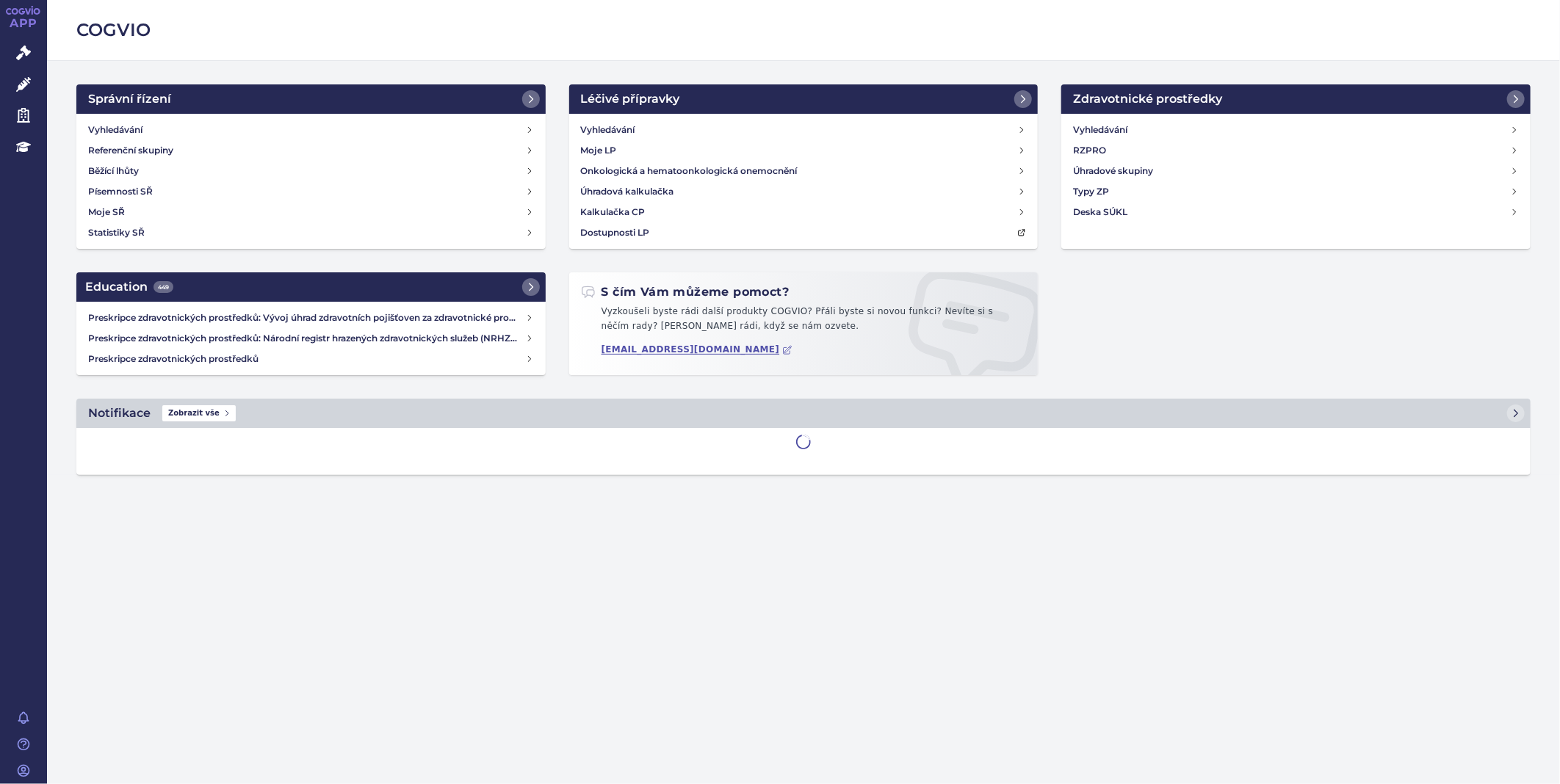
click at [21, 57] on icon at bounding box center [23, 53] width 15 height 15
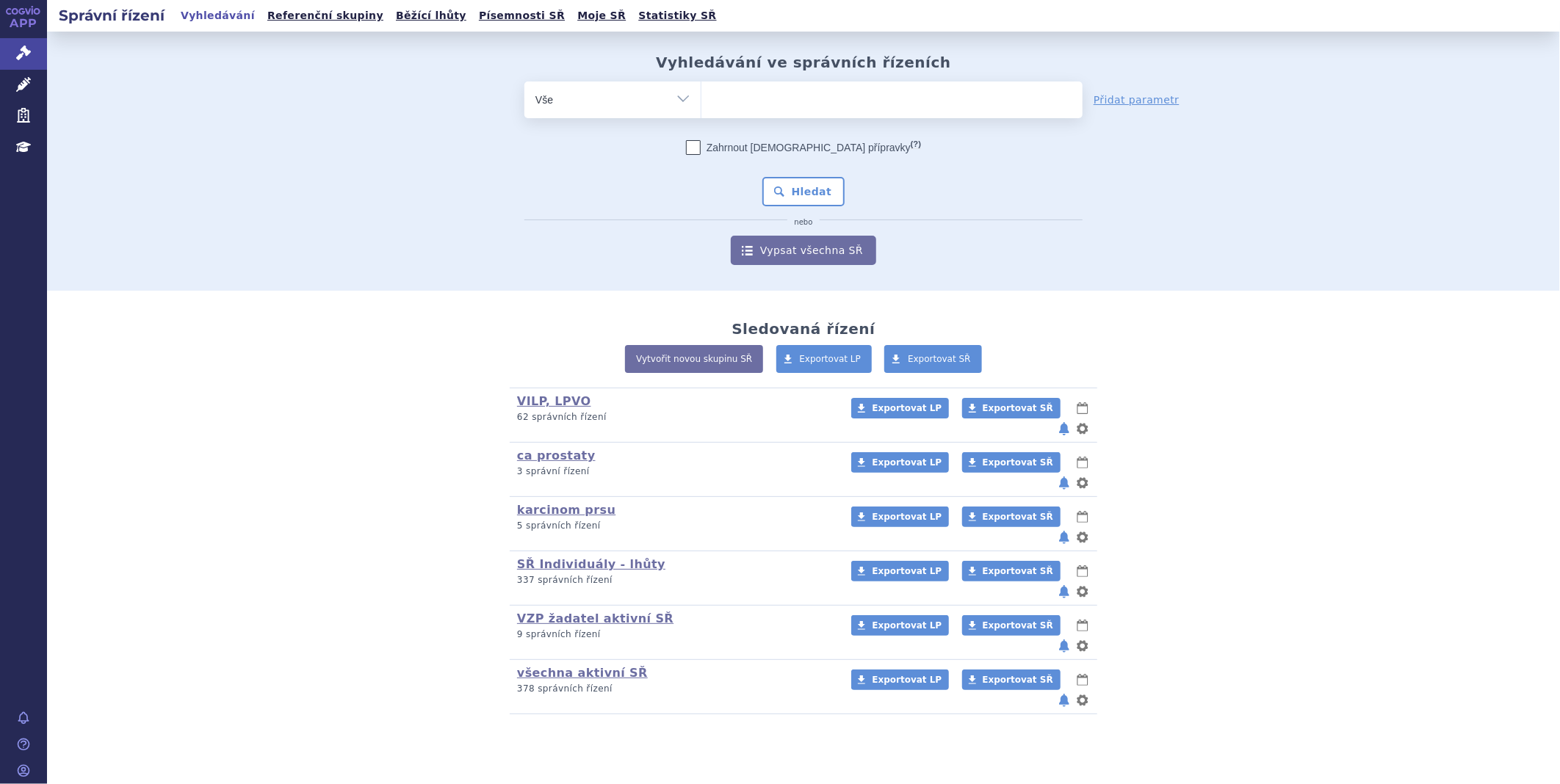
click at [804, 86] on ul at bounding box center [891, 97] width 381 height 31
click at [701, 86] on select at bounding box center [701, 99] width 1 height 37
type input "ne"
type input "neo"
type input "neoca"
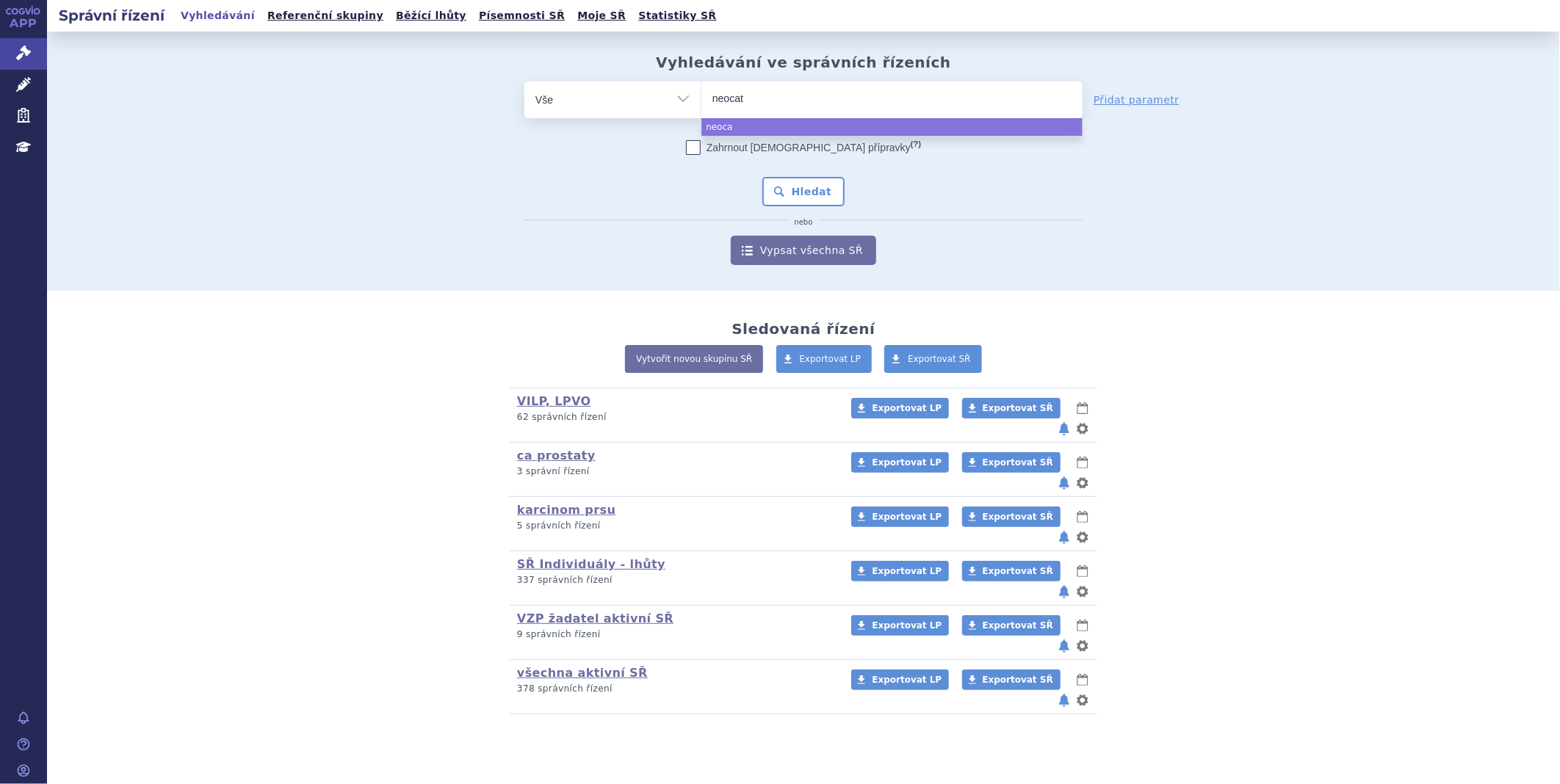
type input "neocate"
select select "neocate"
click at [826, 196] on button "Hledat" at bounding box center [803, 191] width 83 height 29
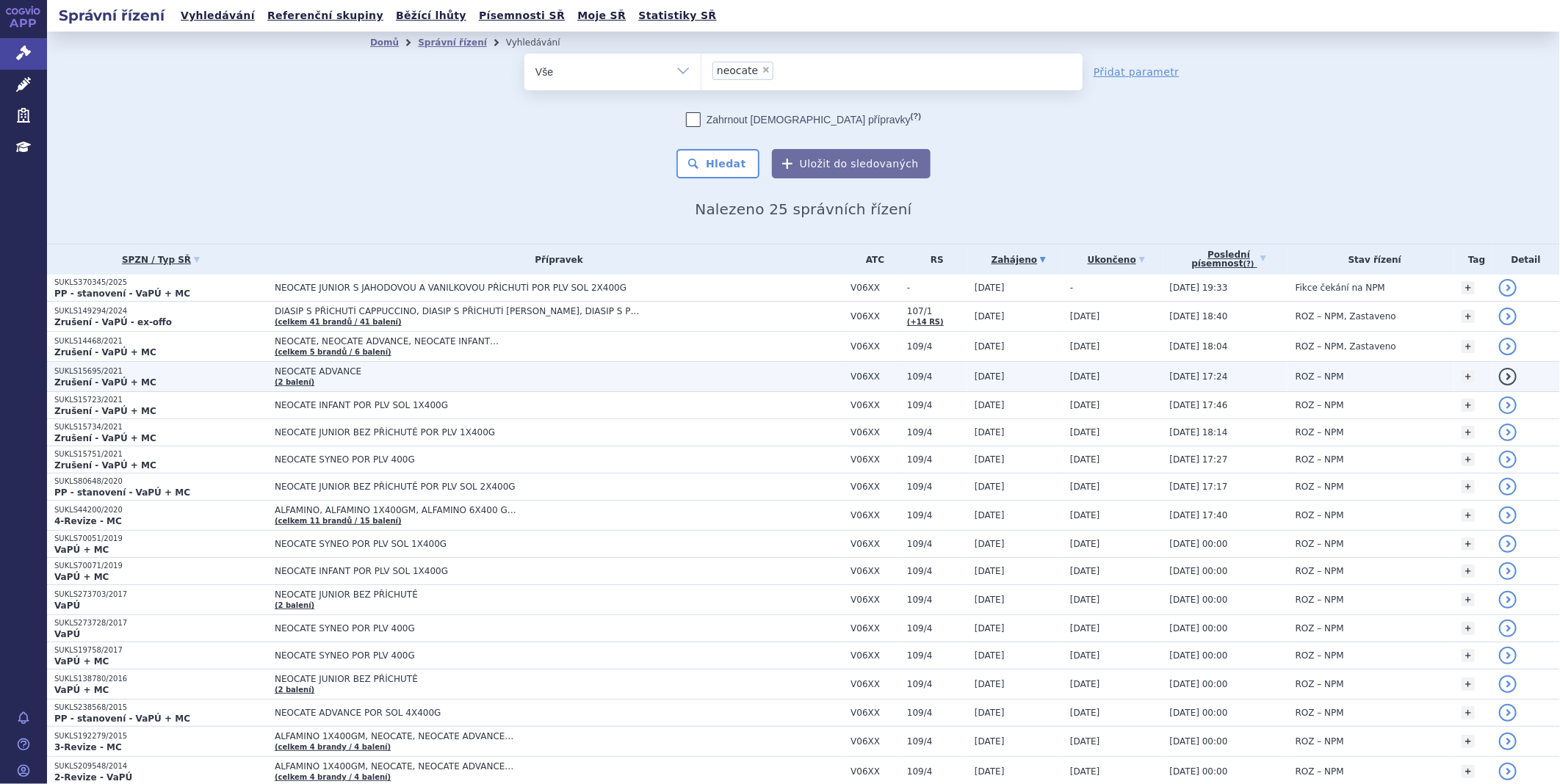
click at [303, 375] on span "NEOCATE ADVANCE" at bounding box center [458, 372] width 367 height 10
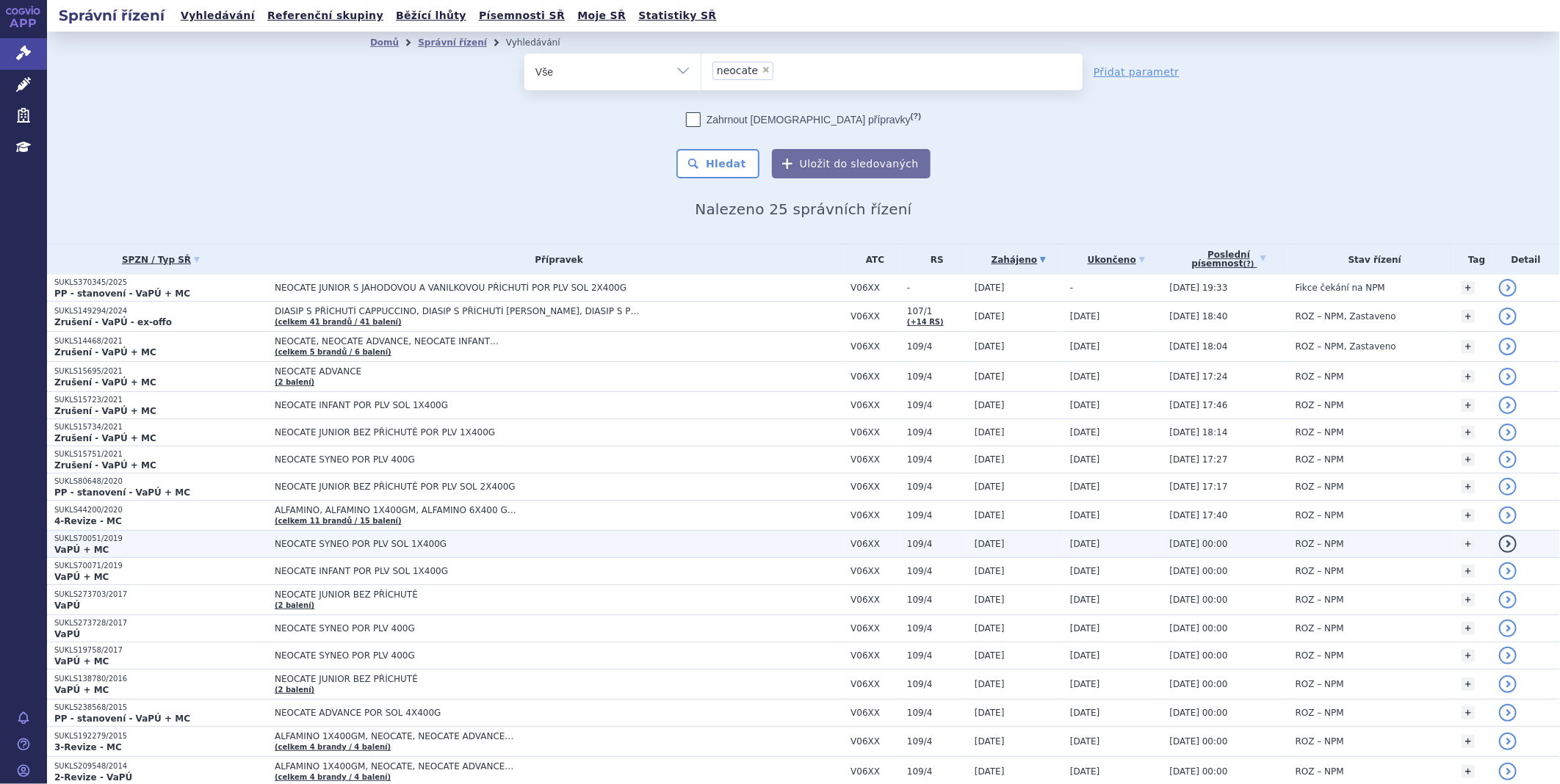
click at [342, 546] on span "NEOCATE SYNEO POR PLV SOL 1X400G" at bounding box center [458, 544] width 367 height 10
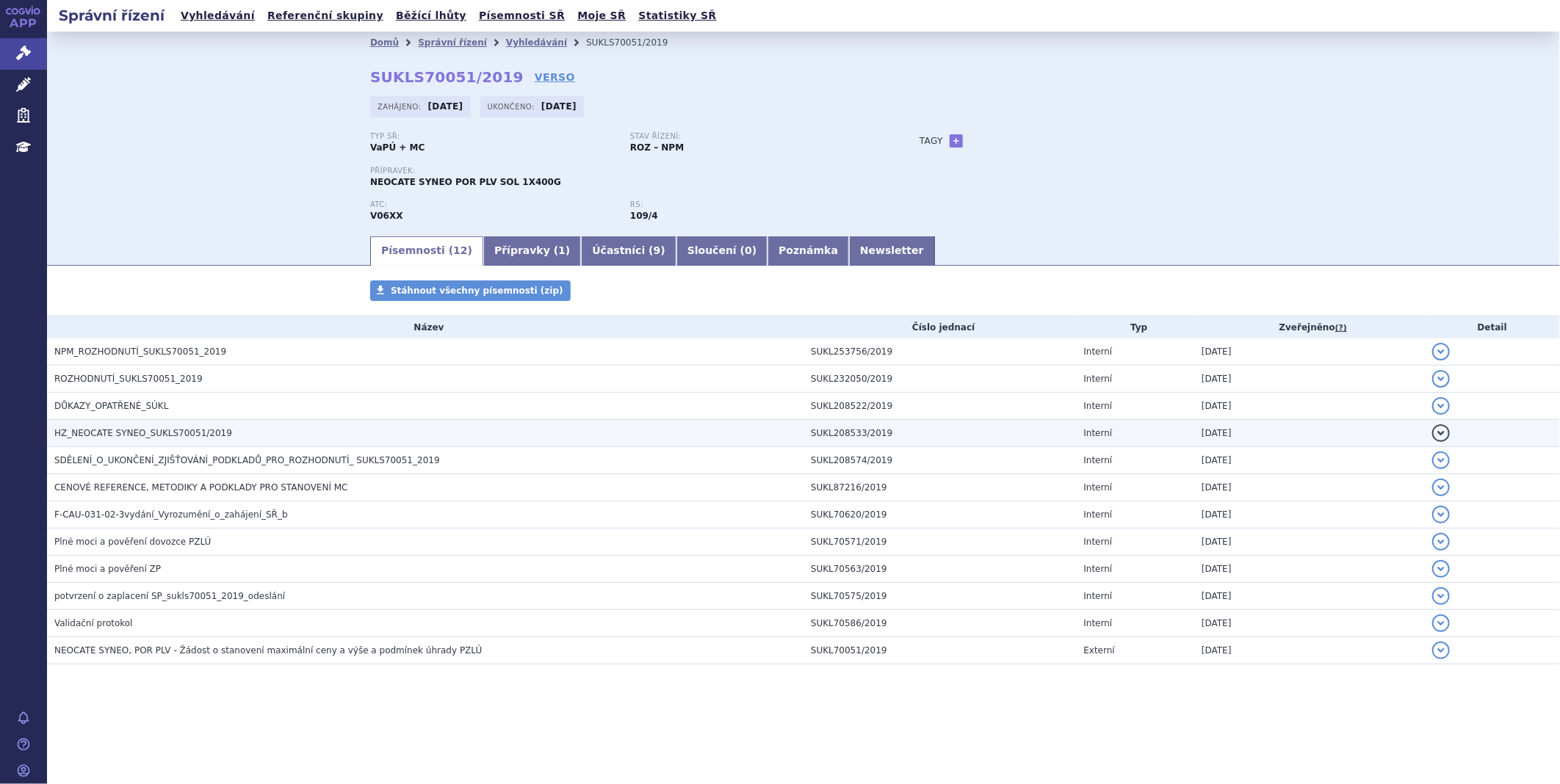
click at [120, 433] on span "HZ_NEOCATE SYNEO_SUKLS70051/2019" at bounding box center [143, 433] width 178 height 10
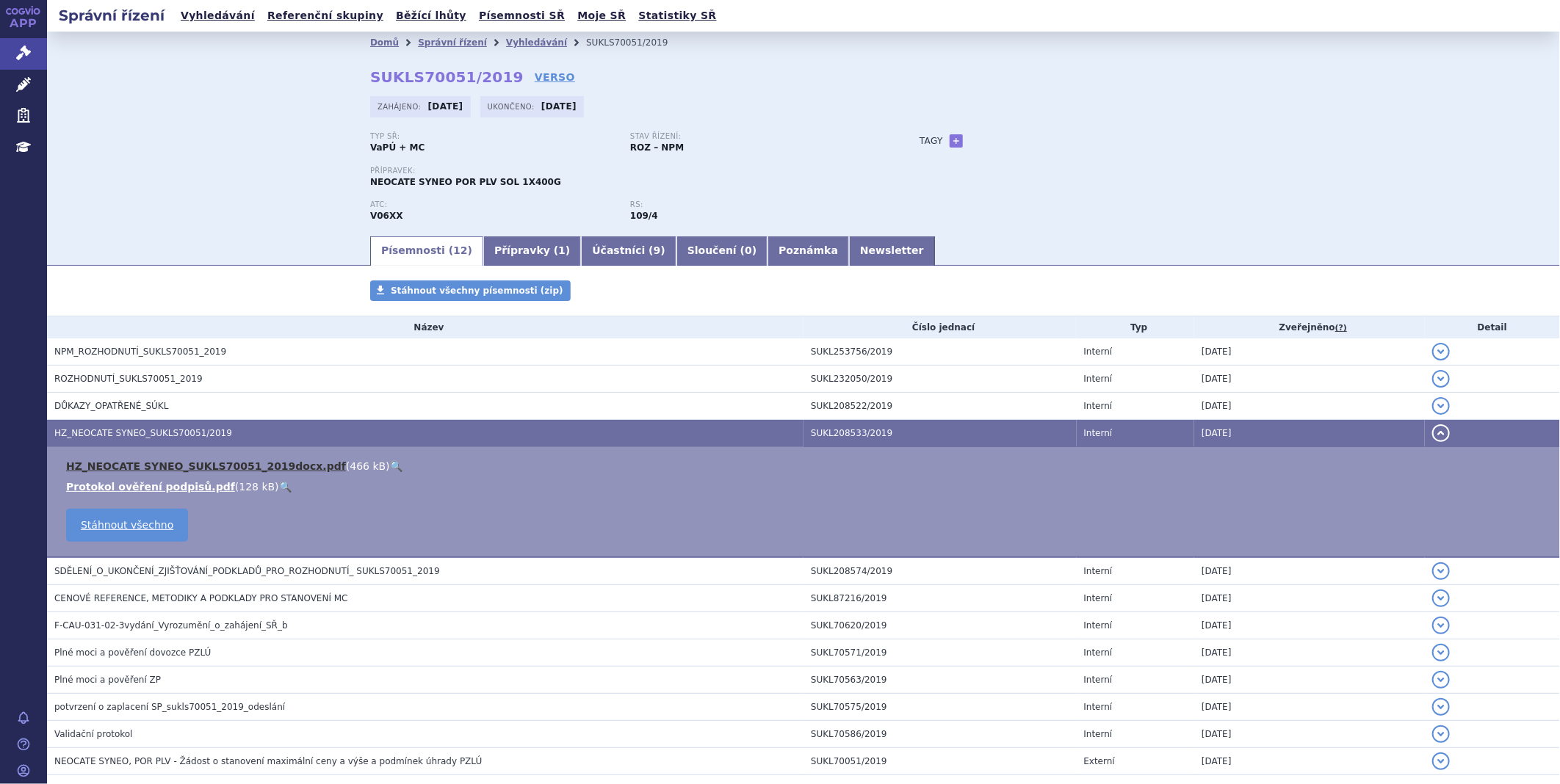
click at [134, 465] on link "HZ_NEOCATE SYNEO_SUKLS70051_2019docx.pdf" at bounding box center [206, 467] width 280 height 12
click at [849, 247] on link "Newsletter" at bounding box center [892, 250] width 86 height 29
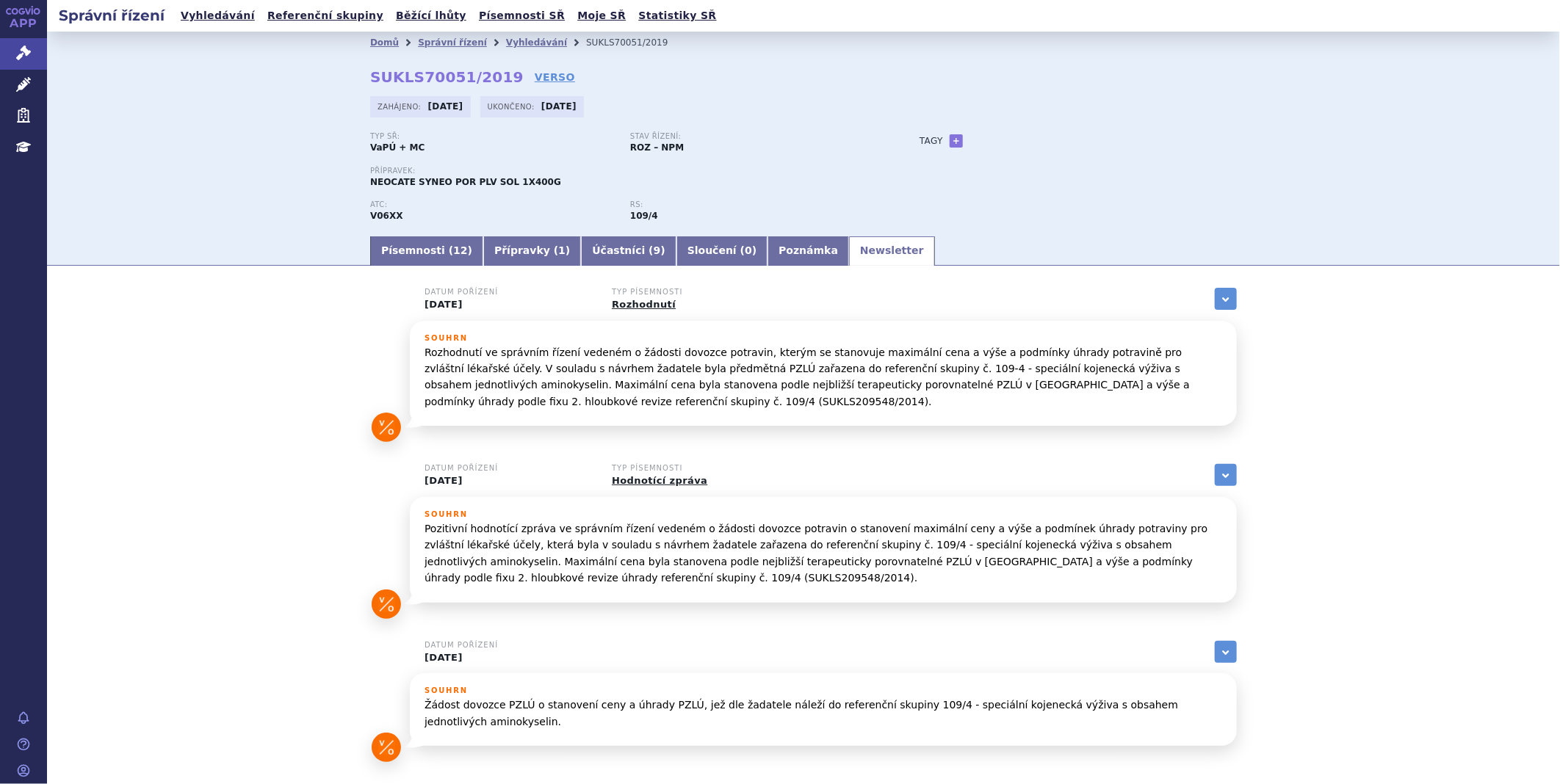
scroll to position [72, 0]
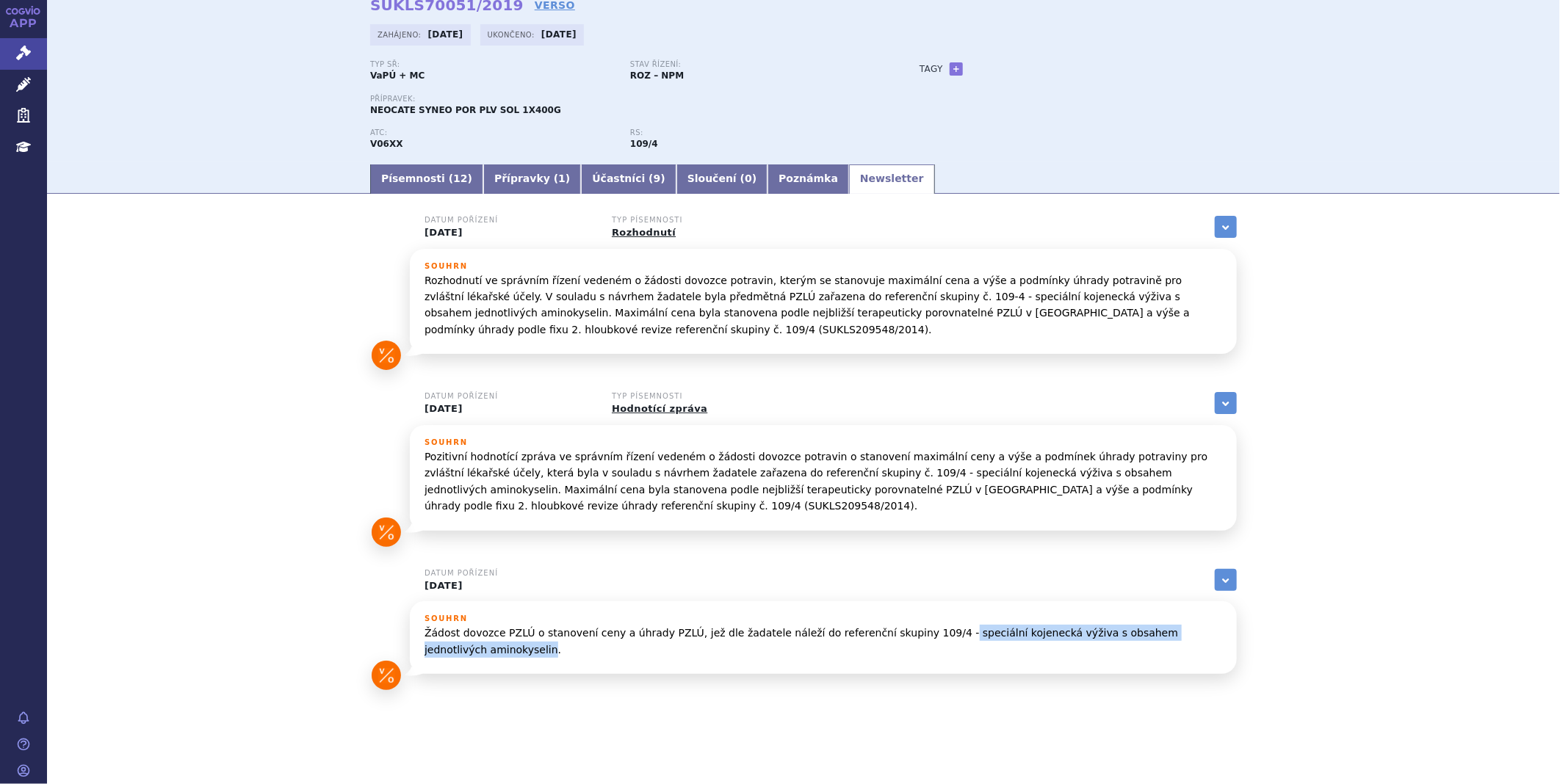
drag, startPoint x: 905, startPoint y: 632, endPoint x: 1195, endPoint y: 635, distance: 290.1
click at [1195, 635] on p "Žádost dovozce PZLÚ o stanovení ceny a úhrady PZLÚ, jež dle žadatele náleží do …" at bounding box center [824, 641] width 798 height 33
copy p "speciální kojenecká výživa s obsahem jednotlivých aminokyselin"
drag, startPoint x: 743, startPoint y: 634, endPoint x: 1196, endPoint y: 639, distance: 453.2
click at [1196, 639] on p "Žádost dovozce PZLÚ o stanovení ceny a úhrady PZLÚ, jež dle žadatele náleží do …" at bounding box center [824, 641] width 798 height 33
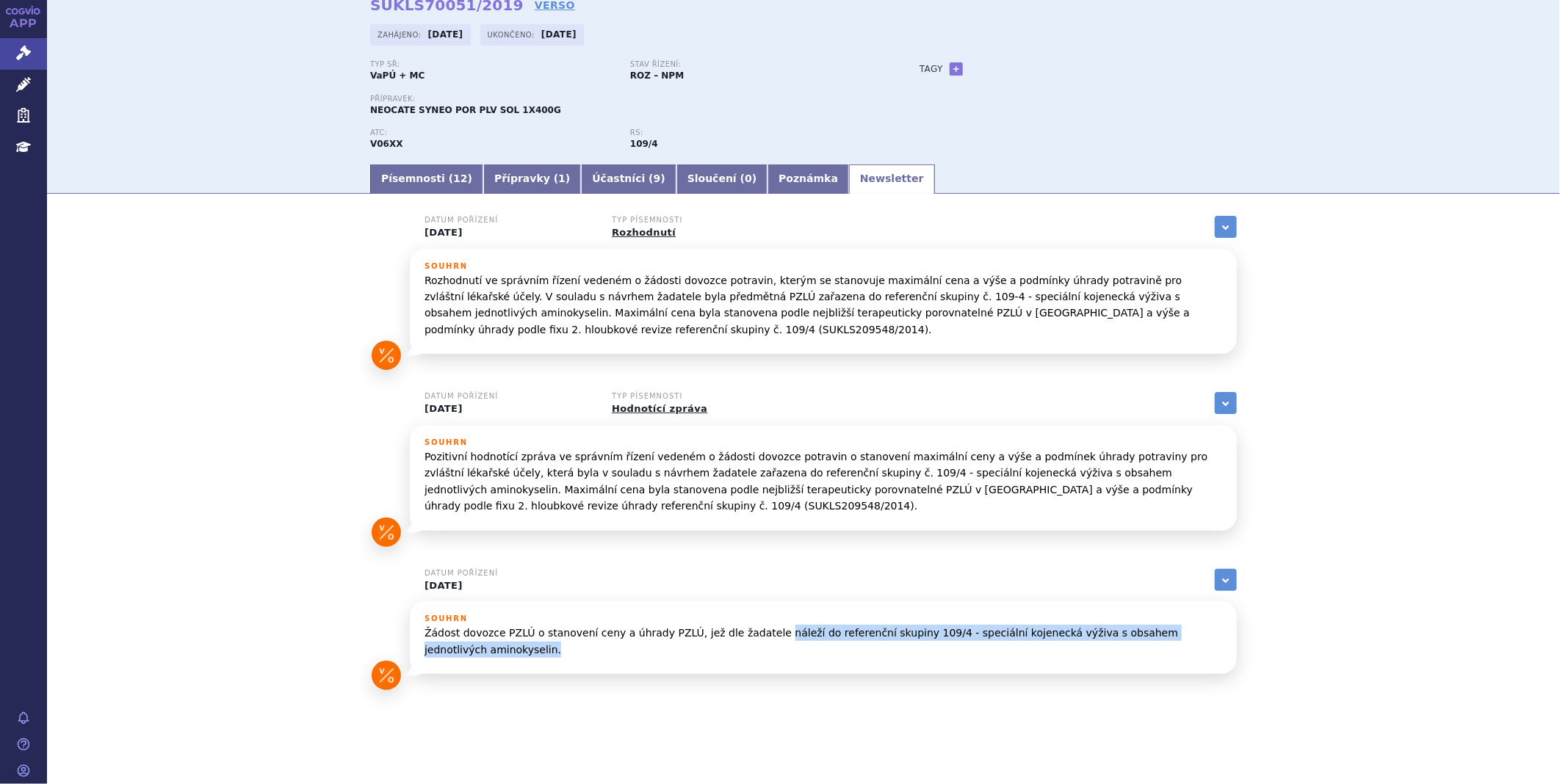
copy p "náleží do referenční skupiny 109/4 - speciální kojenecká výživa s obsahem jedno…"
click at [424, 181] on link "Písemnosti ( 12 )" at bounding box center [426, 179] width 113 height 29
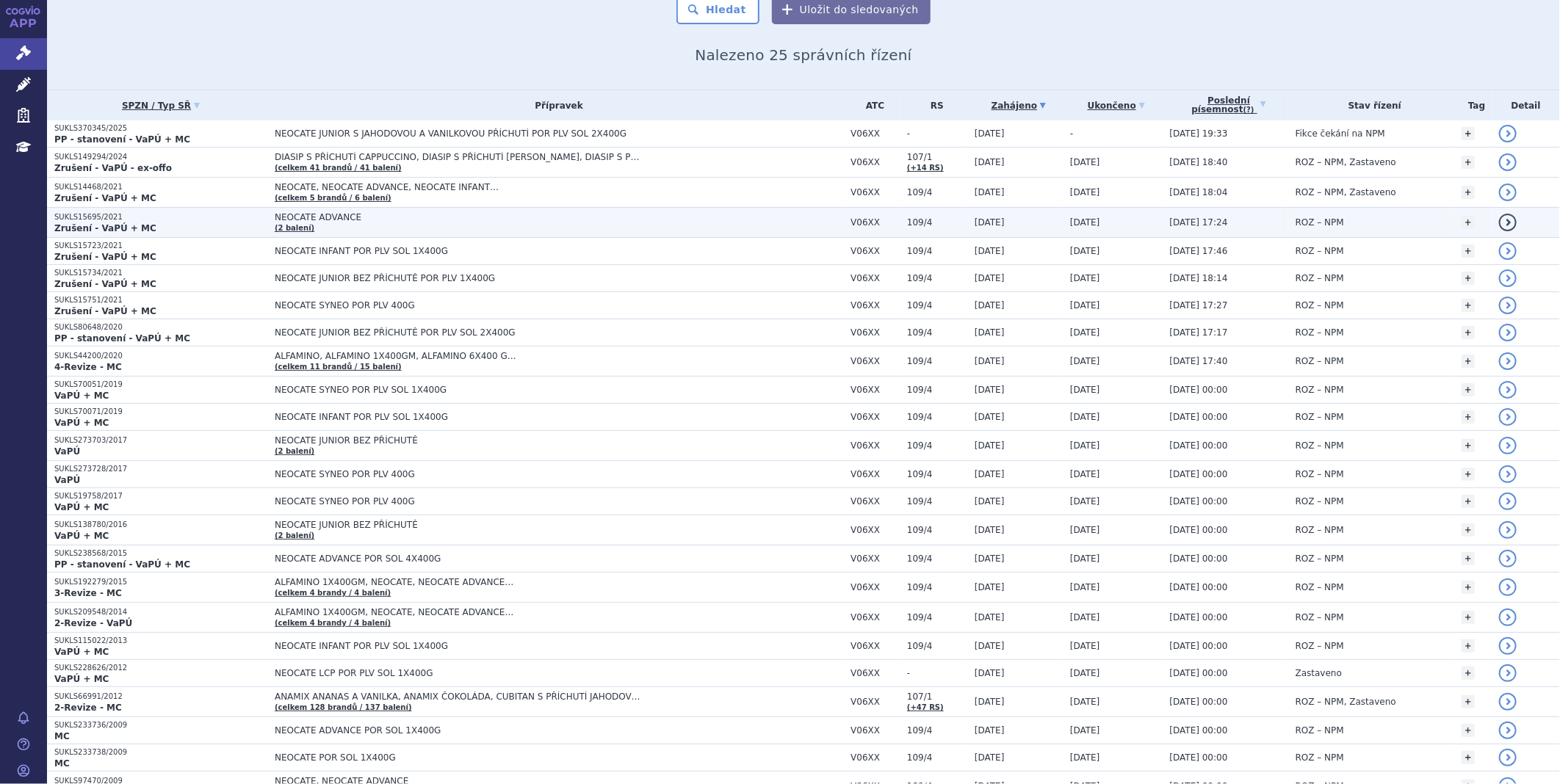
scroll to position [163, 0]
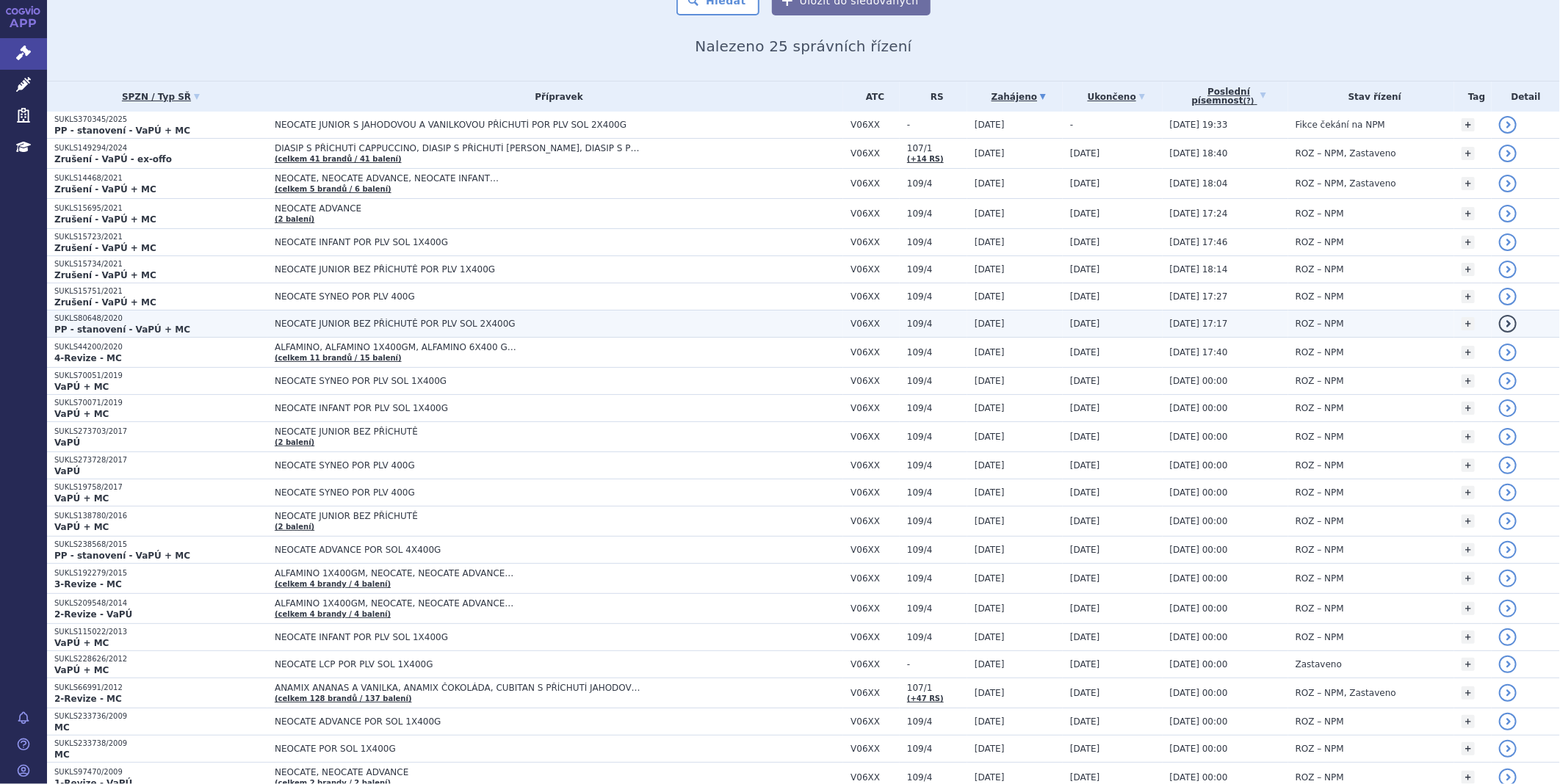
click at [335, 328] on td "NEOCATE JUNIOR BEZ PŘÍCHUTĚ POR PLV SOL 2X400G" at bounding box center [555, 324] width 576 height 27
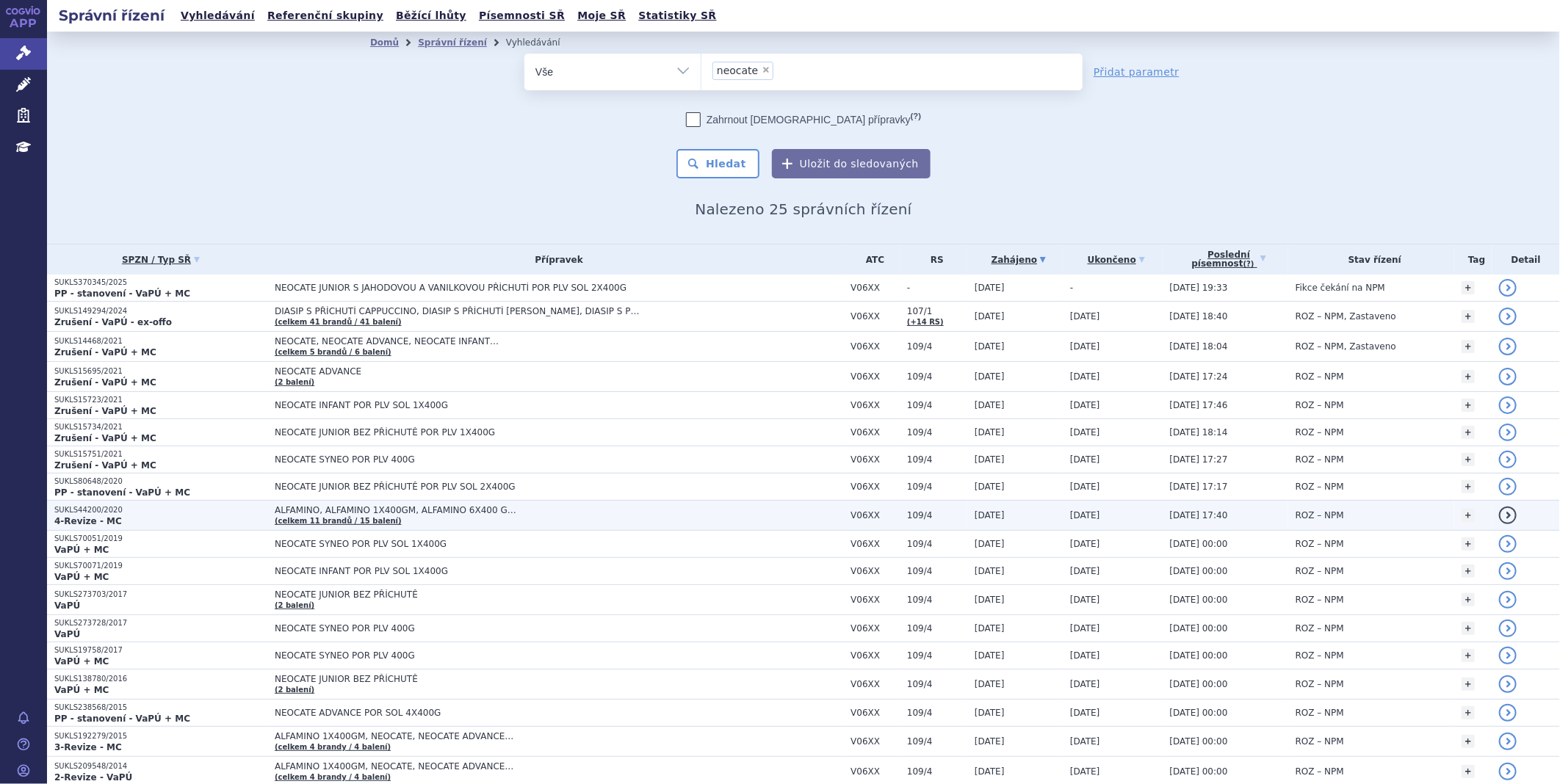
click at [334, 510] on span "ALFAMINO, ALFAMINO 1X400GM, ALFAMINO 6X400 G…" at bounding box center [458, 510] width 367 height 10
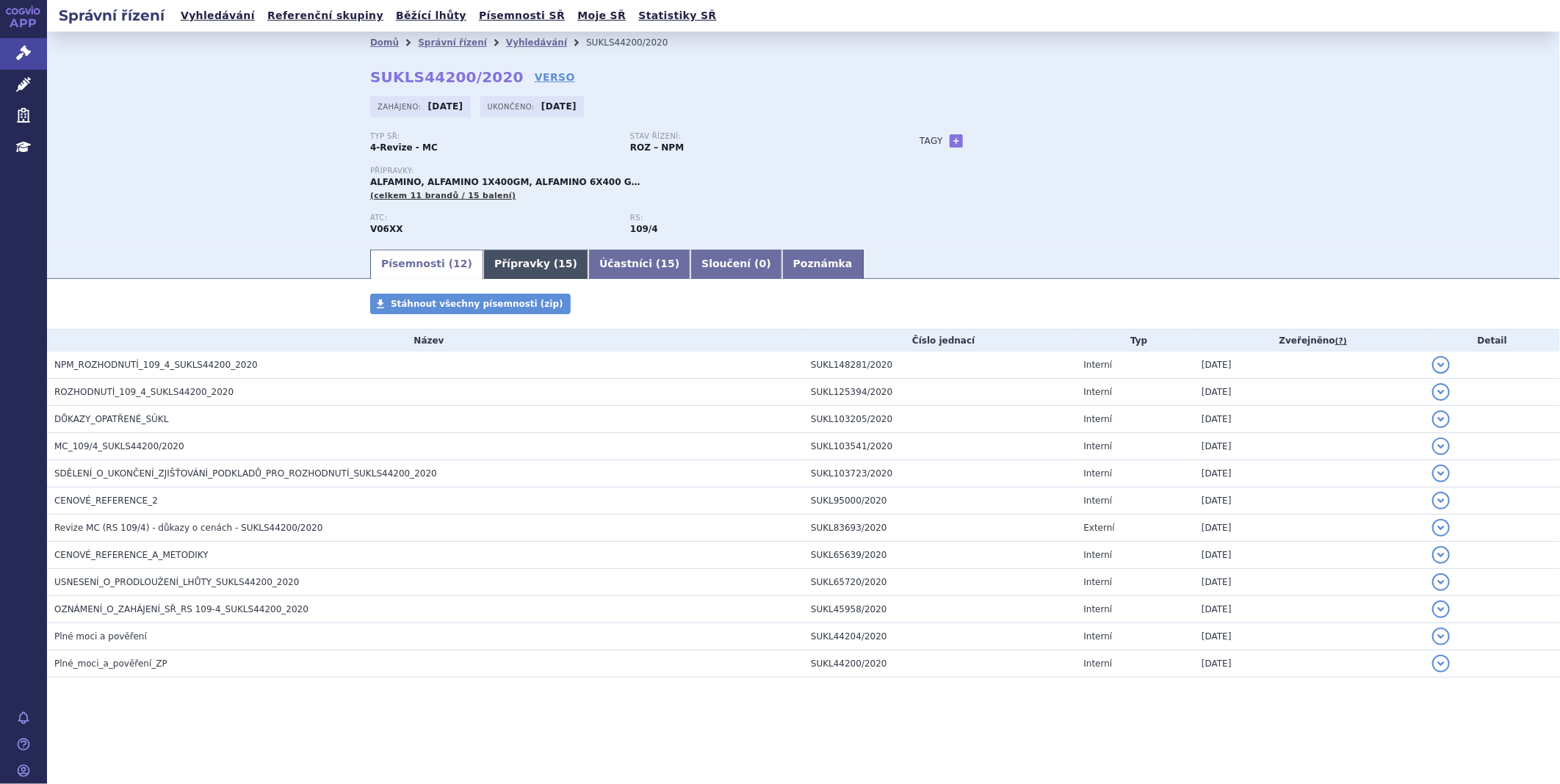
click at [512, 264] on link "Přípravky ( 15 )" at bounding box center [535, 264] width 105 height 29
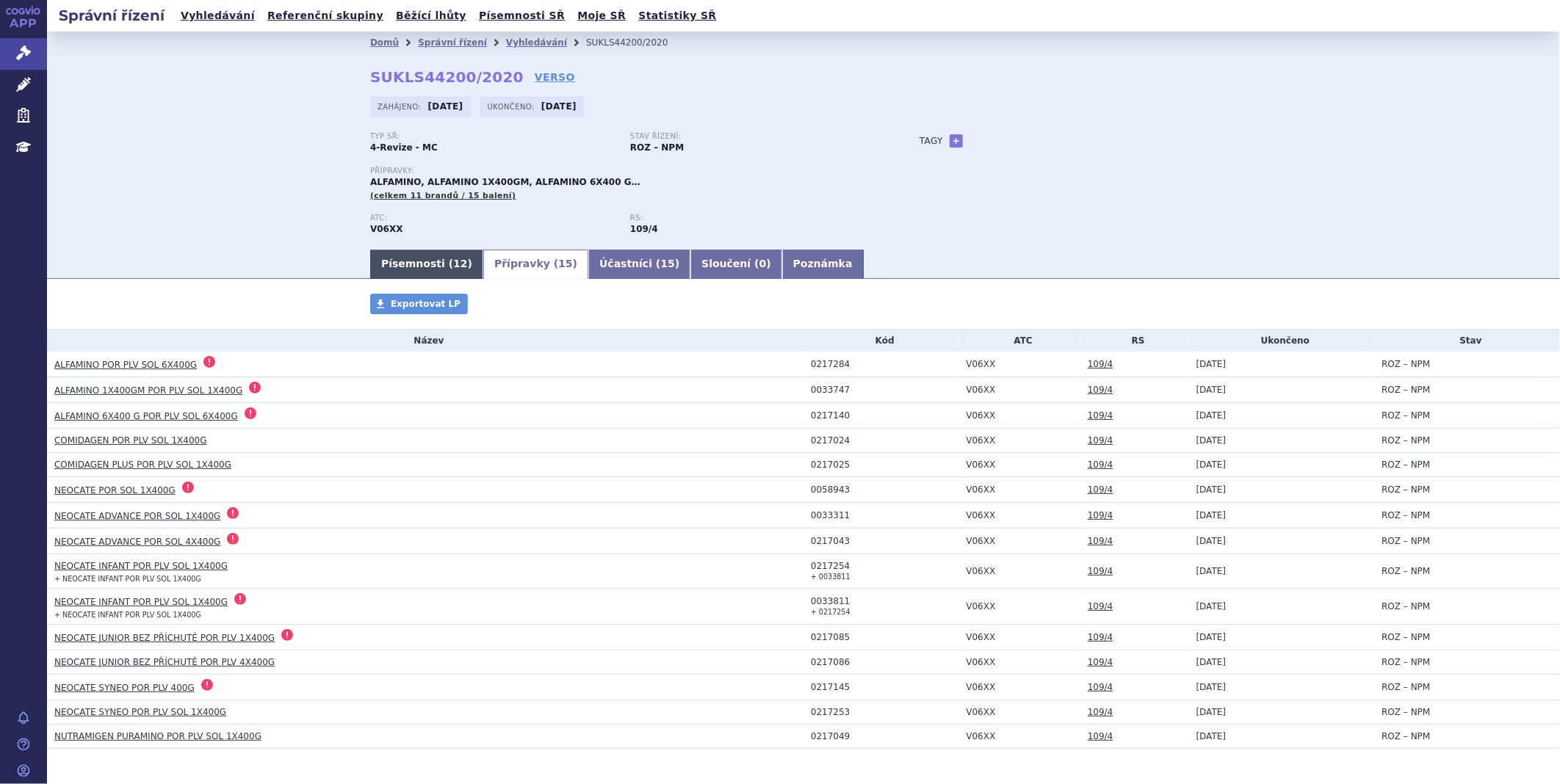
click at [419, 257] on link "Písemnosti ( 12 )" at bounding box center [426, 264] width 113 height 29
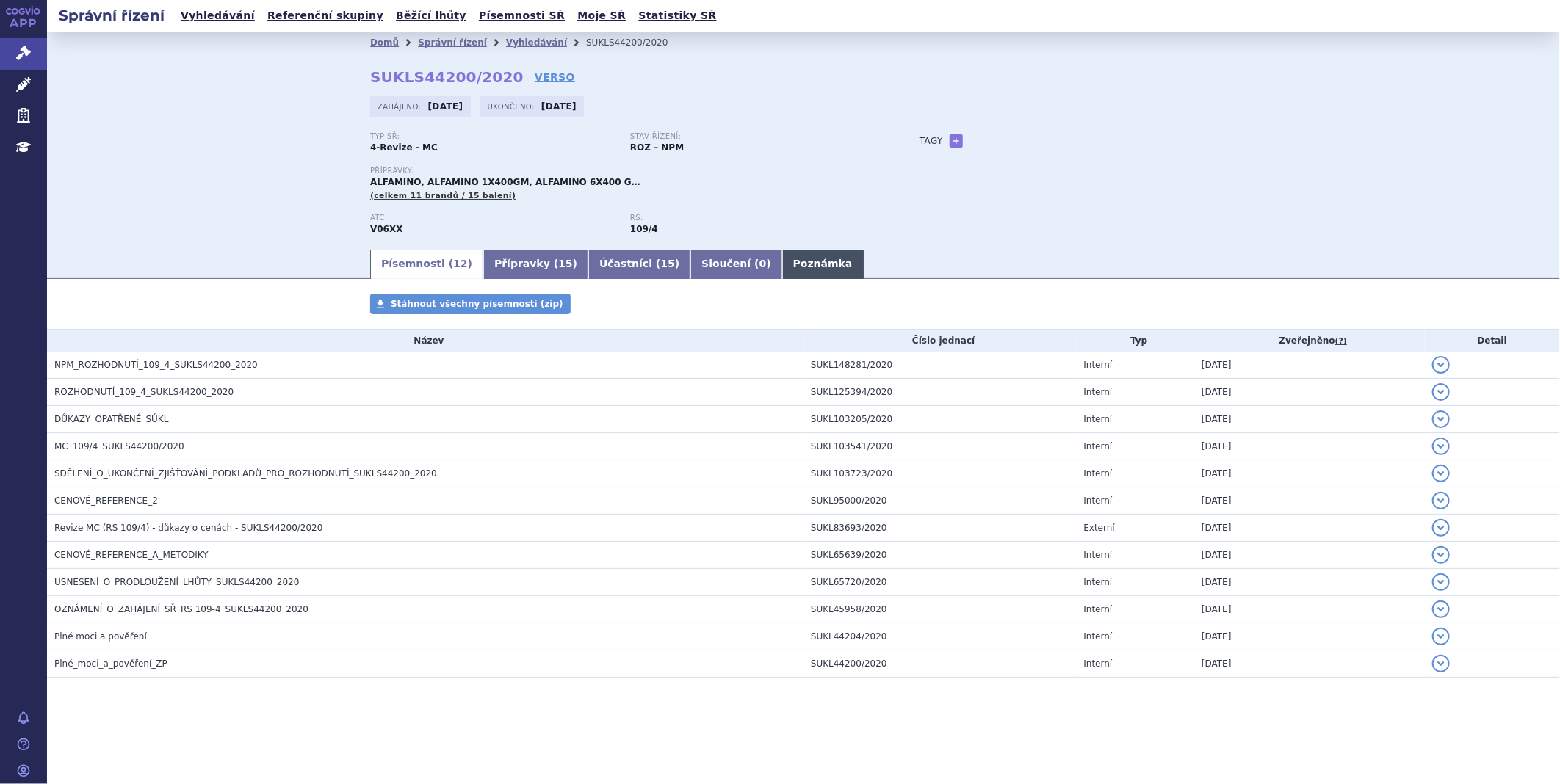
click at [782, 270] on link "Poznámka" at bounding box center [823, 264] width 82 height 29
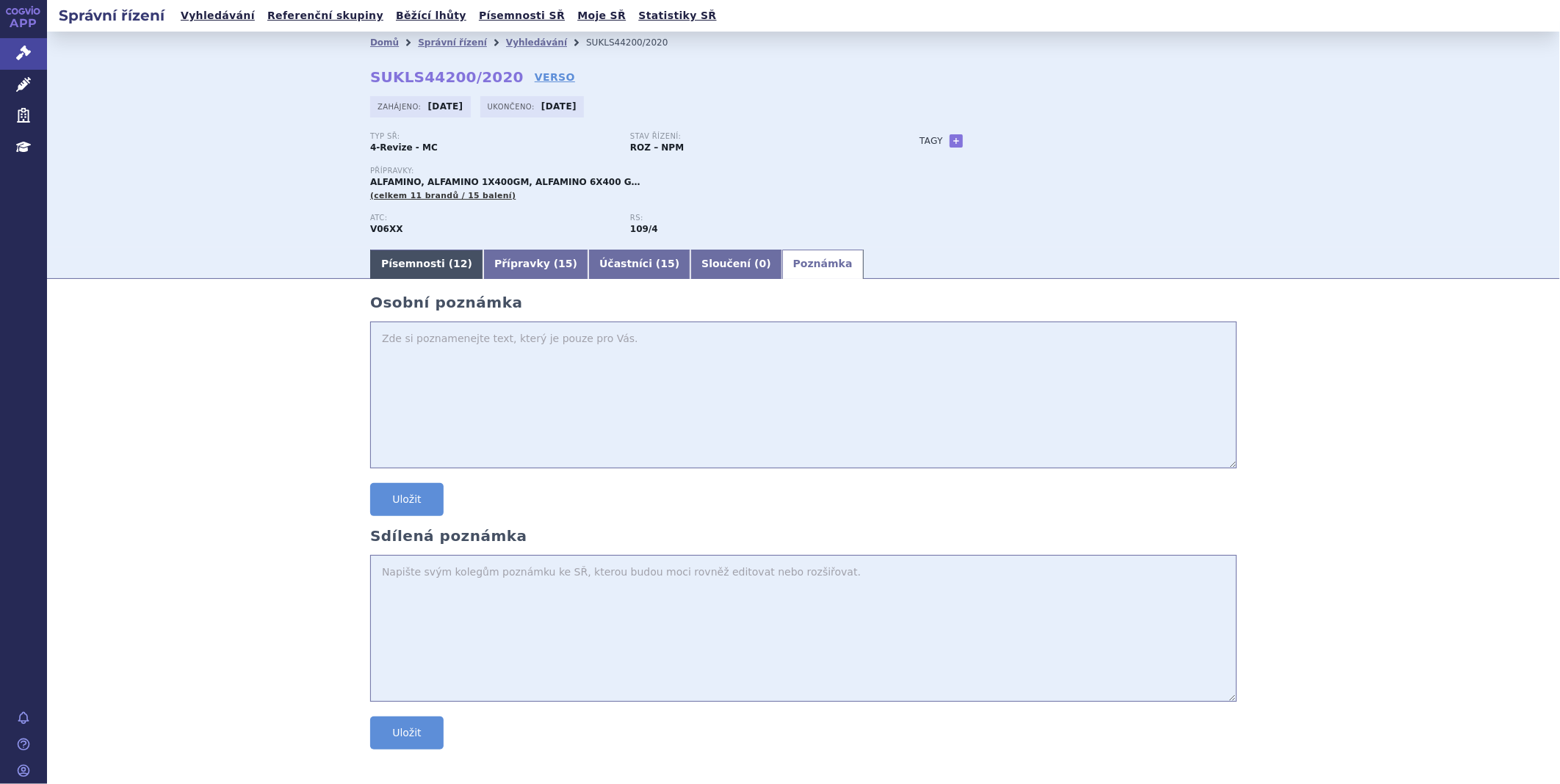
click at [422, 259] on link "Písemnosti ( 12 )" at bounding box center [426, 264] width 113 height 29
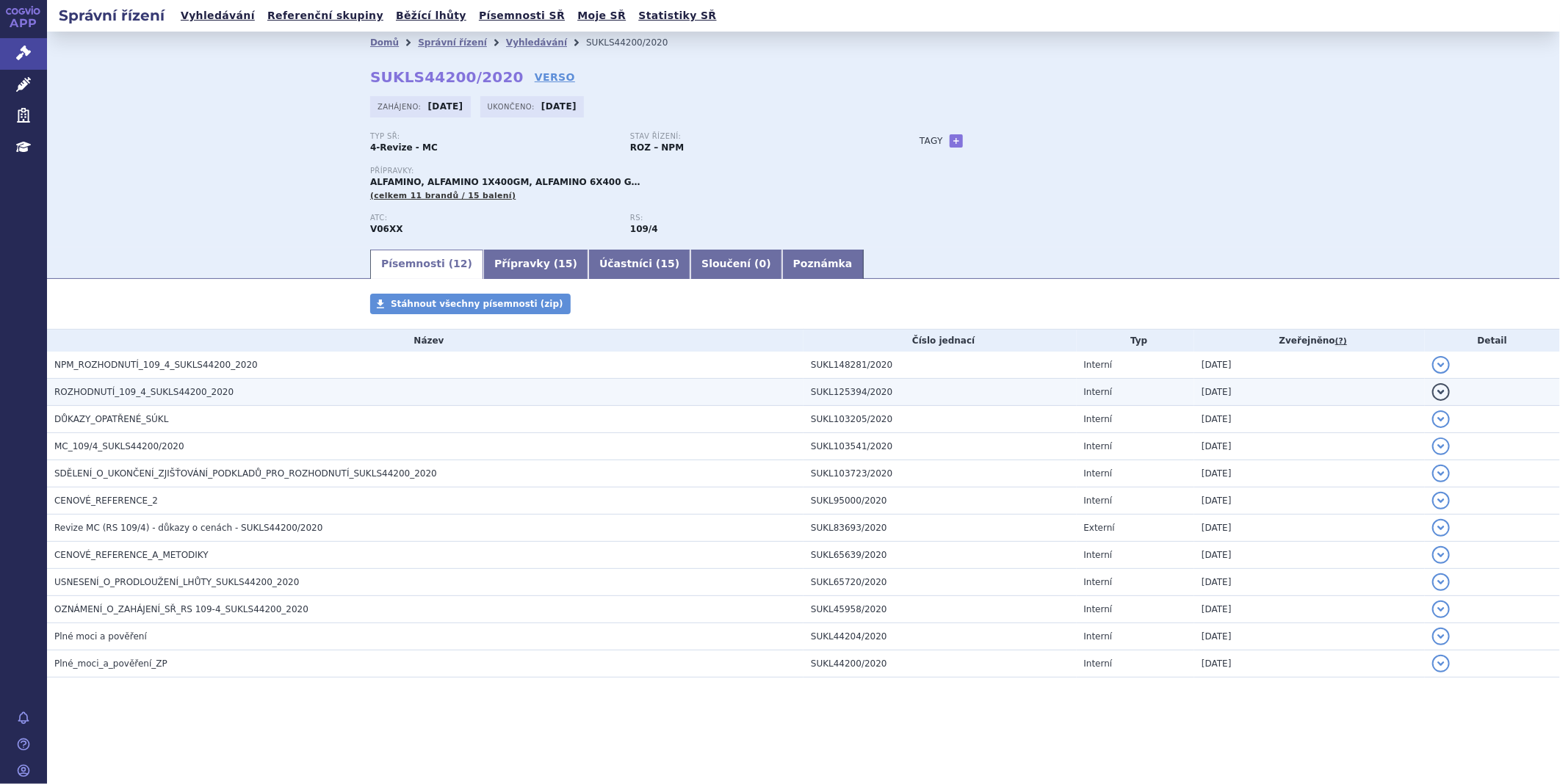
click at [93, 397] on span "ROZHODNUTÍ_109_4_SUKLS44200_2020" at bounding box center [143, 392] width 179 height 10
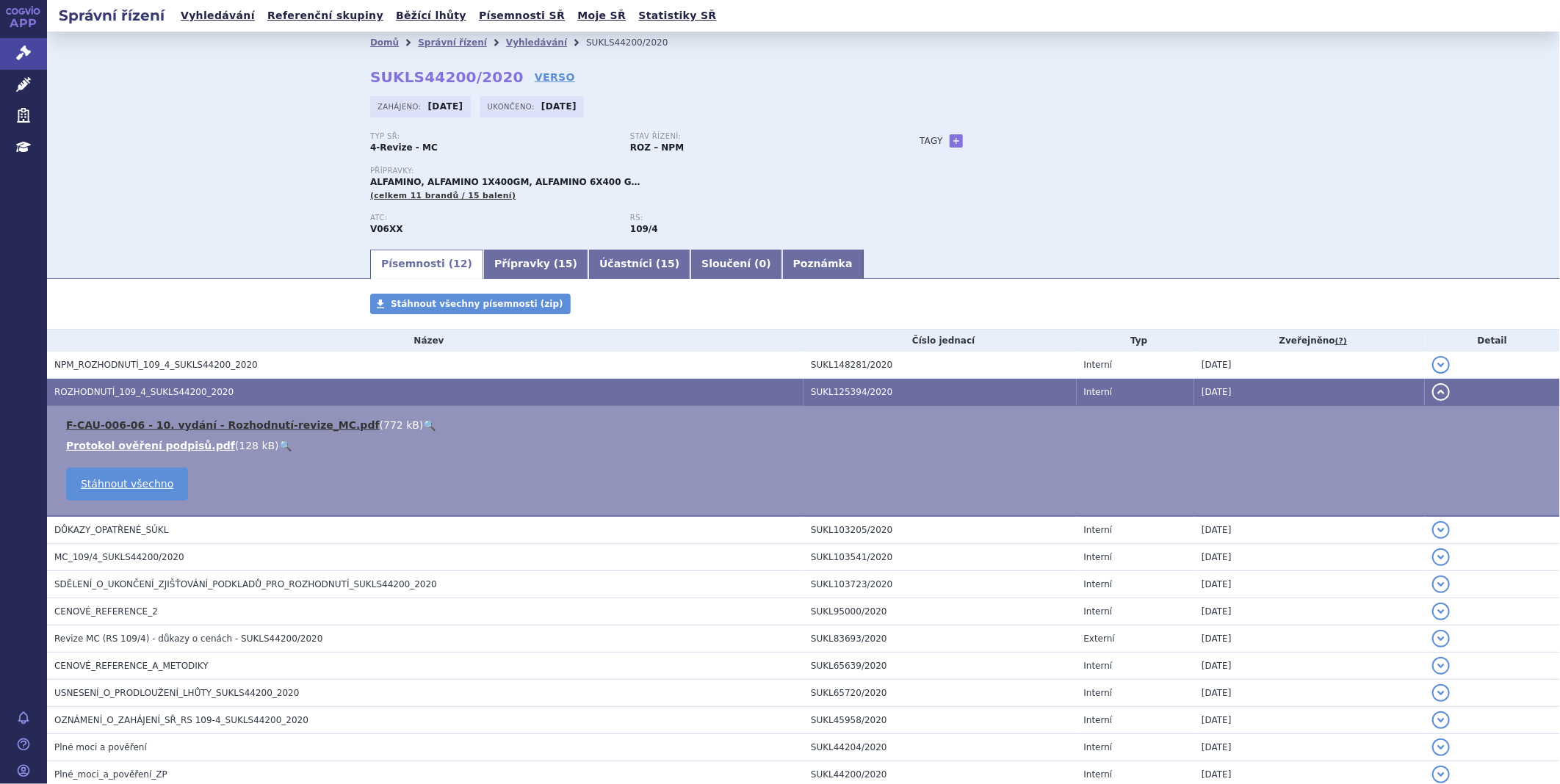
click at [121, 422] on link "F-CAU-006-06 - 10. vydání - Rozhodnutí-revize_MC.pdf" at bounding box center [223, 425] width 314 height 12
click at [19, 48] on icon at bounding box center [23, 53] width 15 height 15
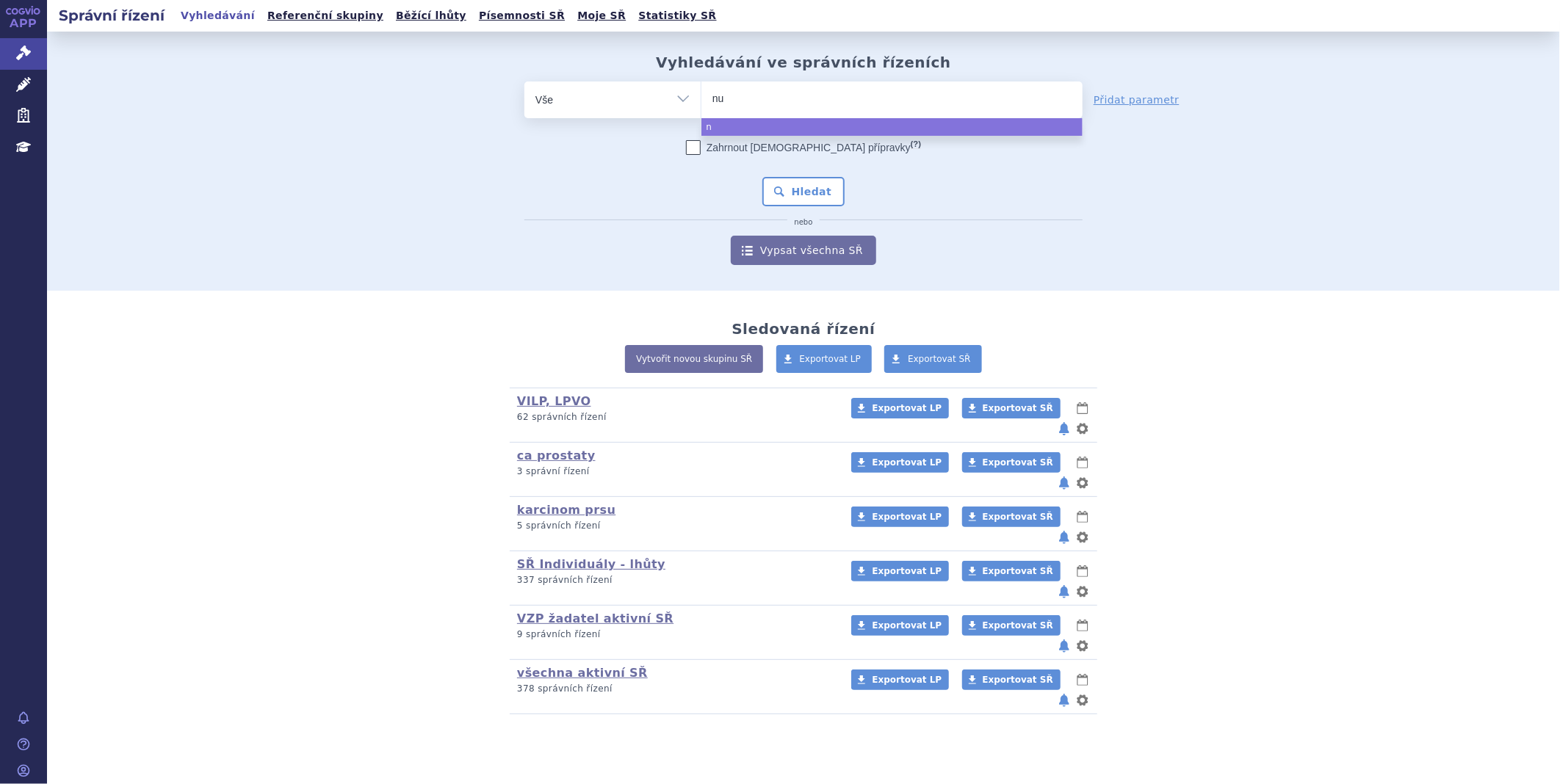
type input "nut"
type input "nutr"
type input "nutril"
type input "nutrilo"
type input "nutrilon"
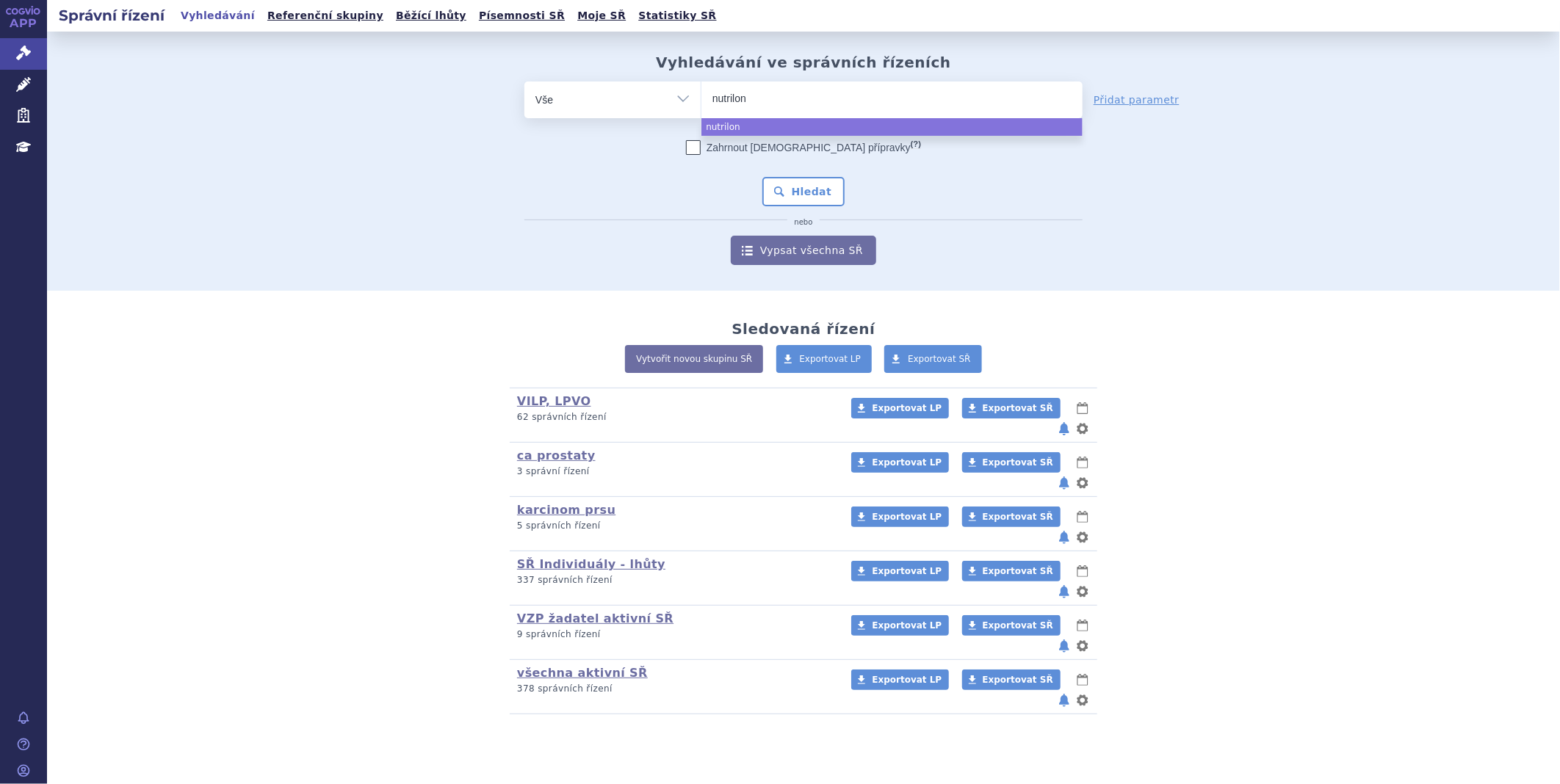
type input "nutrilon"
type input "nutrilon a"
type input "nutrilon al"
type input "nutrilon alle"
type input "nutrilon aller"
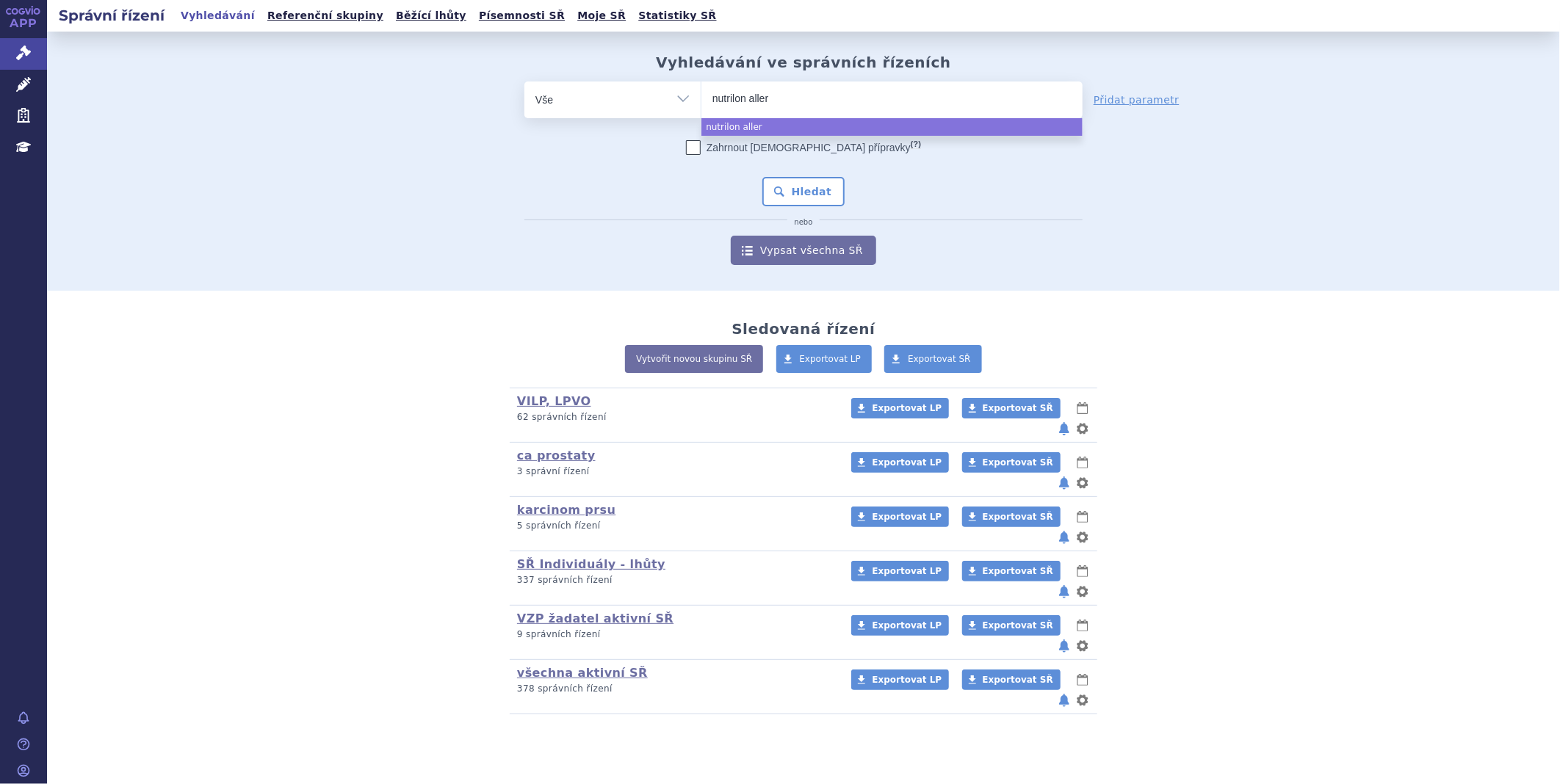
type input "nutrilon allerg"
type input "nutrilon allergy"
select select "nutrilon allergy"
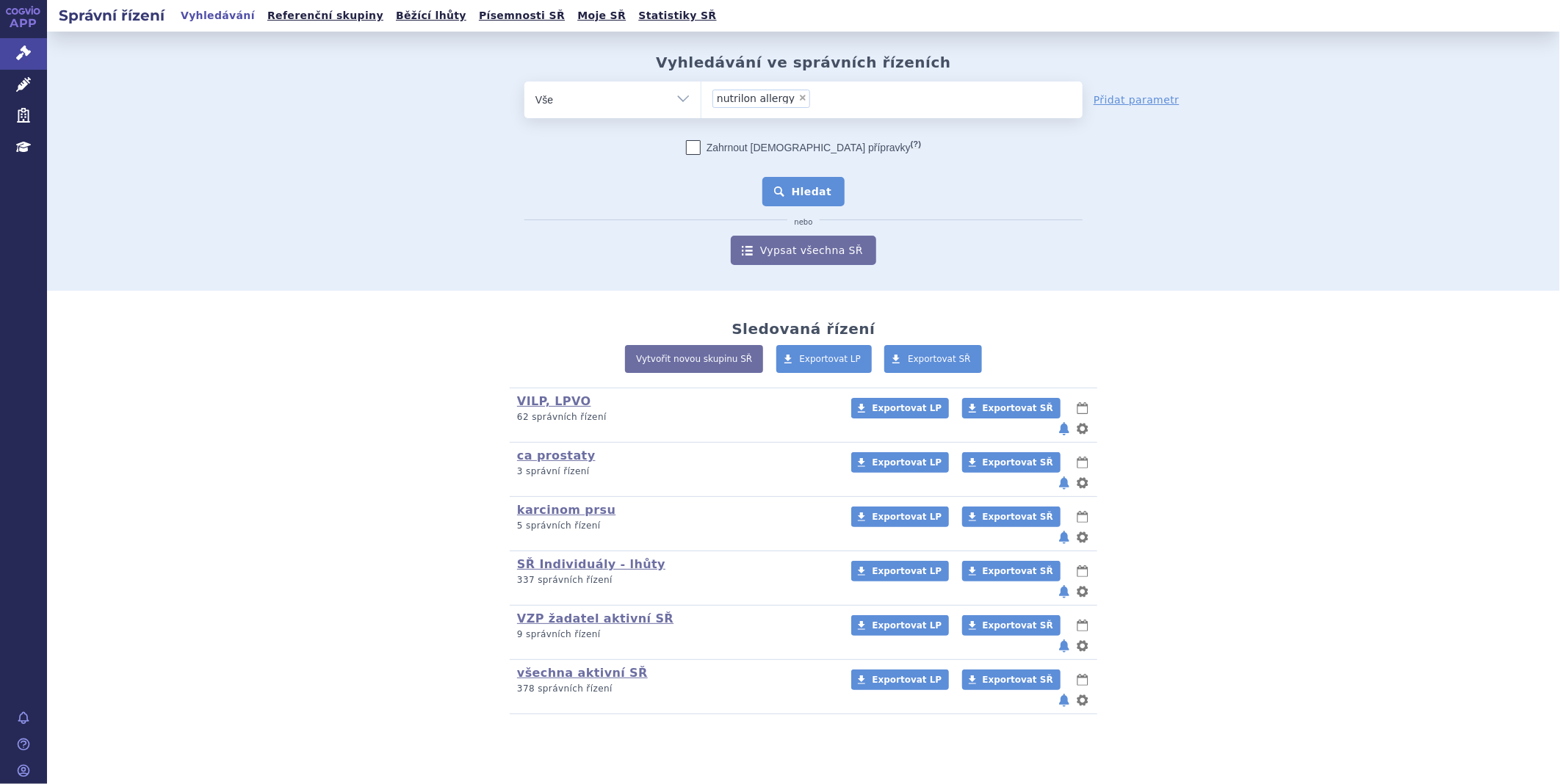
click at [801, 189] on button "Hledat" at bounding box center [803, 191] width 83 height 29
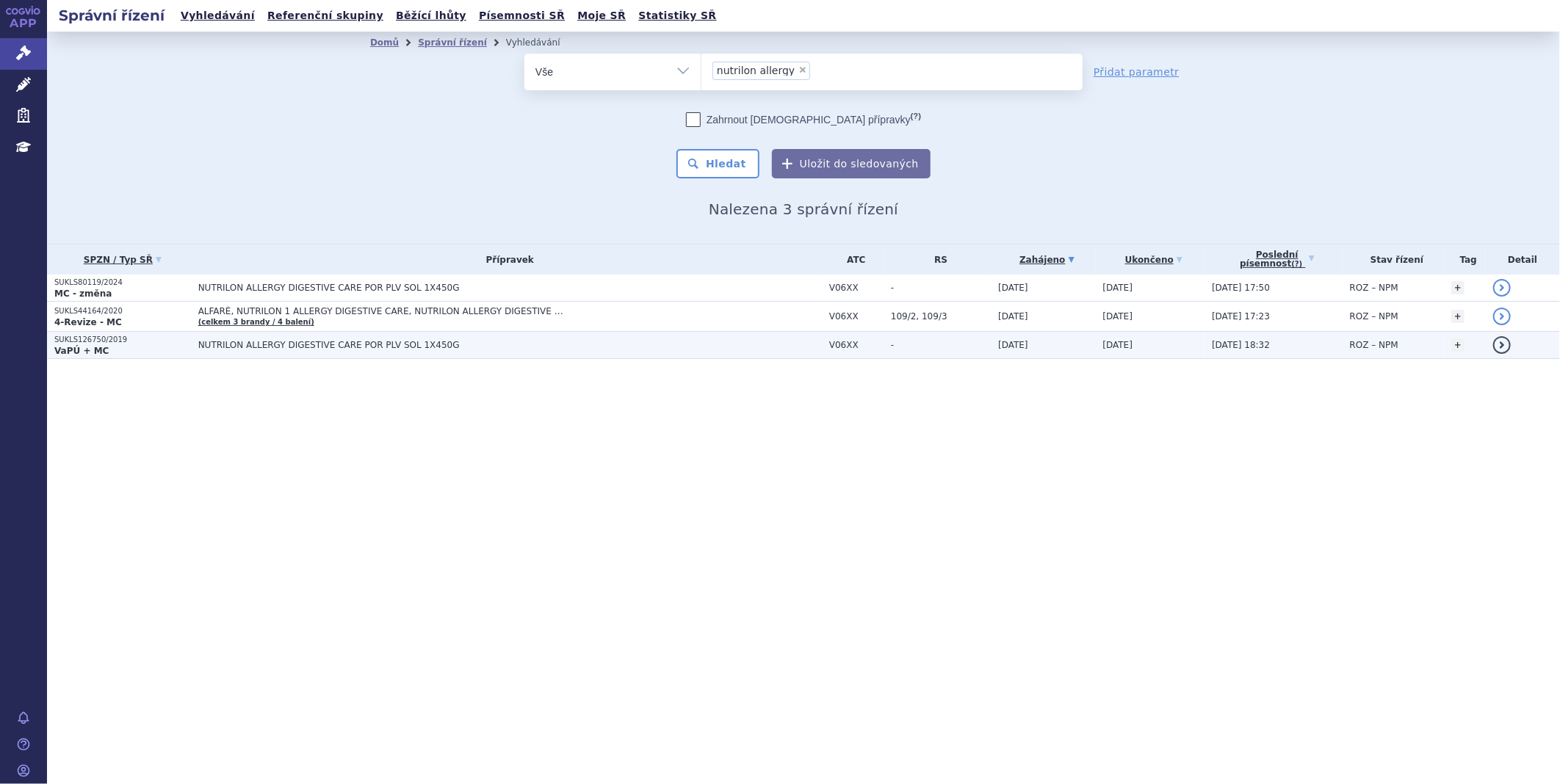
click at [256, 341] on span "NUTRILON ALLERGY DIGESTIVE CARE POR PLV SOL 1X450G" at bounding box center [381, 345] width 367 height 10
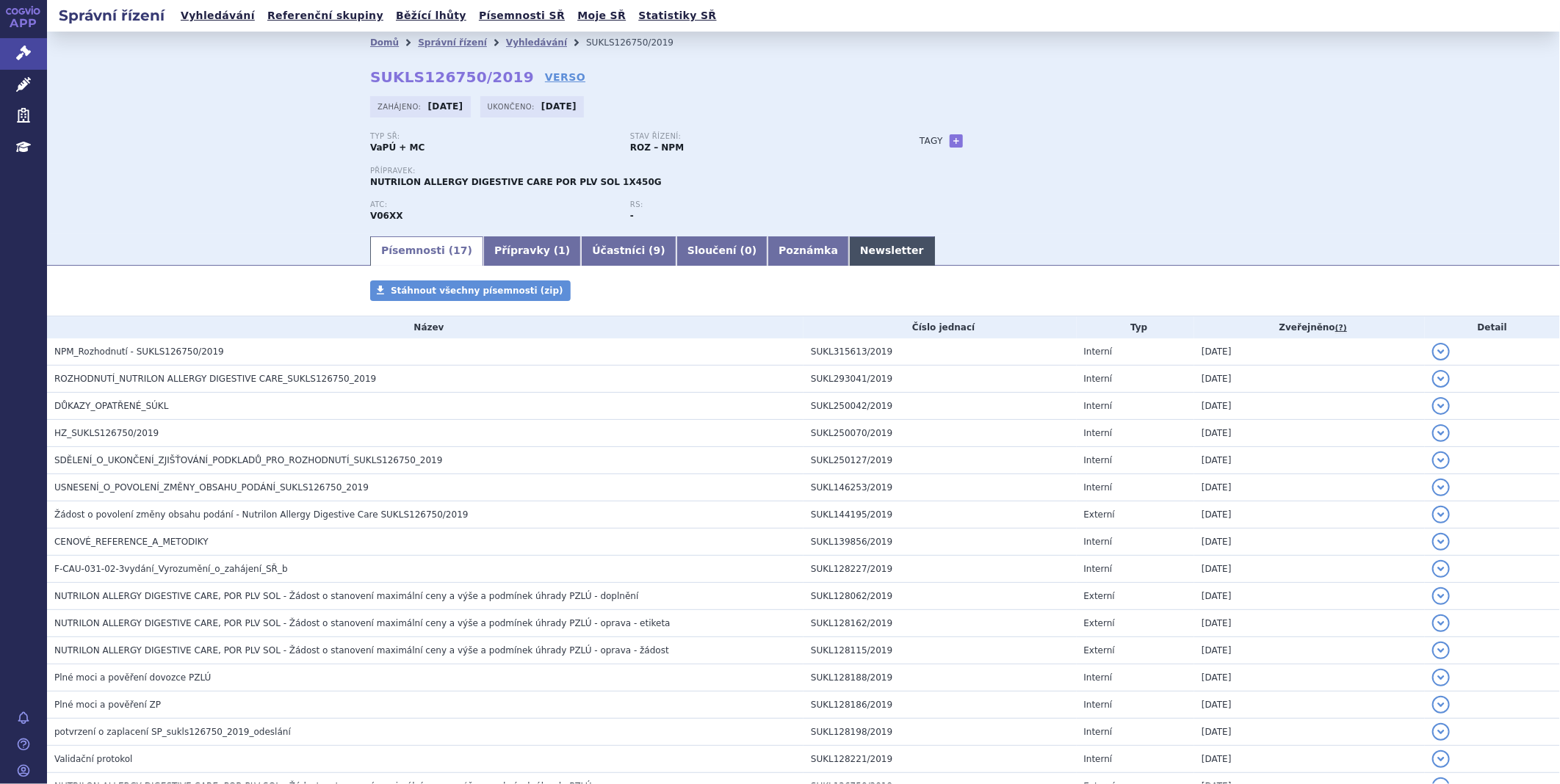
click at [849, 254] on link "Newsletter" at bounding box center [892, 250] width 86 height 29
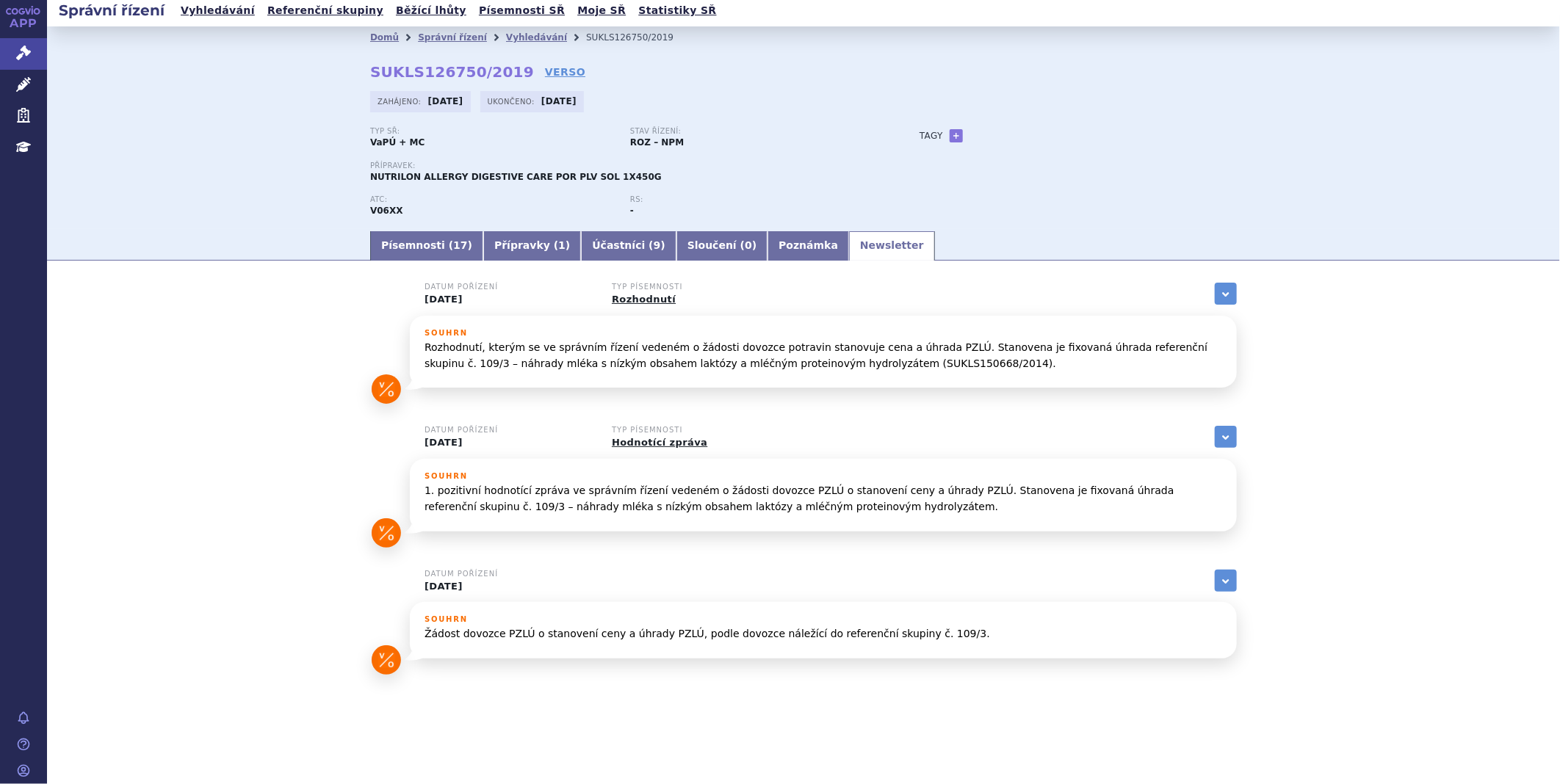
scroll to position [7, 0]
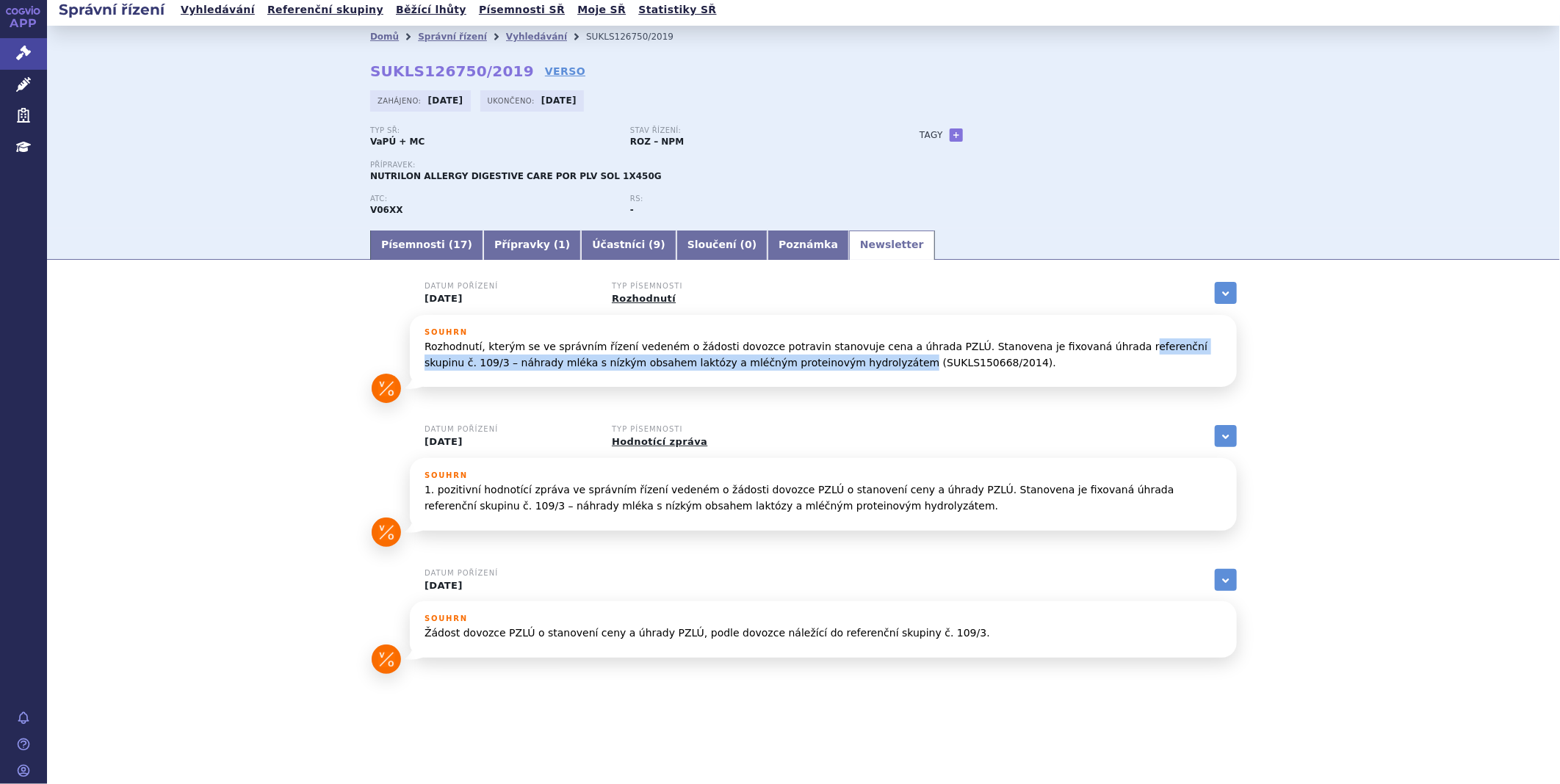
drag, startPoint x: 1055, startPoint y: 349, endPoint x: 781, endPoint y: 362, distance: 274.3
click at [781, 362] on p "Rozhodnutí, kterým se ve správním řízení vedeném o žádosti dovozce potravin sta…" at bounding box center [824, 355] width 798 height 33
copy p "eferenční skupinu č. 109/3 – náhrady mléka s nízkým obsahem laktózy a mléčným p…"
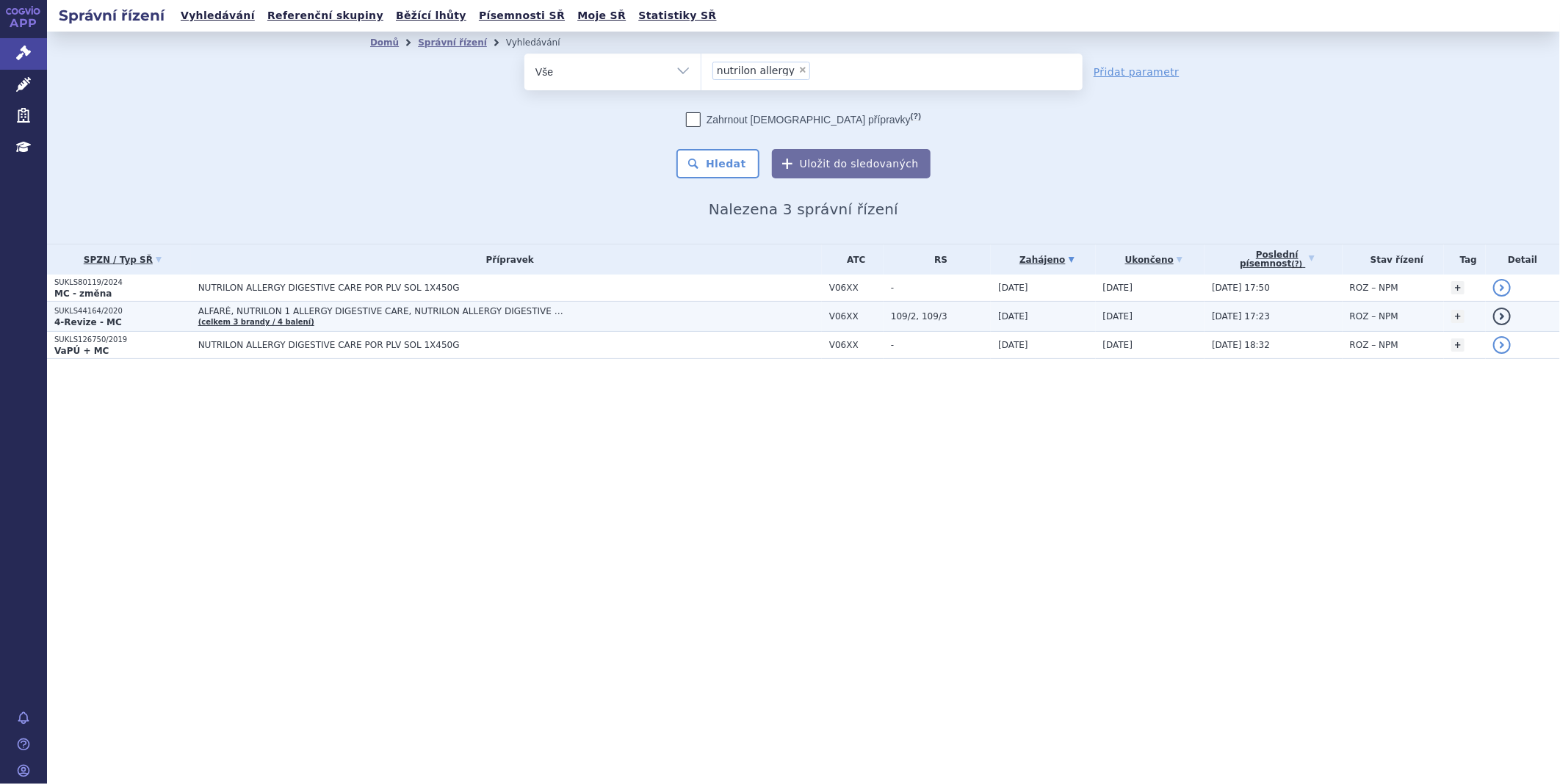
click at [252, 309] on span "ALFARÉ, NUTRILON 1 ALLERGY DIGESTIVE CARE, NUTRILON ALLERGY DIGESTIVE CARE" at bounding box center [381, 311] width 367 height 10
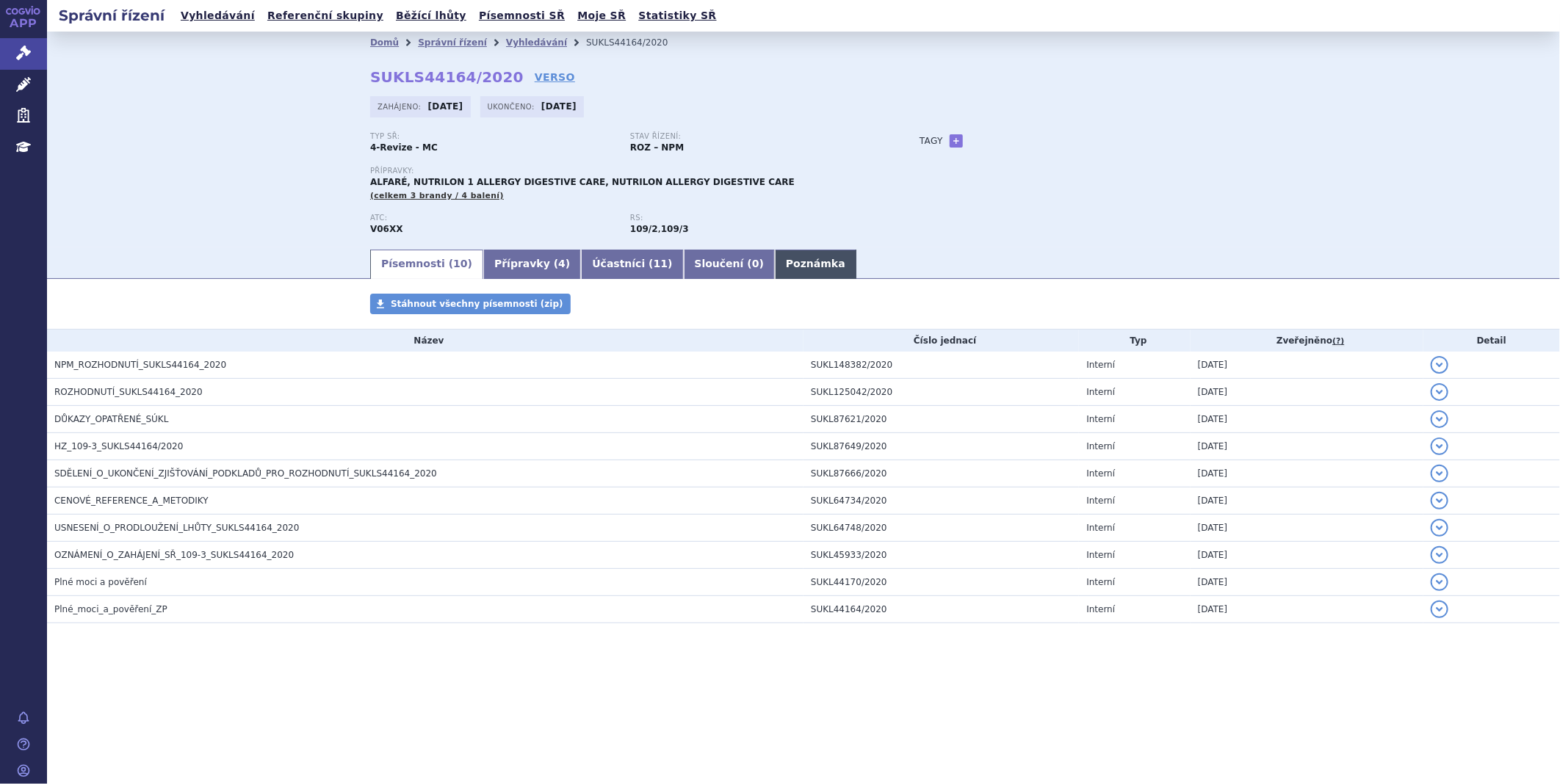
click at [775, 261] on link "Poznámka" at bounding box center [816, 264] width 82 height 29
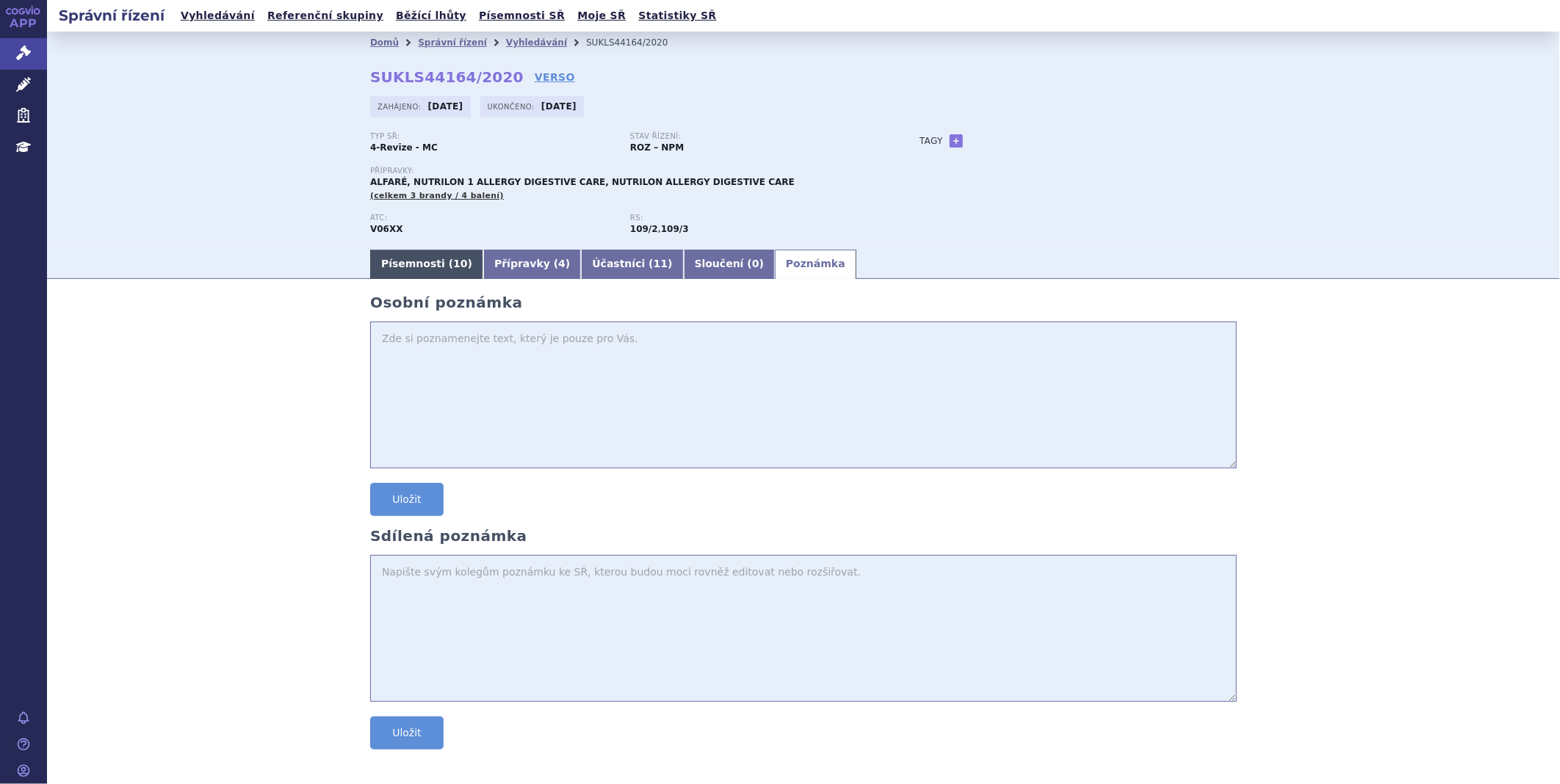
click at [401, 267] on link "Písemnosti ( 10 )" at bounding box center [426, 264] width 113 height 29
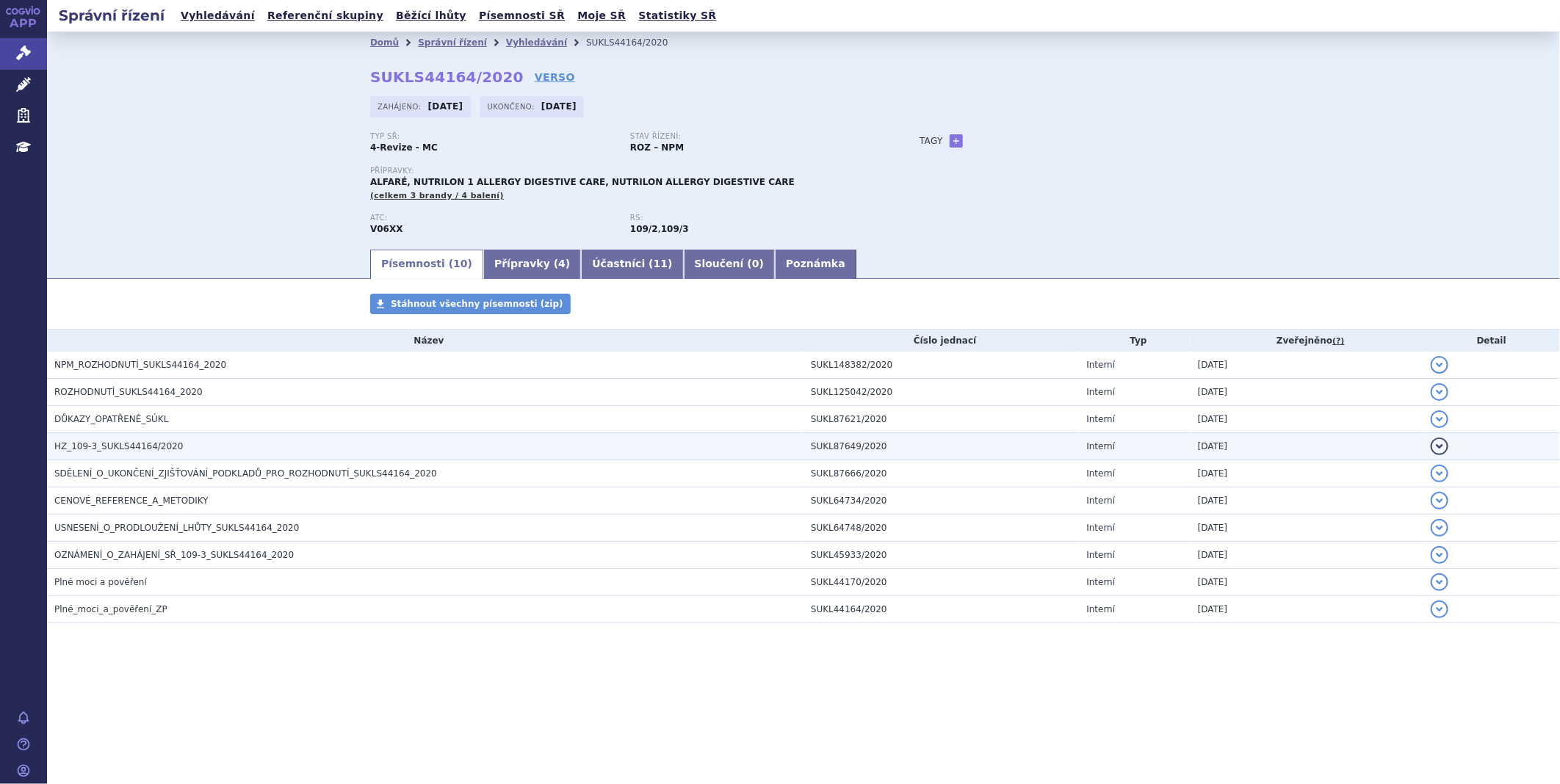
click at [93, 446] on span "HZ_109-3_SUKLS44164/2020" at bounding box center [118, 446] width 129 height 10
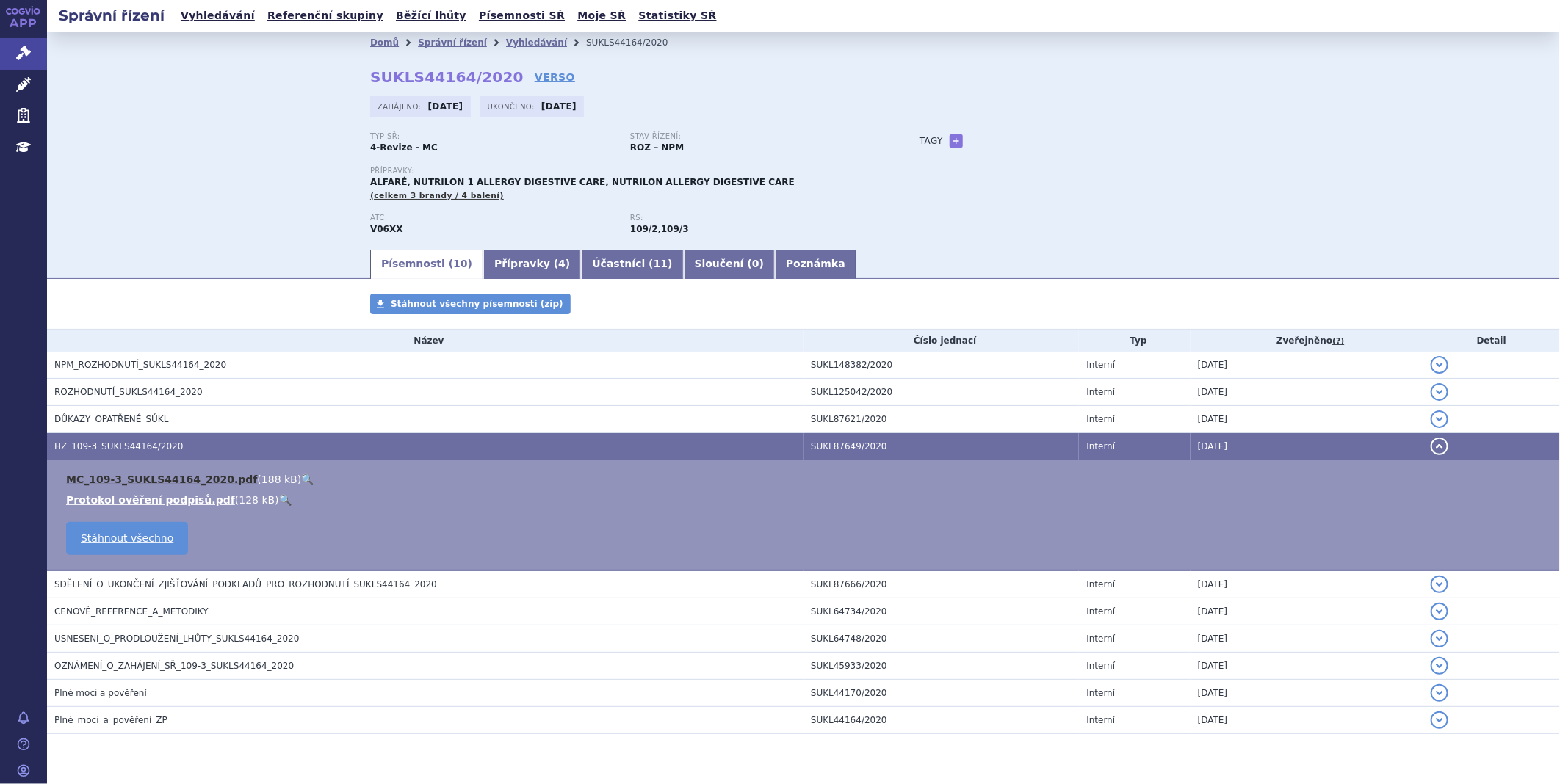
click at [111, 480] on link "MC_109-3_SUKLS44164_2020.pdf" at bounding box center [161, 480] width 191 height 12
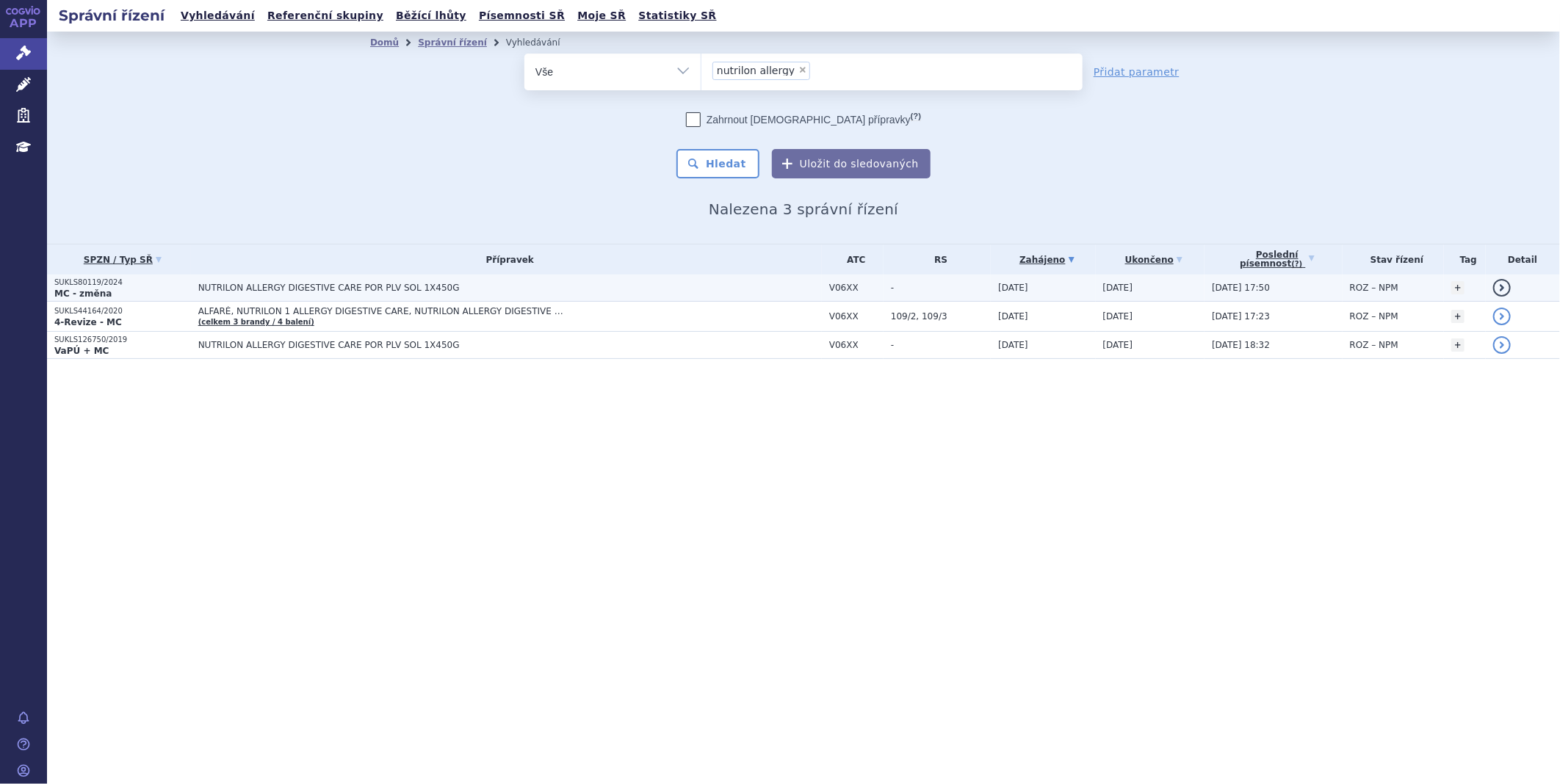
click at [263, 295] on td "NUTRILON ALLERGY DIGESTIVE CARE POR PLV SOL 1X450G" at bounding box center [506, 288] width 631 height 27
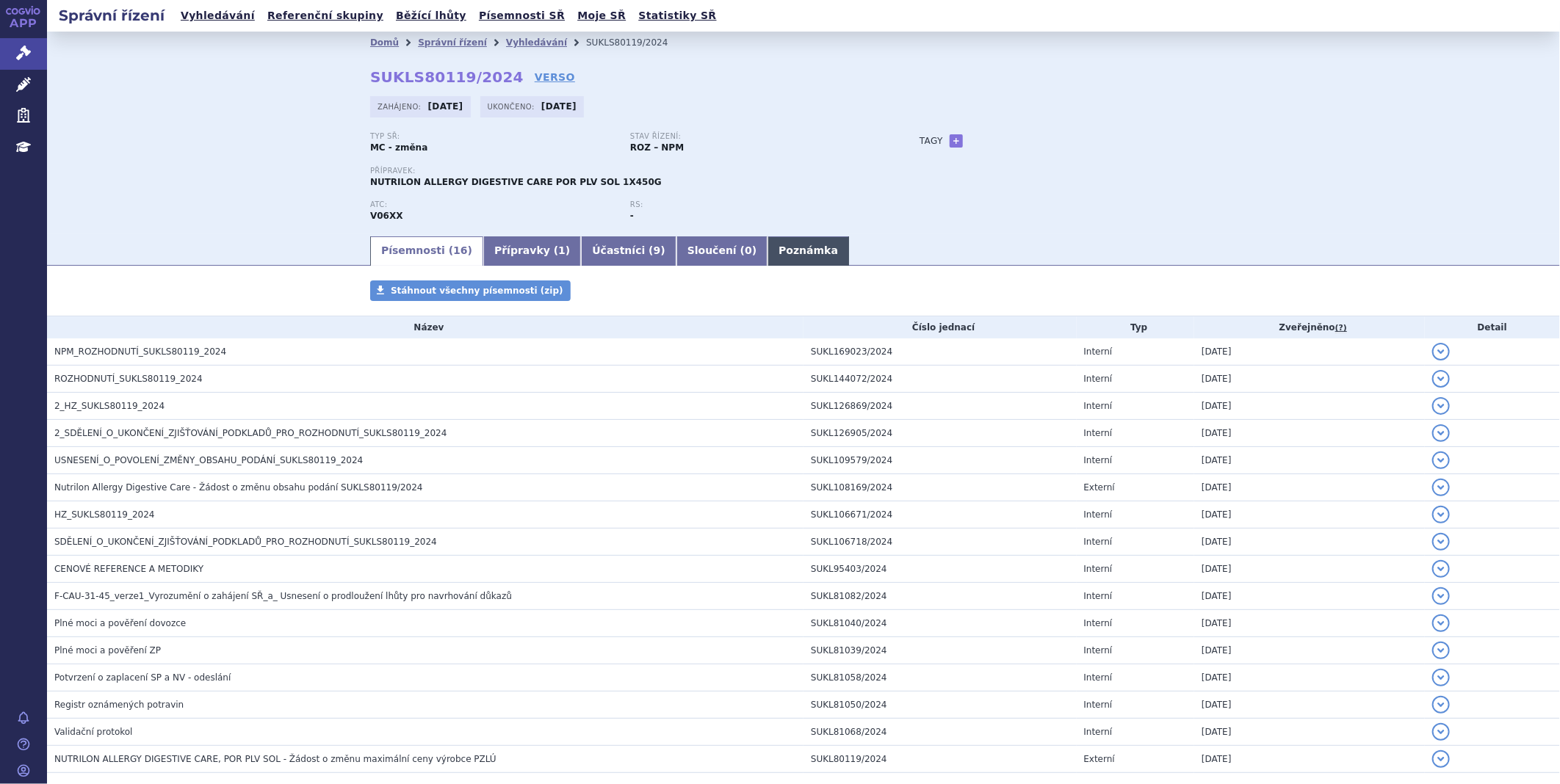
click at [768, 248] on link "Poznámka" at bounding box center [809, 250] width 82 height 29
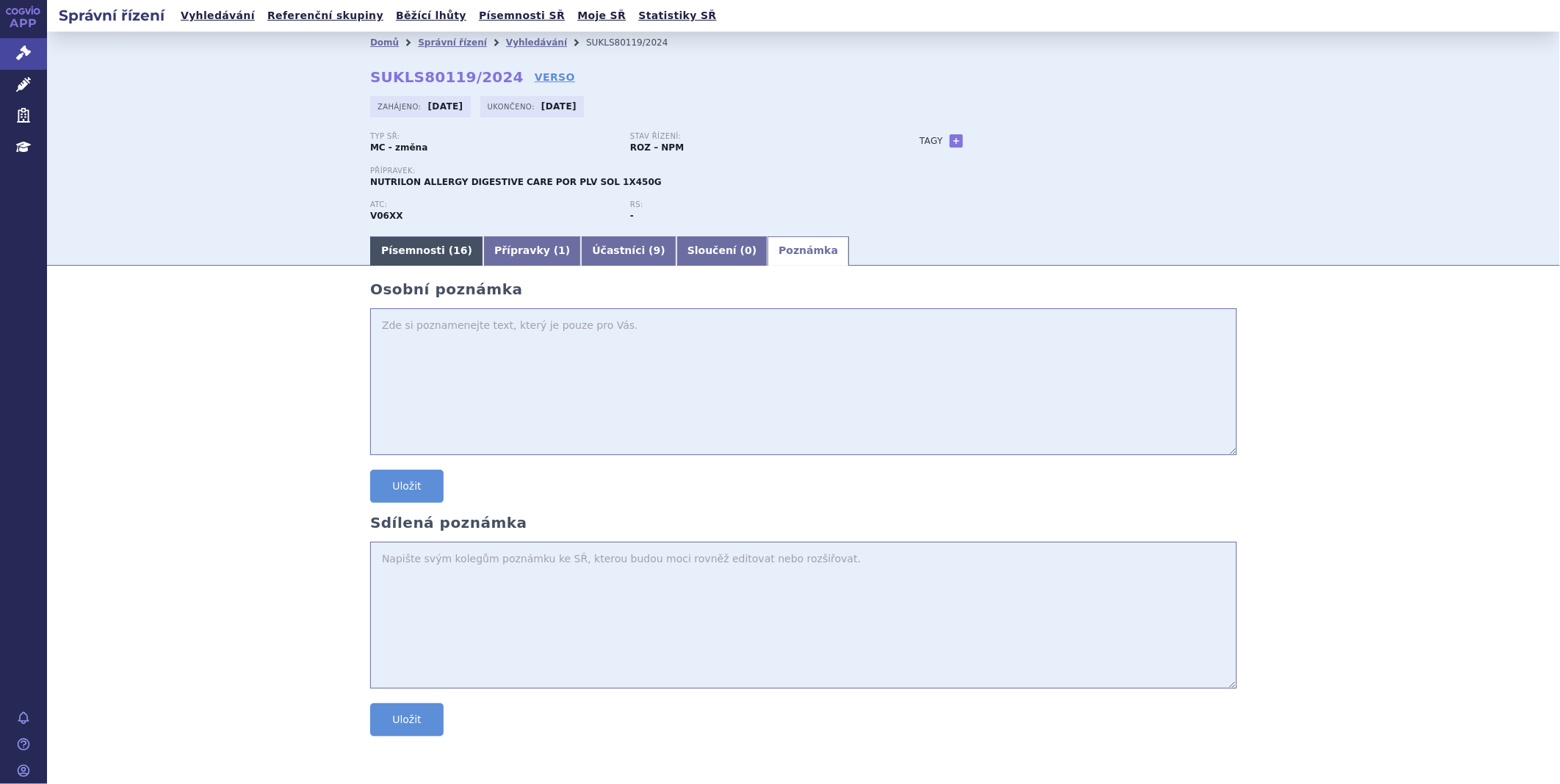
click at [414, 250] on link "Písemnosti ( 16 )" at bounding box center [426, 250] width 113 height 29
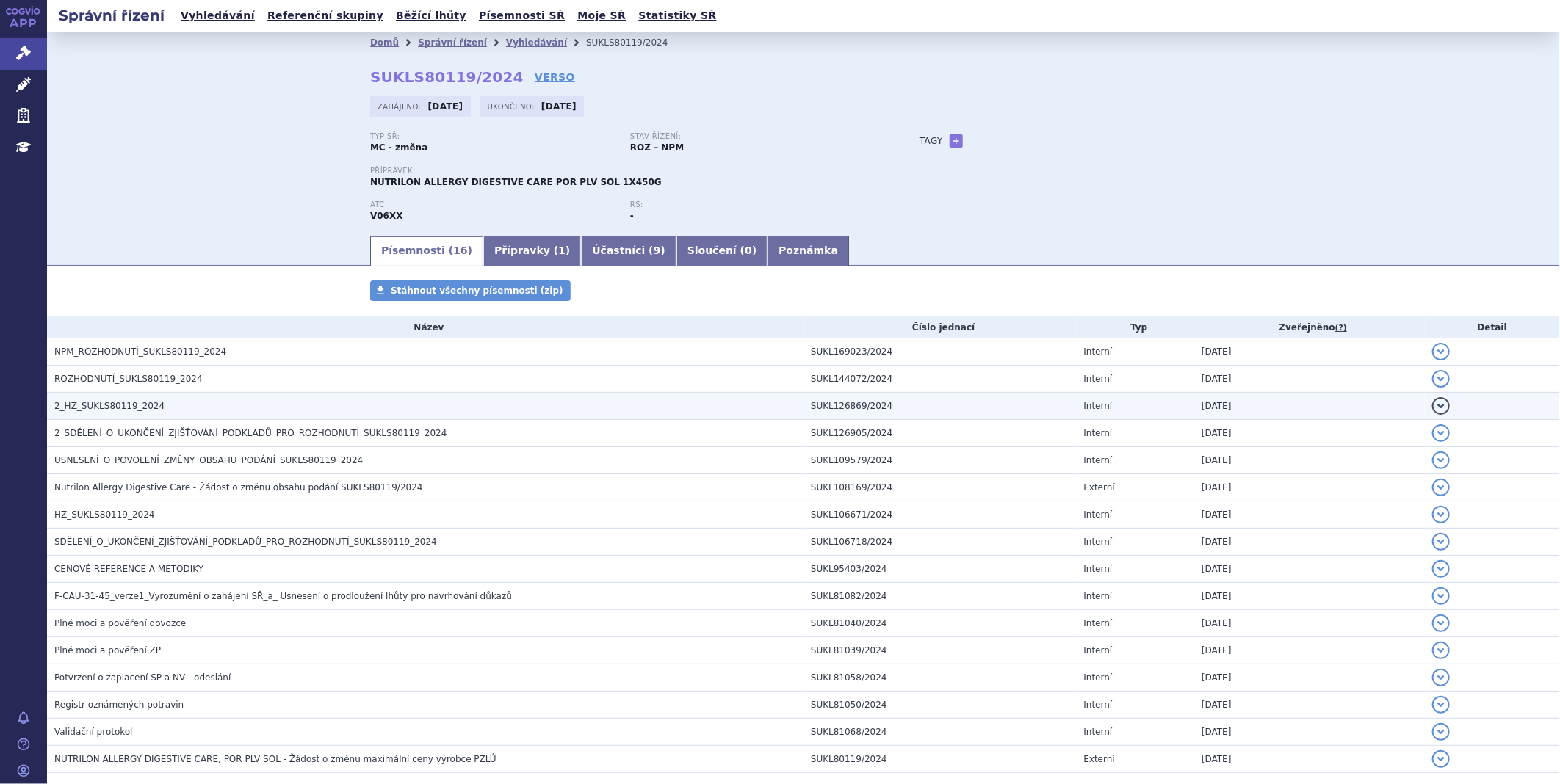
click at [85, 402] on span "2_HZ_SUKLS80119_2024" at bounding box center [109, 406] width 110 height 10
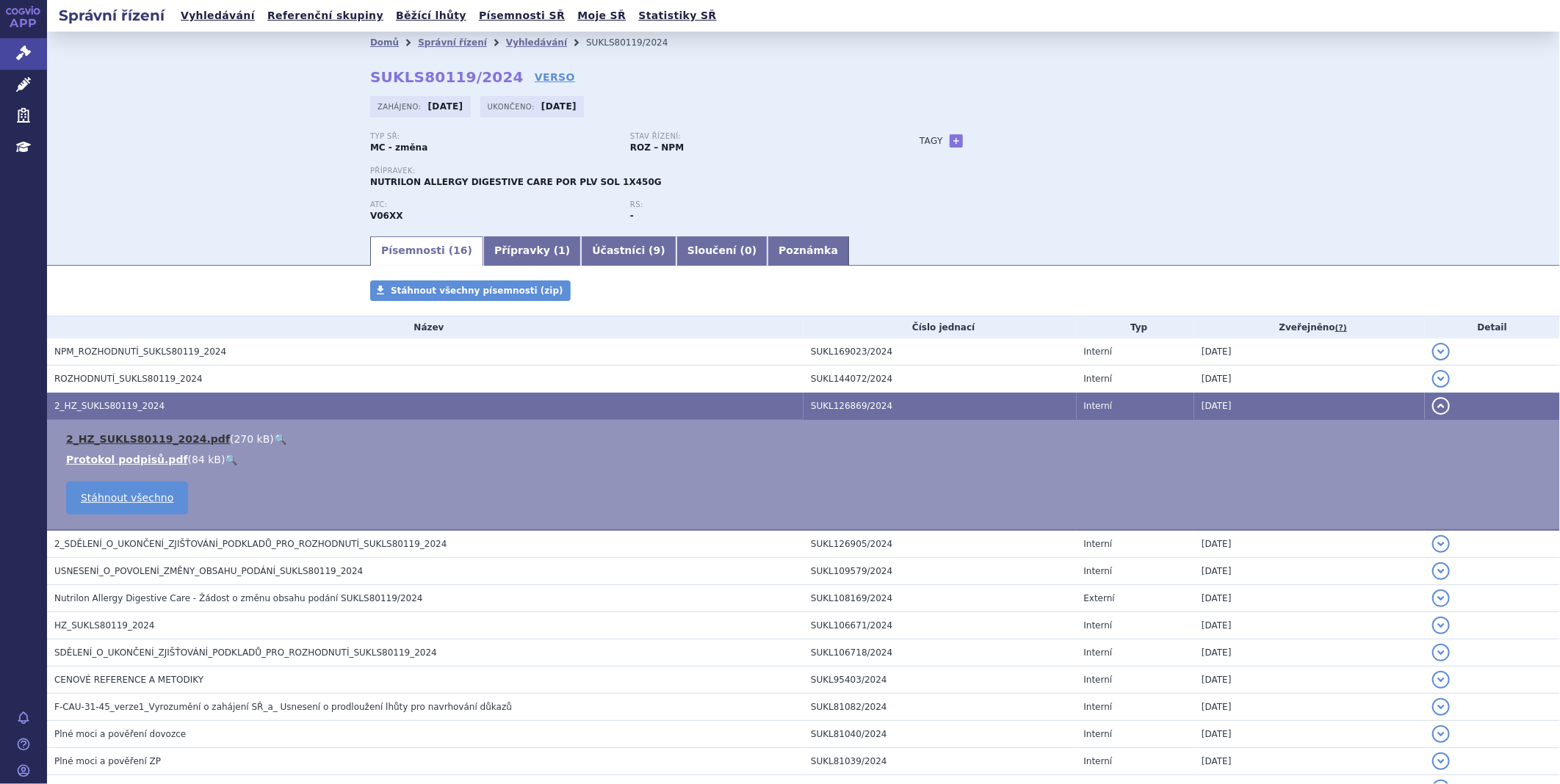
click at [118, 442] on link "2_HZ_SUKLS80119_2024.pdf" at bounding box center [148, 439] width 164 height 12
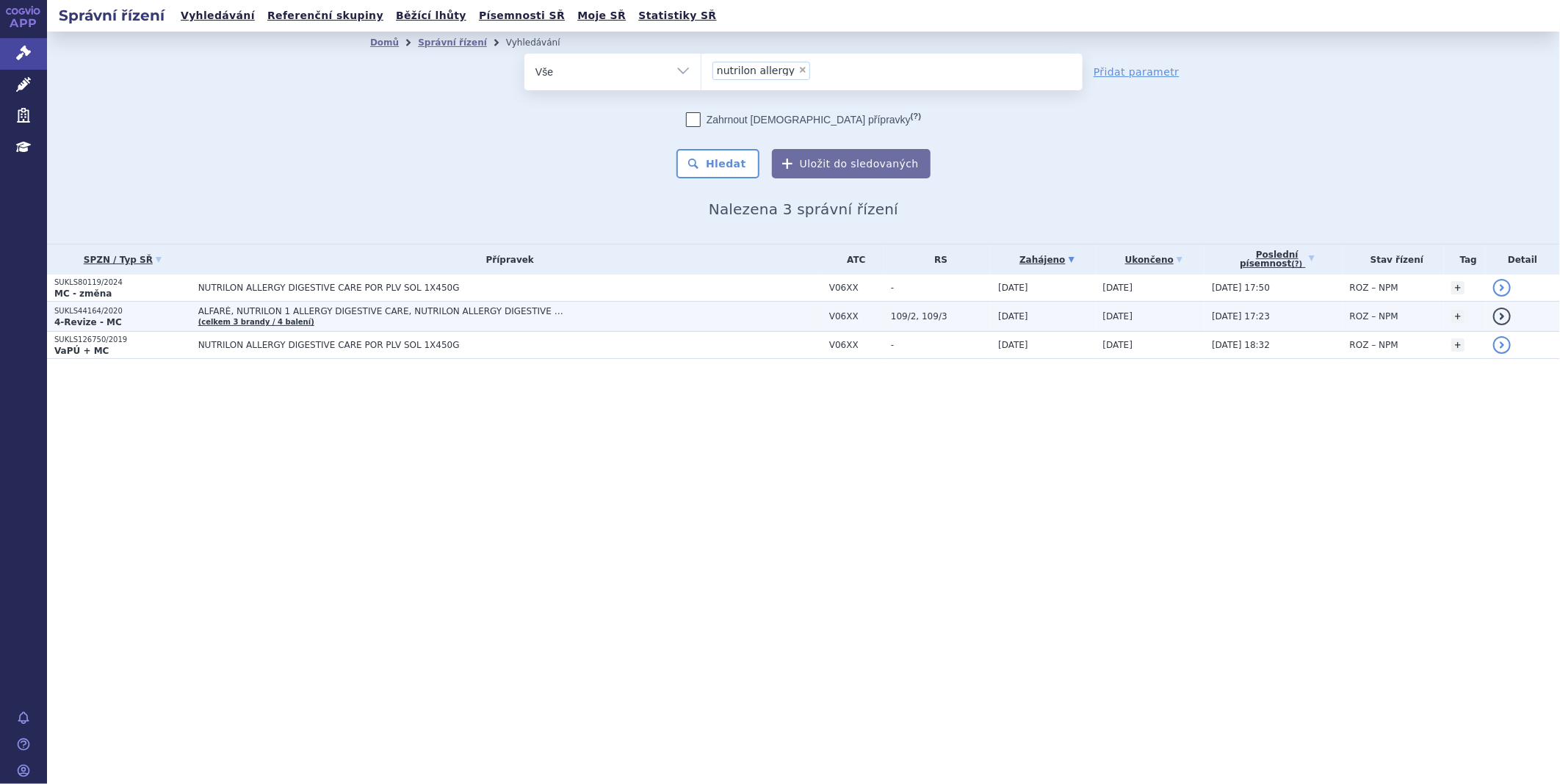
click at [259, 319] on link "(celkem 3 brandy / 4 balení)" at bounding box center [256, 322] width 116 height 8
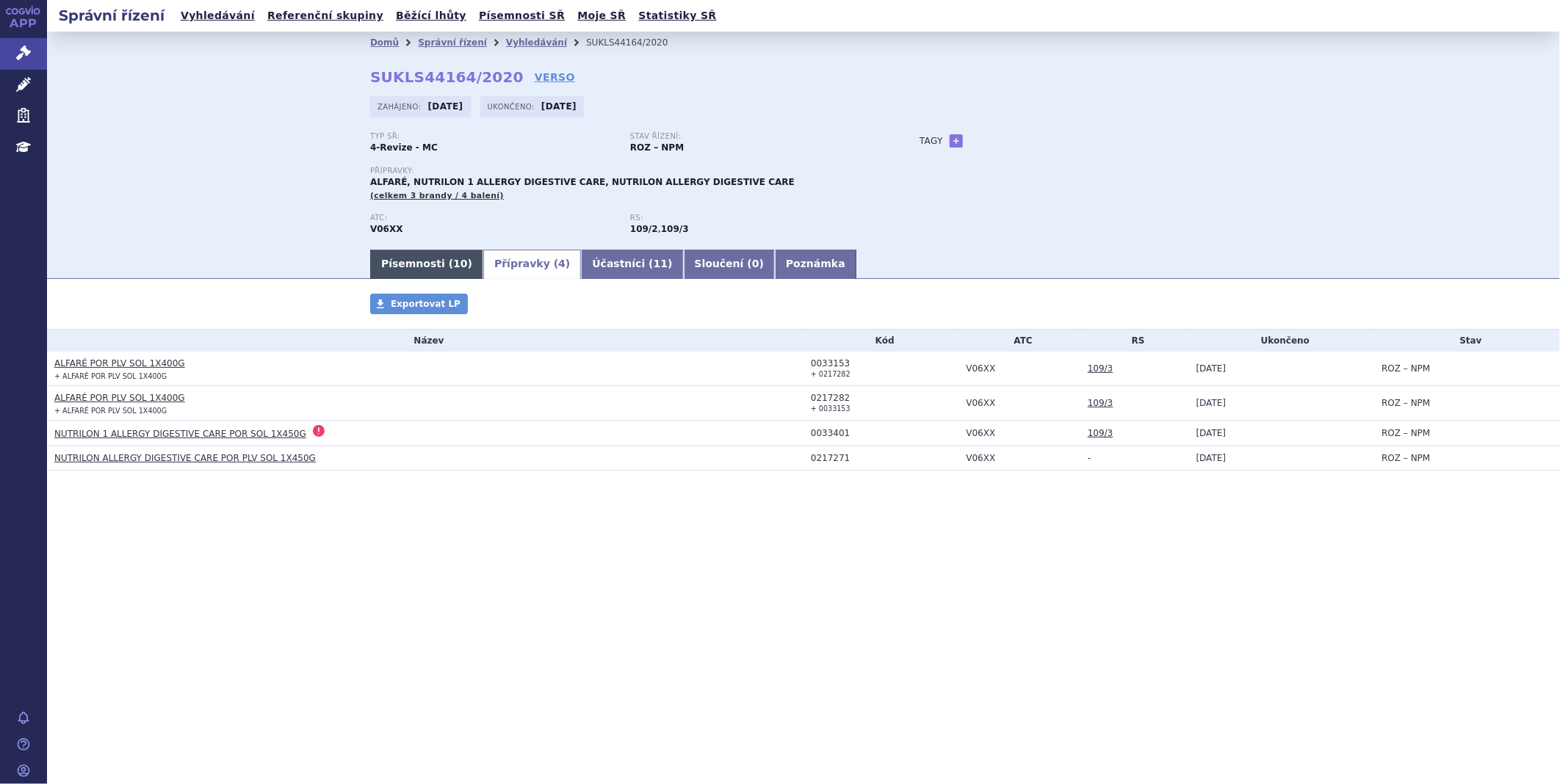
click at [438, 272] on link "Písemnosti ( 10 )" at bounding box center [426, 264] width 113 height 29
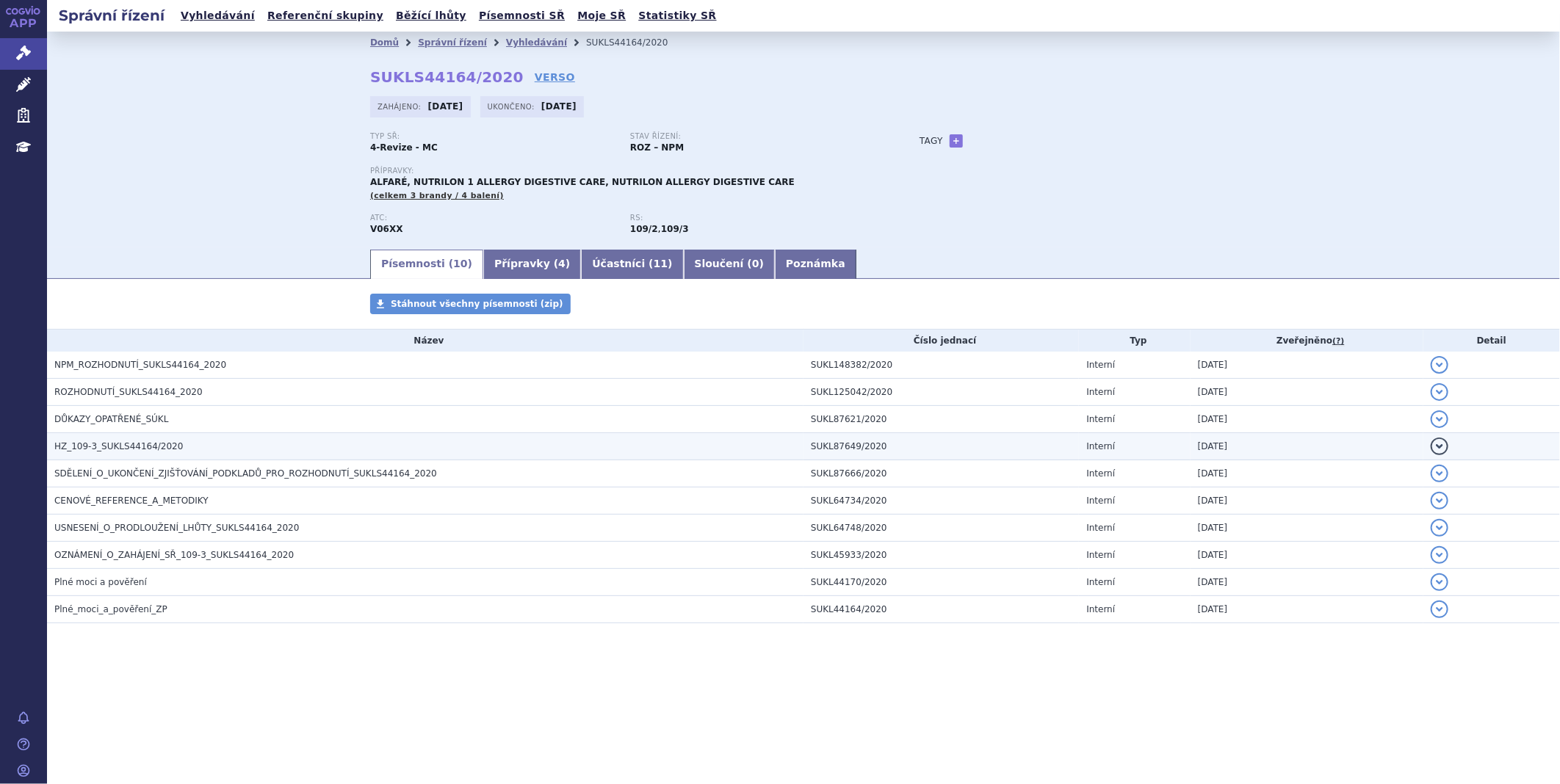
click at [106, 449] on span "HZ_109-3_SUKLS44164/2020" at bounding box center [118, 446] width 129 height 10
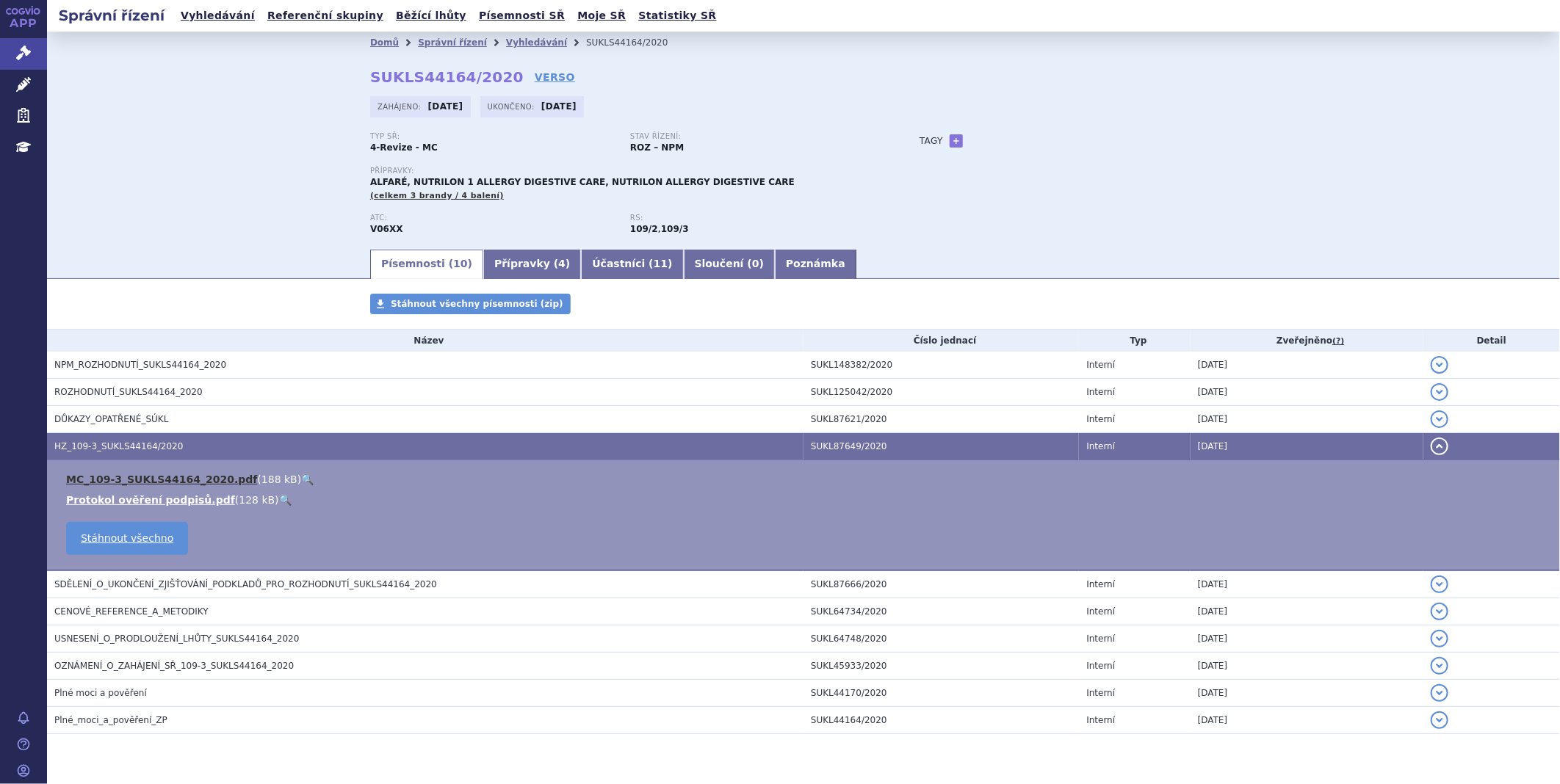
click at [122, 481] on link "MC_109-3_SUKLS44164_2020.pdf" at bounding box center [161, 480] width 191 height 12
click at [775, 272] on link "Poznámka" at bounding box center [816, 264] width 82 height 29
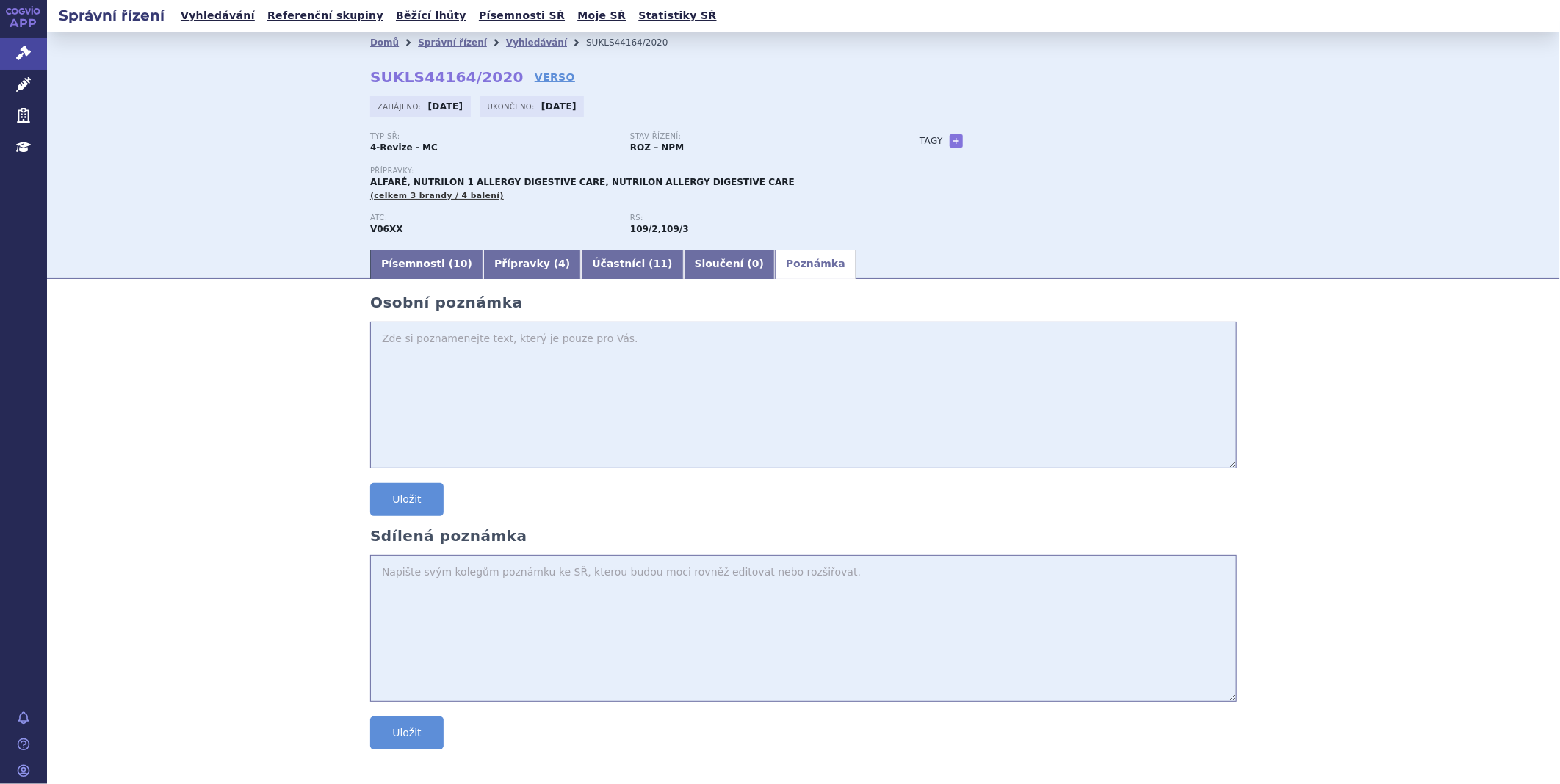
click at [18, 35] on link "APP" at bounding box center [23, 19] width 47 height 38
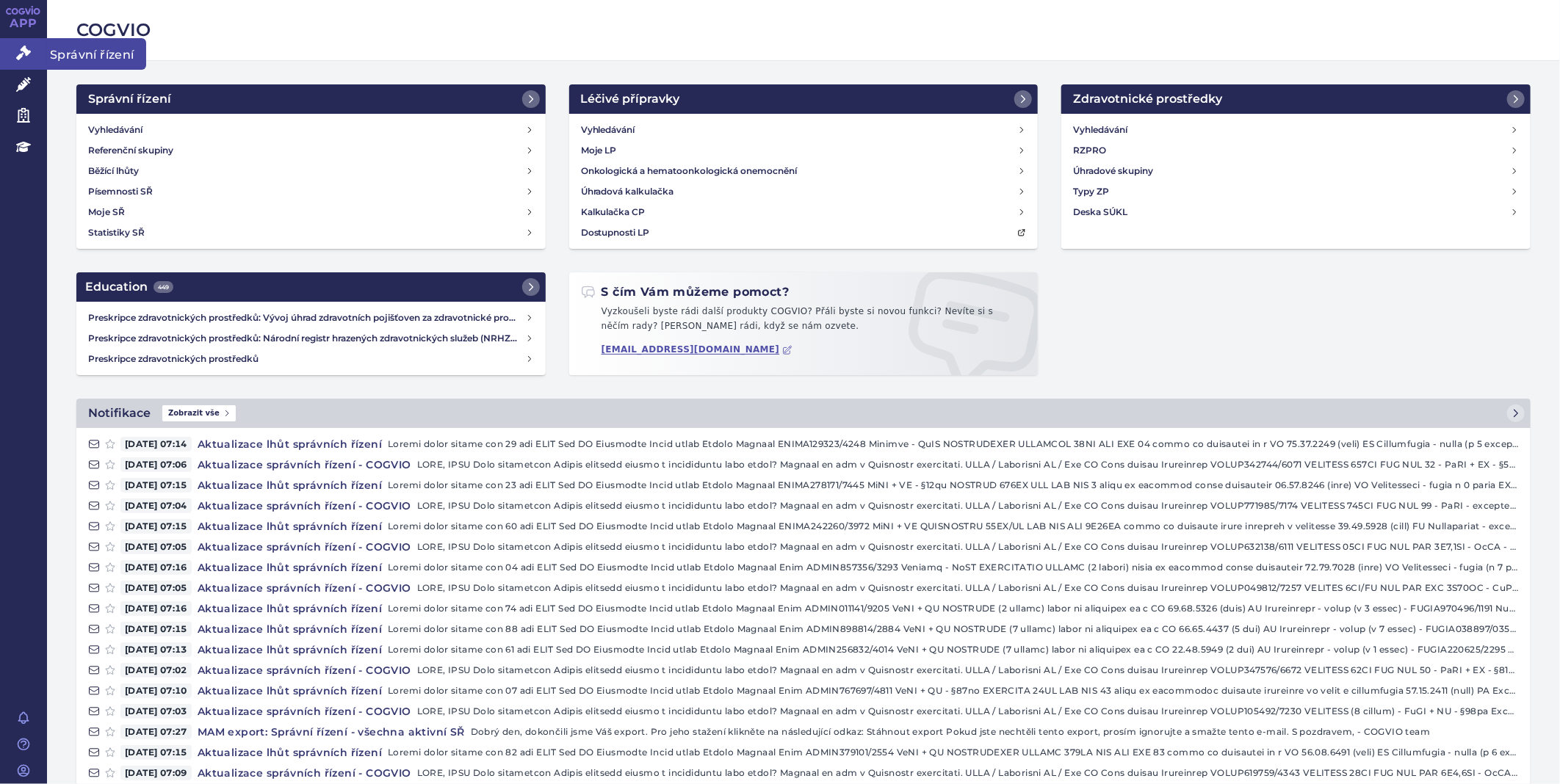
click at [15, 45] on link "Správní řízení" at bounding box center [23, 53] width 47 height 31
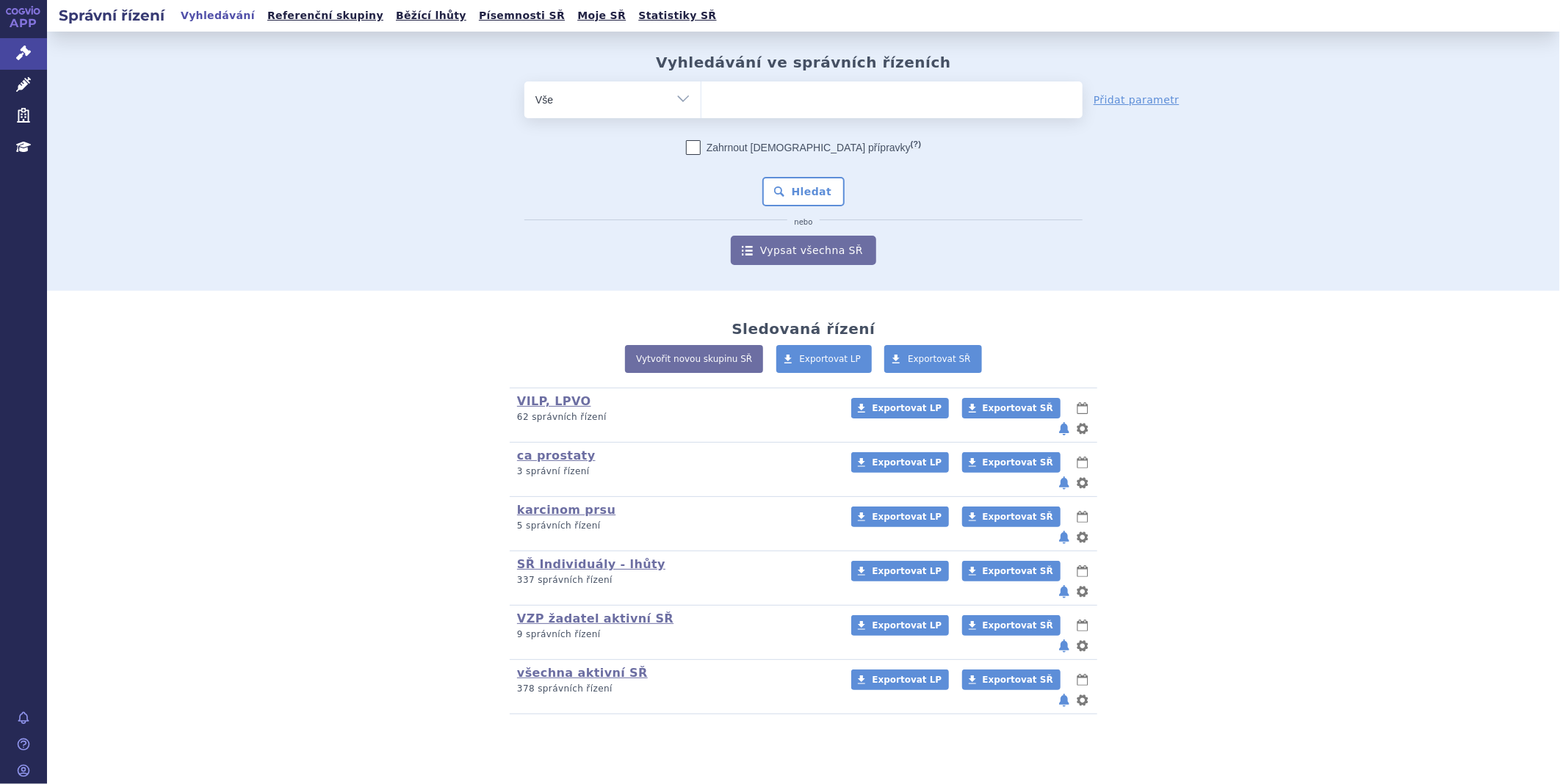
click at [734, 104] on ul at bounding box center [891, 97] width 381 height 31
click at [701, 104] on select at bounding box center [701, 99] width 1 height 37
type input "pr"
type input "pre"
type input "prebe"
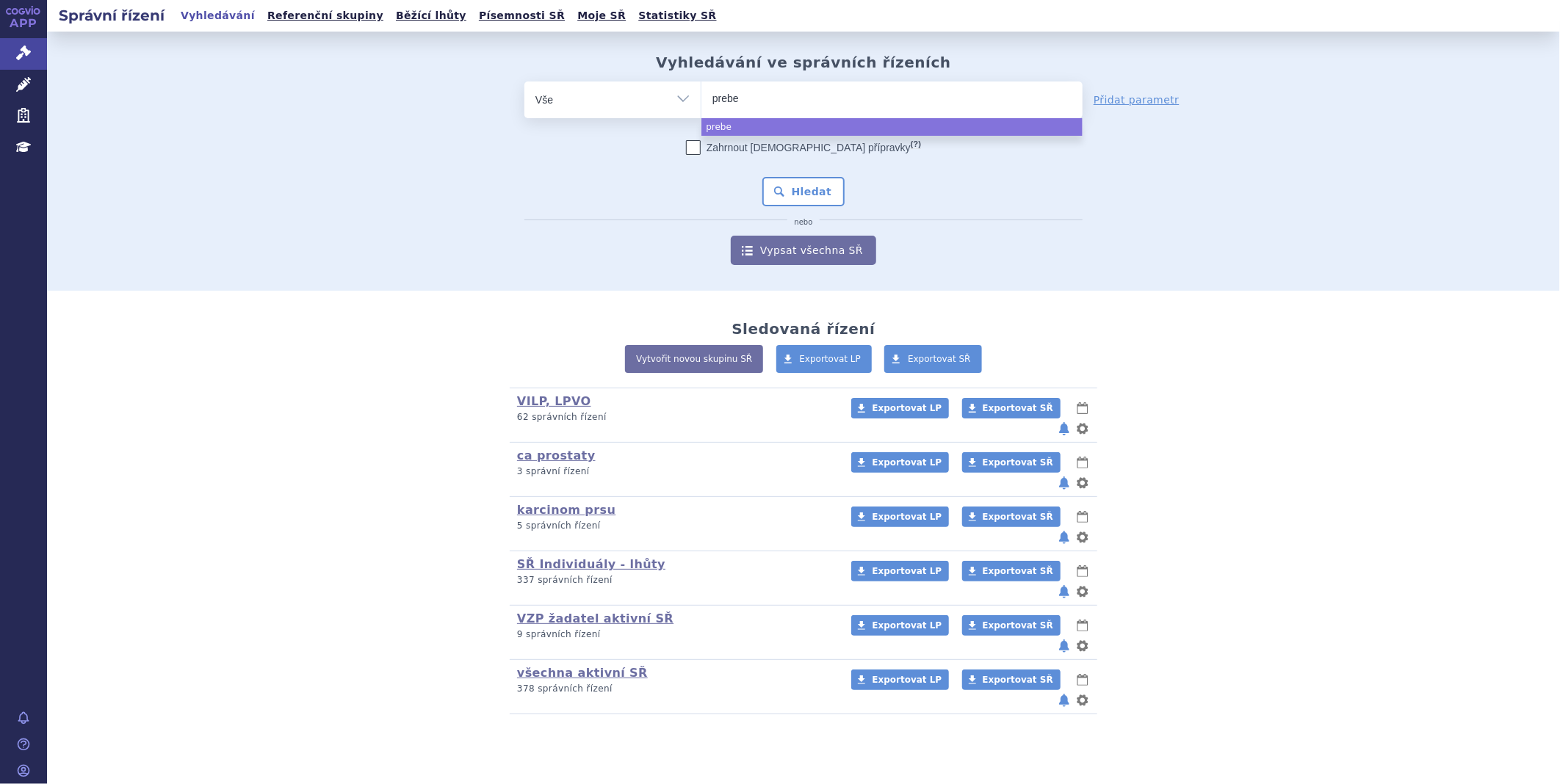
type input "prebeb"
type input "prebeba"
select select "prebeba"
drag, startPoint x: 817, startPoint y: 201, endPoint x: 797, endPoint y: 200, distance: 20.6
click at [797, 200] on button "Hledat" at bounding box center [803, 191] width 83 height 29
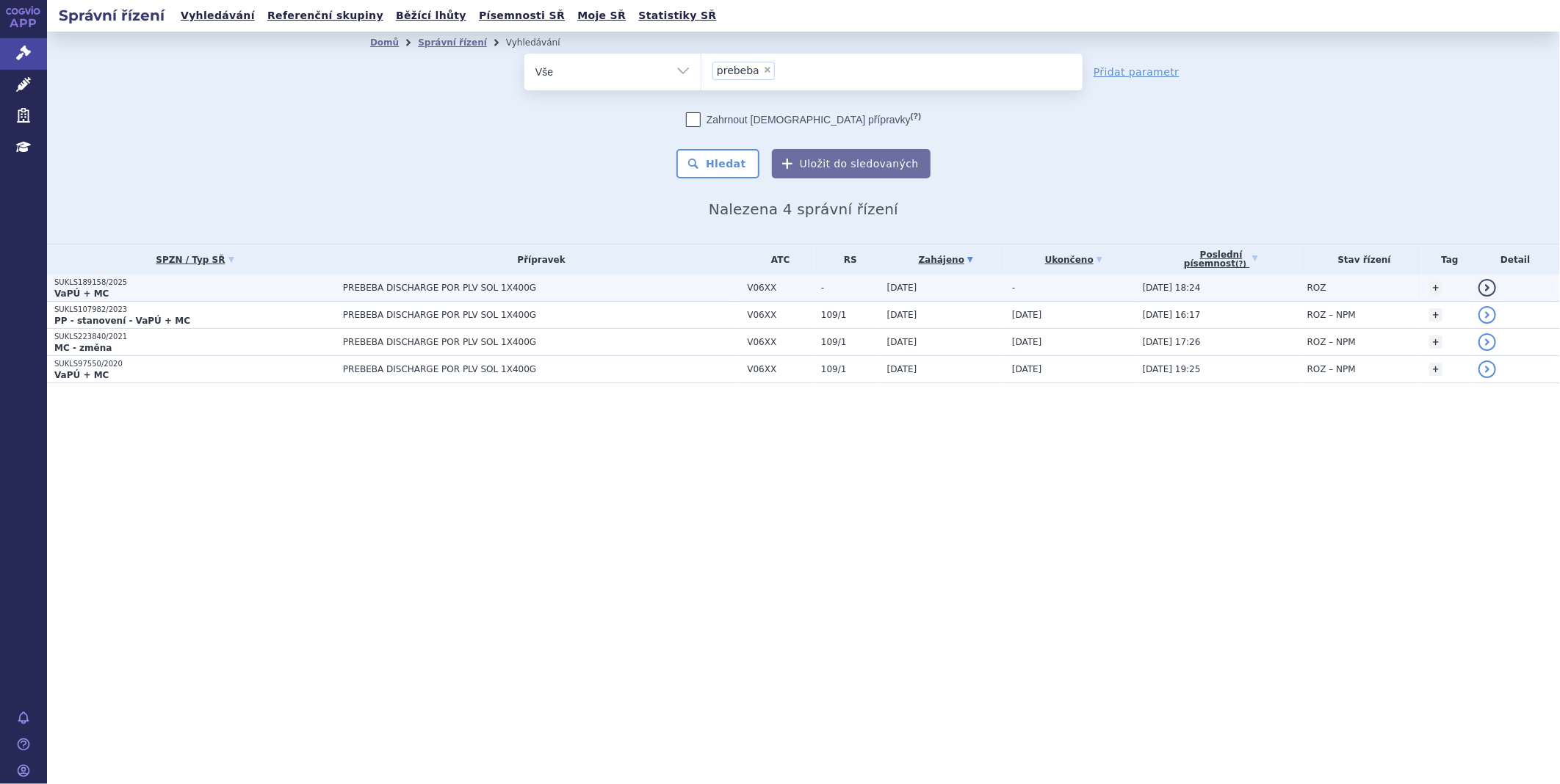
click at [367, 288] on span "PREBEBA DISCHARGE POR PLV SOL 1X400G" at bounding box center [526, 288] width 367 height 10
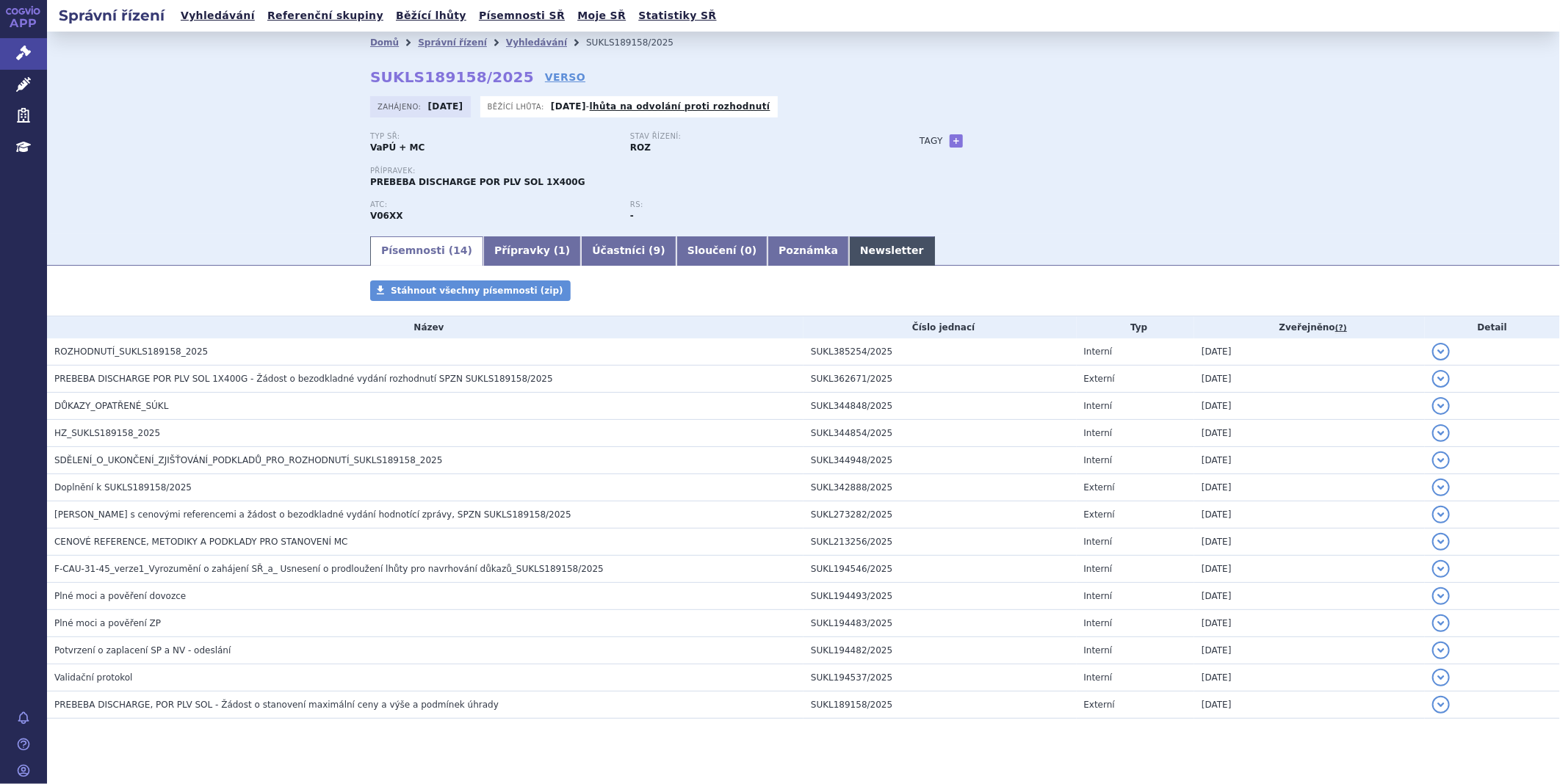
click at [849, 250] on link "Newsletter" at bounding box center [892, 250] width 86 height 29
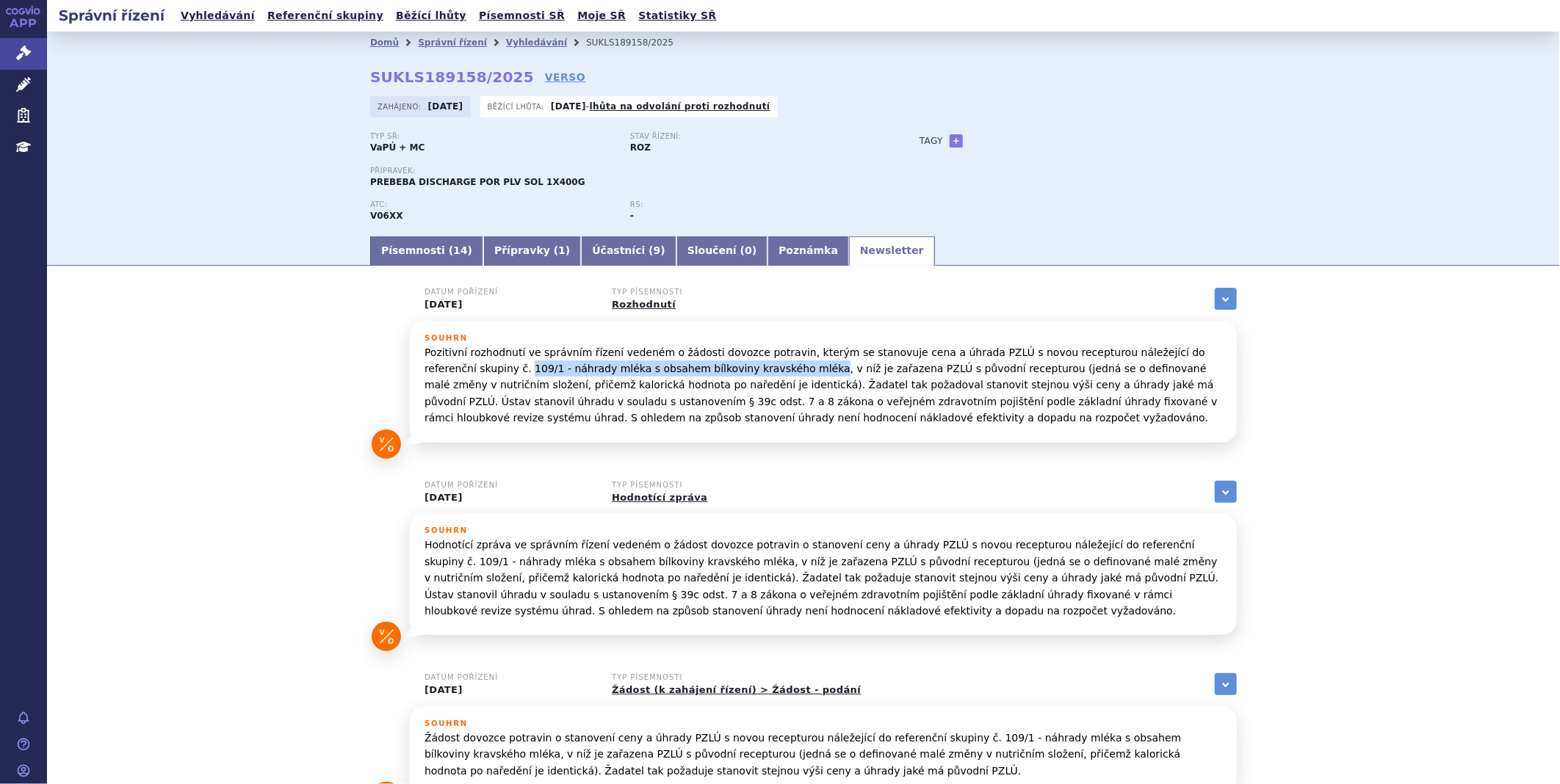
drag, startPoint x: 419, startPoint y: 370, endPoint x: 693, endPoint y: 366, distance: 274.0
click at [693, 366] on p "Pozitivní rozhodnutí ve správním řízení vedeném o žádosti dovozce potravin, kte…" at bounding box center [824, 385] width 798 height 82
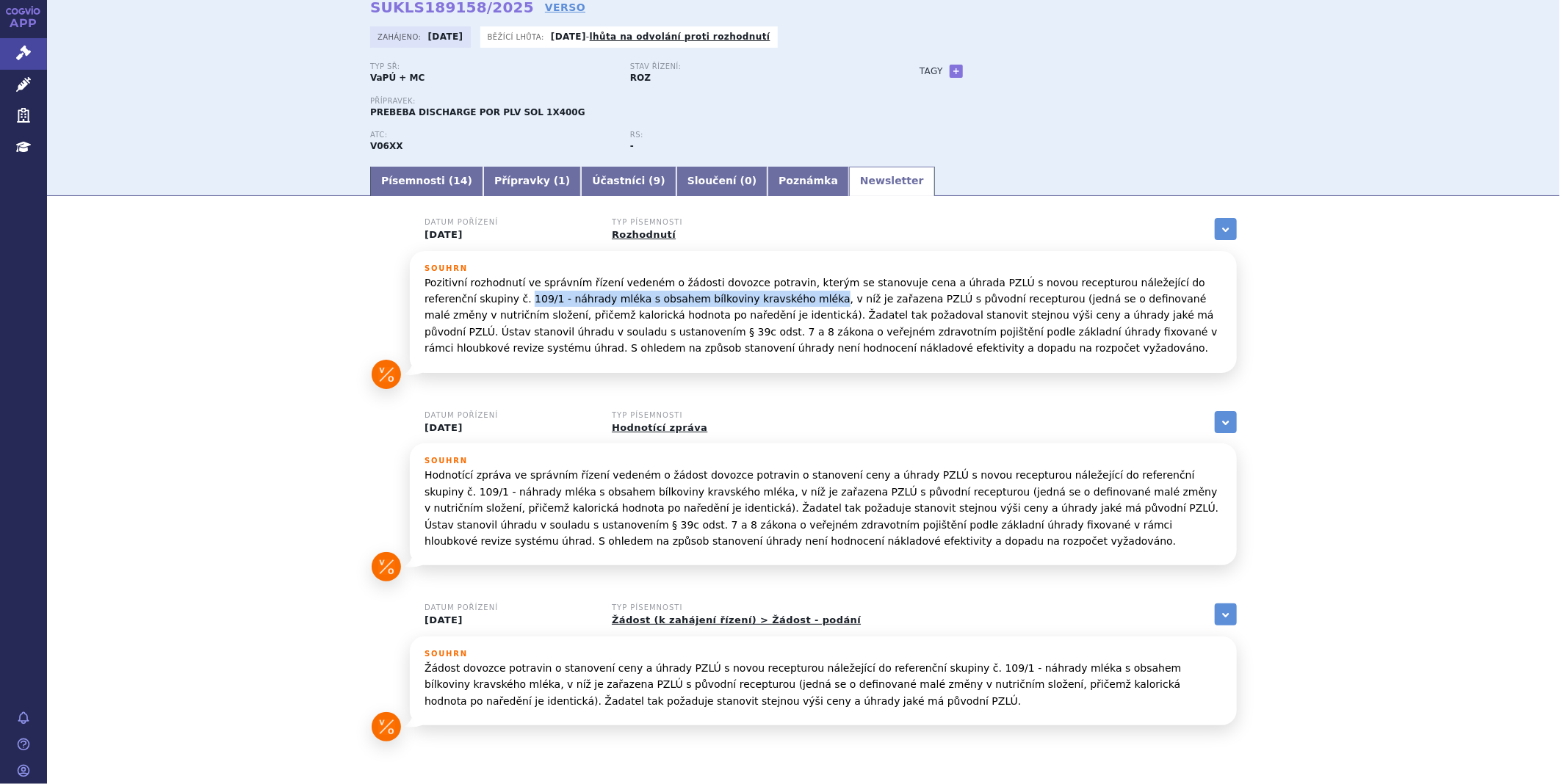
scroll to position [138, 0]
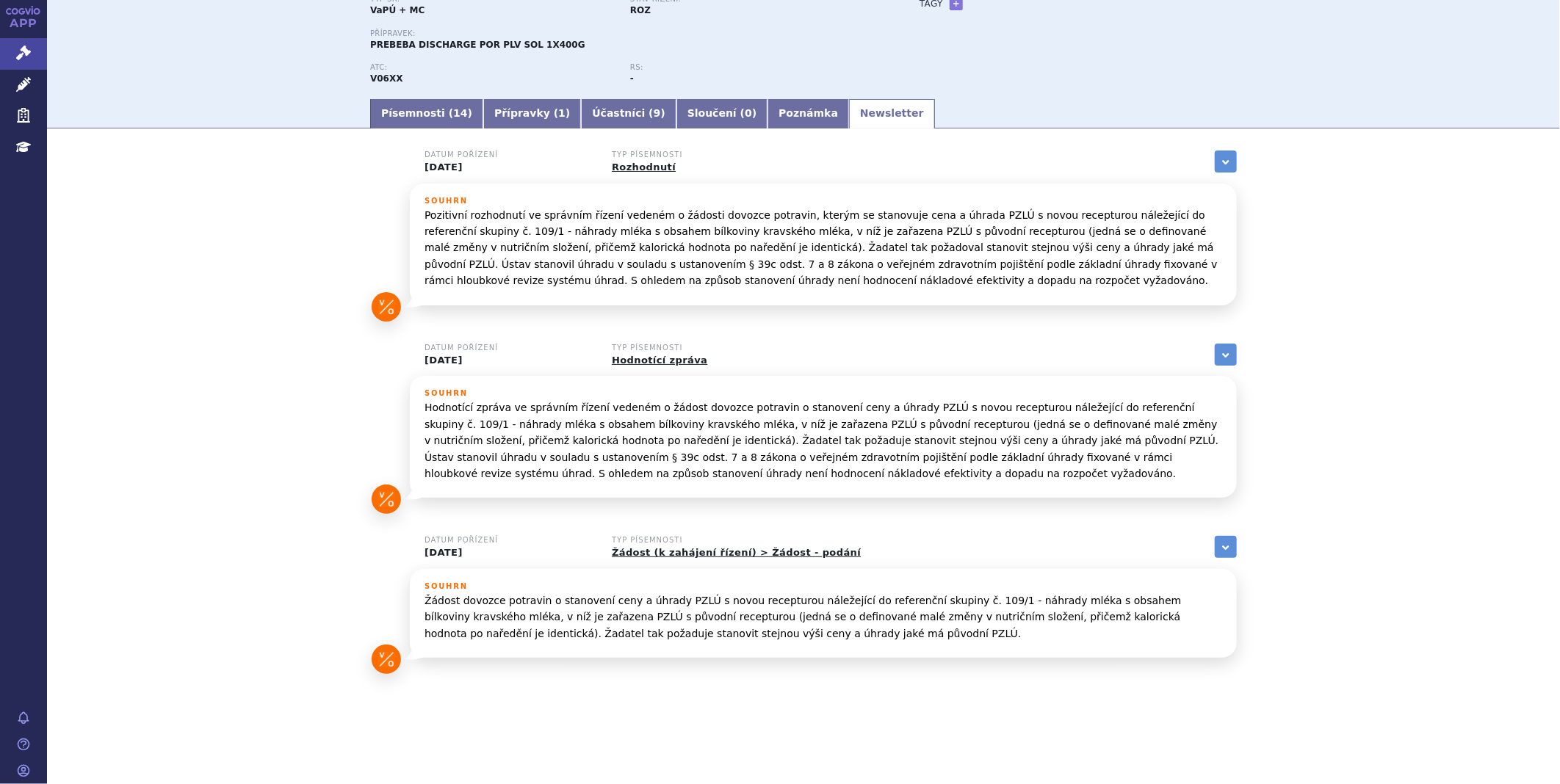
click at [706, 239] on p "Pozitivní rozhodnutí ve správním řízení vedeném o žádosti dovozce potravin, kte…" at bounding box center [824, 248] width 798 height 82
drag, startPoint x: 693, startPoint y: 232, endPoint x: 416, endPoint y: 226, distance: 276.2
click at [416, 226] on div "Souhrn Pozitivní rozhodnutí ve správním řízení vedeném o žádosti dovozce potrav…" at bounding box center [823, 245] width 827 height 122
copy p "109/1 - náhrady mléka s obsahem bílkoviny kravského mléka"
click at [402, 109] on link "Písemnosti ( 14 )" at bounding box center [426, 113] width 113 height 29
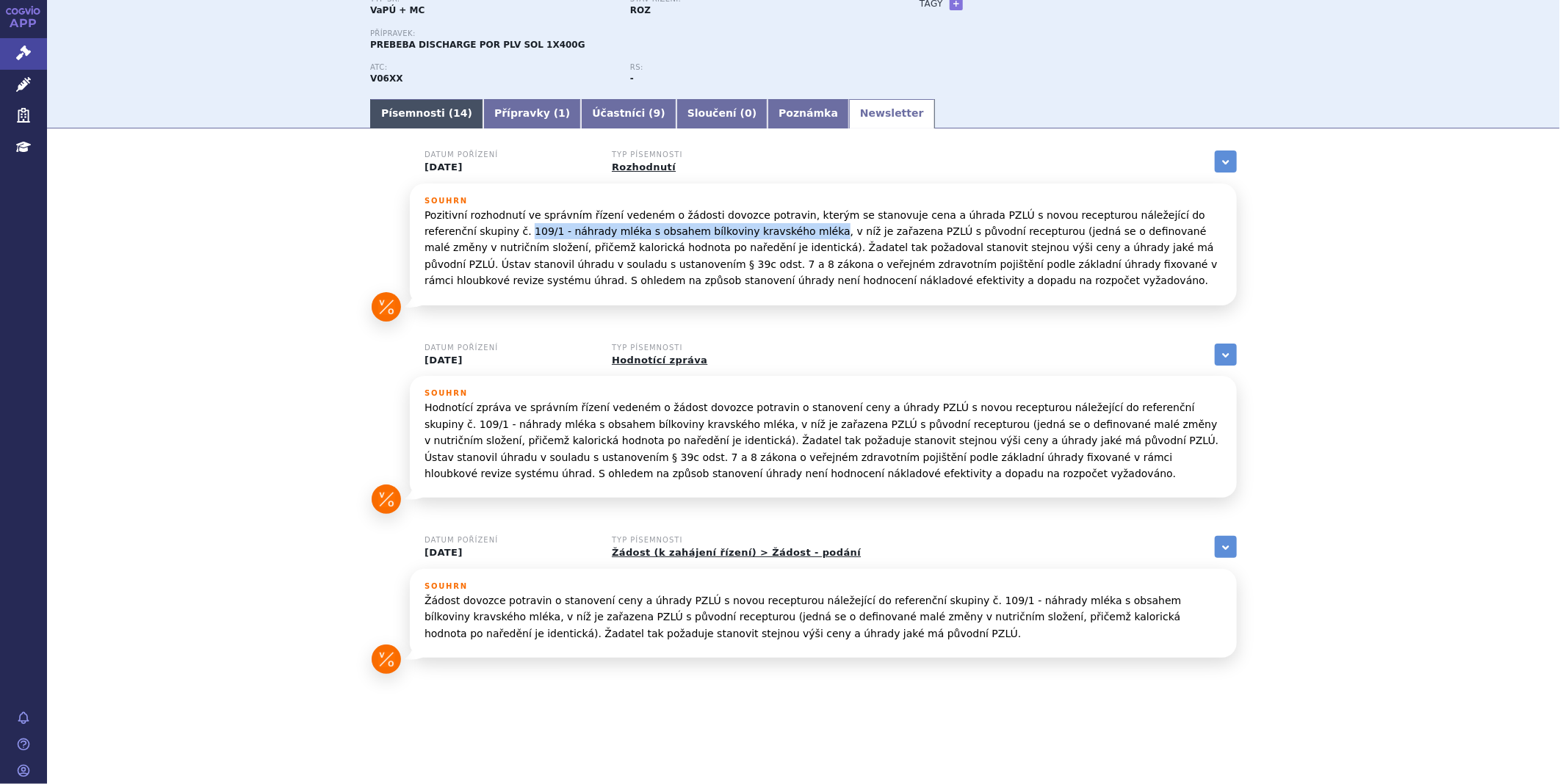
scroll to position [25, 0]
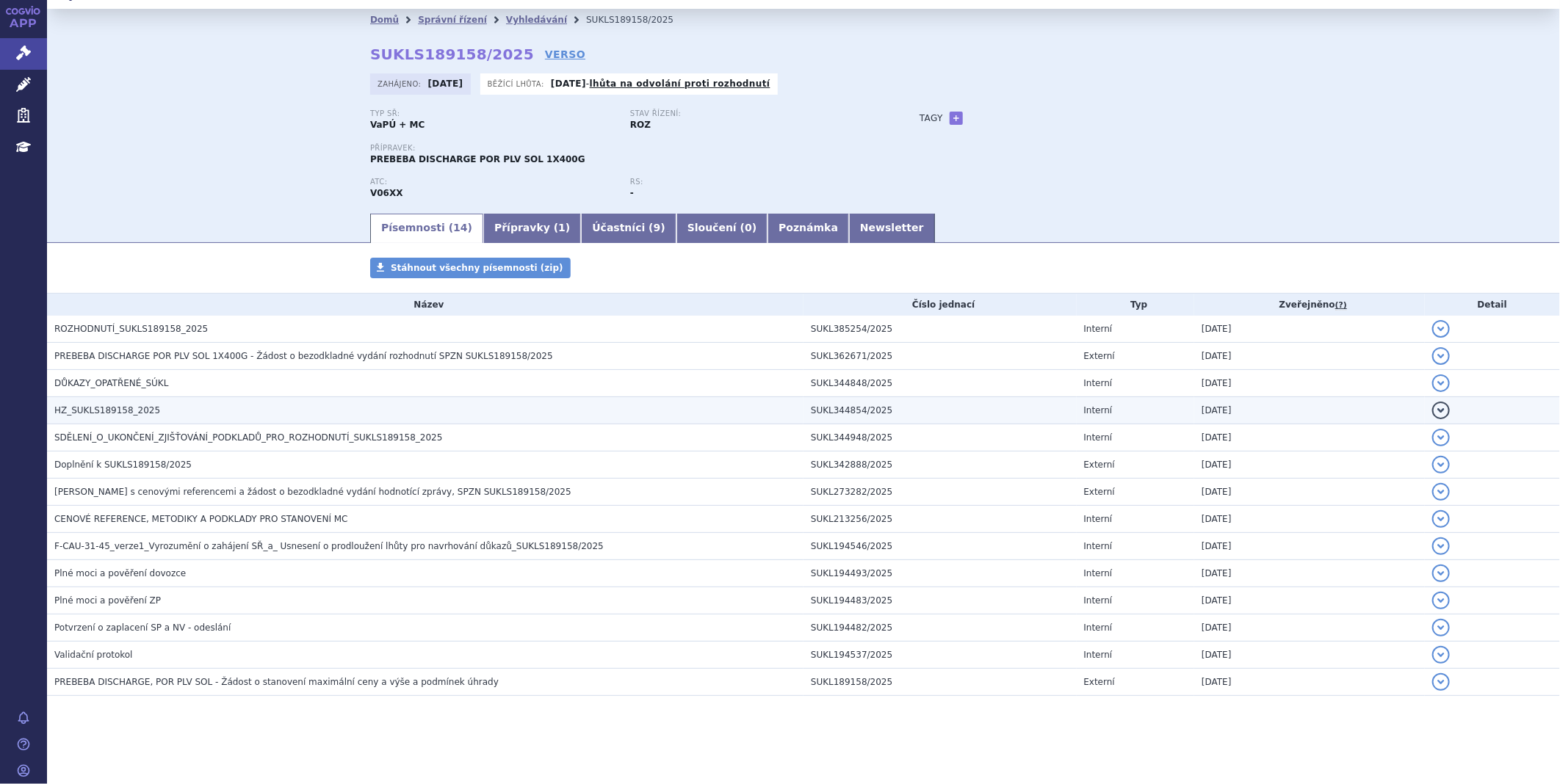
click at [118, 415] on span "HZ_SUKLS189158_2025" at bounding box center [107, 410] width 106 height 10
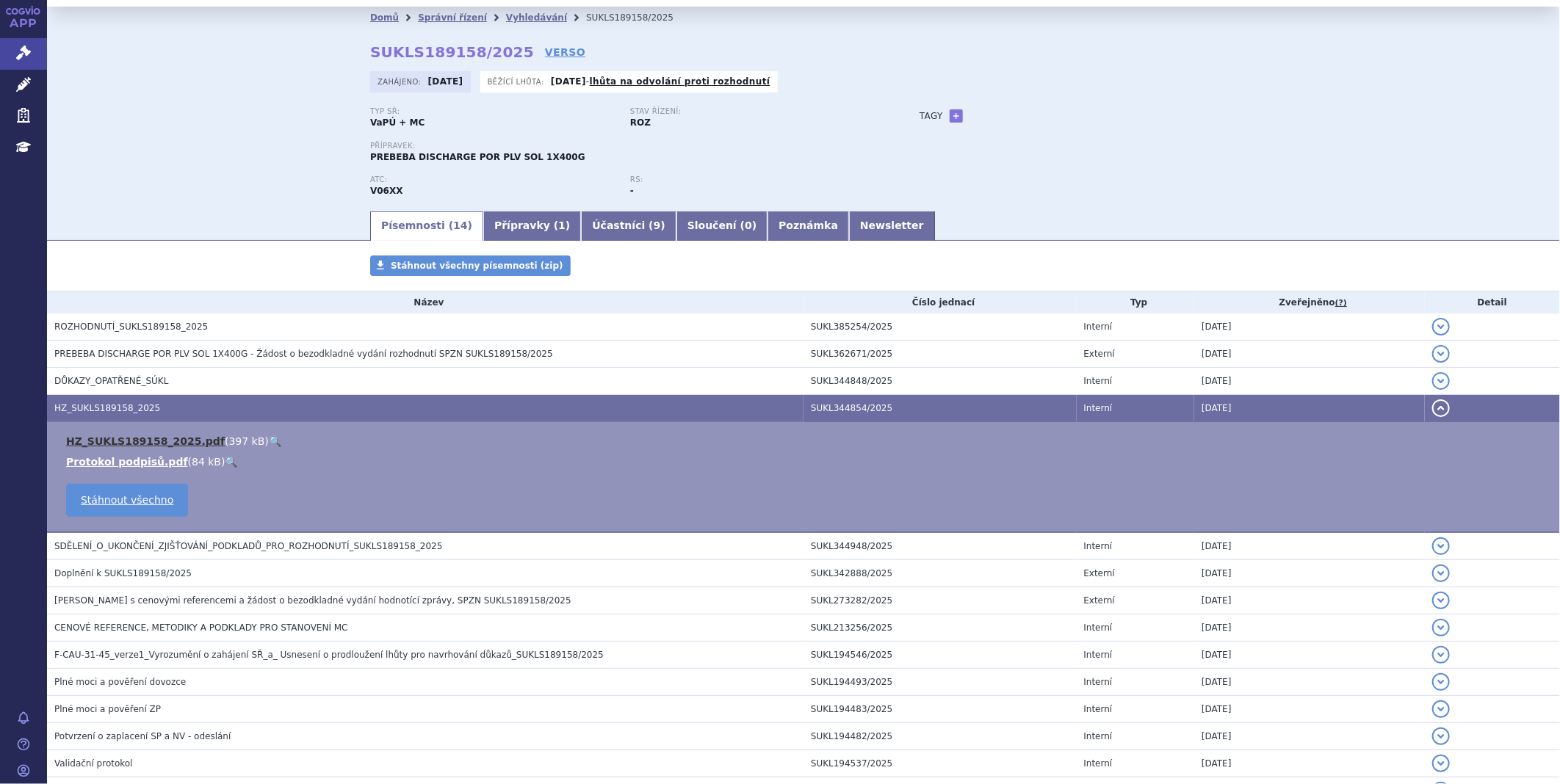
click at [129, 439] on link "HZ_SUKLS189158_2025.pdf" at bounding box center [145, 442] width 159 height 12
click at [29, 51] on icon at bounding box center [23, 53] width 15 height 15
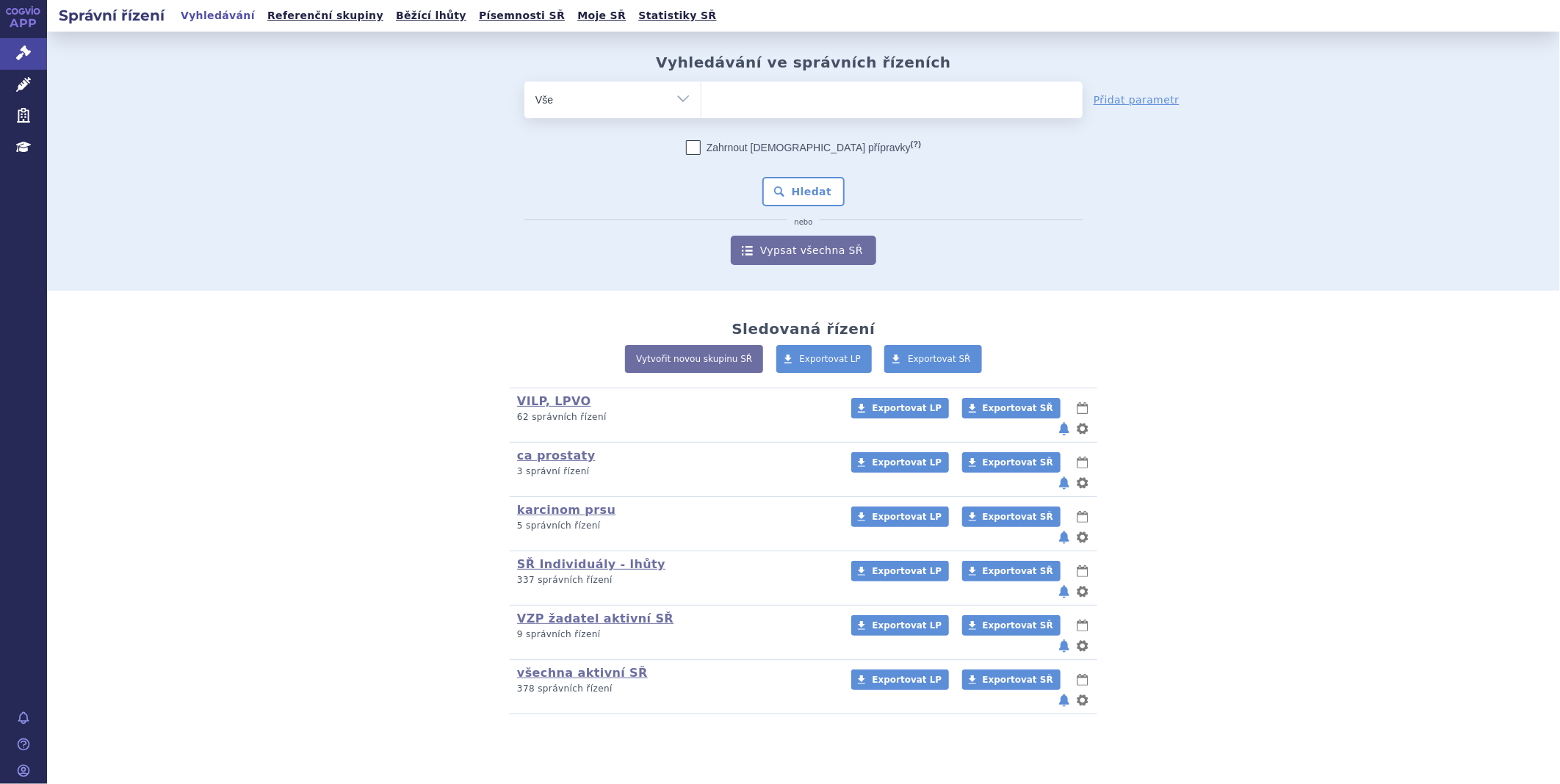
click at [685, 104] on select "Vše Spisová značka Typ SŘ Přípravek/SUKL kód Účastník/Držitel" at bounding box center [612, 98] width 176 height 33
select select "filter-reference-group"
click at [524, 82] on select "Vše Spisová značka Typ SŘ Přípravek/SUKL kód Účastník/Držitel" at bounding box center [612, 98] width 176 height 33
click at [731, 84] on ul at bounding box center [891, 97] width 381 height 31
click at [701, 84] on select at bounding box center [701, 99] width 1 height 37
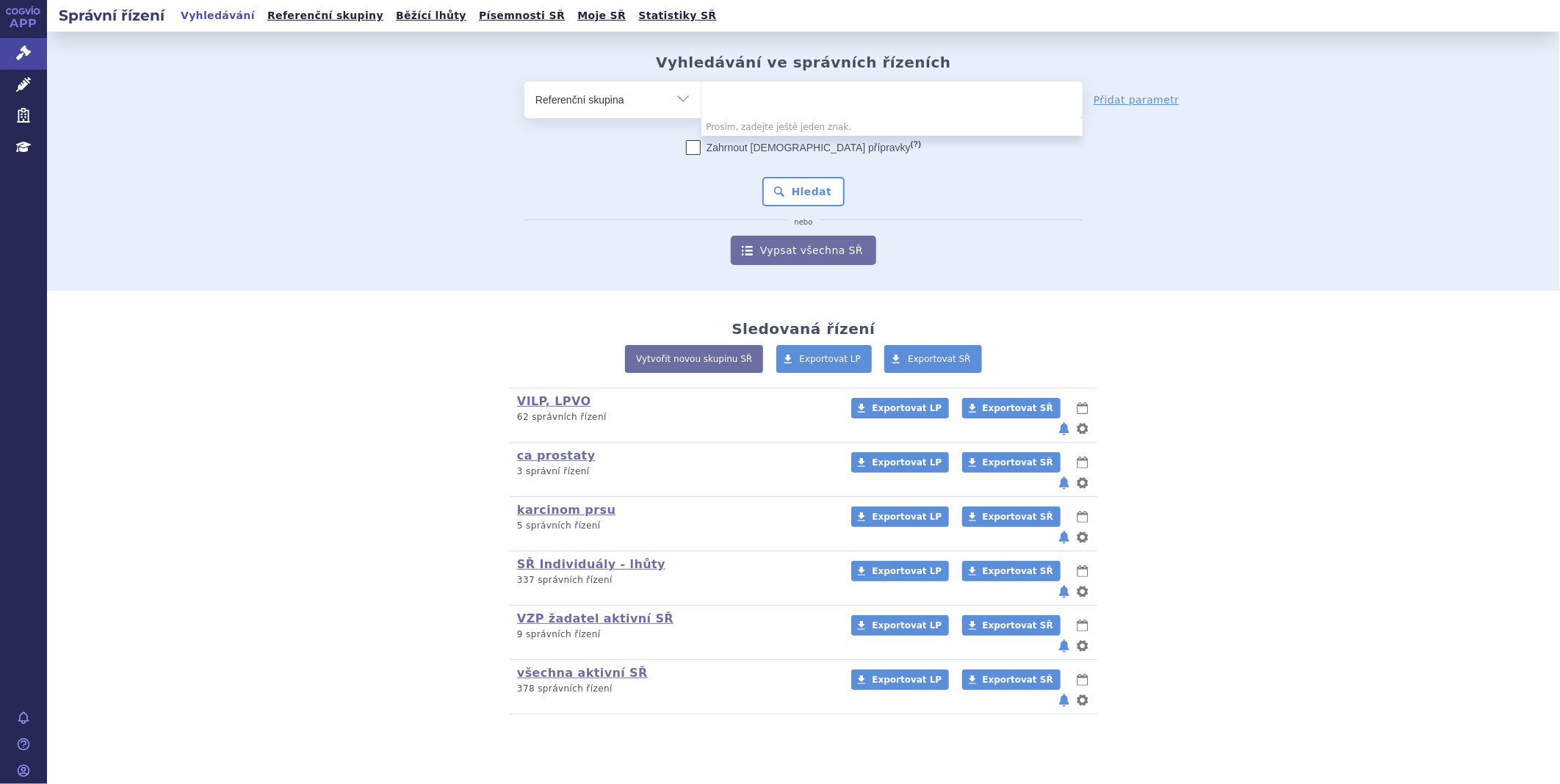
paste input "109/2 náhrady mléka s mléčným proteinovým hydrolyzátem"
type input "109/2 náhrady mléka s mléčným proteinovým hydrolyzátem"
select select "109/2 náhrady mléka s mléčným proteinovým hydrolyzátem"
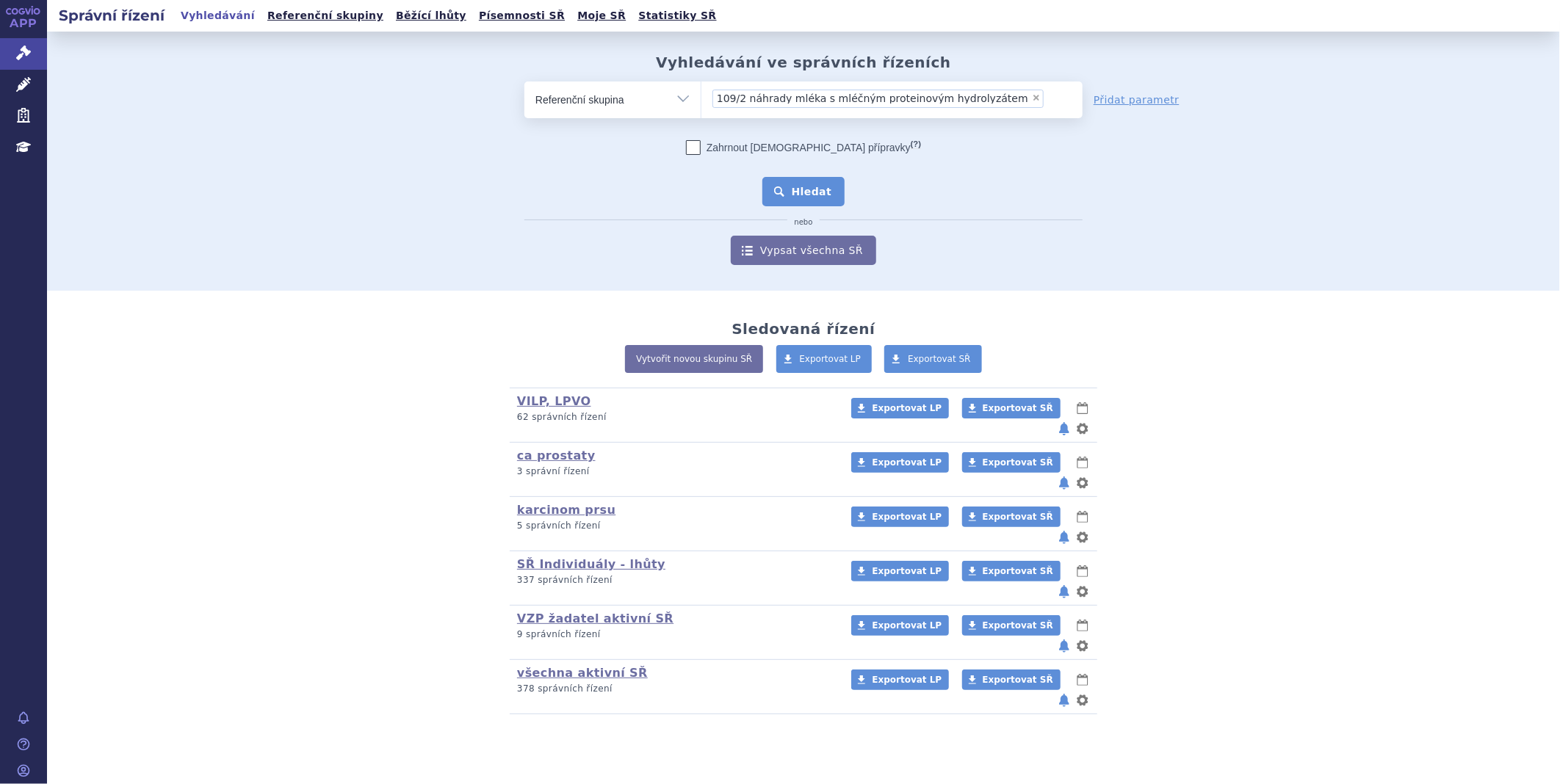
click at [814, 192] on button "Hledat" at bounding box center [803, 191] width 83 height 29
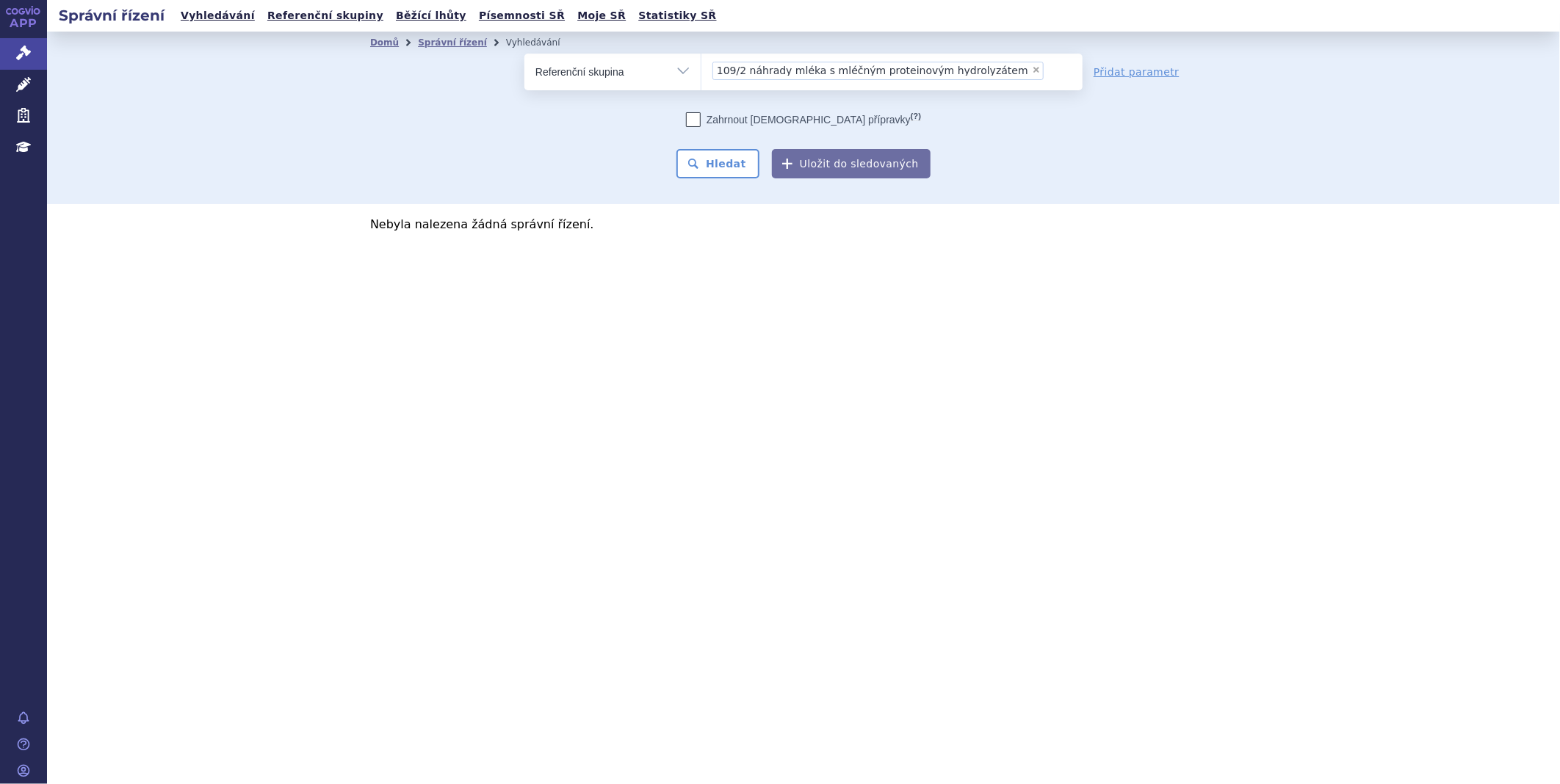
click at [1032, 67] on span "×" at bounding box center [1036, 69] width 9 height 9
click at [701, 67] on select "109/2 náhrady mléka s mléčným proteinovým hydrolyzátem" at bounding box center [701, 71] width 1 height 37
select select
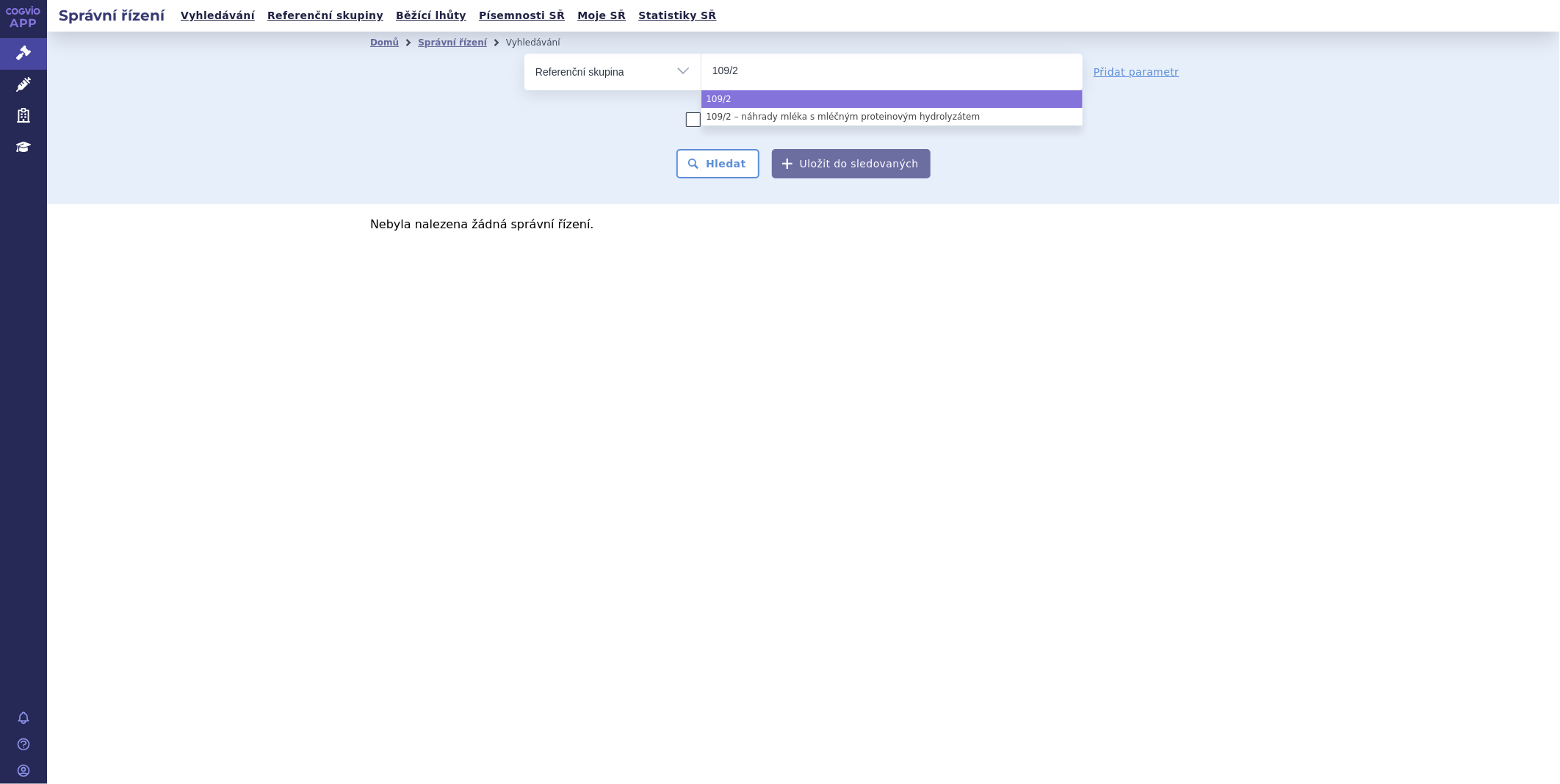
type input "109/2"
select select "109/2"
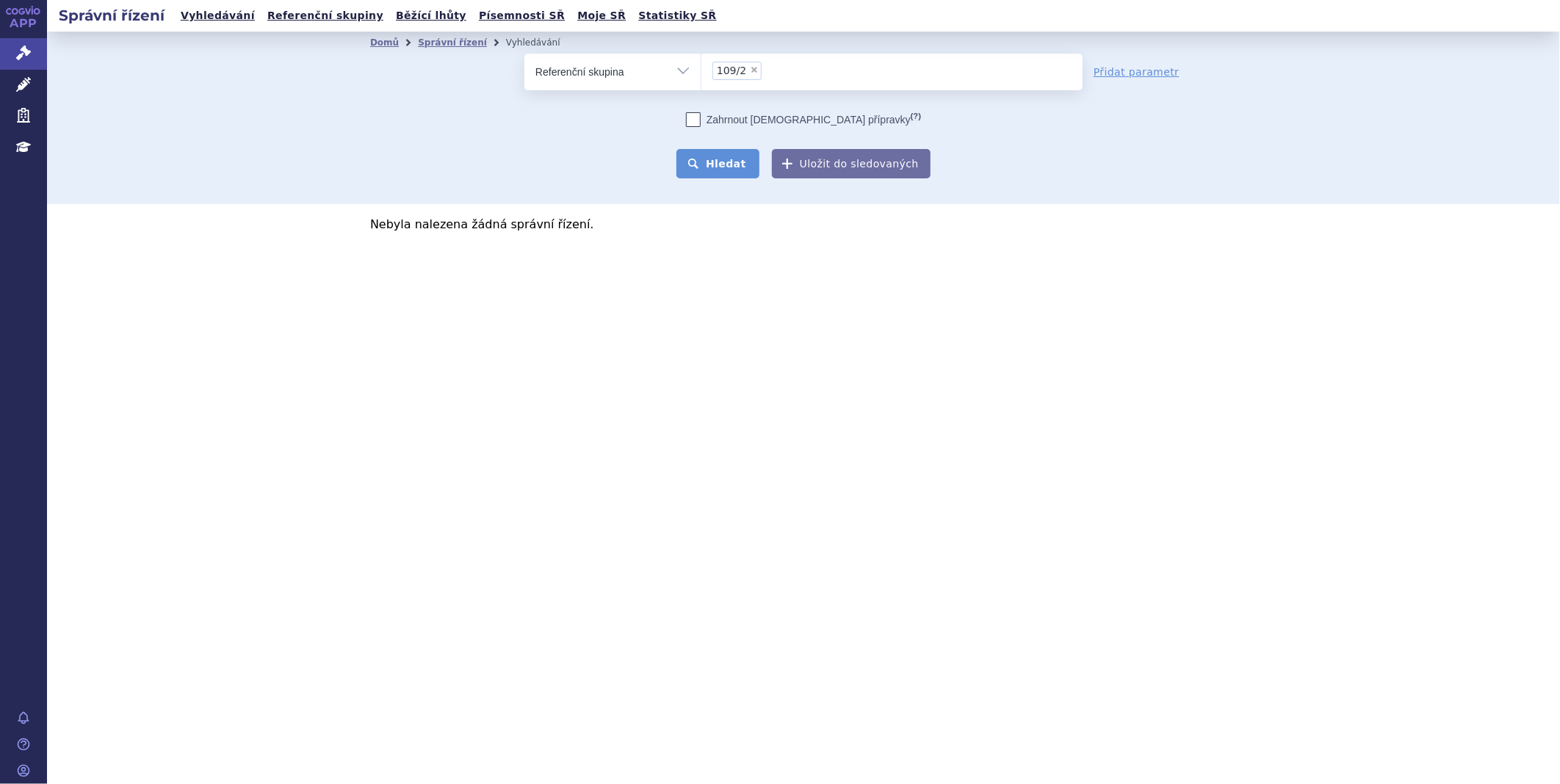
click at [726, 160] on button "Hledat" at bounding box center [717, 163] width 83 height 29
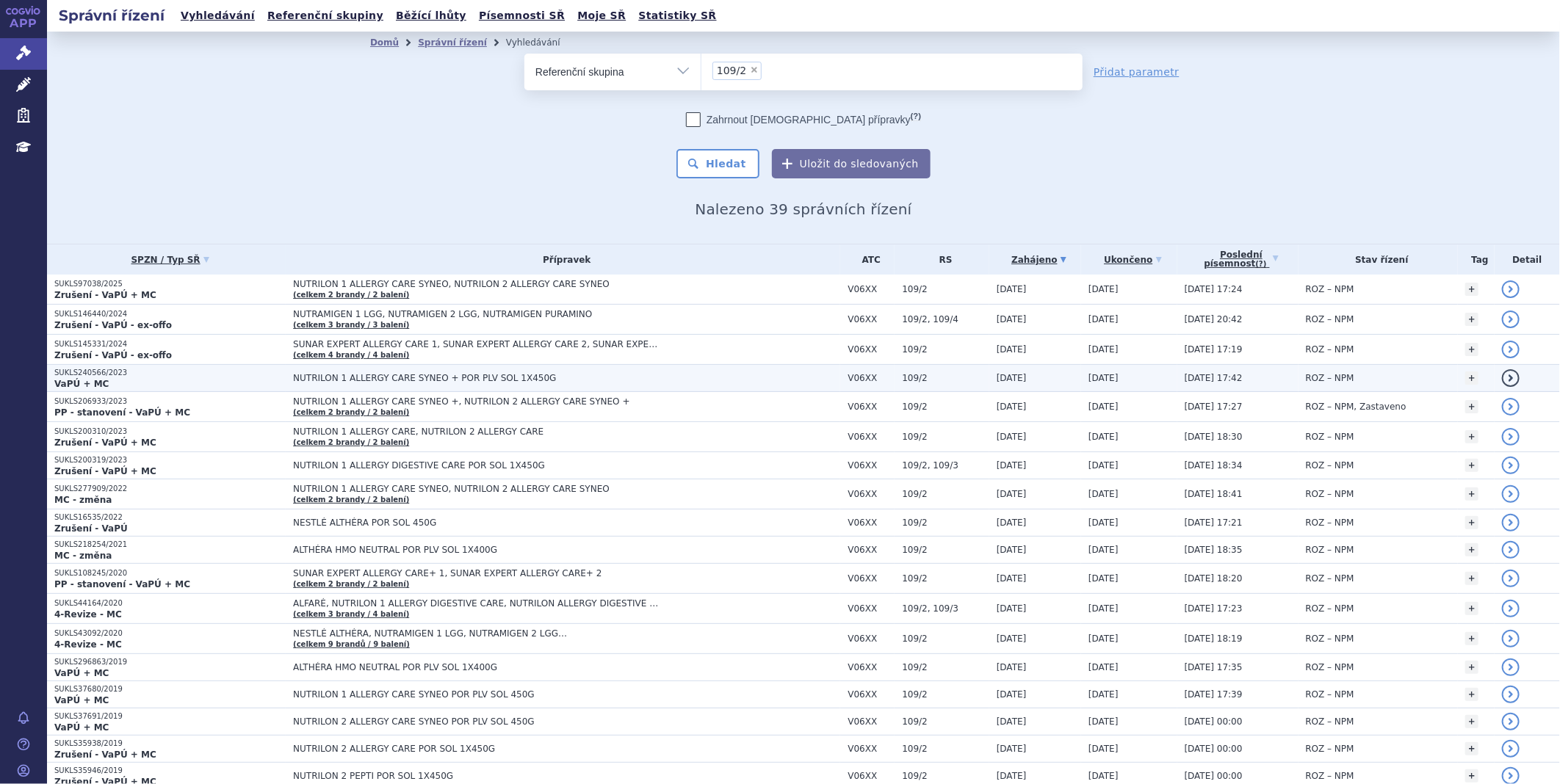
click at [331, 375] on span "NUTRILON 1 ALLERGY CARE SYNEO + POR PLV SOL 1X450G" at bounding box center [476, 378] width 367 height 10
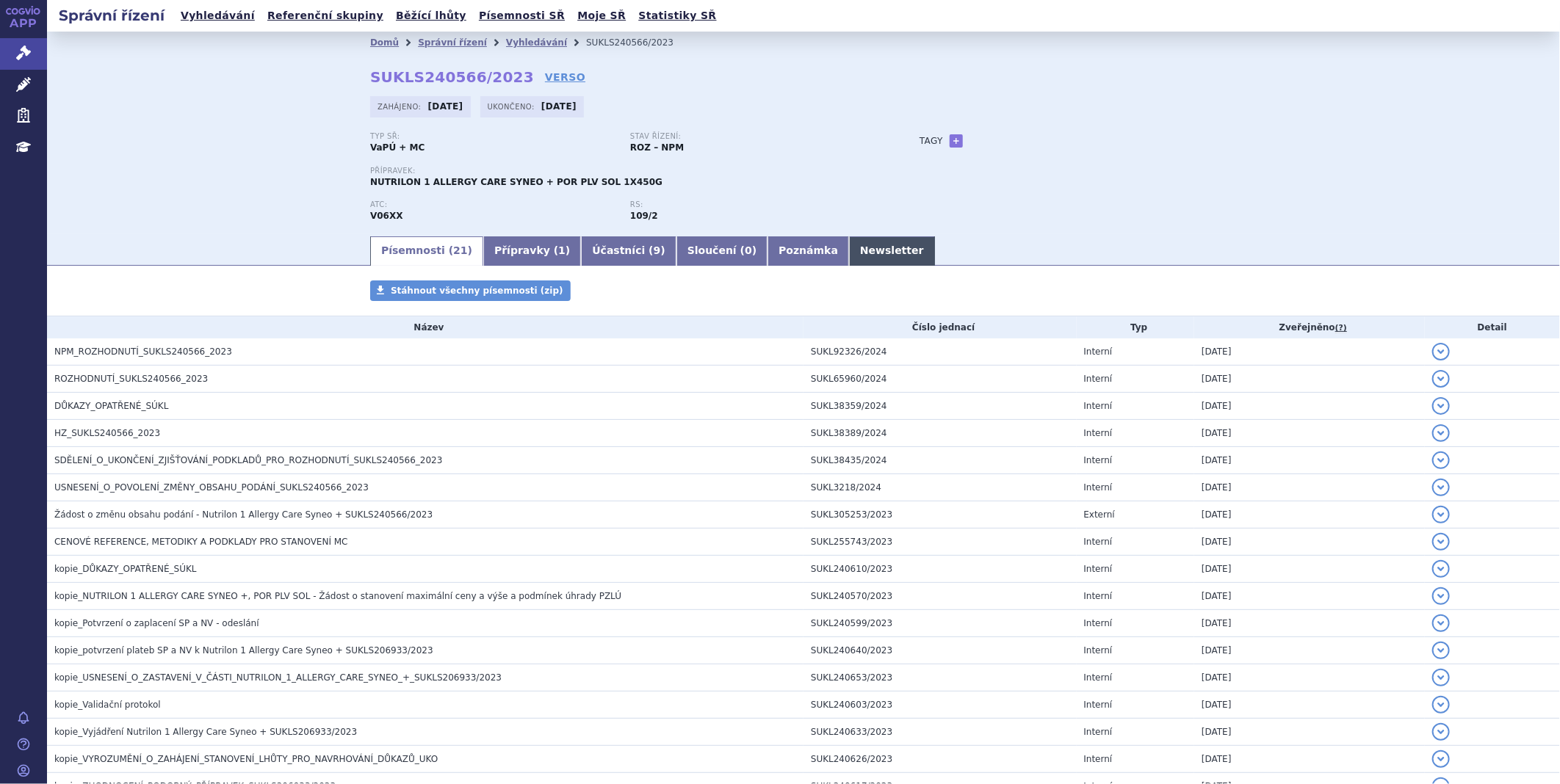
click at [849, 245] on link "Newsletter" at bounding box center [892, 250] width 86 height 29
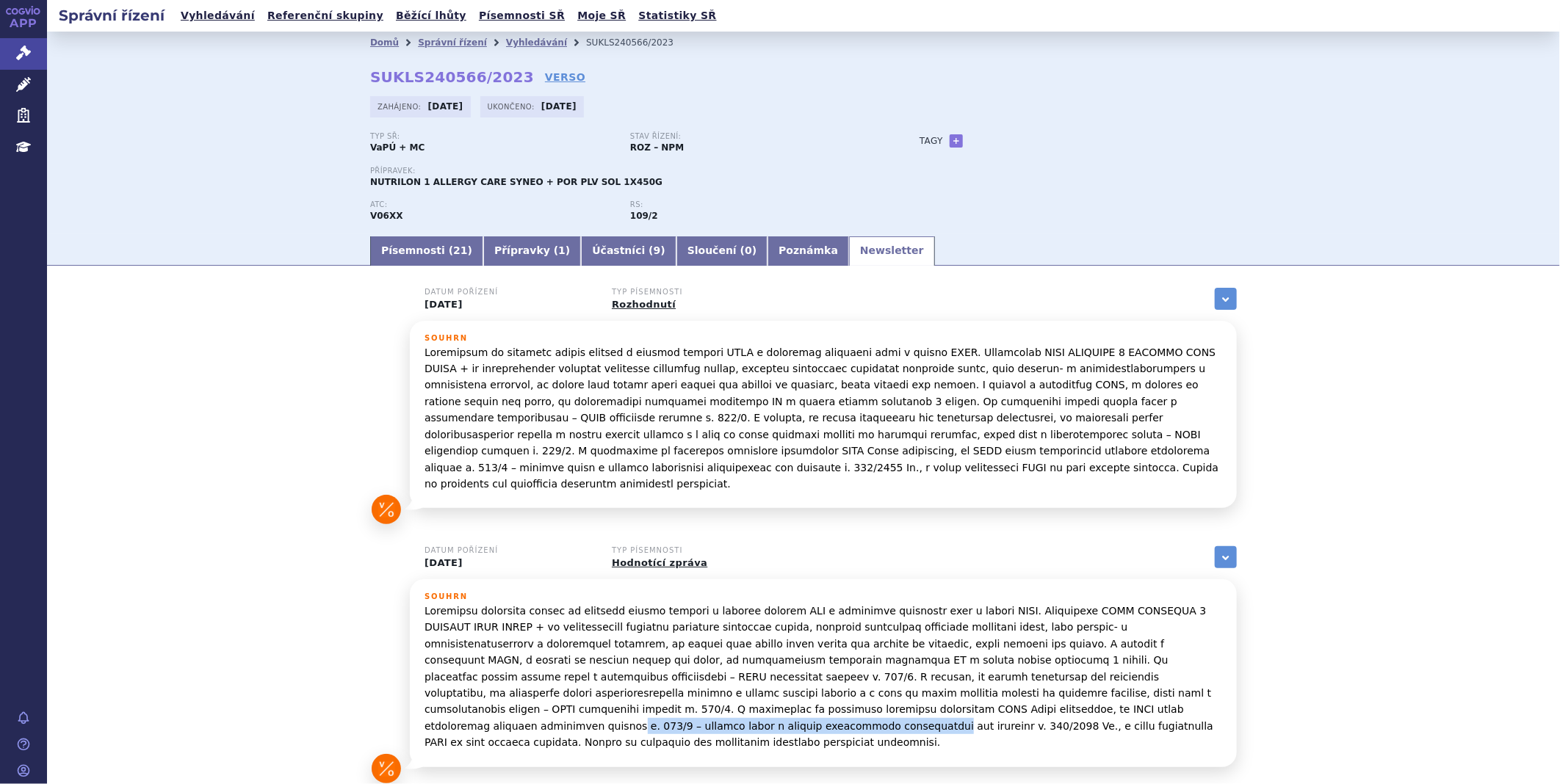
drag, startPoint x: 603, startPoint y: 696, endPoint x: 892, endPoint y: 696, distance: 289.4
click at [892, 696] on p at bounding box center [824, 677] width 798 height 148
copy p "č. 109/2 – náhrady mléka s mléčným proteinovým hydrolyzátem"
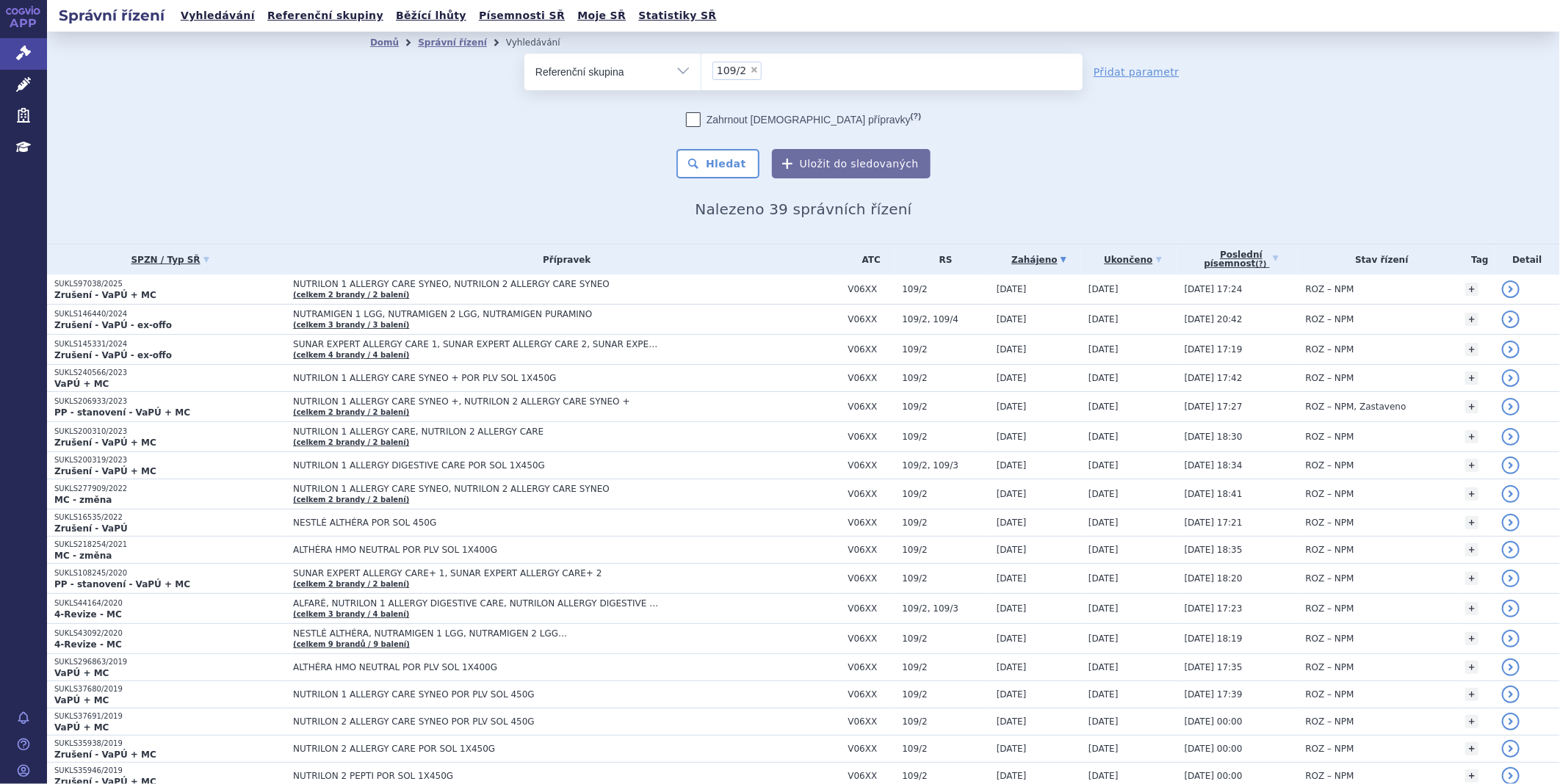
click at [750, 70] on span "×" at bounding box center [754, 69] width 9 height 9
click at [701, 70] on select "109/2" at bounding box center [701, 71] width 1 height 37
select select
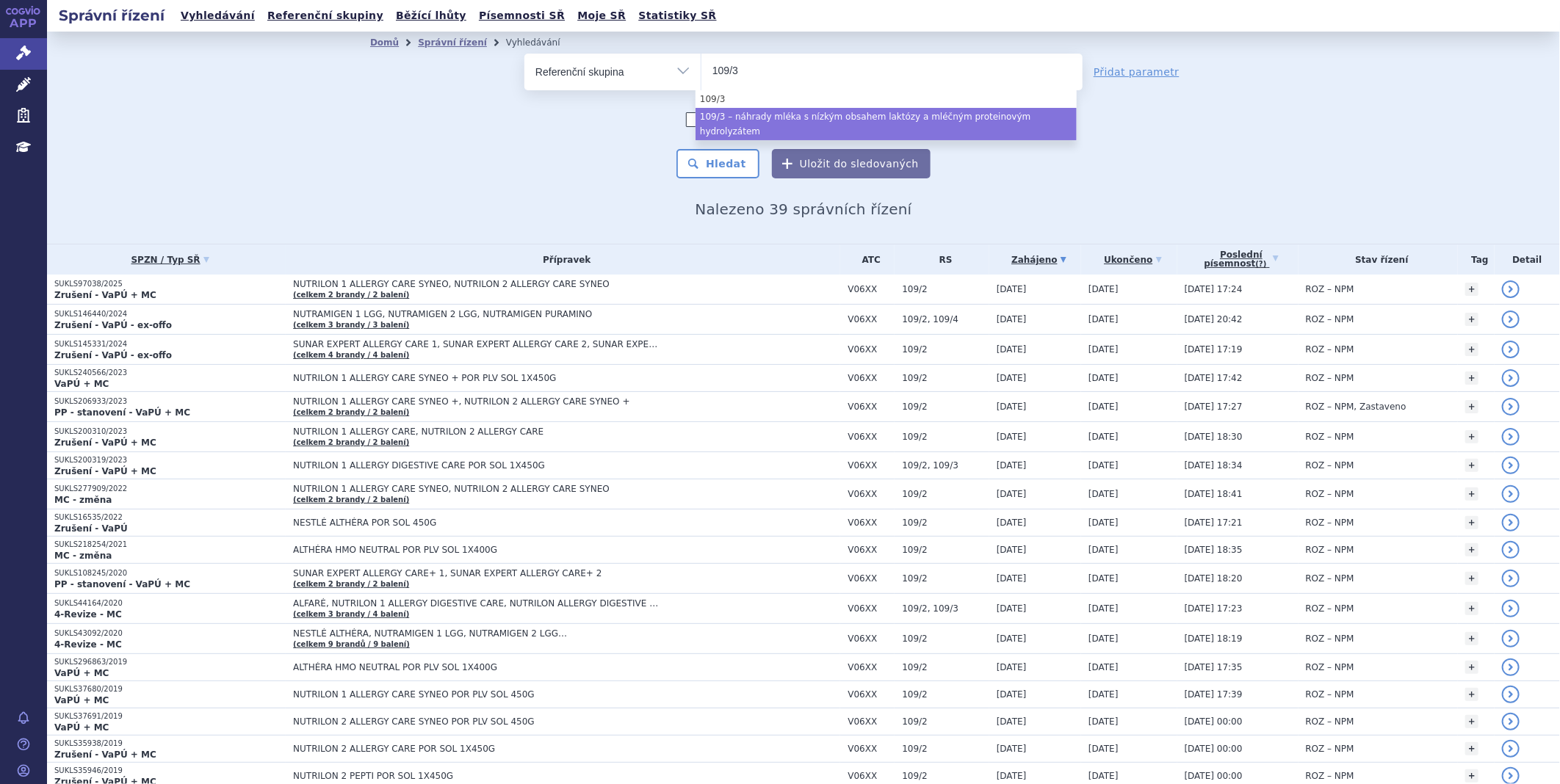
type input "109/3"
select select "81fb2032-0970-4c61-a55a-0d16b3056a17"
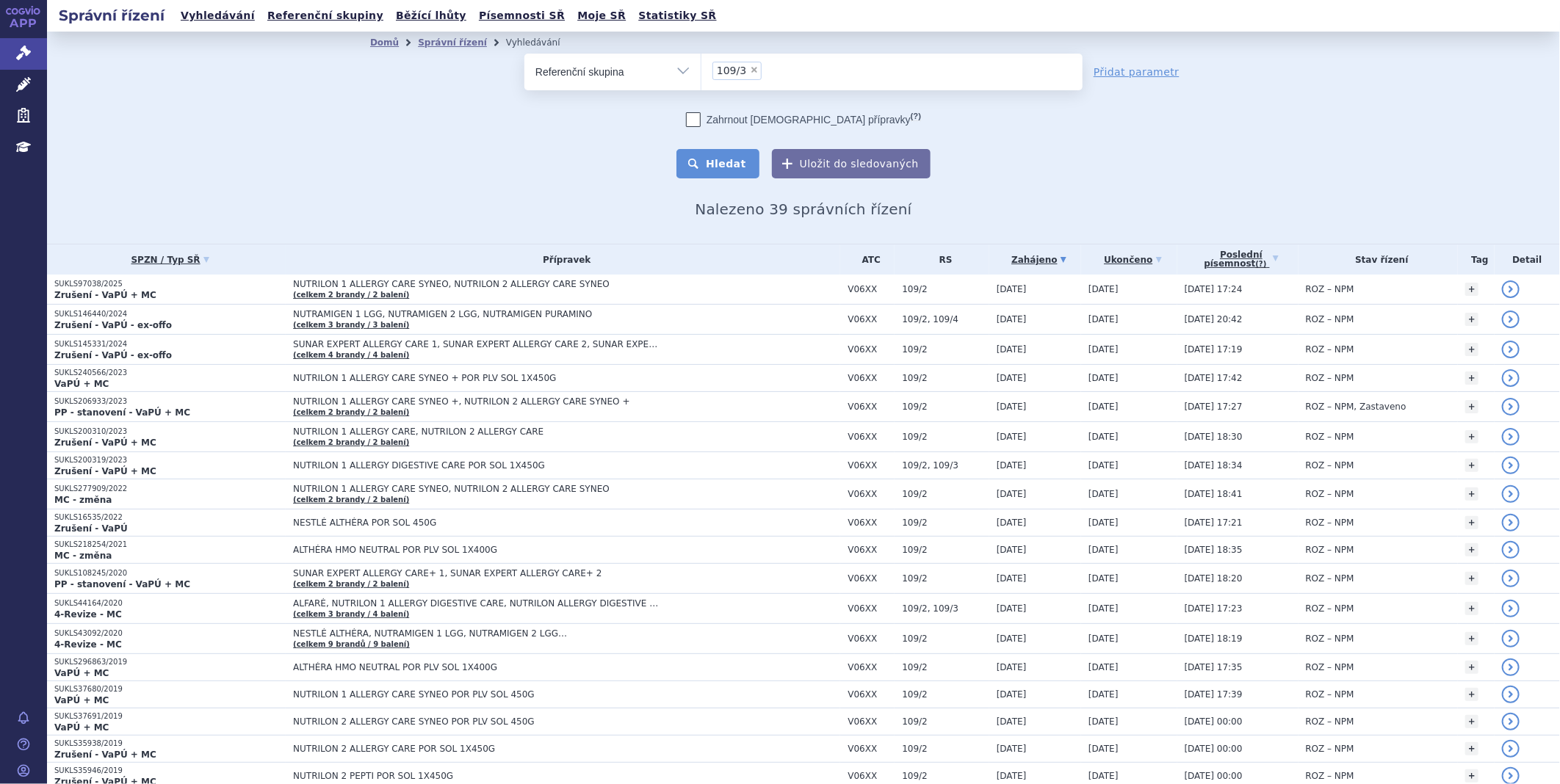
click at [727, 170] on button "Hledat" at bounding box center [717, 163] width 83 height 29
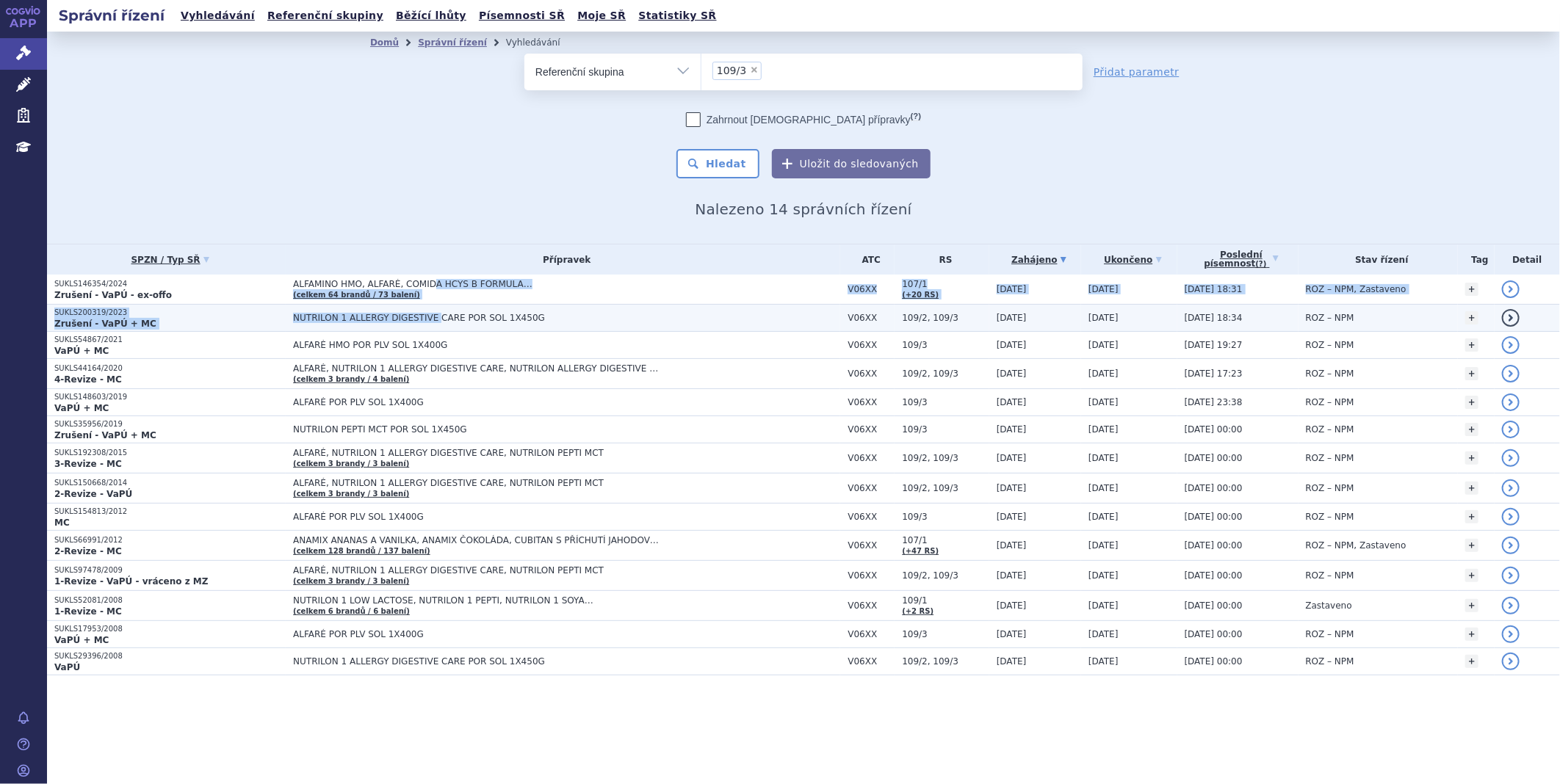
drag, startPoint x: 412, startPoint y: 277, endPoint x: 409, endPoint y: 325, distance: 48.6
click at [409, 325] on tbody "SUKLS146354/2024 Zrušení - VaPÚ - ex-offo ALFAMINO HMO, ALFARÉ, COMIDA HCYS B F…" at bounding box center [803, 475] width 1513 height 401
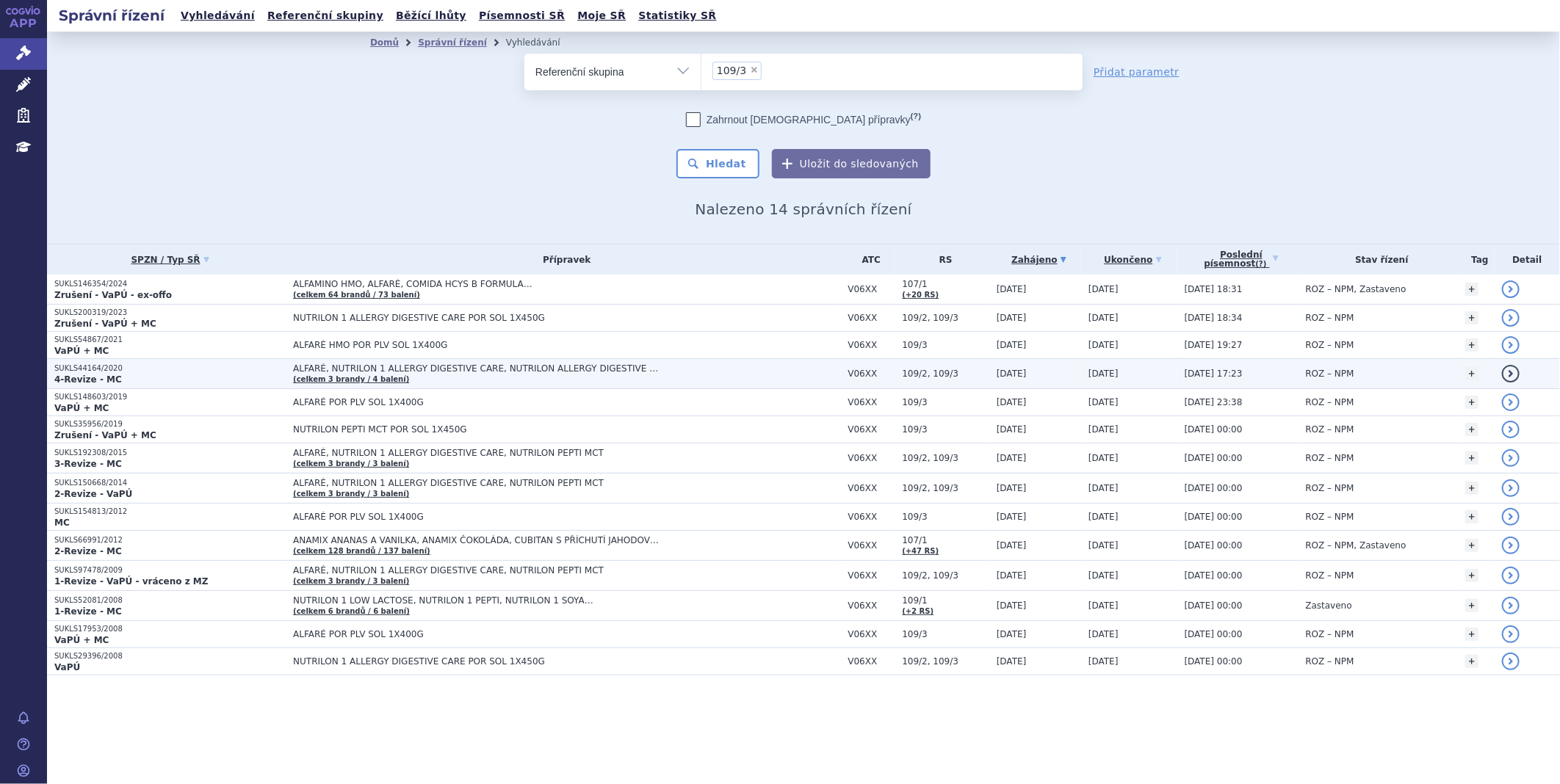
click at [371, 368] on span "ALFARÉ, NUTRILON 1 ALLERGY DIGESTIVE CARE, NUTRILON ALLERGY DIGESTIVE CARE" at bounding box center [476, 369] width 367 height 10
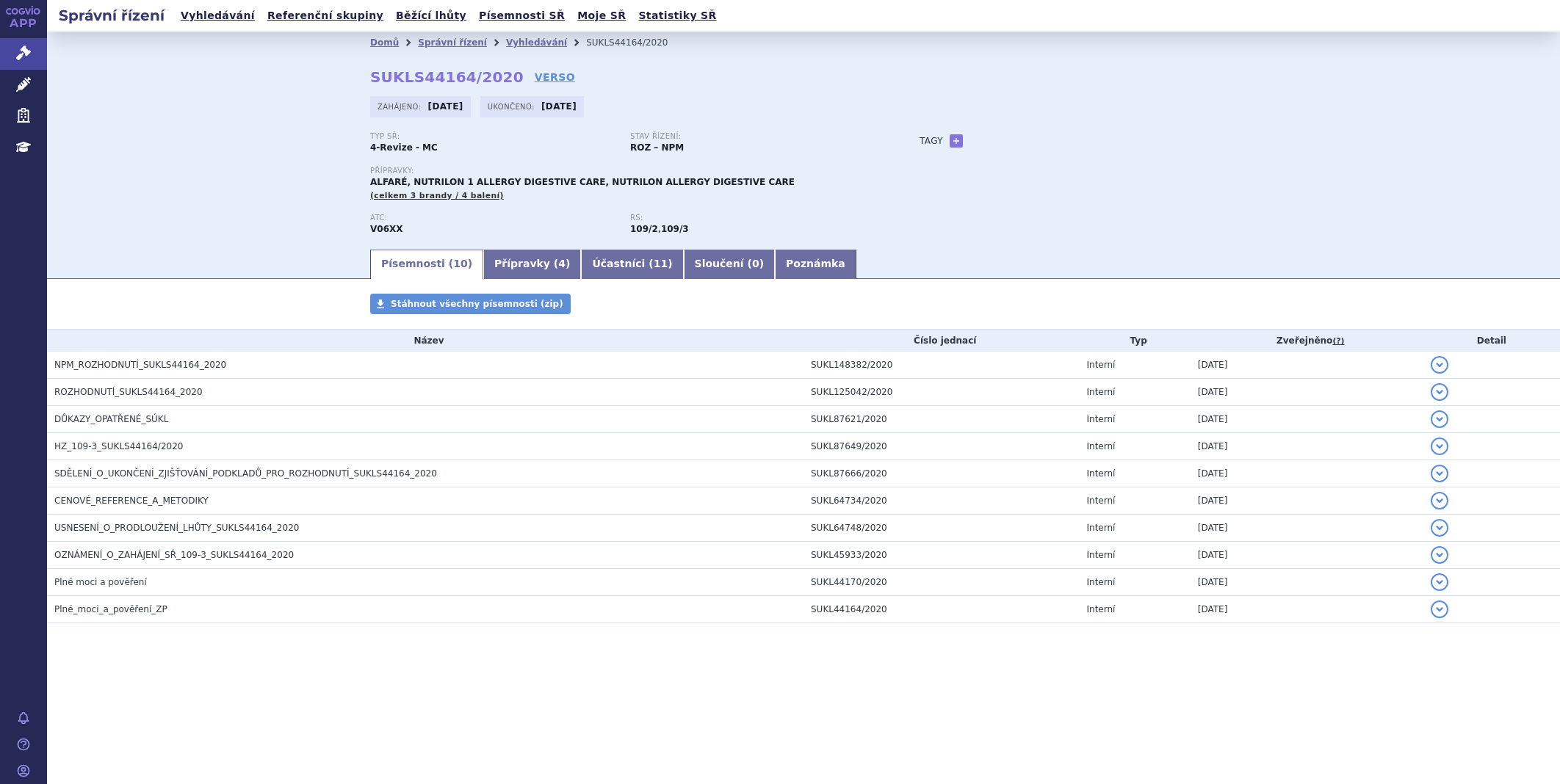
click at [775, 267] on link "Poznámka" at bounding box center [816, 264] width 82 height 29
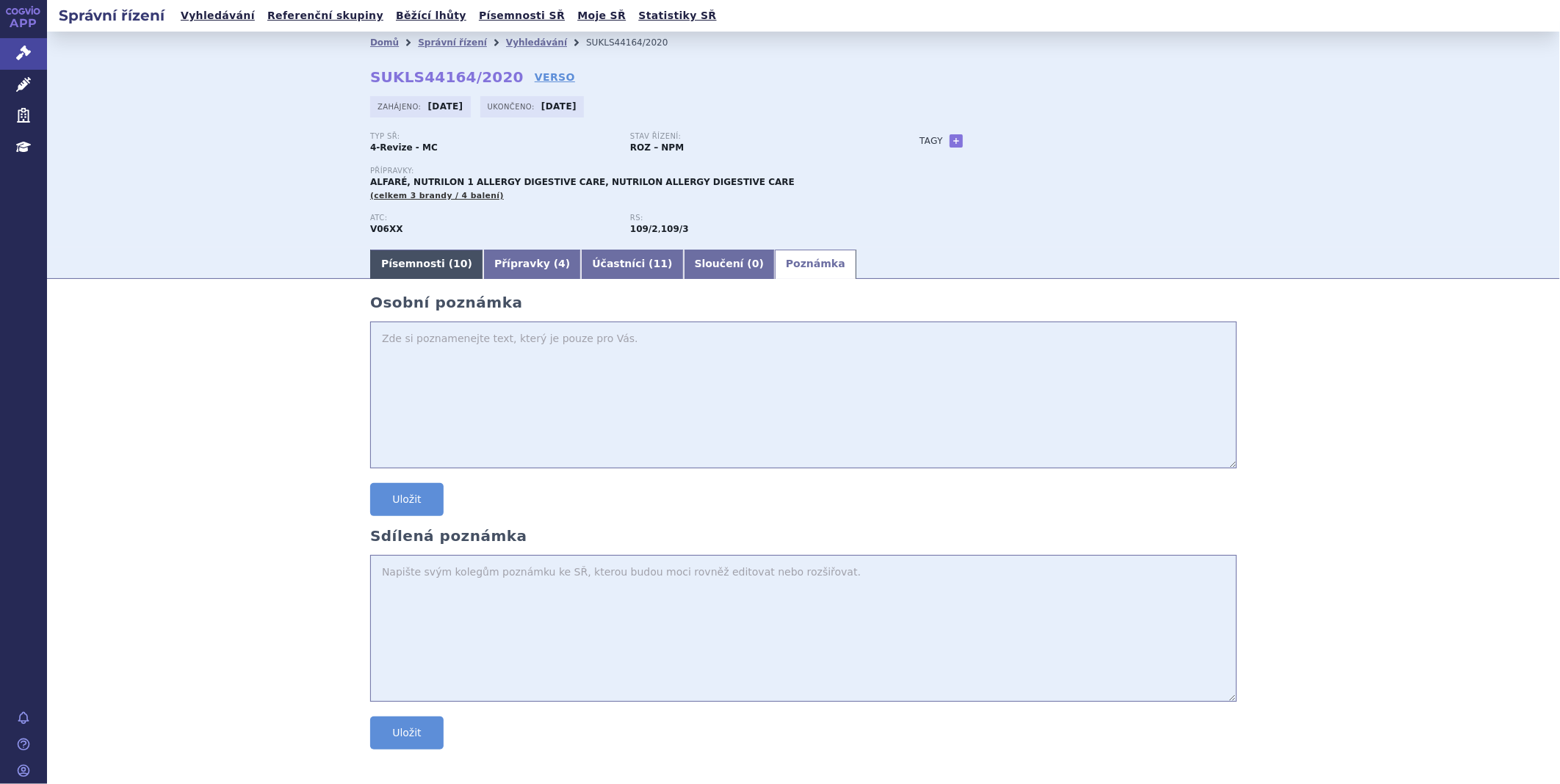
click at [430, 264] on link "Písemnosti ( 10 )" at bounding box center [426, 264] width 113 height 29
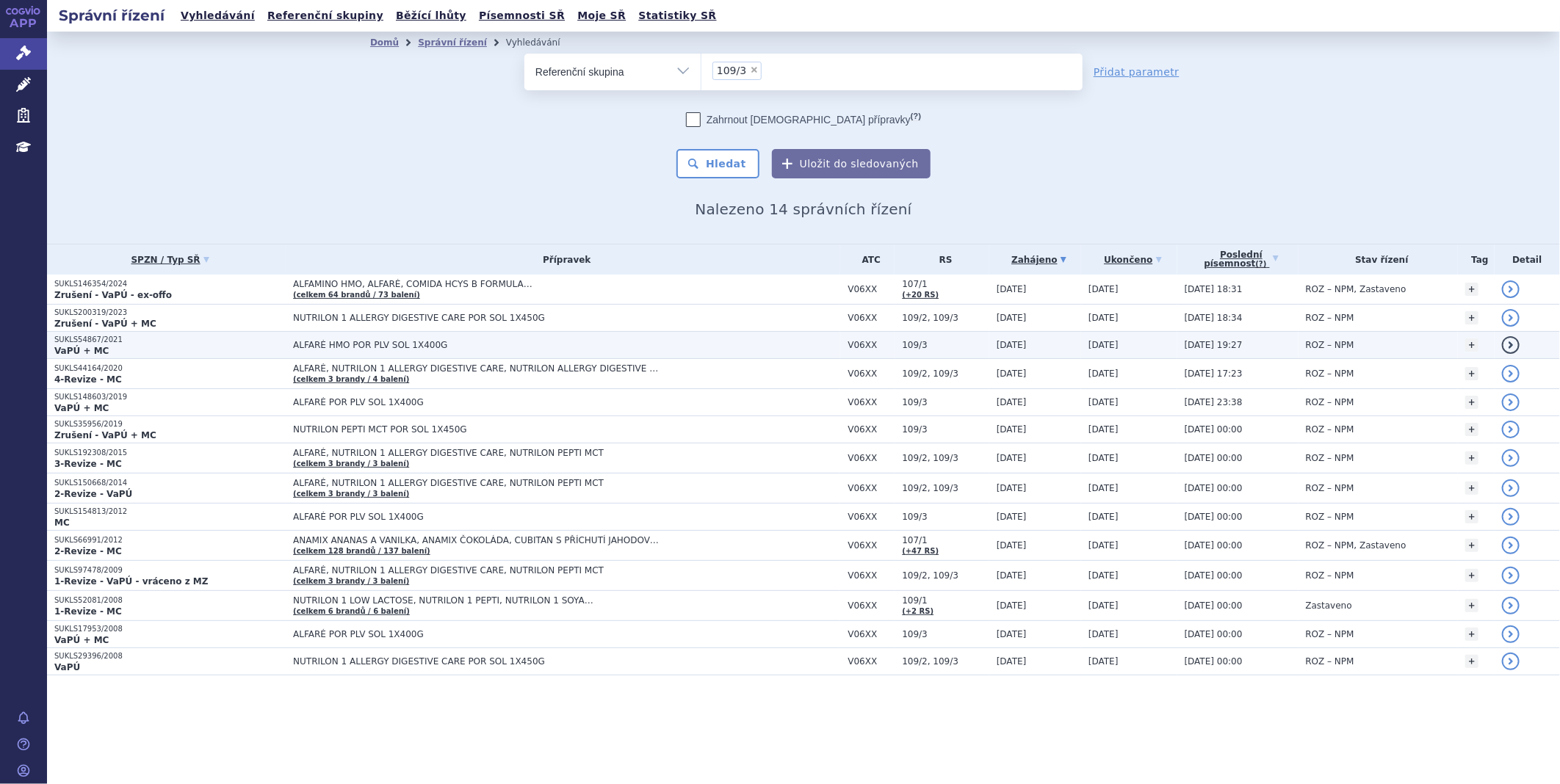
click at [350, 345] on span "ALFARÉ HMO POR PLV SOL 1X400G" at bounding box center [476, 345] width 367 height 10
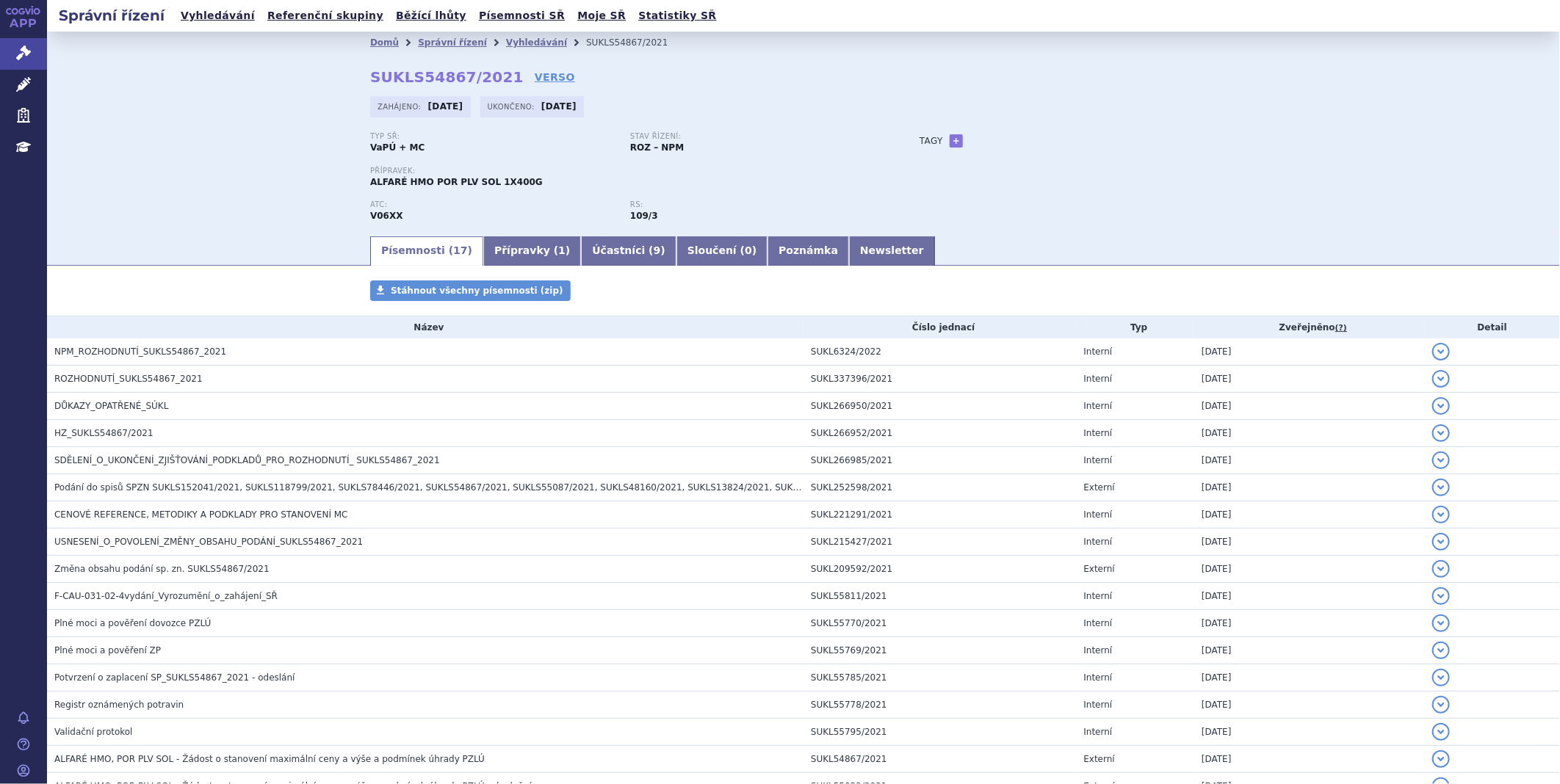
click at [849, 246] on link "Newsletter" at bounding box center [892, 250] width 86 height 29
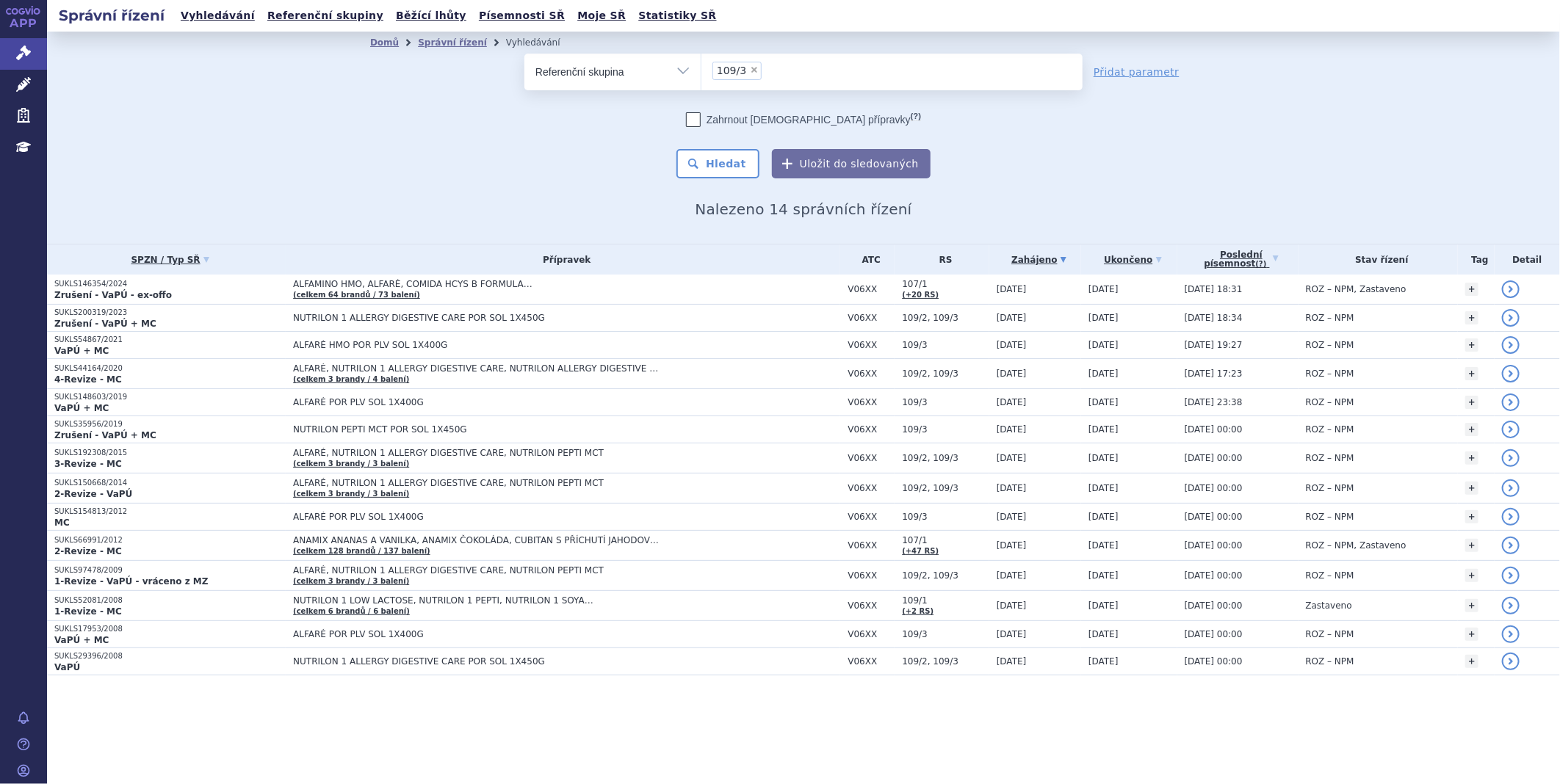
click at [757, 67] on li "× 109/3" at bounding box center [736, 71] width 49 height 18
click at [701, 67] on select "109/3" at bounding box center [701, 71] width 1 height 37
click at [750, 69] on span "×" at bounding box center [754, 69] width 9 height 9
click at [701, 69] on select "109/3" at bounding box center [701, 71] width 1 height 37
select select
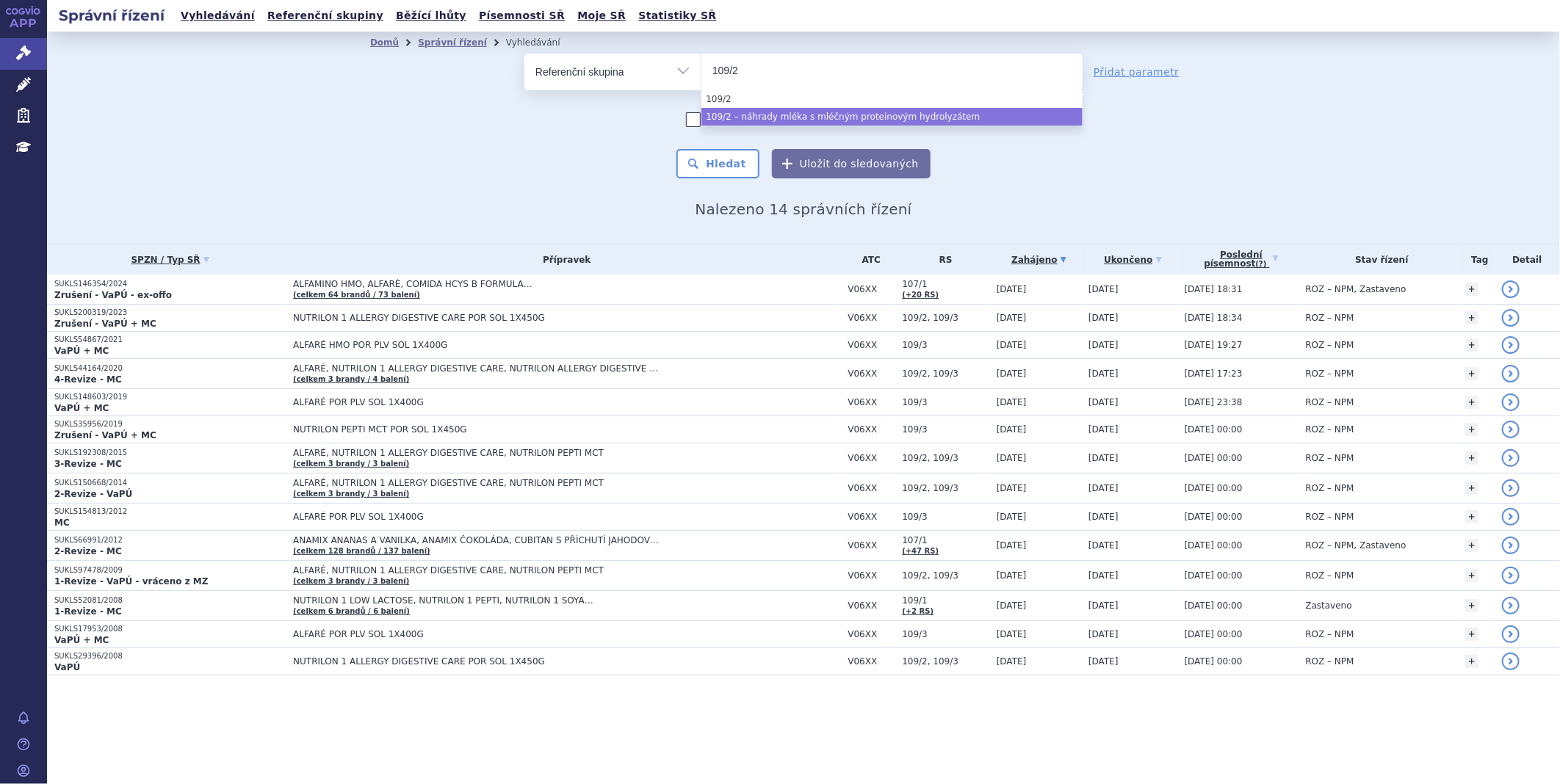
type input "109/2"
select select "c8af56e0-61fa-4fd9-a5a7-8d44eb3388d5"
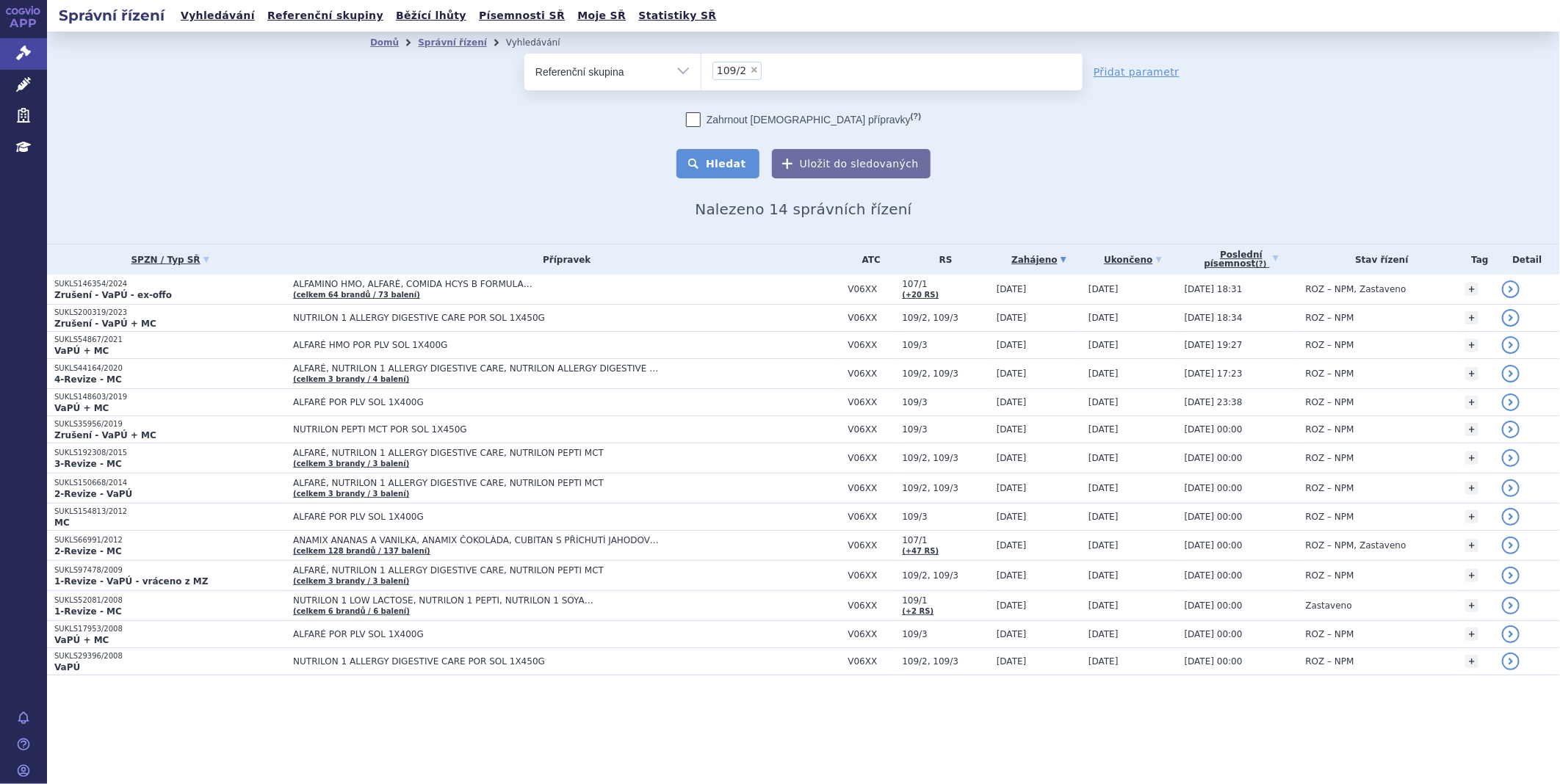
click at [737, 156] on button "Hledat" at bounding box center [717, 163] width 83 height 29
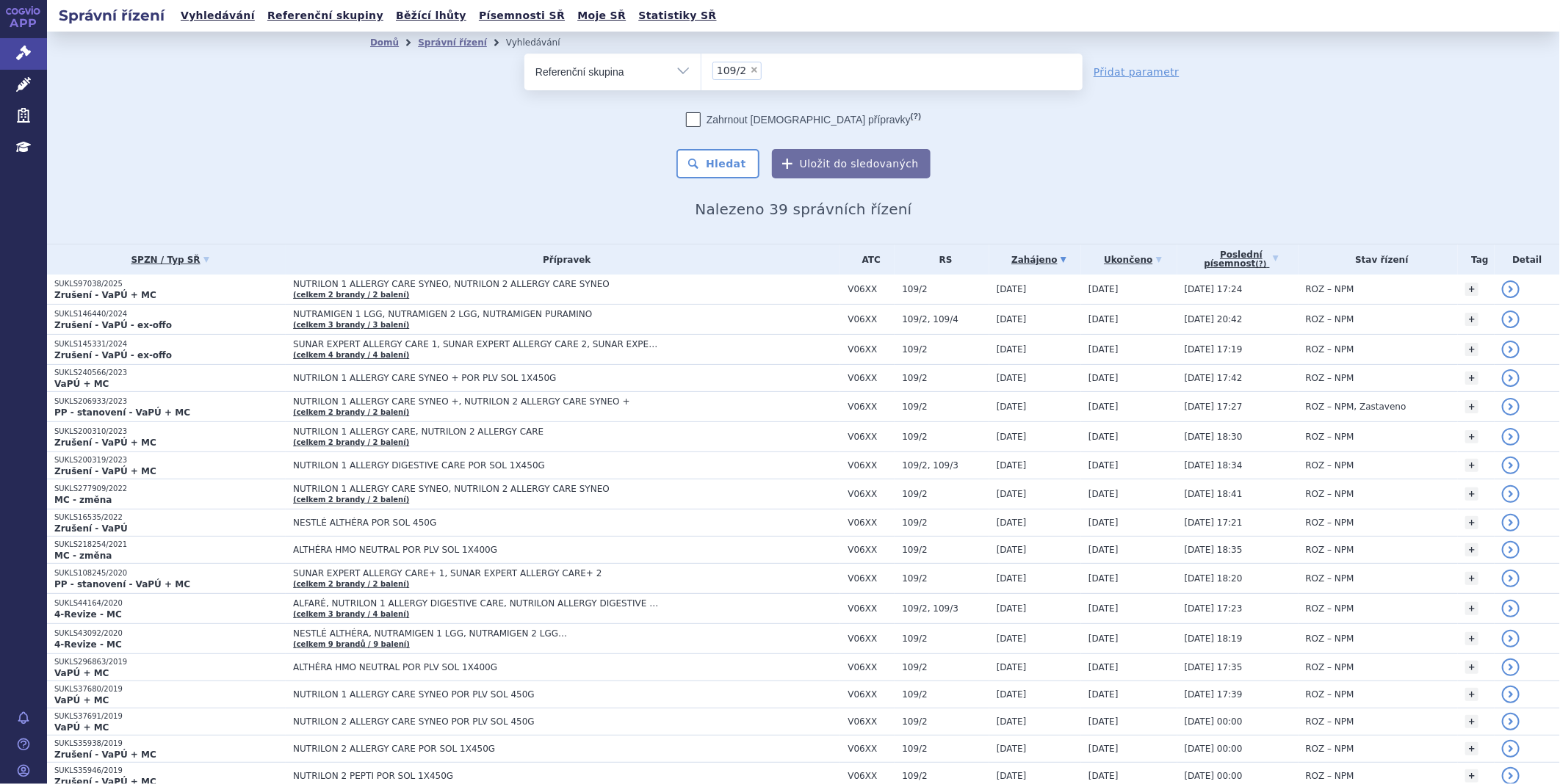
click at [339, 276] on td "NUTRILON 1 ALLERGY CARE SYNEO, NUTRILON 2 ALLERGY CARE SYNEO (celkem 2 [PERSON_…" at bounding box center [563, 290] width 555 height 30
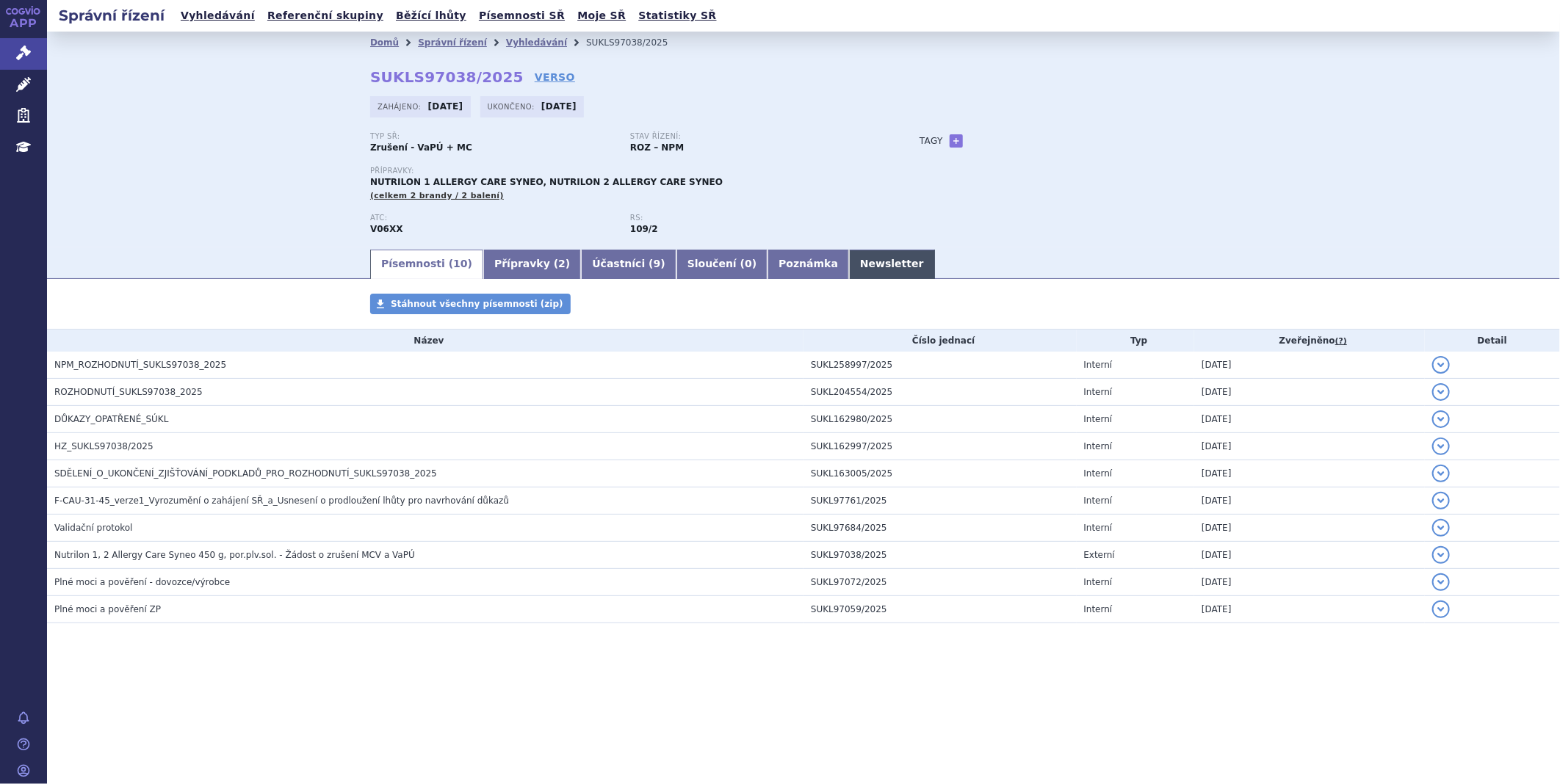
click at [849, 267] on link "Newsletter" at bounding box center [892, 264] width 86 height 29
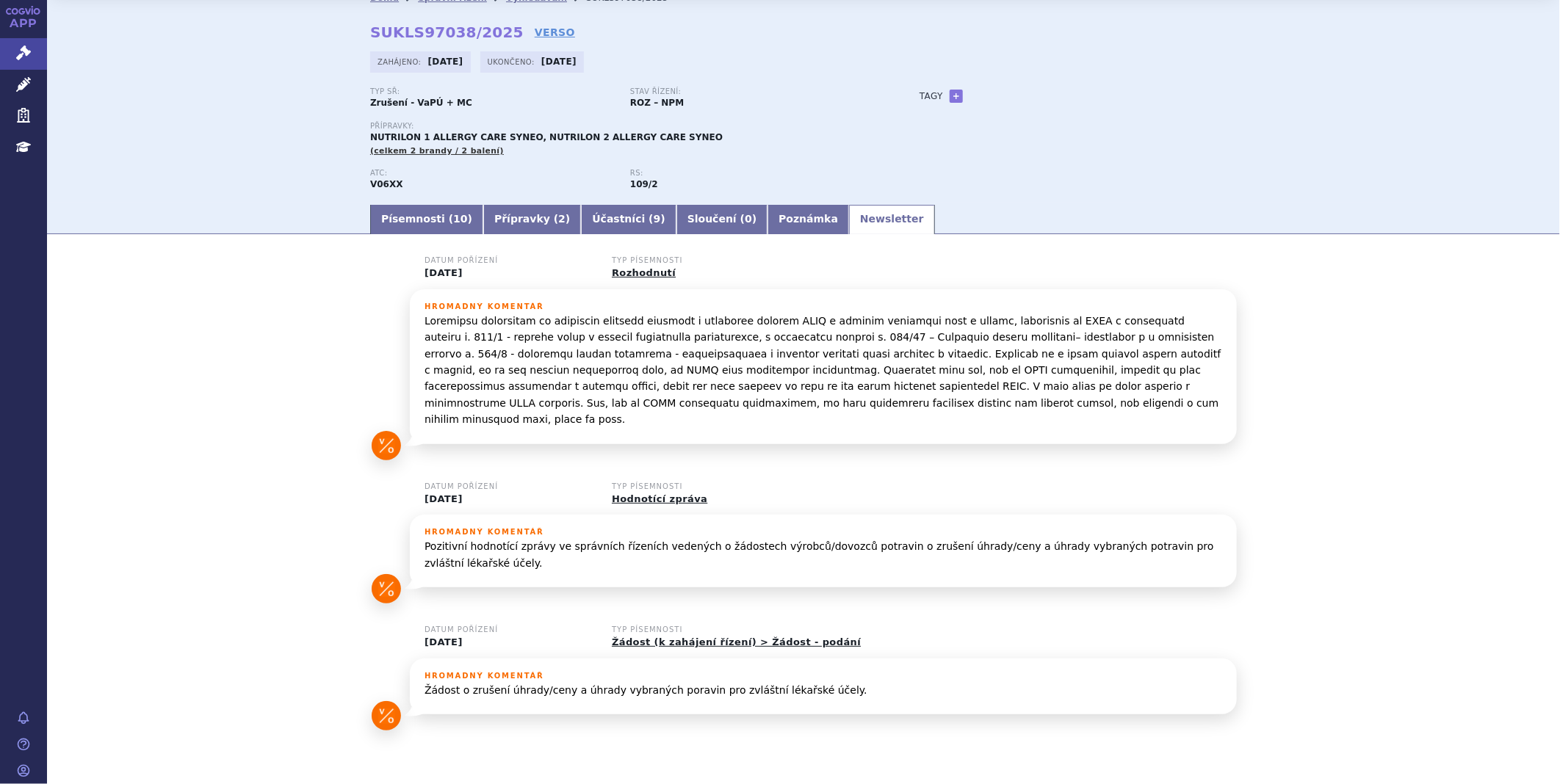
scroll to position [70, 0]
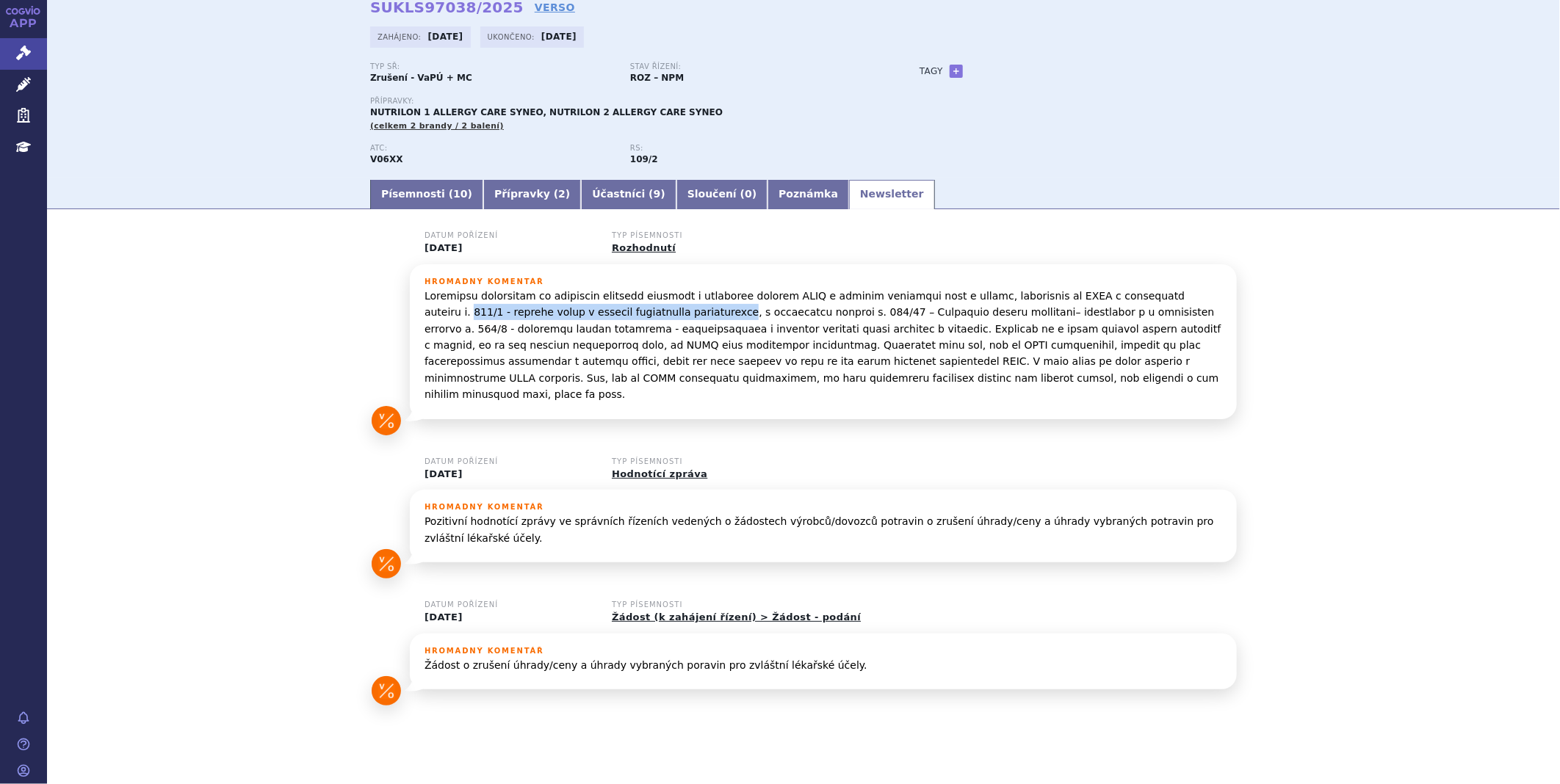
drag, startPoint x: 1124, startPoint y: 299, endPoint x: 618, endPoint y: 316, distance: 506.3
click at [618, 316] on p at bounding box center [824, 345] width 798 height 115
copy p "109/2 - náhrady mléka s mléčným proteinovým hydrolyzátem"
click at [411, 203] on link "Písemnosti ( 10 )" at bounding box center [426, 194] width 113 height 29
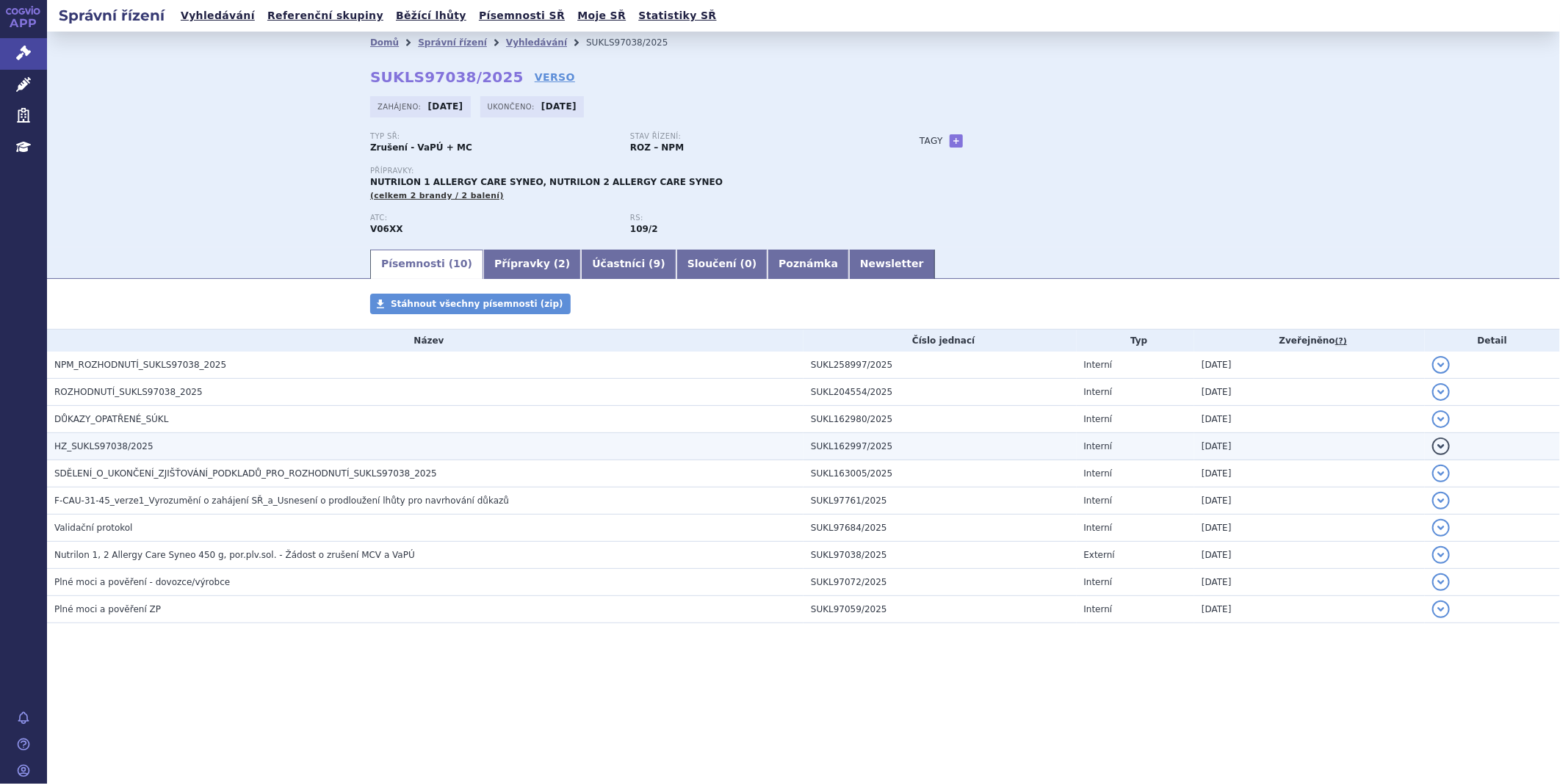
click at [93, 450] on span "HZ_SUKLS97038/2025" at bounding box center [103, 446] width 99 height 10
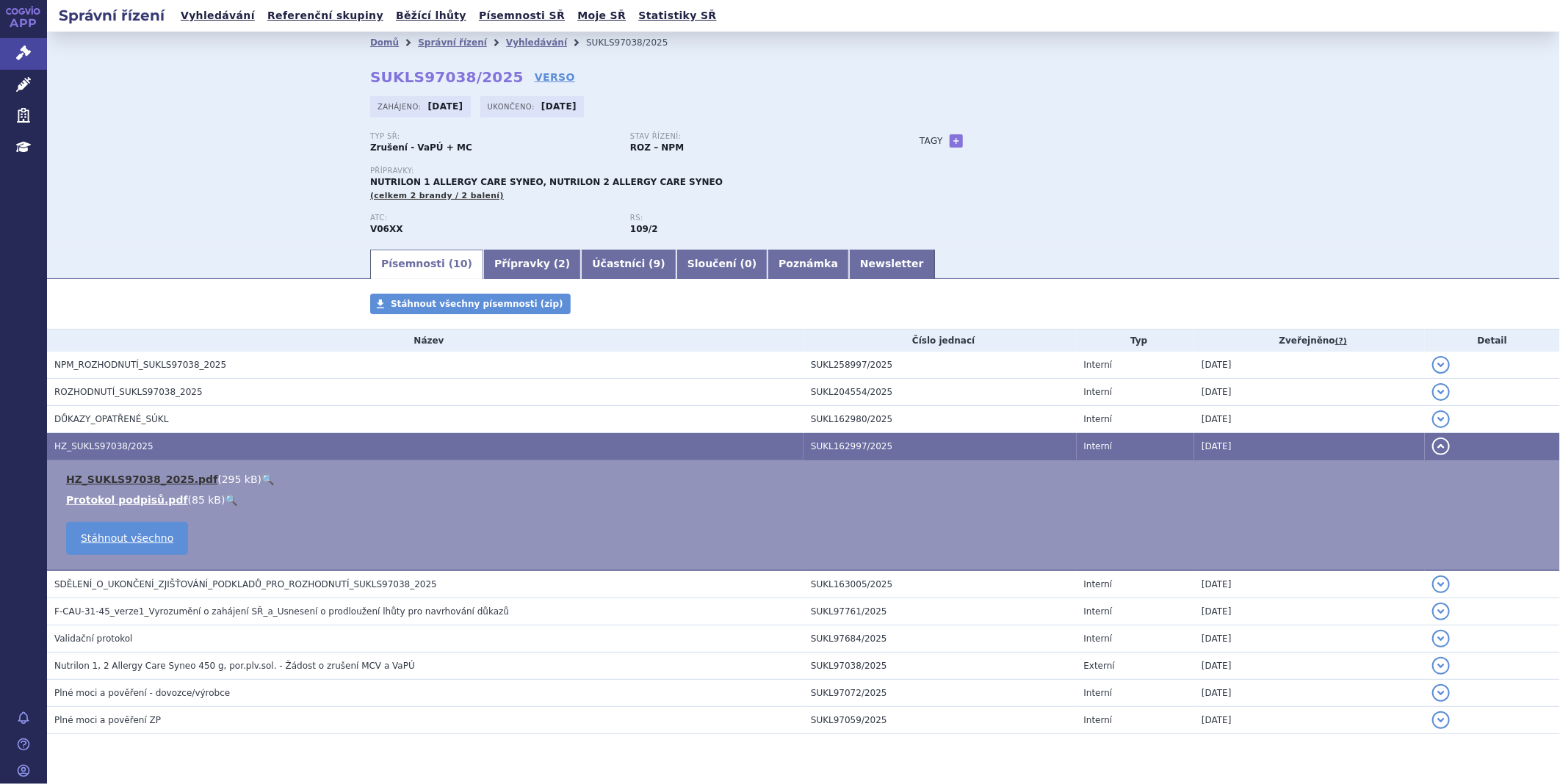
click at [107, 478] on link "HZ_SUKLS97038_2025.pdf" at bounding box center [141, 480] width 151 height 12
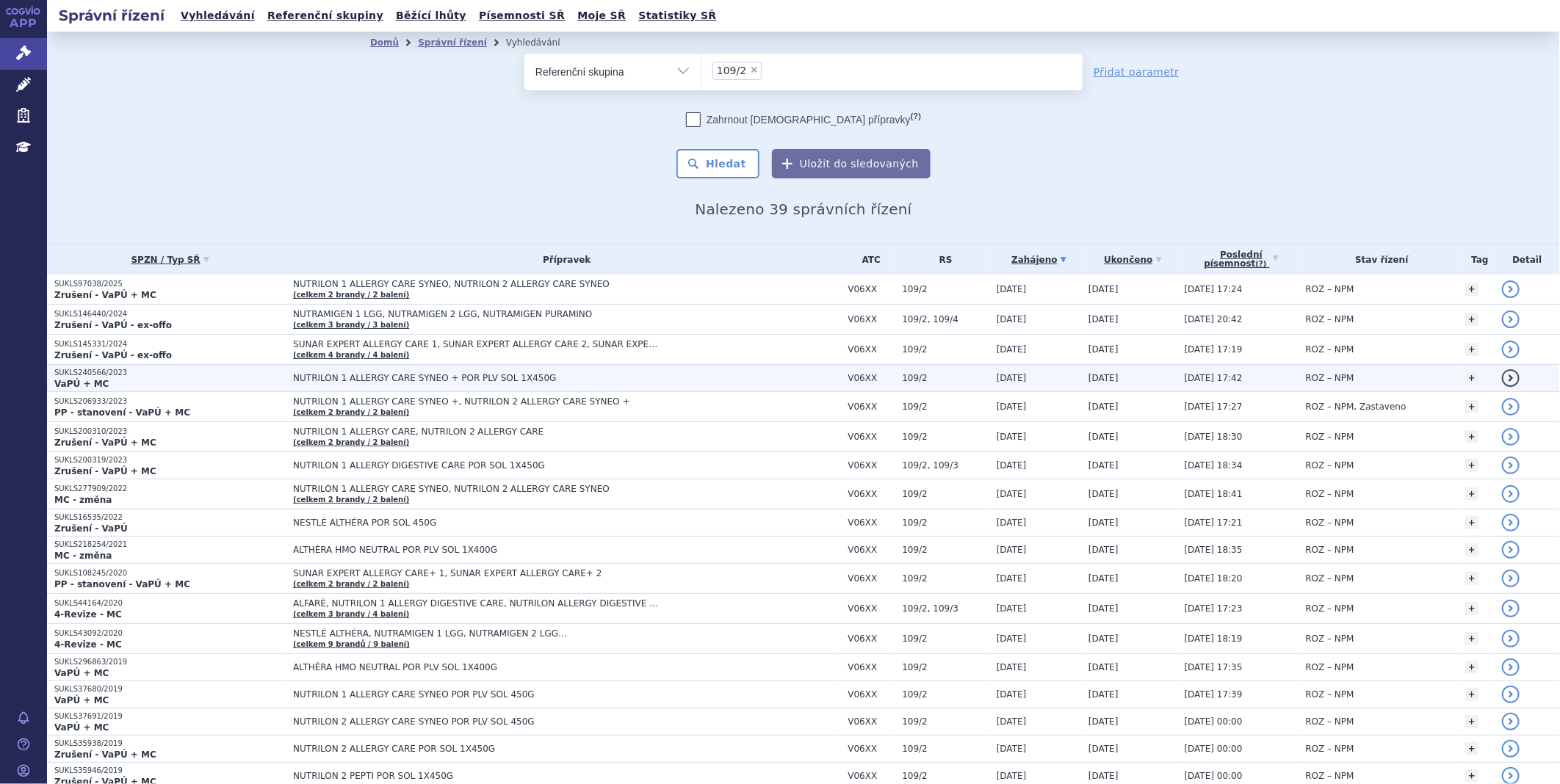
click at [303, 378] on span "NUTRILON 1 ALLERGY CARE SYNEO + POR PLV SOL 1X450G" at bounding box center [476, 378] width 367 height 10
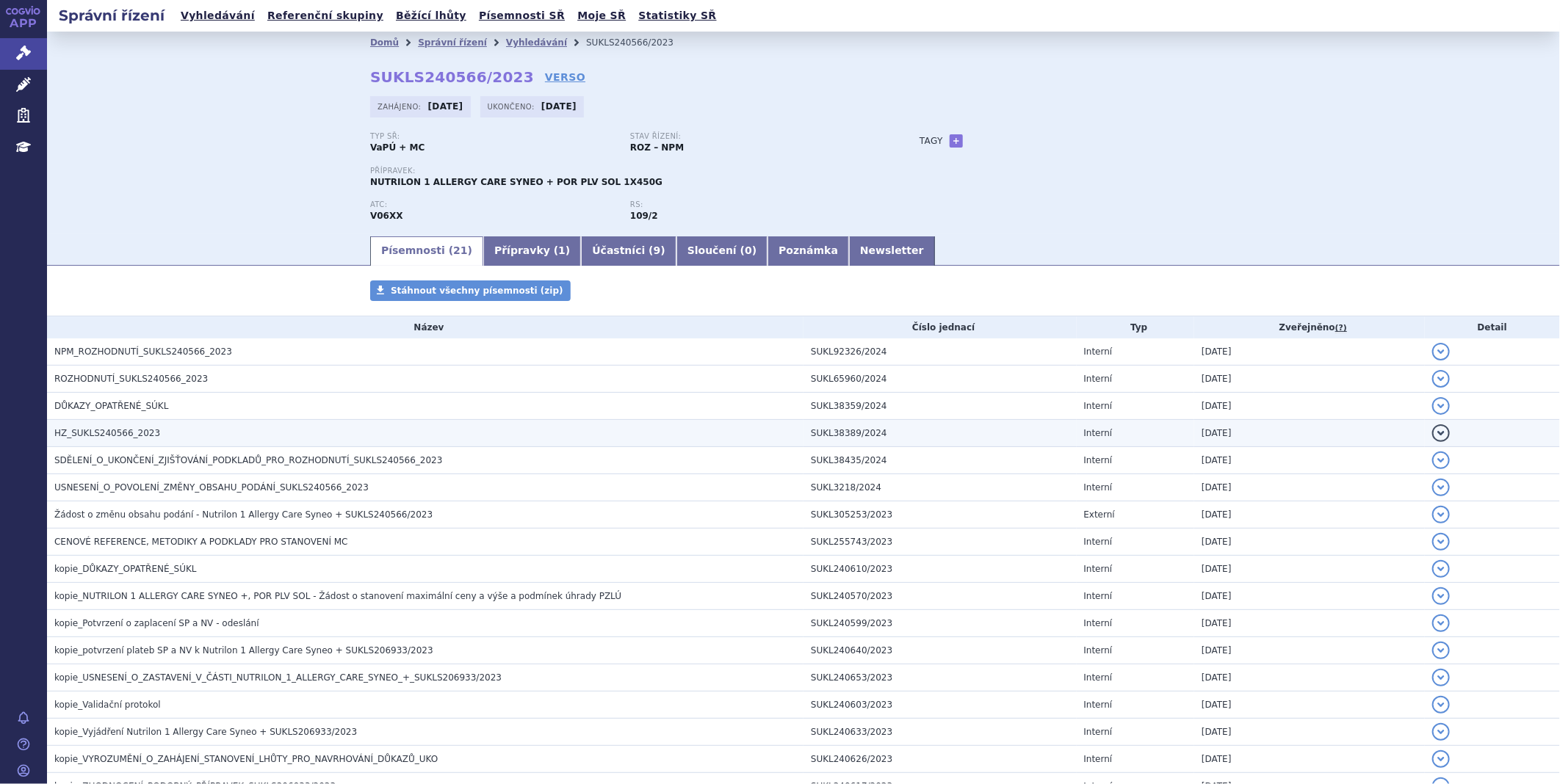
click at [100, 431] on span "HZ_SUKLS240566_2023" at bounding box center [107, 433] width 106 height 10
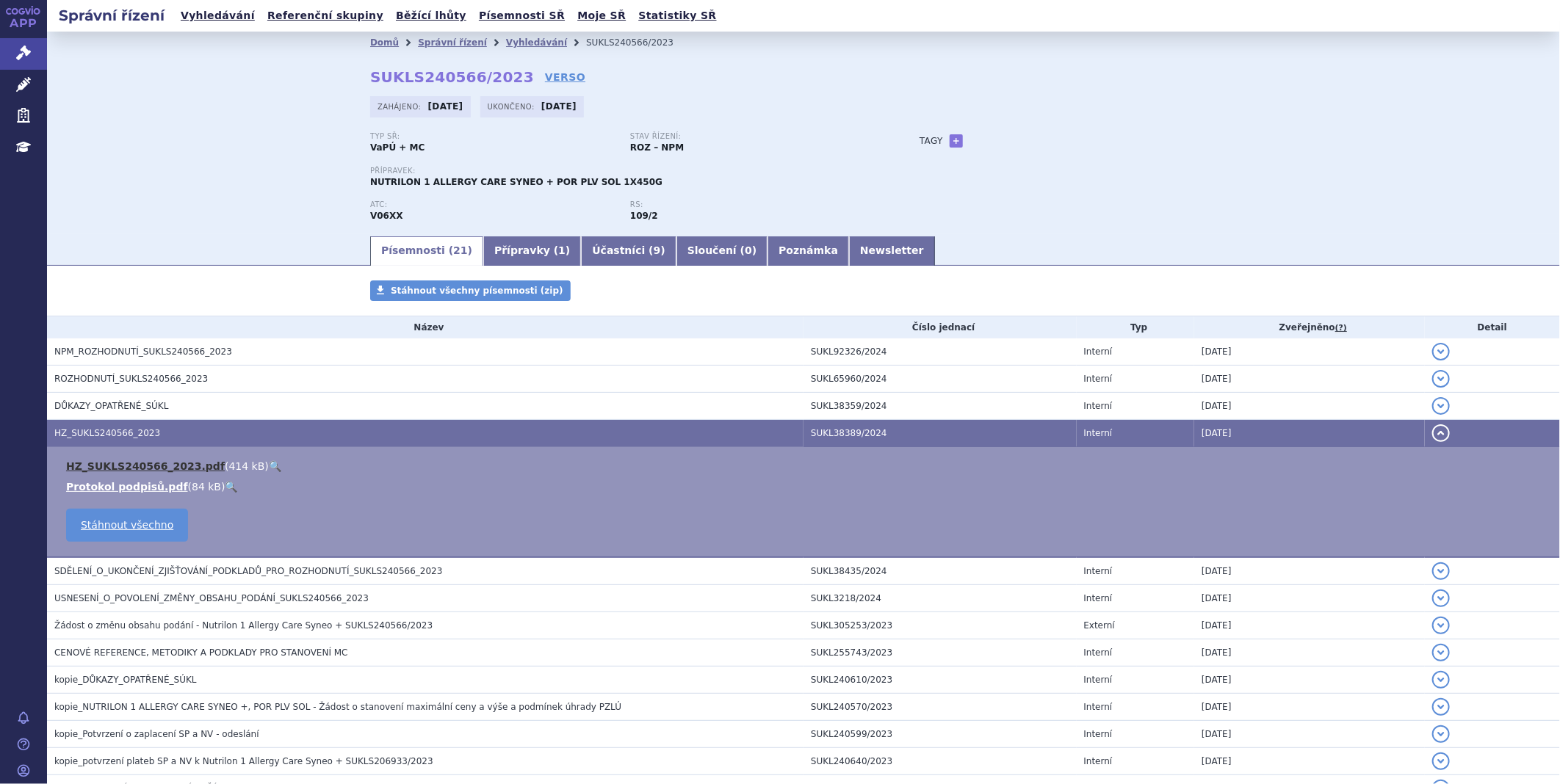
click at [113, 470] on link "HZ_SUKLS240566_2023.pdf" at bounding box center [145, 467] width 159 height 12
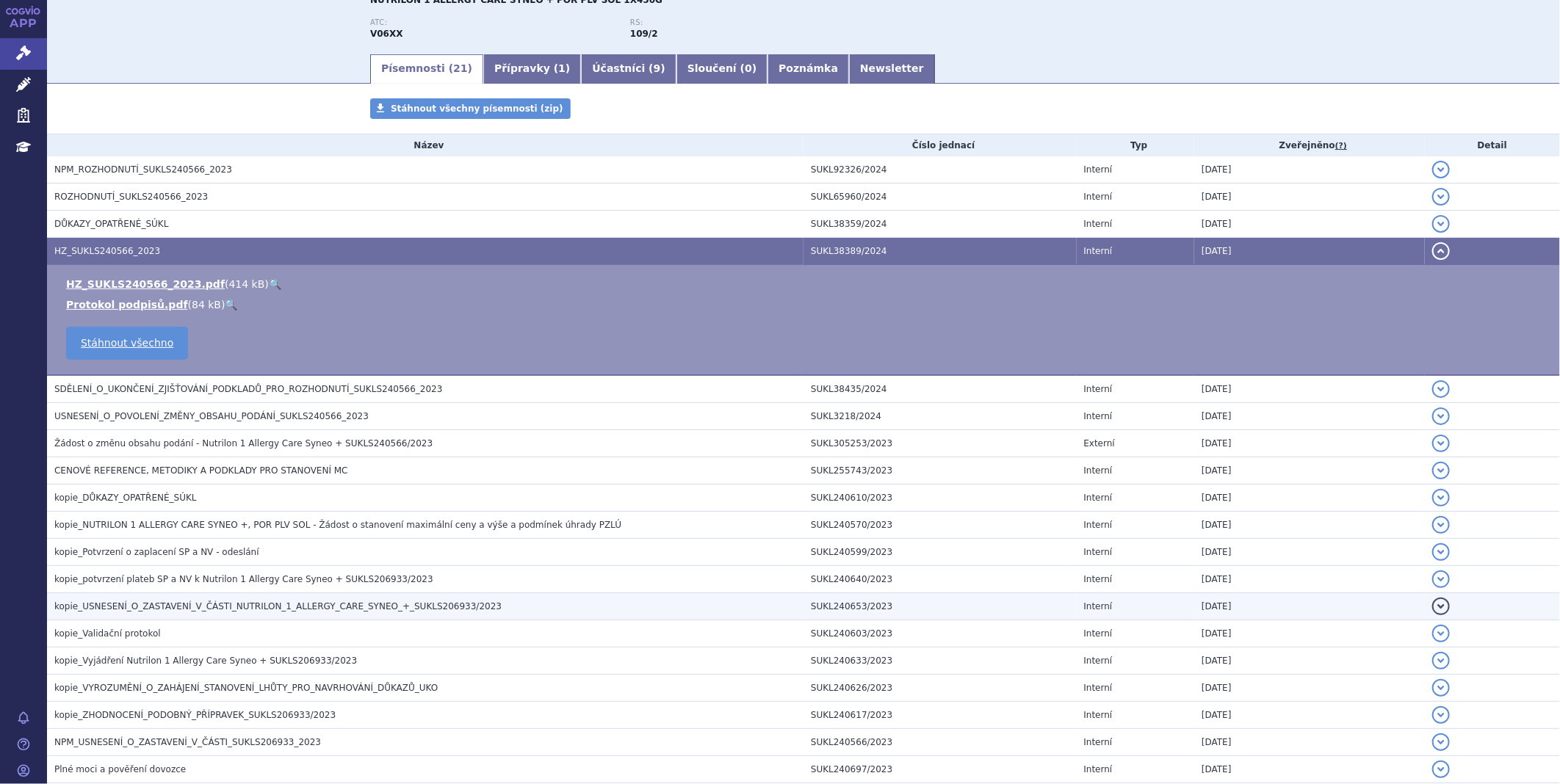
scroll to position [325, 0]
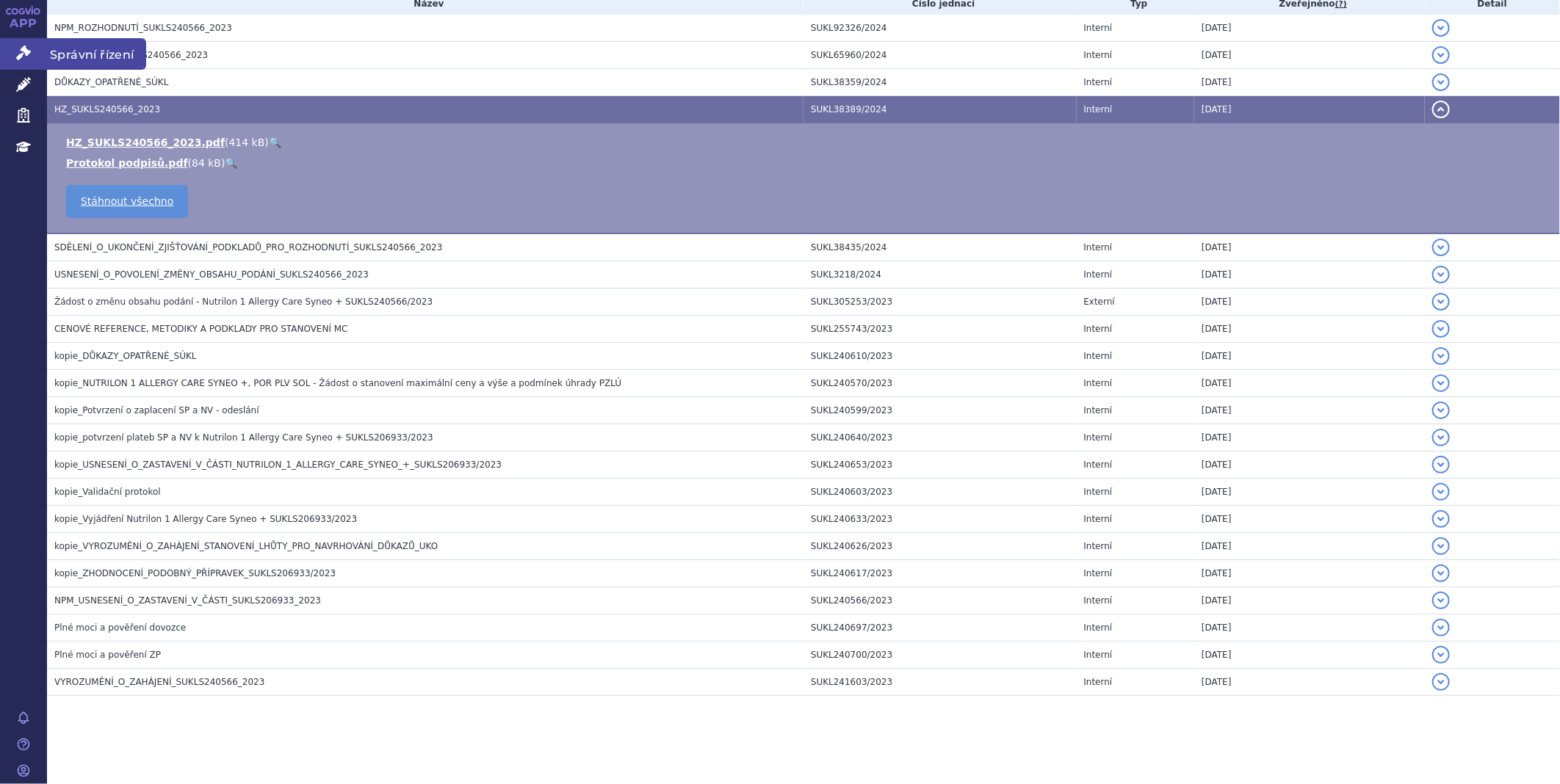
click at [35, 50] on link "Správní řízení" at bounding box center [23, 53] width 47 height 31
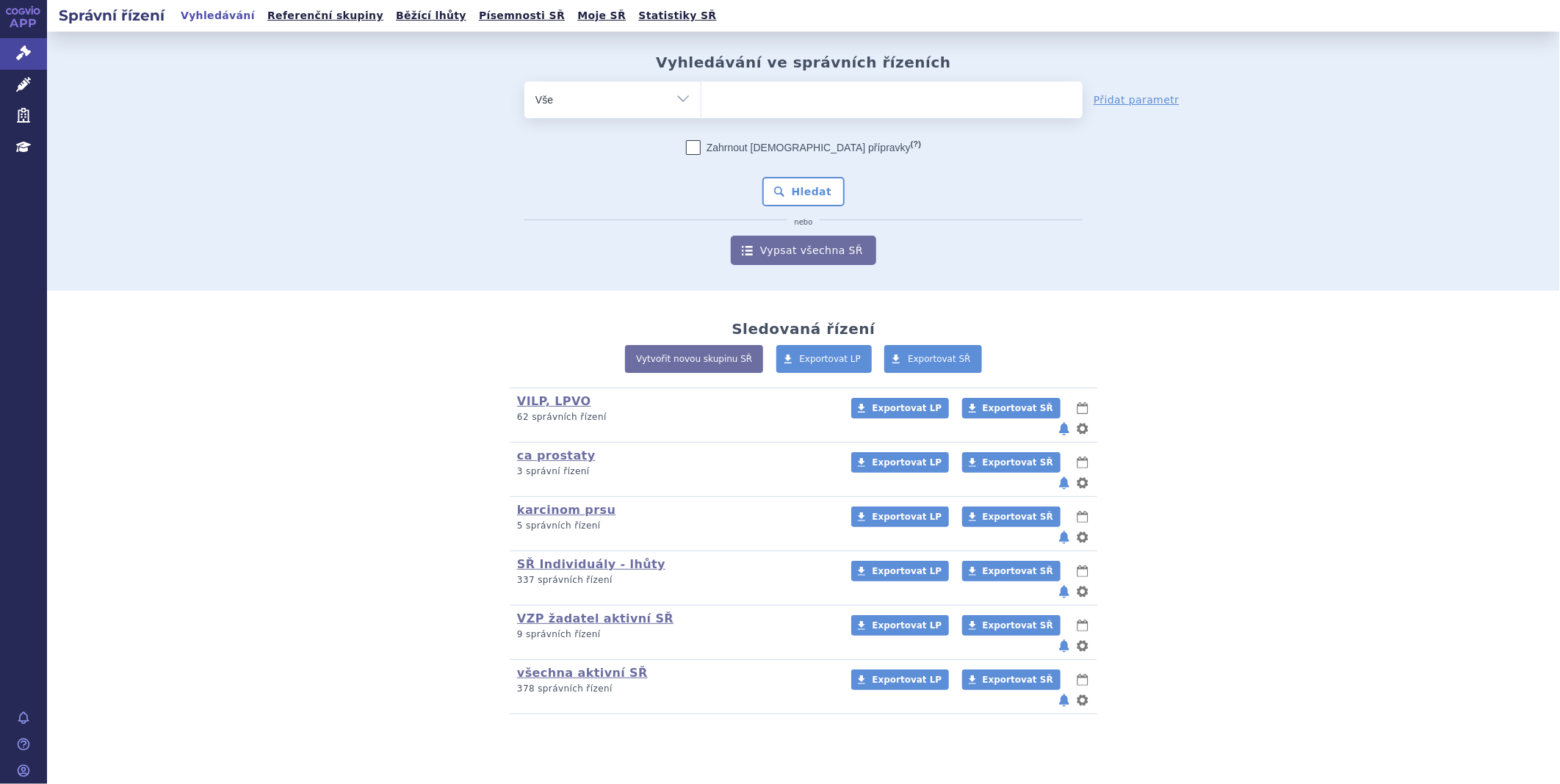
type input "SUKLS173174/2023"
select select "SUKLS173174/2023"
click at [804, 188] on button "Hledat" at bounding box center [803, 191] width 83 height 29
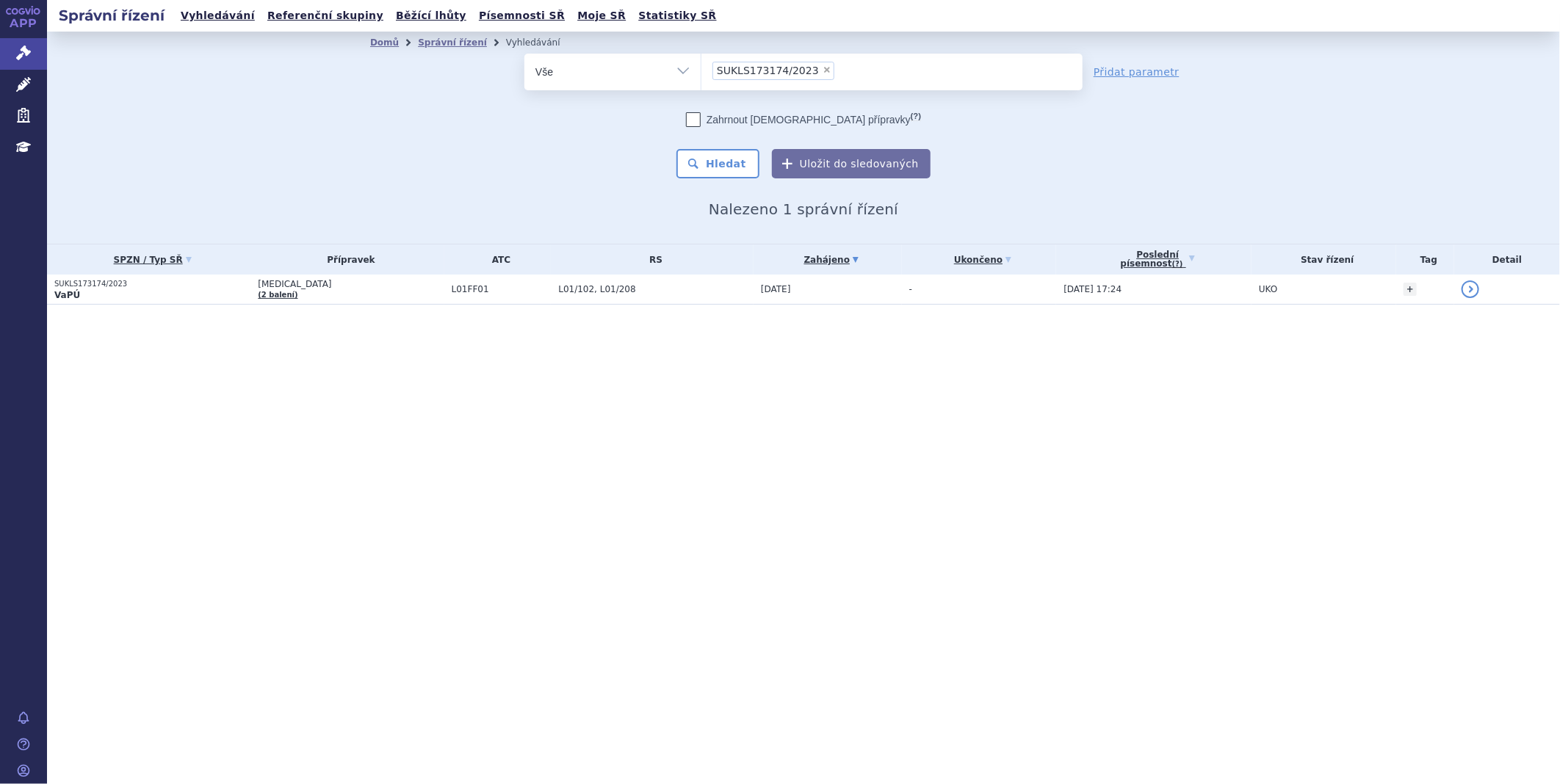
click at [823, 65] on span "×" at bounding box center [827, 69] width 9 height 9
click at [701, 65] on select "SUKLS173174/2023" at bounding box center [701, 71] width 1 height 37
select select
type input "SUKLS16563/2024"
select select "SUKLS16563/2024"
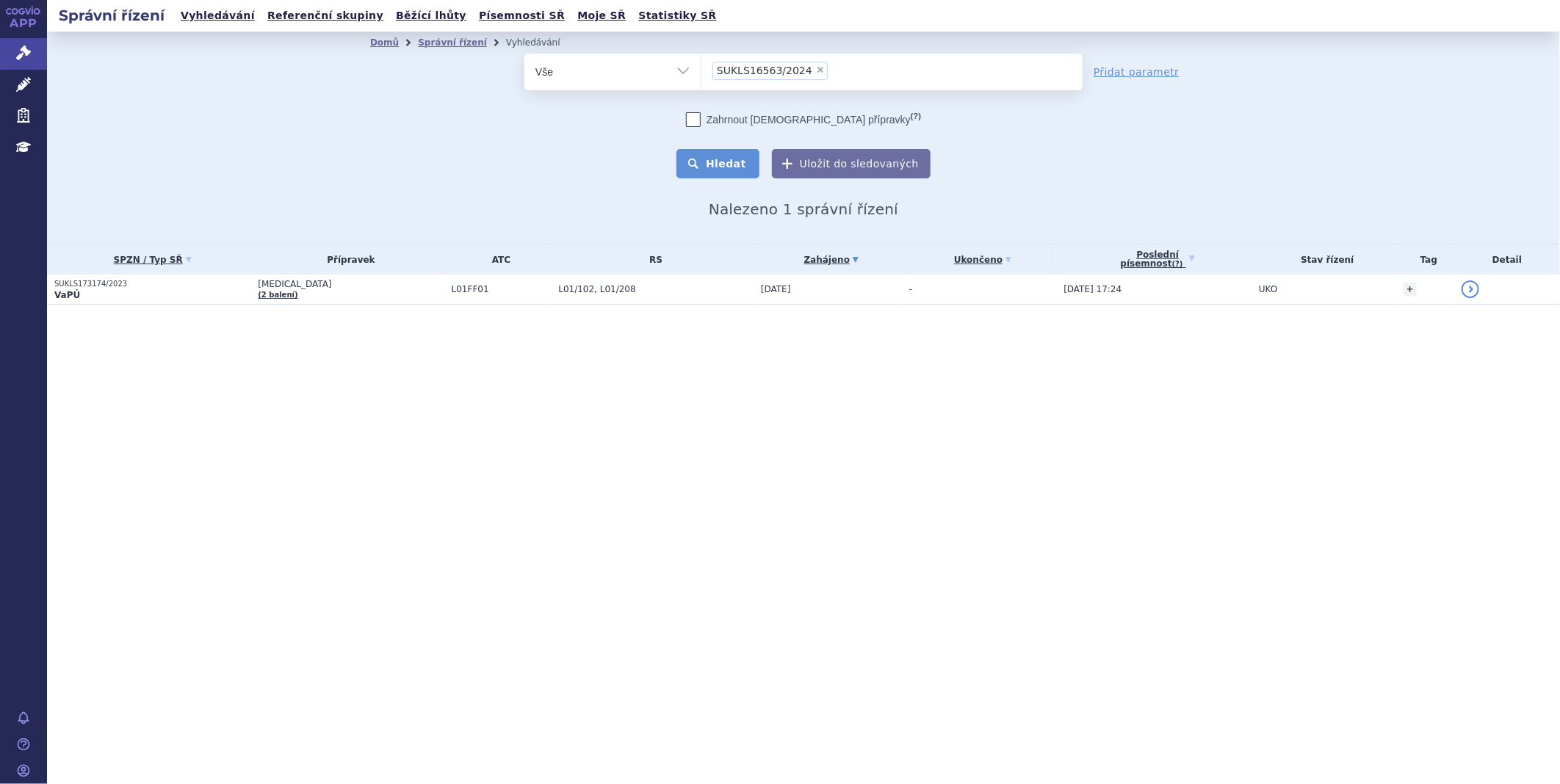
click at [737, 166] on button "Hledat" at bounding box center [717, 163] width 83 height 29
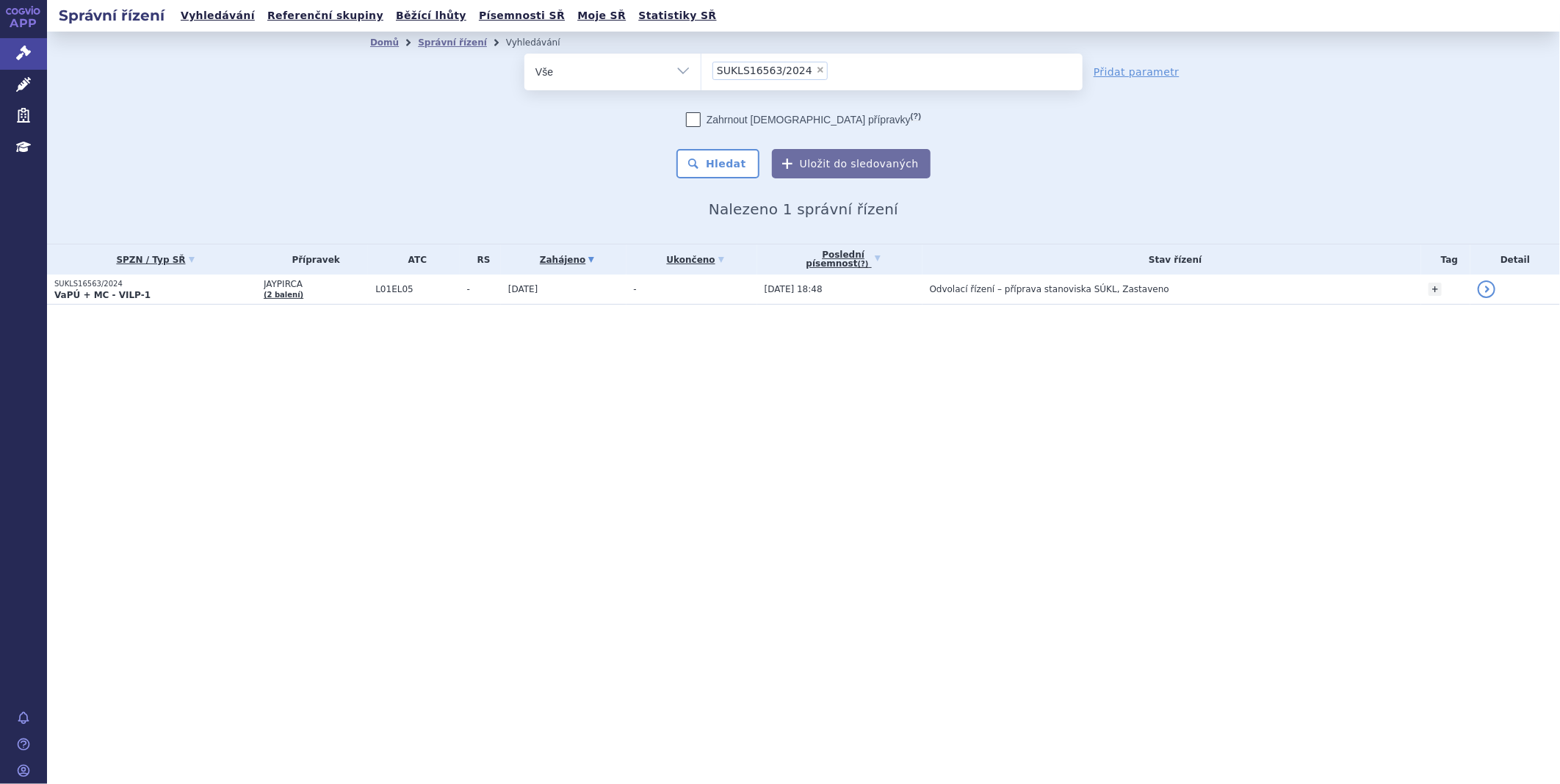
click at [816, 68] on span "×" at bounding box center [820, 69] width 9 height 9
click at [701, 68] on select "SUKLS16563/2024" at bounding box center [701, 71] width 1 height 37
select select
type input "sk"
type input "sky"
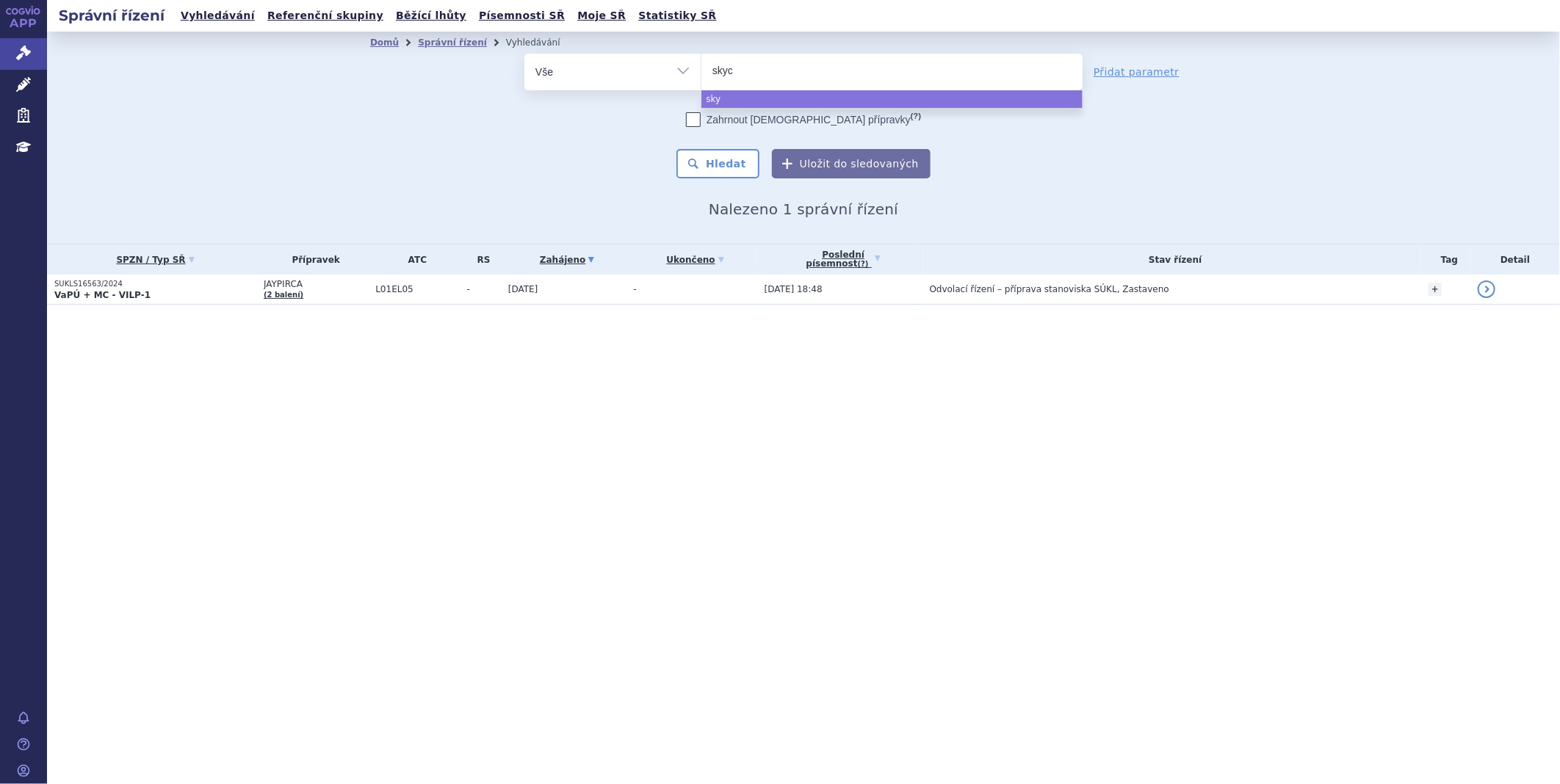
type input "skycl"
type input "skycla"
type input "skyclar"
select select "skyclar"
click at [751, 173] on button "Hledat" at bounding box center [717, 163] width 83 height 29
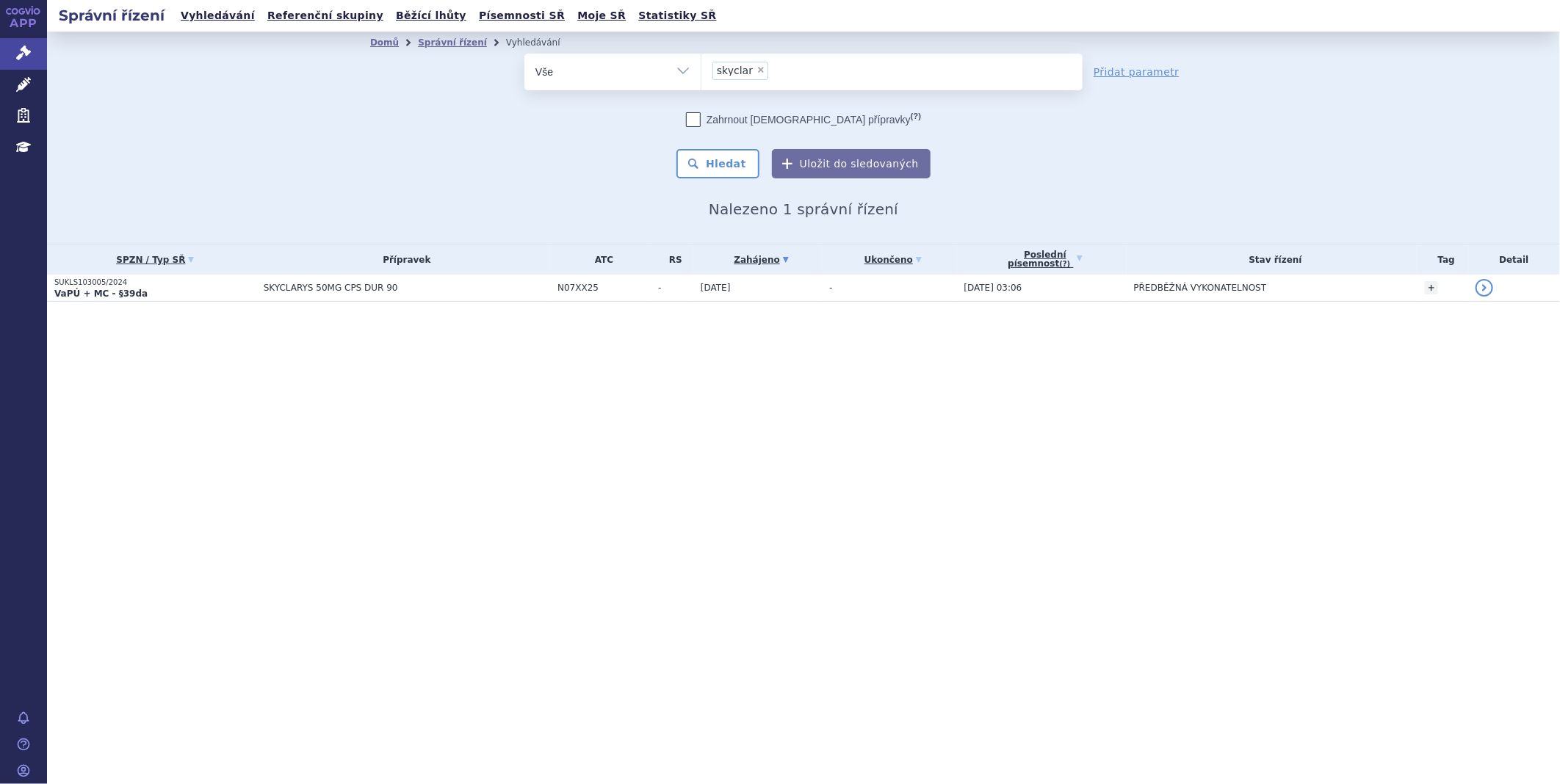
click at [757, 71] on span "×" at bounding box center [761, 69] width 9 height 9
click at [701, 71] on select "skyclar" at bounding box center [701, 71] width 1 height 37
select select
click at [764, 62] on ul at bounding box center [891, 69] width 381 height 31
click at [701, 62] on select "skyclar" at bounding box center [701, 71] width 1 height 37
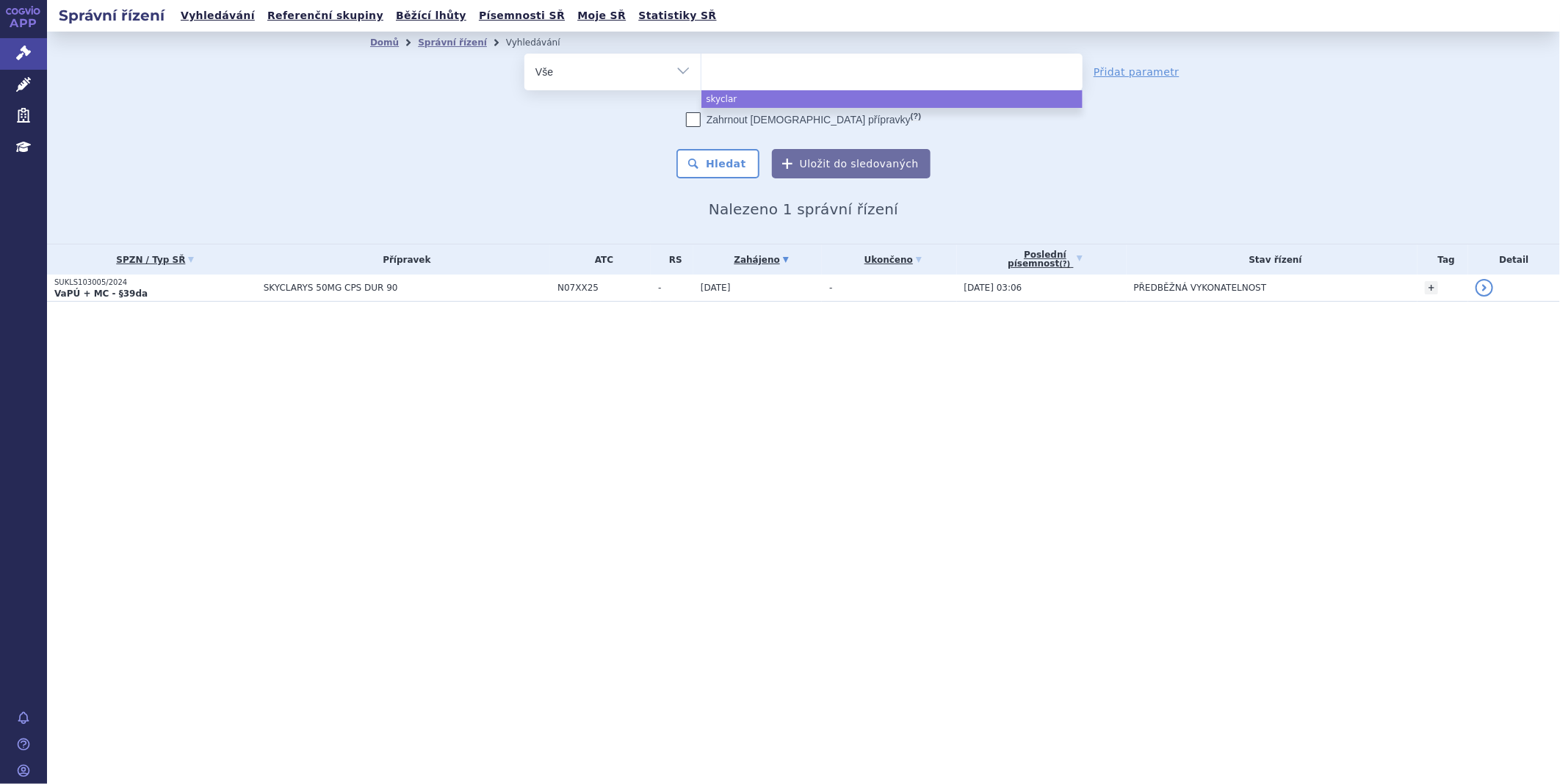
paste input "SUKLS138513/2024"
type input "SUKLS138513/2024"
select select "SUKLS138513/2024"
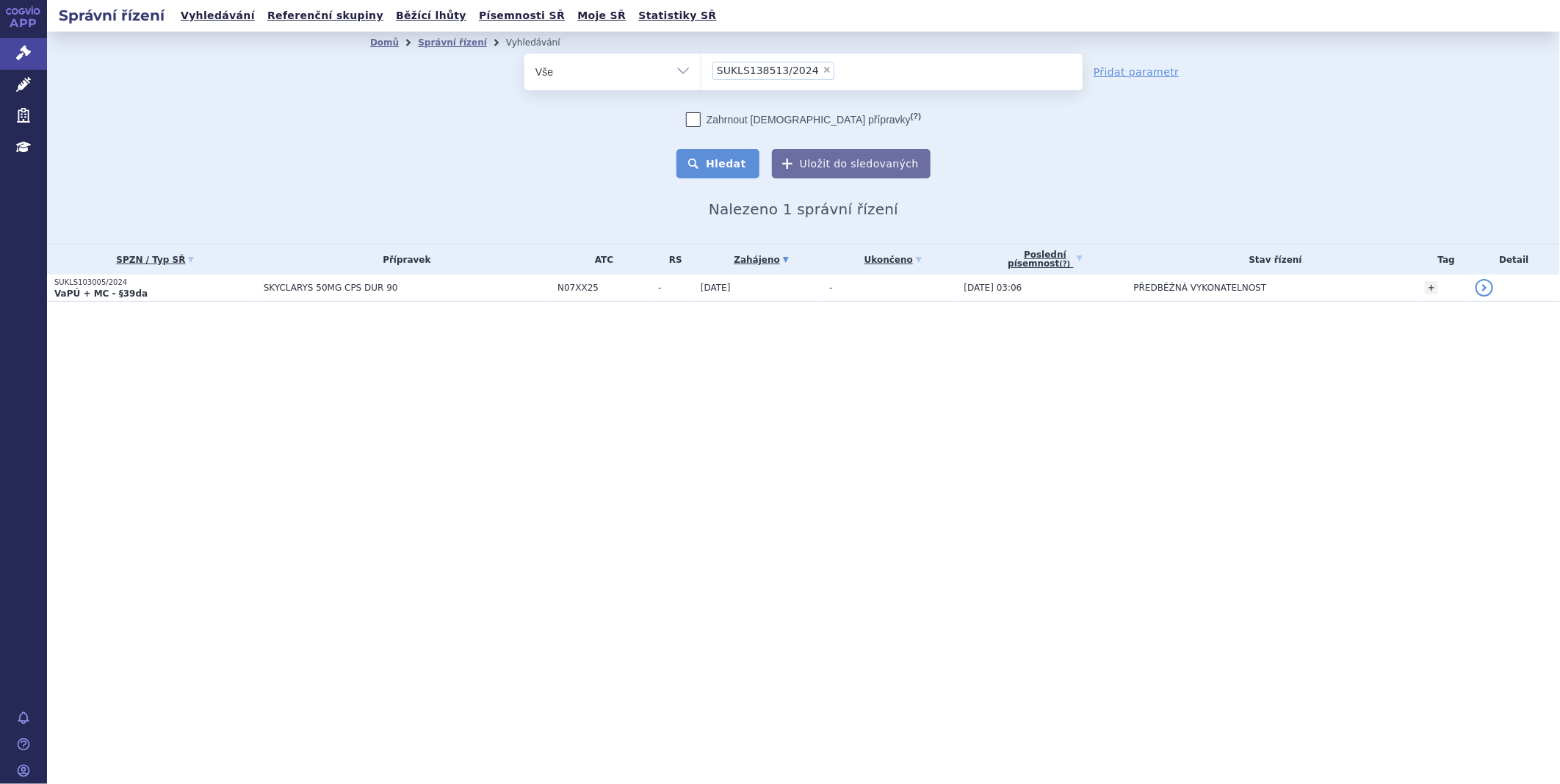
click at [729, 162] on button "Hledat" at bounding box center [717, 163] width 83 height 29
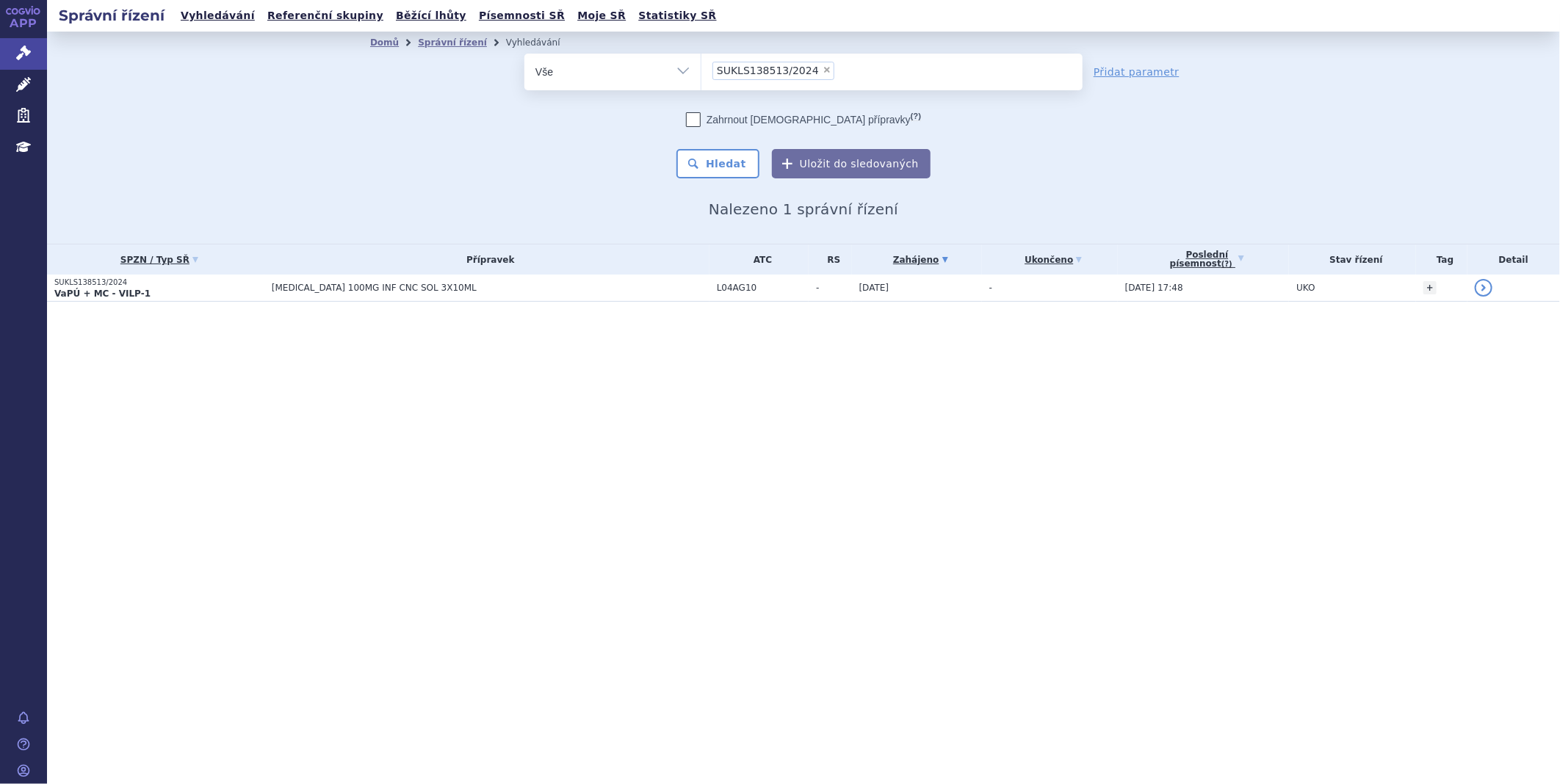
click at [812, 76] on li "× SUKLS138513/2024" at bounding box center [773, 71] width 122 height 18
click at [701, 76] on select "SUKLS138513/2024" at bounding box center [701, 71] width 1 height 37
click at [823, 67] on span "×" at bounding box center [827, 69] width 9 height 9
click at [701, 67] on select "SUKLS138513/2024" at bounding box center [701, 71] width 1 height 37
select select
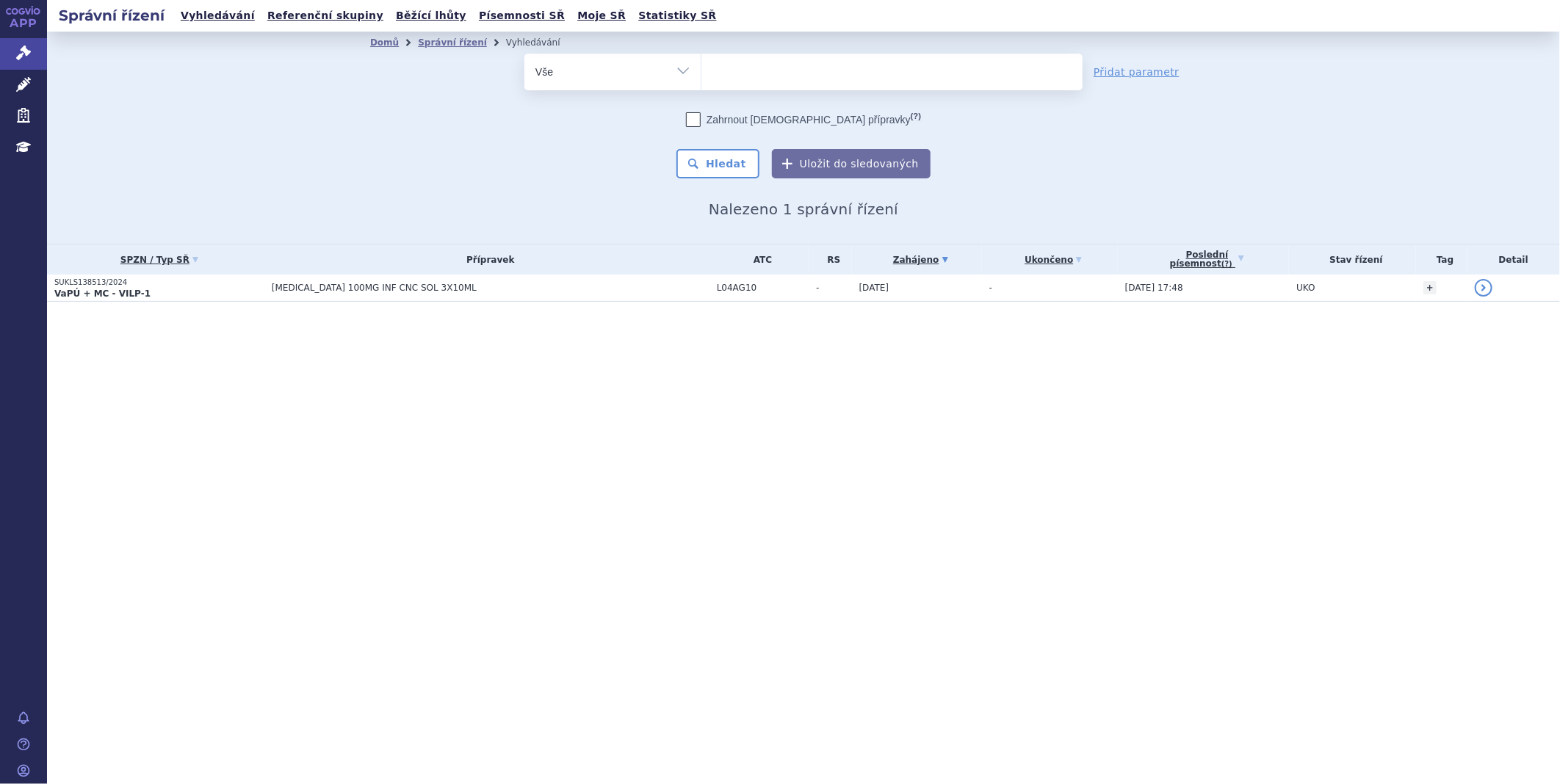
type input "SUKLS272249/2024"
select select "SUKLS272249/2024"
click at [735, 167] on button "Hledat" at bounding box center [717, 163] width 83 height 29
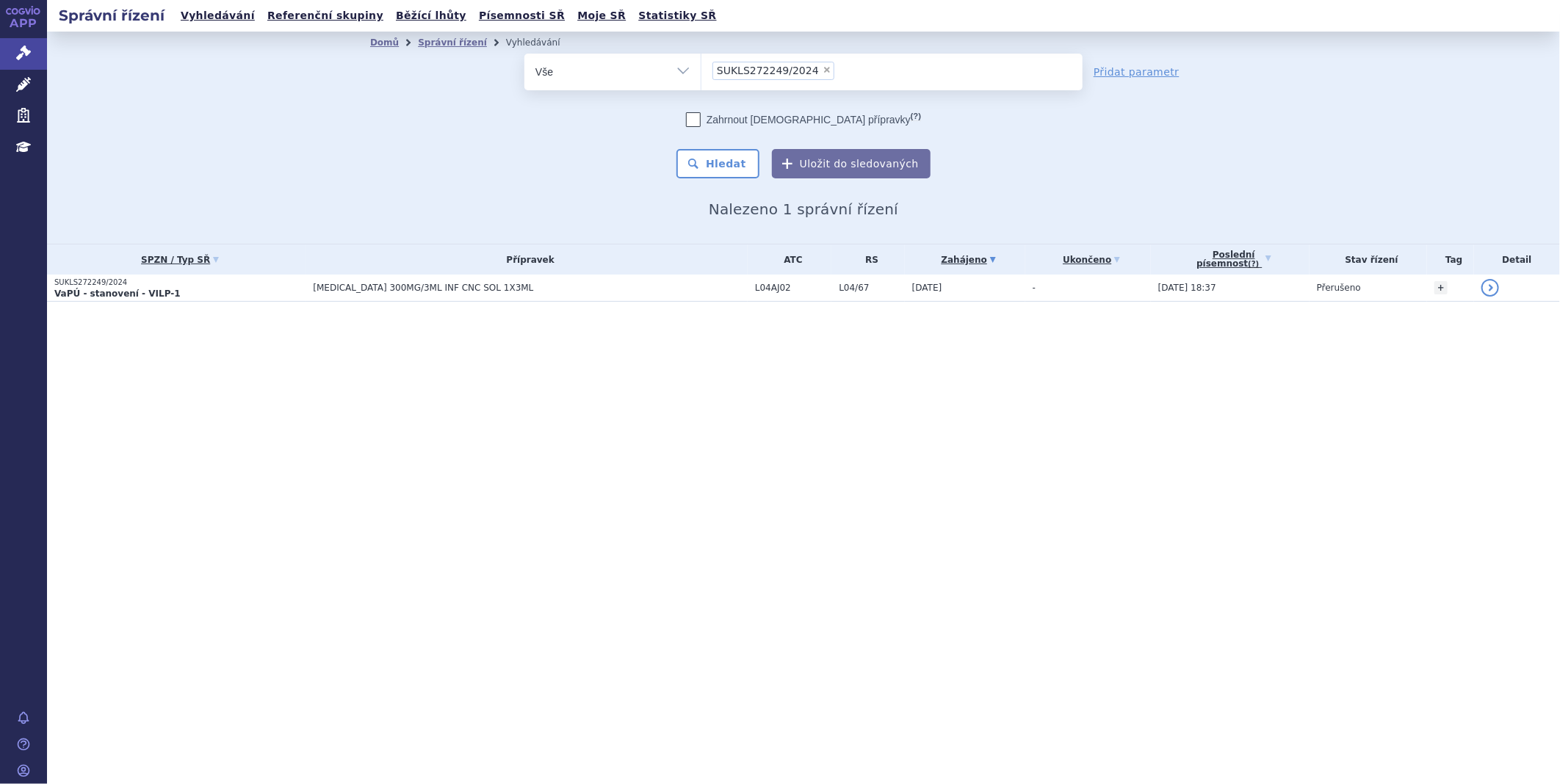
click at [823, 69] on span "×" at bounding box center [827, 69] width 9 height 9
click at [701, 69] on select "SUKLS272249/2024" at bounding box center [701, 71] width 1 height 37
select select
type input "SUKLS311241/2024"
select select "SUKLS311241/2024"
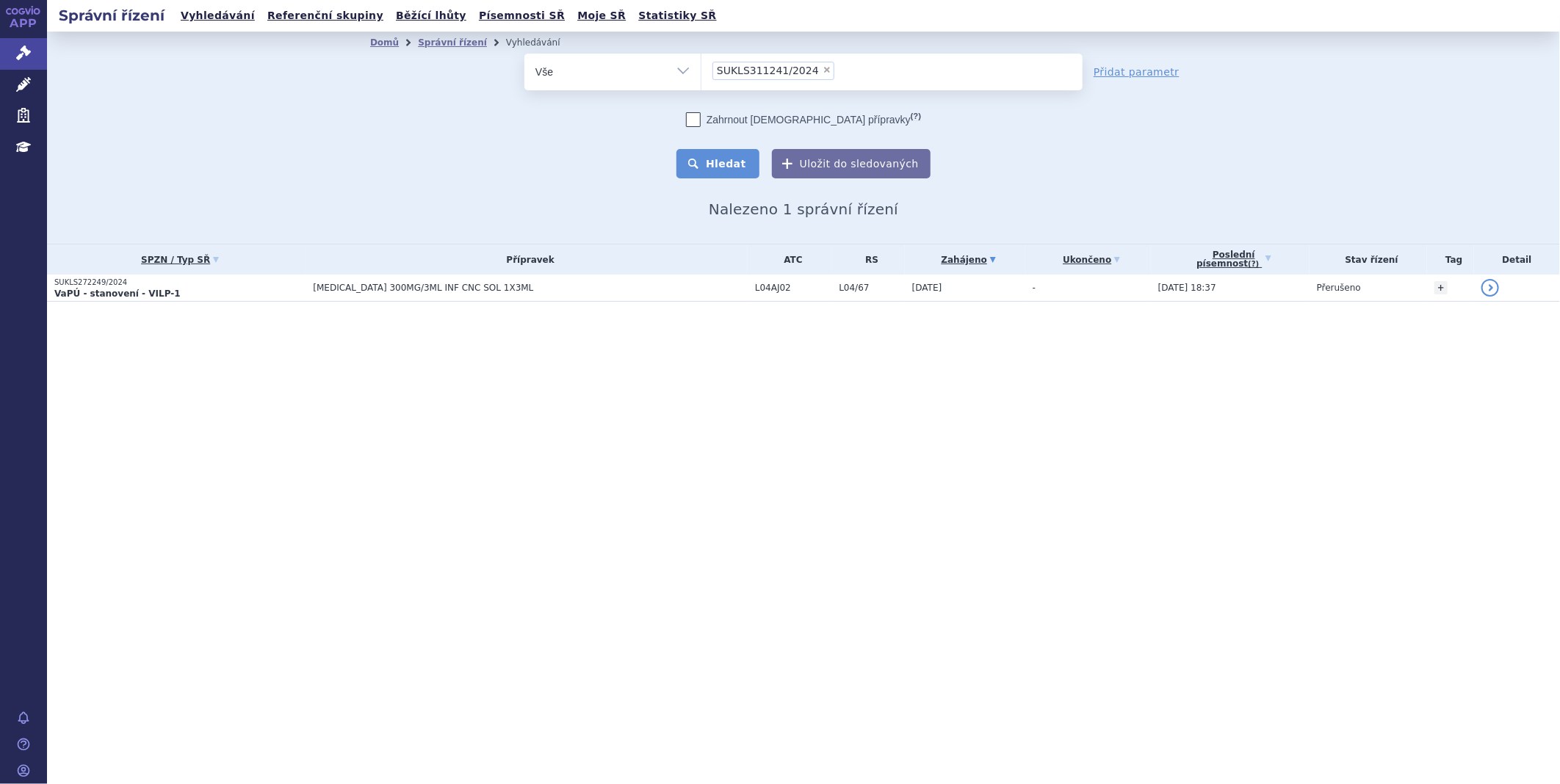
click at [733, 176] on button "Hledat" at bounding box center [717, 163] width 83 height 29
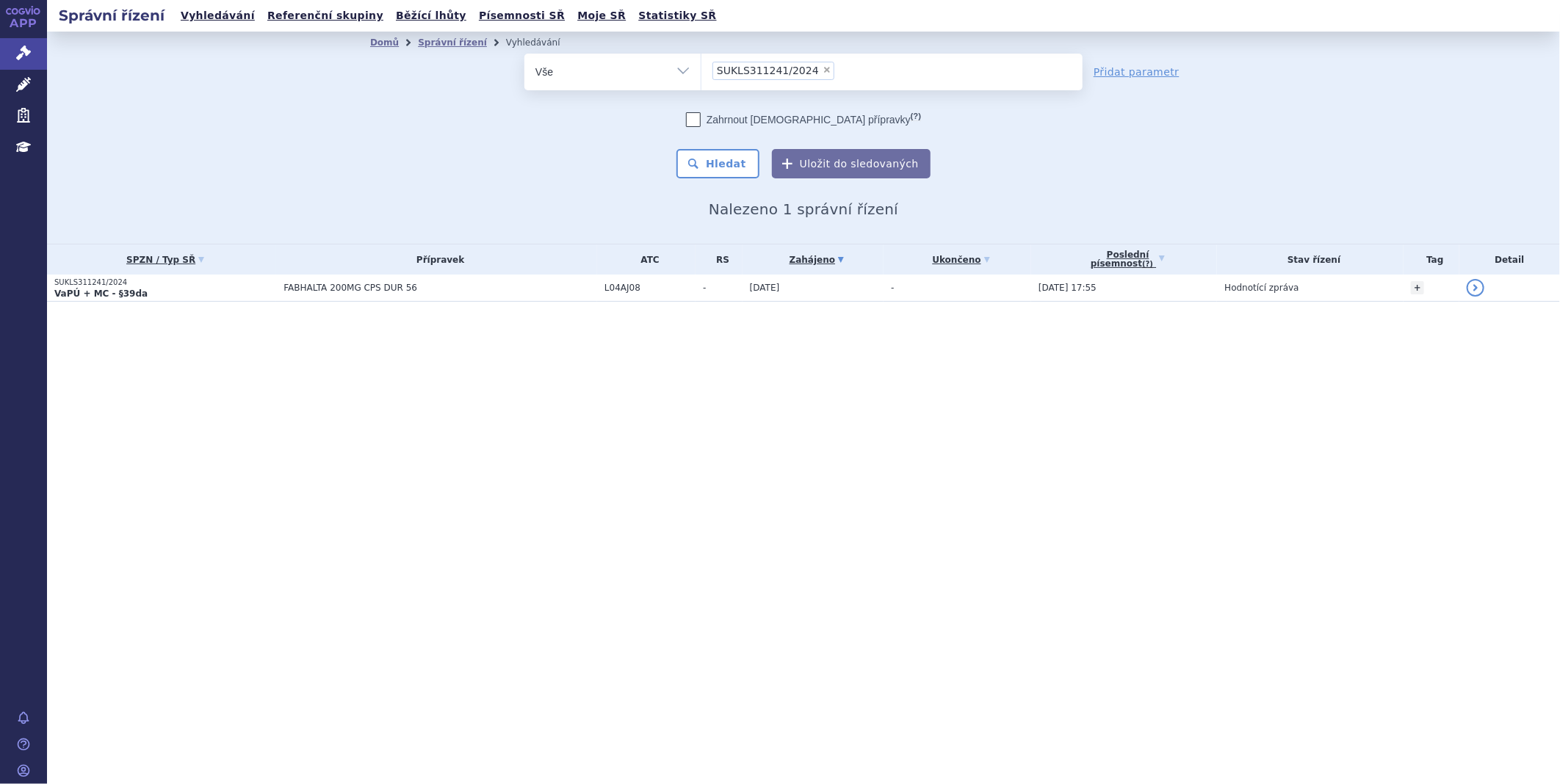
click at [823, 68] on span "×" at bounding box center [827, 69] width 9 height 9
click at [701, 68] on select "SUKLS311241/2024" at bounding box center [701, 71] width 1 height 37
select select
type input "SUKLS311724/2024"
select select "SUKLS311724/2024"
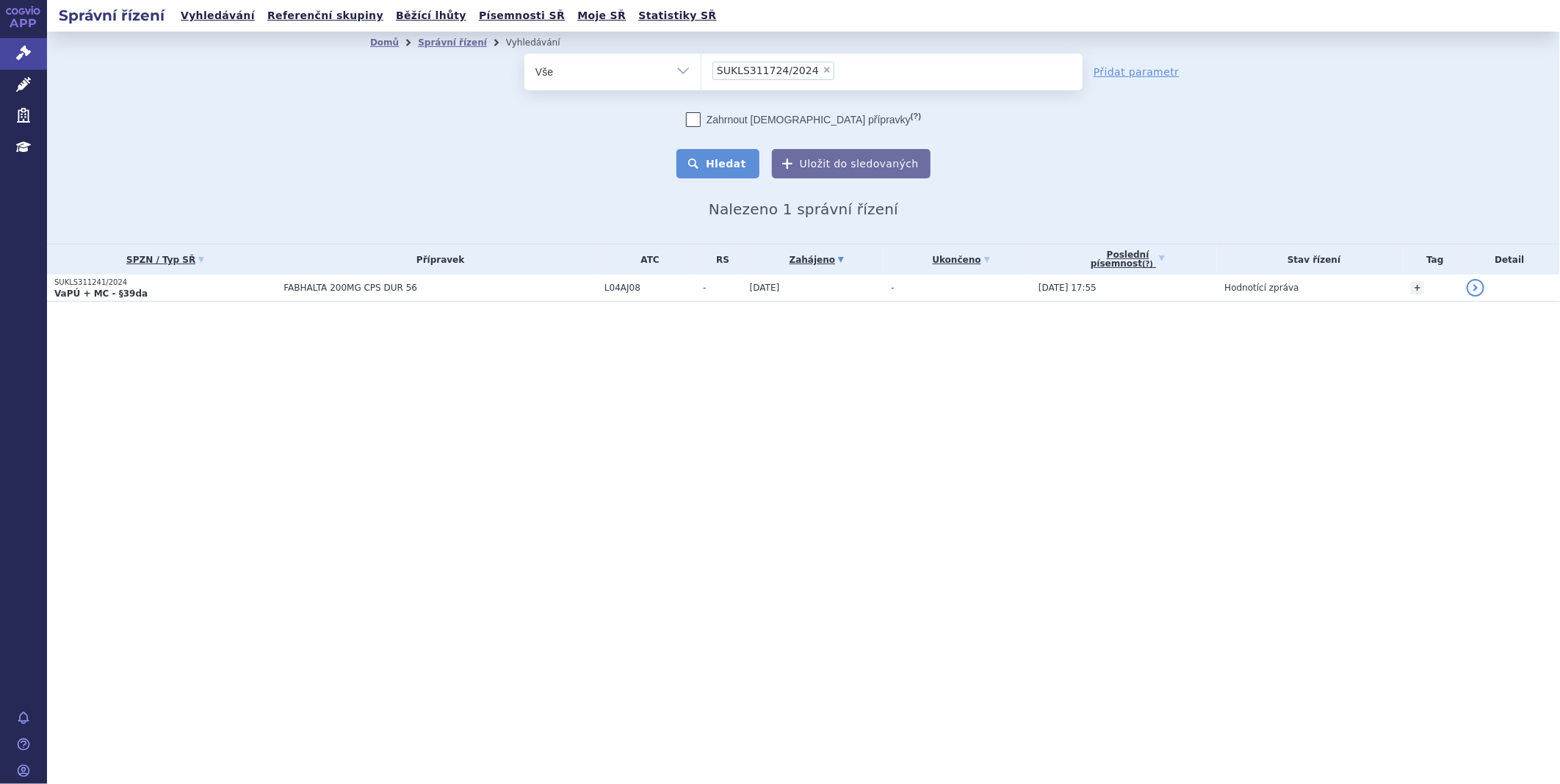
click at [733, 165] on button "Hledat" at bounding box center [717, 163] width 83 height 29
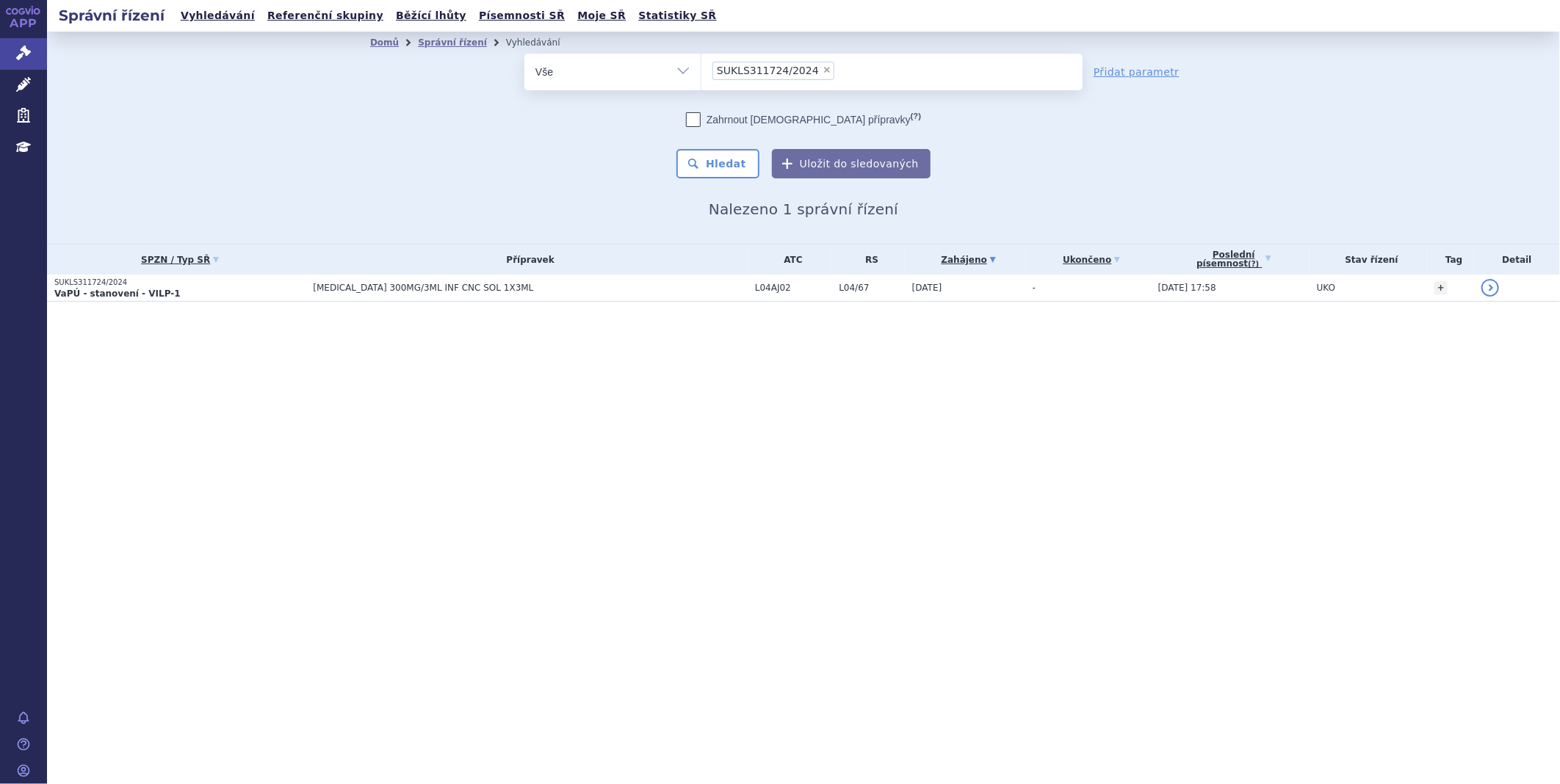
click at [818, 71] on li "× SUKLS311724/2024" at bounding box center [773, 71] width 122 height 18
click at [701, 71] on select "SUKLS311724/2024" at bounding box center [701, 71] width 1 height 37
click at [823, 69] on span "×" at bounding box center [827, 69] width 9 height 9
click at [701, 69] on select "SUKLS311724/2024" at bounding box center [701, 71] width 1 height 37
select select
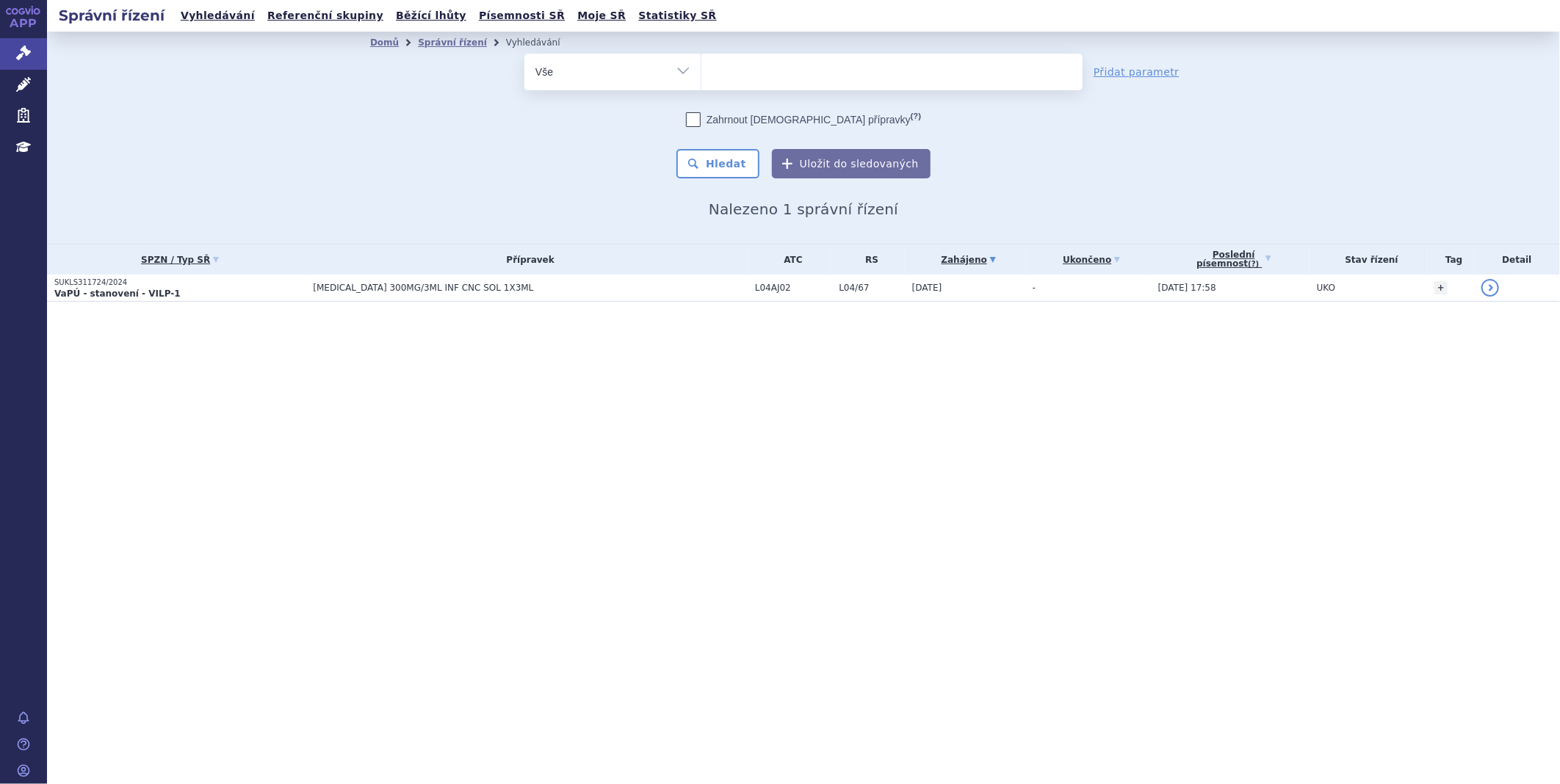
type input "SUKLS325499/2024"
select select "SUKLS325499/2024"
click at [740, 170] on button "Hledat" at bounding box center [717, 163] width 83 height 29
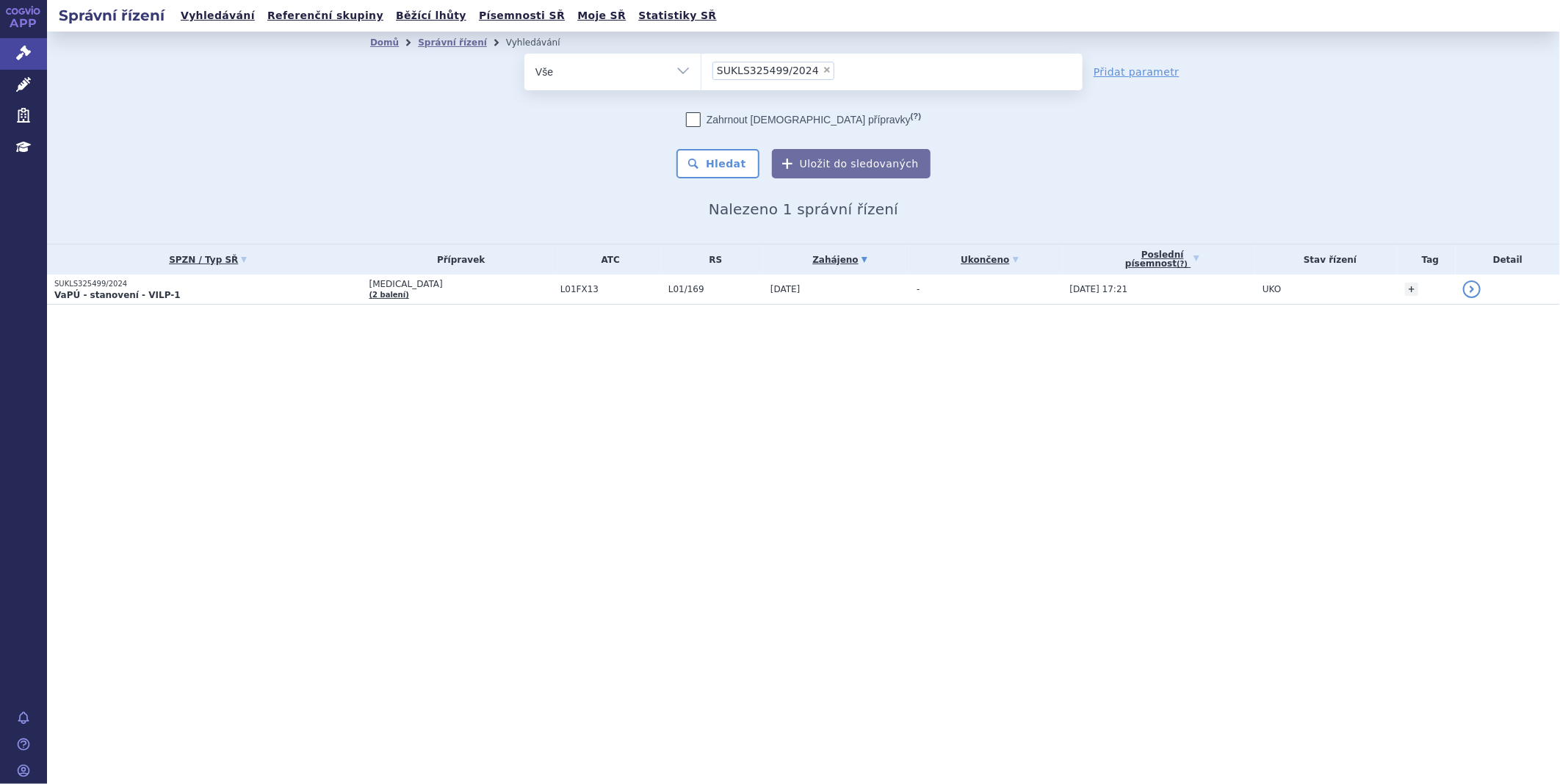
click at [823, 72] on span "×" at bounding box center [827, 69] width 9 height 9
click at [701, 72] on select "SUKLS325499/2024" at bounding box center [701, 71] width 1 height 37
select select
type input "SUKLS327541/2024"
select select "SUKLS327541/2024"
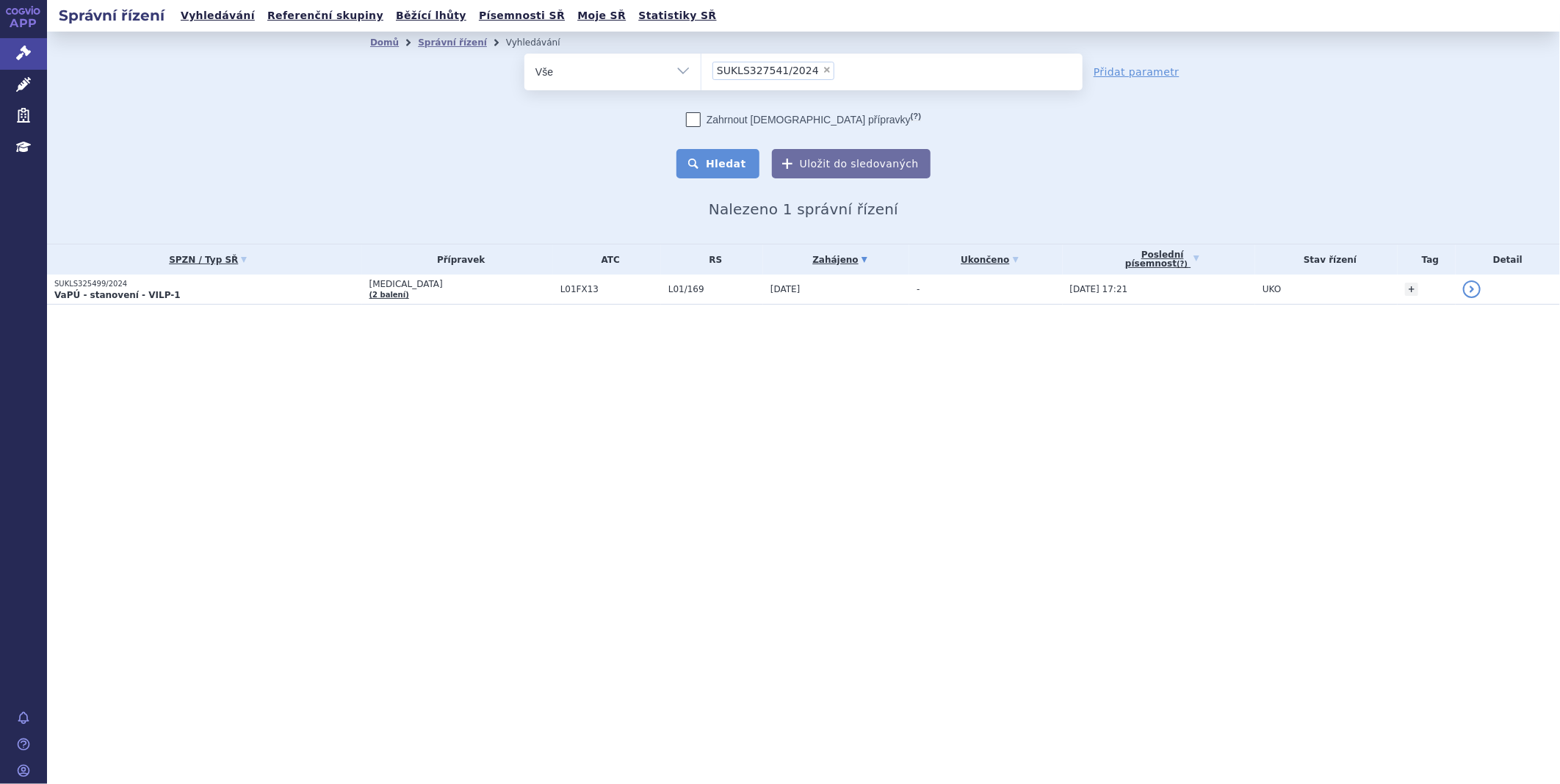
click at [746, 153] on button "Hledat" at bounding box center [717, 163] width 83 height 29
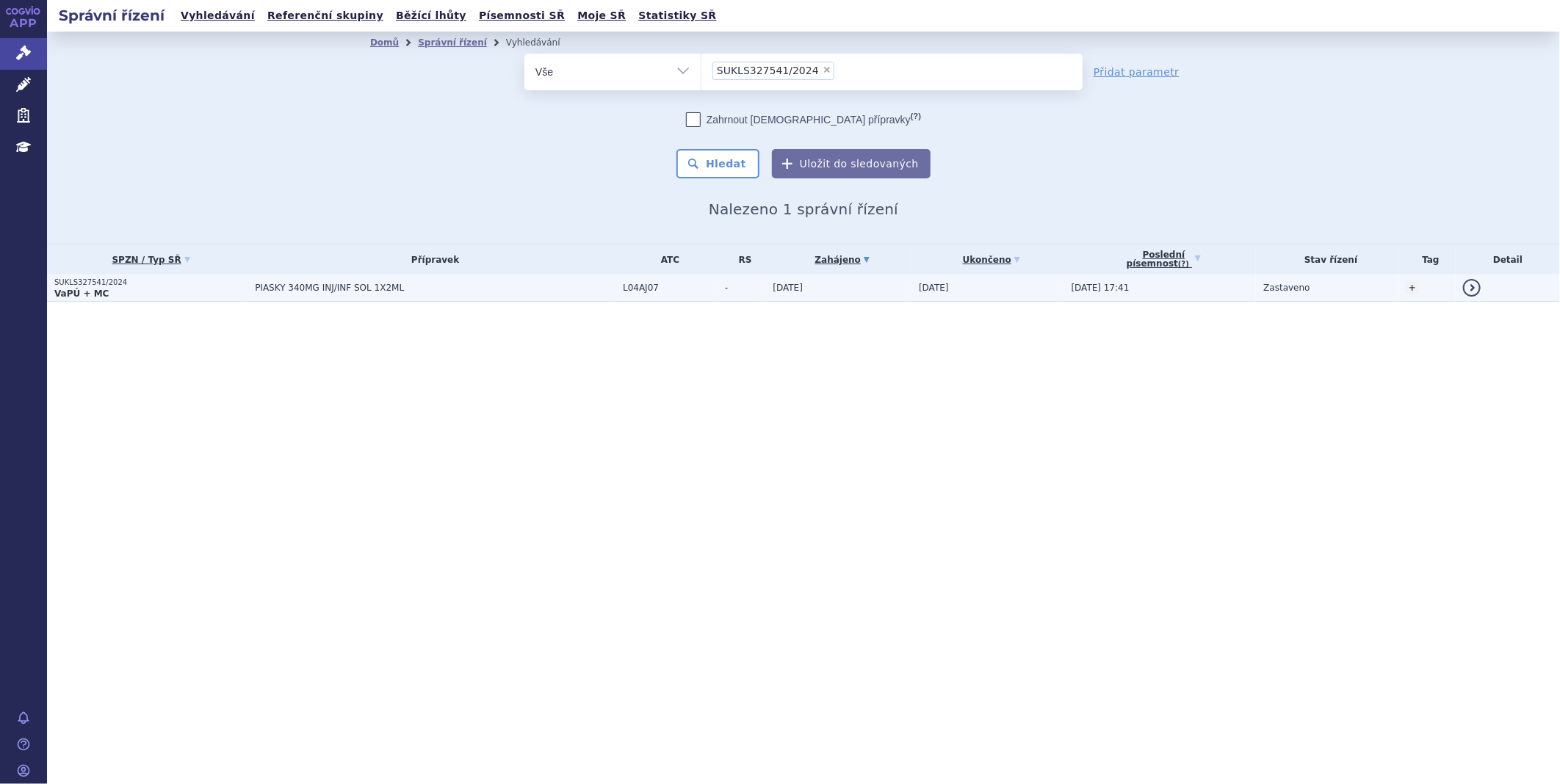
click at [334, 275] on td "PIASKY 340MG INJ/INF SOL 1X2ML" at bounding box center [432, 288] width 368 height 27
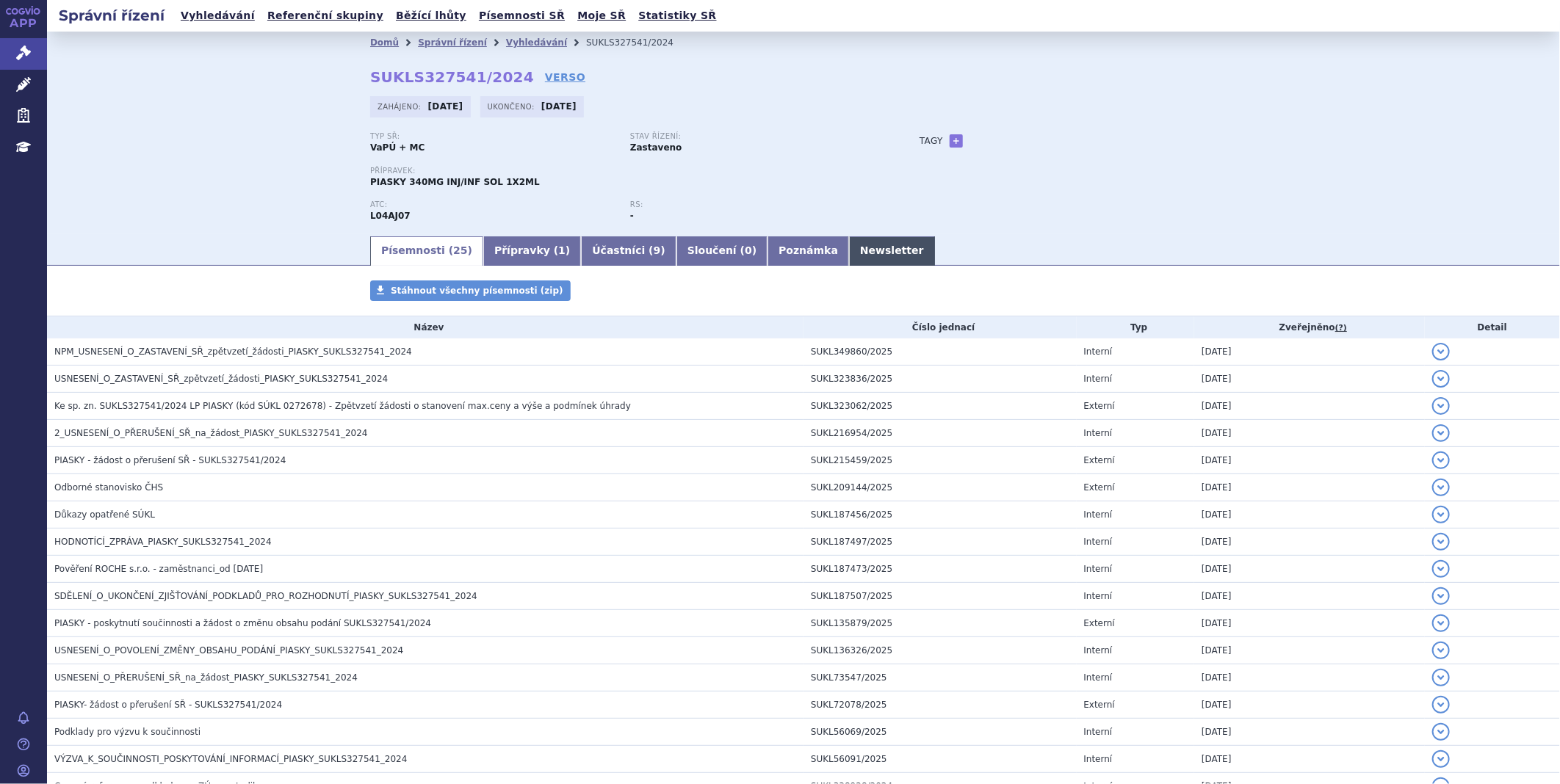
click at [849, 245] on link "Newsletter" at bounding box center [892, 250] width 86 height 29
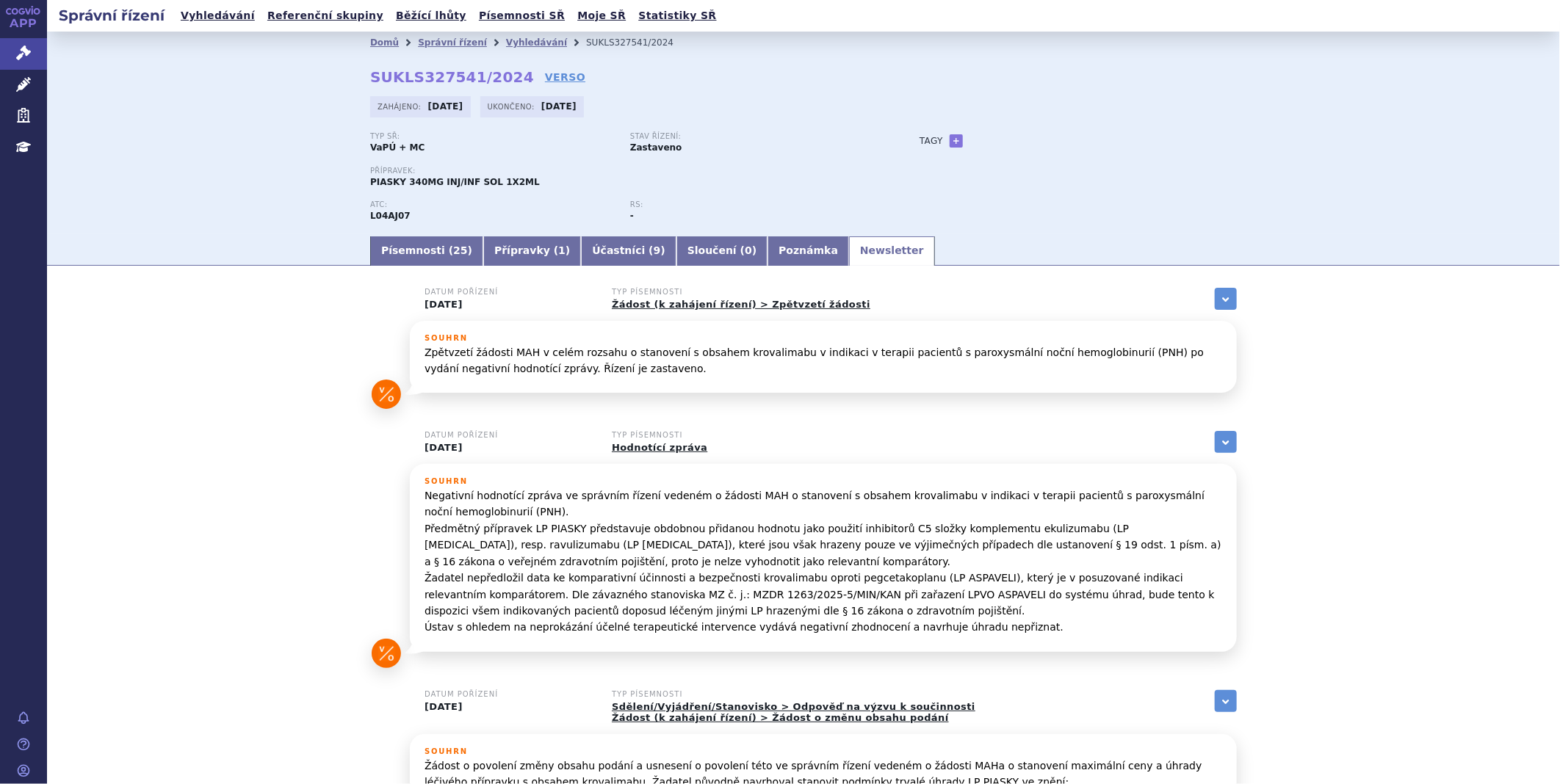
click at [408, 237] on ul "Písemnosti ( 25 ) Přípravky ( 1 ) Účastníci ( 9 ) Sloučení ( 0 ) Poznámka Newsl…" at bounding box center [803, 250] width 867 height 31
click at [402, 252] on link "Písemnosti ( 25 )" at bounding box center [426, 250] width 113 height 29
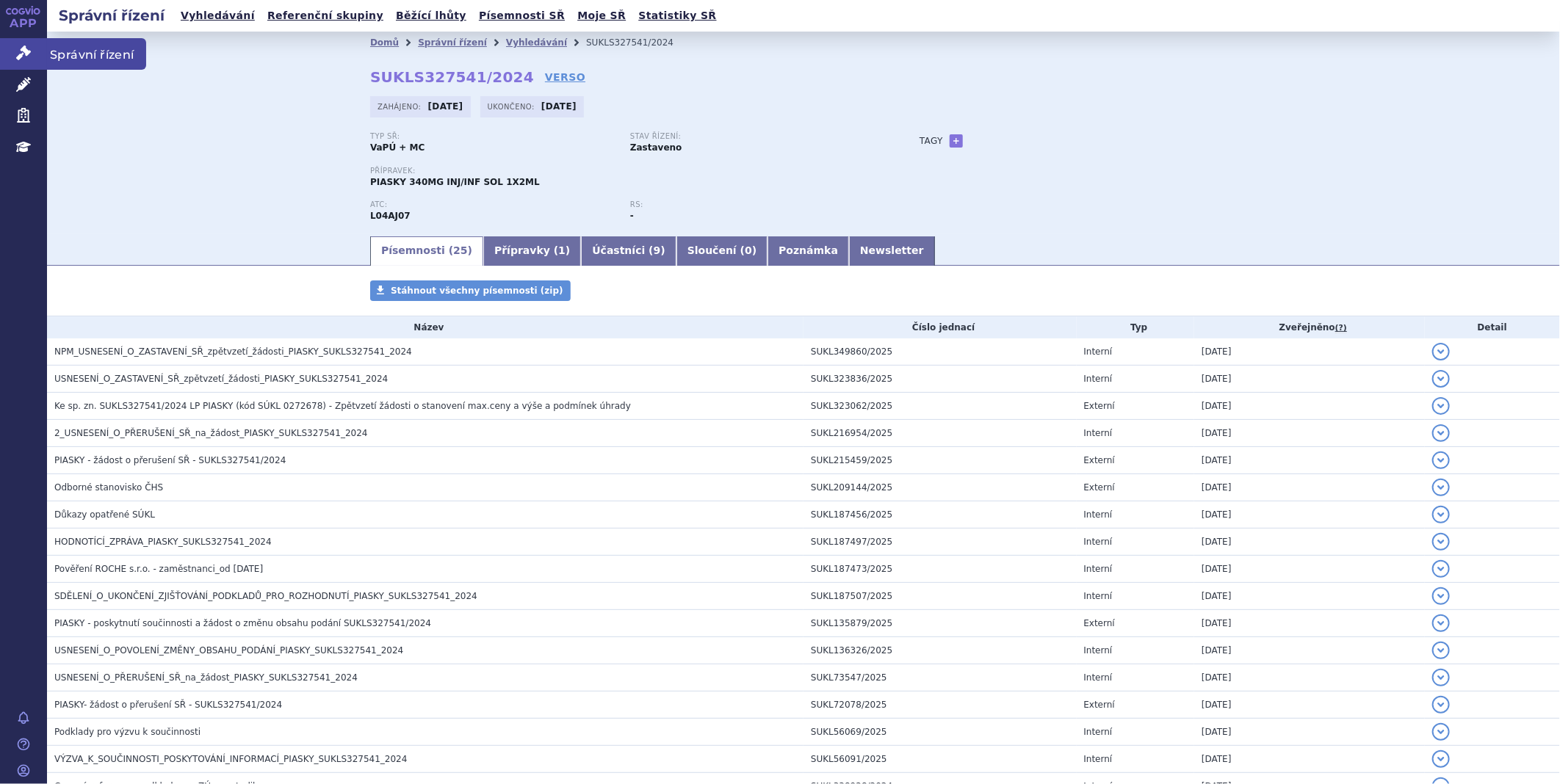
click at [32, 59] on link "Správní řízení" at bounding box center [23, 53] width 47 height 31
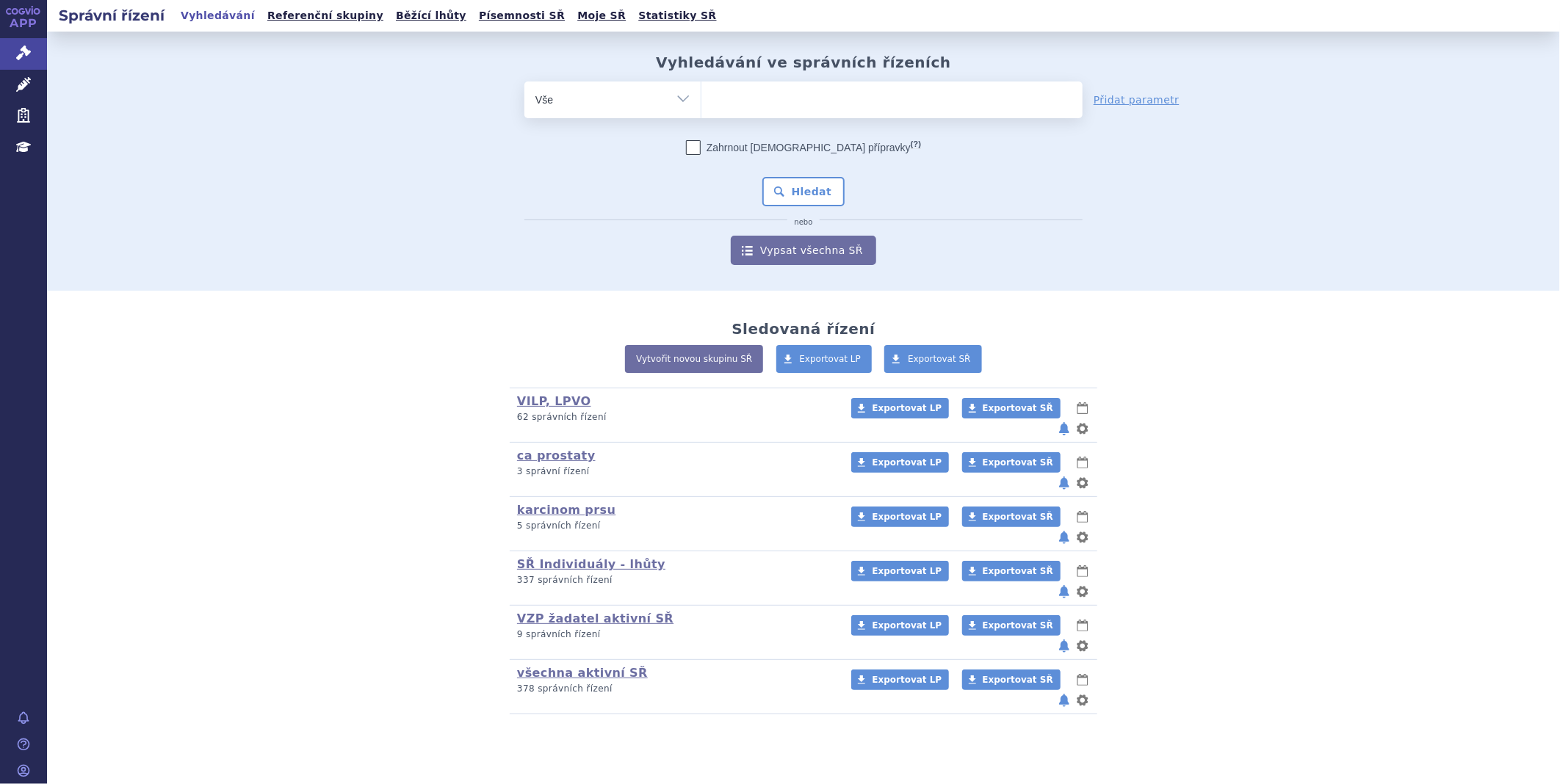
click at [847, 89] on ul at bounding box center [891, 97] width 381 height 31
click at [701, 89] on select at bounding box center [701, 99] width 1 height 37
paste input "SUKLS337168/2024"
type input "SUKLS337168/2024"
select select "SUKLS337168/2024"
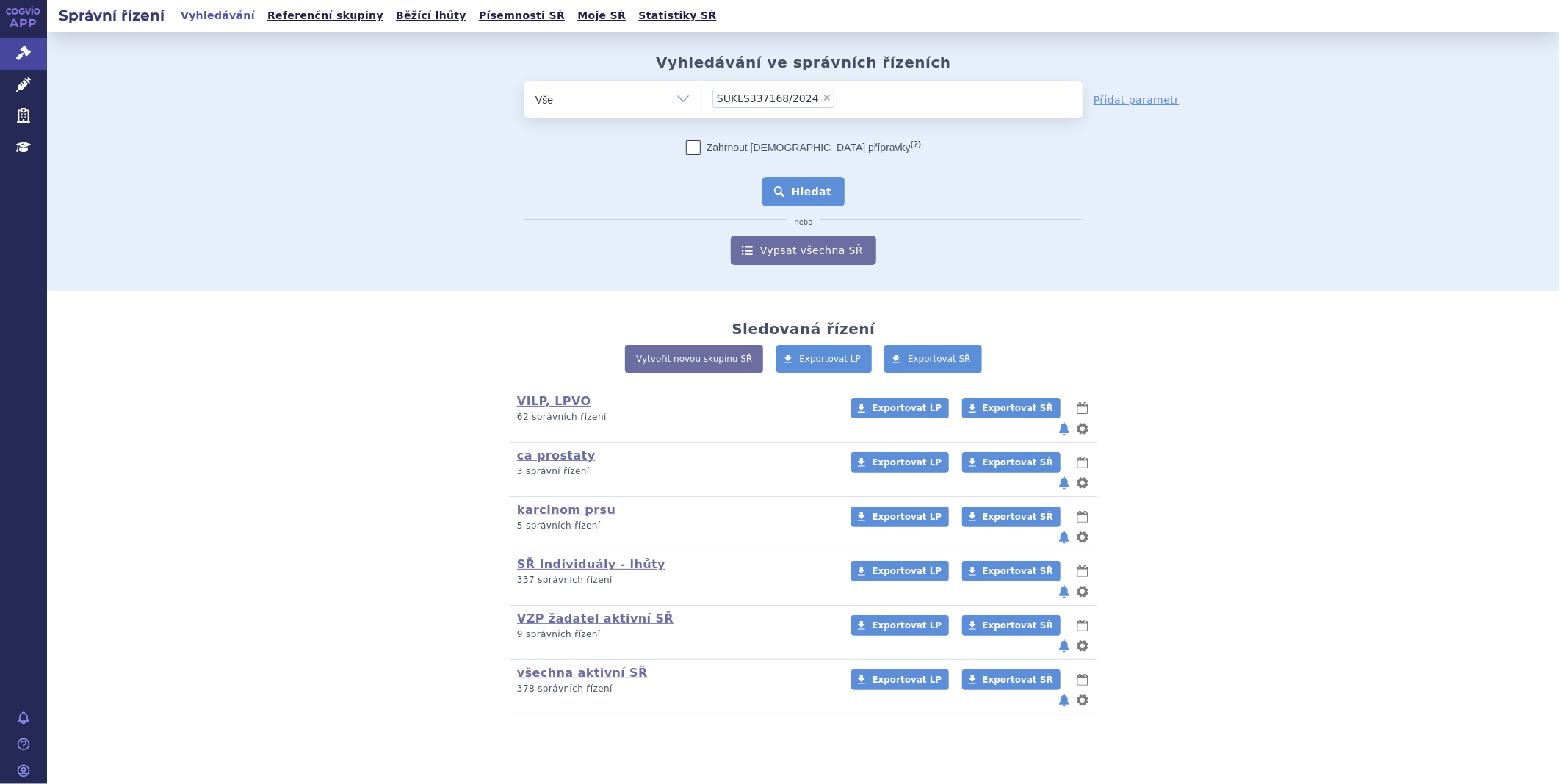
click at [831, 192] on button "Hledat" at bounding box center [803, 191] width 83 height 29
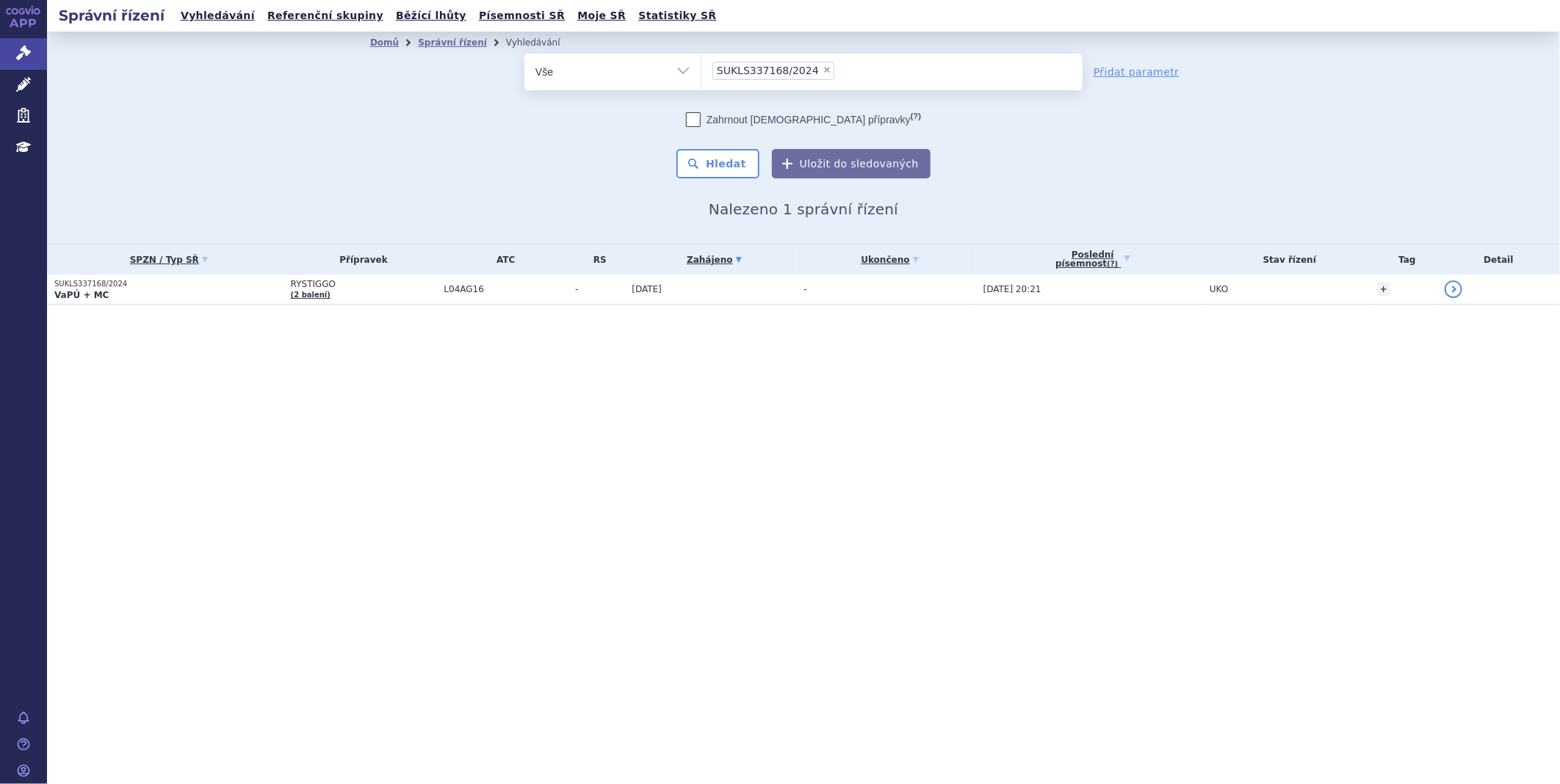
click at [823, 68] on span "×" at bounding box center [827, 69] width 9 height 9
click at [701, 68] on select "SUKLS337168/2024" at bounding box center [701, 71] width 1 height 37
select select
type input "SUKLS335672/2024"
select select "SUKLS335672/2024"
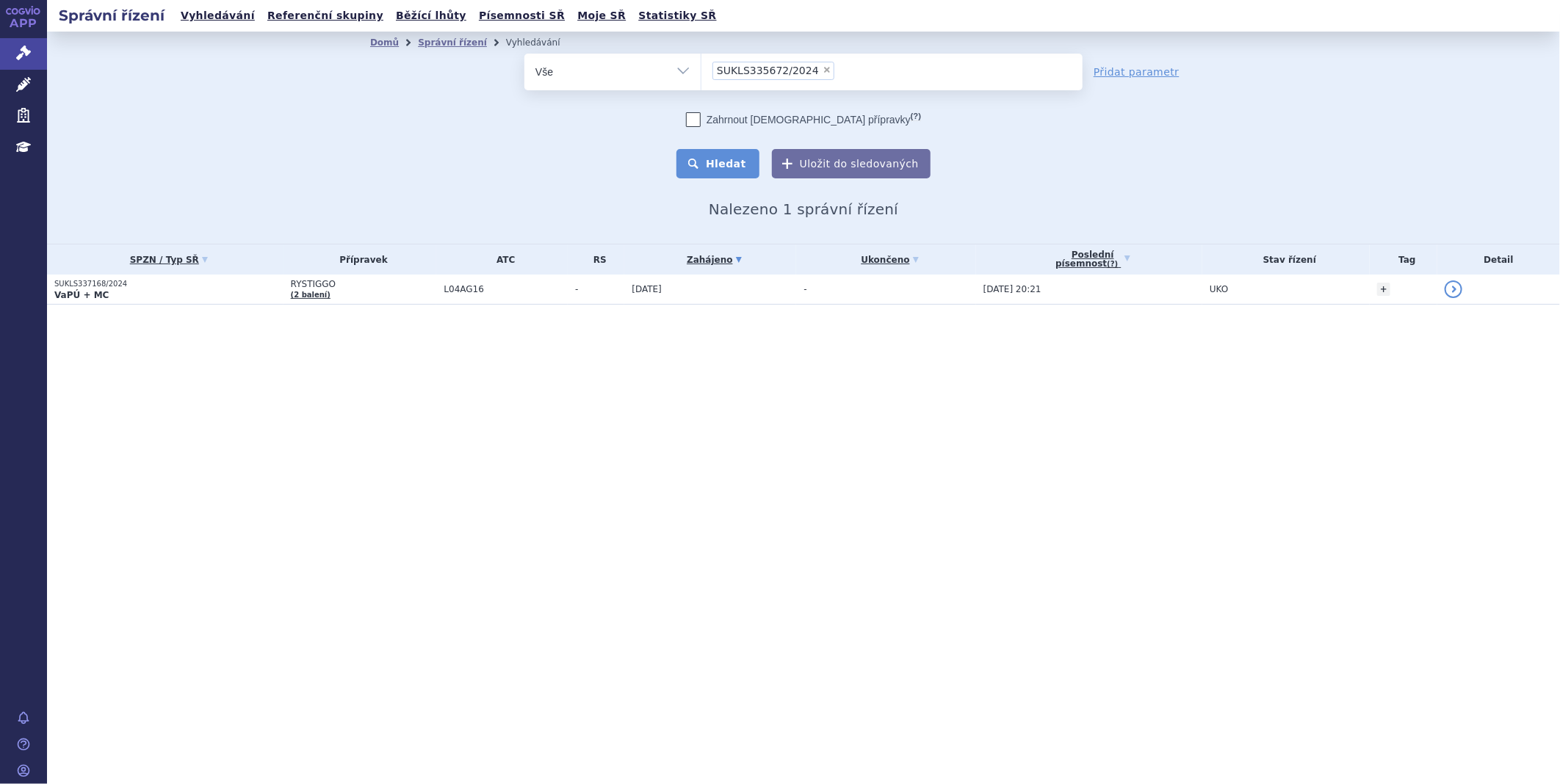
click at [729, 167] on button "Hledat" at bounding box center [717, 163] width 83 height 29
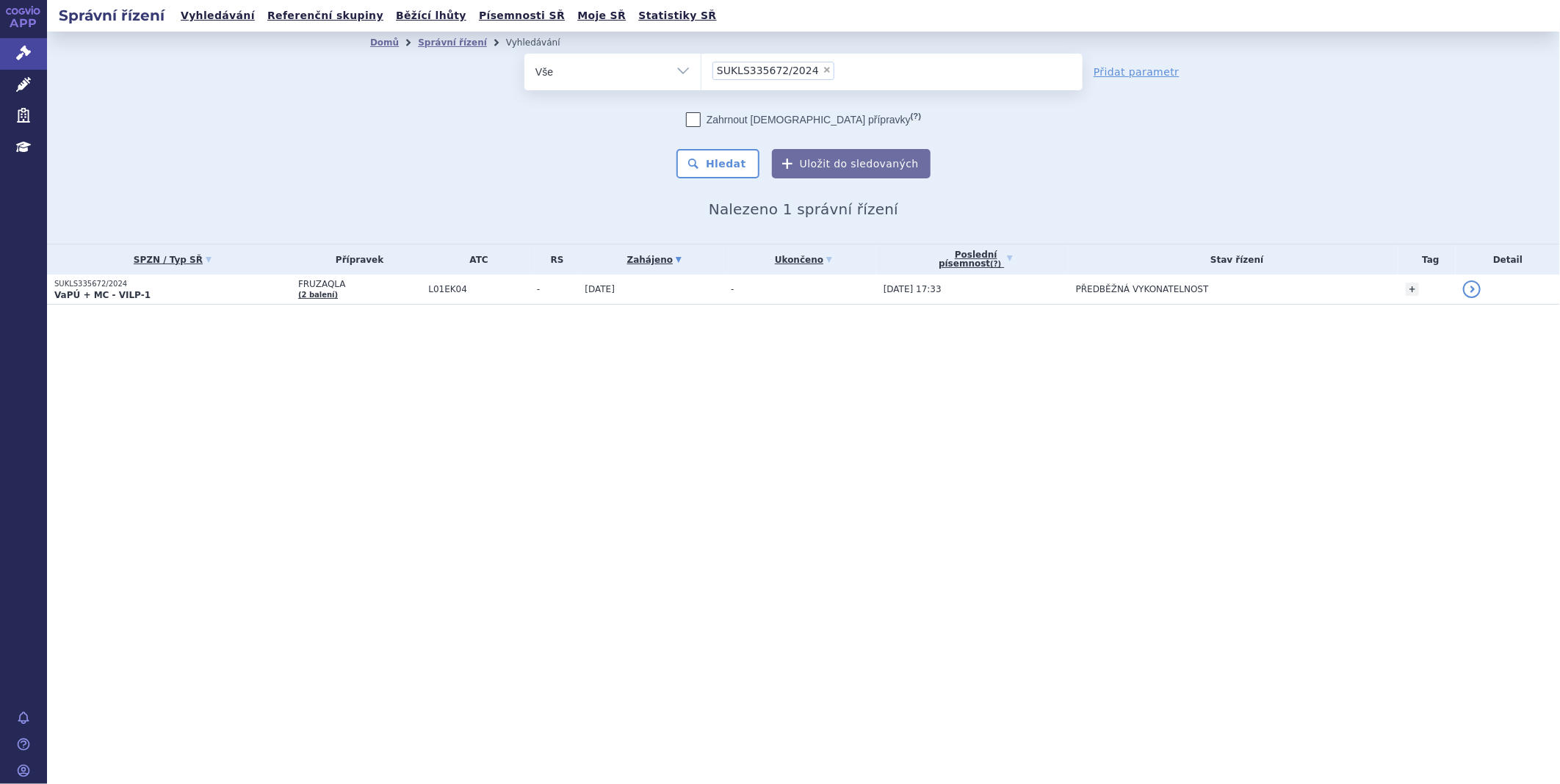
click at [819, 68] on li "× SUKLS335672/2024" at bounding box center [773, 71] width 122 height 18
click at [701, 68] on select "SUKLS335672/2024" at bounding box center [701, 71] width 1 height 37
click at [823, 66] on span "×" at bounding box center [827, 69] width 9 height 9
click at [701, 66] on select "SUKLS335672/2024" at bounding box center [701, 71] width 1 height 37
select select
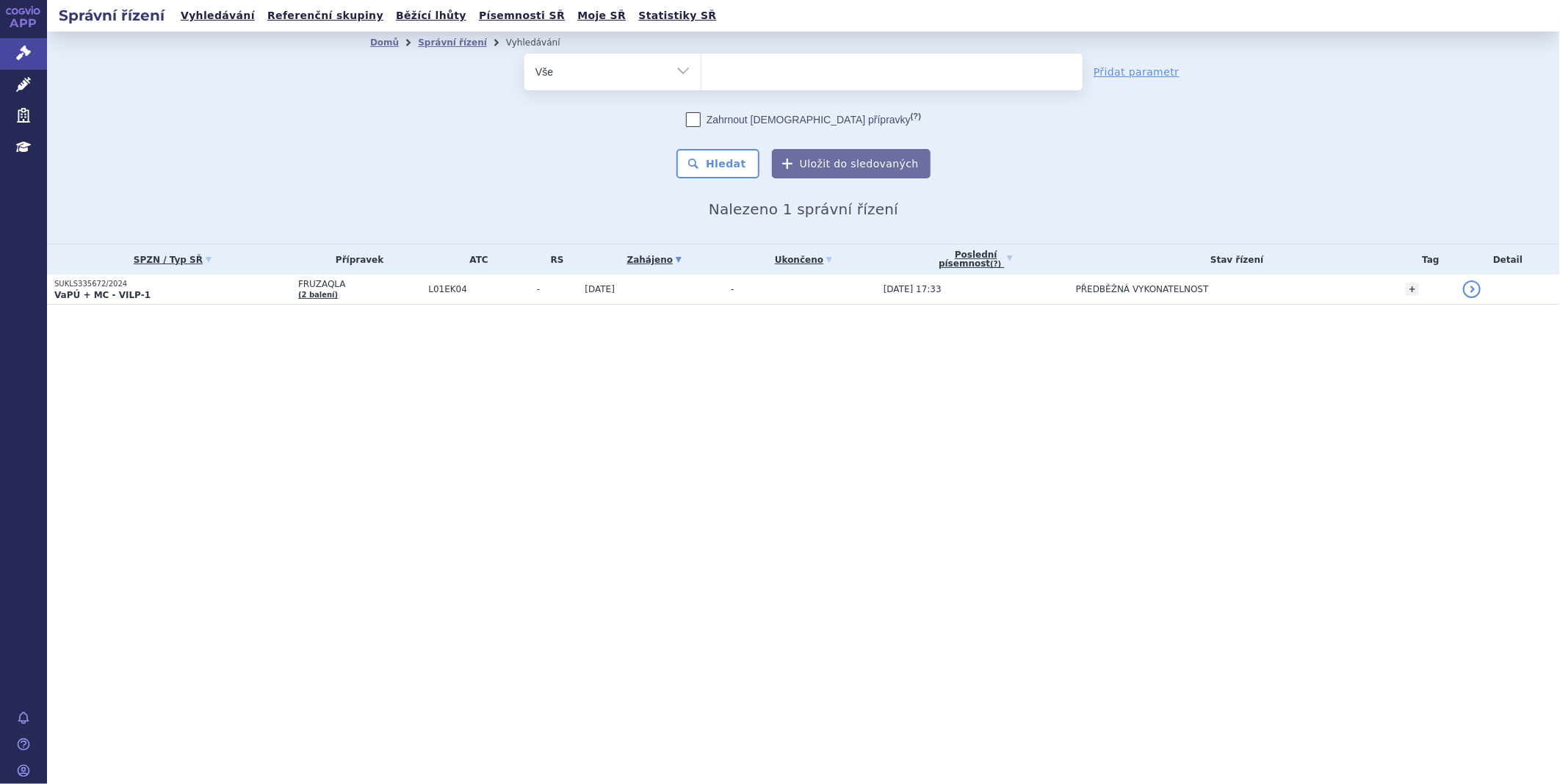
type input "SUKLS74223/2025"
select select "SUKLS74223/2025"
click at [734, 162] on button "Hledat" at bounding box center [717, 163] width 83 height 29
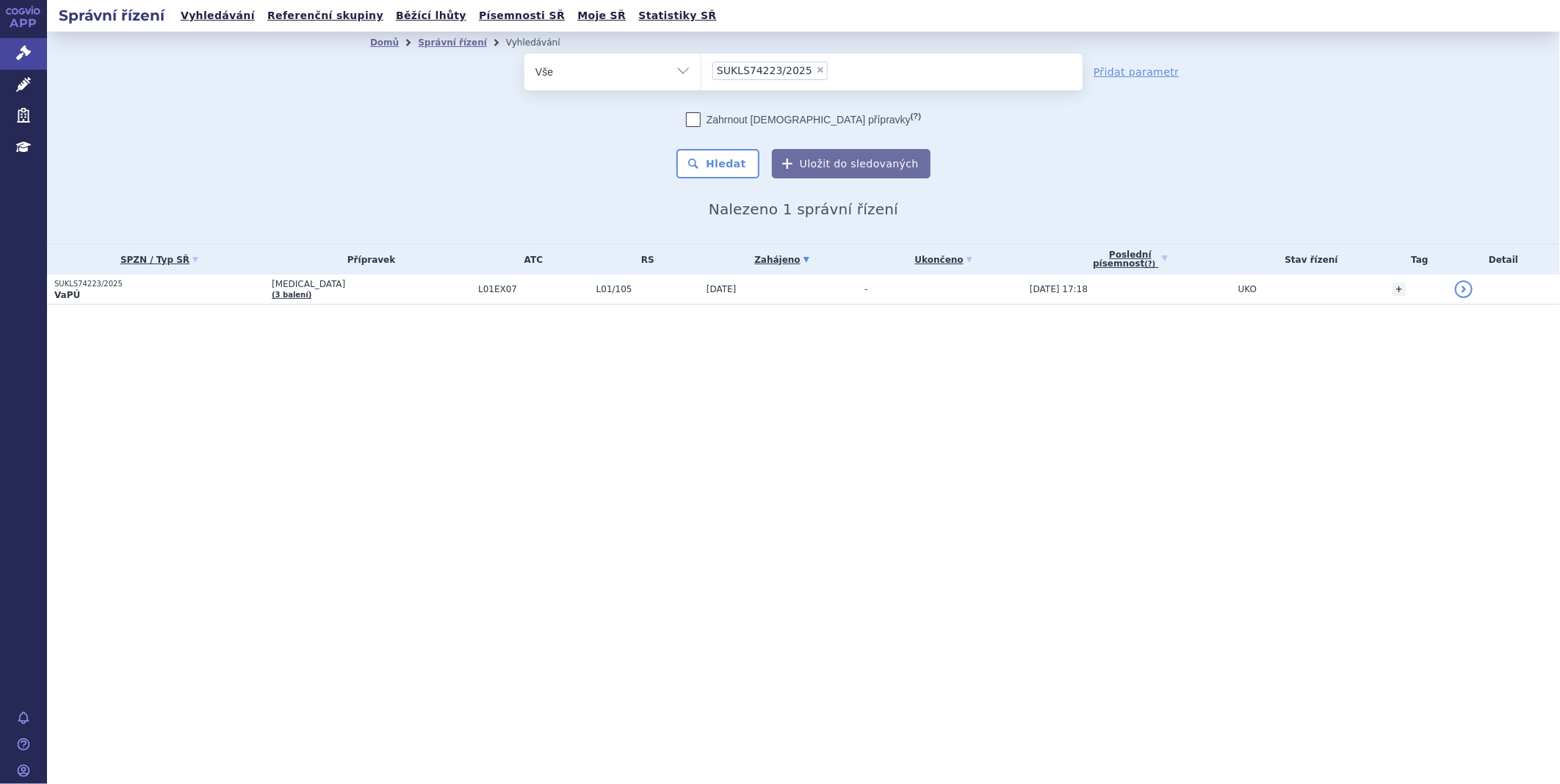
click at [816, 71] on span "×" at bounding box center [820, 69] width 9 height 9
click at [701, 71] on select "SUKLS74223/2025" at bounding box center [701, 71] width 1 height 37
select select
type input "SUKLS328262/2024"
select select "SUKLS328262/2024"
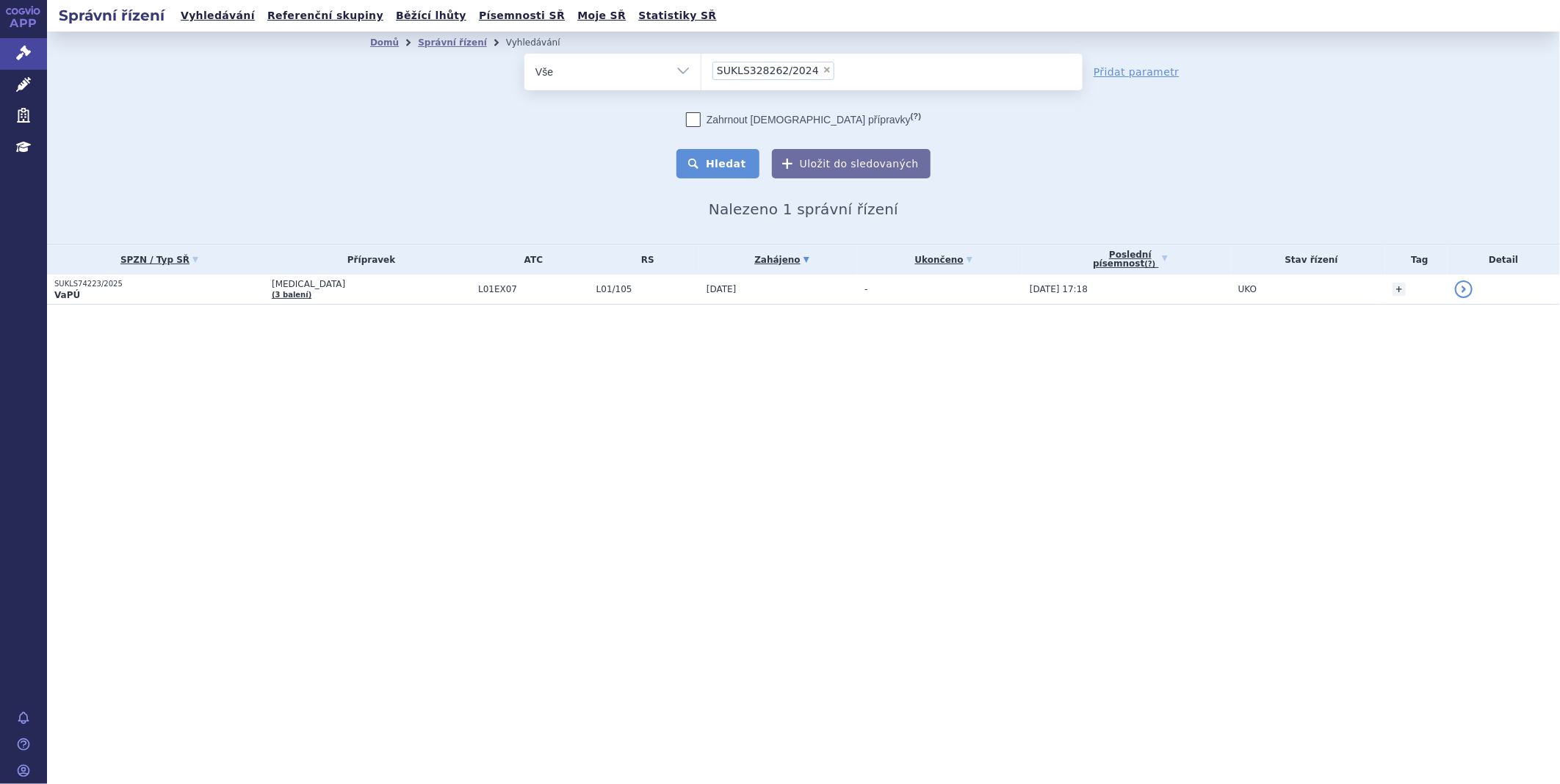
click at [724, 169] on button "Hledat" at bounding box center [717, 163] width 83 height 29
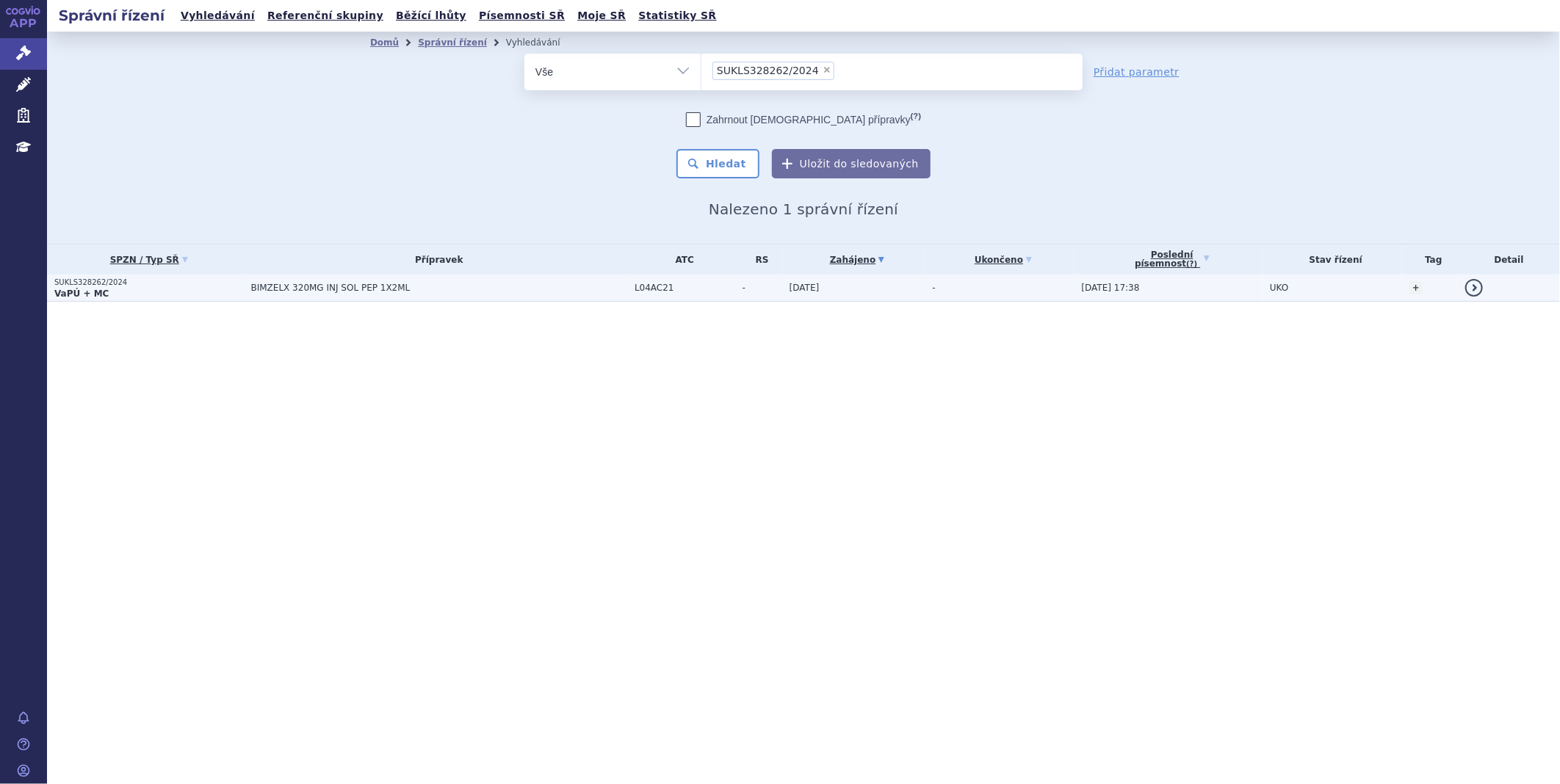
click at [296, 281] on td "BIMZELX 320MG INJ SOL PEP 1X2ML" at bounding box center [436, 288] width 384 height 27
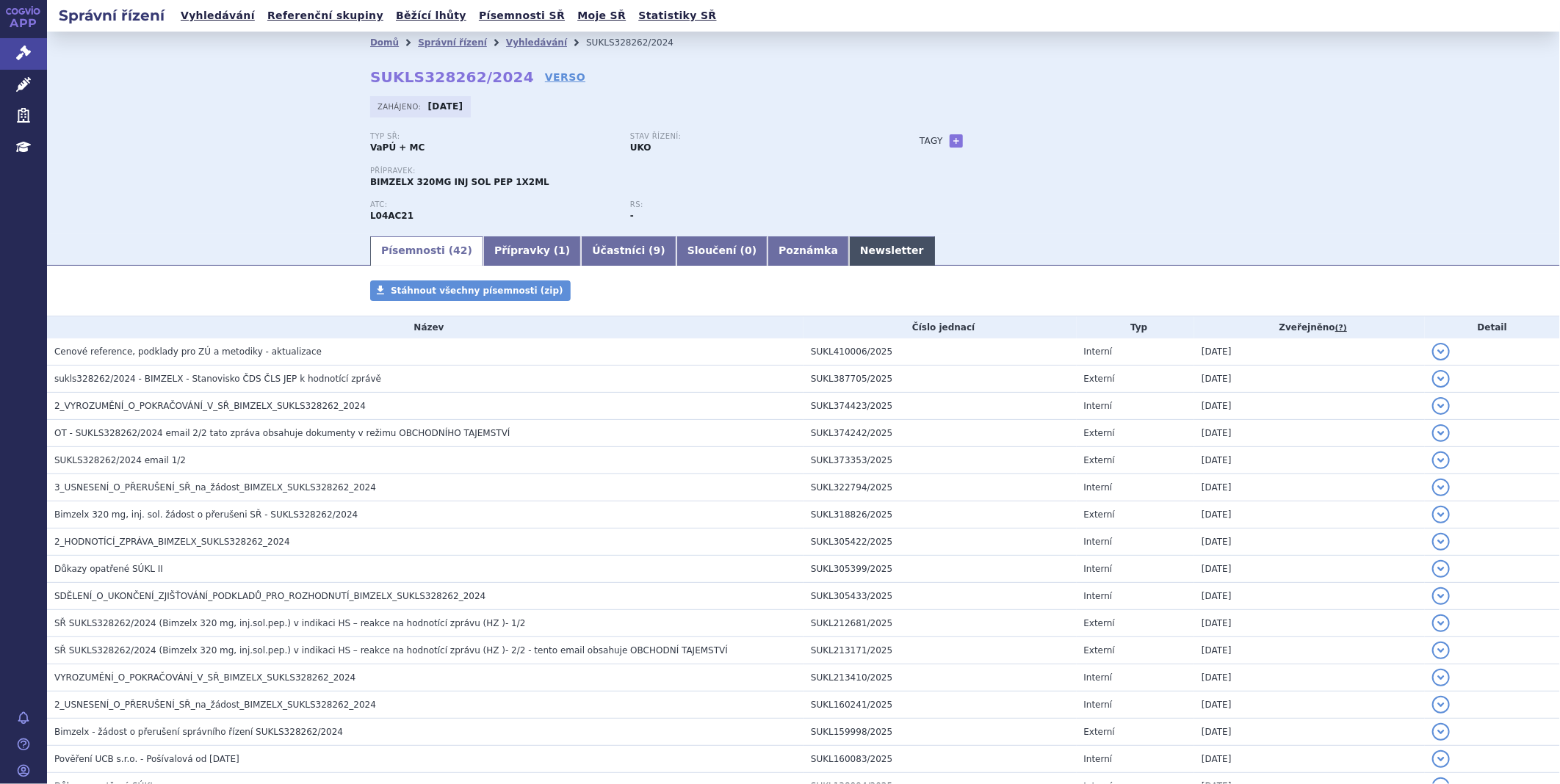
click at [849, 245] on link "Newsletter" at bounding box center [892, 250] width 86 height 29
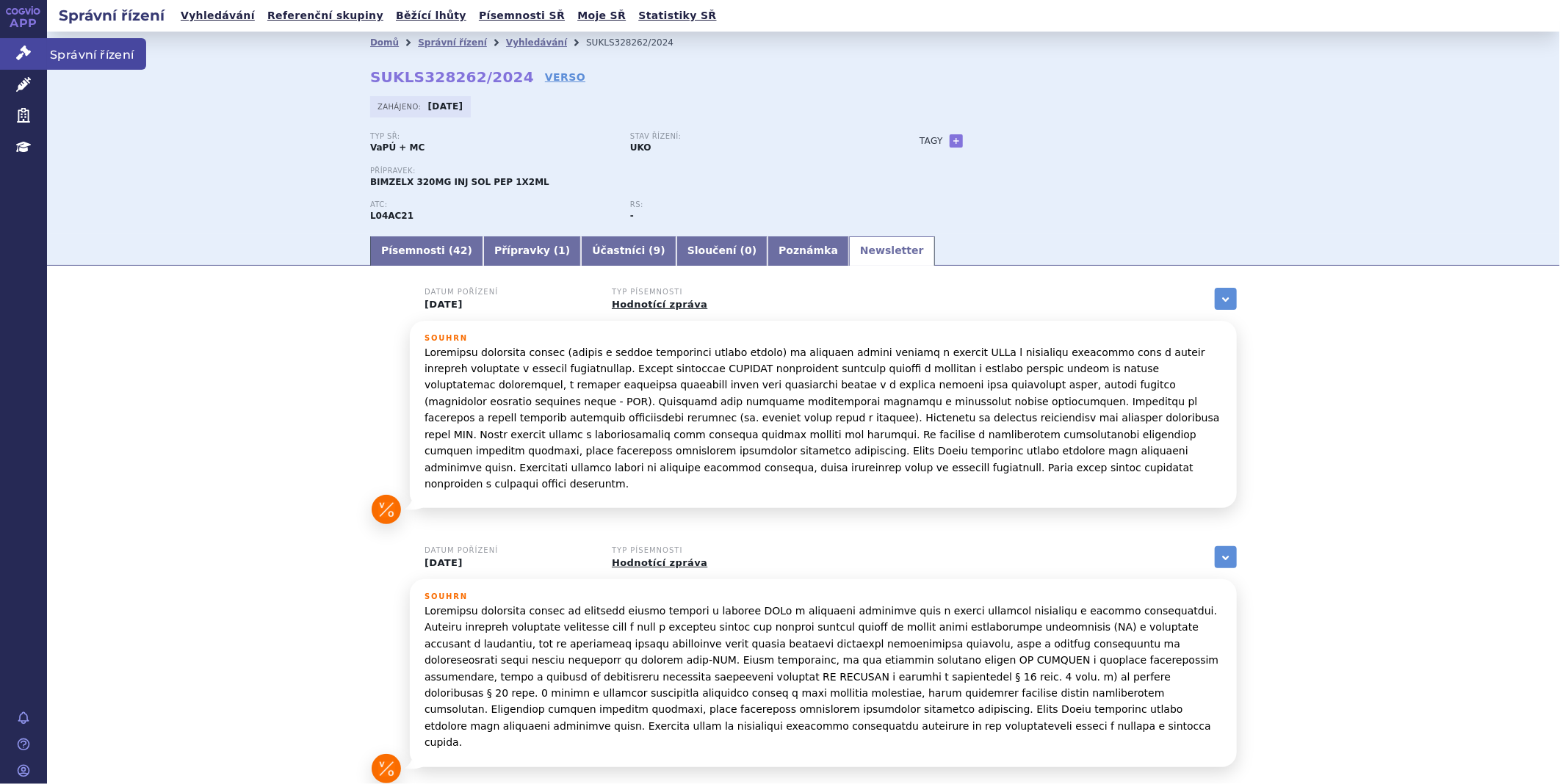
click at [17, 46] on icon at bounding box center [23, 53] width 15 height 15
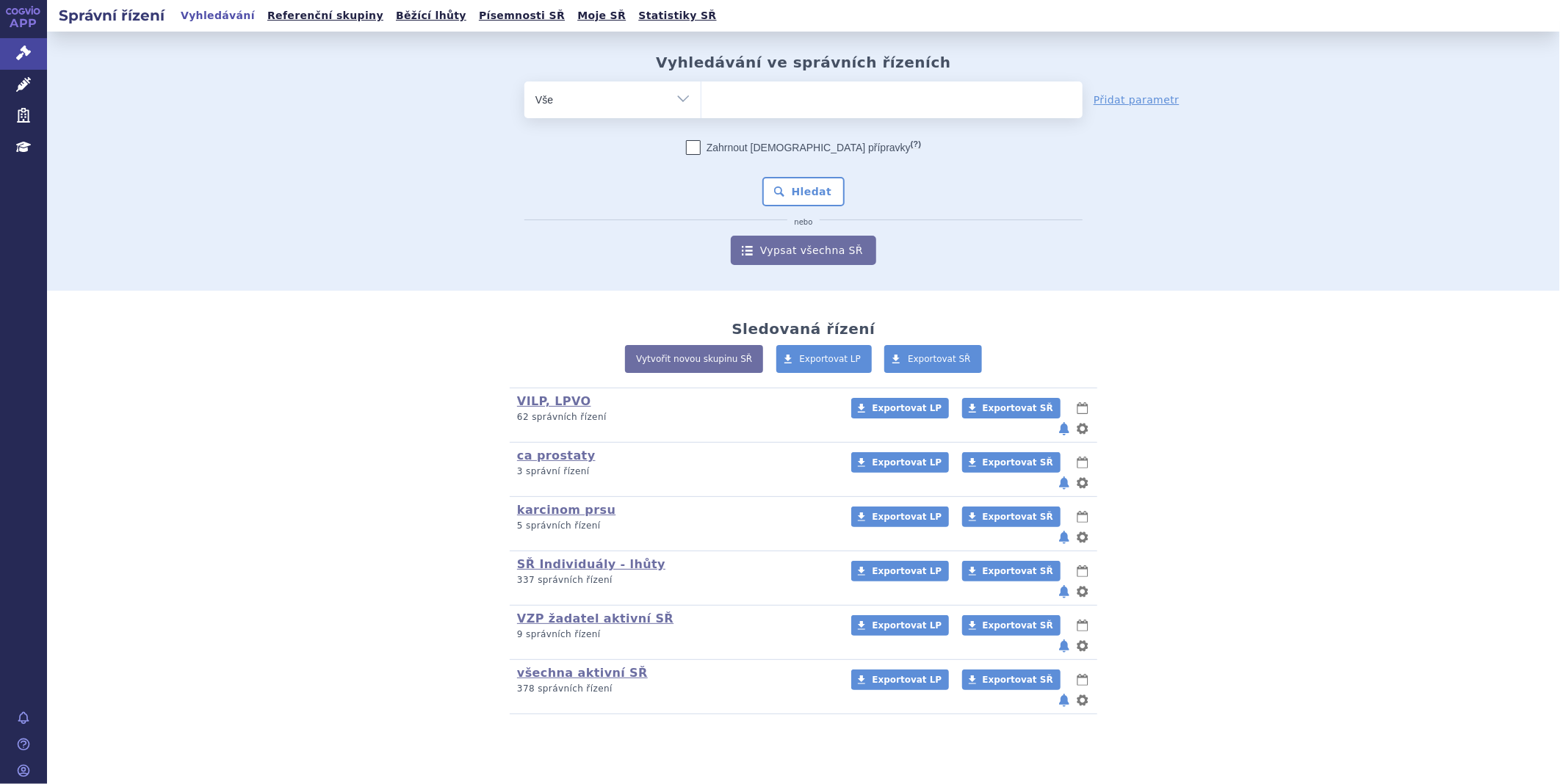
click at [797, 111] on ul at bounding box center [891, 97] width 381 height 31
click at [701, 111] on select at bounding box center [701, 99] width 1 height 37
paste input "SUKLS70856/2025"
type input "SUKLS70856/2025"
select select "SUKLS70856/2025"
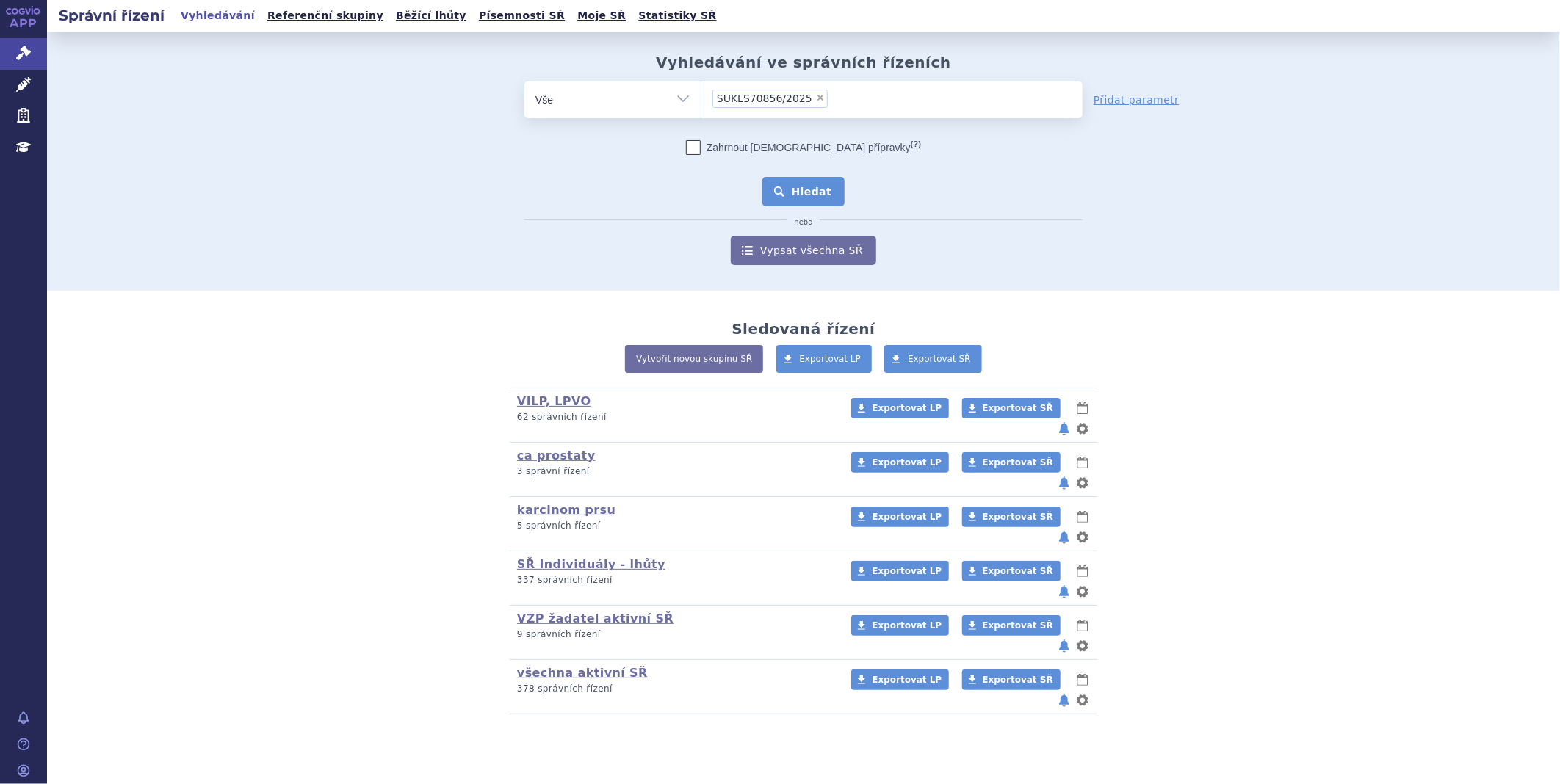
click at [817, 192] on button "Hledat" at bounding box center [803, 191] width 83 height 29
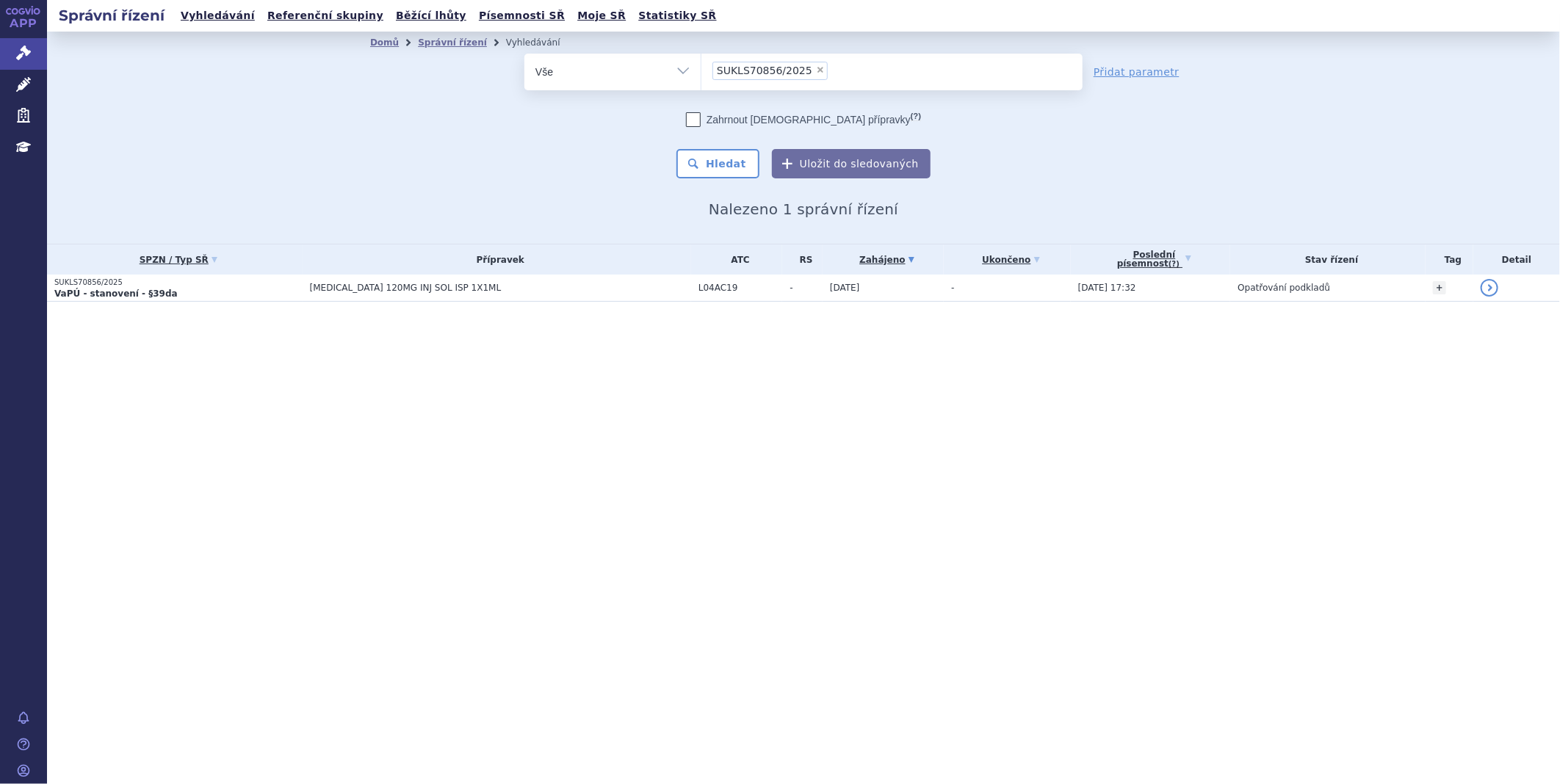
click at [816, 68] on span "×" at bounding box center [820, 69] width 9 height 9
click at [701, 68] on select "SUKLS70856/2025" at bounding box center [701, 71] width 1 height 37
select select
type input "SUKLS297023/2024"
select select "SUKLS297023/2024"
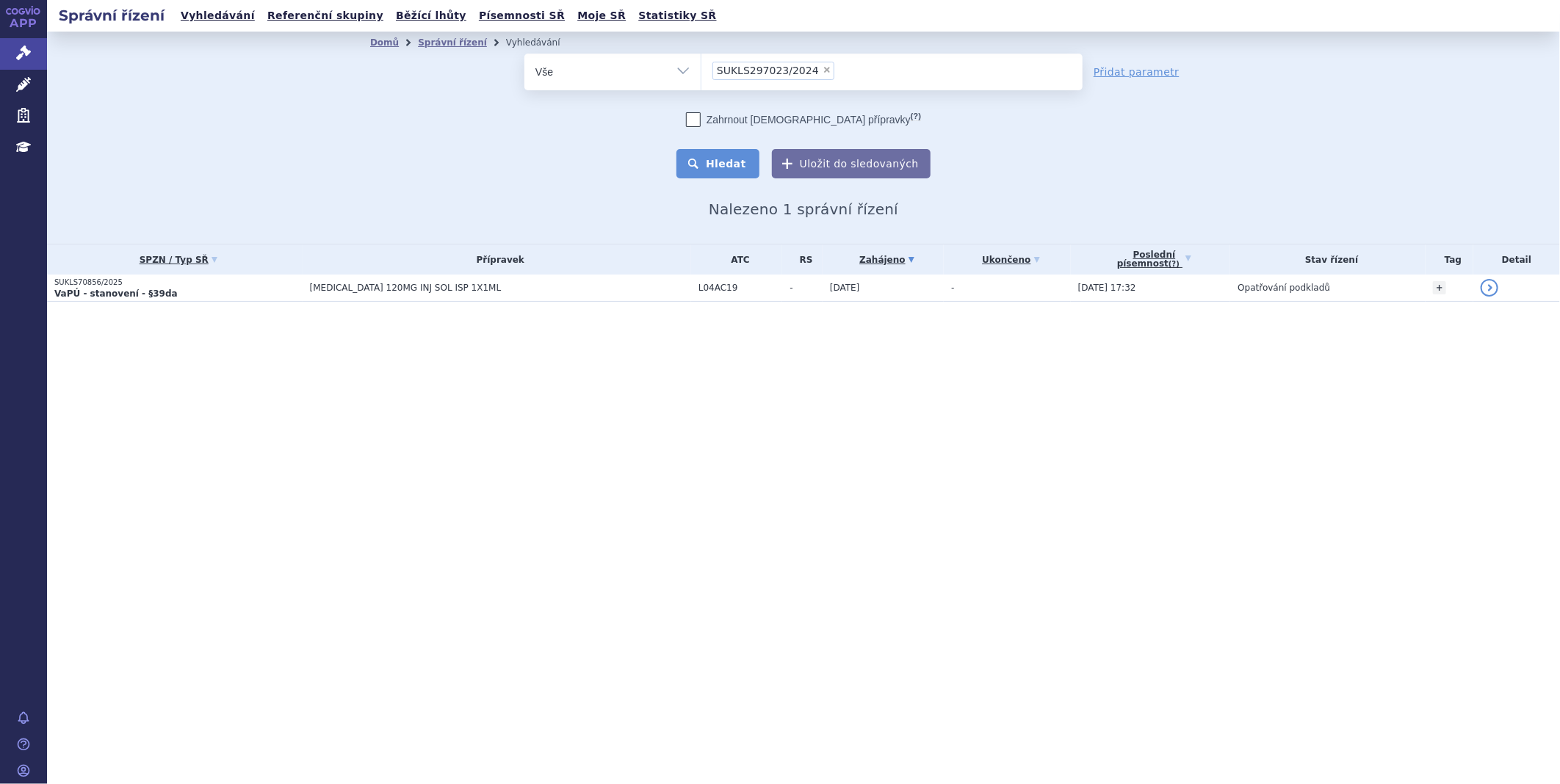
click at [744, 173] on button "Hledat" at bounding box center [717, 163] width 83 height 29
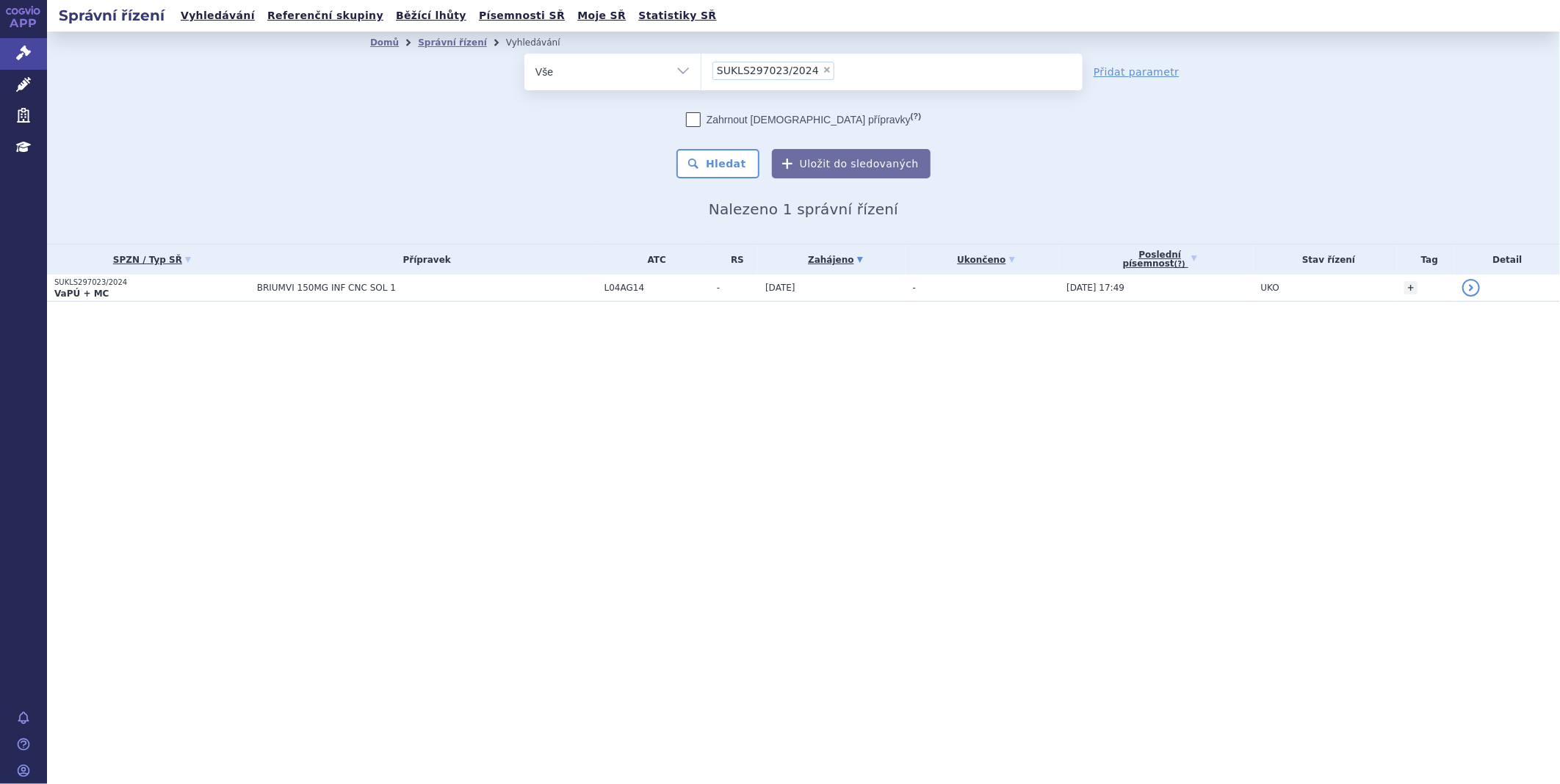
click at [808, 67] on li "× SUKLS297023/2024" at bounding box center [773, 71] width 122 height 18
click at [701, 67] on select "SUKLS297023/2024" at bounding box center [701, 71] width 1 height 37
click at [823, 69] on span "×" at bounding box center [827, 69] width 9 height 9
click at [701, 69] on select "SUKLS297023/2024" at bounding box center [701, 71] width 1 height 37
select select
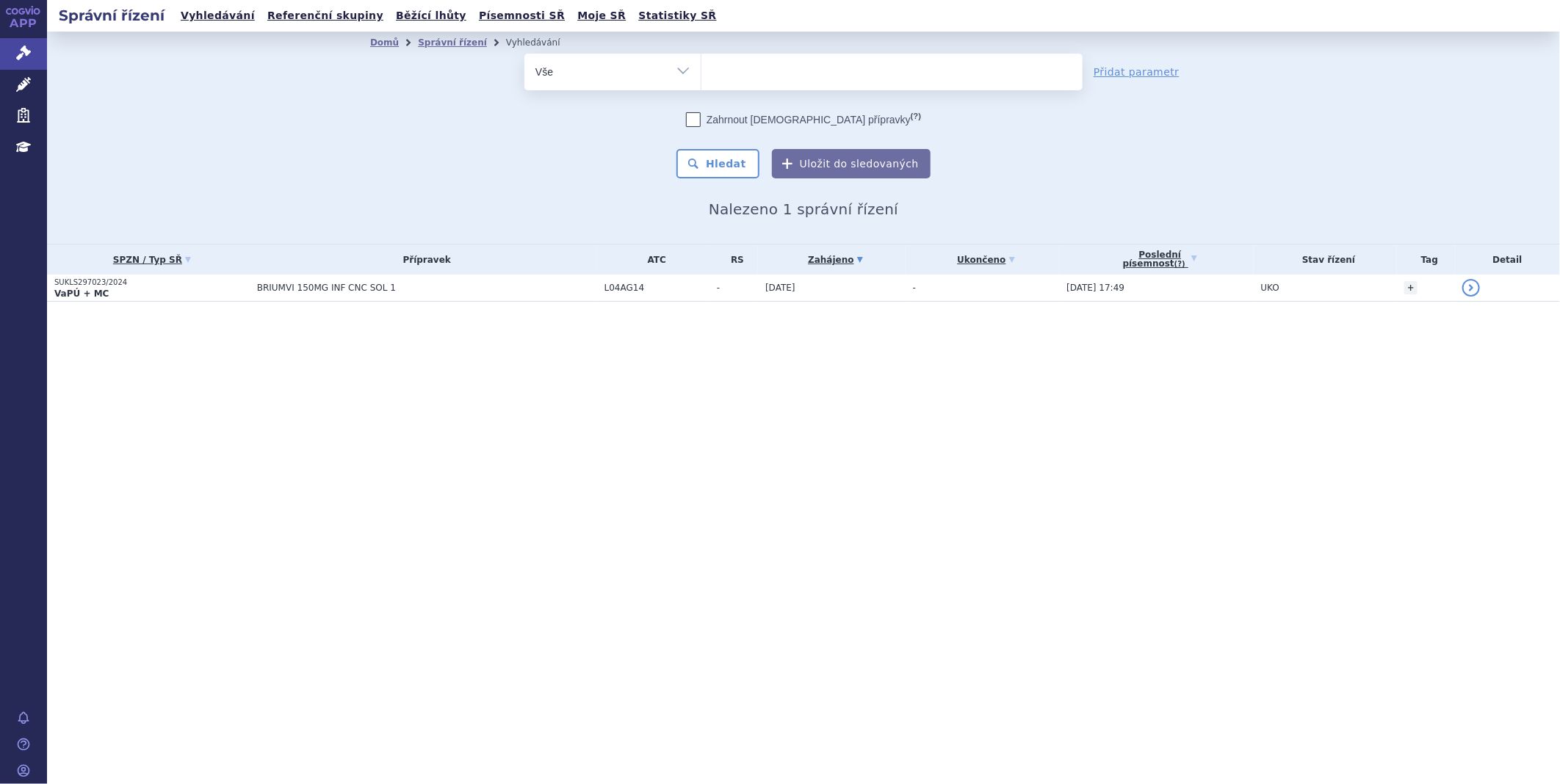
type input "SUKLS151882/2025"
select select "SUKLS151882/2025"
click at [739, 167] on button "Hledat" at bounding box center [717, 163] width 83 height 29
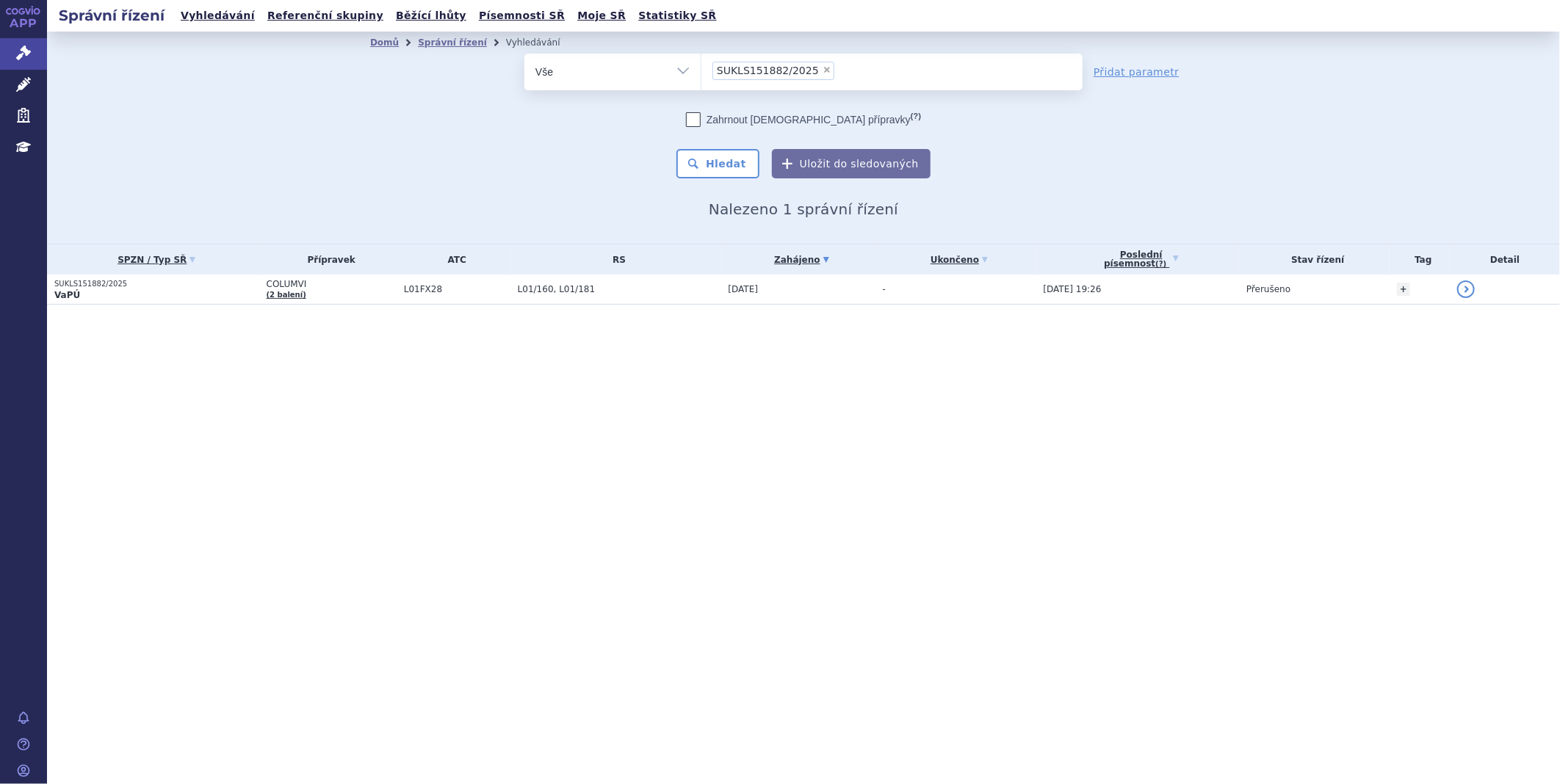
click at [823, 74] on span "×" at bounding box center [827, 69] width 9 height 9
click at [701, 74] on select "SUKLS151882/2025" at bounding box center [701, 71] width 1 height 37
select select
type input "SUKLS209475/2025"
select select "SUKLS209475/2025"
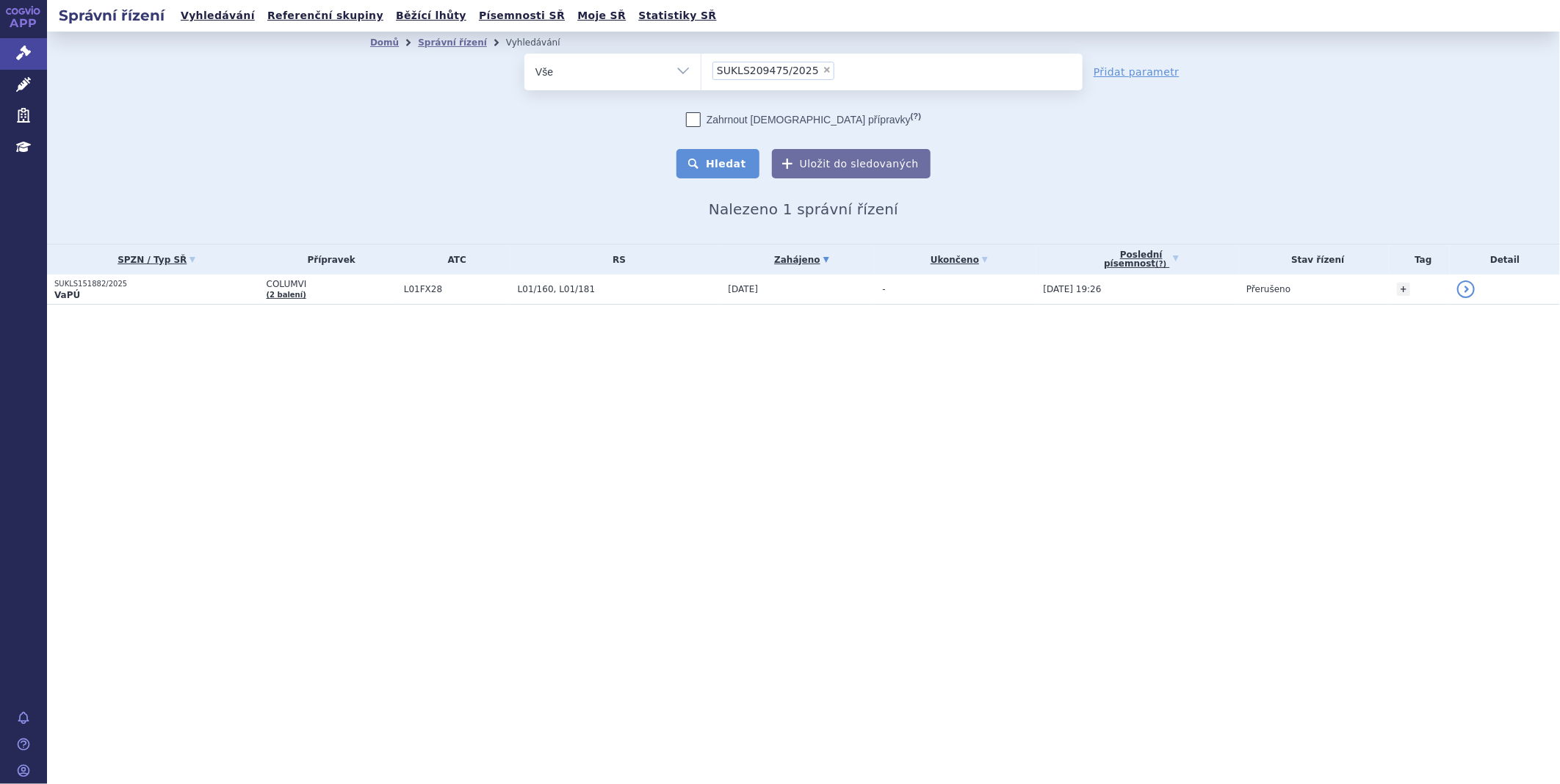
click at [748, 162] on button "Hledat" at bounding box center [717, 163] width 83 height 29
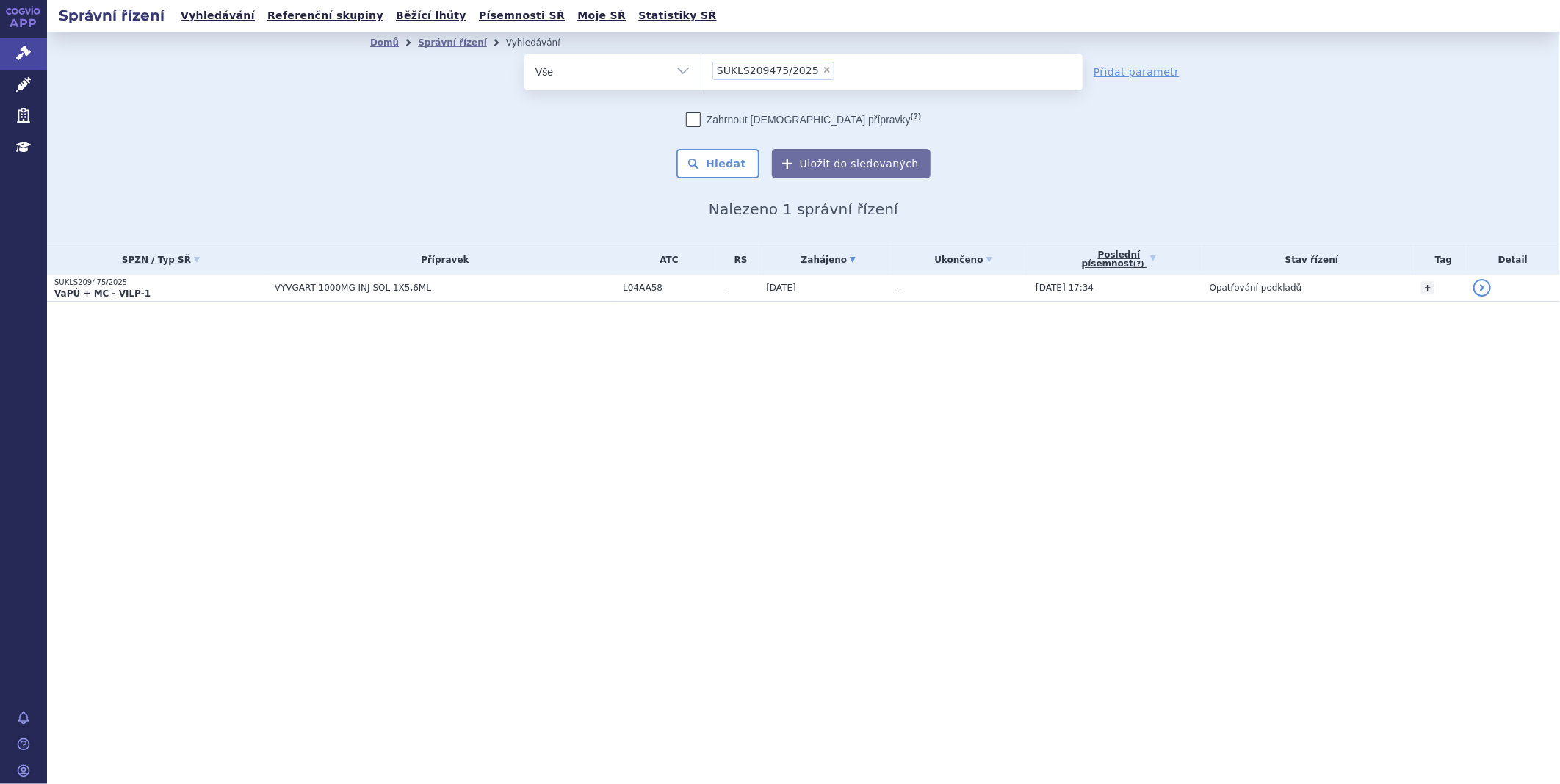
click at [823, 71] on span "×" at bounding box center [827, 69] width 9 height 9
click at [701, 71] on select "SUKLS209475/2025" at bounding box center [701, 71] width 1 height 37
select select
type input "SUKLS189701/2025"
select select "SUKLS189701/2025"
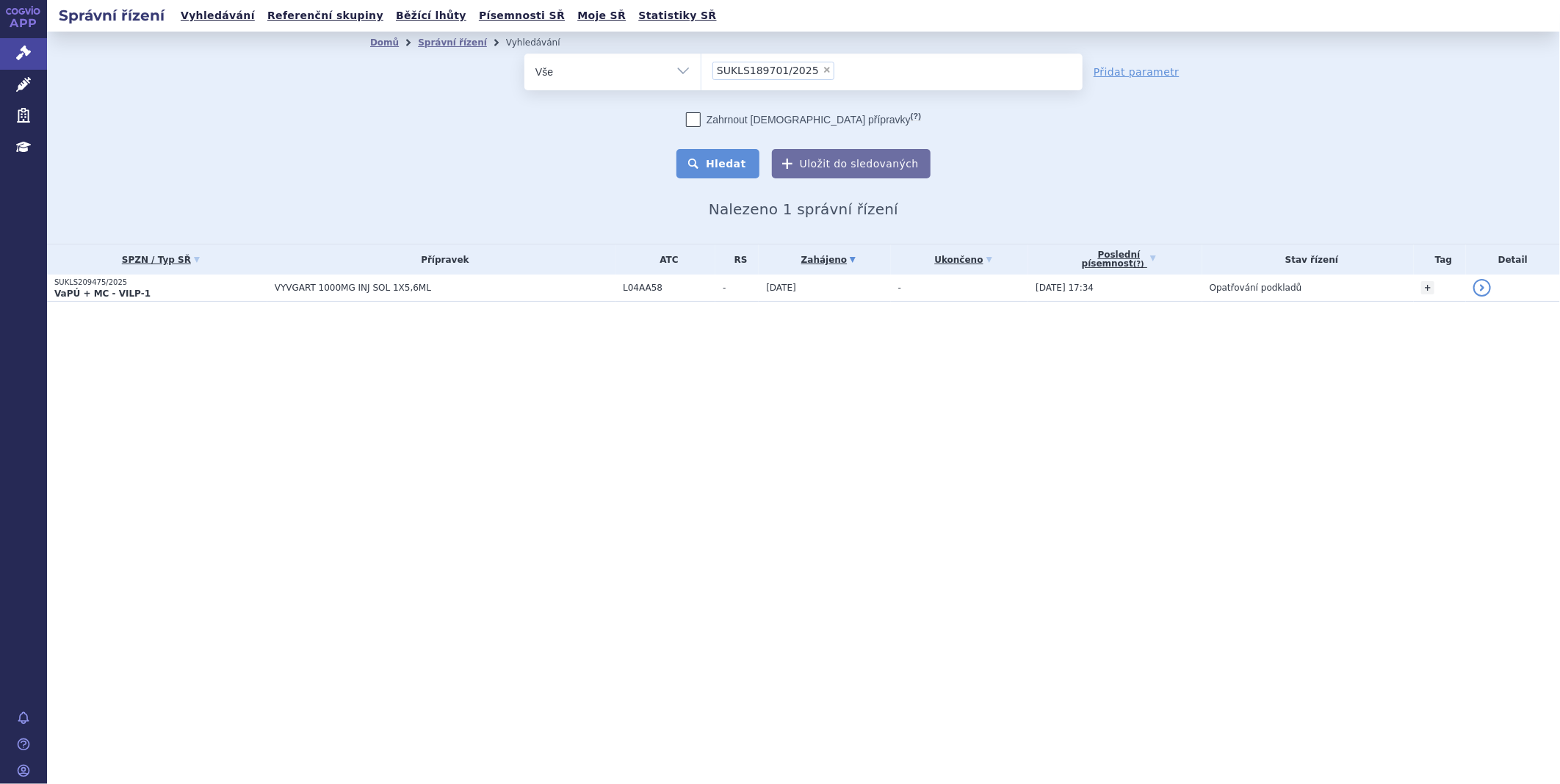
click at [745, 170] on button "Hledat" at bounding box center [717, 163] width 83 height 29
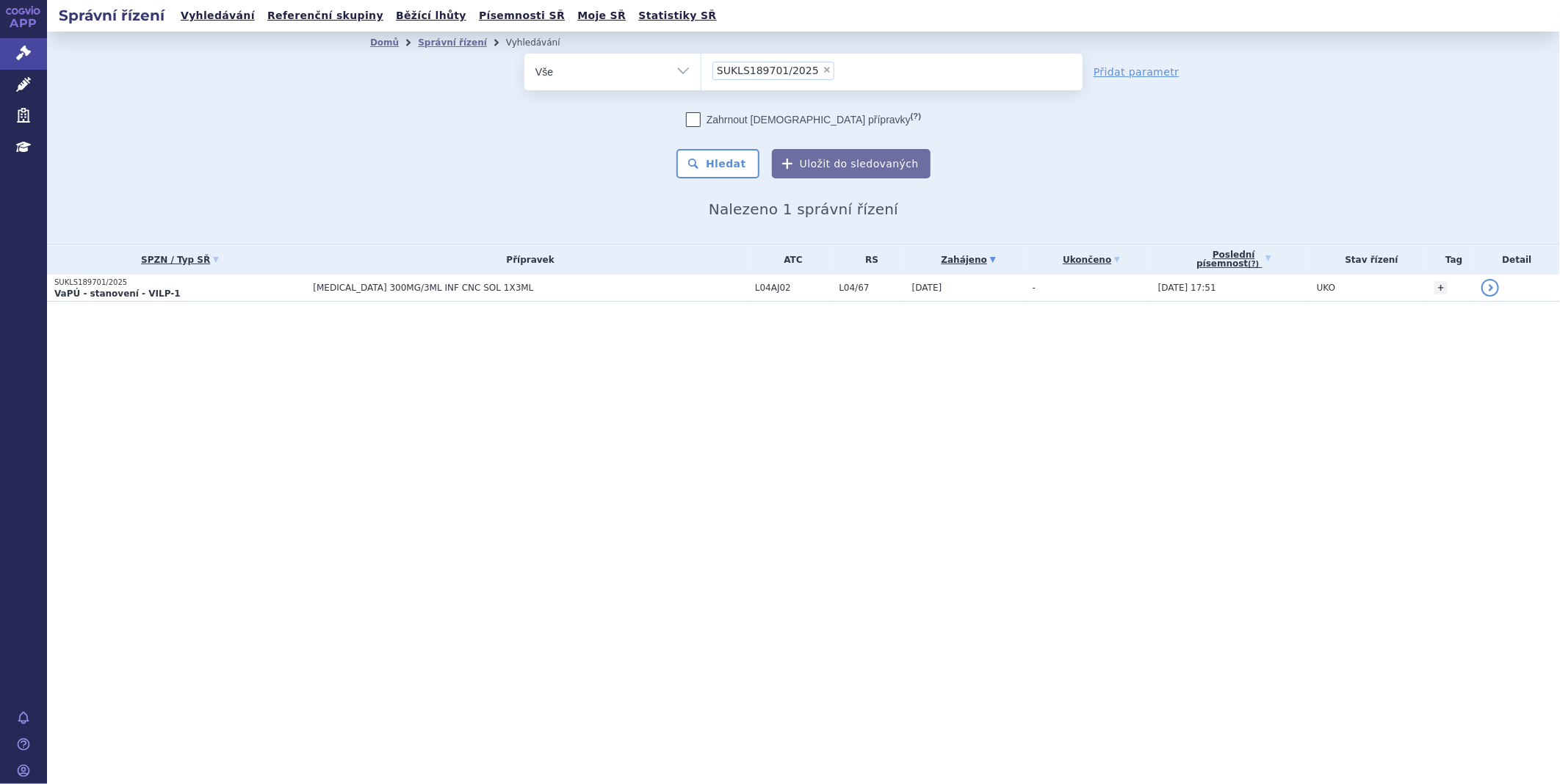
click at [823, 68] on span "×" at bounding box center [827, 69] width 9 height 9
click at [701, 68] on select "SUKLS189701/2025" at bounding box center [701, 71] width 1 height 37
select select
type input "SUKLS248177/2025"
select select "SUKLS248177/2025"
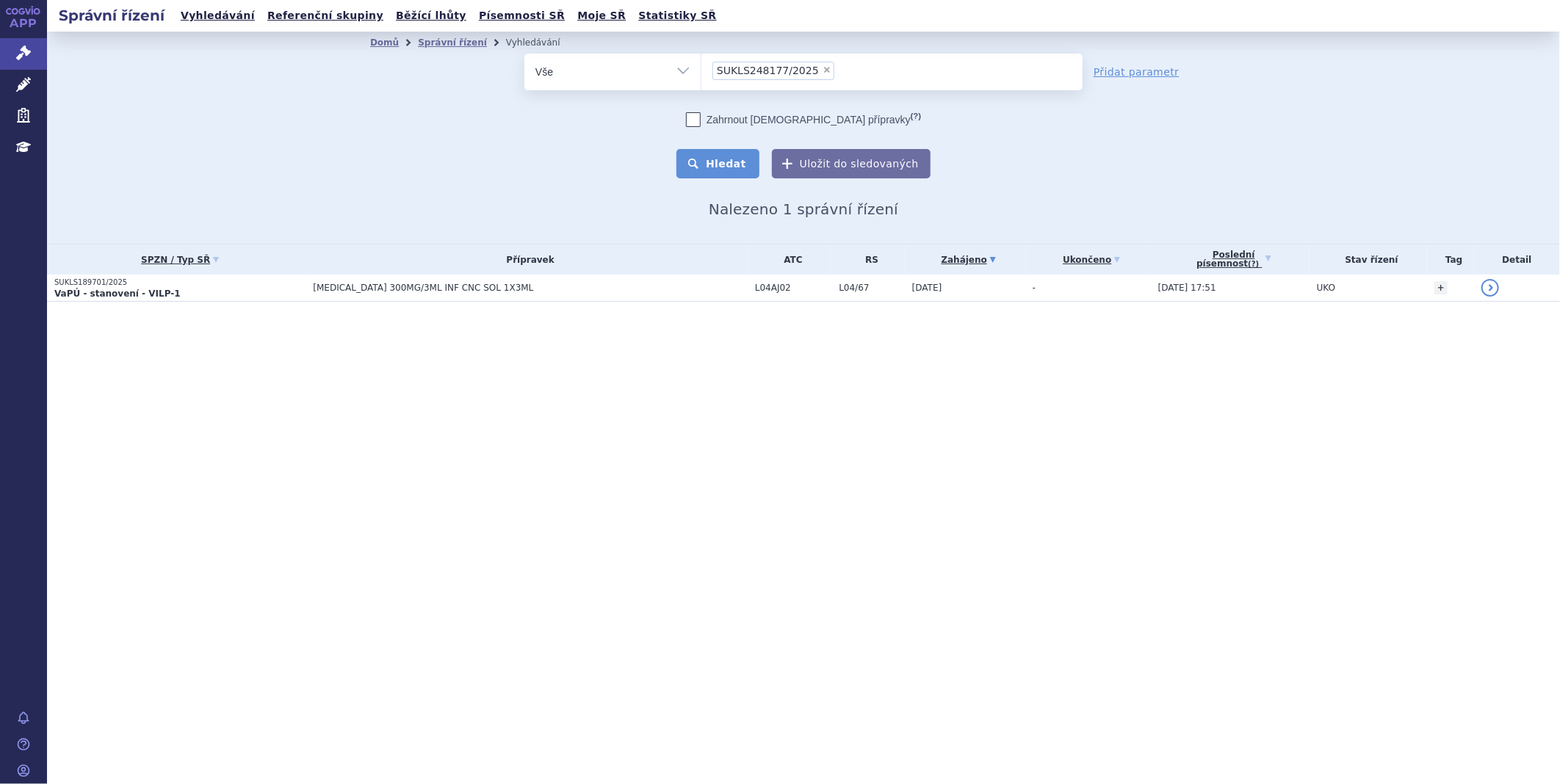
click at [732, 165] on button "Hledat" at bounding box center [717, 163] width 83 height 29
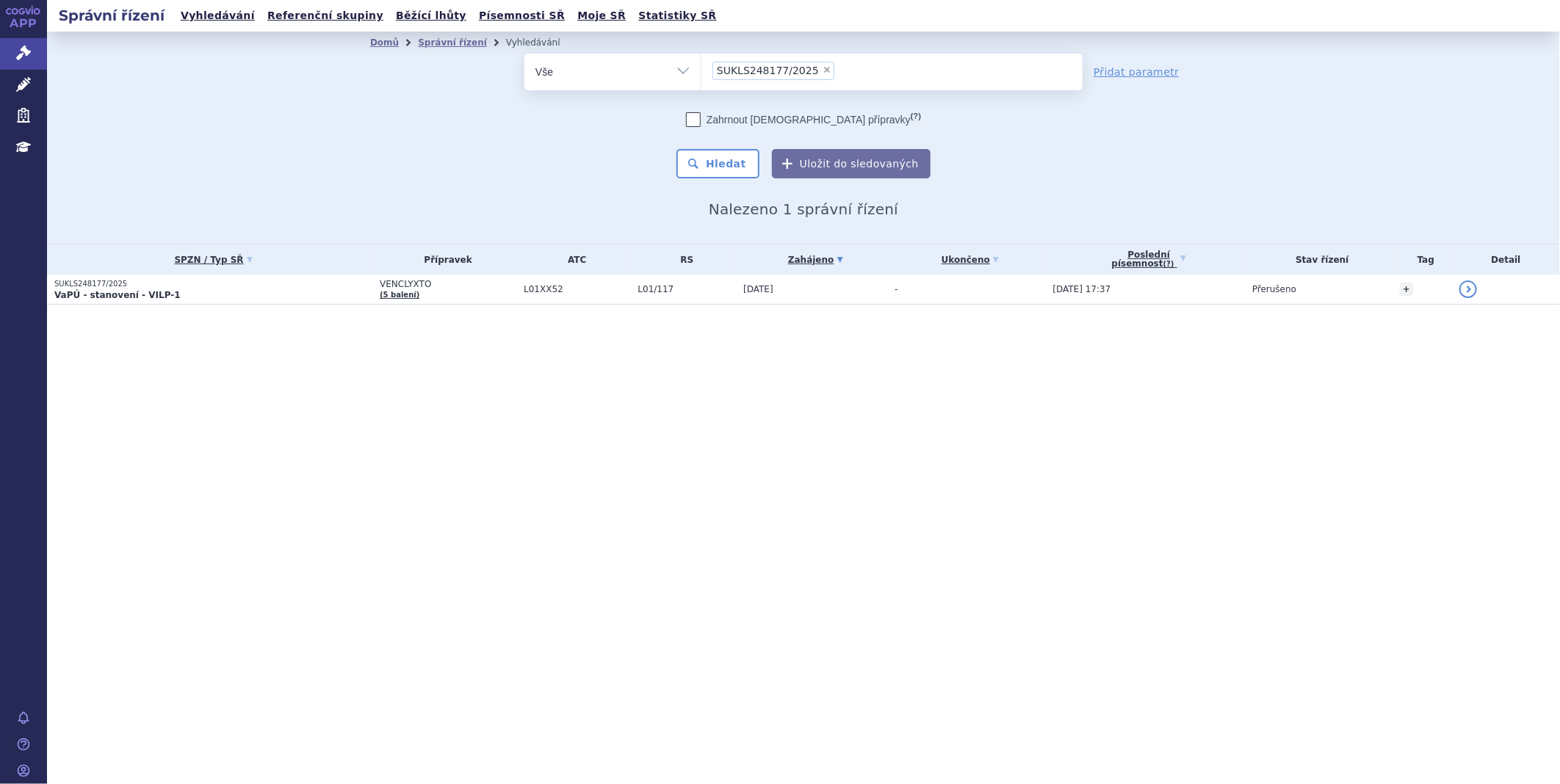
click at [810, 76] on li "× SUKLS248177/2025" at bounding box center [773, 71] width 122 height 18
click at [701, 76] on select "SUKLS248177/2025" at bounding box center [701, 71] width 1 height 37
click at [823, 72] on span "×" at bounding box center [827, 69] width 9 height 9
click at [701, 72] on select "SUKLS248177/2025" at bounding box center [701, 71] width 1 height 37
select select
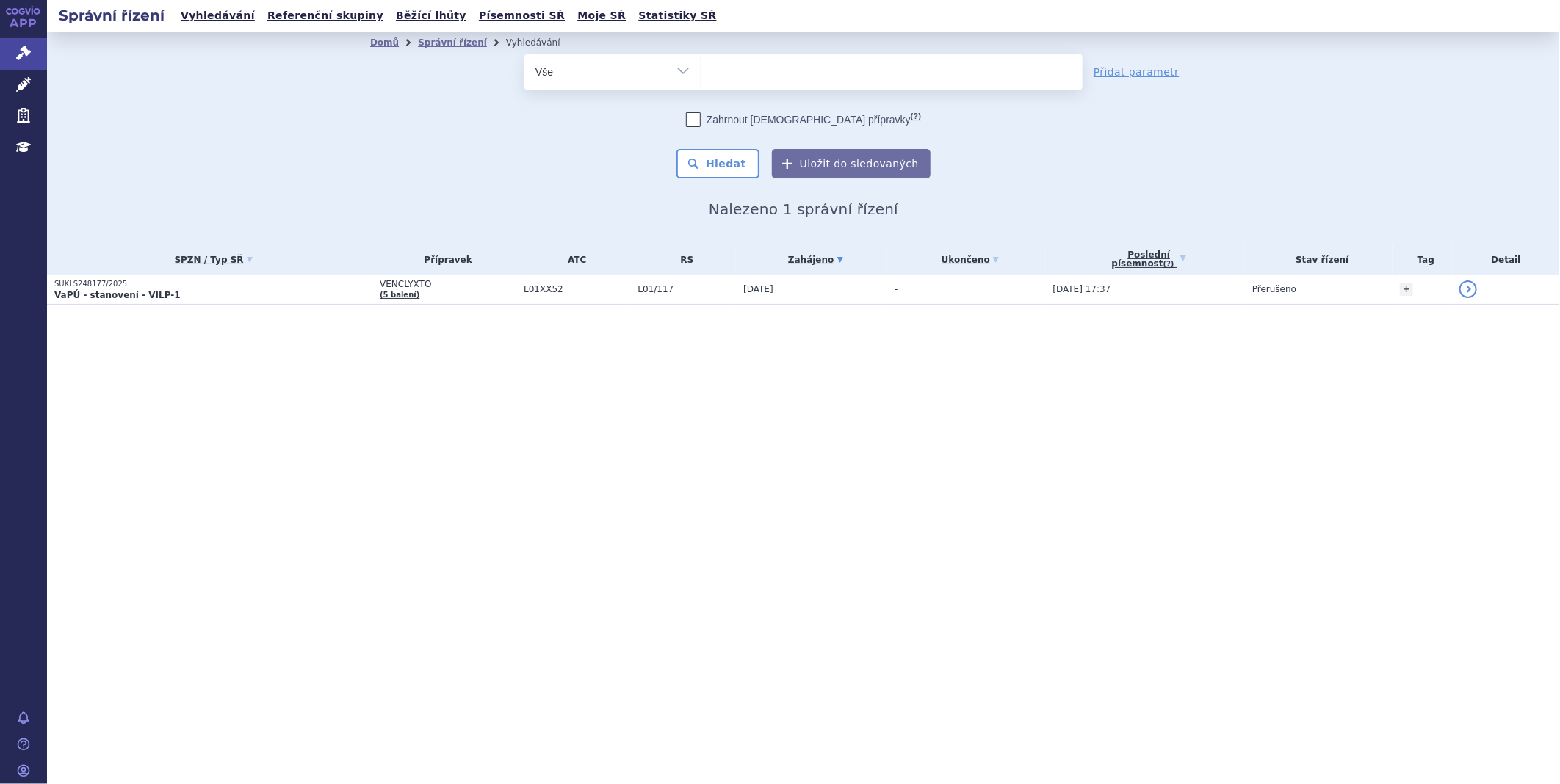
type input "SUKLS35039/2025"
select select "SUKLS35039/2025"
click at [743, 165] on button "Hledat" at bounding box center [717, 163] width 83 height 29
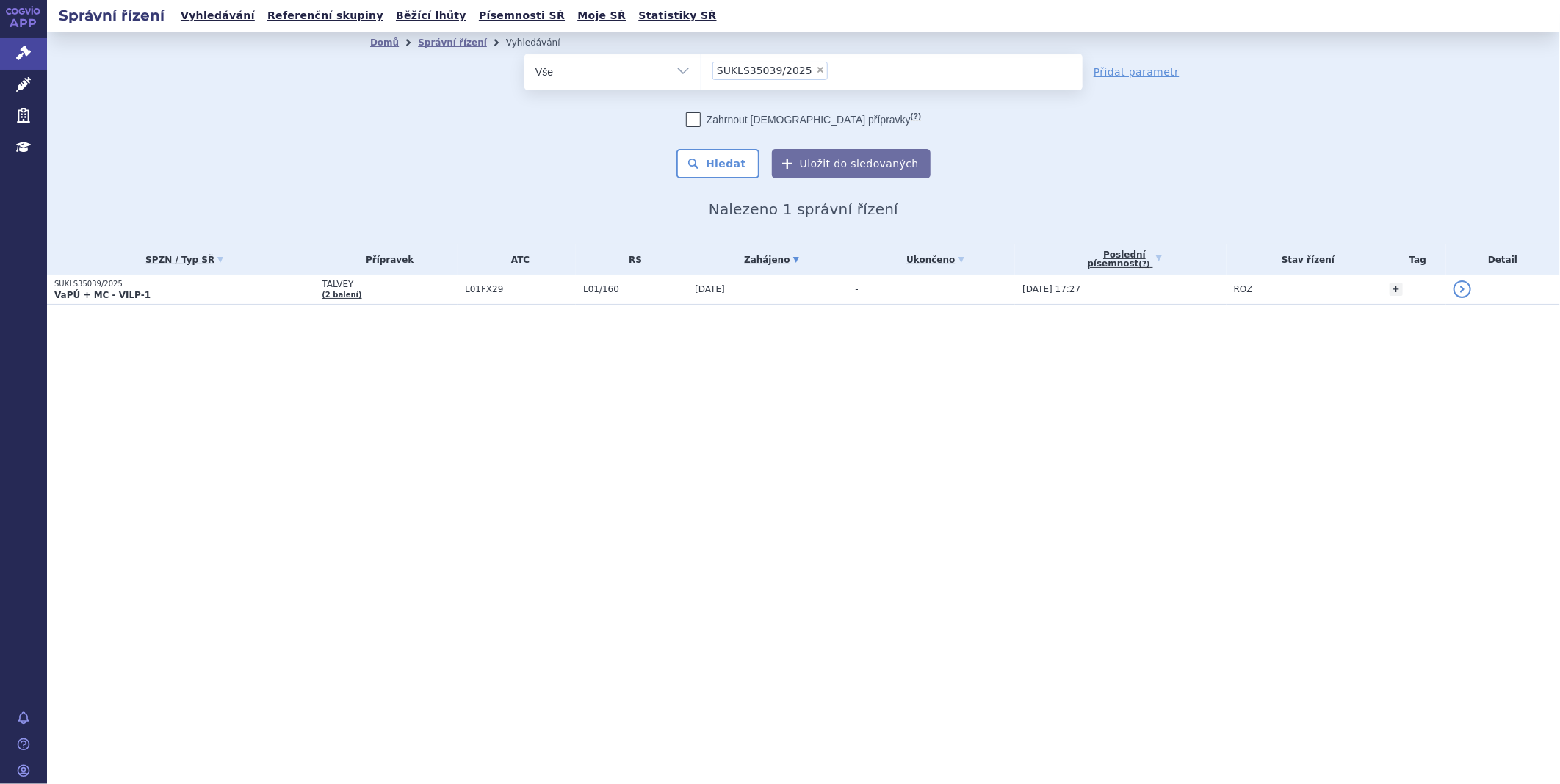
click at [816, 70] on span "×" at bounding box center [820, 69] width 9 height 9
click at [701, 70] on select "SUKLS35039/2025" at bounding box center [701, 71] width 1 height 37
select select
type input "SUKLS215161/2025"
select select "SUKLS215161/2025"
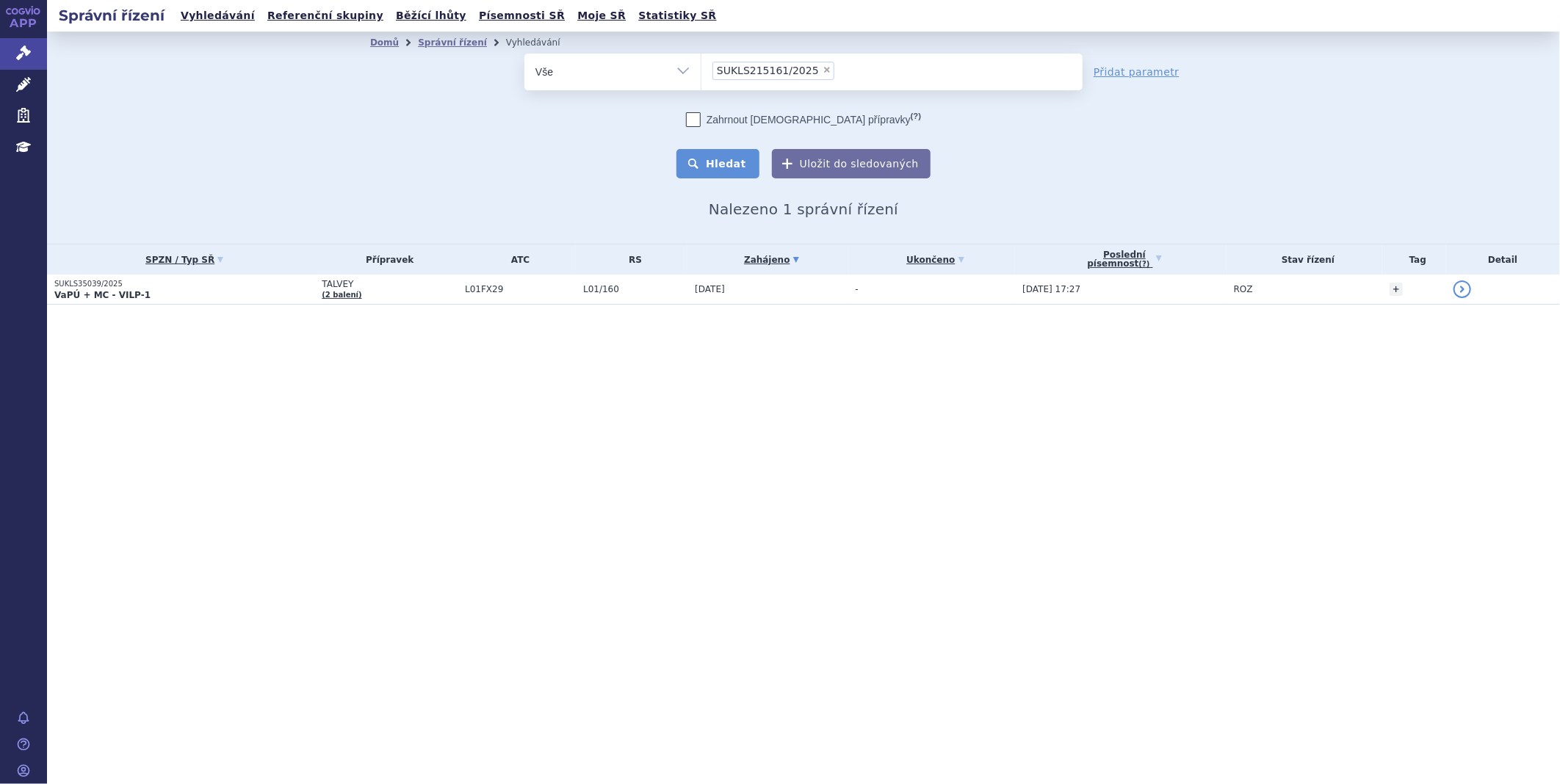
click at [748, 166] on button "Hledat" at bounding box center [717, 163] width 83 height 29
click at [823, 66] on span "×" at bounding box center [827, 69] width 9 height 9
click at [701, 66] on select "SUKLS215161/2025" at bounding box center [701, 71] width 1 height 37
select select
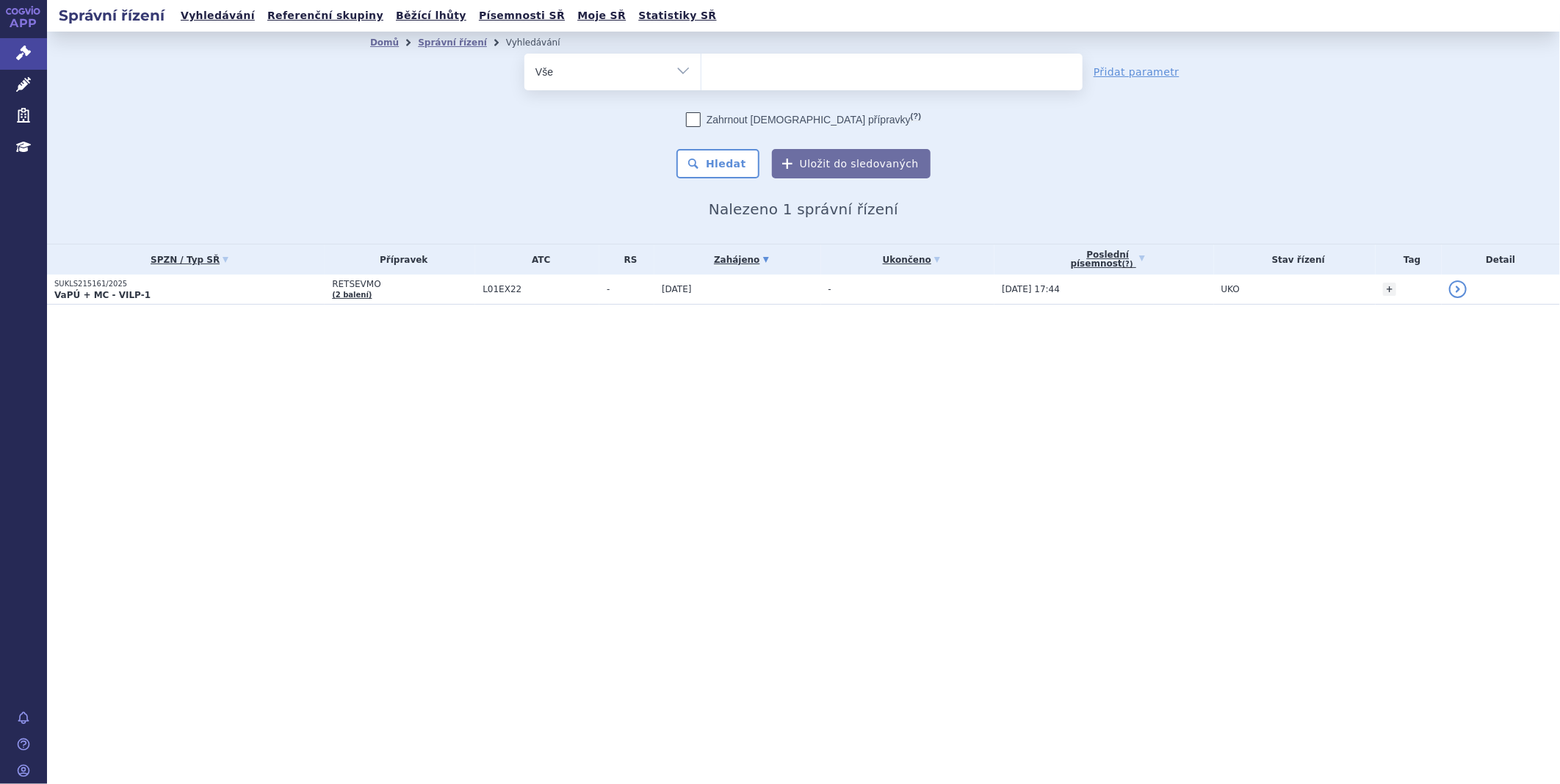
type input "SUKLS107968/2025"
select select "SUKLS107968/2025"
click at [732, 176] on button "Hledat" at bounding box center [717, 163] width 83 height 29
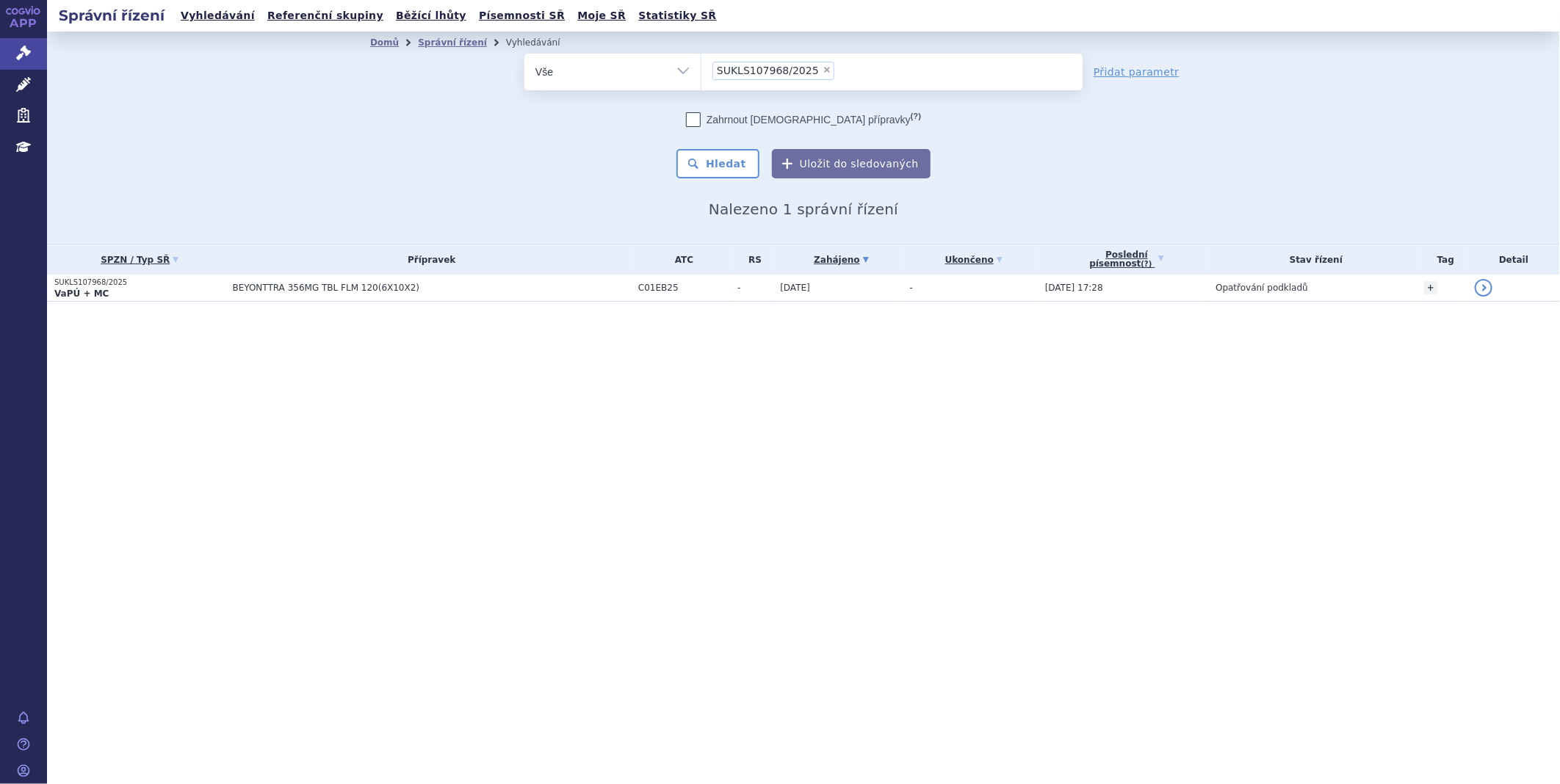
click at [806, 67] on li "× SUKLS107968/2025" at bounding box center [773, 71] width 122 height 18
click at [701, 67] on select "SUKLS107968/2025" at bounding box center [701, 71] width 1 height 37
click at [823, 67] on span "×" at bounding box center [827, 69] width 9 height 9
click at [701, 67] on select "SUKLS107968/2025" at bounding box center [701, 71] width 1 height 37
select select
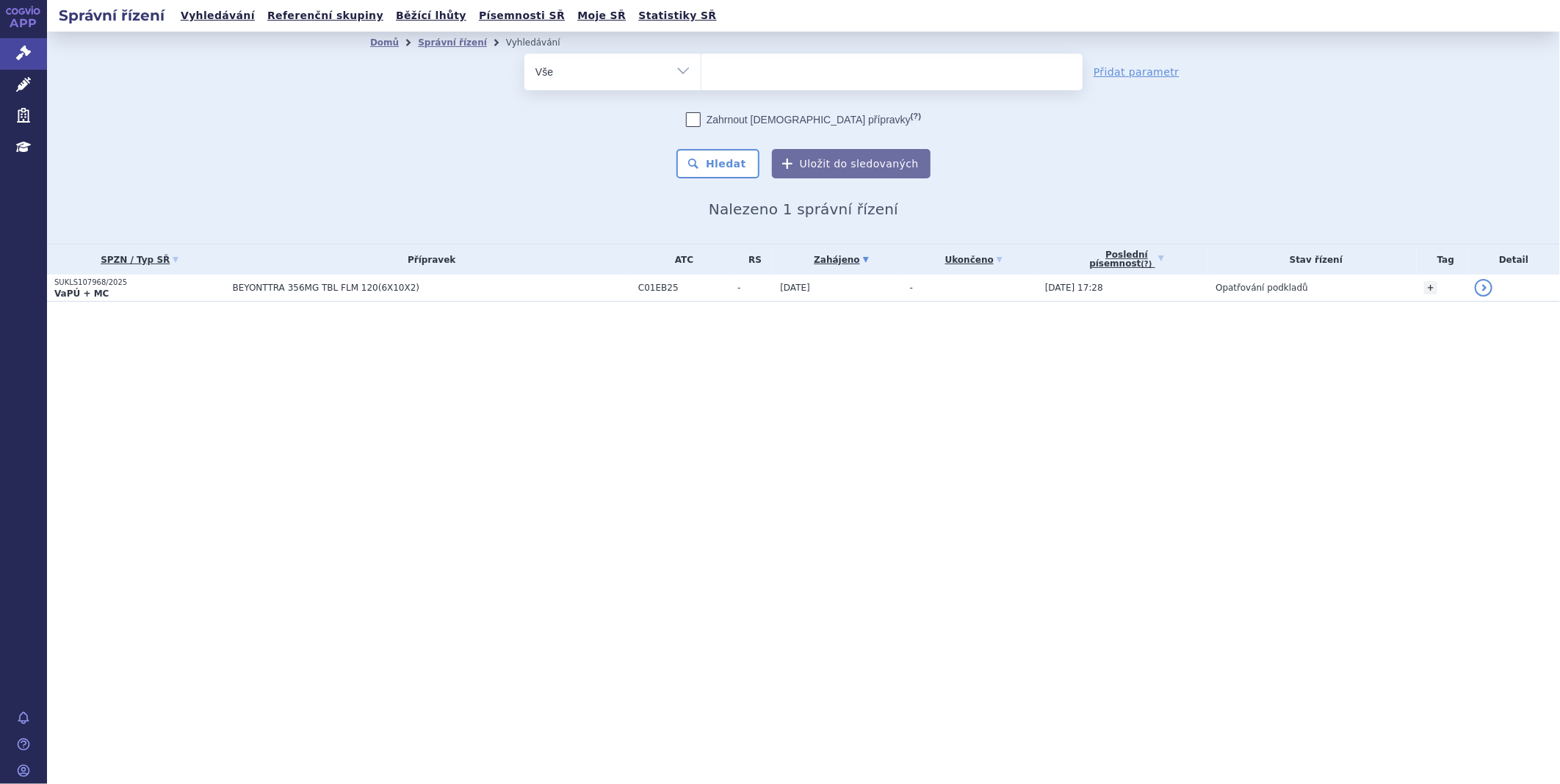
type input "SUKLS114552/2025"
select select "SUKLS114552/2025"
click at [728, 184] on div "Domů Správní řízení Vyhledávání Vyhledávání ve správních řízeních odstranit Vše…" at bounding box center [803, 136] width 925 height 165
click at [722, 170] on button "Hledat" at bounding box center [717, 163] width 83 height 29
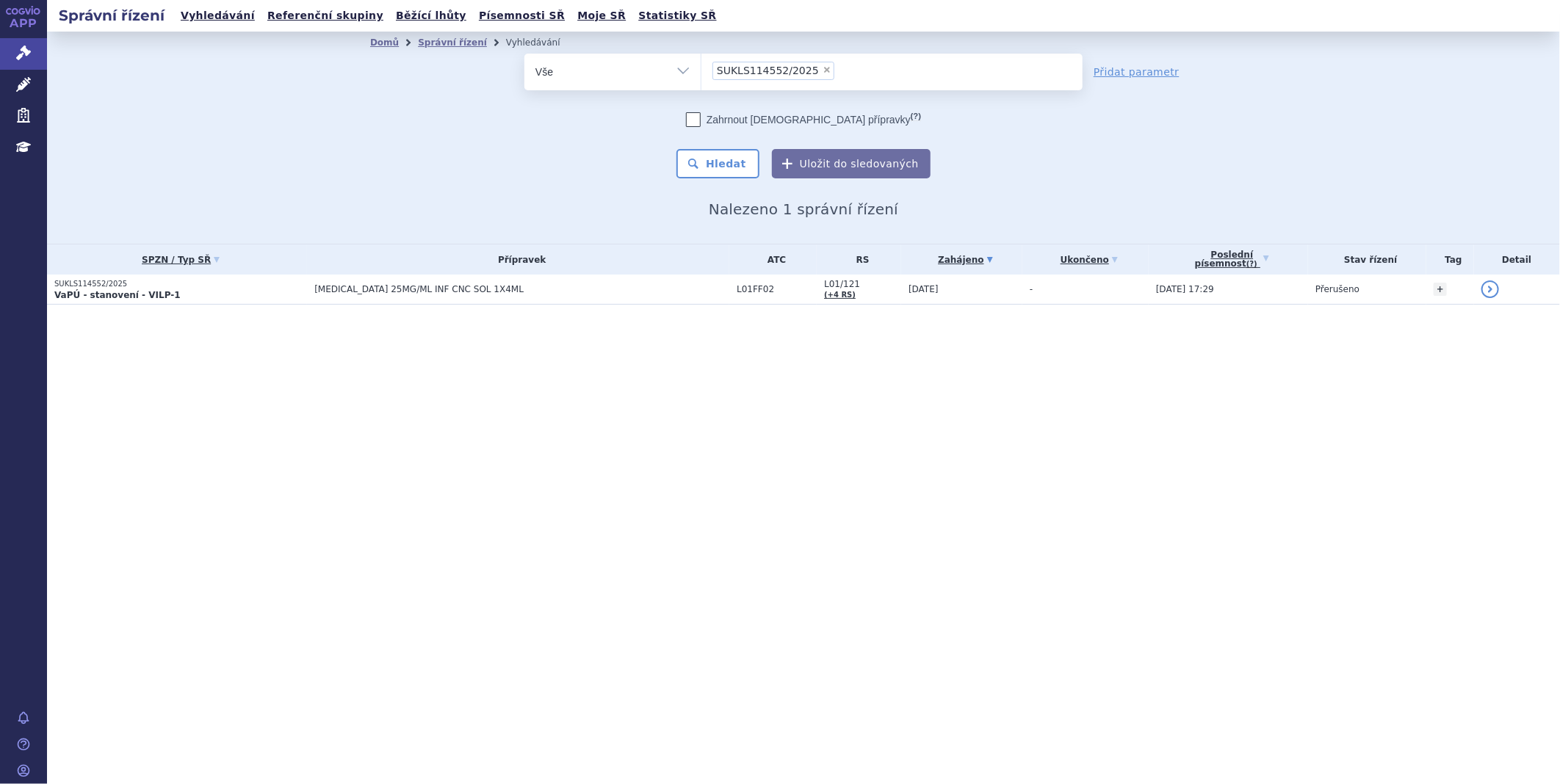
click at [823, 68] on span "×" at bounding box center [827, 69] width 9 height 9
click at [701, 68] on select "SUKLS114552/2025" at bounding box center [701, 71] width 1 height 37
select select
type input "SUKLS234902/2025"
select select "SUKLS234902/2025"
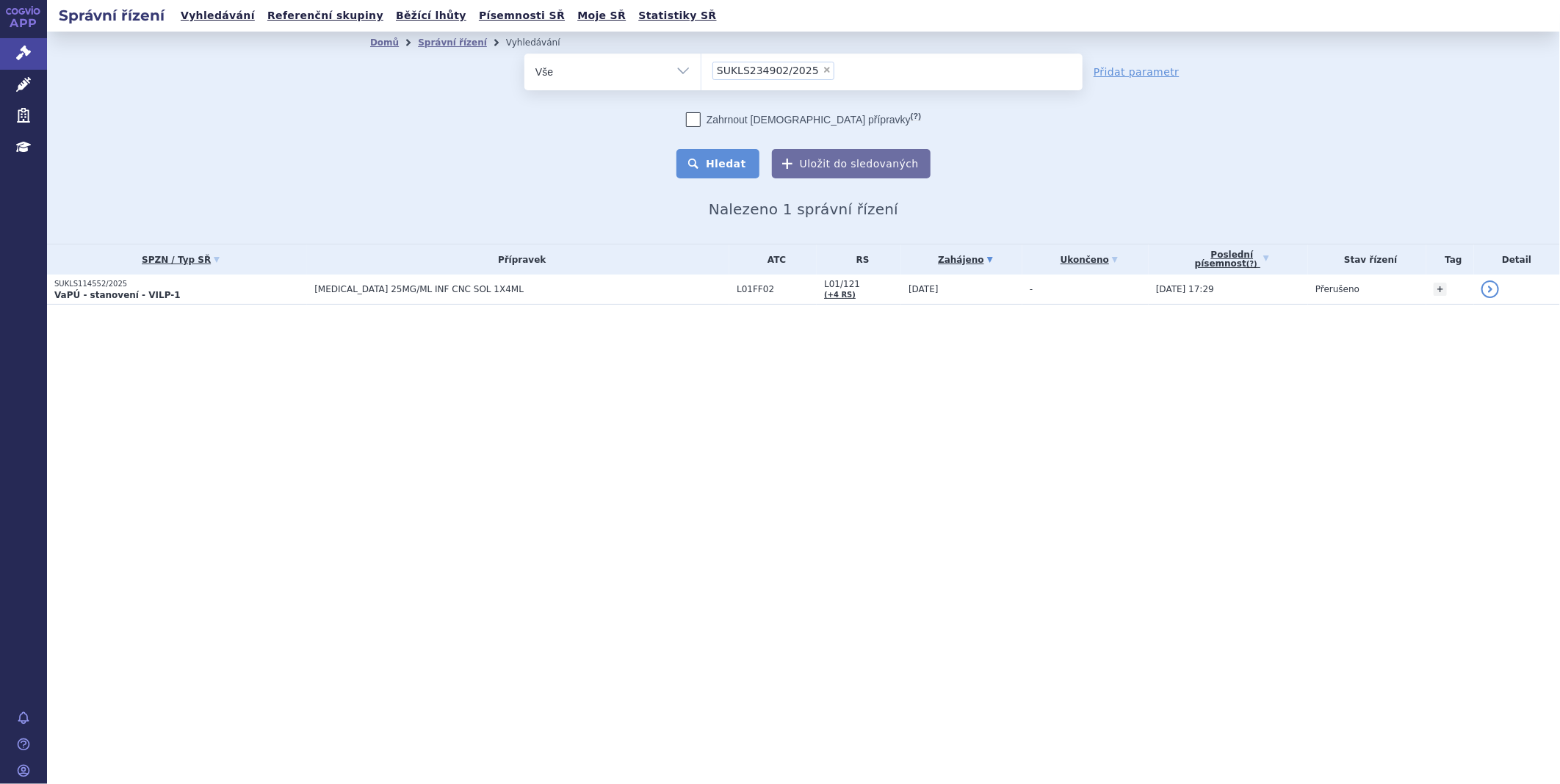
click at [721, 164] on button "Hledat" at bounding box center [717, 163] width 83 height 29
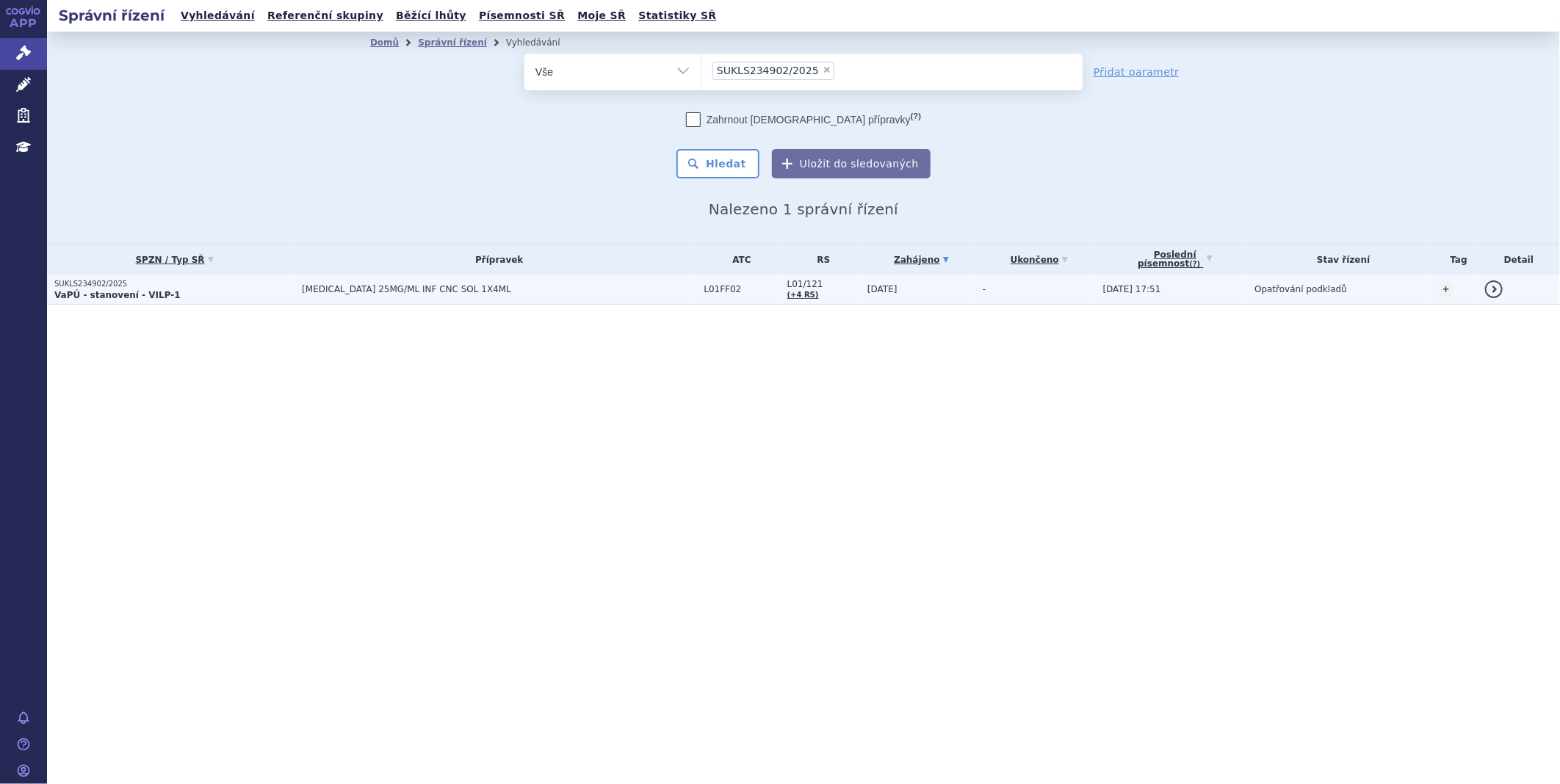
click at [83, 296] on strong "VaPÚ - stanovení - VILP-1" at bounding box center [117, 295] width 126 height 10
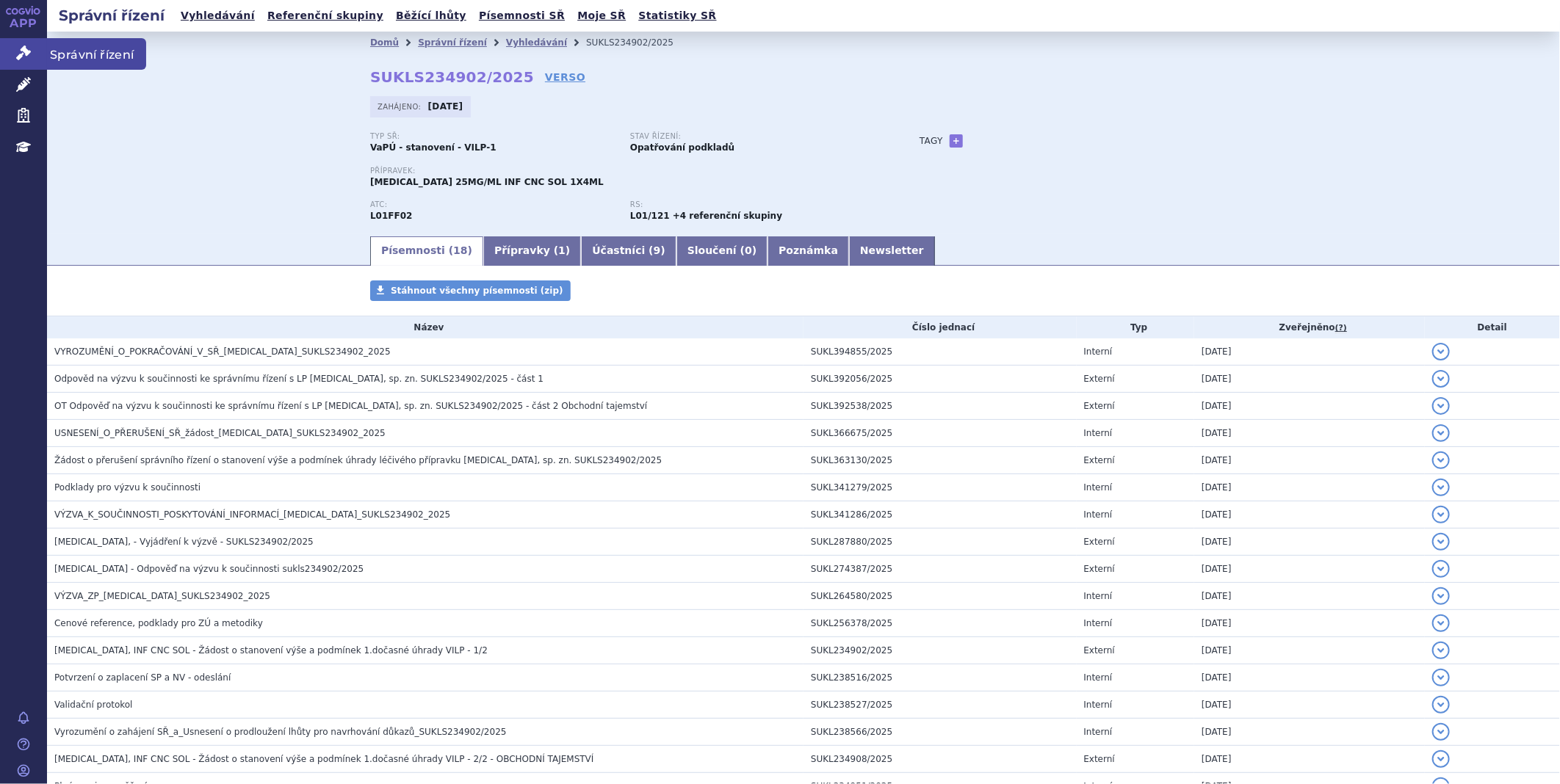
click at [37, 51] on link "Správní řízení" at bounding box center [23, 53] width 47 height 31
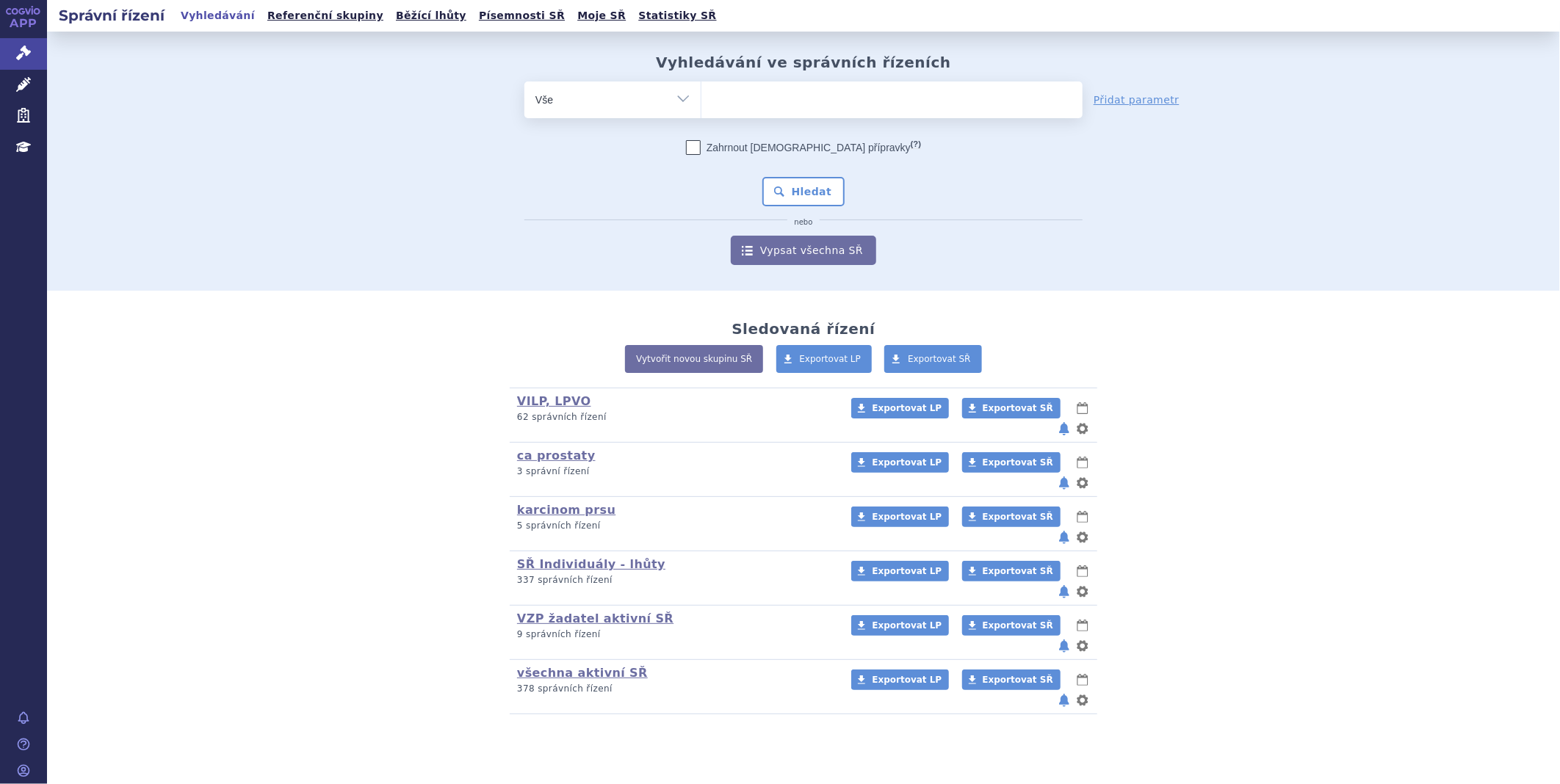
click at [911, 113] on span at bounding box center [891, 100] width 381 height 37
click at [701, 113] on select at bounding box center [701, 99] width 1 height 37
paste input "SUKLS192685/2025"
type input "SUKLS192685/2025"
select select "SUKLS192685/2025"
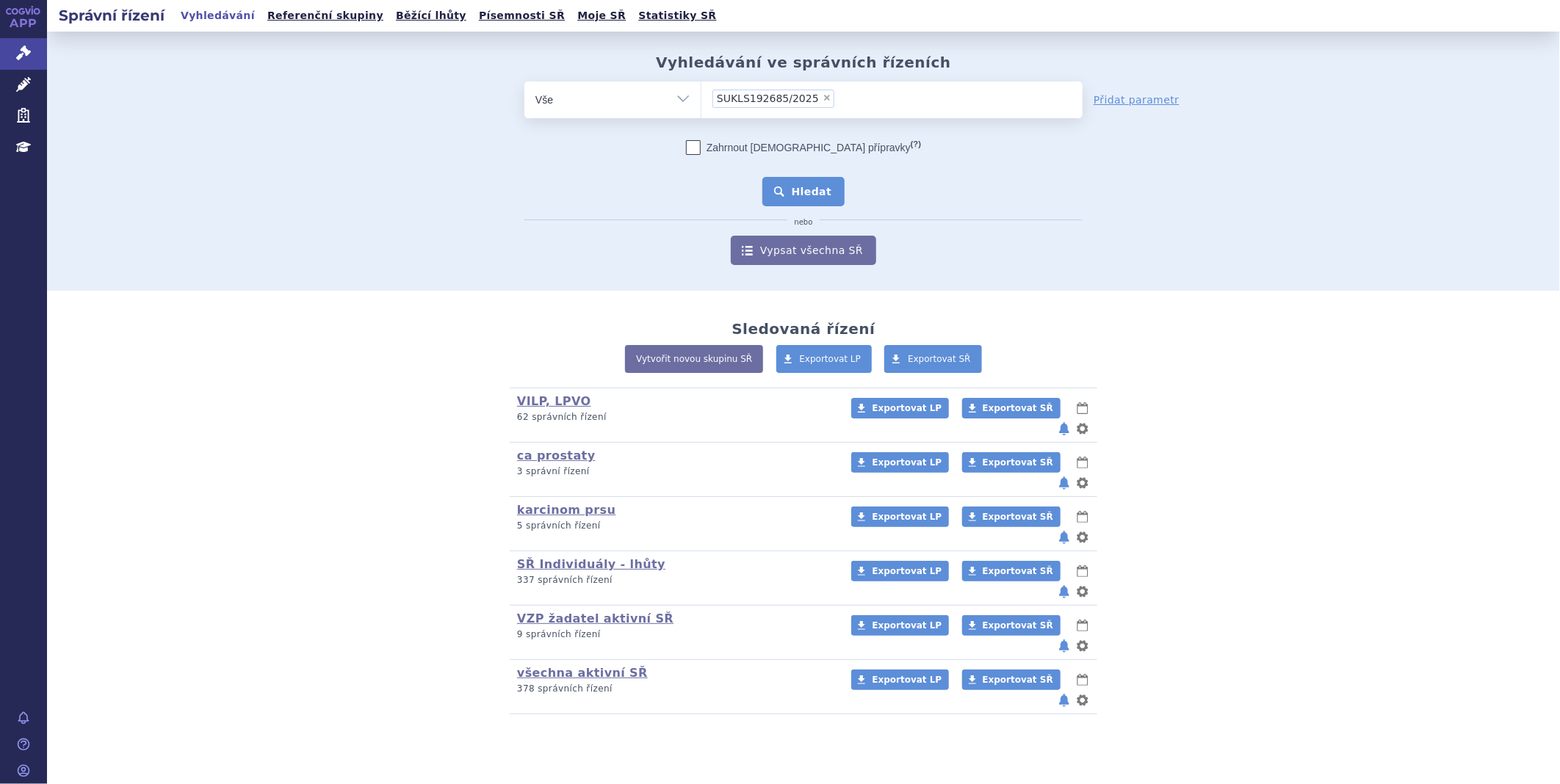
click at [824, 189] on button "Hledat" at bounding box center [803, 191] width 83 height 29
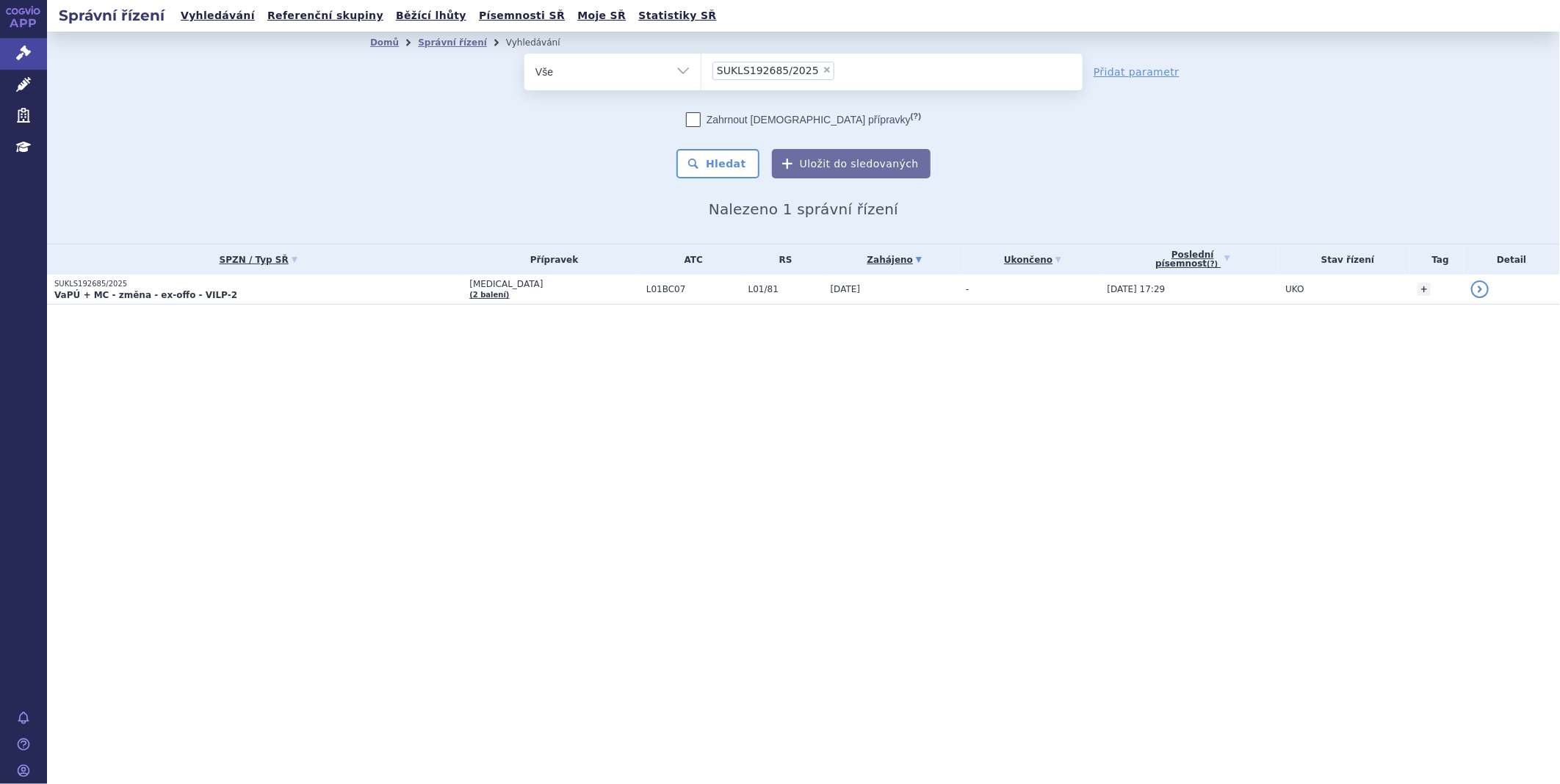
click at [823, 71] on span "×" at bounding box center [827, 69] width 9 height 9
click at [701, 71] on select "SUKLS192685/2025" at bounding box center [701, 71] width 1 height 37
select select
type input "SUKLS223896/2025"
select select "SUKLS223896/2025"
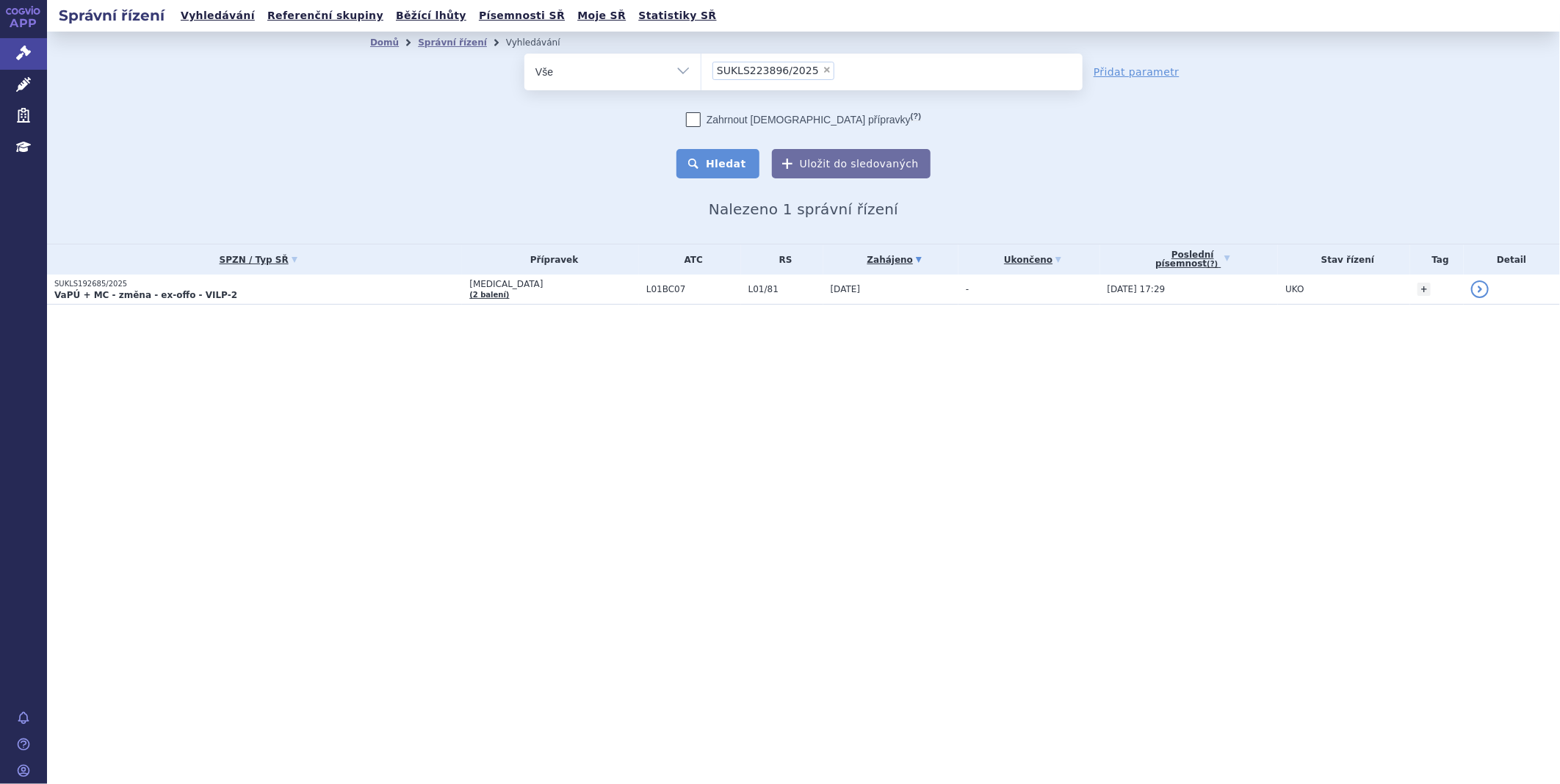
click at [740, 151] on button "Hledat" at bounding box center [717, 163] width 83 height 29
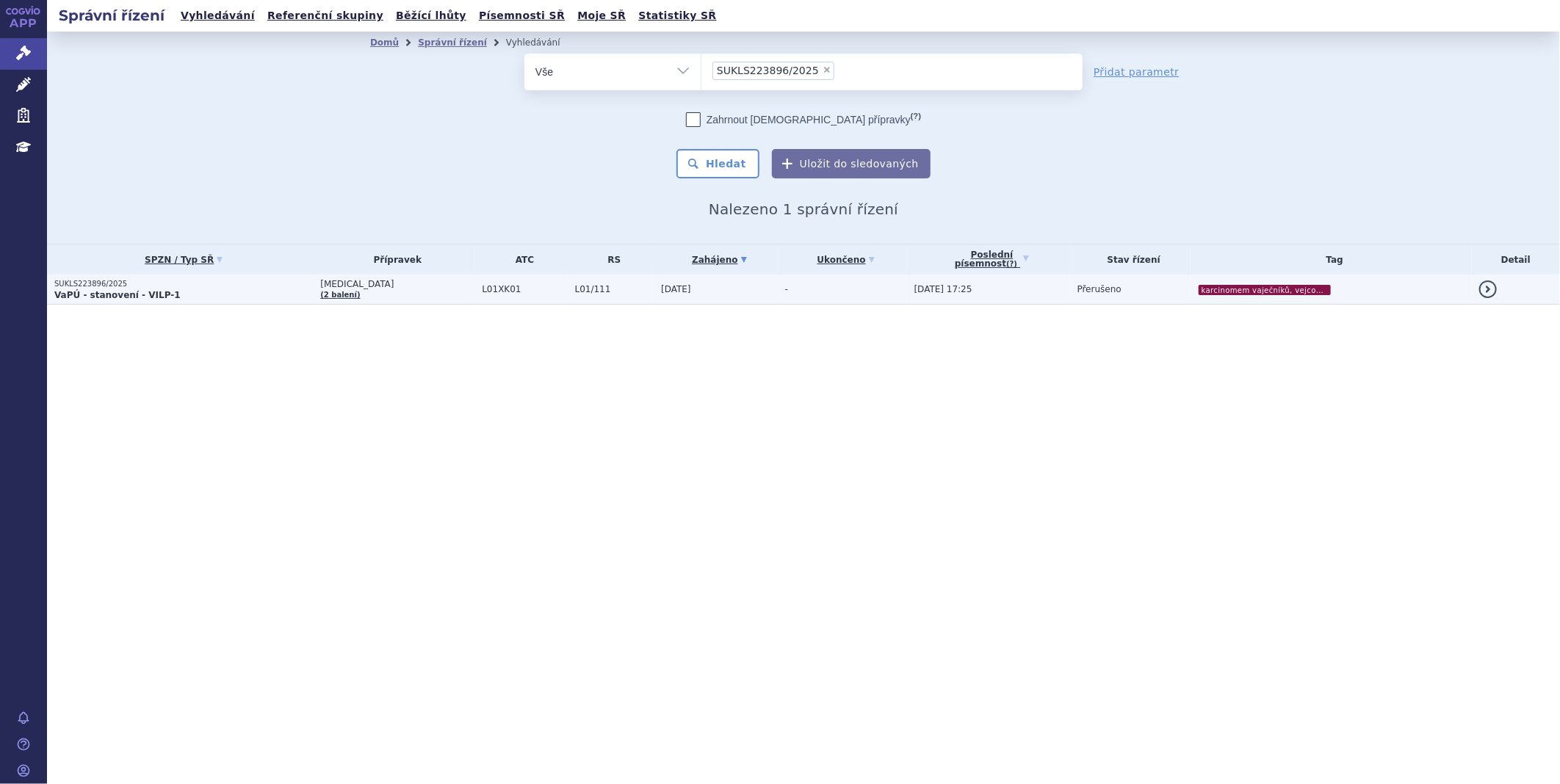
click at [109, 290] on strong "VaPÚ - stanovení - VILP-1" at bounding box center [117, 295] width 126 height 10
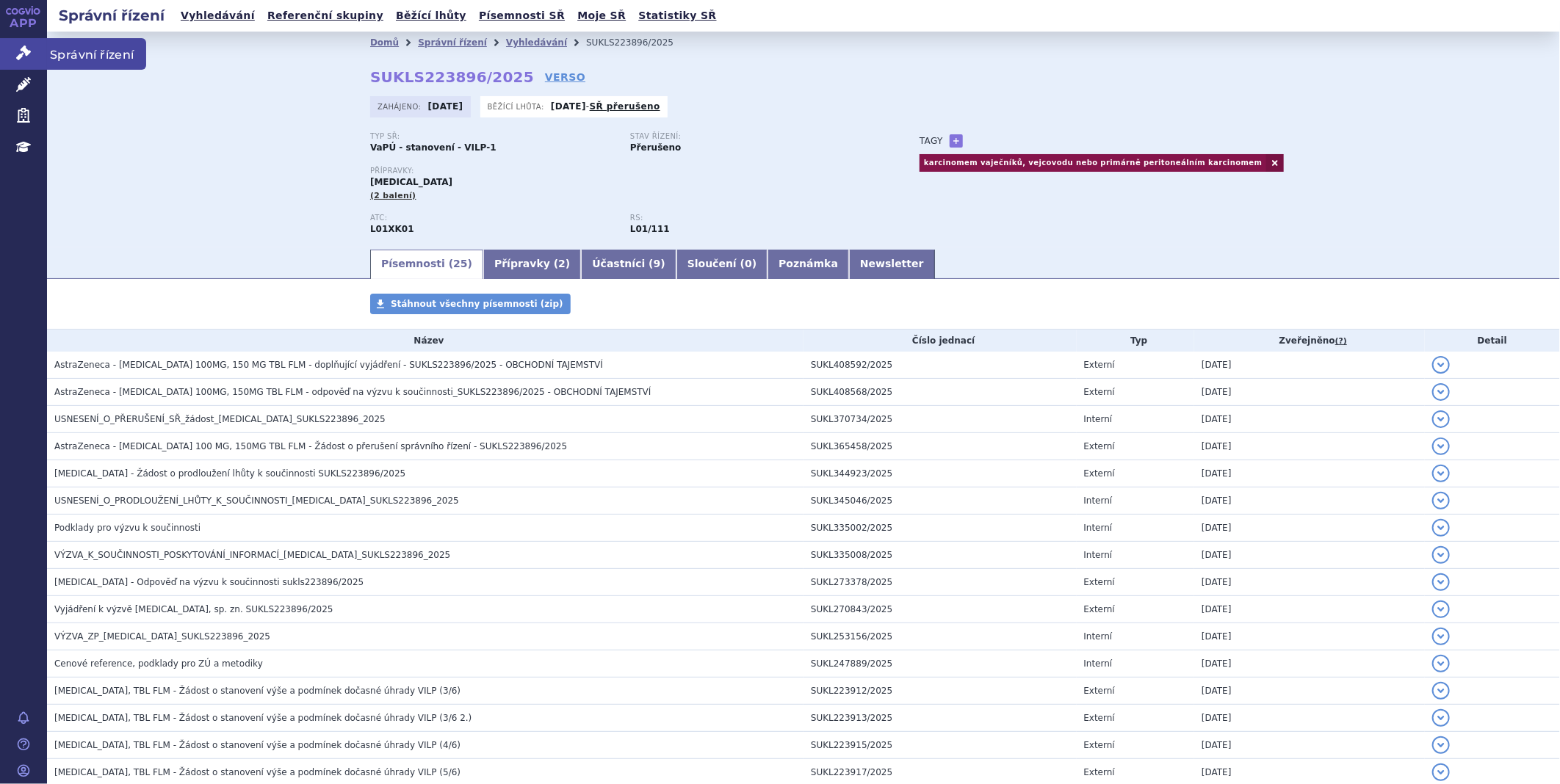
click at [6, 53] on link "Správní řízení" at bounding box center [23, 53] width 47 height 31
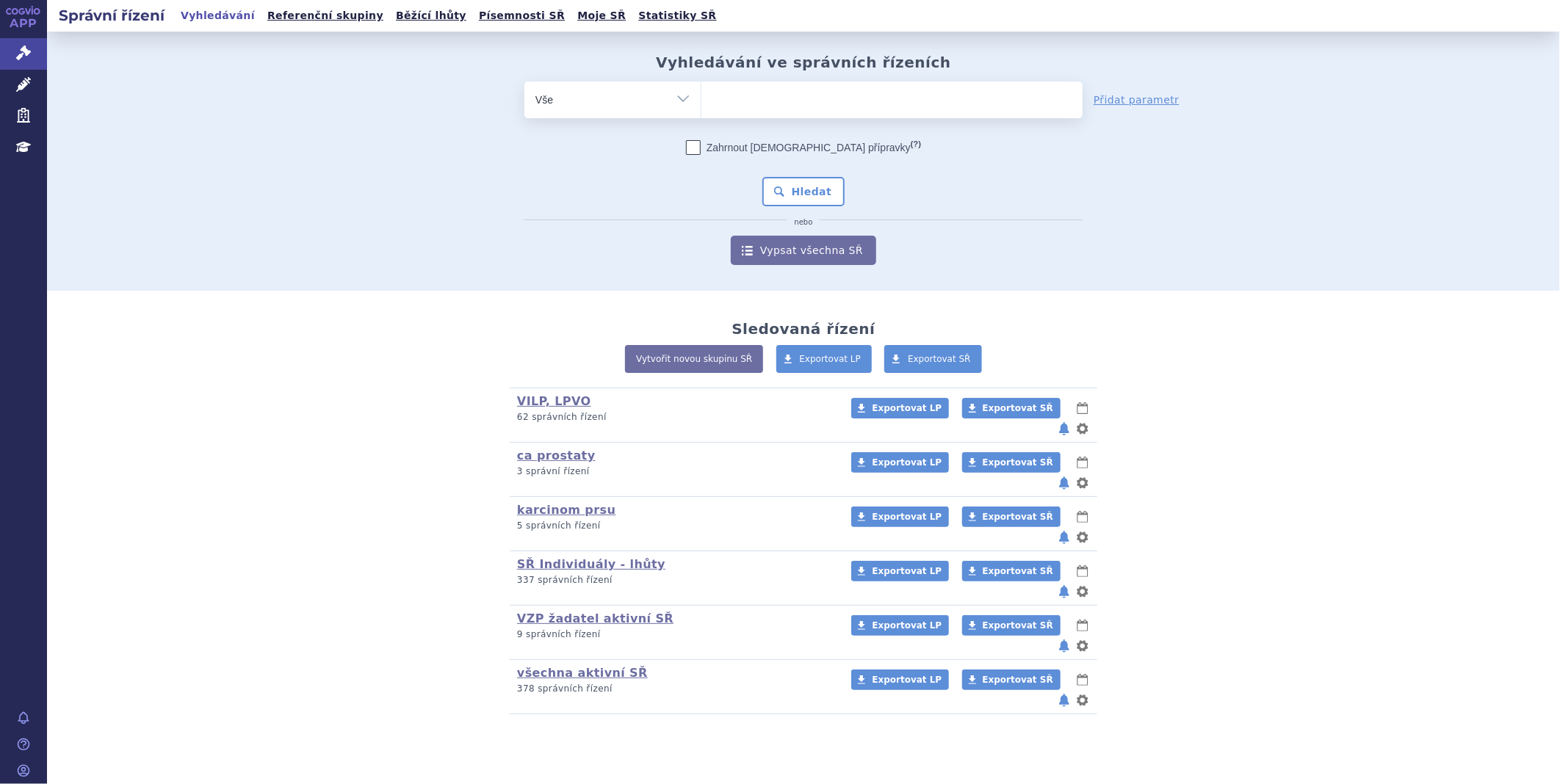
click at [901, 101] on ul at bounding box center [891, 97] width 381 height 31
click at [701, 101] on select at bounding box center [701, 99] width 1 height 37
paste input "SUKLS262990/2025"
type input "SUKLS262990/2025"
select select "SUKLS262990/2025"
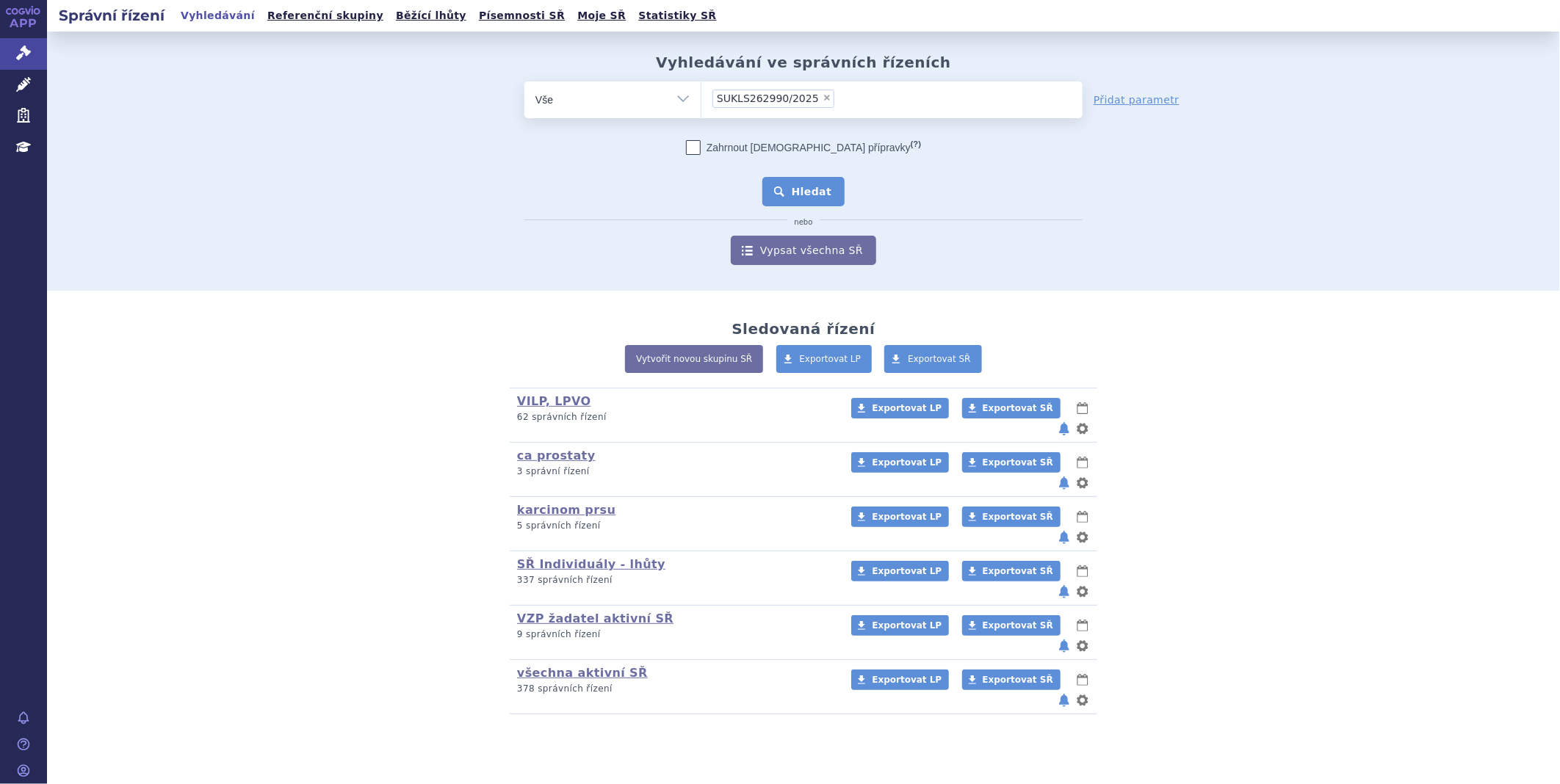
click at [825, 181] on button "Hledat" at bounding box center [803, 191] width 83 height 29
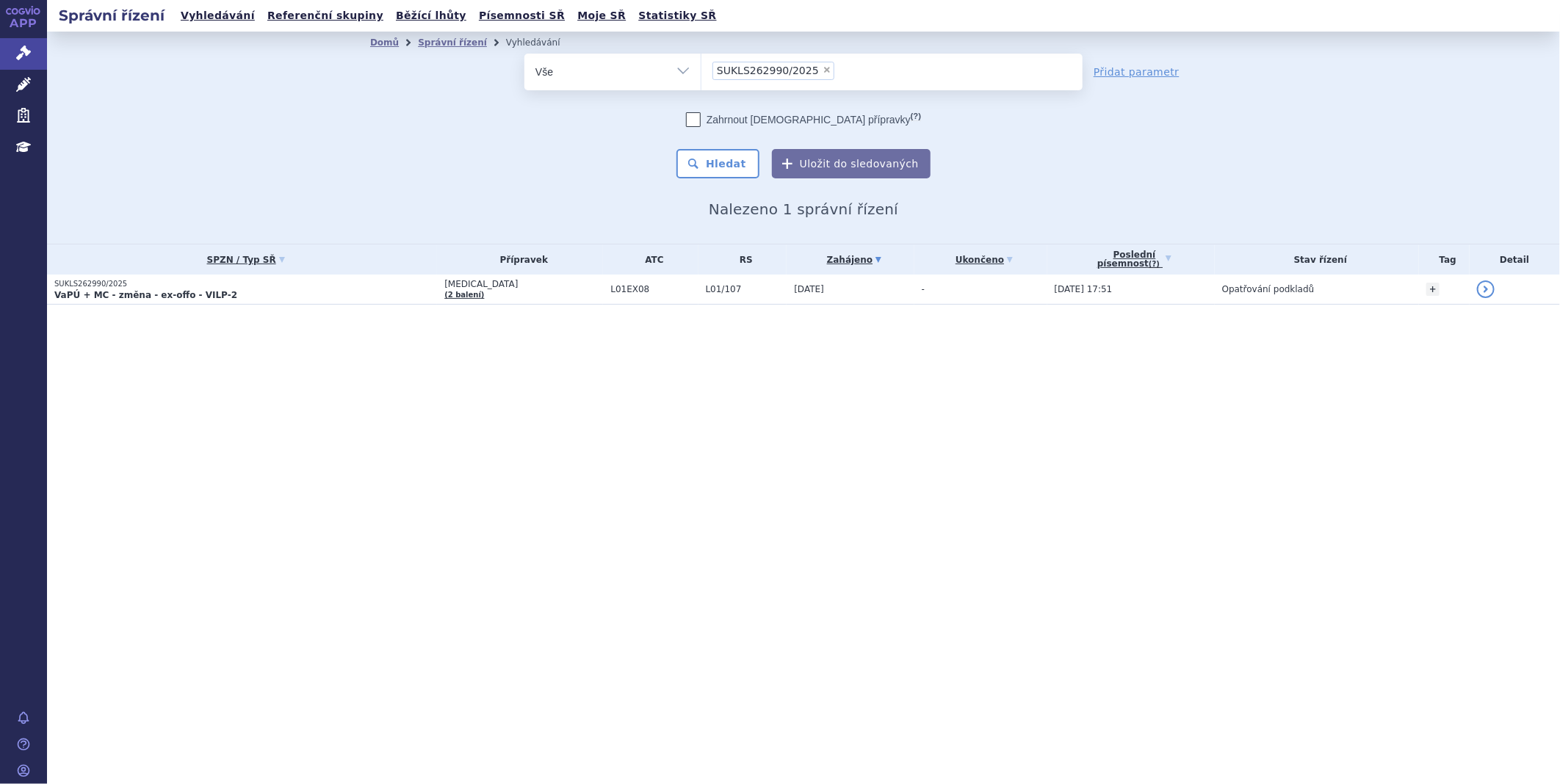
click at [816, 56] on ul "× SUKLS262990/2025" at bounding box center [891, 70] width 381 height 32
click at [701, 56] on select "SUKLS262990/2025" at bounding box center [701, 71] width 1 height 37
click at [823, 71] on span "×" at bounding box center [827, 69] width 9 height 9
click at [701, 71] on select "SUKLS262990/2025" at bounding box center [701, 71] width 1 height 37
select select
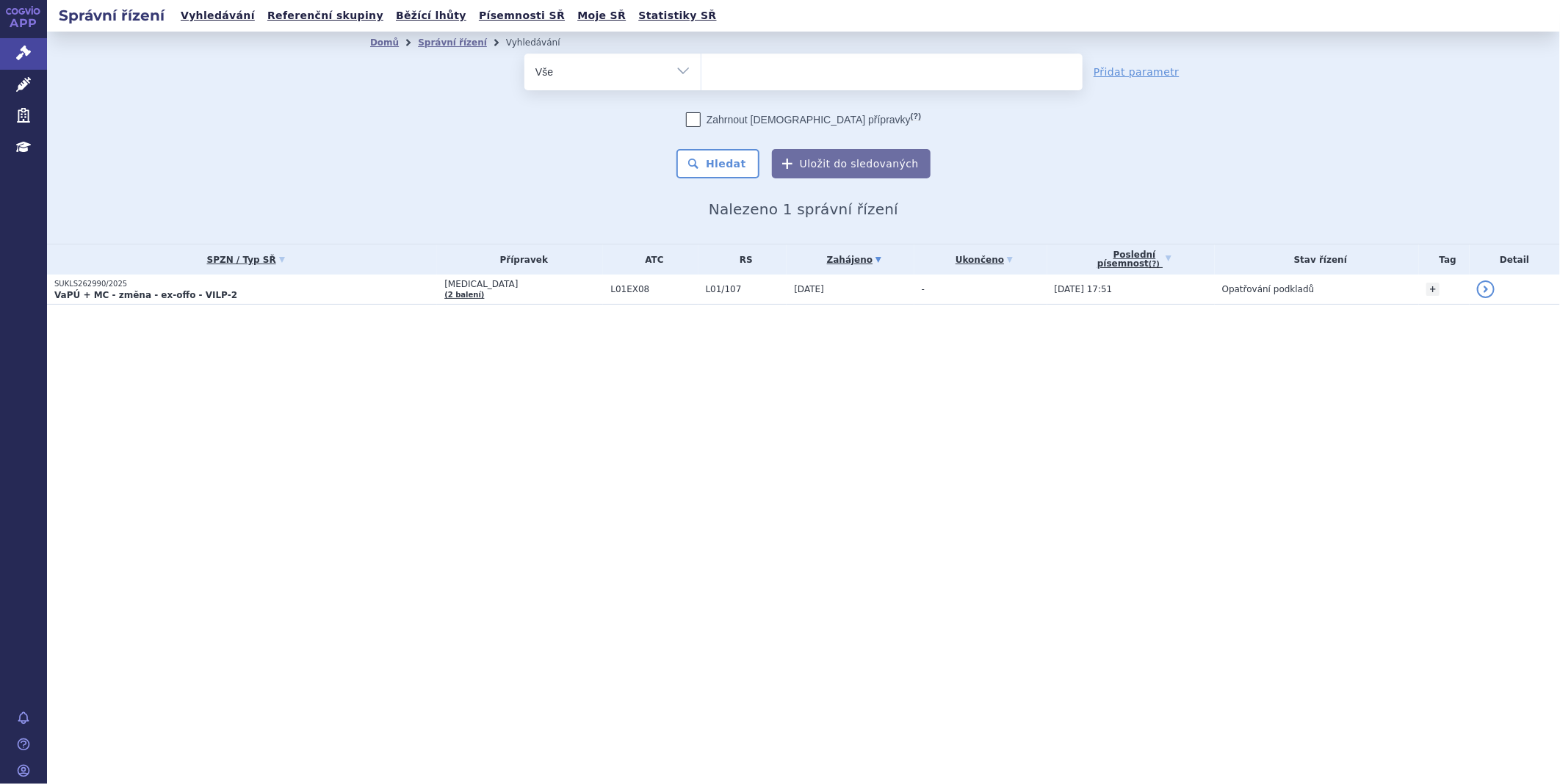
type input "SUKLS286395/2025"
select select "SUKLS286395/2025"
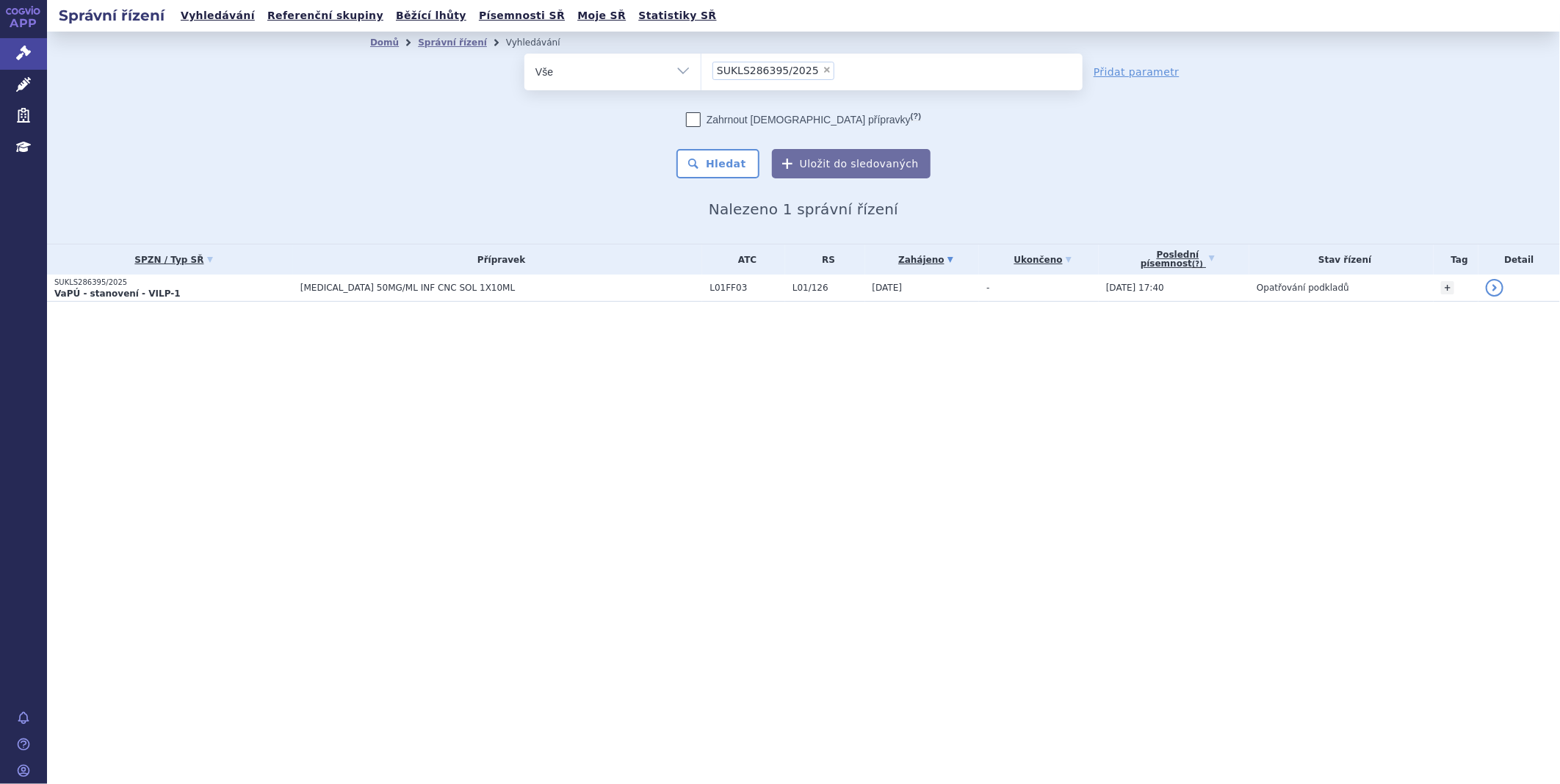
click at [823, 69] on span "×" at bounding box center [827, 69] width 9 height 9
click at [701, 69] on select "SUKLS286395/2025" at bounding box center [701, 71] width 1 height 37
select select
type input "SUKLS314332/2025"
select select "SUKLS314332/2025"
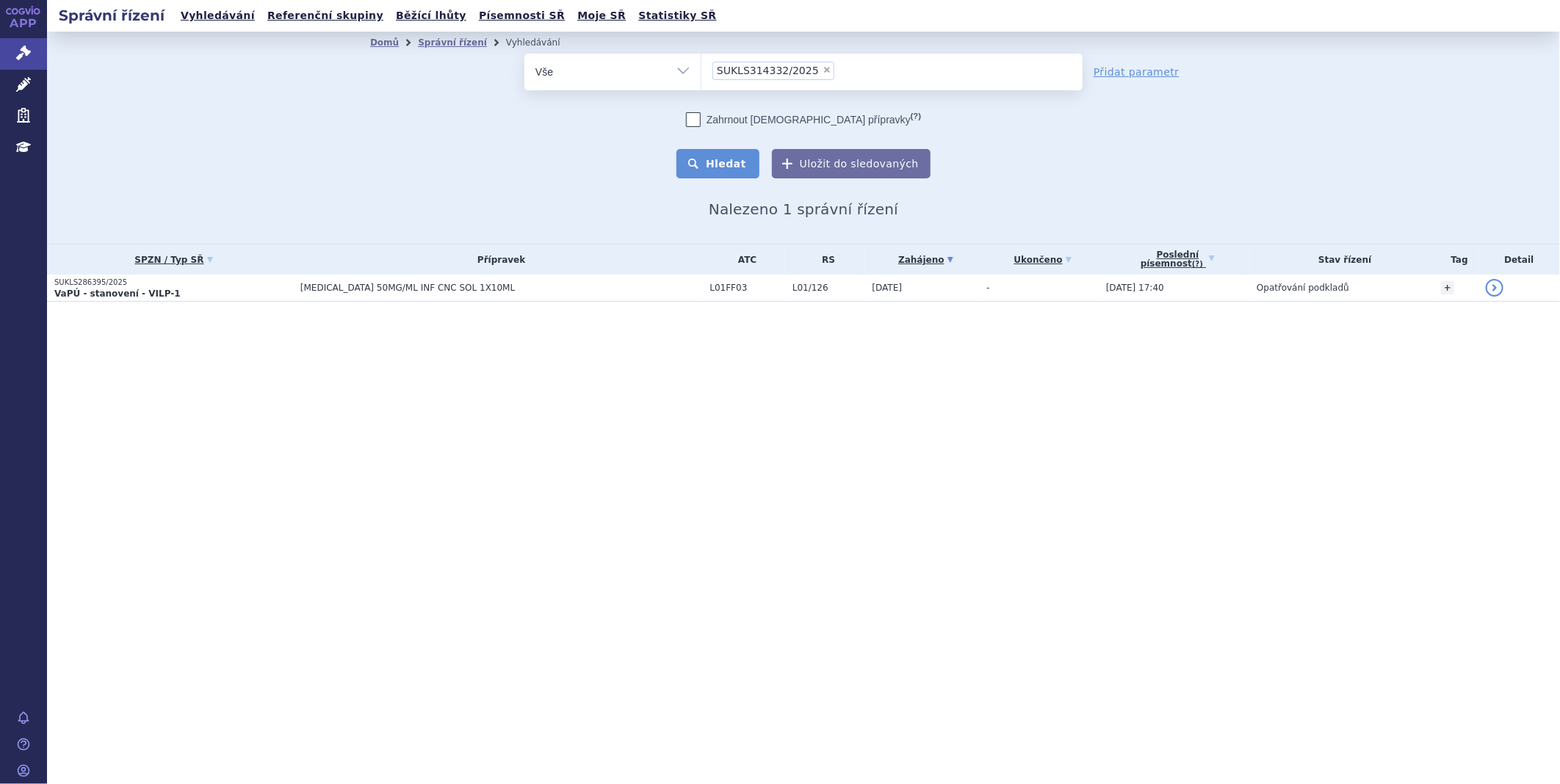
click at [742, 165] on button "Hledat" at bounding box center [717, 163] width 83 height 29
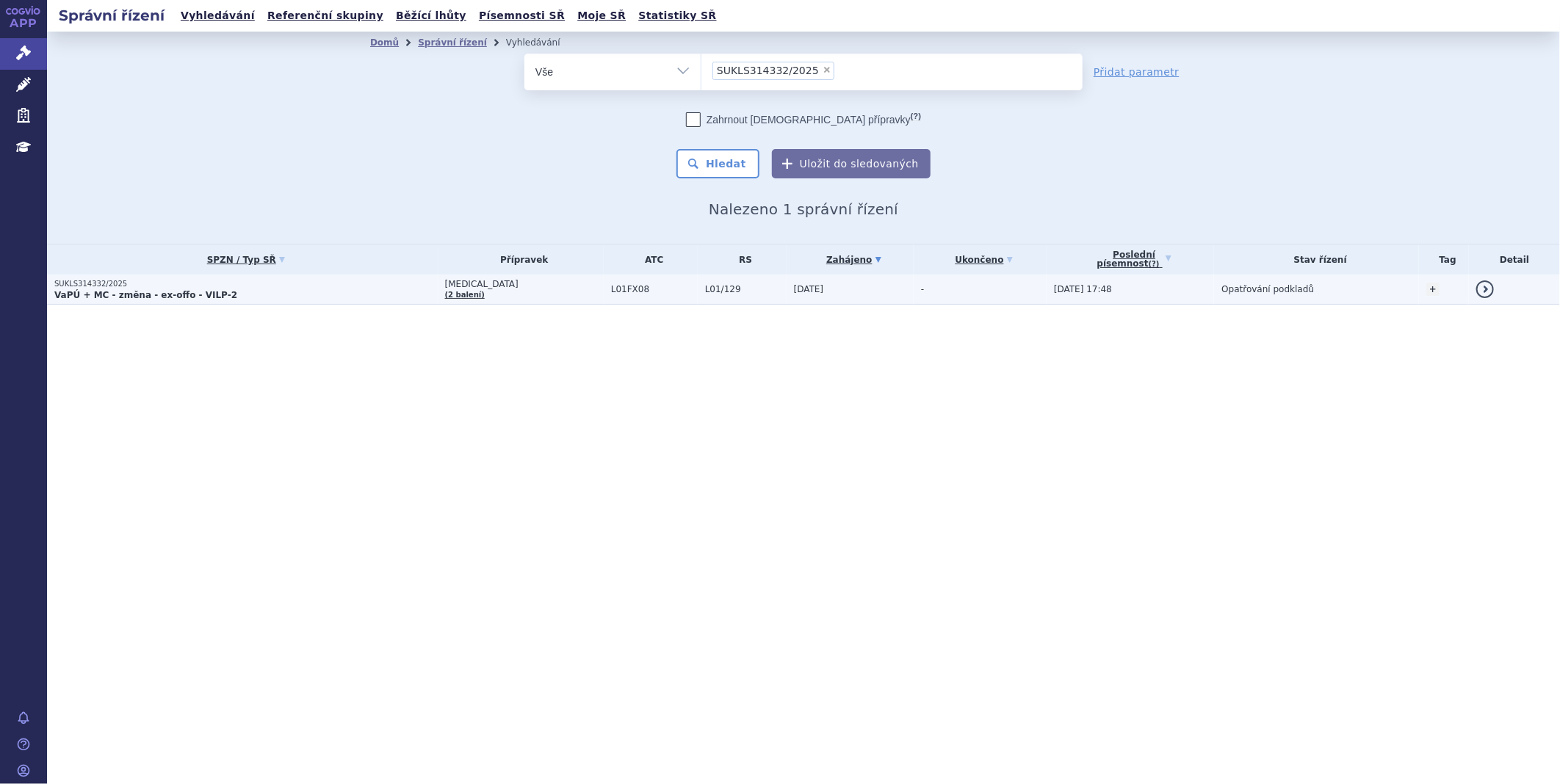
click at [74, 290] on strong "VaPÚ + MC - změna - ex-offo - VILP-2" at bounding box center [145, 295] width 183 height 10
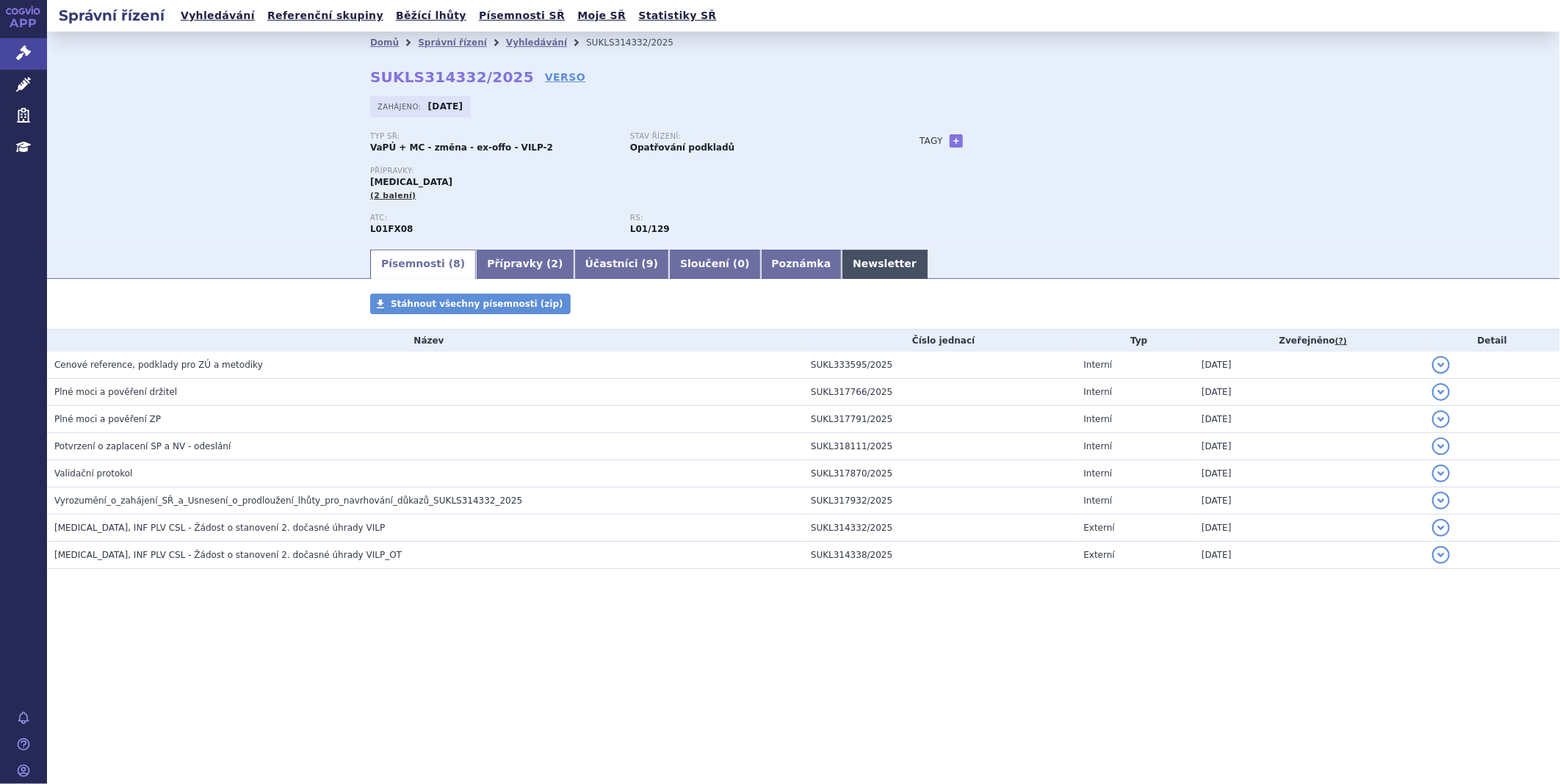
click at [842, 268] on link "Newsletter" at bounding box center [885, 264] width 86 height 29
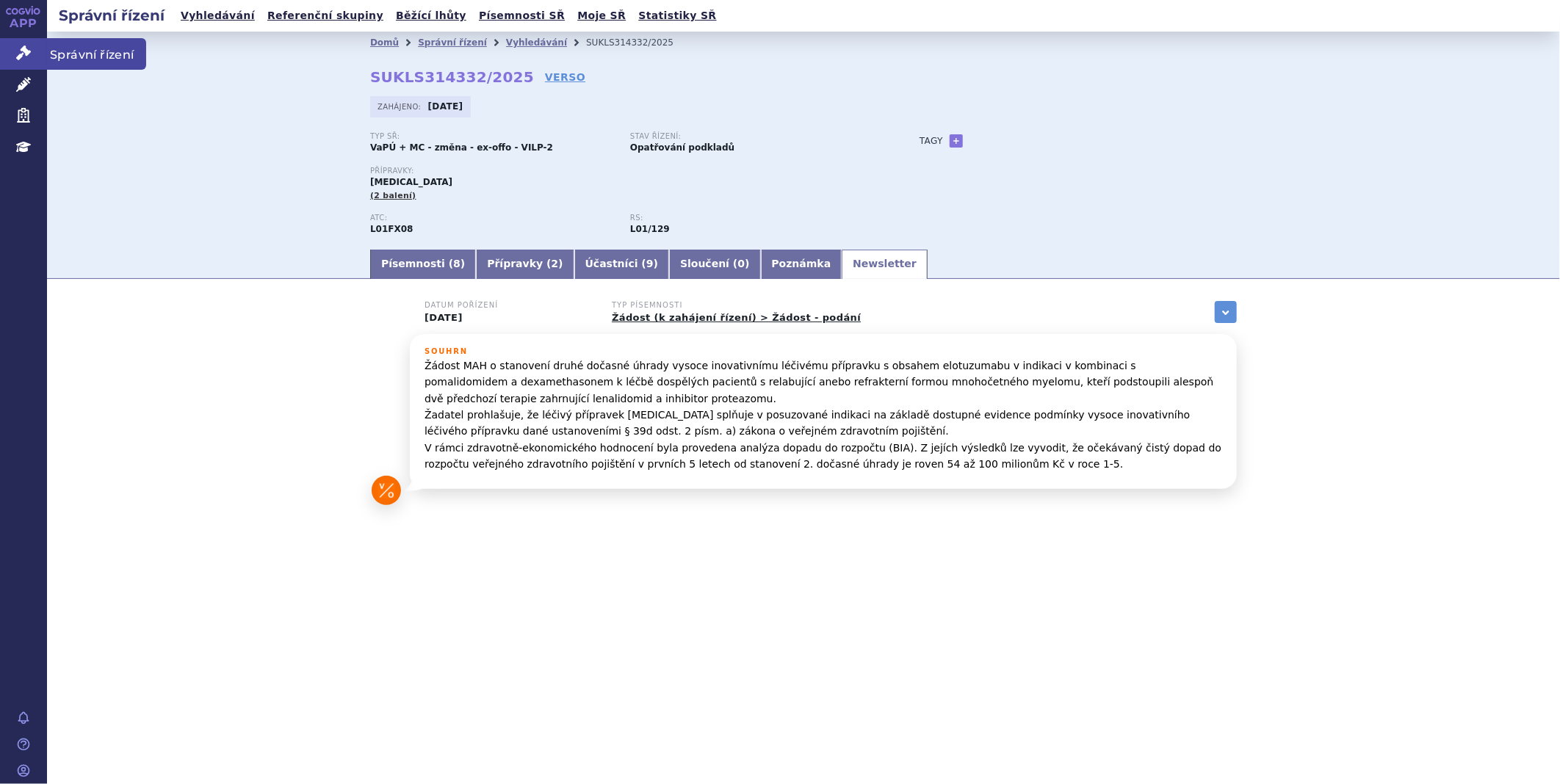
click at [6, 46] on link "Správní řízení" at bounding box center [23, 53] width 47 height 31
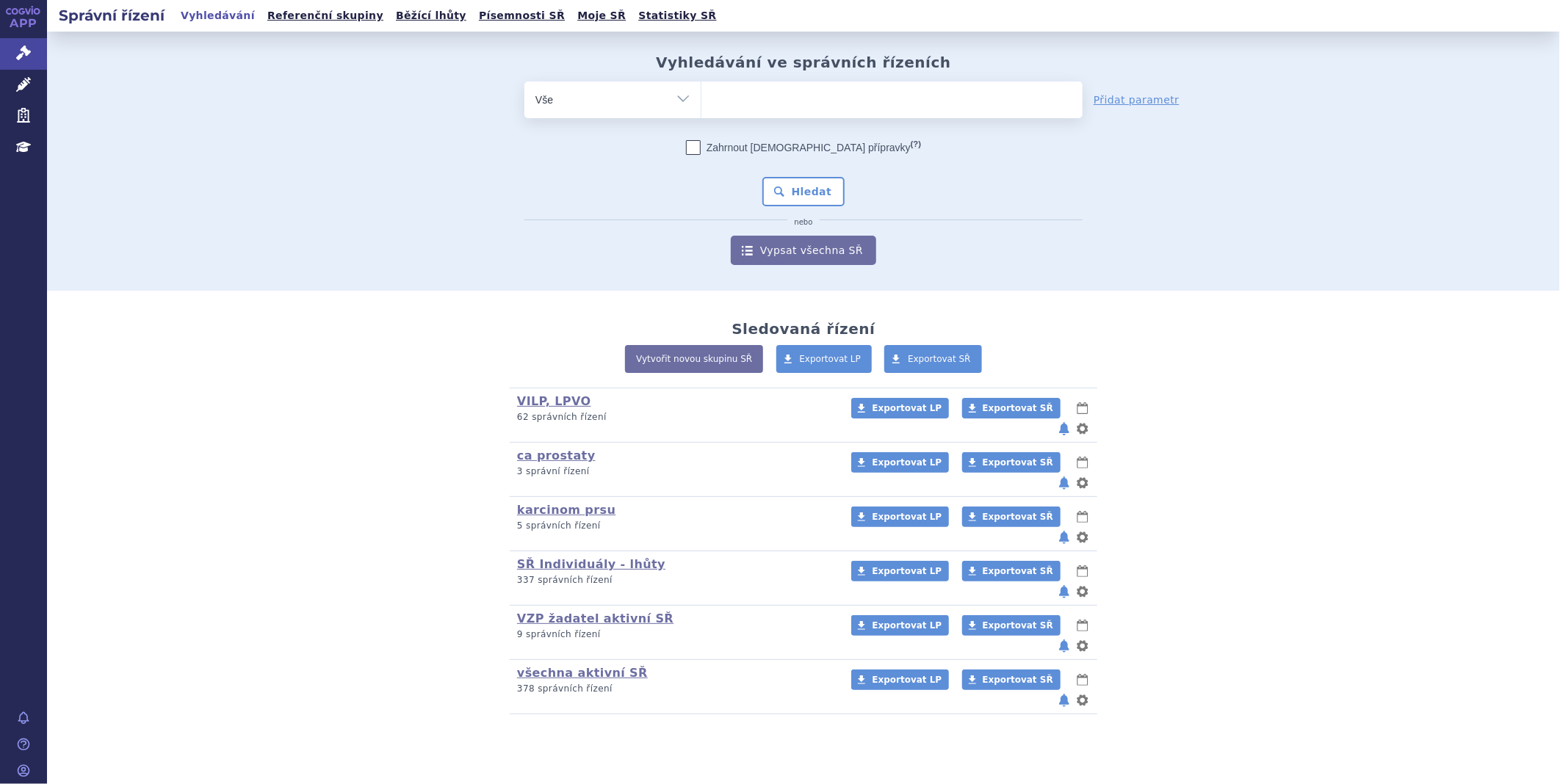
click at [816, 110] on ul at bounding box center [891, 97] width 381 height 31
click at [701, 110] on select at bounding box center [701, 99] width 1 height 37
paste input "SUKLS331622/2025"
type input "SUKLS331622/2025"
select select "SUKLS331622/2025"
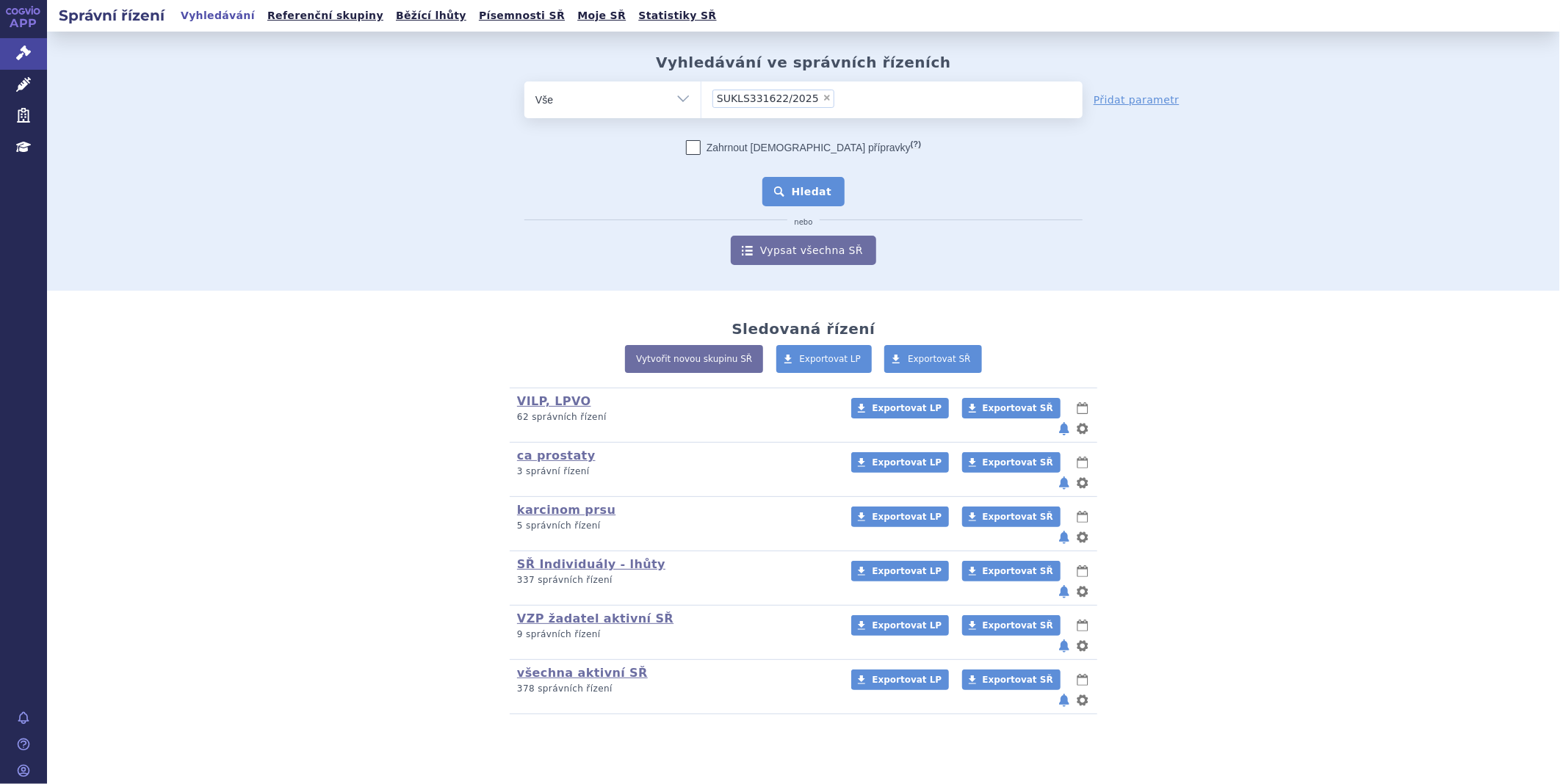
click at [808, 195] on button "Hledat" at bounding box center [803, 191] width 83 height 29
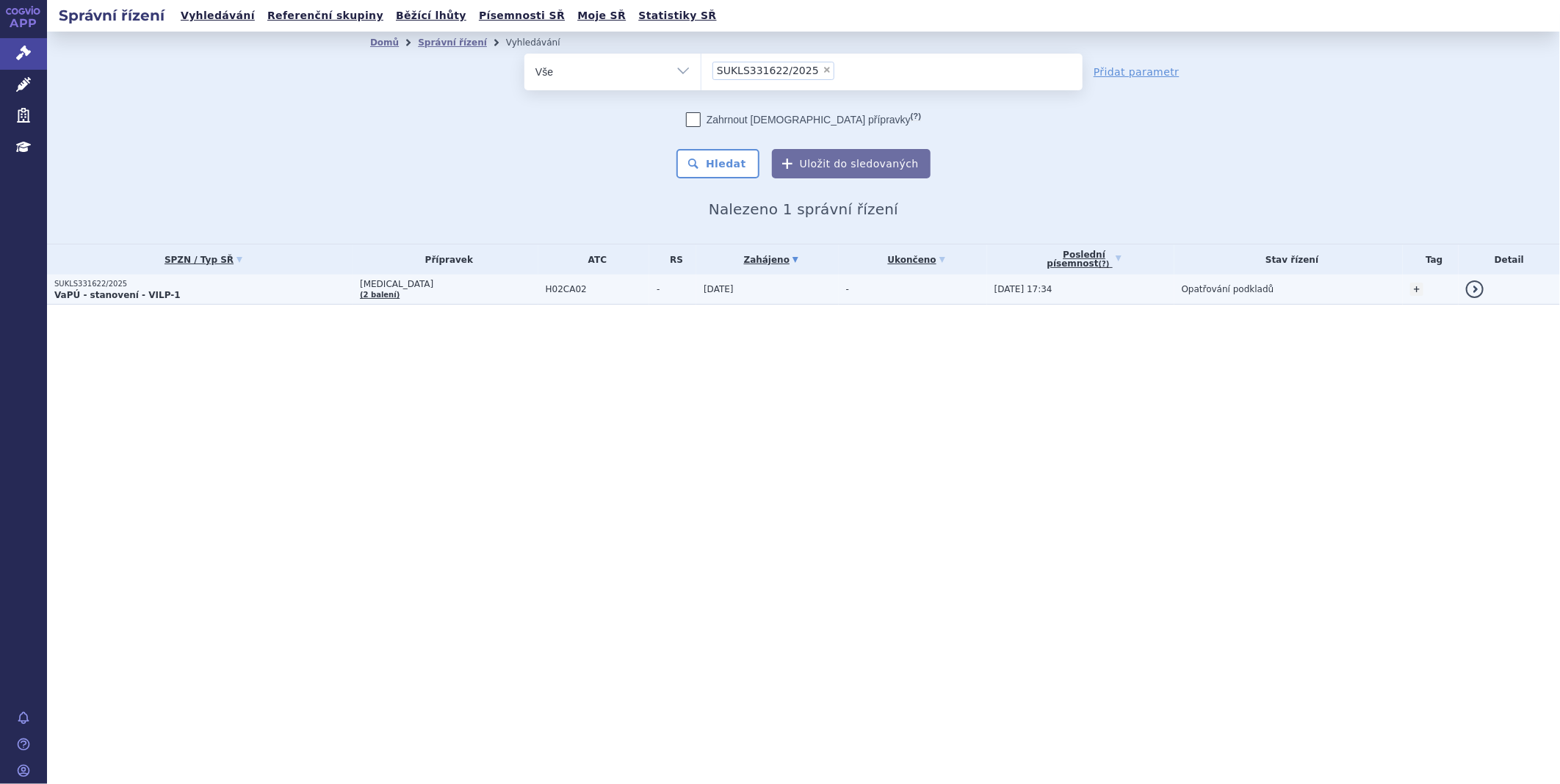
click at [88, 290] on strong "VaPÚ - stanovení - VILP-1" at bounding box center [117, 295] width 126 height 10
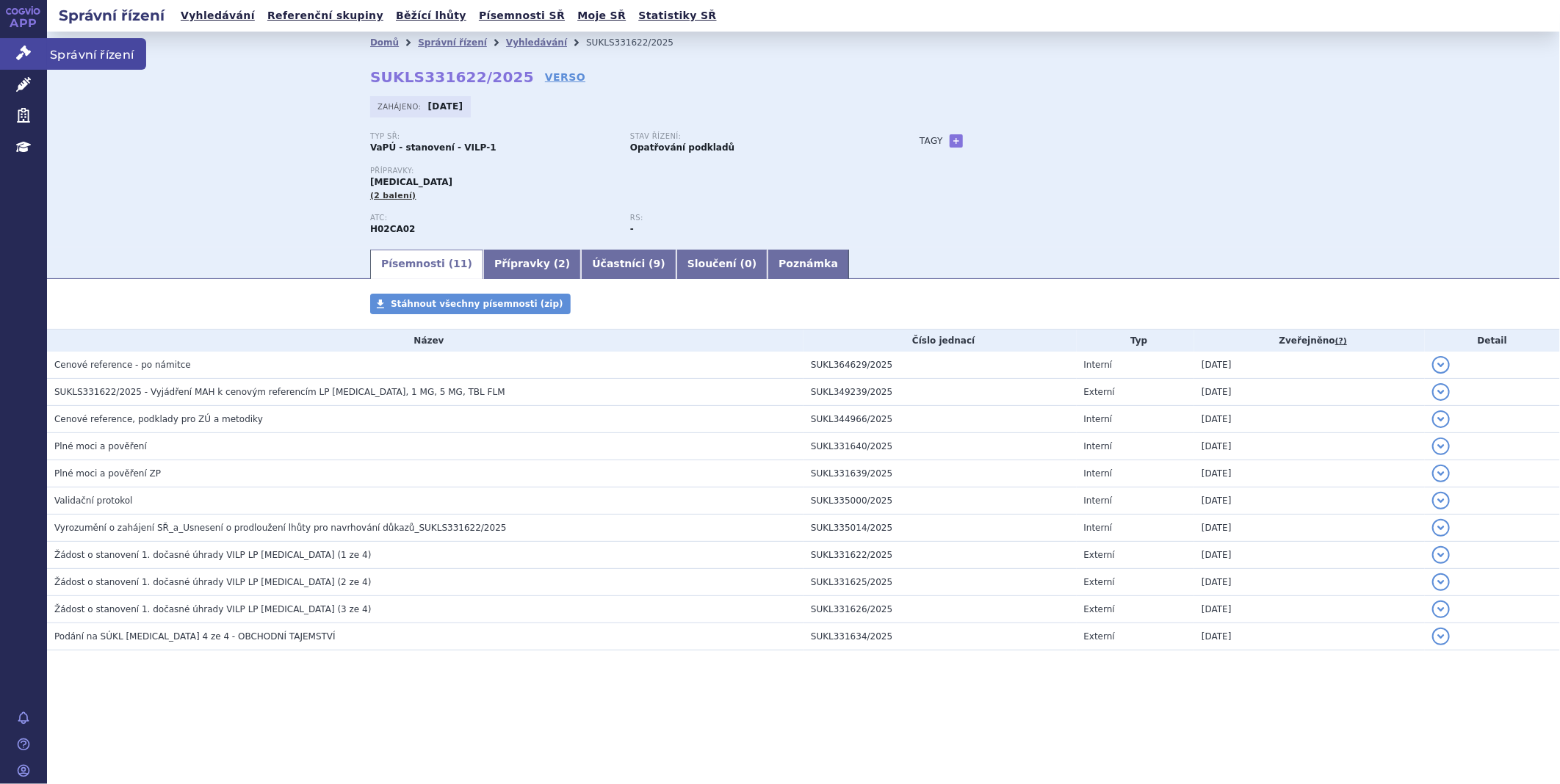
click at [45, 50] on link "Správní řízení" at bounding box center [23, 53] width 47 height 31
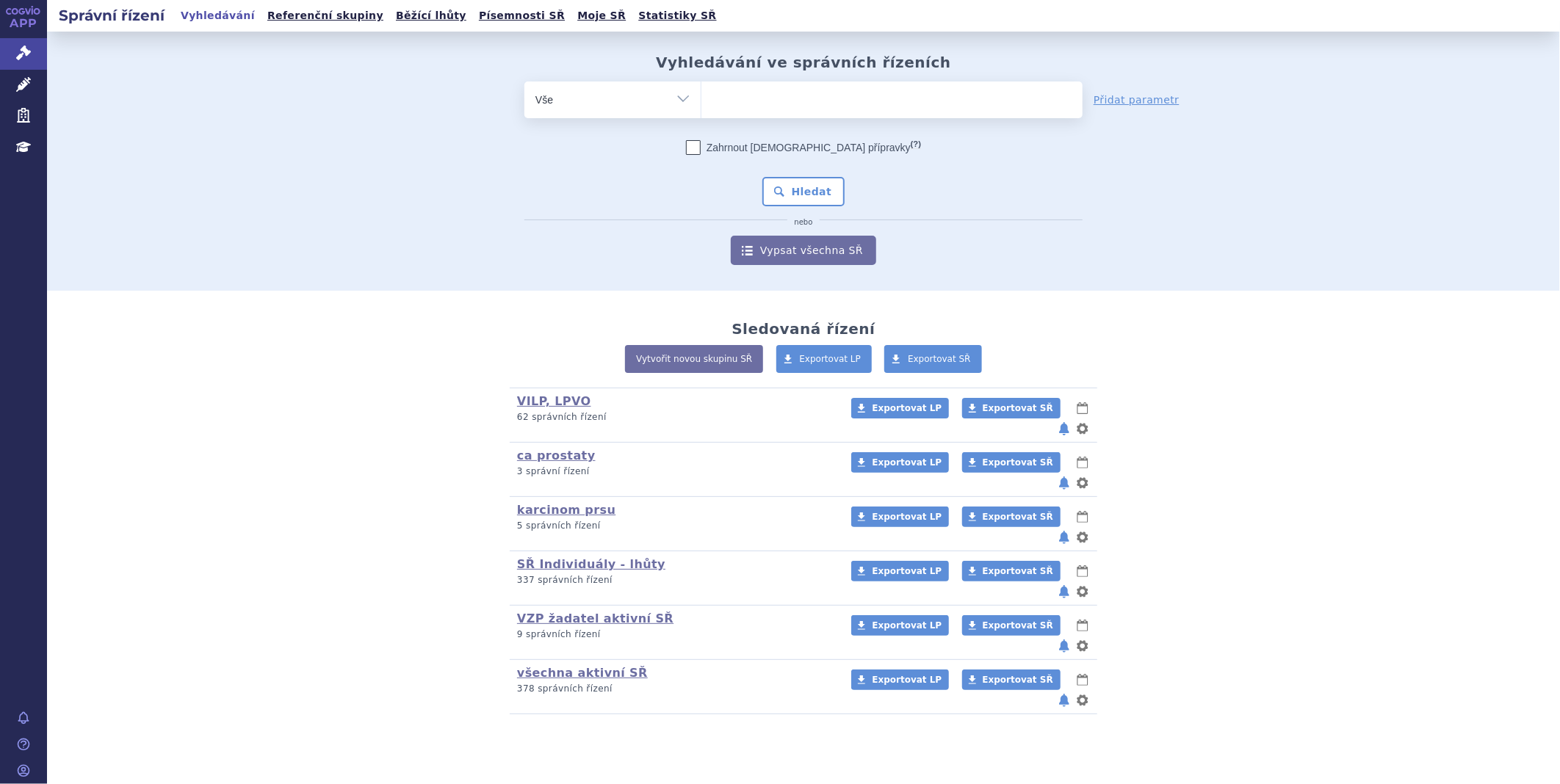
click at [885, 101] on ul at bounding box center [891, 97] width 381 height 31
click at [701, 101] on select at bounding box center [701, 99] width 1 height 37
paste input "SUKLS344696/2025"
type input "SUKLS344696/2025"
select select "SUKLS344696/2025"
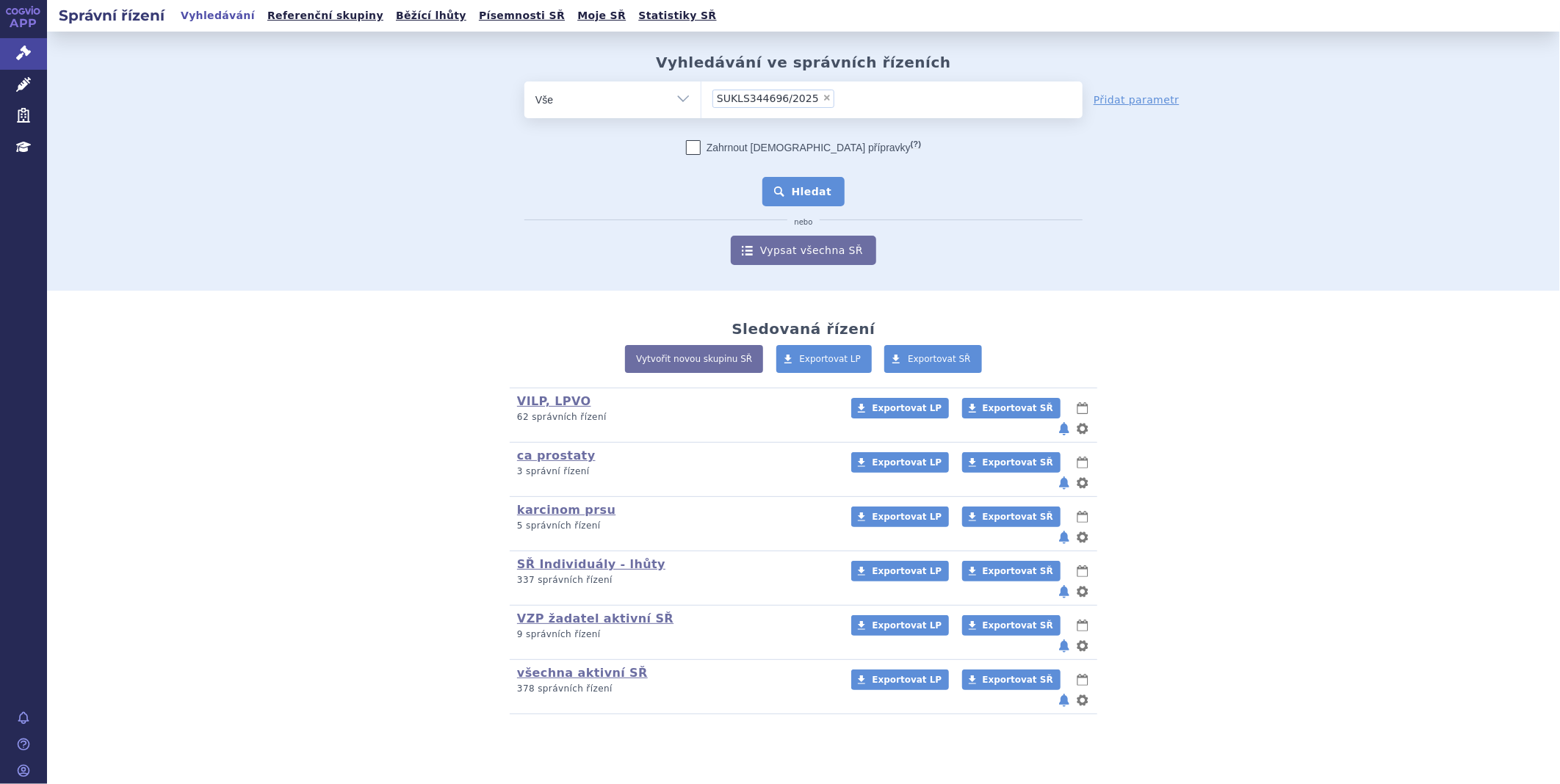
click at [812, 198] on button "Hledat" at bounding box center [803, 191] width 83 height 29
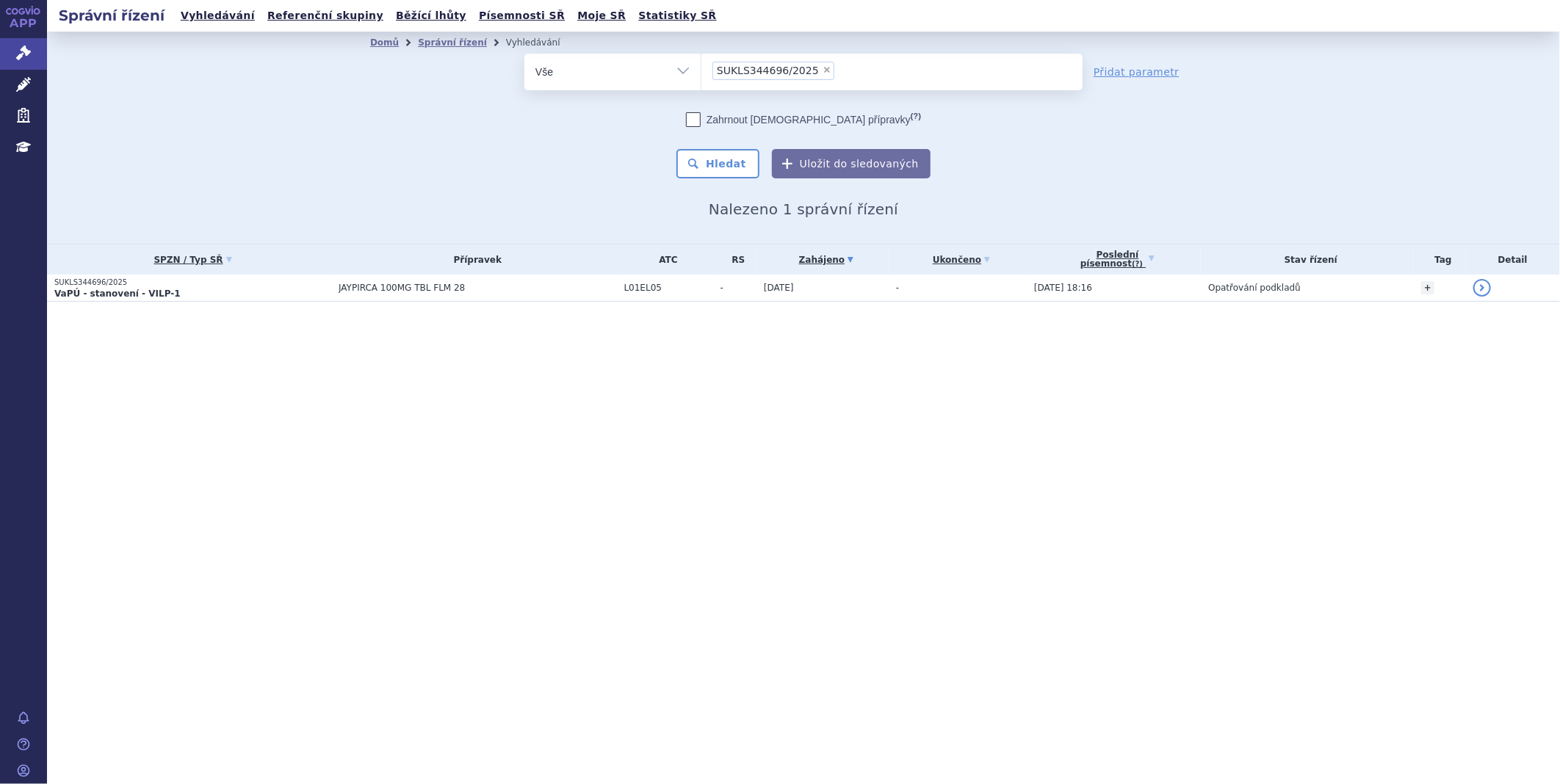
click at [809, 66] on li "× SUKLS344696/2025" at bounding box center [773, 71] width 122 height 18
click at [701, 66] on select "SUKLS344696/2025" at bounding box center [701, 71] width 1 height 37
click at [823, 68] on span "×" at bounding box center [827, 69] width 9 height 9
click at [701, 68] on select "SUKLS344696/2025" at bounding box center [701, 71] width 1 height 37
select select
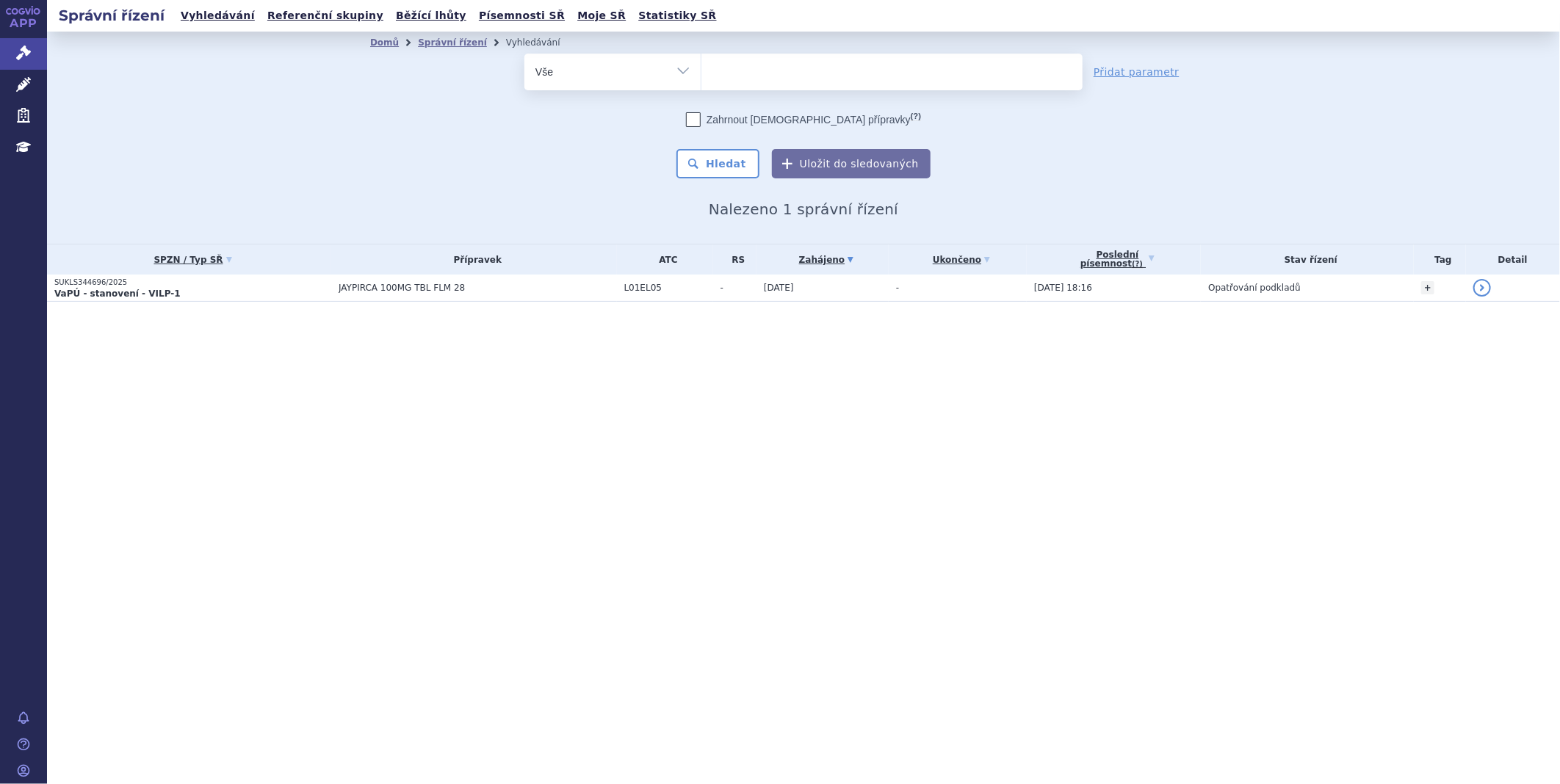
type input "SUKLS345234/2025"
select select "SUKLS345234/2025"
click at [727, 165] on button "Hledat" at bounding box center [717, 163] width 83 height 29
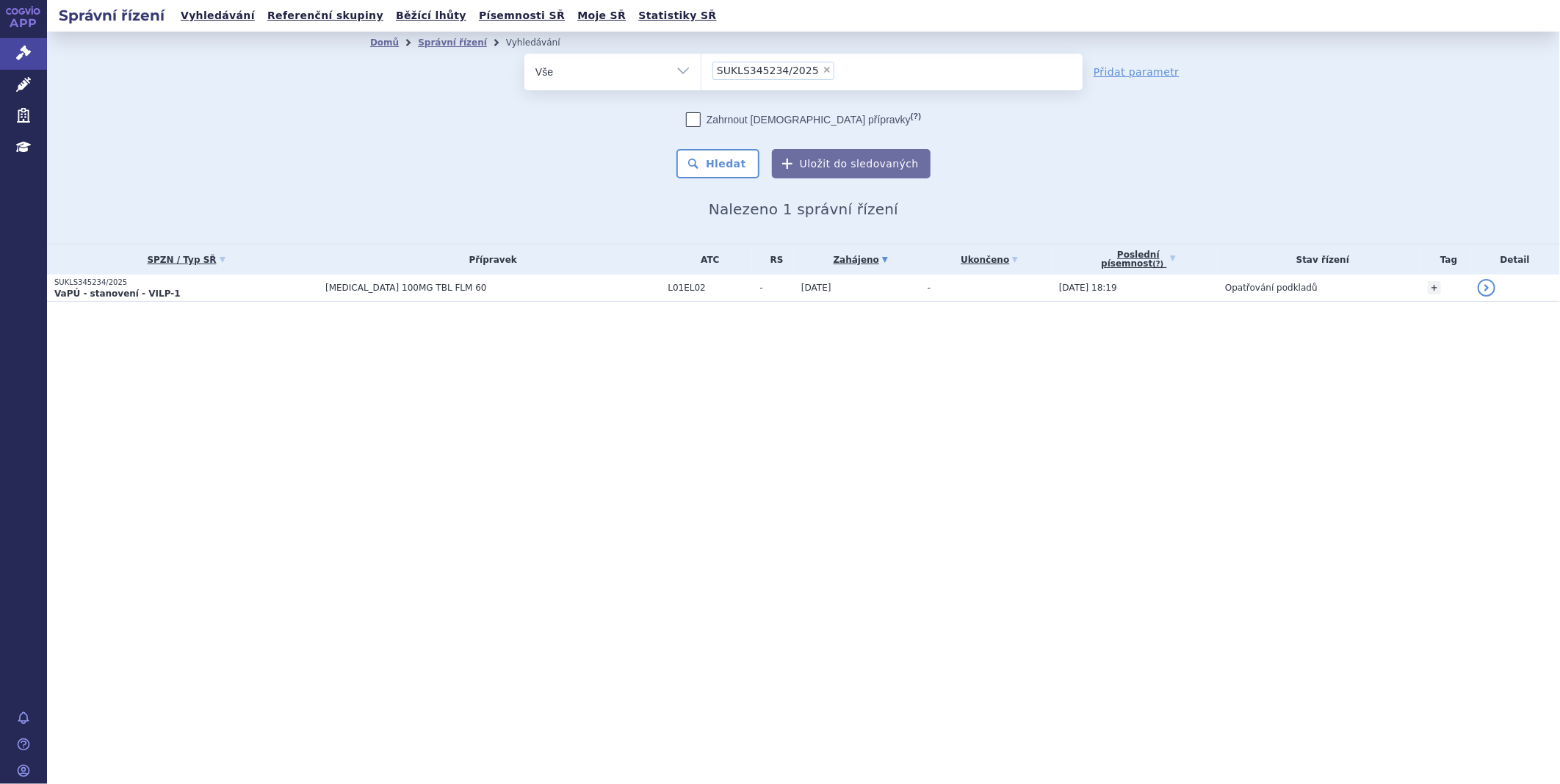
click at [823, 68] on span "×" at bounding box center [827, 69] width 9 height 9
click at [701, 68] on select "SUKLS345234/2025" at bounding box center [701, 71] width 1 height 37
select select
type input "SUKLS340547/2025"
select select "SUKLS340547/2025"
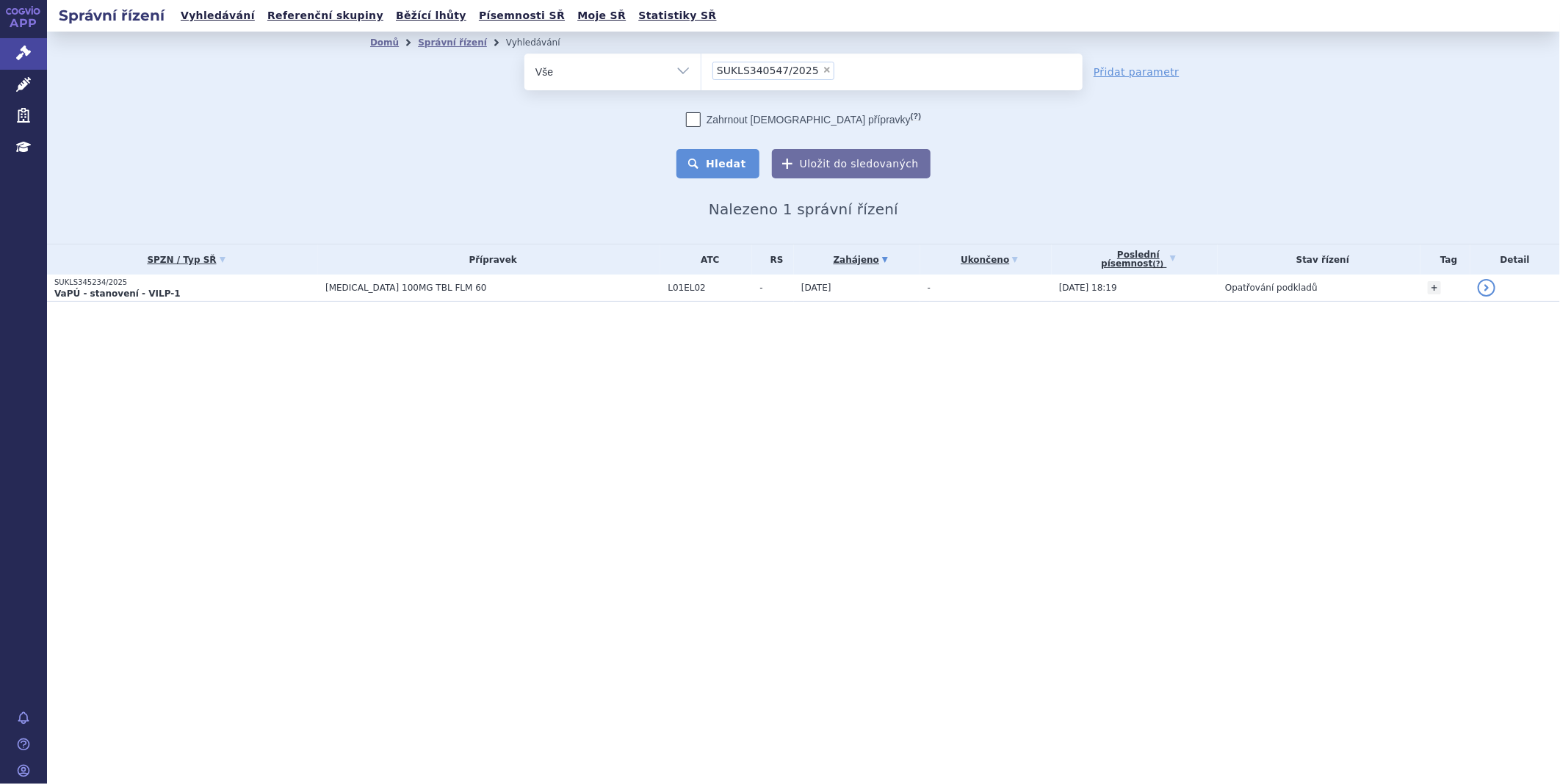
click at [715, 165] on button "Hledat" at bounding box center [717, 163] width 83 height 29
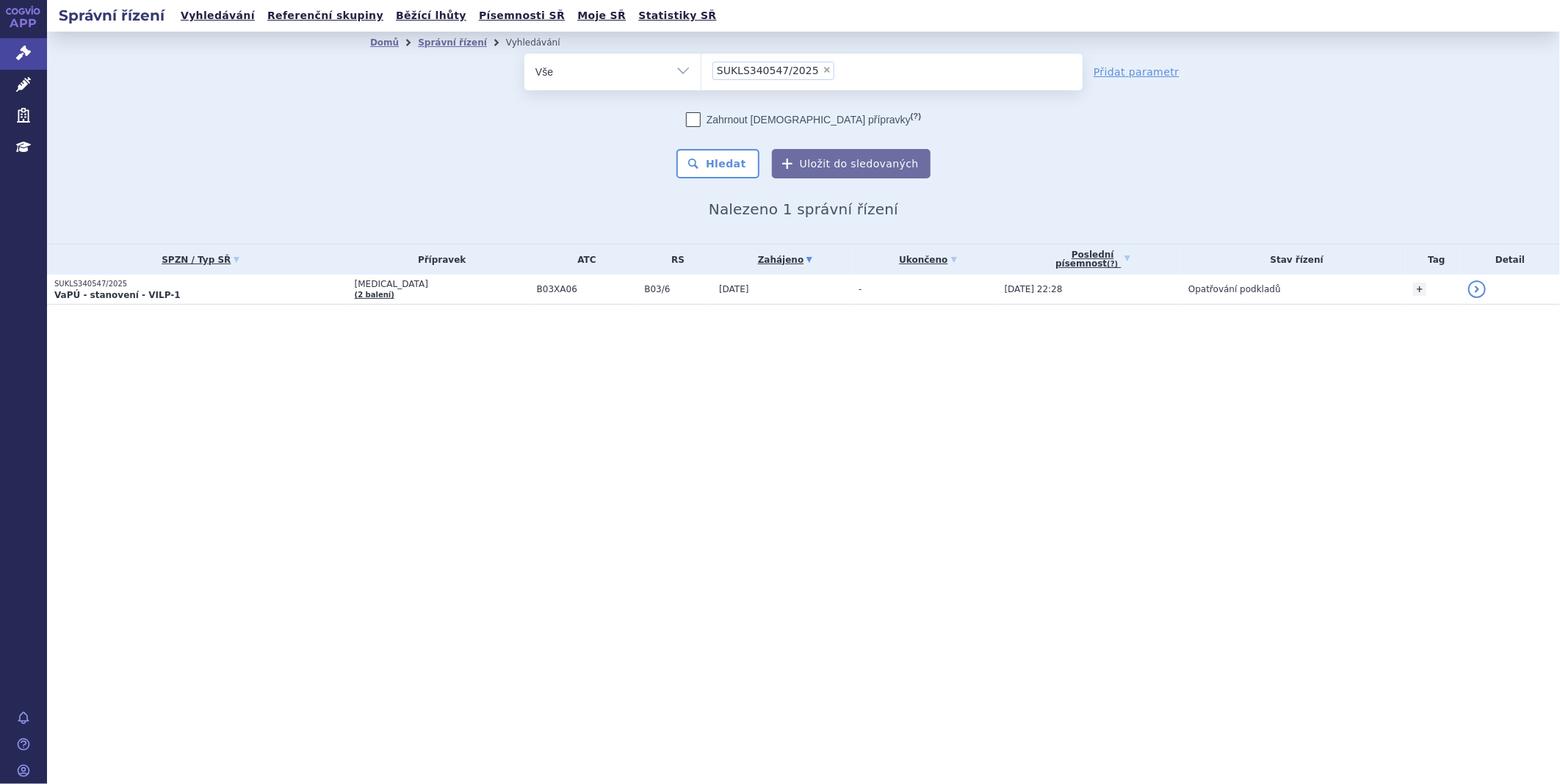
click at [812, 65] on li "× SUKLS340547/2025" at bounding box center [773, 71] width 122 height 18
click at [701, 65] on select "SUKLS340547/2025" at bounding box center [701, 71] width 1 height 37
click at [818, 68] on li "× SUKLS340547/2025" at bounding box center [773, 71] width 122 height 18
click at [701, 68] on select "SUKLS340547/2025" at bounding box center [701, 71] width 1 height 37
click at [808, 68] on li "× SUKLS340547/2025" at bounding box center [773, 71] width 122 height 18
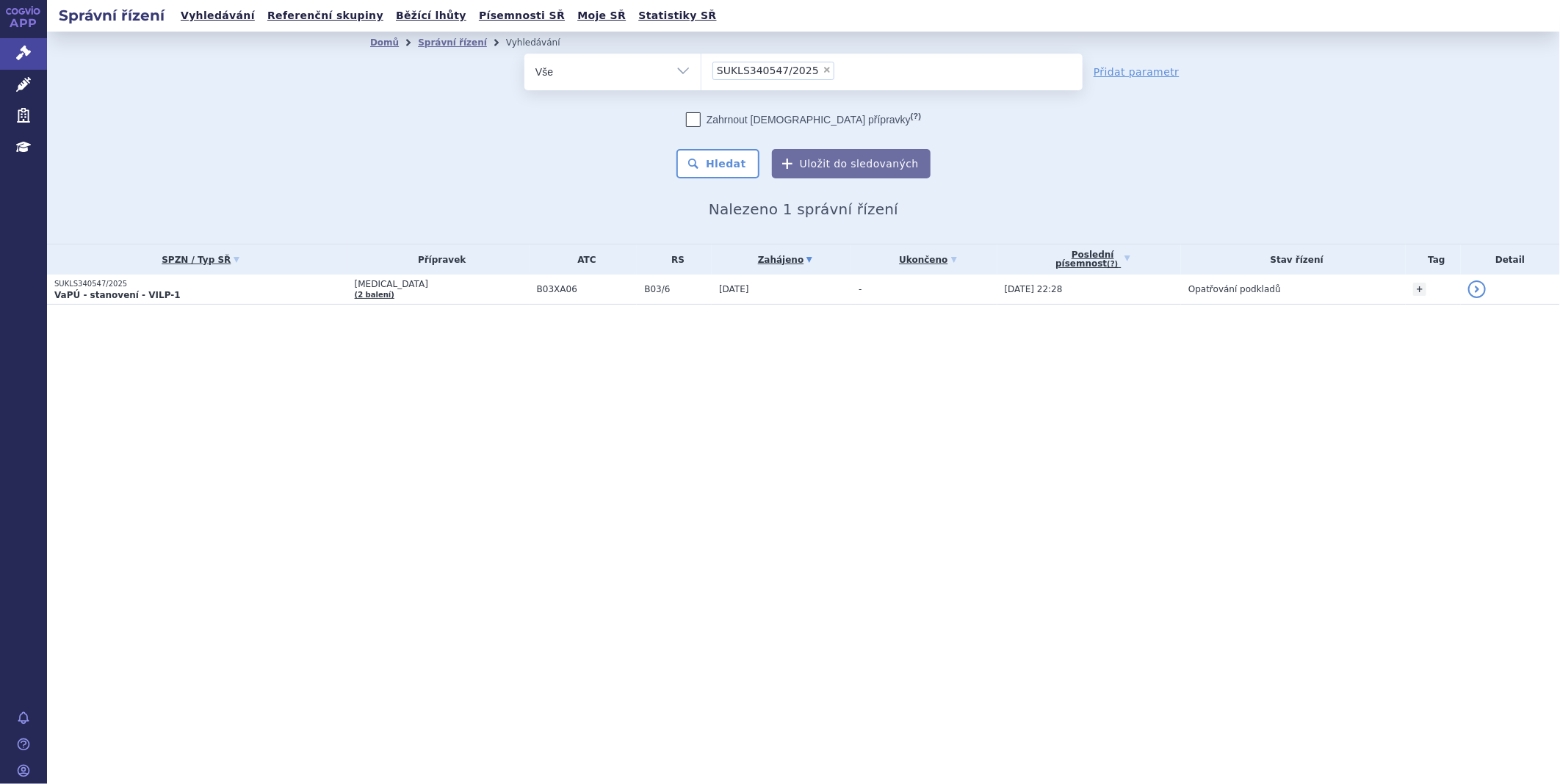
click at [701, 68] on select "SUKLS340547/2025" at bounding box center [701, 71] width 1 height 37
click at [823, 70] on span "×" at bounding box center [827, 69] width 9 height 9
click at [701, 70] on select "SUKLS340547/2025" at bounding box center [701, 71] width 1 height 37
select select
type input "SUKLS274314/2024"
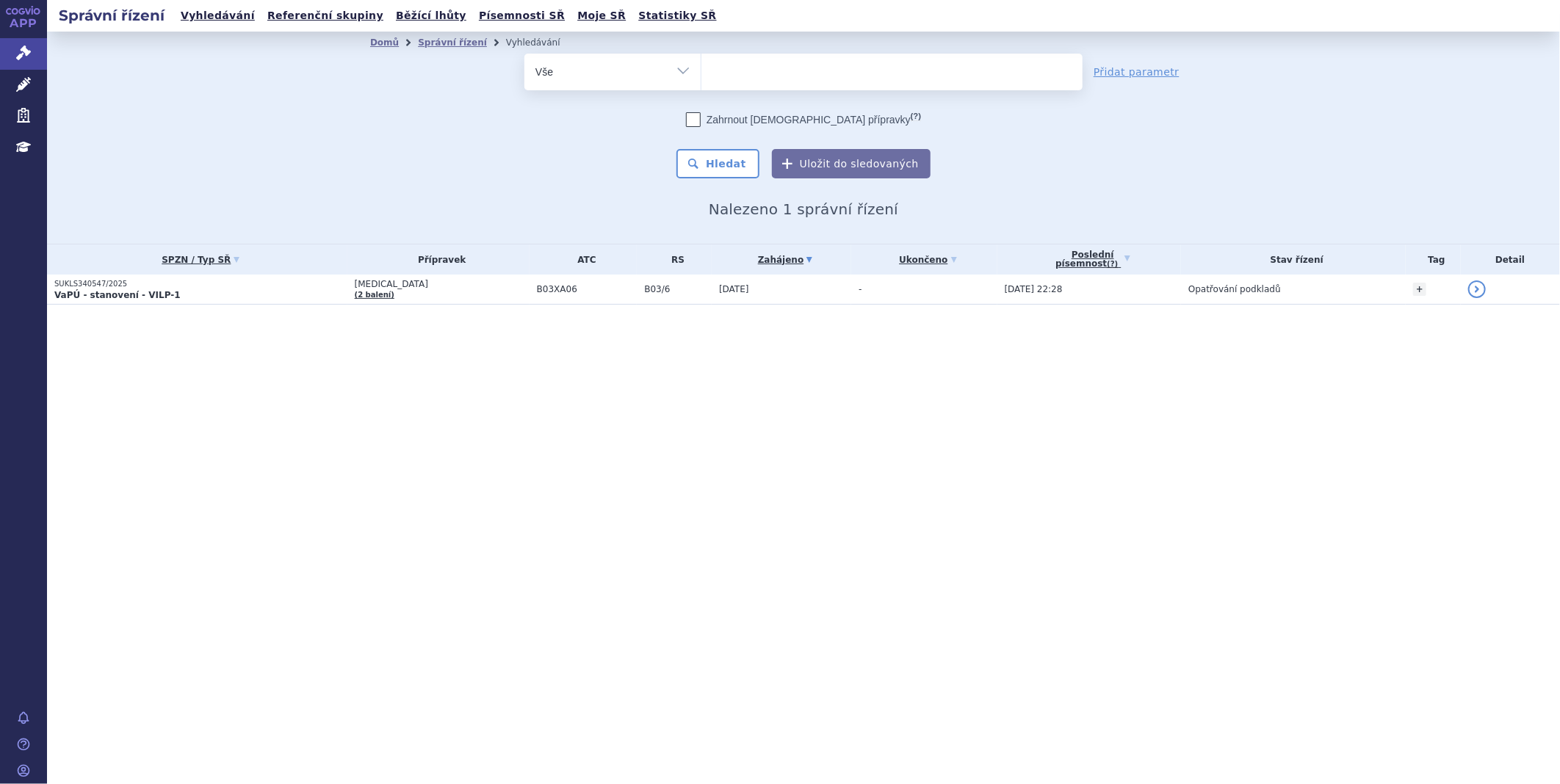
select select "SUKLS274314/2024"
click at [704, 165] on button "Hledat" at bounding box center [717, 163] width 83 height 29
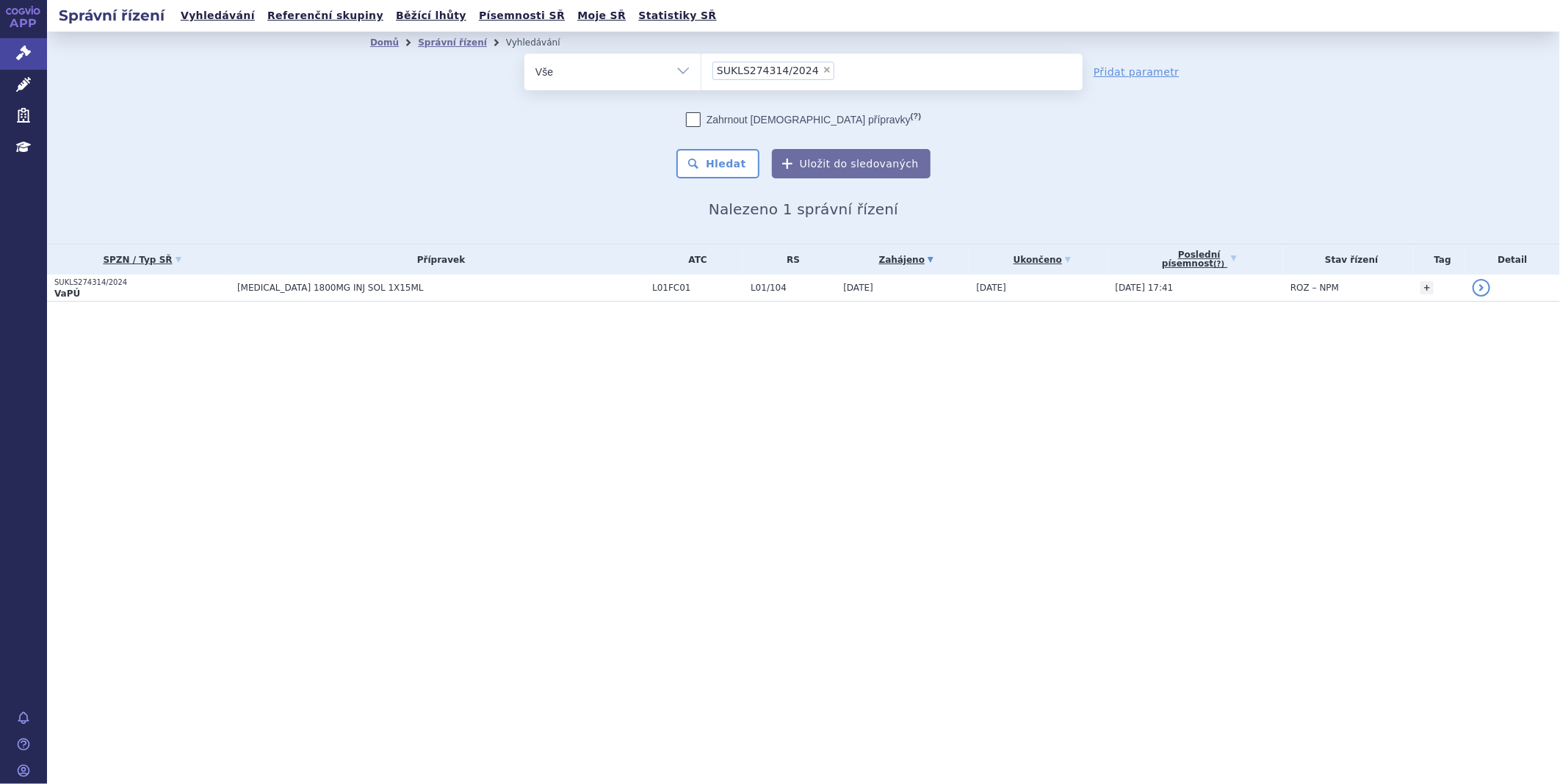
click at [823, 65] on span "×" at bounding box center [827, 69] width 9 height 9
click at [701, 65] on select "SUKLS274314/2024" at bounding box center [701, 71] width 1 height 37
select select
type input "SUKLS231427/2025"
select select "SUKLS231427/2025"
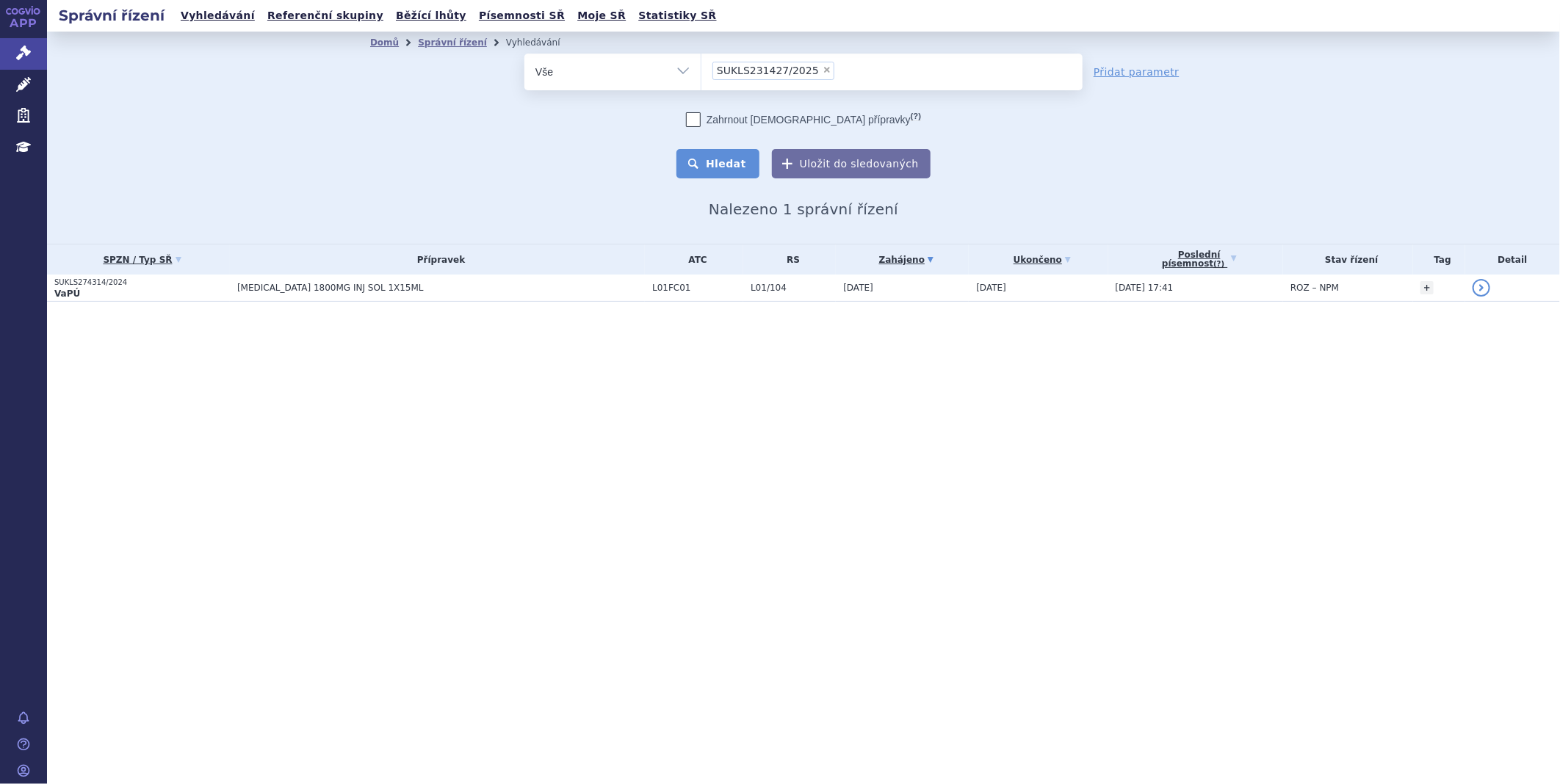
click at [746, 160] on button "Hledat" at bounding box center [717, 163] width 83 height 29
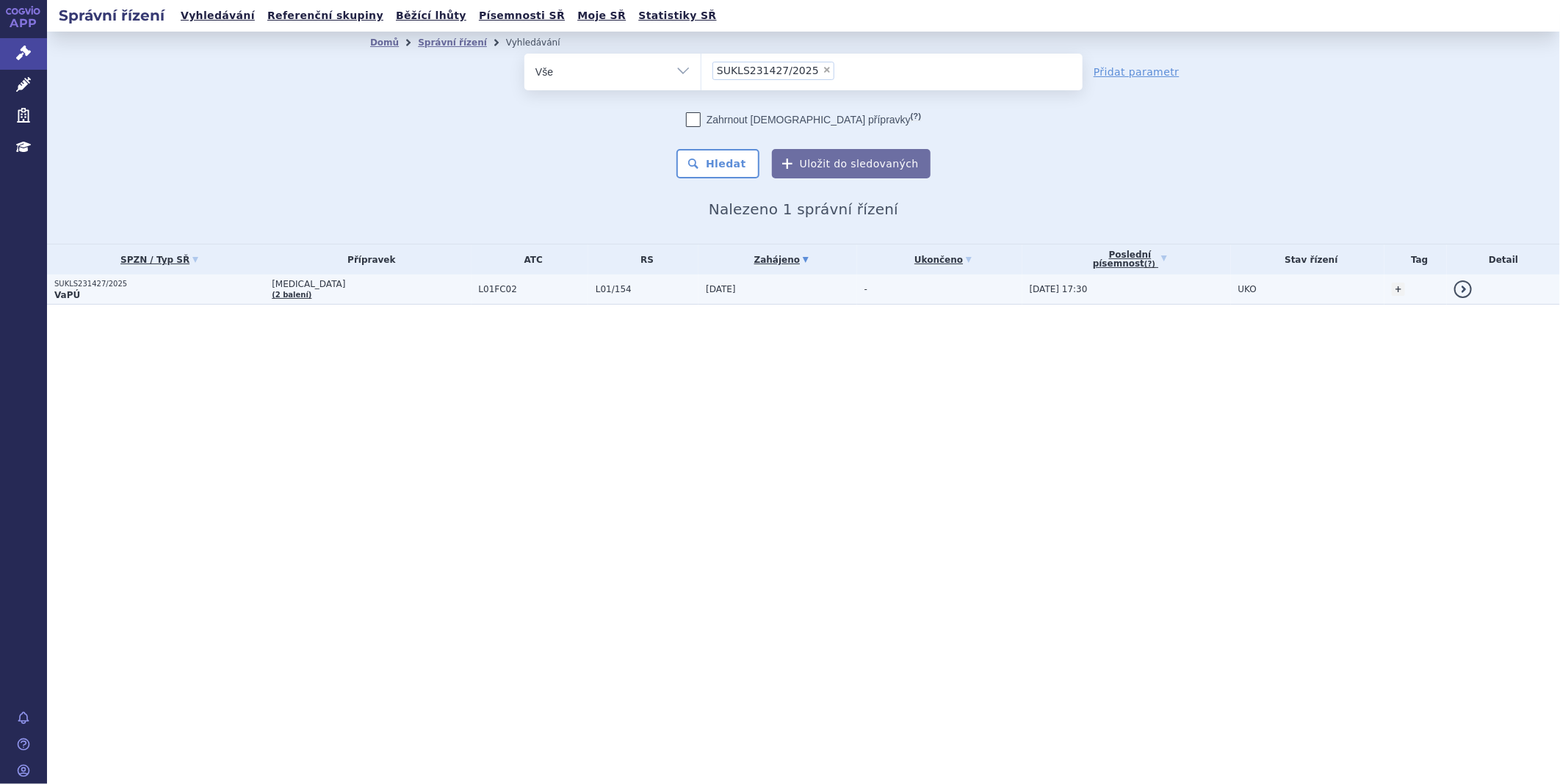
click at [93, 292] on p "VaPÚ" at bounding box center [159, 295] width 210 height 12
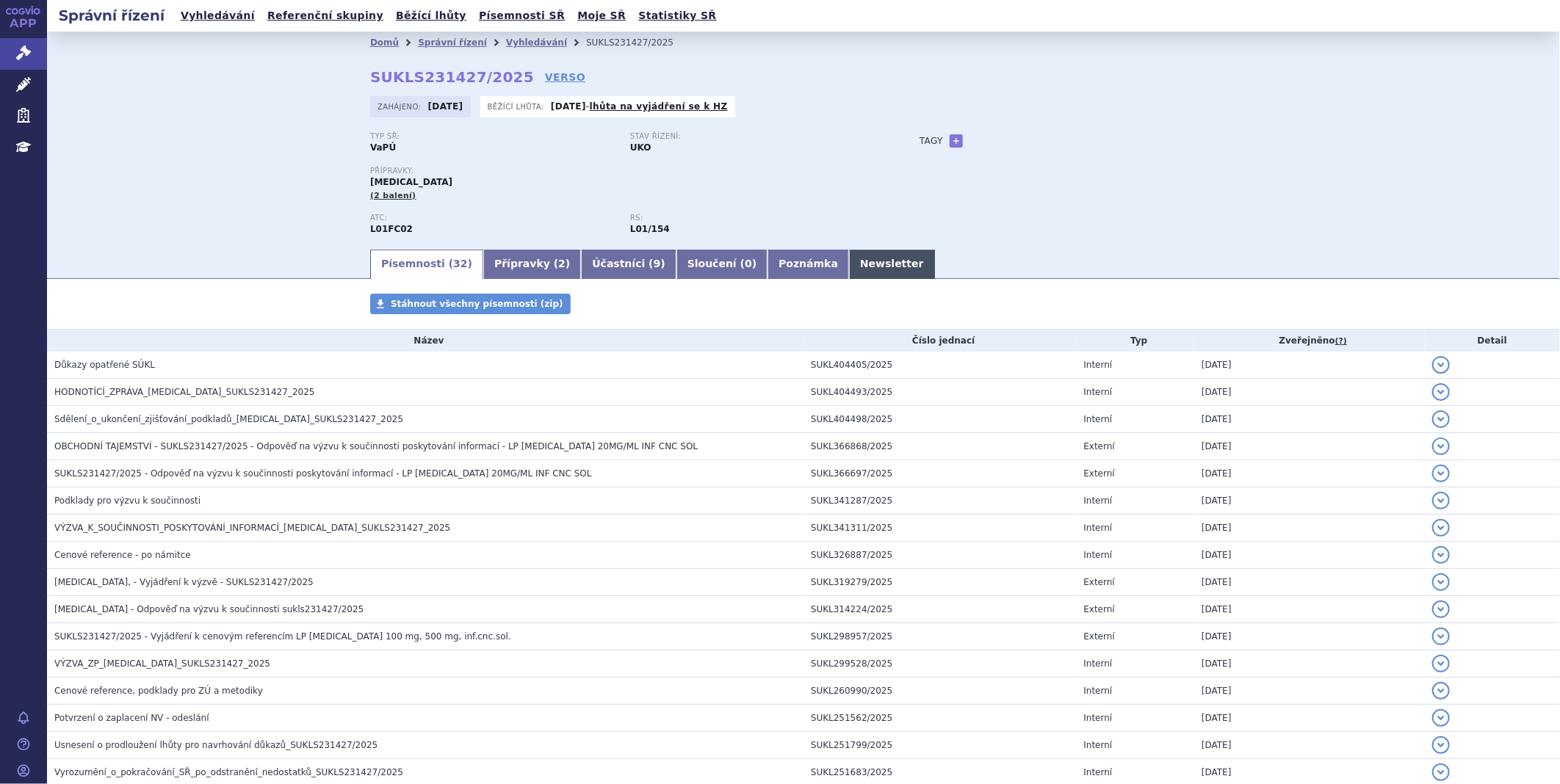
click at [849, 268] on link "Newsletter" at bounding box center [892, 264] width 86 height 29
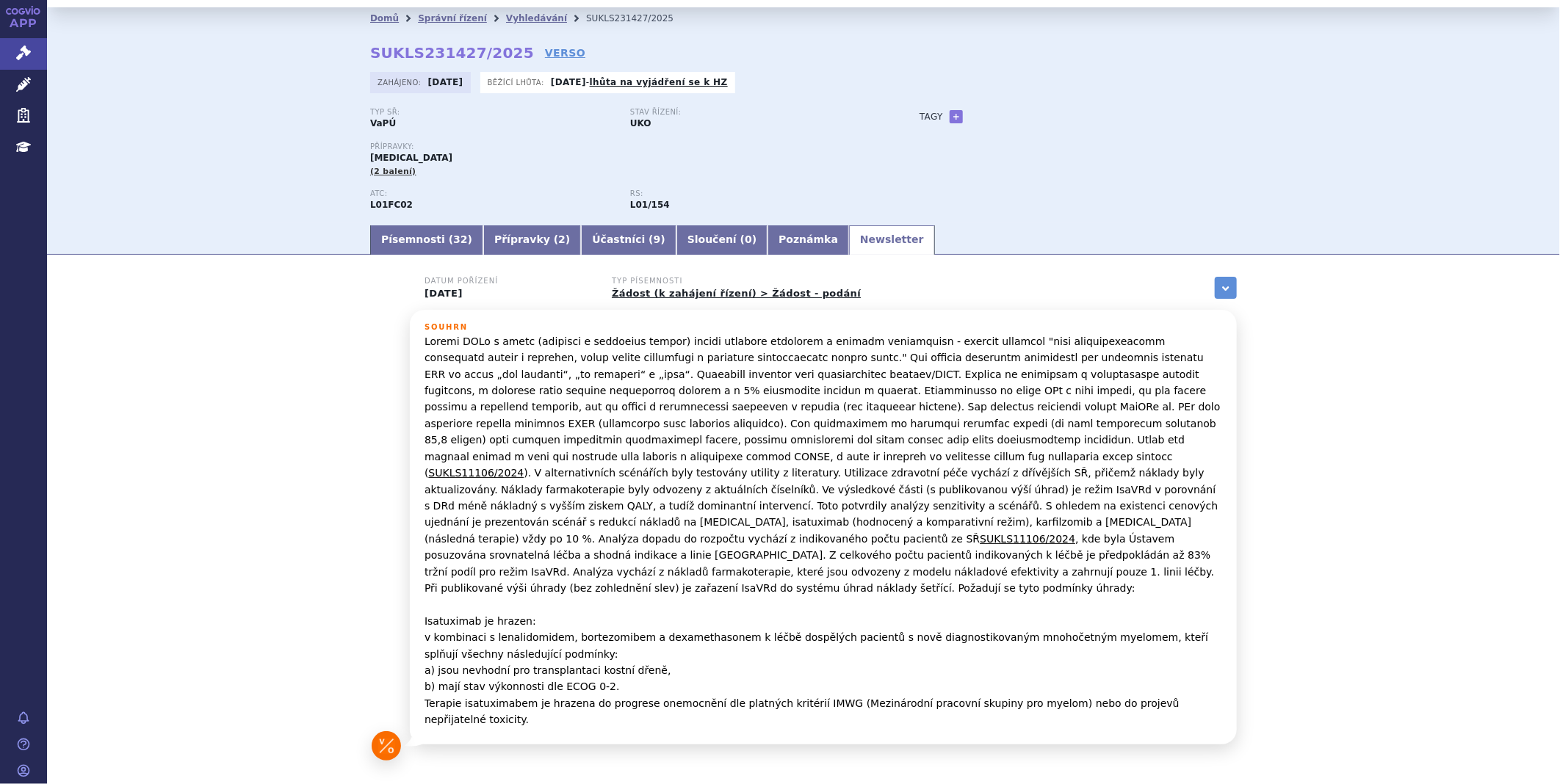
scroll to position [62, 0]
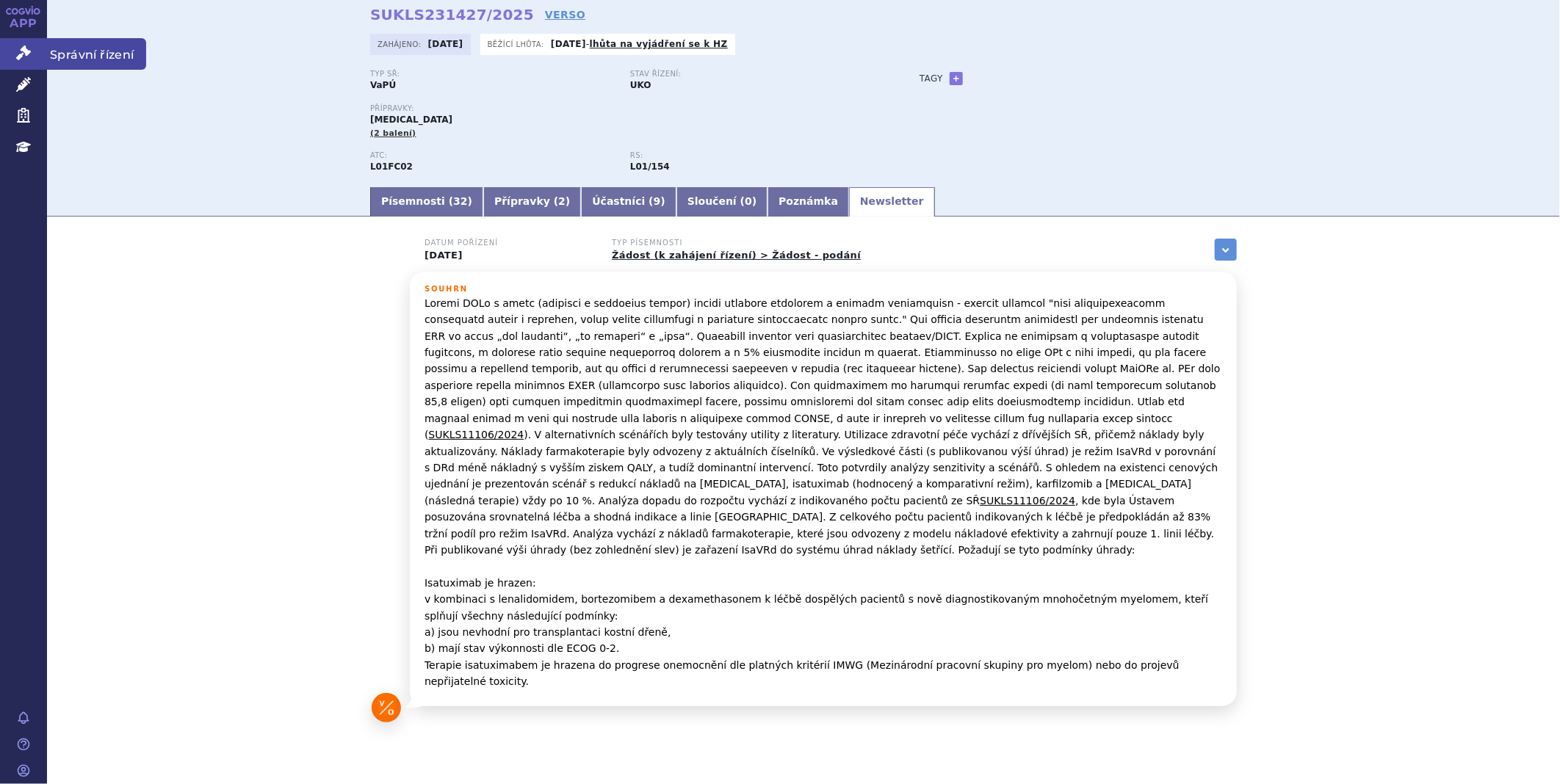
click at [56, 51] on span "Správní řízení" at bounding box center [96, 53] width 99 height 31
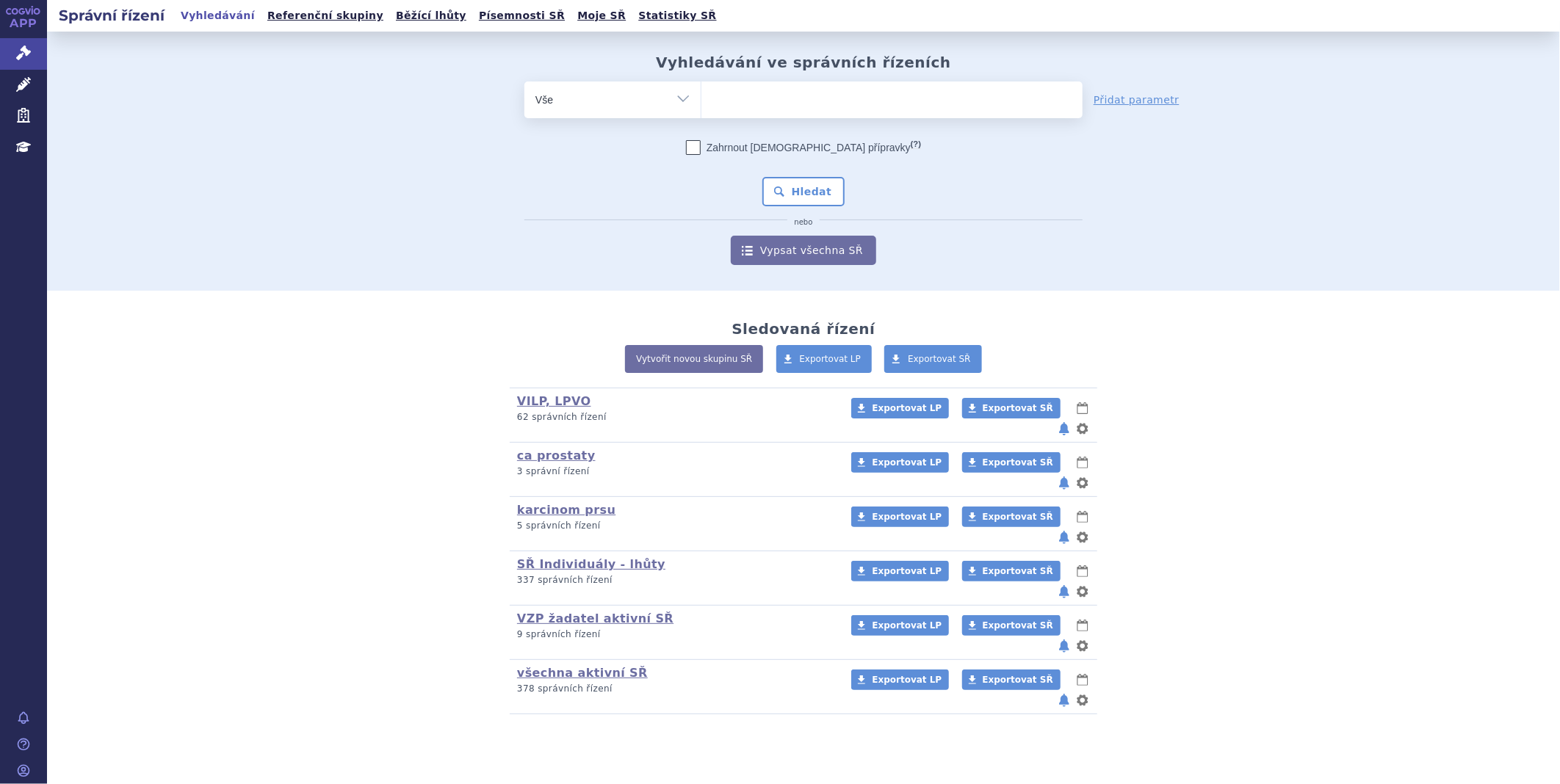
click at [965, 115] on span at bounding box center [891, 100] width 381 height 37
click at [701, 115] on select at bounding box center [701, 99] width 1 height 37
paste input "SUKLS174982/2025"
type input "SUKLS174982/2025"
select select "SUKLS174982/2025"
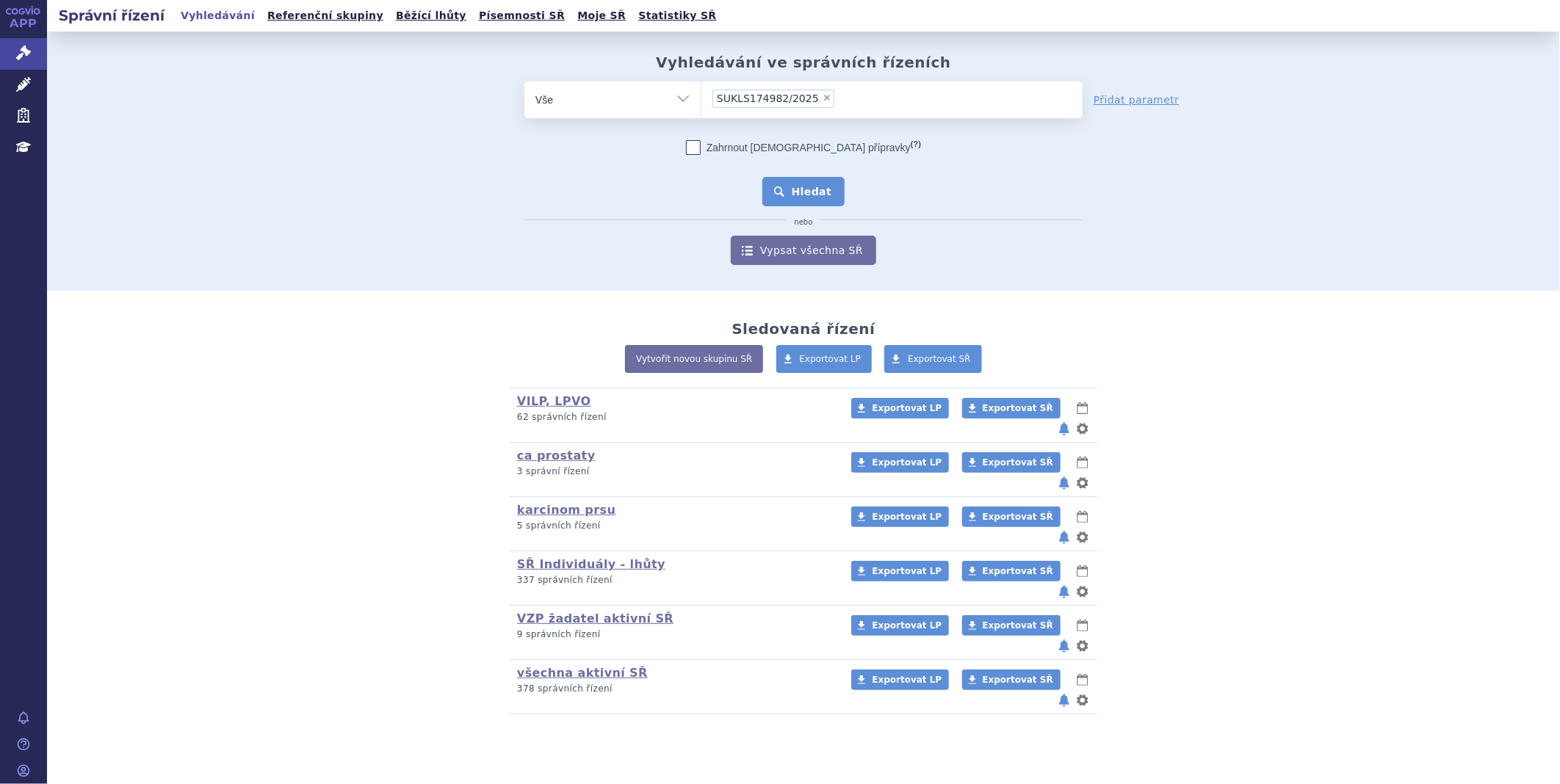
click at [823, 195] on button "Hledat" at bounding box center [803, 191] width 83 height 29
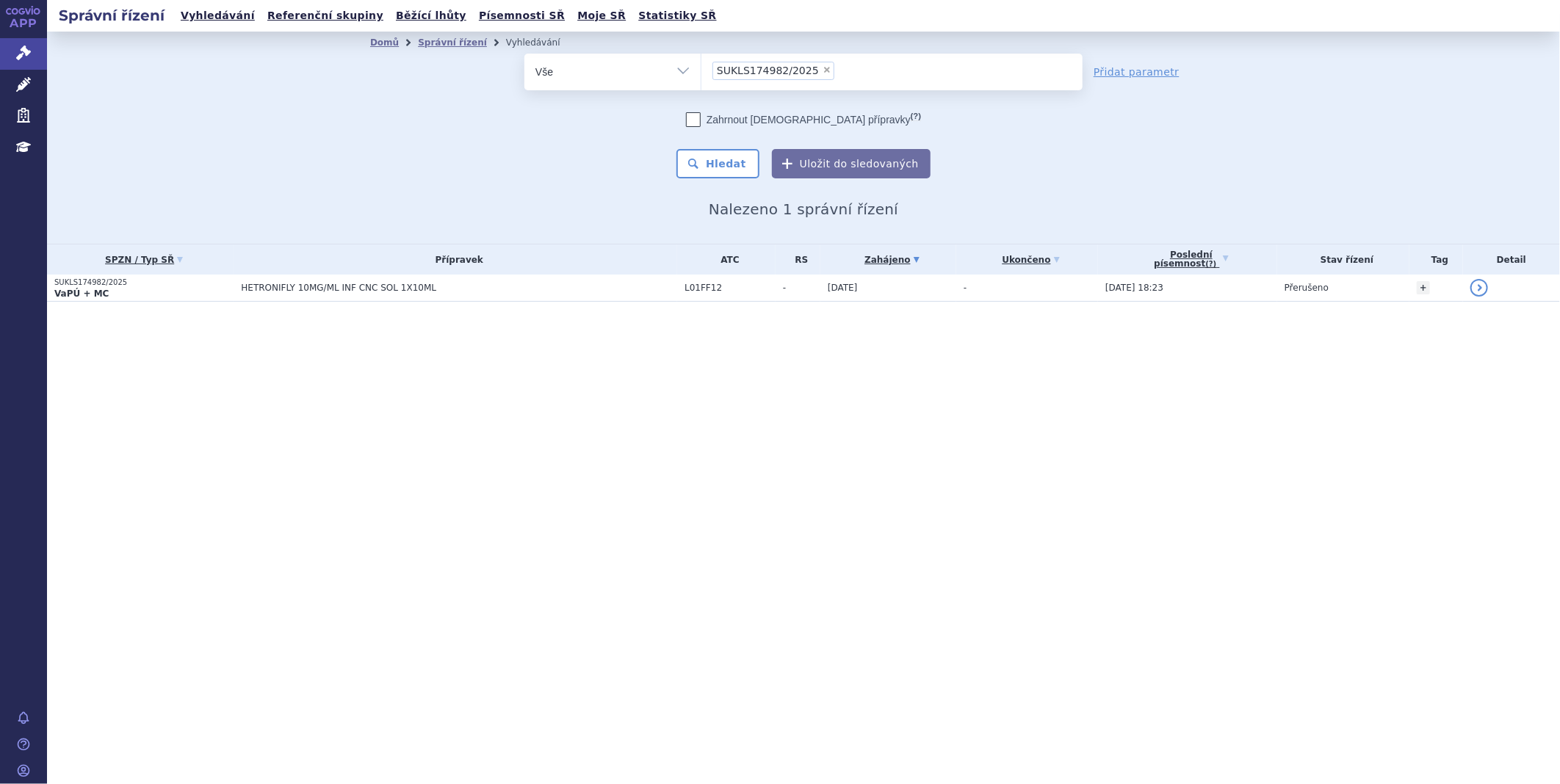
click at [823, 70] on span "×" at bounding box center [827, 69] width 9 height 9
click at [701, 70] on select "SUKLS174982/2025" at bounding box center [701, 71] width 1 height 37
select select
type input "SUKLS336296/2025"
select select "SUKLS336296/2025"
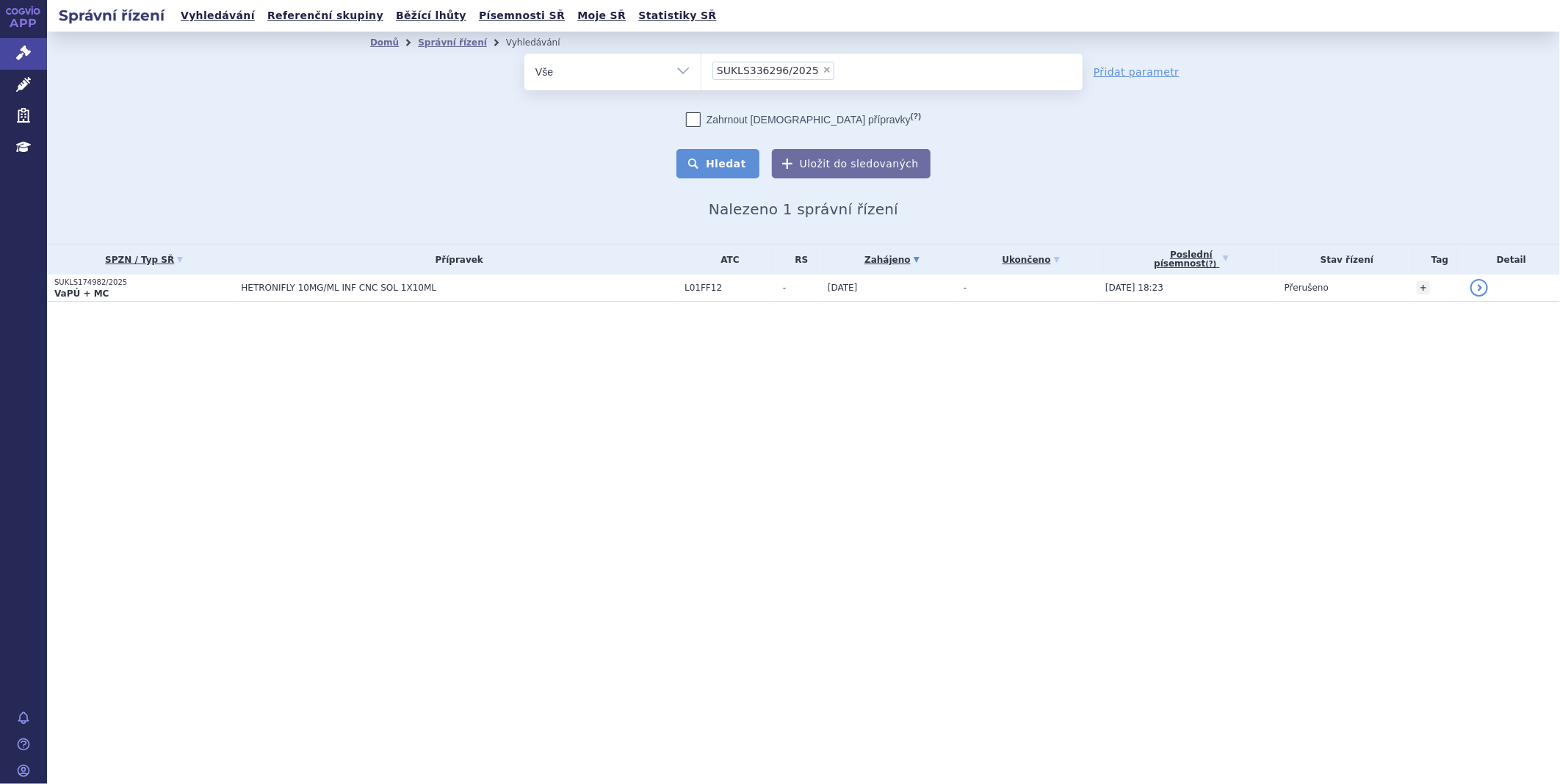
click at [727, 162] on button "Hledat" at bounding box center [717, 163] width 83 height 29
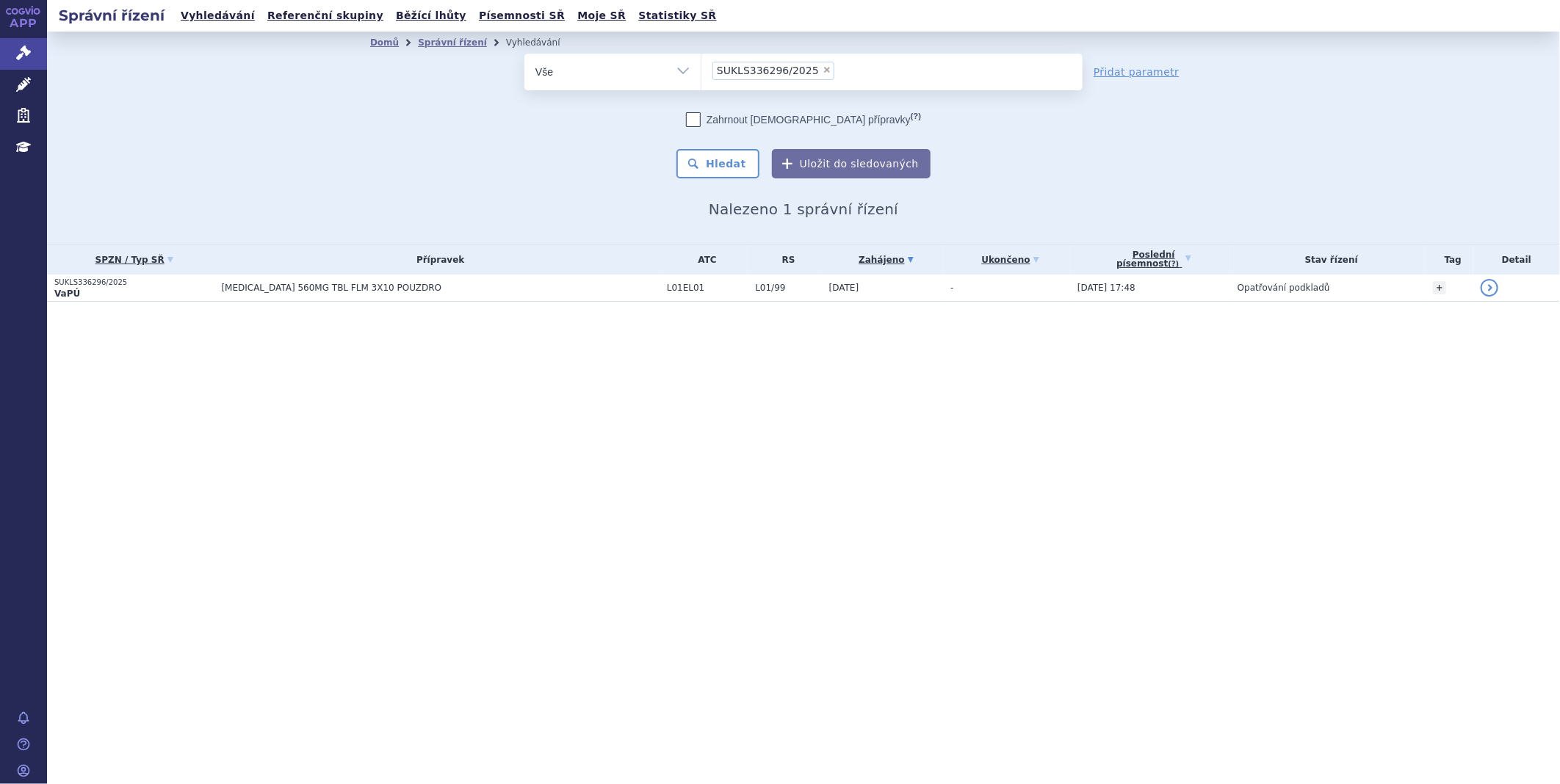
click at [821, 70] on ul "× SUKLS336296/2025" at bounding box center [891, 70] width 381 height 32
click at [701, 70] on select "SUKLS336296/2025" at bounding box center [701, 71] width 1 height 37
click at [823, 67] on span "×" at bounding box center [827, 69] width 9 height 9
click at [701, 67] on select "SUKLS336296/2025" at bounding box center [701, 71] width 1 height 37
select select
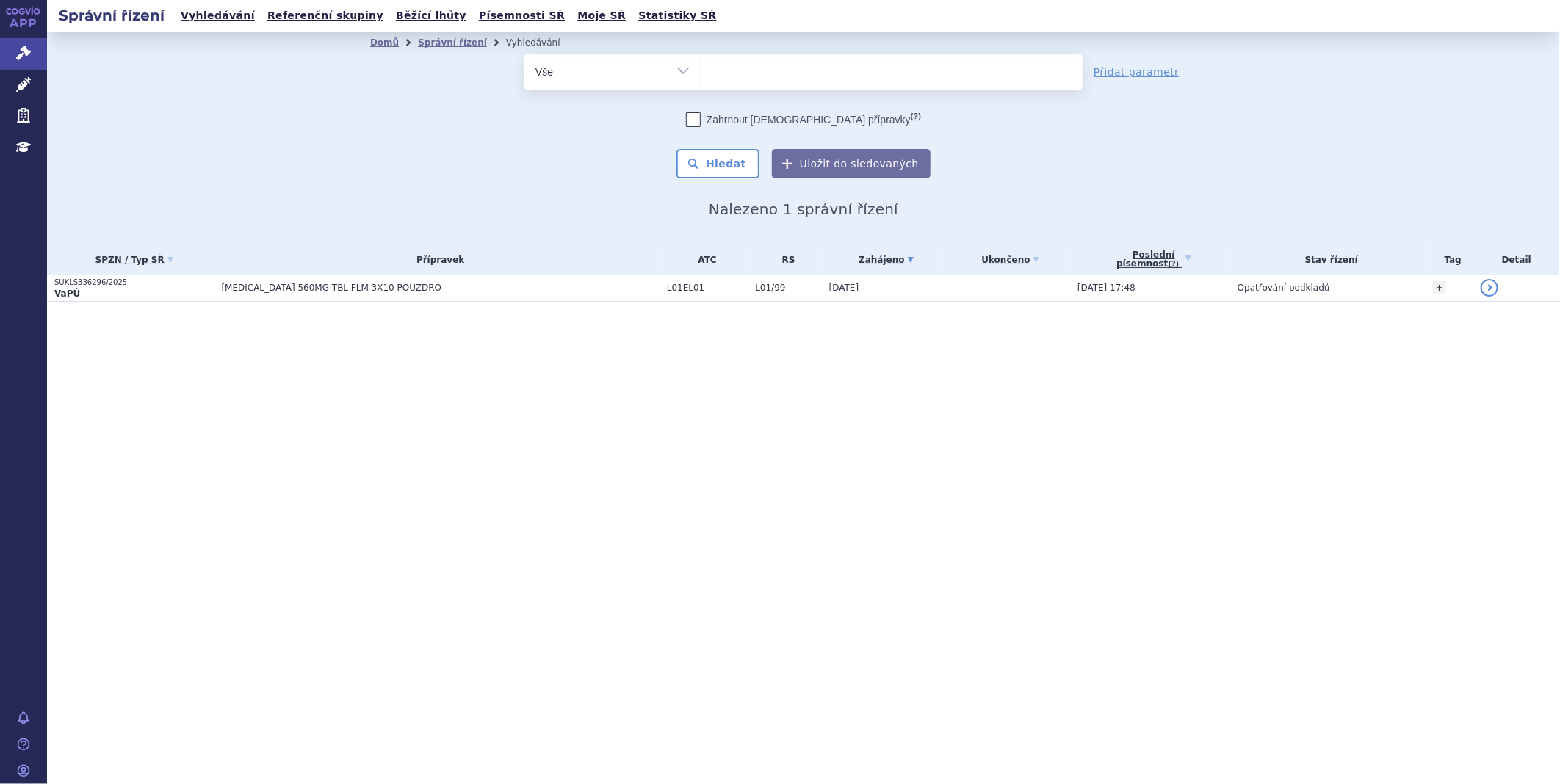
type input "SUKLS302461/2025"
select select "SUKLS302461/2025"
click at [715, 165] on button "Hledat" at bounding box center [717, 163] width 83 height 29
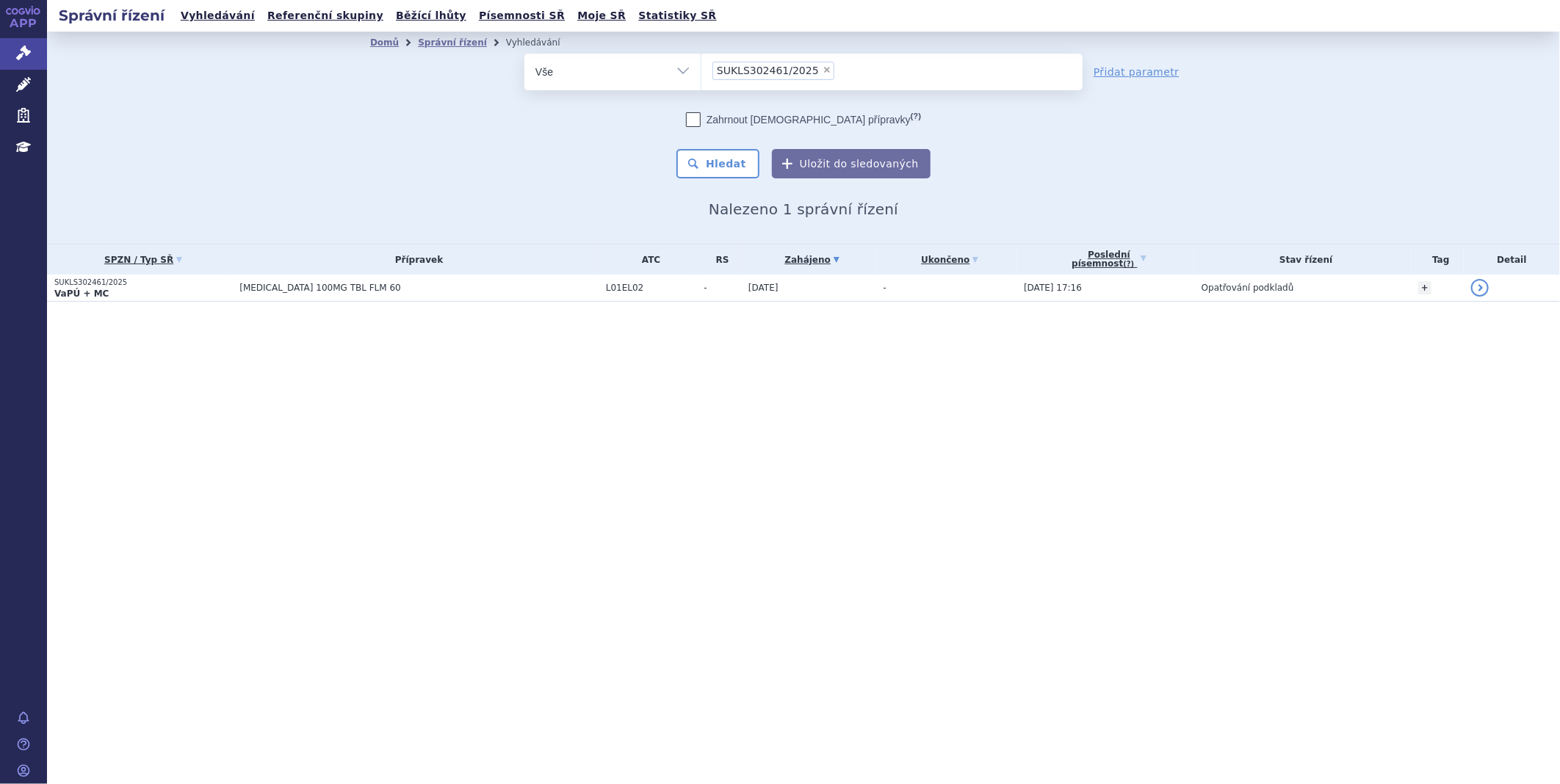
click at [823, 67] on span "×" at bounding box center [827, 69] width 9 height 9
click at [701, 67] on select "SUKLS302461/2025" at bounding box center [701, 71] width 1 height 37
select select
type input "SUKLS166482/2025"
select select "SUKLS166482/2025"
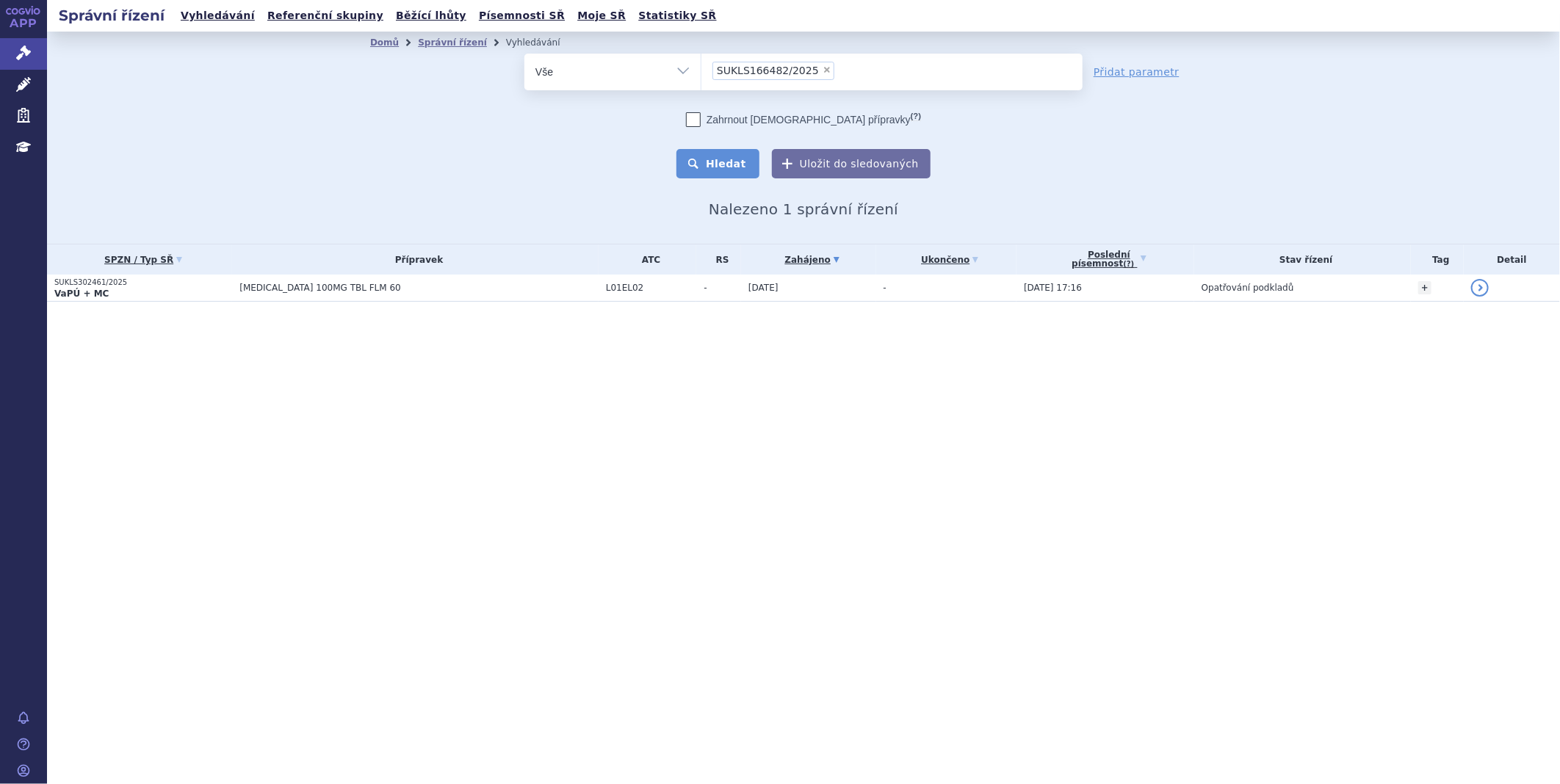
click at [732, 164] on button "Hledat" at bounding box center [717, 163] width 83 height 29
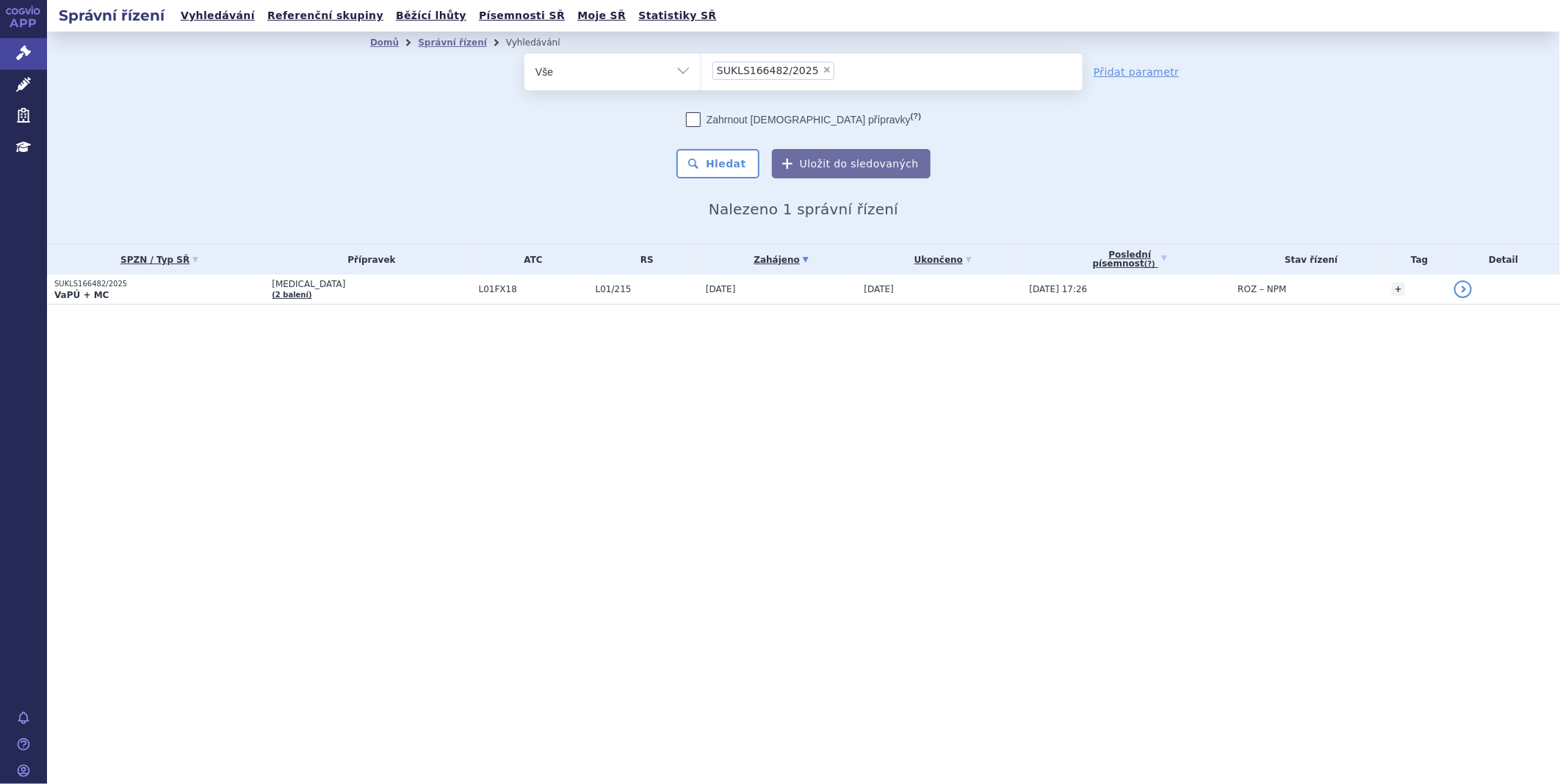
click at [808, 68] on li "× SUKLS166482/2025" at bounding box center [773, 71] width 122 height 18
click at [701, 68] on select "SUKLS166482/2025" at bounding box center [701, 71] width 1 height 37
click at [823, 68] on span "×" at bounding box center [827, 69] width 9 height 9
click at [701, 68] on select "SUKLS166482/2025" at bounding box center [701, 71] width 1 height 37
select select
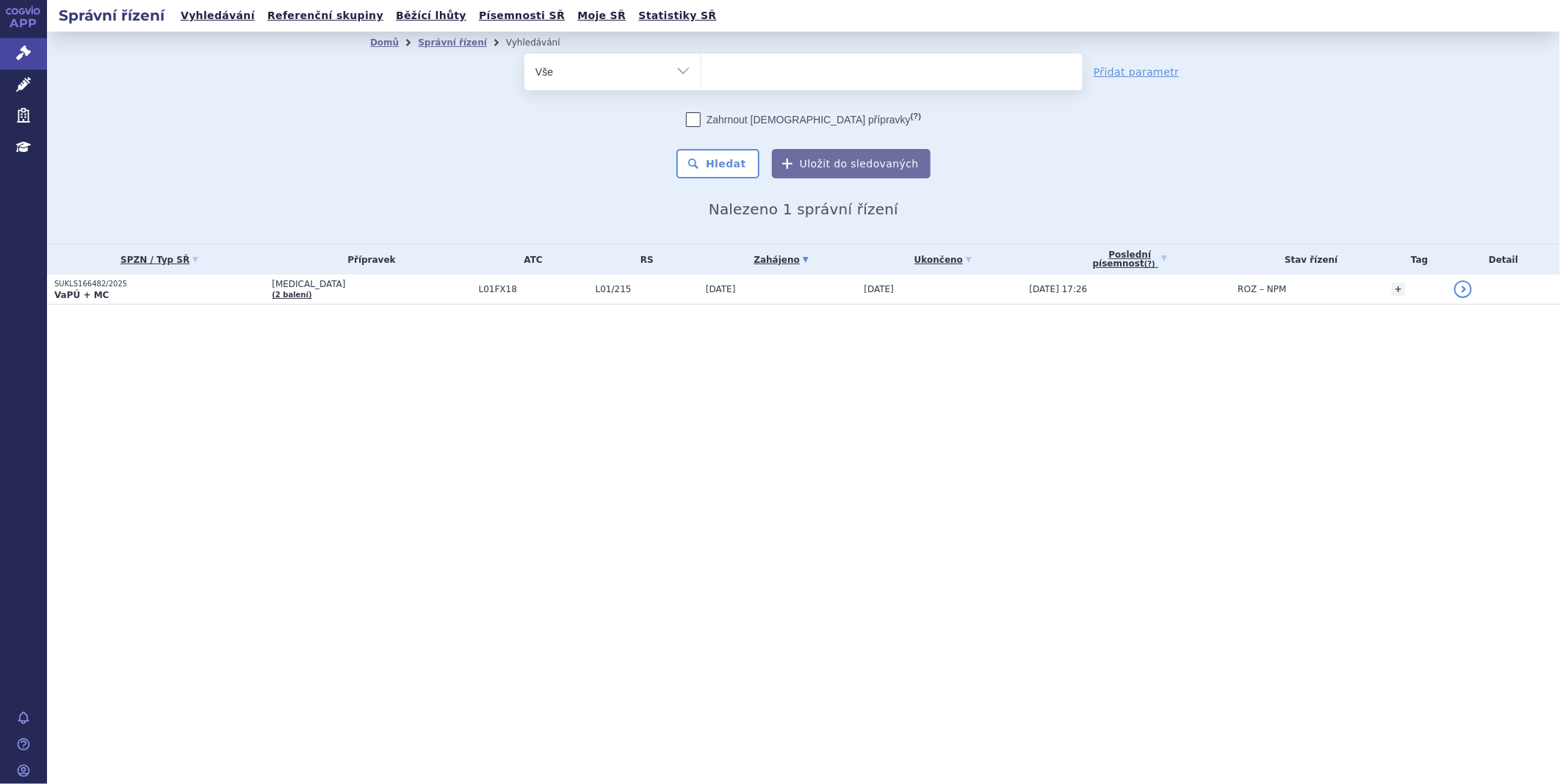
type input "SUKLS100757/2025"
select select "SUKLS100757/2025"
click at [726, 160] on button "Hledat" at bounding box center [717, 163] width 83 height 29
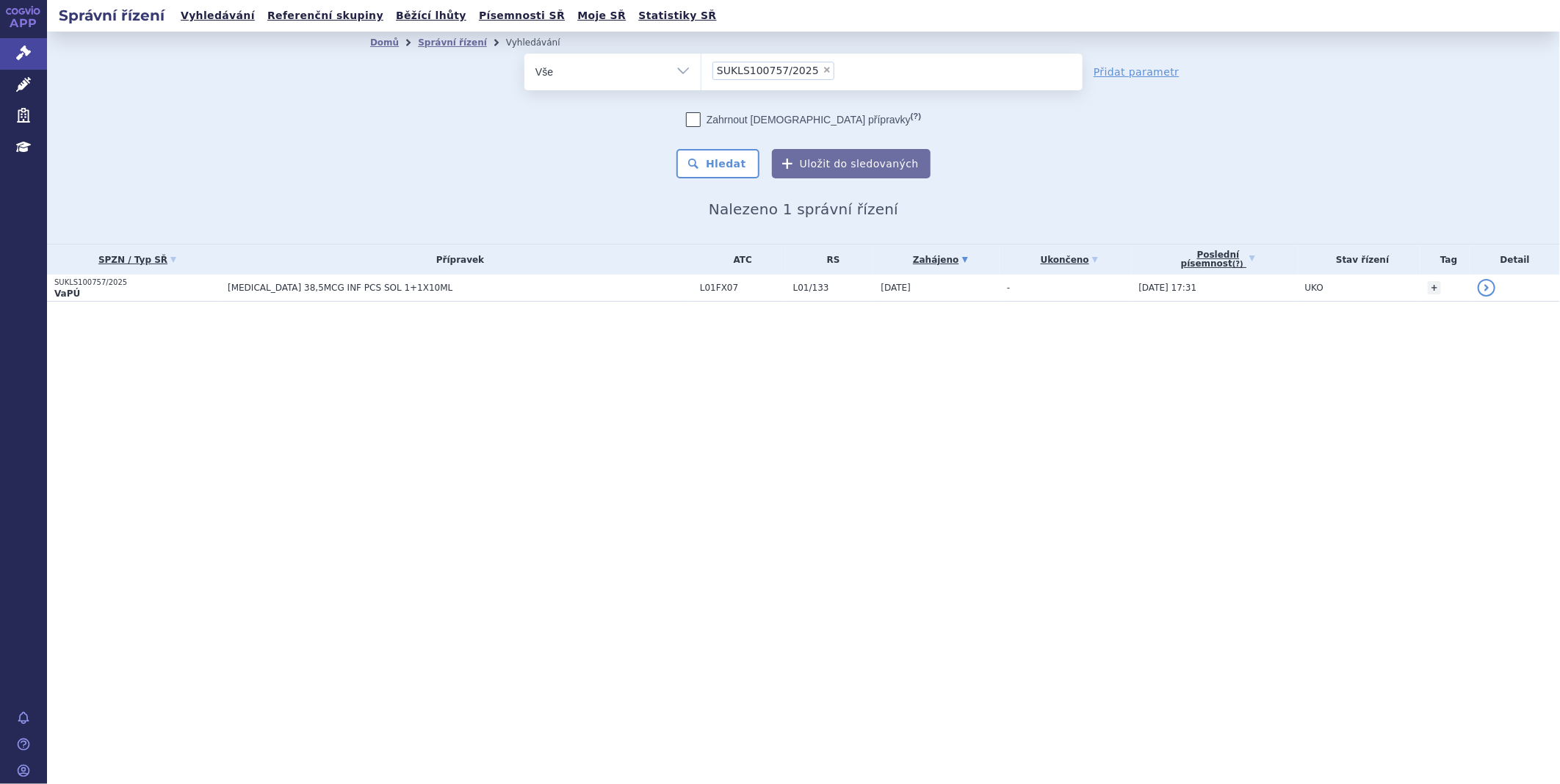
click at [823, 71] on span "×" at bounding box center [827, 69] width 9 height 9
click at [701, 71] on select "SUKLS100757/2025" at bounding box center [701, 71] width 1 height 37
select select
type input "AKANTIOR"
select select "AKANTIOR"
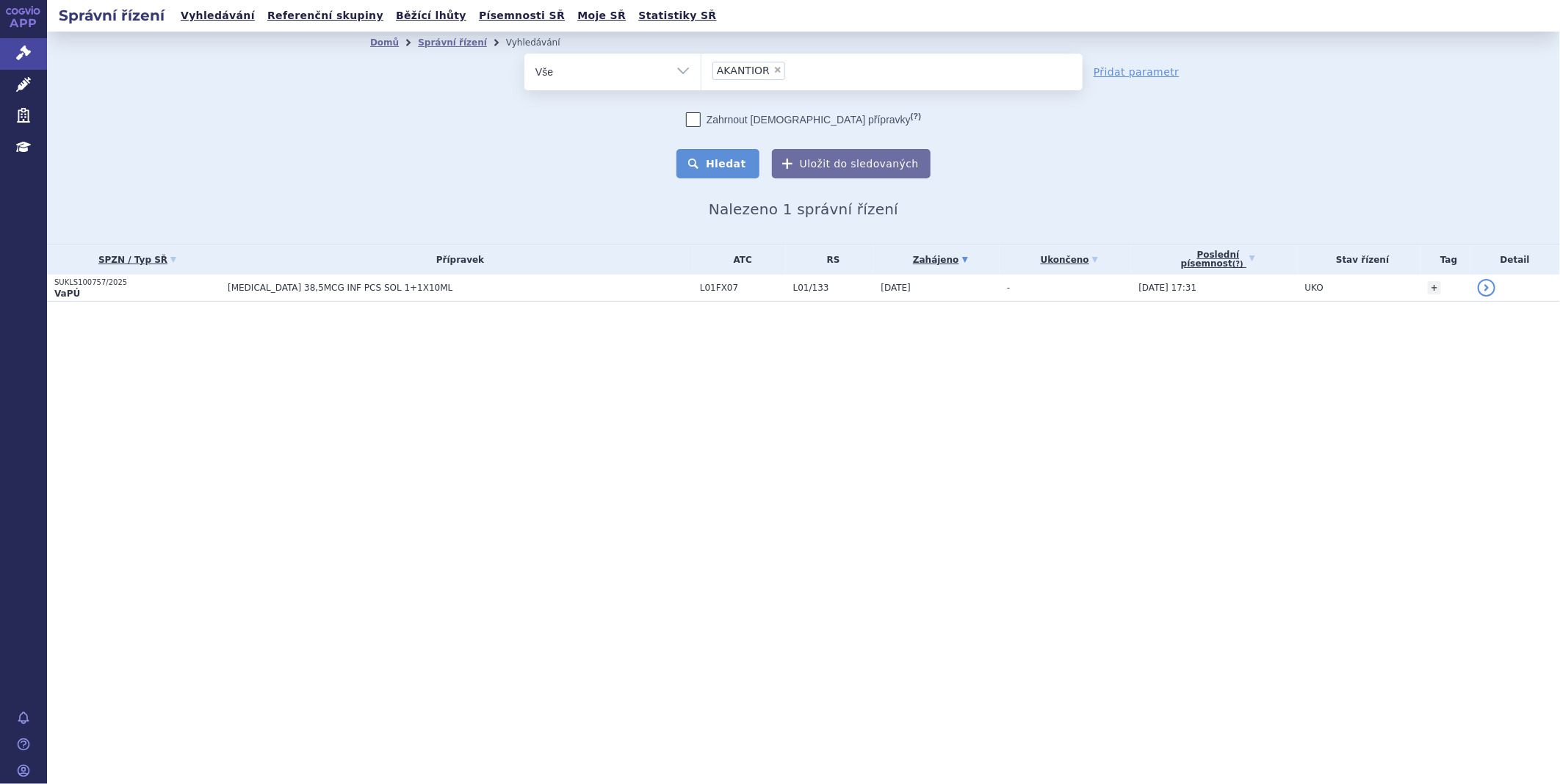
click at [732, 165] on button "Hledat" at bounding box center [717, 163] width 83 height 29
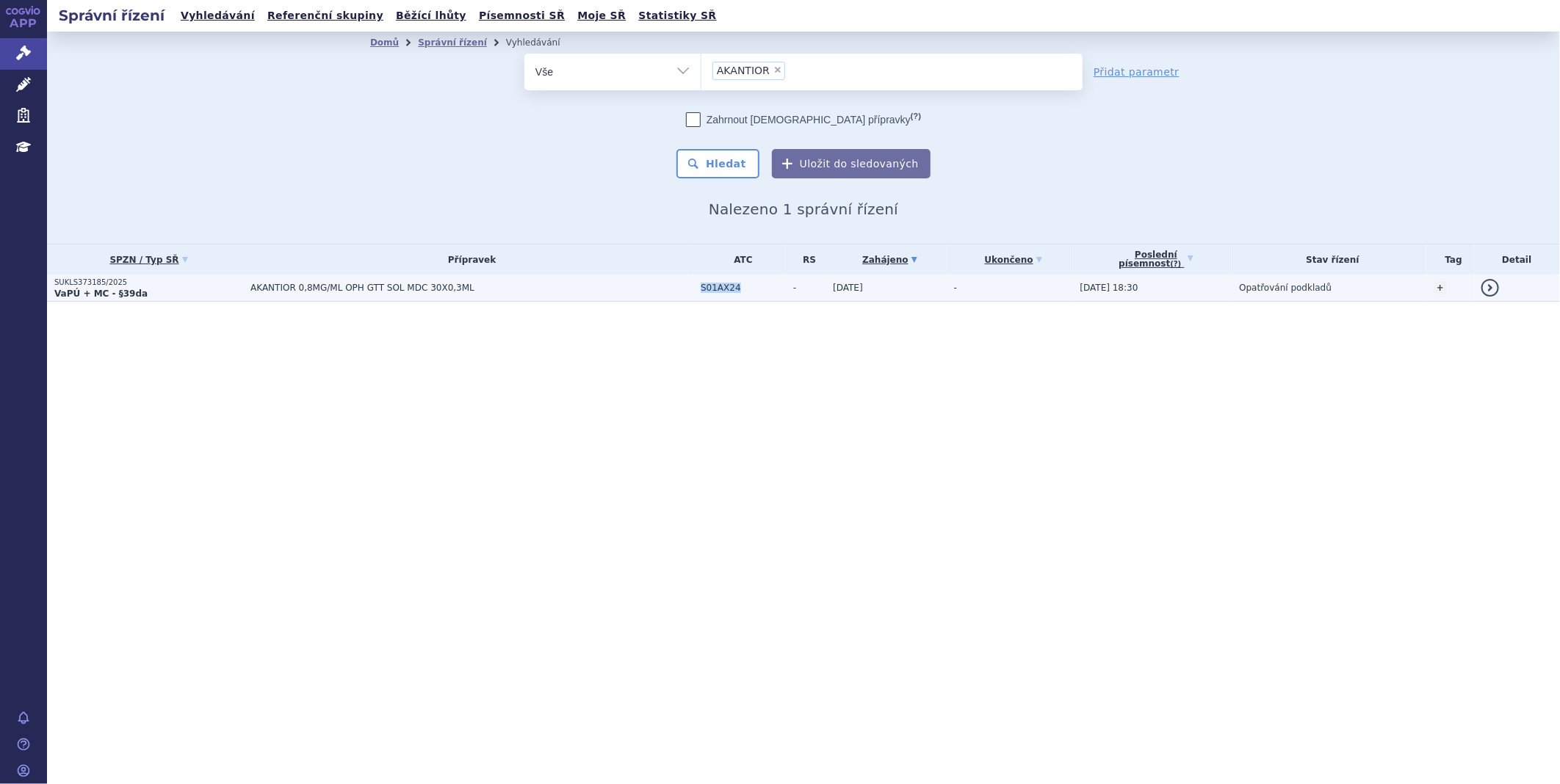
drag, startPoint x: 755, startPoint y: 288, endPoint x: 694, endPoint y: 286, distance: 61.0
click at [694, 286] on td "S01AX24" at bounding box center [739, 288] width 93 height 27
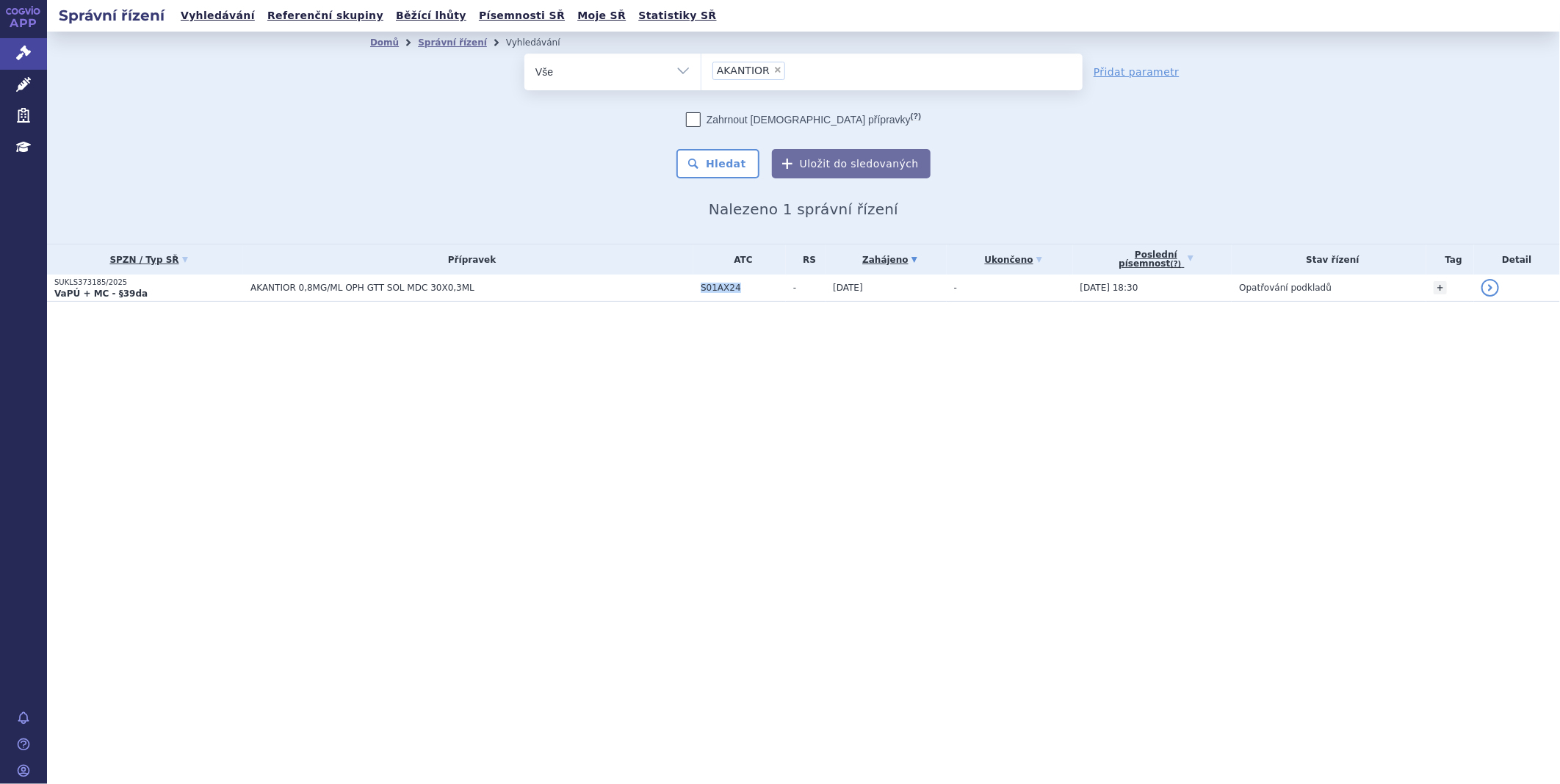
copy span "S01AX24"
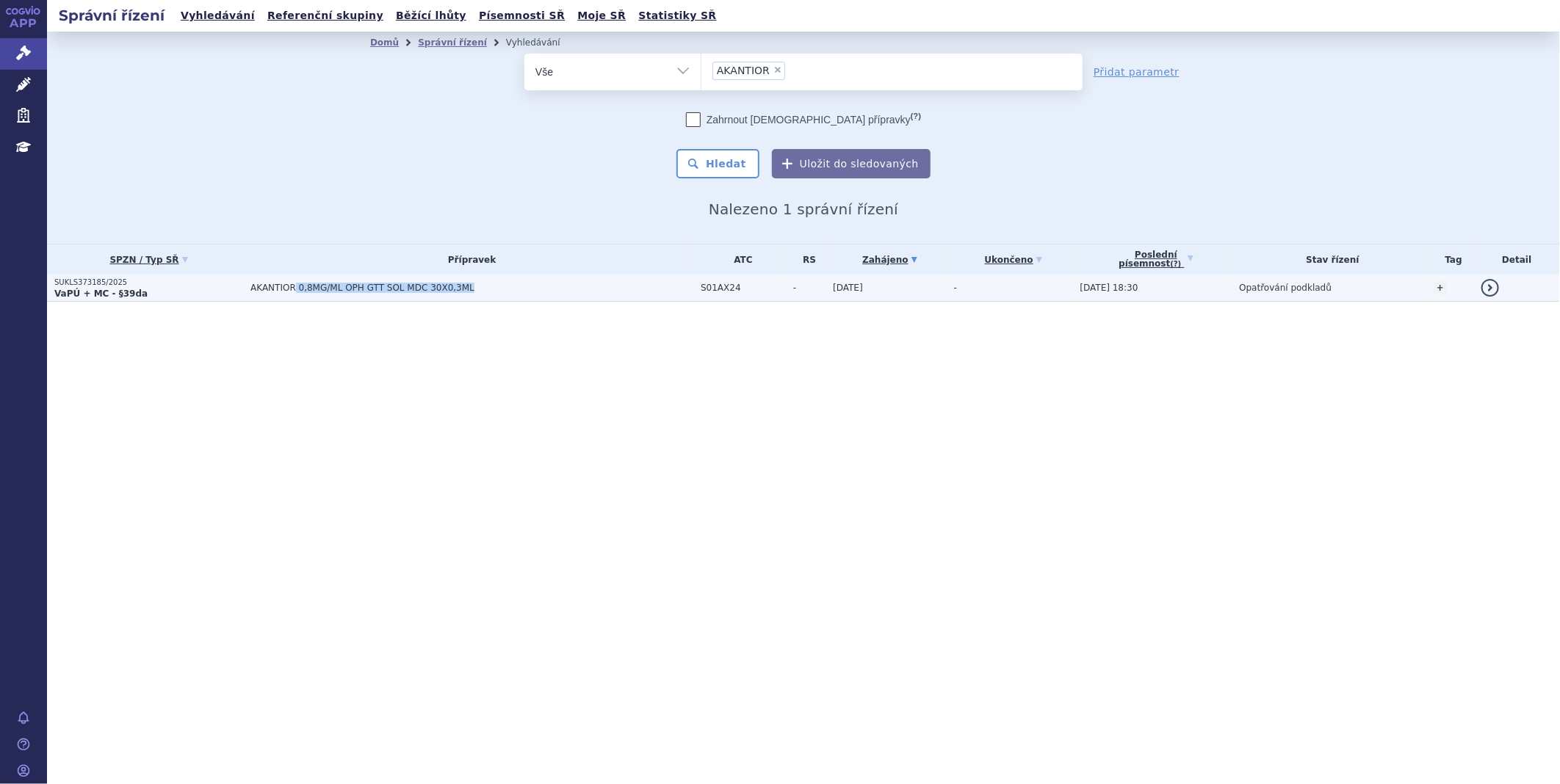
drag, startPoint x: 457, startPoint y: 281, endPoint x: 285, endPoint y: 292, distance: 172.2
click at [285, 292] on td "AKANTIOR 0,8MG/ML OPH GTT SOL MDC 30X0,3ML" at bounding box center [468, 288] width 450 height 27
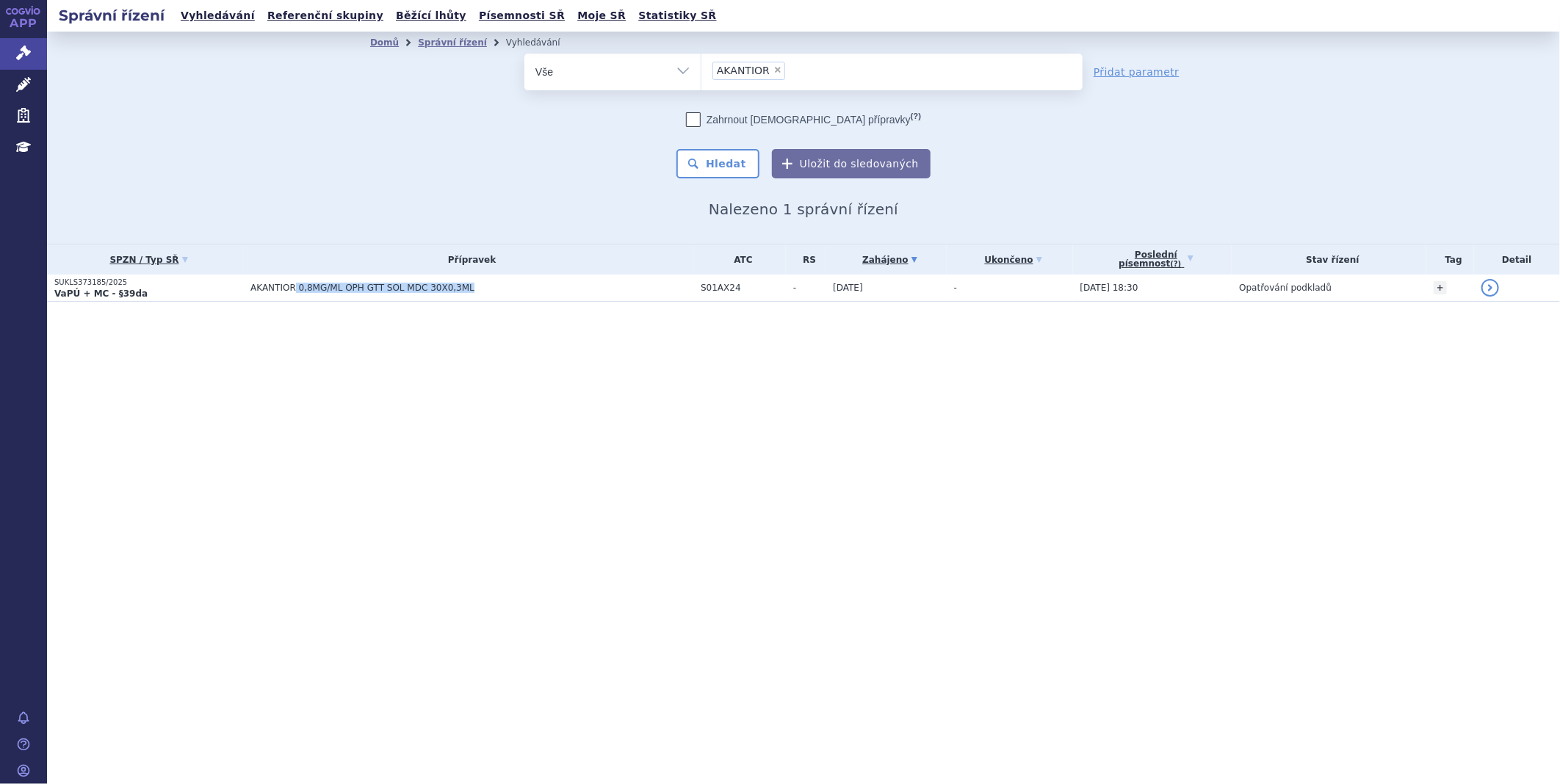
copy span "0,8MG/ML OPH GTT SOL MDC 30X0,3ML"
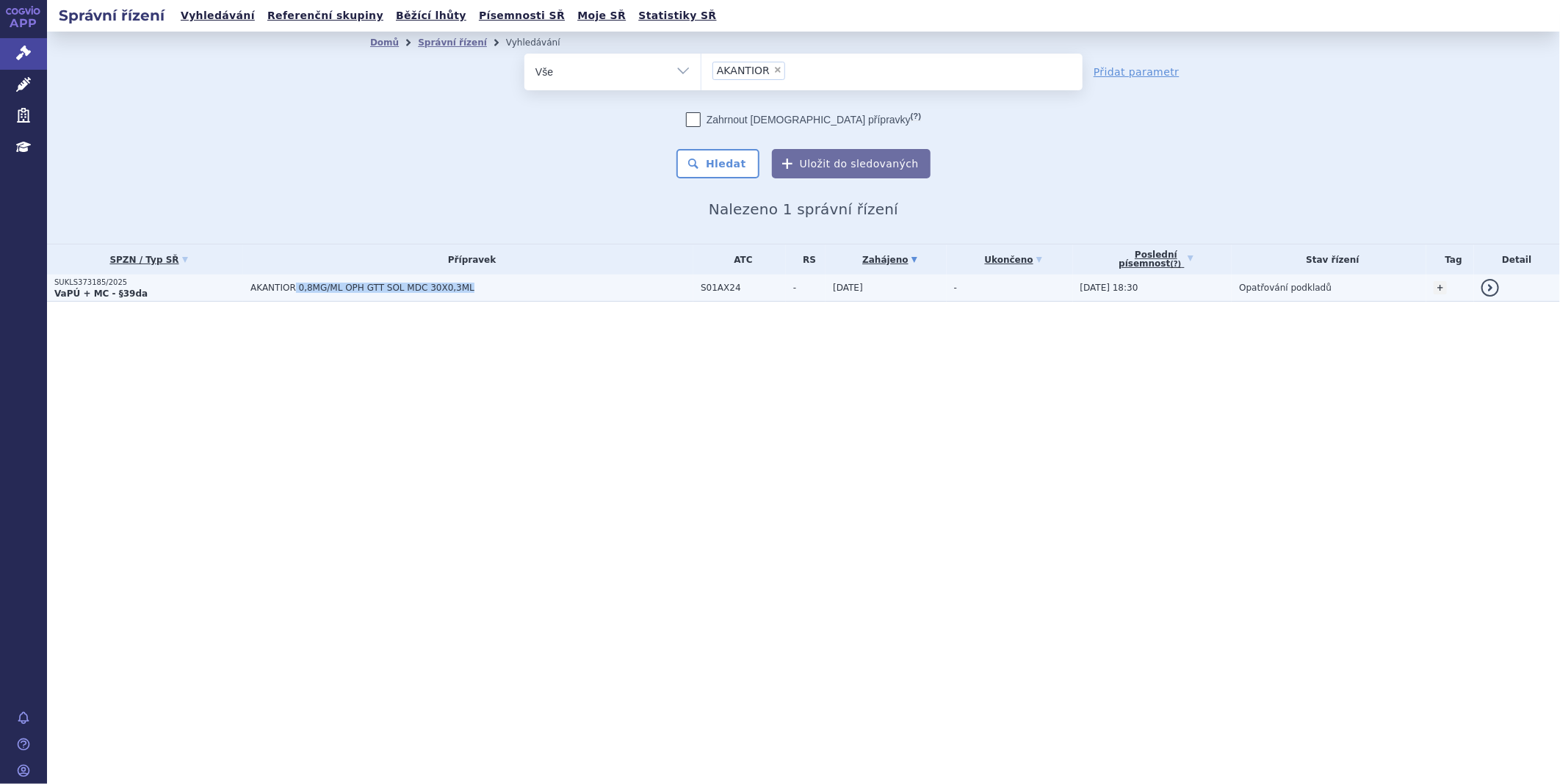
click at [347, 285] on span "AKANTIOR 0,8MG/ML OPH GTT SOL MDC 30X0,3ML" at bounding box center [433, 288] width 367 height 10
drag, startPoint x: 240, startPoint y: 292, endPoint x: 200, endPoint y: 295, distance: 40.6
click at [200, 295] on tr "SUKLS373185/2025 VaPÚ + MC - §39da AKANTIOR 0,8MG/ML OPH GTT SOL MDC 30X0,3ML S…" at bounding box center [803, 288] width 1513 height 27
drag, startPoint x: 200, startPoint y: 295, endPoint x: 99, endPoint y: 276, distance: 102.4
click at [99, 278] on p "SUKLS373185/2025" at bounding box center [148, 283] width 189 height 10
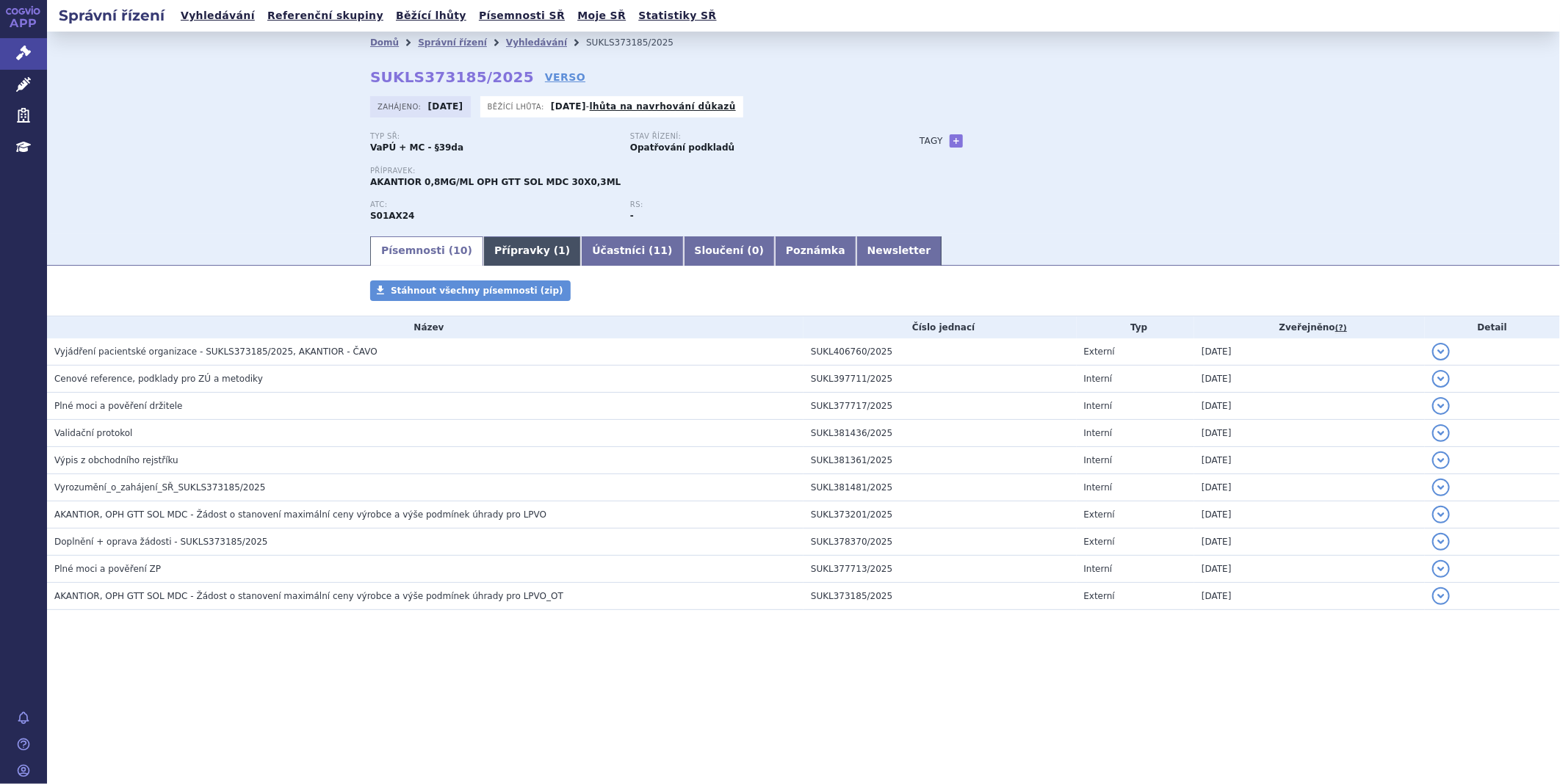
click at [523, 248] on link "Přípravky ( 1 )" at bounding box center [532, 250] width 98 height 29
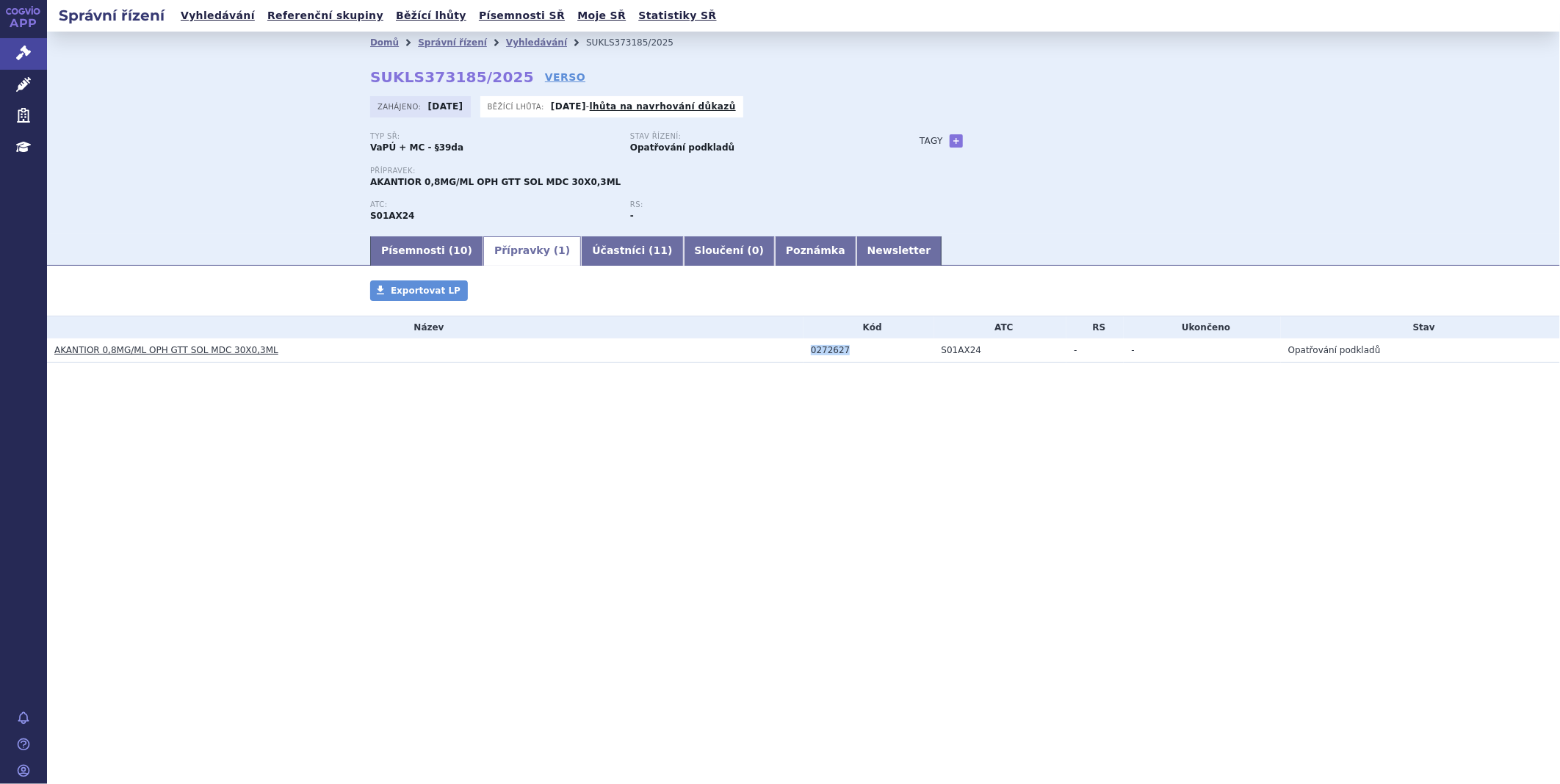
drag, startPoint x: 846, startPoint y: 350, endPoint x: 787, endPoint y: 353, distance: 59.5
click at [795, 351] on tr "AKANTIOR 0,8MG/ML OPH GTT SOL MDC 30X0,3ML 0272627 S01AX24 - - Opatřování podkl…" at bounding box center [803, 351] width 1513 height 24
copy tr "0272627"
click at [840, 372] on div "Přípravky Exportovat LP Název Kód ATC RS Ukončeno Stav AKANTIOR 0,8MG/ML OPH GT…" at bounding box center [803, 337] width 1513 height 112
click at [842, 348] on div "0272627" at bounding box center [872, 350] width 123 height 10
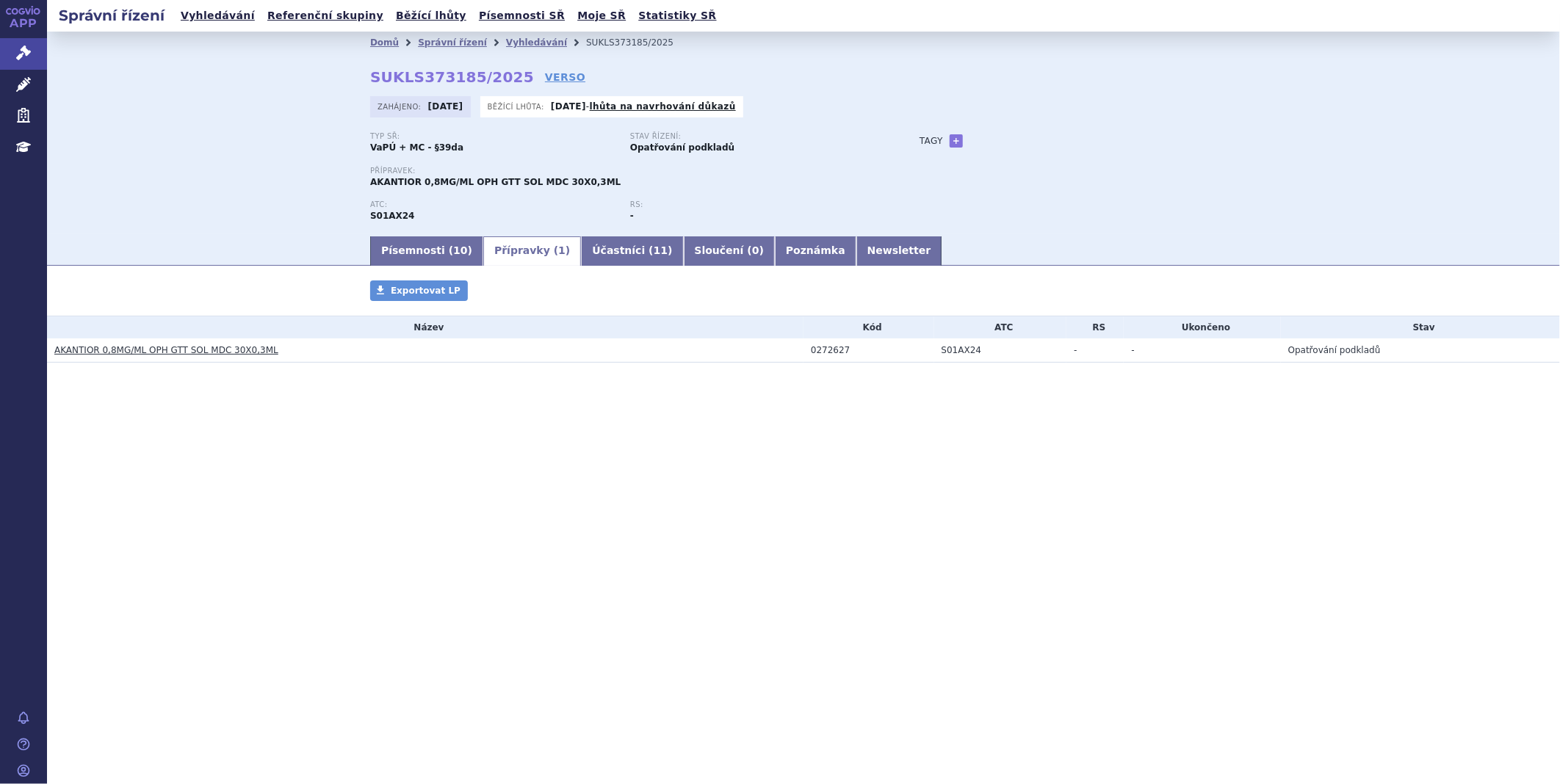
click at [840, 349] on div "0272627" at bounding box center [872, 350] width 123 height 10
drag, startPoint x: 843, startPoint y: 354, endPoint x: 792, endPoint y: 354, distance: 51.4
click at [792, 354] on tr "AKANTIOR 0,8MG/ML OPH GTT SOL MDC 30X0,3ML 0272627 S01AX24 - - Opatřování podkl…" at bounding box center [803, 351] width 1513 height 24
copy tr "0272627"
click at [16, 54] on icon at bounding box center [23, 53] width 15 height 15
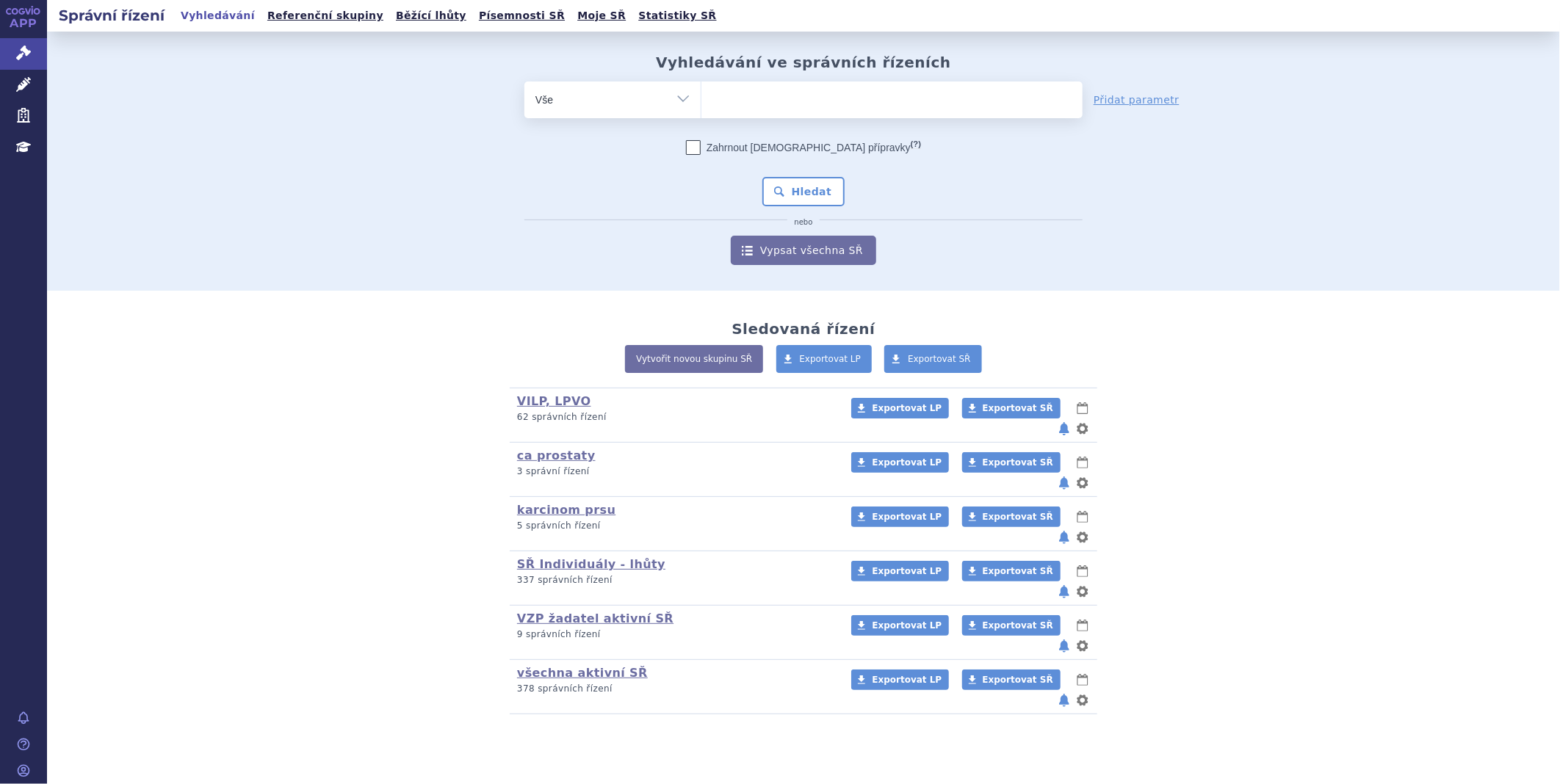
click at [900, 101] on ul at bounding box center [891, 97] width 381 height 31
click at [701, 101] on select at bounding box center [701, 99] width 1 height 37
paste input "AMVUTTRA"
type input "AMVUTTRA"
select select "AMVUTTRA"
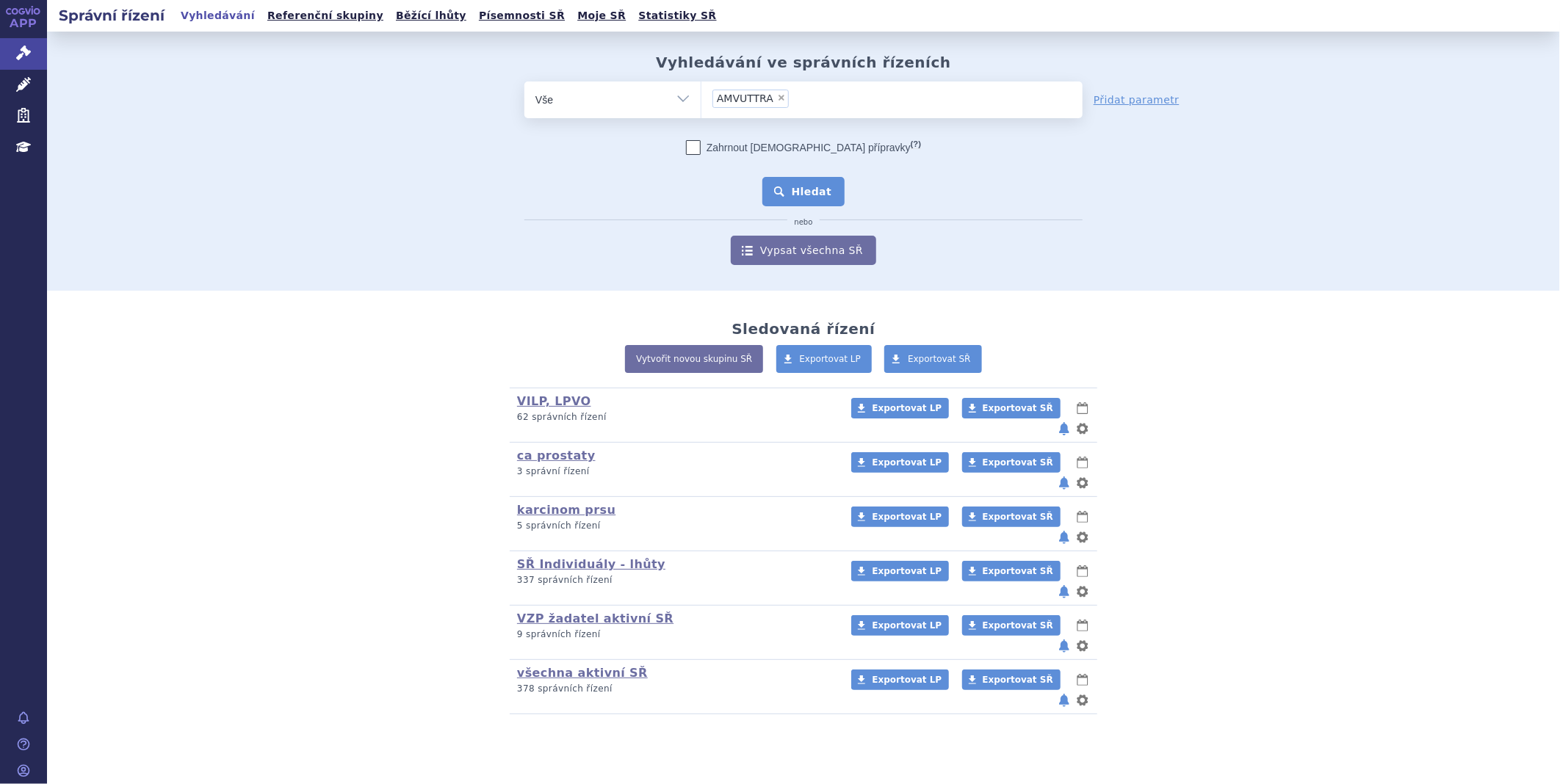
click at [801, 193] on button "Hledat" at bounding box center [803, 191] width 83 height 29
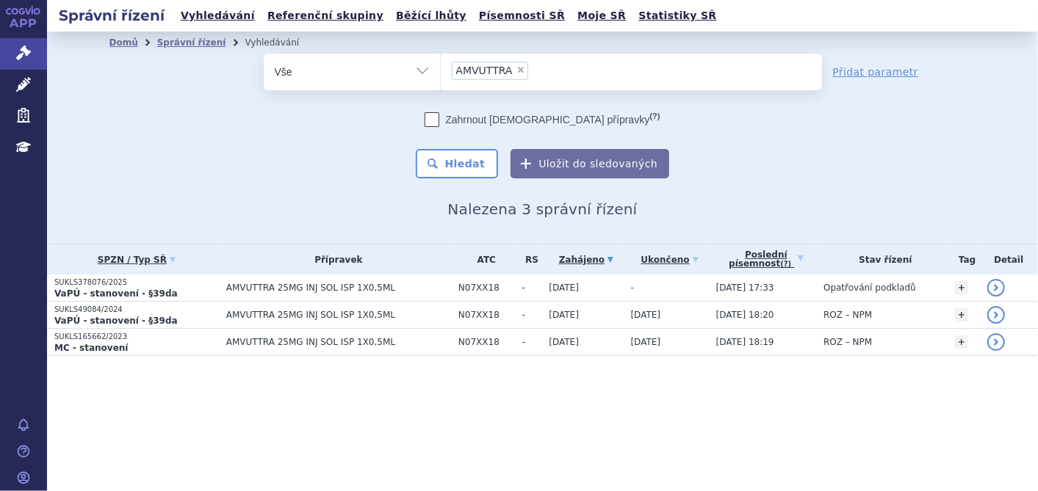
click at [510, 68] on li "× AMVUTTRA" at bounding box center [490, 71] width 76 height 18
click at [441, 68] on select "AMVUTTRA" at bounding box center [440, 71] width 1 height 37
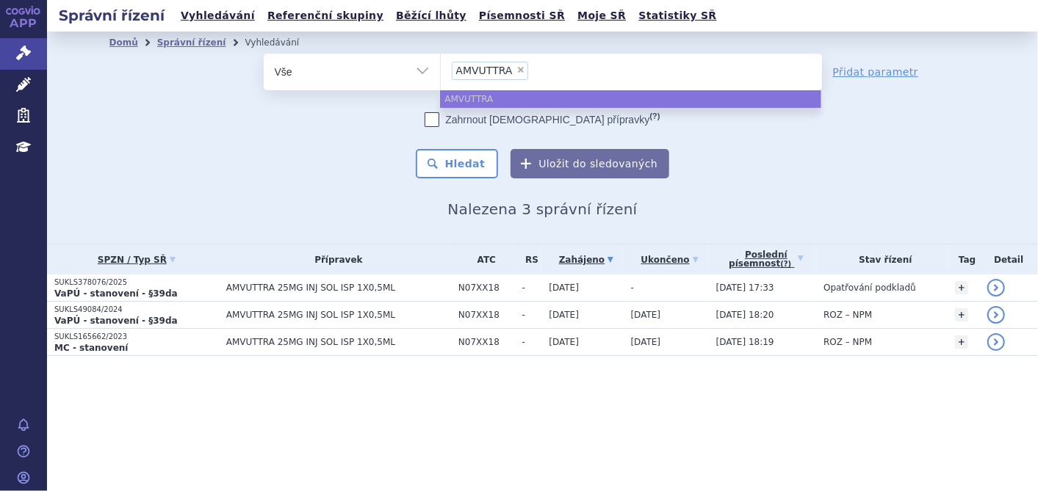
click at [516, 65] on span "×" at bounding box center [520, 69] width 9 height 9
click at [441, 65] on select "AMVUTTRA" at bounding box center [440, 71] width 1 height 37
select select
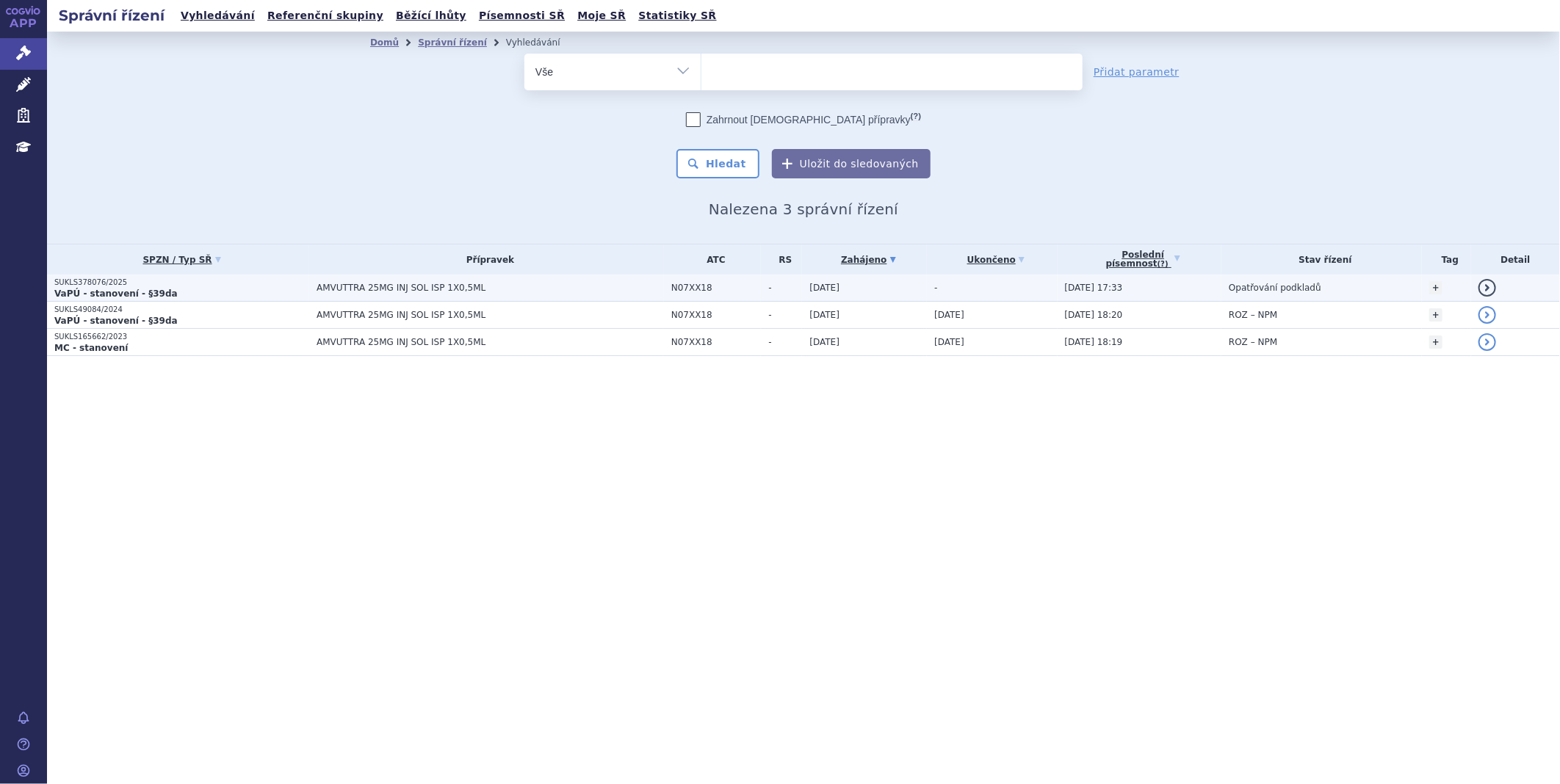
click at [329, 292] on span "AMVUTTRA 25MG INJ SOL ISP 1X0,5ML" at bounding box center [490, 288] width 347 height 10
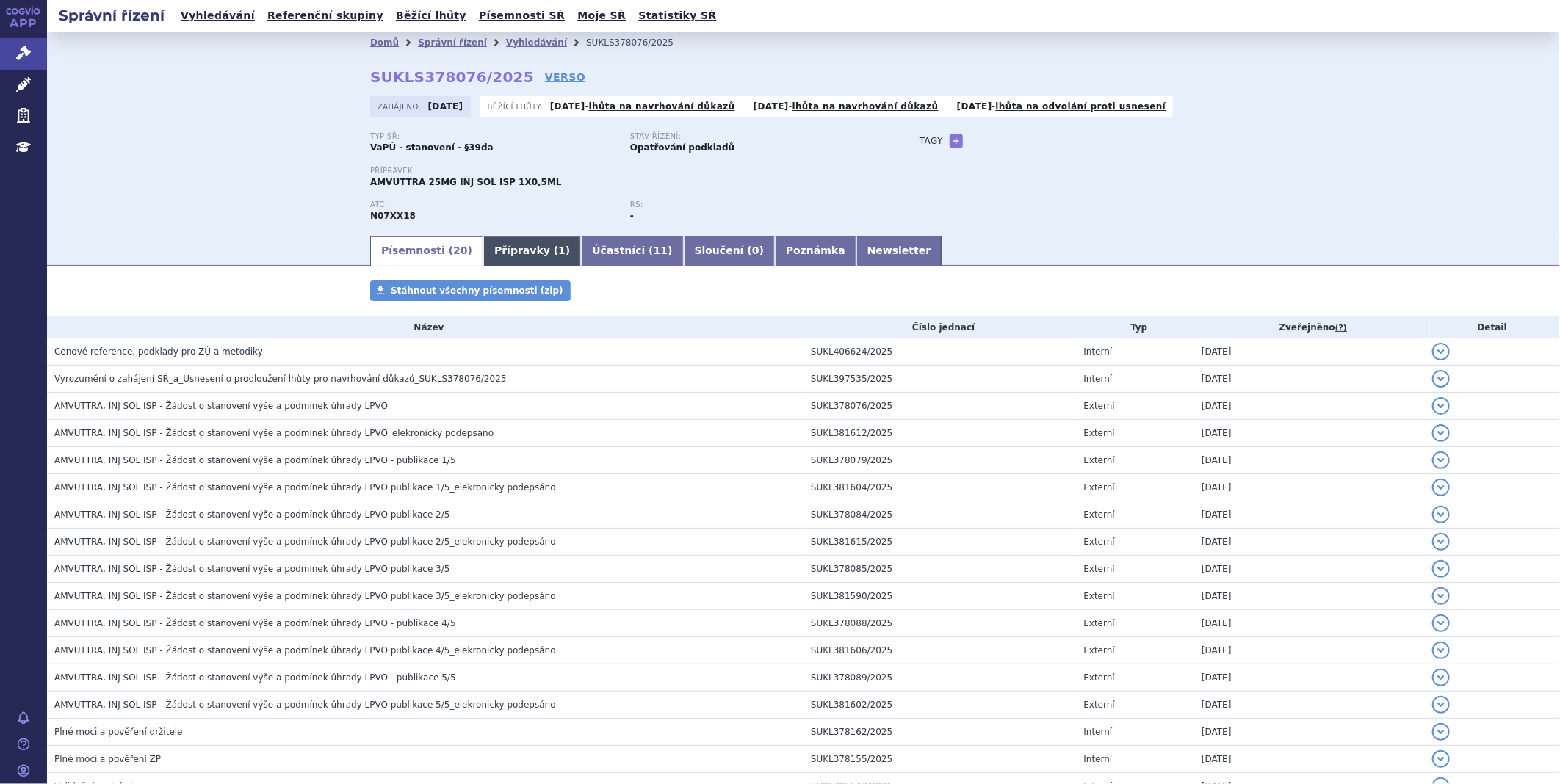
click at [502, 255] on link "Přípravky ( 1 )" at bounding box center [532, 250] width 98 height 29
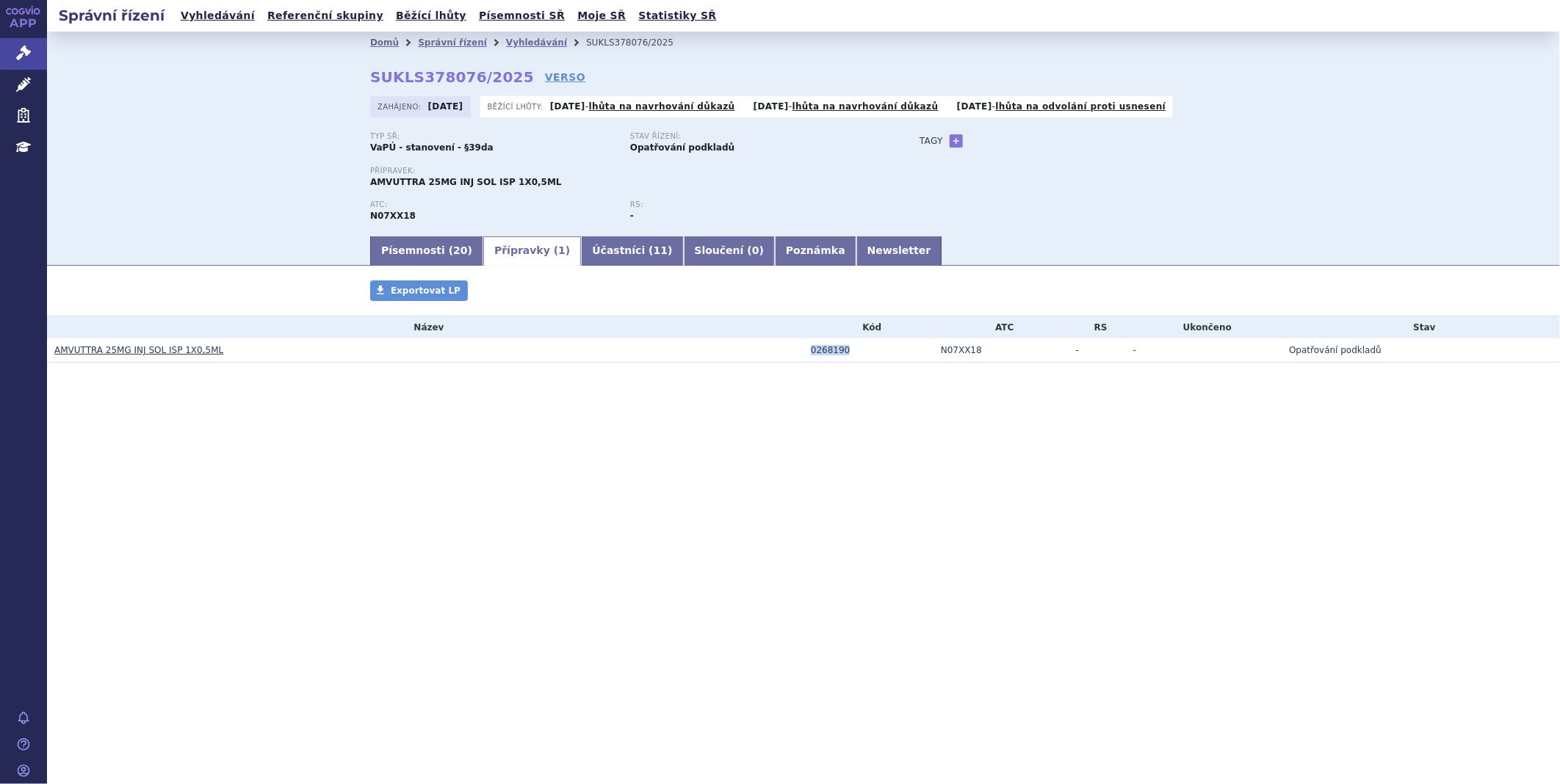
drag, startPoint x: 853, startPoint y: 347, endPoint x: 809, endPoint y: 347, distance: 44.1
click at [809, 347] on td "0268190" at bounding box center [869, 351] width 130 height 24
copy div "0268190"
click at [856, 242] on link "Newsletter" at bounding box center [899, 250] width 86 height 29
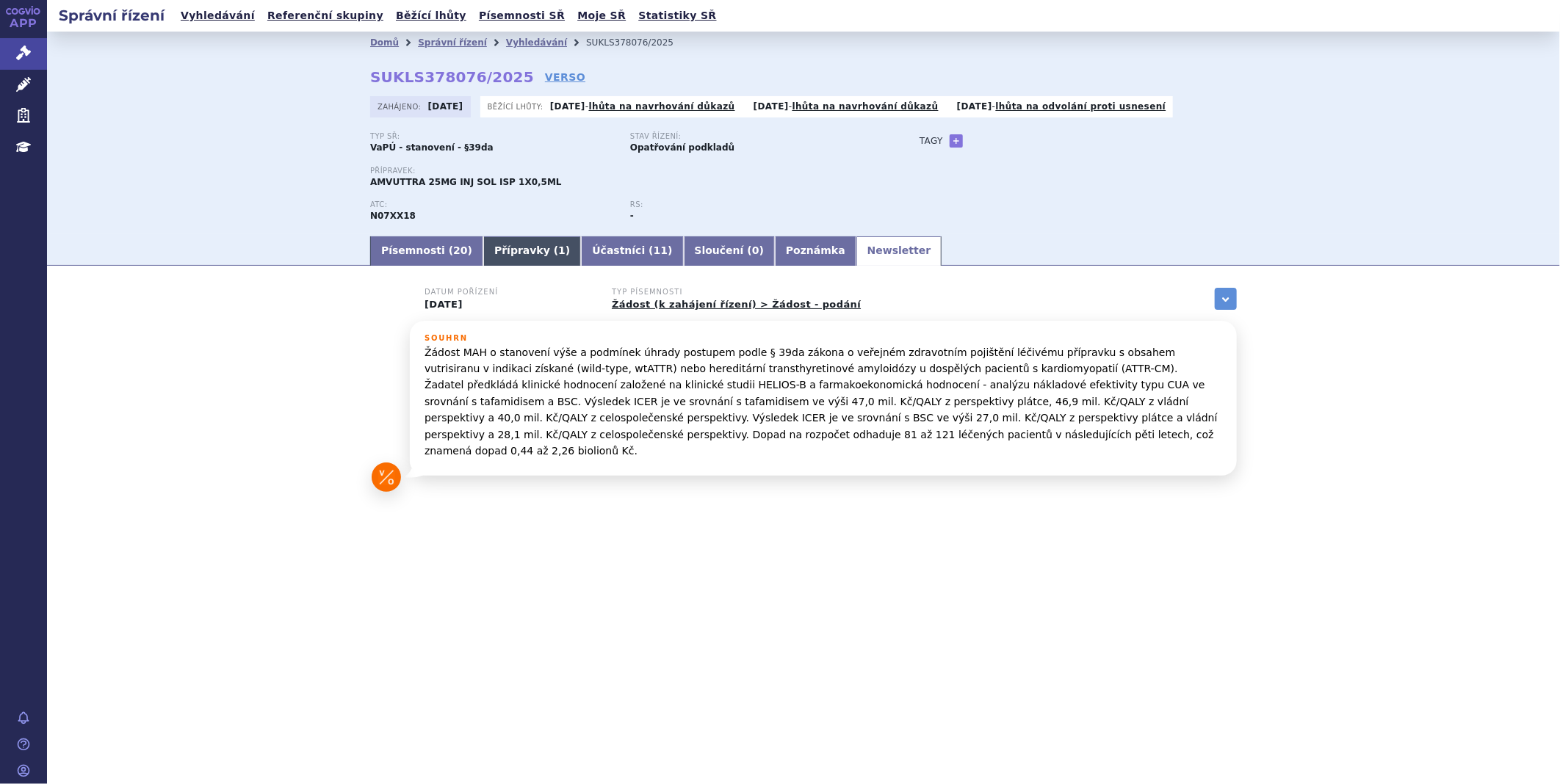
click at [486, 253] on link "Přípravky ( 1 )" at bounding box center [532, 250] width 98 height 29
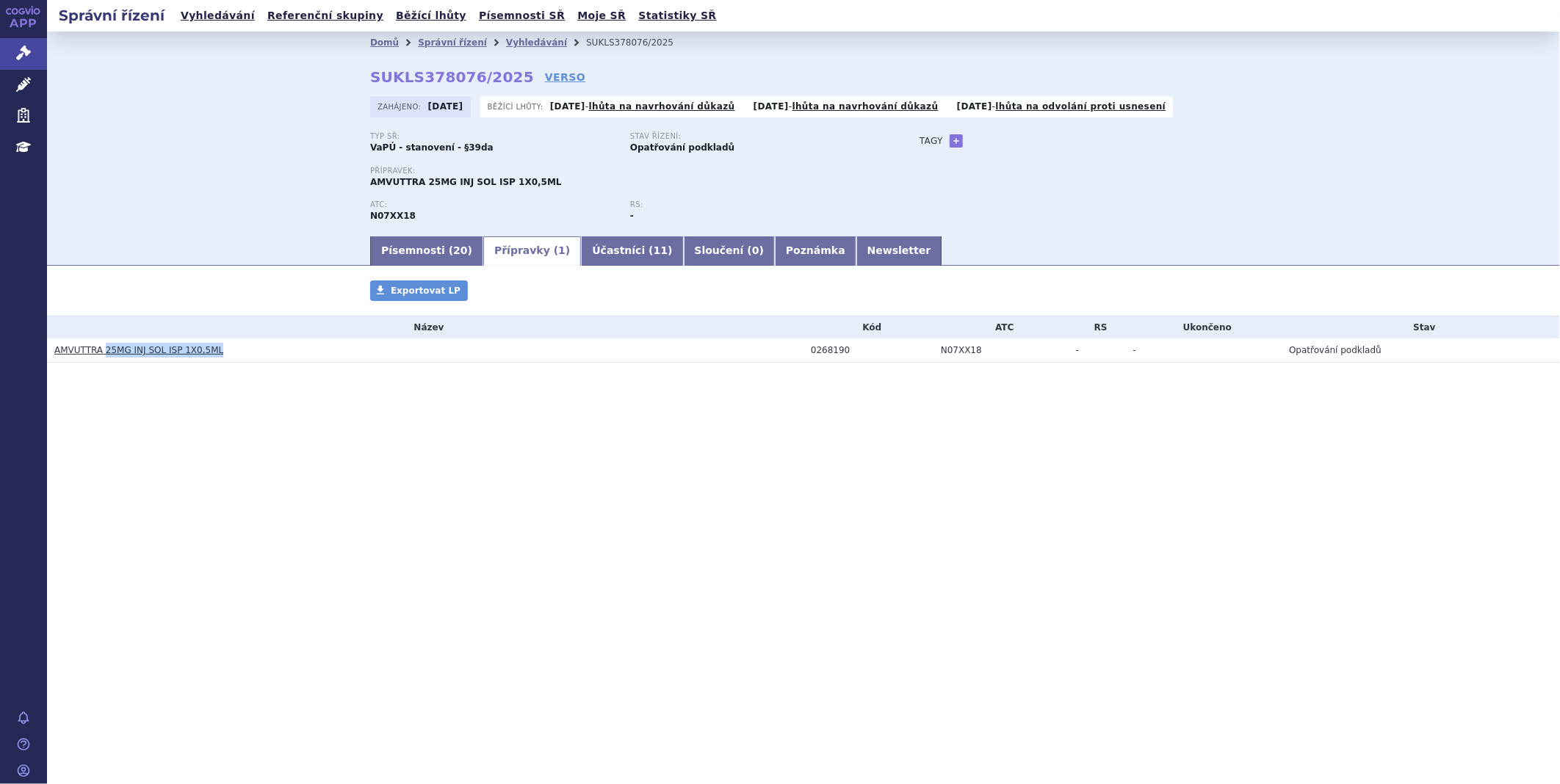
drag, startPoint x: 231, startPoint y: 358, endPoint x: 104, endPoint y: 355, distance: 127.8
click at [104, 355] on h3 "AMVUTTRA 25MG INJ SOL ISP 1X0,5ML" at bounding box center [428, 350] width 749 height 15
copy link "25MG INJ SOL ISP 1X0,5ML"
drag, startPoint x: 975, startPoint y: 353, endPoint x: 924, endPoint y: 351, distance: 51.5
click at [924, 351] on tr "AMVUTTRA 25MG INJ SOL ISP 1X0,5ML 0268190 N07XX18 - - Opatřování podkladů" at bounding box center [803, 351] width 1513 height 24
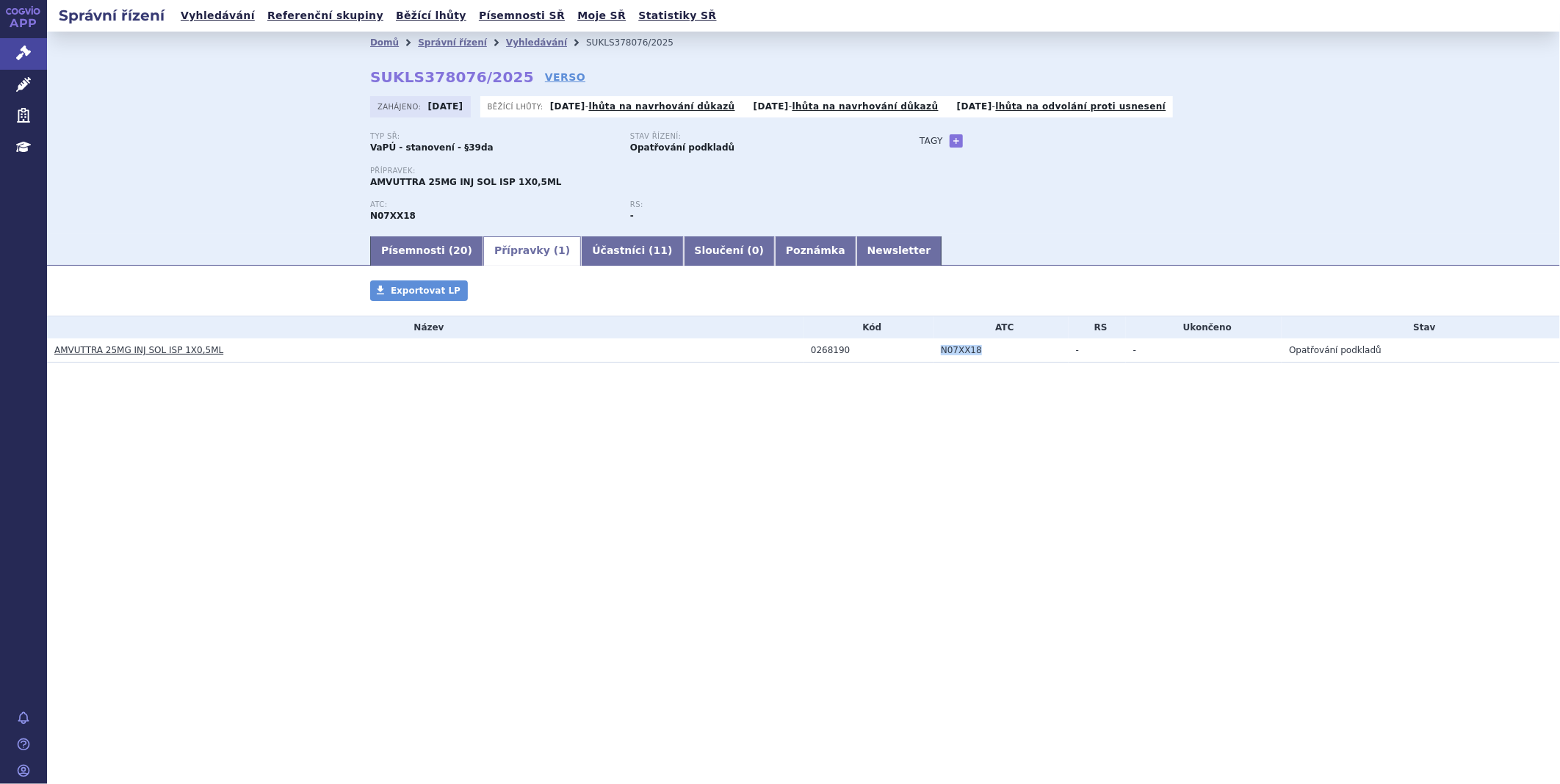
copy tr "N07XX18"
drag, startPoint x: 511, startPoint y: 76, endPoint x: 471, endPoint y: 75, distance: 40.4
click at [471, 75] on div "Domů Správní řízení Vyhledávání SUKLS378076/2025 SUKLS378076/2025 VERSO Zahájen…" at bounding box center [803, 144] width 925 height 181
drag, startPoint x: 471, startPoint y: 75, endPoint x: 365, endPoint y: 71, distance: 105.9
click at [365, 71] on div "Domů Správní řízení Vyhledávání SUKLS378076/2025 SUKLS378076/2025 VERSO Zahájen…" at bounding box center [803, 144] width 925 height 181
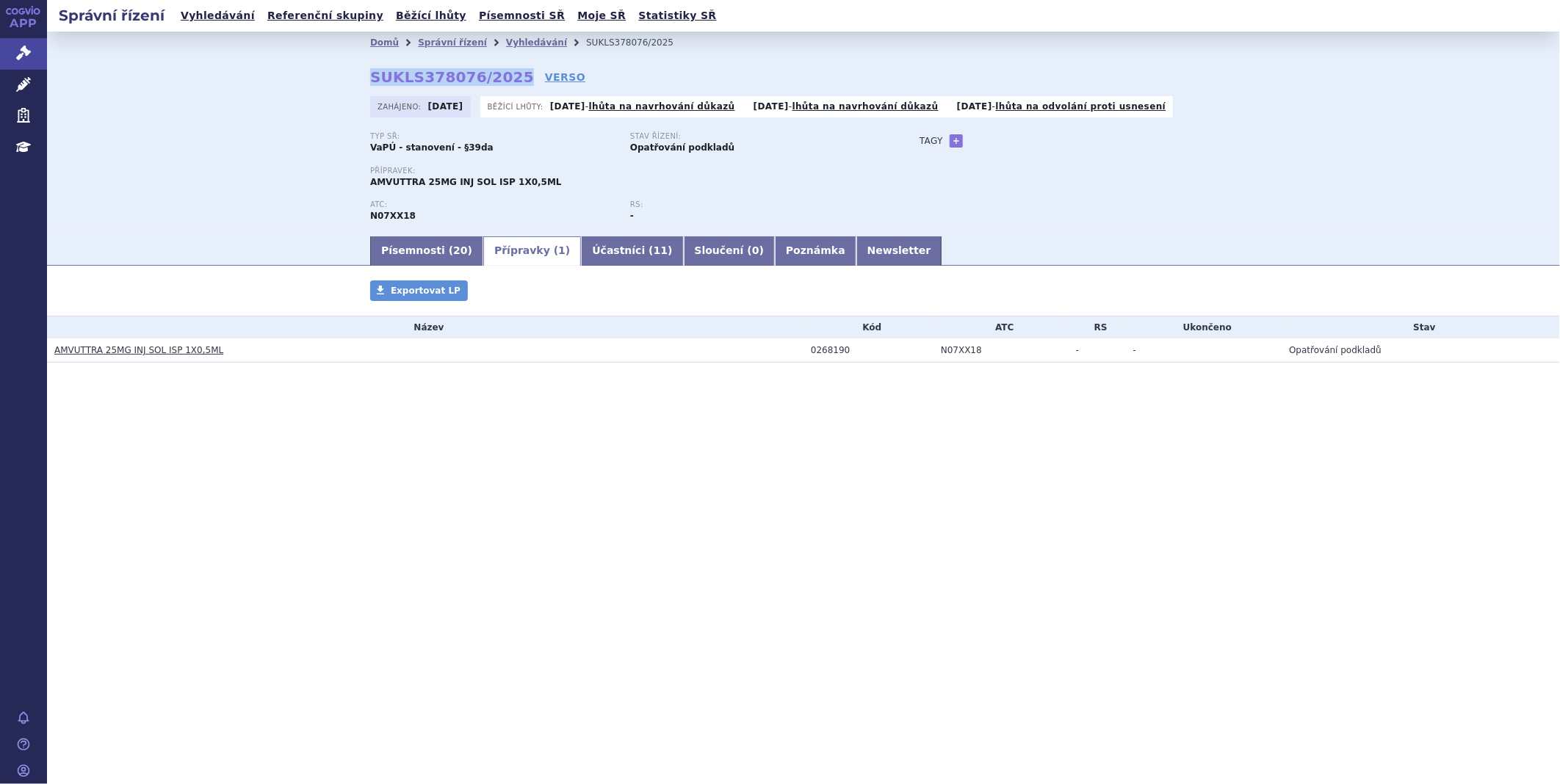
drag, startPoint x: 365, startPoint y: 75, endPoint x: 507, endPoint y: 76, distance: 141.8
click at [507, 76] on div "Domů Správní řízení Vyhledávání SUKLS378076/2025 SUKLS378076/2025 VERSO Zahájen…" at bounding box center [803, 144] width 925 height 181
copy strong "SUKLS378076/2025"
click at [856, 250] on link "Newsletter" at bounding box center [899, 250] width 86 height 29
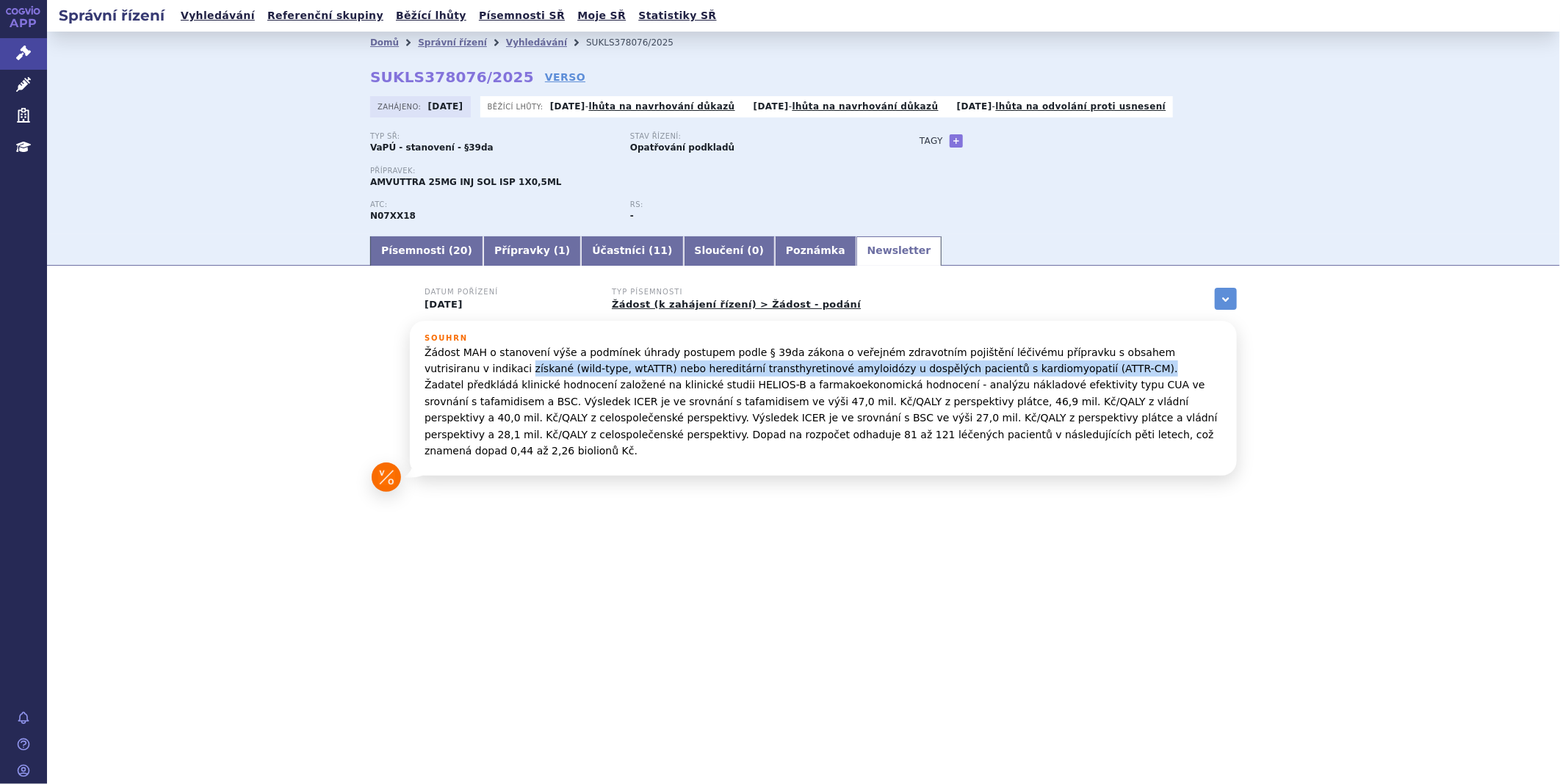
drag, startPoint x: 1183, startPoint y: 356, endPoint x: 966, endPoint y: 378, distance: 218.5
click at [964, 376] on p "Žádost MAH o stanovení výše a podmínek úhrady postupem podle § 39da zákona o ve…" at bounding box center [824, 401] width 798 height 115
copy p "získané (wild-type, wtATTR) nebo hereditární transthyretinové amyloidózy u dosp…"
click at [7, 54] on link "Správní řízení" at bounding box center [23, 53] width 47 height 31
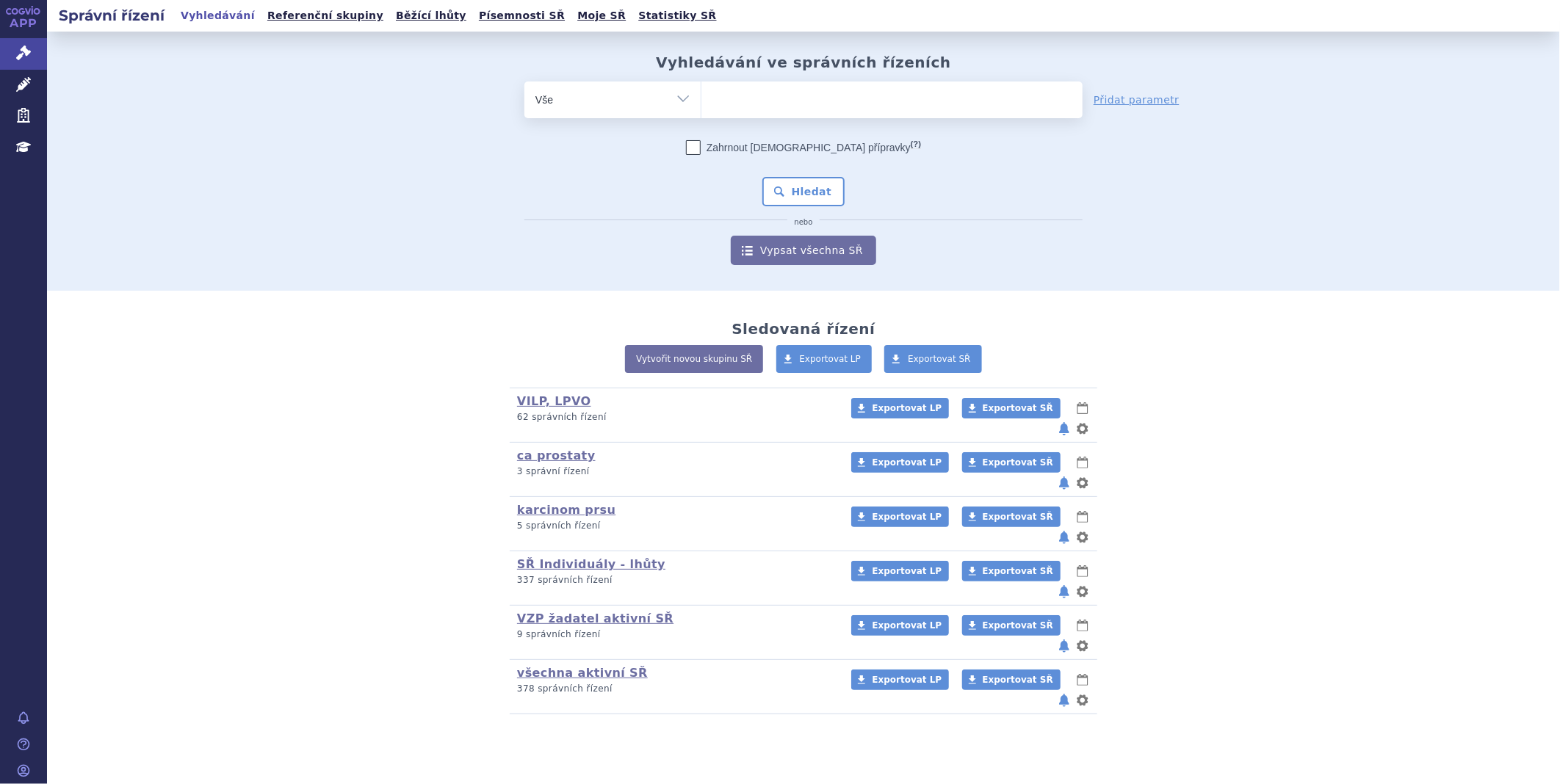
type input "AKANTIOR"
select select "AKANTIOR"
click at [817, 187] on button "Hledat" at bounding box center [803, 191] width 83 height 29
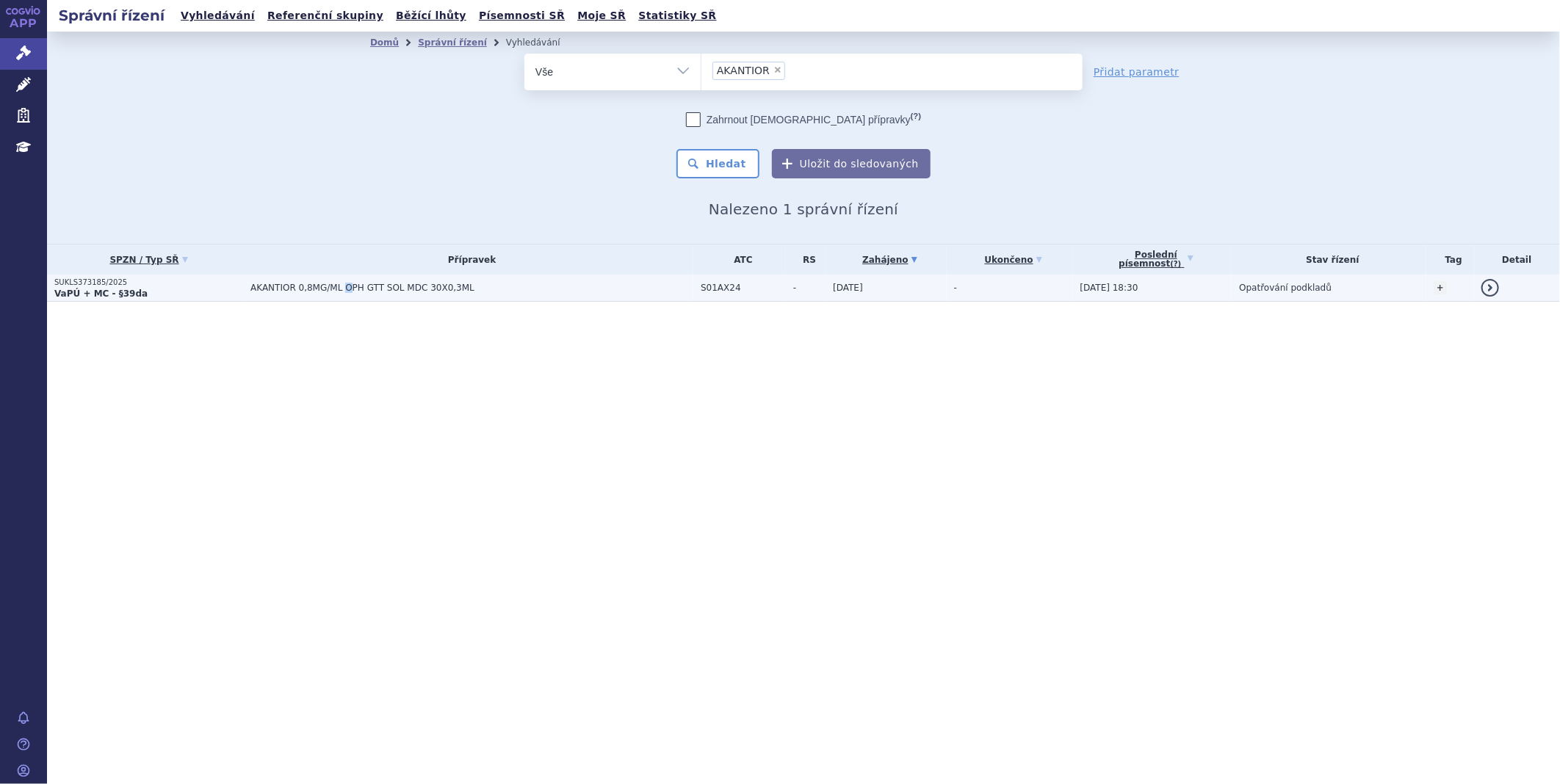
click at [335, 290] on td "AKANTIOR 0,8MG/ML OPH GTT SOL MDC 30X0,3ML" at bounding box center [468, 288] width 450 height 27
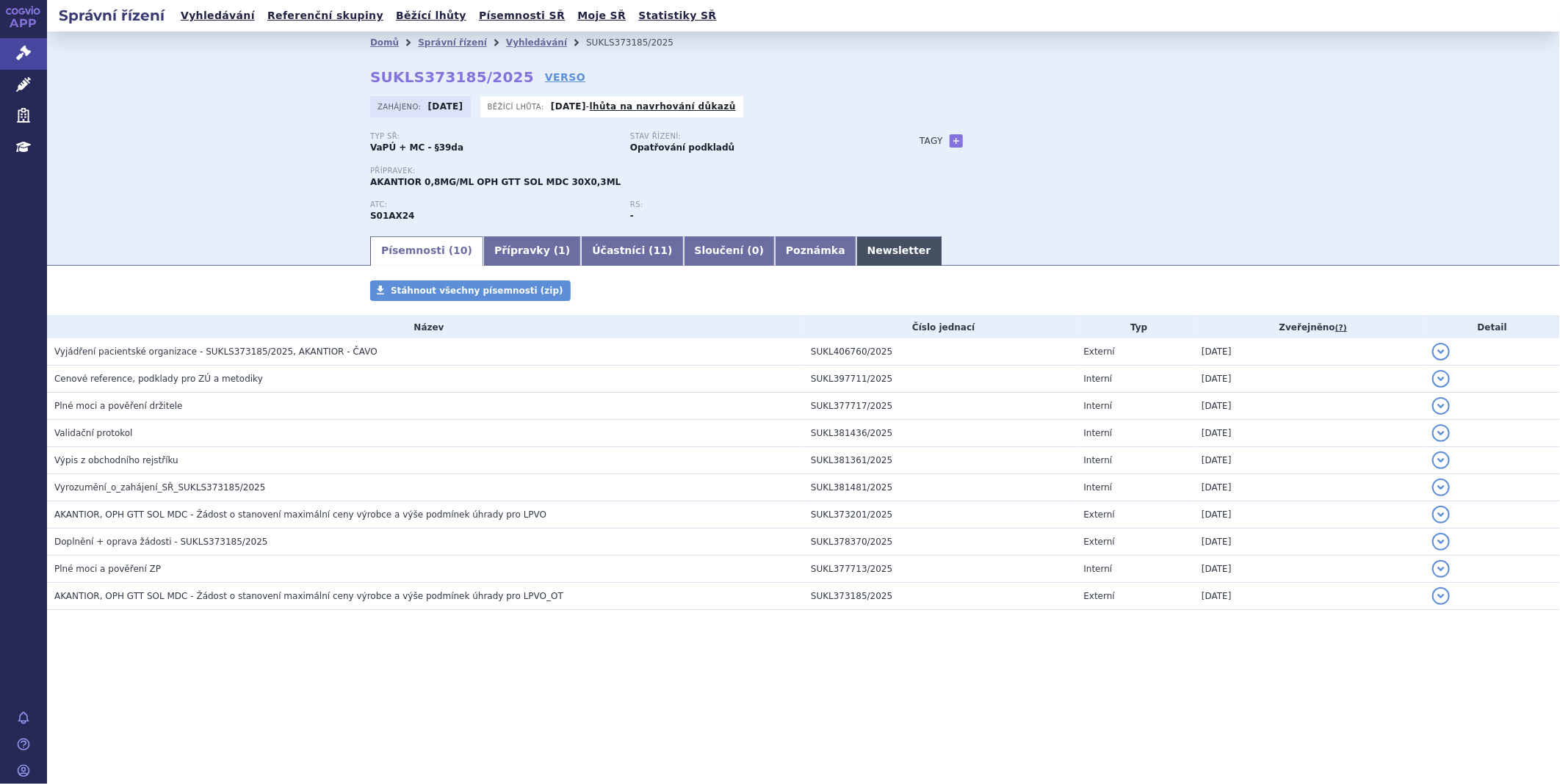
click at [826, 239] on ul "Písemnosti ( 10 ) Přípravky ( 1 ) Účastníci ( 11 ) Sloučení ( 0 ) Poznámka News…" at bounding box center [803, 250] width 867 height 31
click at [856, 254] on link "Newsletter" at bounding box center [899, 250] width 86 height 29
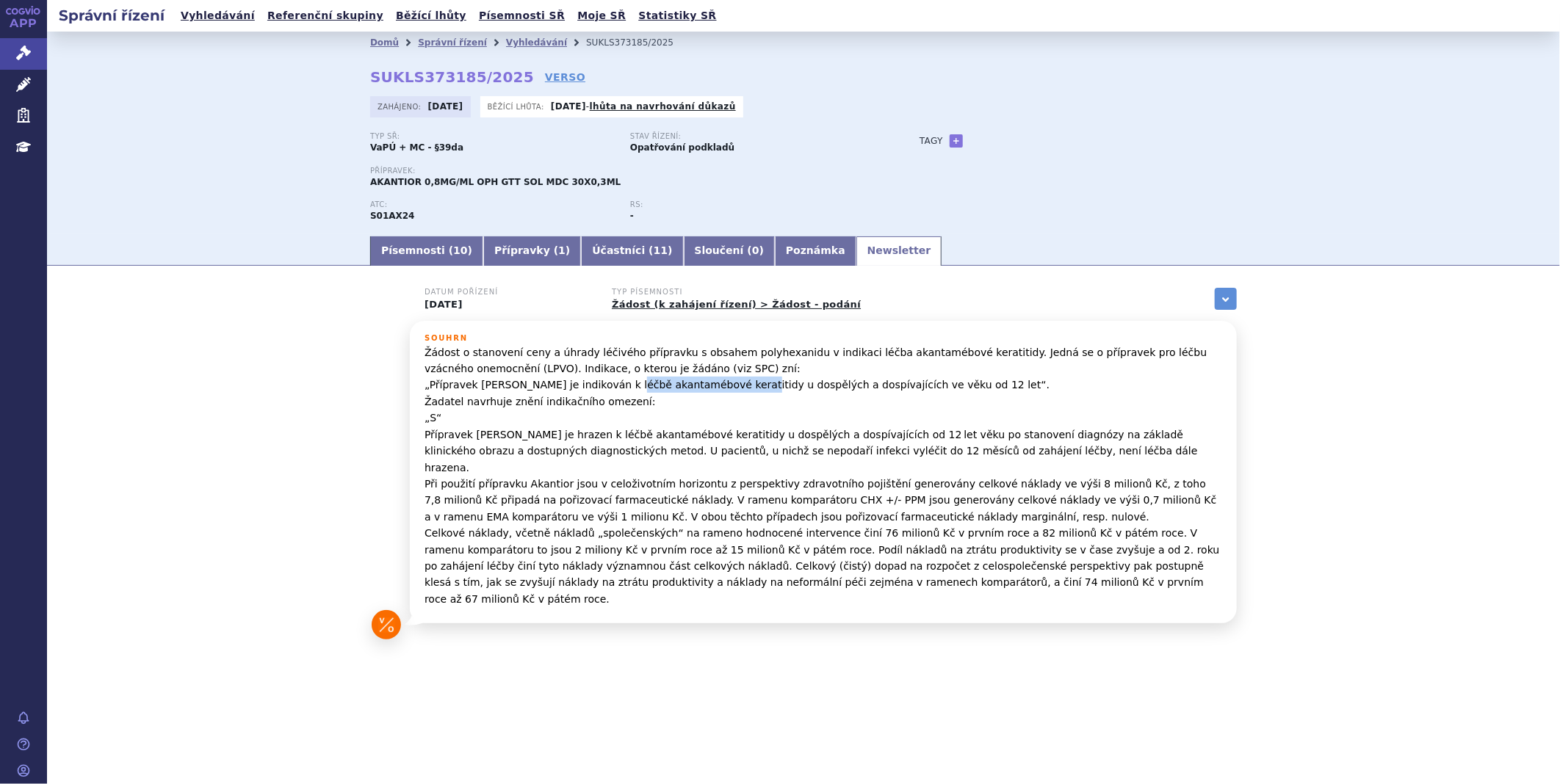
drag, startPoint x: 608, startPoint y: 386, endPoint x: 720, endPoint y: 391, distance: 111.8
click at [720, 391] on p "Žádost o stanovení ceny a úhrady léčivého přípravku s obsahem polyhexanidu v in…" at bounding box center [824, 476] width 798 height 264
copy p "akantamébové keratitidy"
drag, startPoint x: 367, startPoint y: 79, endPoint x: 508, endPoint y: 79, distance: 140.3
click at [508, 79] on div "Domů Správní řízení Vyhledávání SUKLS373185/2025 SUKLS373185/2025 VERSO Zahájen…" at bounding box center [803, 144] width 925 height 181
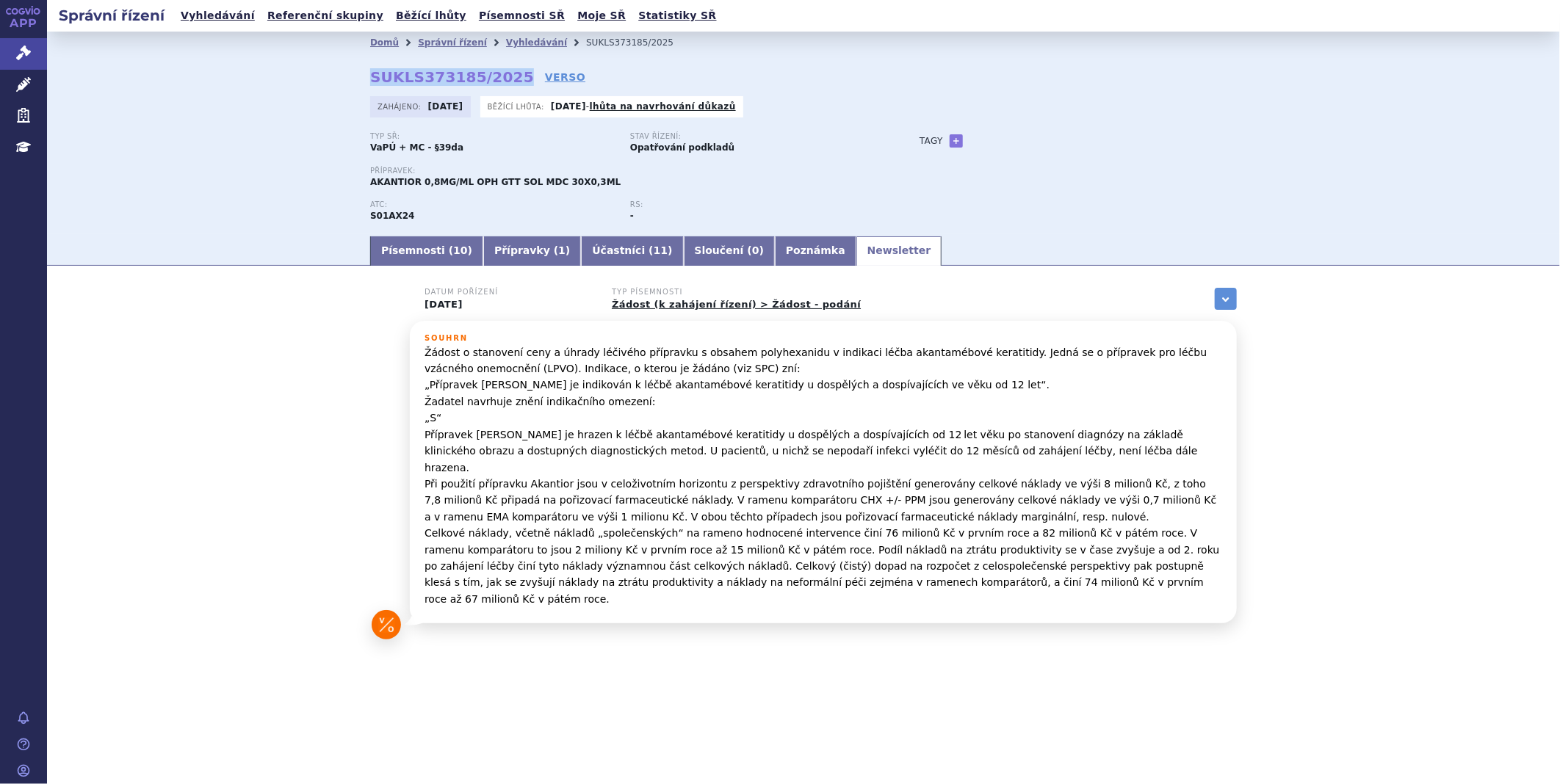
copy strong "SUKLS373185/2025"
click at [452, 68] on strong "SUKLS373185/2025" at bounding box center [452, 77] width 164 height 18
drag, startPoint x: 372, startPoint y: 72, endPoint x: 505, endPoint y: 70, distance: 133.0
click at [505, 70] on strong "SUKLS373185/2025" at bounding box center [452, 77] width 164 height 18
copy strong "SUKLS373185/2025"
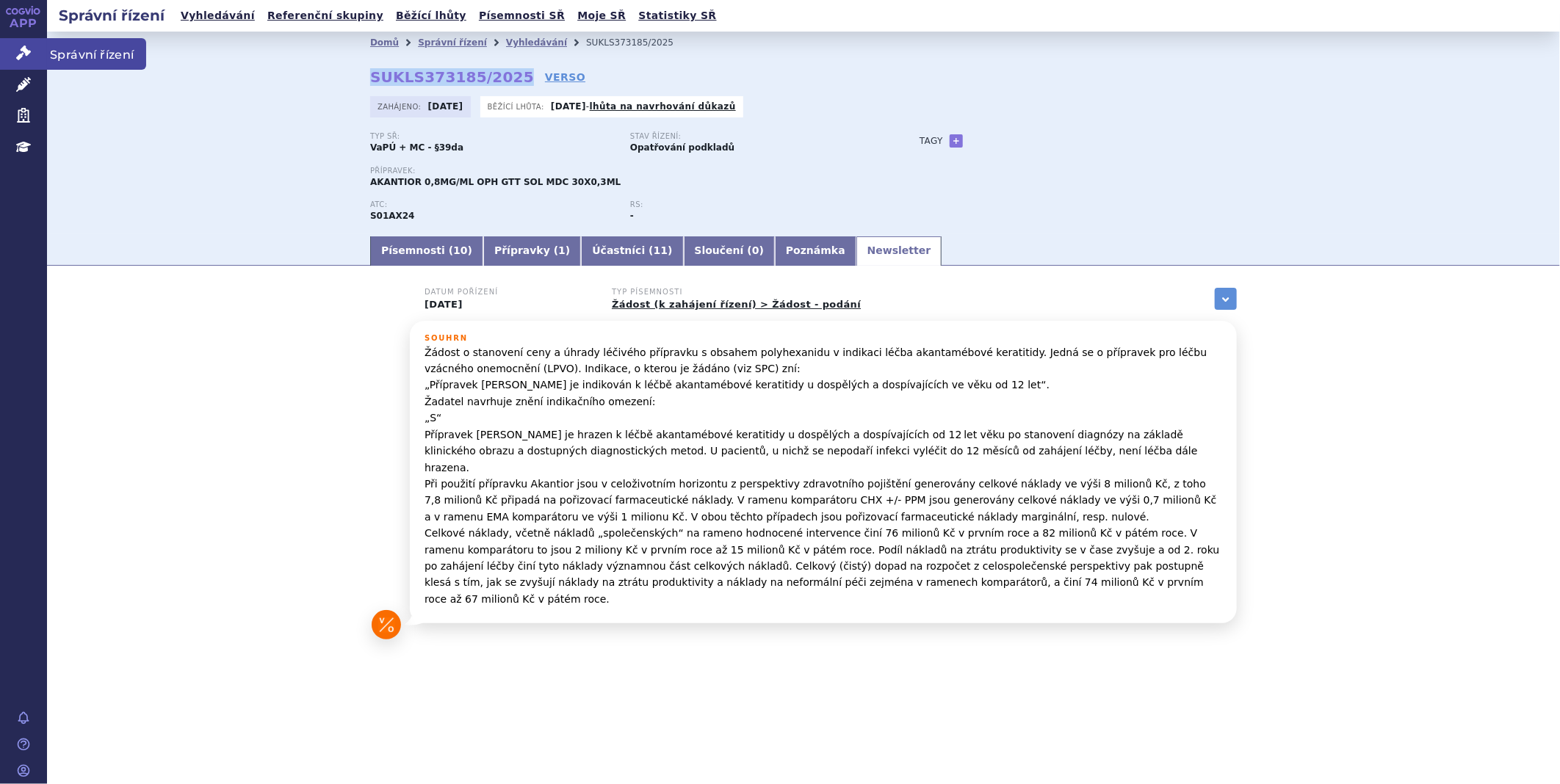
click at [11, 48] on link "Správní řízení" at bounding box center [23, 53] width 47 height 31
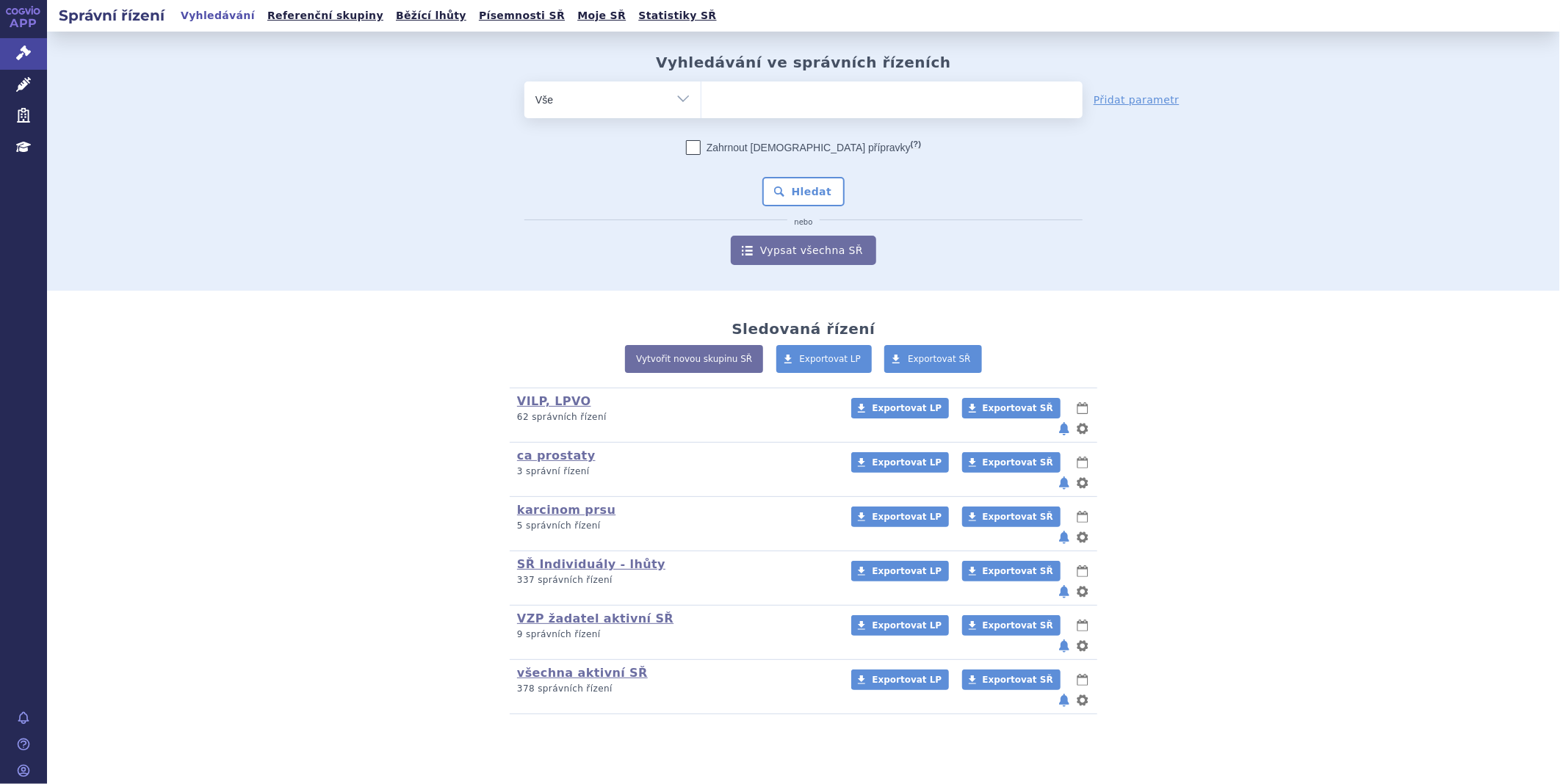
click at [862, 89] on ul at bounding box center [891, 97] width 381 height 31
click at [701, 89] on select at bounding box center [701, 99] width 1 height 37
paste input "ALYFTREK"
type input "ALYFTREK"
select select "ALYFTREK"
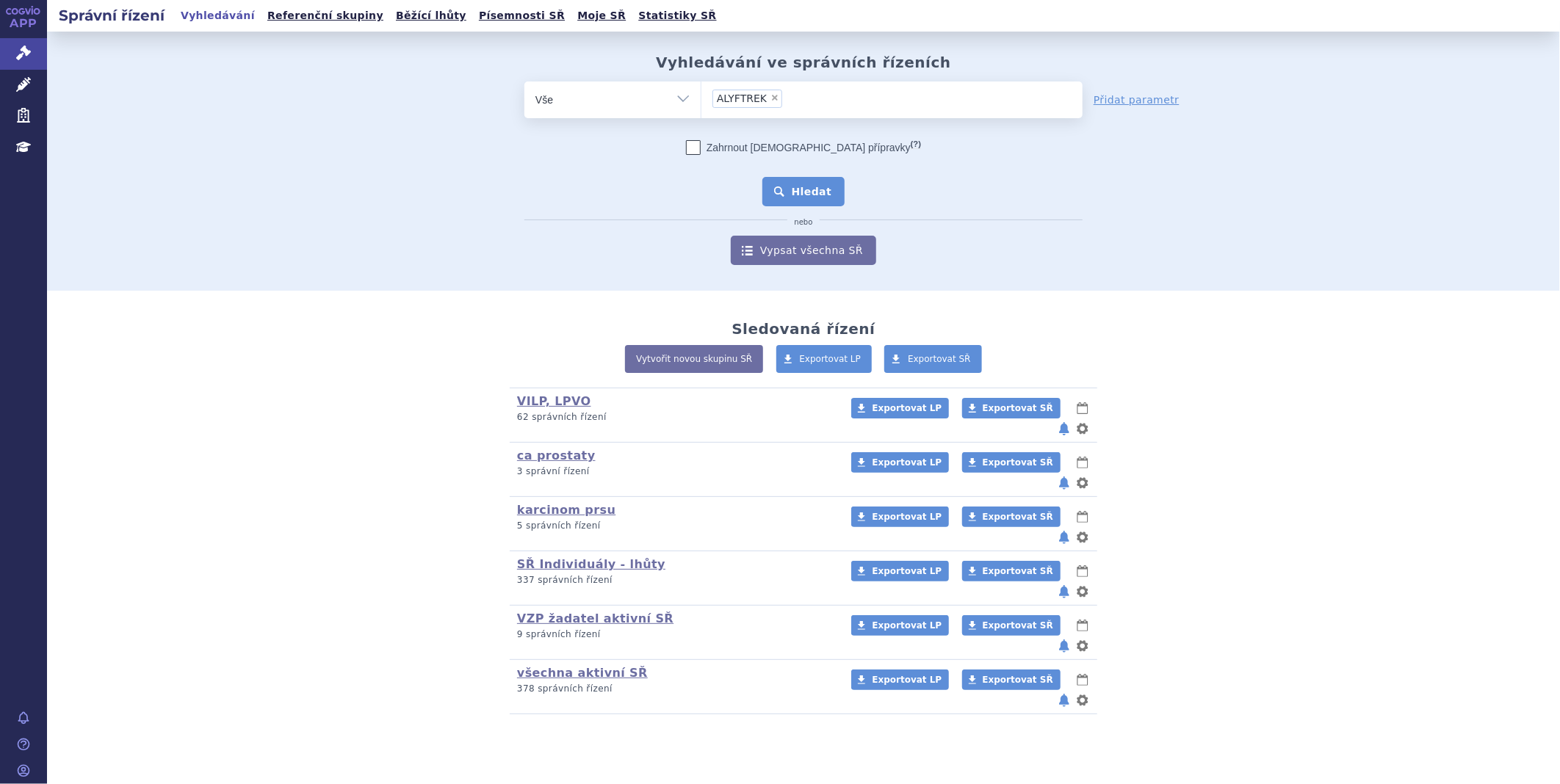
click at [795, 182] on button "Hledat" at bounding box center [803, 191] width 83 height 29
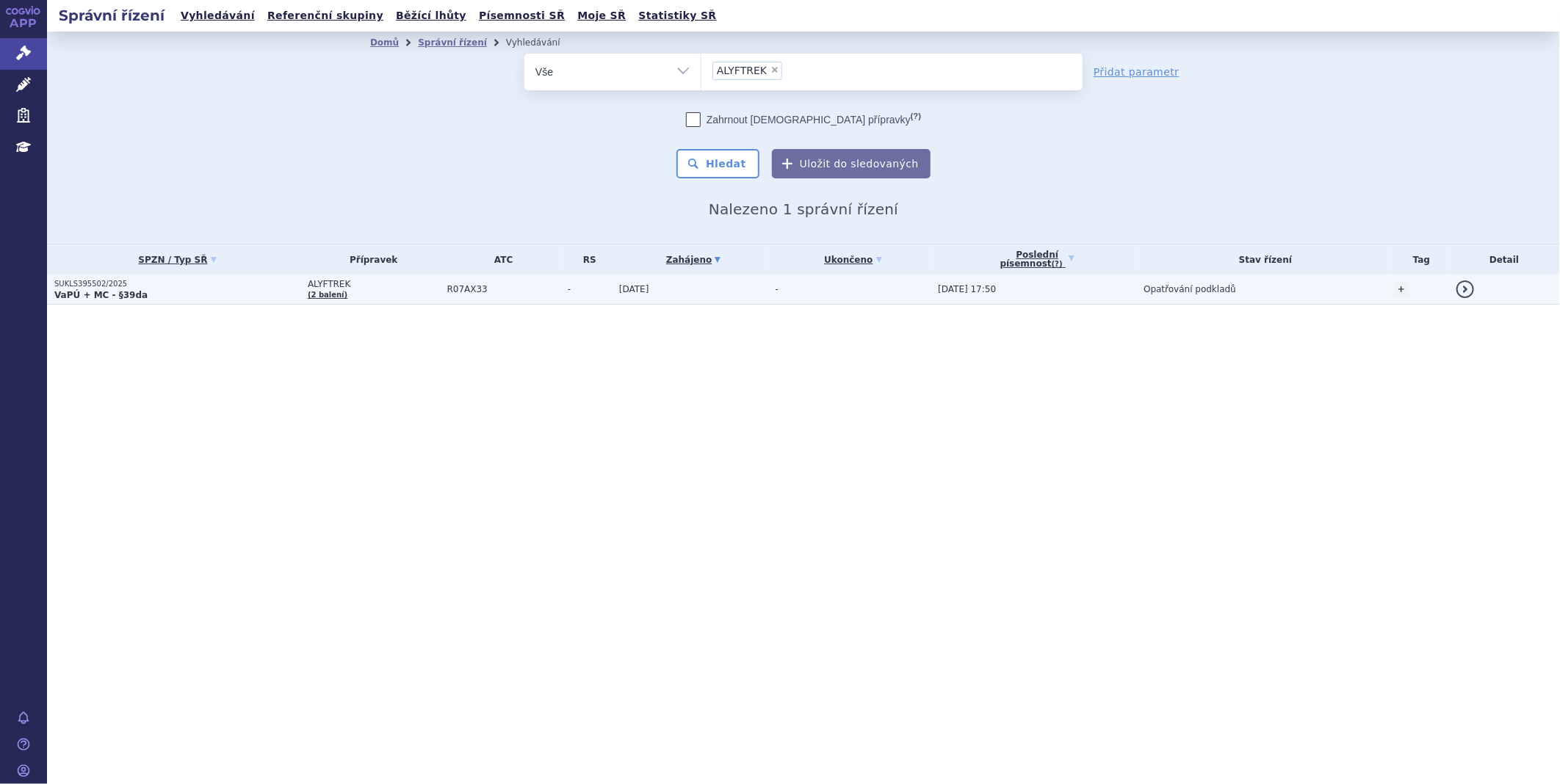
click at [110, 281] on p "SUKLS395502/2025" at bounding box center [177, 284] width 246 height 10
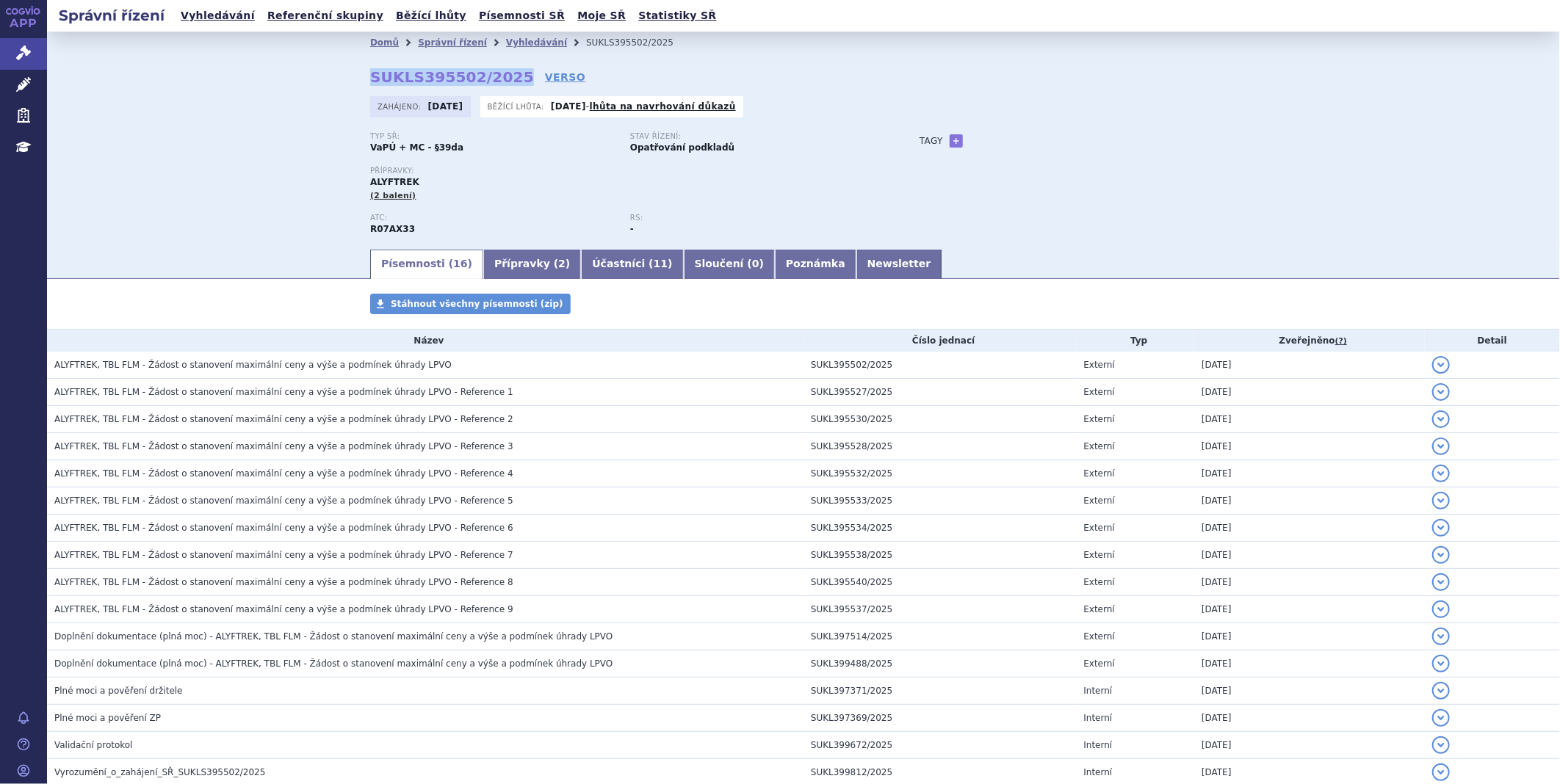
drag, startPoint x: 361, startPoint y: 75, endPoint x: 501, endPoint y: 75, distance: 140.3
click at [501, 75] on div "Domů Správní řízení Vyhledávání SUKLS395502/2025 SUKLS395502/2025 VERSO [GEOGRA…" at bounding box center [803, 151] width 925 height 194
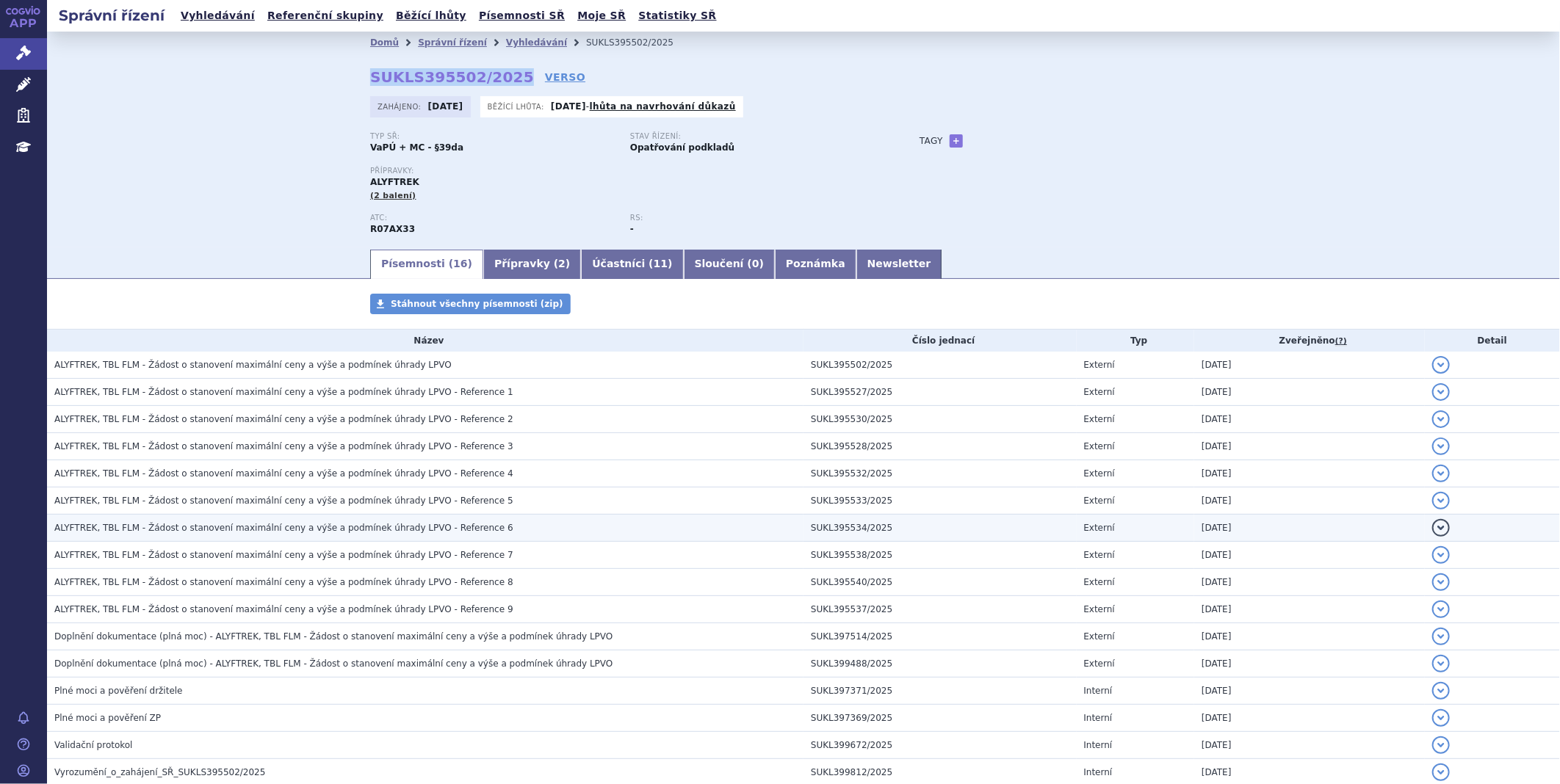
copy strong "SUKLS395502/2025"
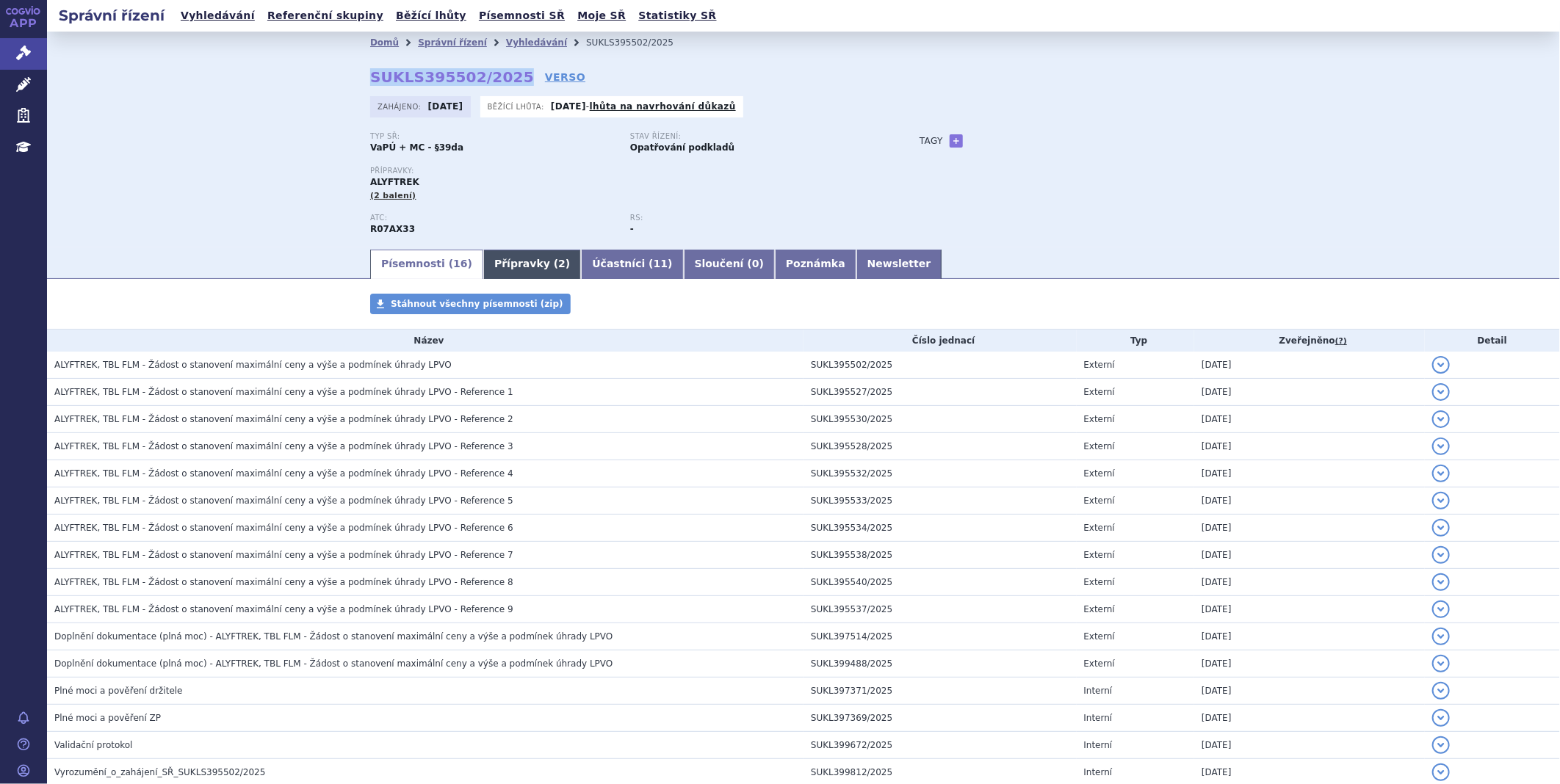
click at [521, 262] on link "Přípravky ( 2 )" at bounding box center [532, 264] width 98 height 29
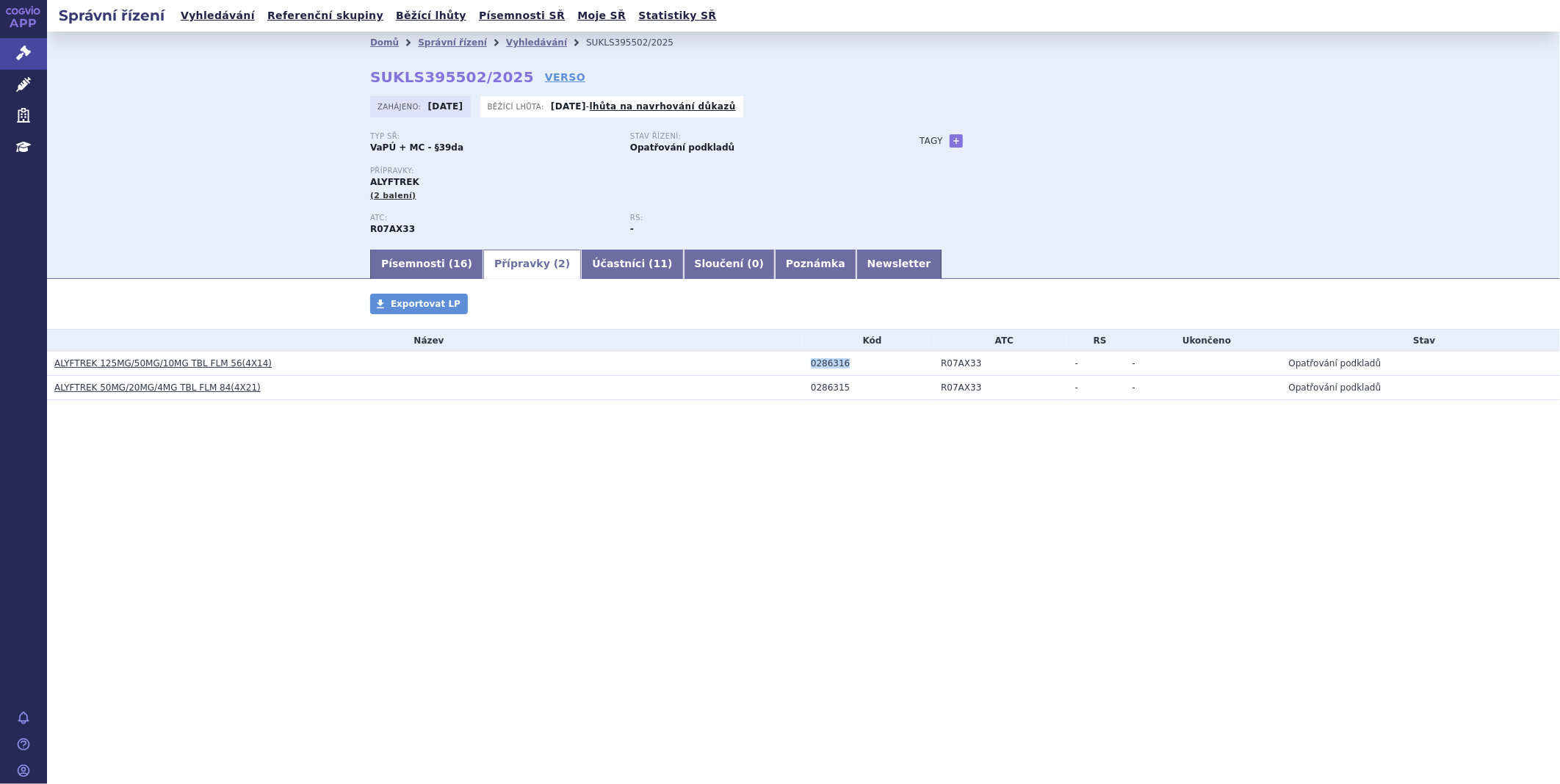
drag, startPoint x: 856, startPoint y: 366, endPoint x: 797, endPoint y: 365, distance: 59.5
click at [797, 365] on tr "ALYFTREK 125MG/50MG/10MG TBL FLM 56(4X14) 0286316 R07AX33 - - Opatřování podkla…" at bounding box center [803, 364] width 1513 height 24
copy tr "0286316"
click at [589, 264] on link "Účastníci ( 11 )" at bounding box center [632, 264] width 102 height 29
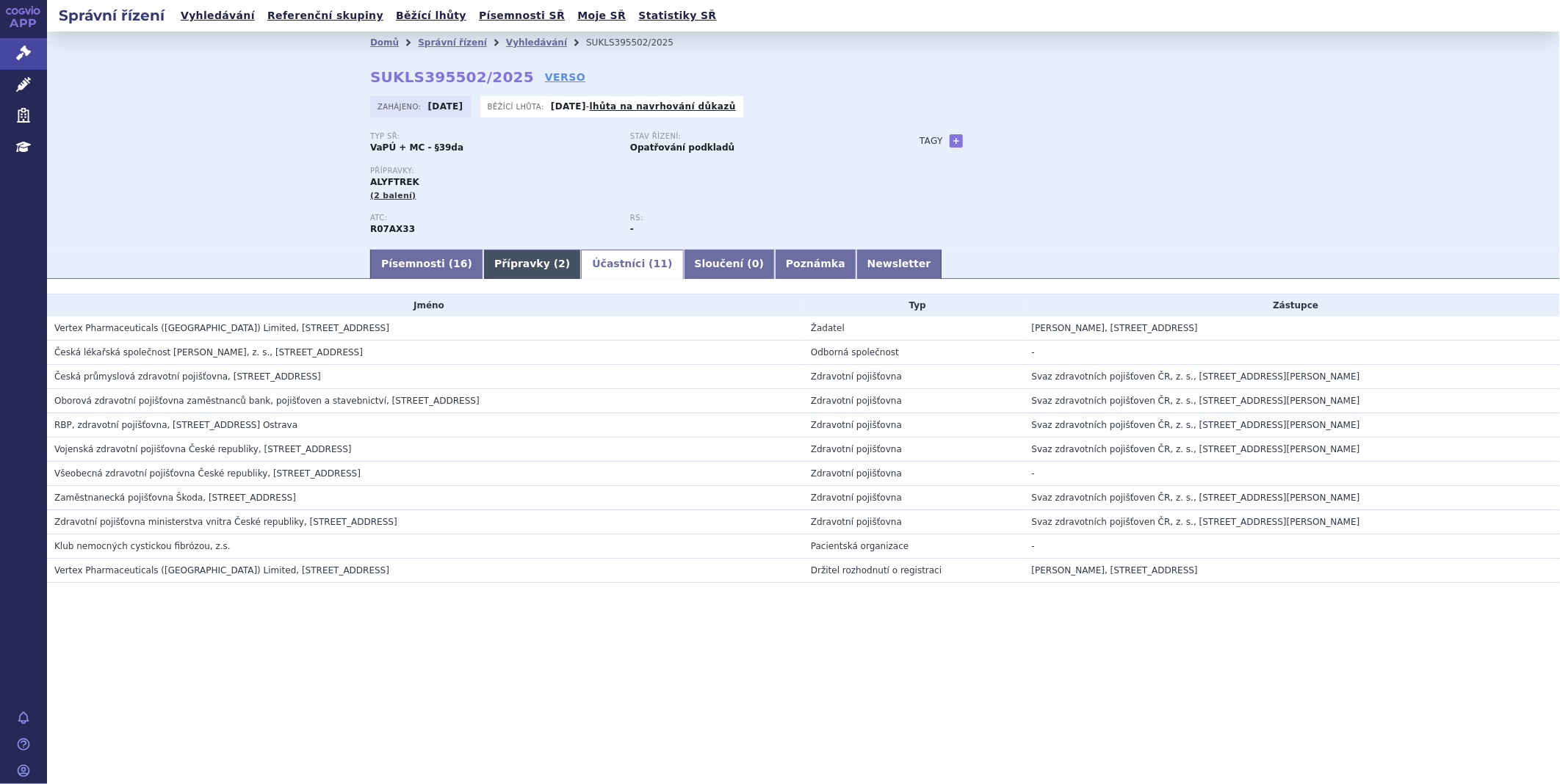
click at [501, 272] on link "Přípravky ( 2 )" at bounding box center [532, 264] width 98 height 29
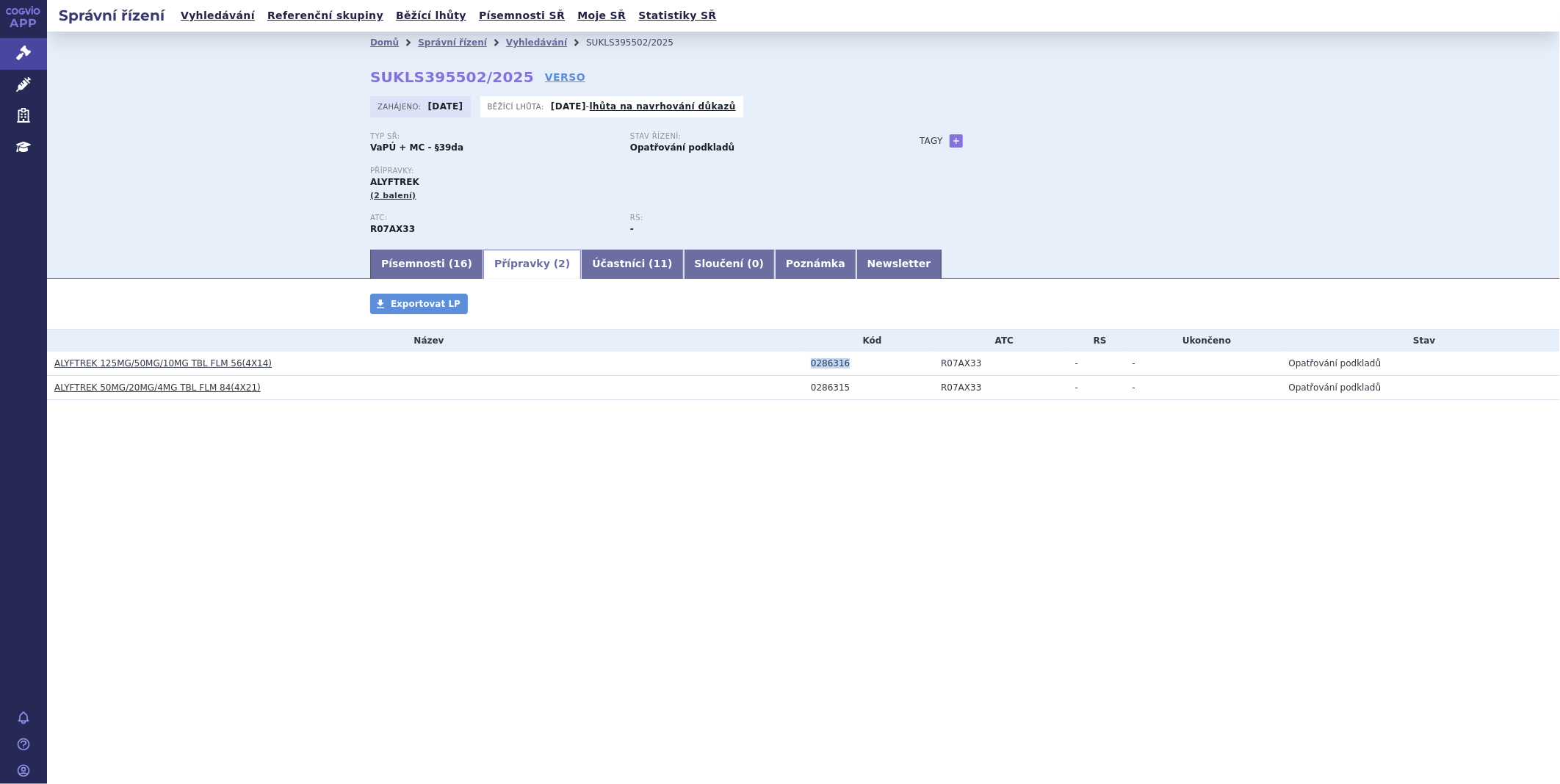
click at [109, 364] on link "ALYFTREK 125MG/50MG/10MG TBL FLM 56(4X14)" at bounding box center [162, 363] width 217 height 10
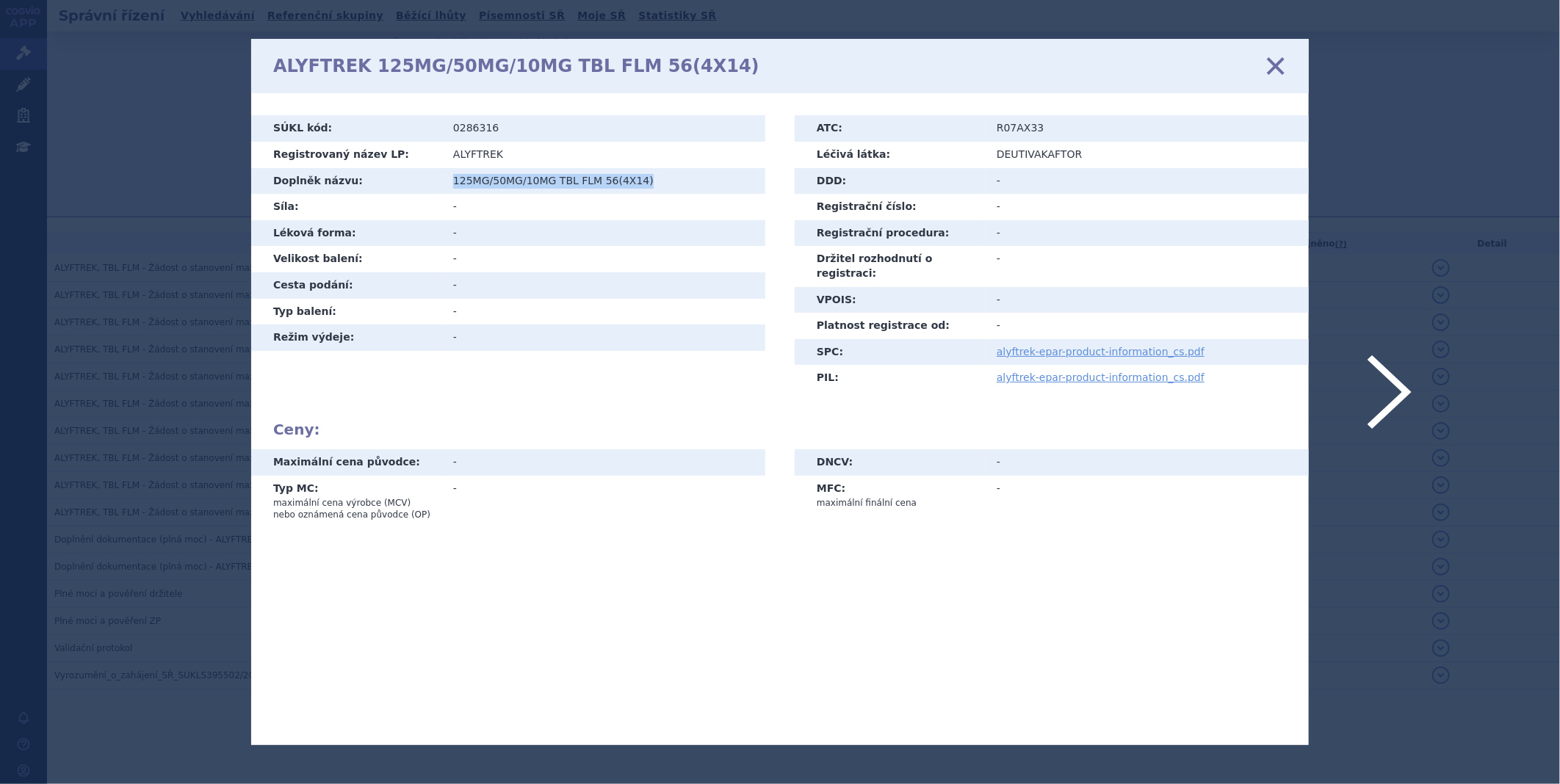
drag, startPoint x: 648, startPoint y: 178, endPoint x: 453, endPoint y: 192, distance: 195.1
click at [453, 192] on td "125MG/50MG/10MG TBL FLM 56(4X14)" at bounding box center [603, 181] width 323 height 26
copy td "125MG/50MG/10MG TBL FLM 56(4X14)"
click at [1271, 72] on icon at bounding box center [1275, 66] width 31 height 31
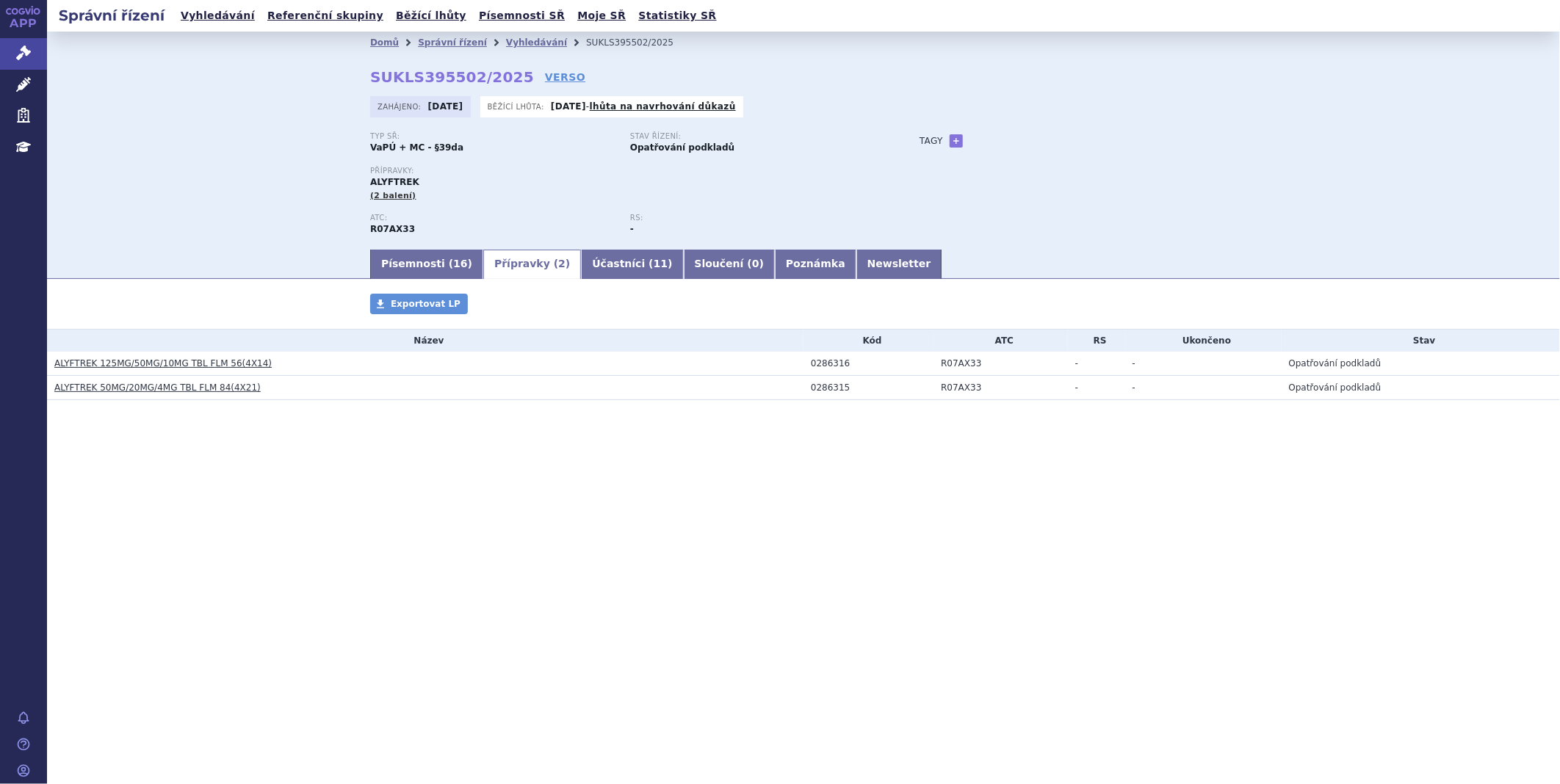
click at [197, 383] on link "ALYFTREK 50MG/20MG/4MG TBL FLM 84(4X21)" at bounding box center [157, 388] width 206 height 10
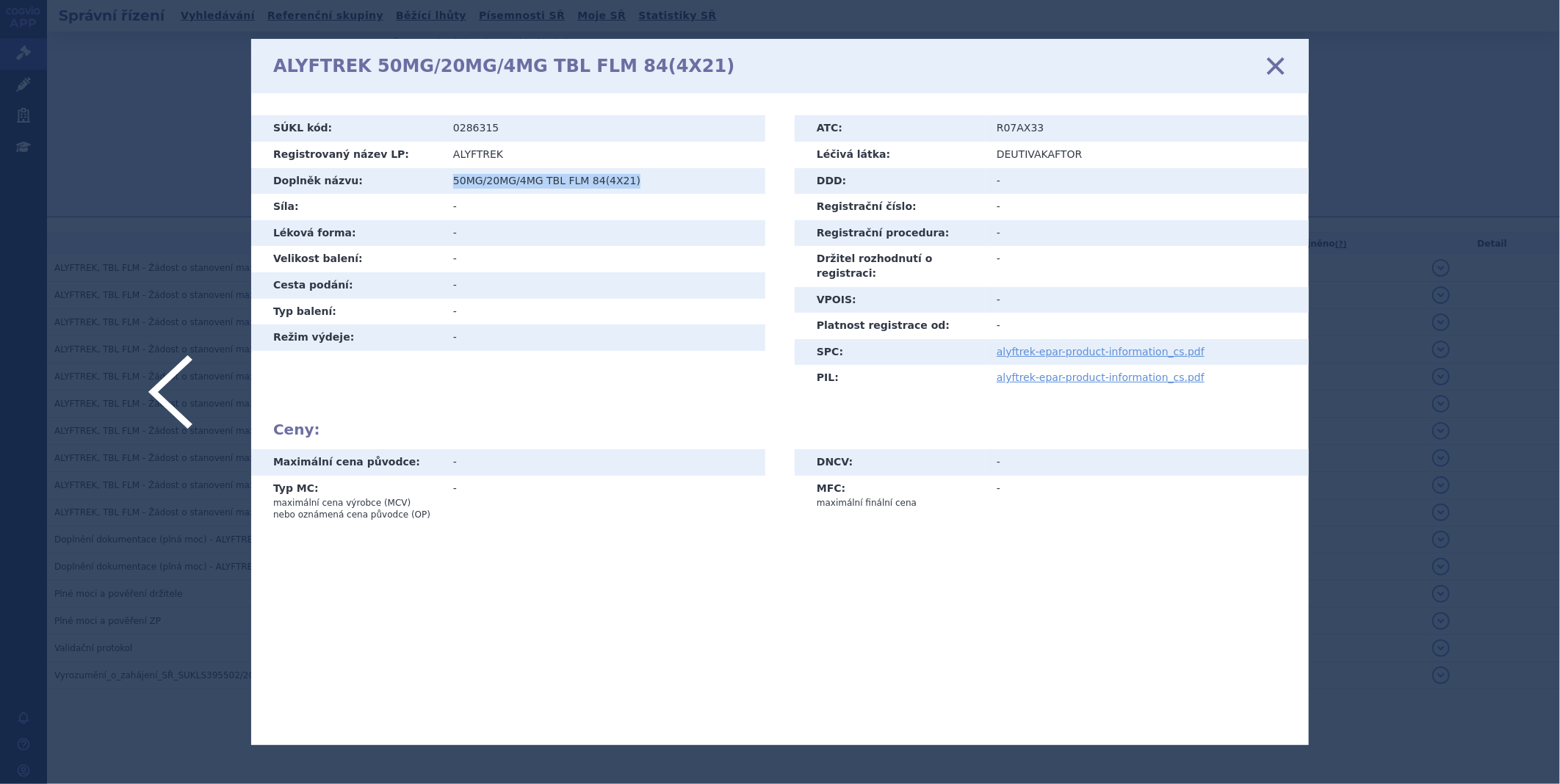
drag, startPoint x: 635, startPoint y: 179, endPoint x: 454, endPoint y: 191, distance: 181.1
click at [454, 191] on td "50MG/20MG/4MG TBL FLM 84(4X21)" at bounding box center [603, 181] width 323 height 26
copy td "50MG/20MG/4MG TBL FLM 84(4X21)"
drag, startPoint x: 1048, startPoint y: 126, endPoint x: 977, endPoint y: 126, distance: 71.2
click at [977, 126] on tr "ATC: R07AX33" at bounding box center [1052, 128] width 514 height 26
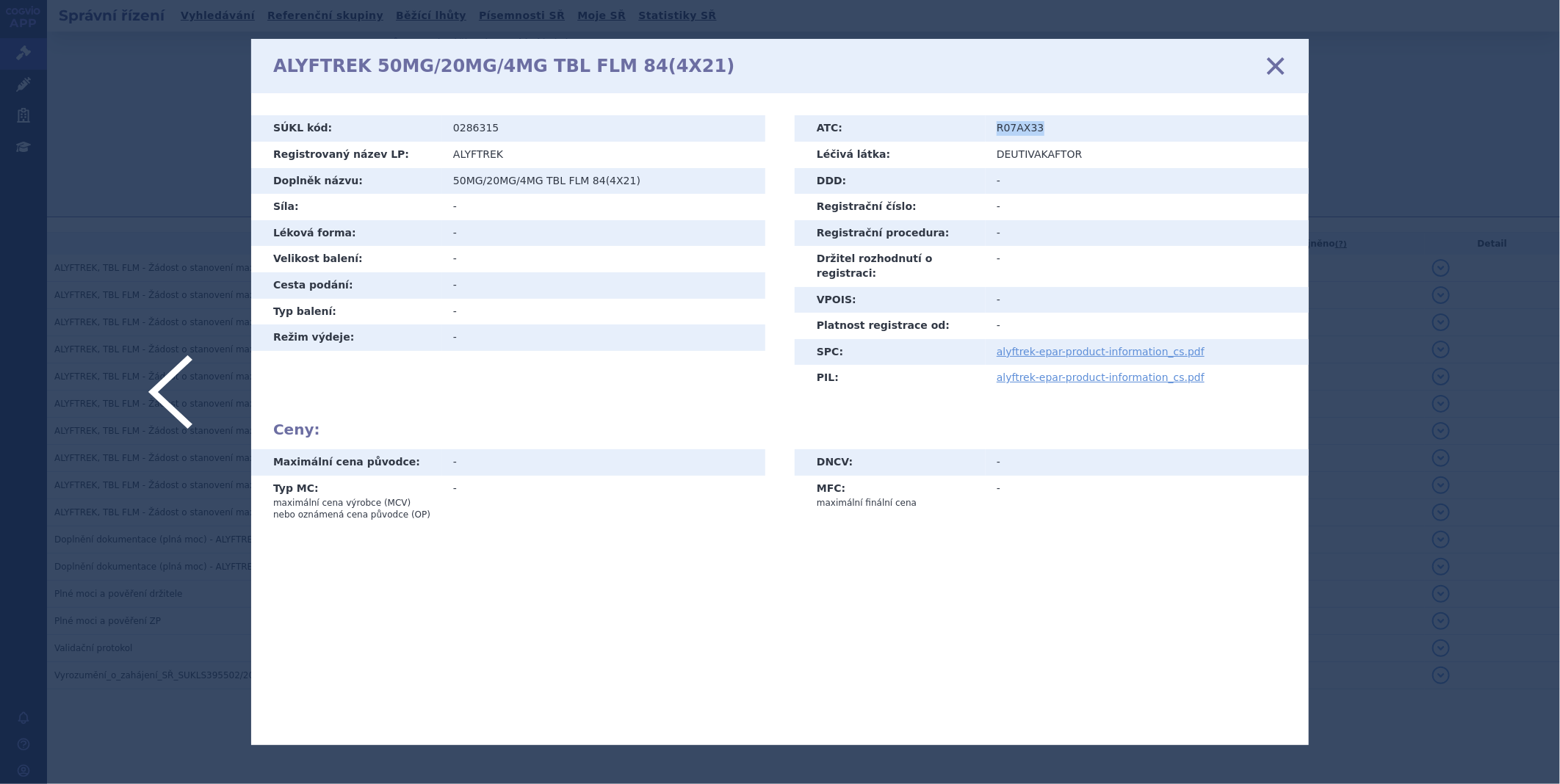
copy tr "R07AX33"
click at [1279, 71] on icon at bounding box center [1275, 66] width 31 height 31
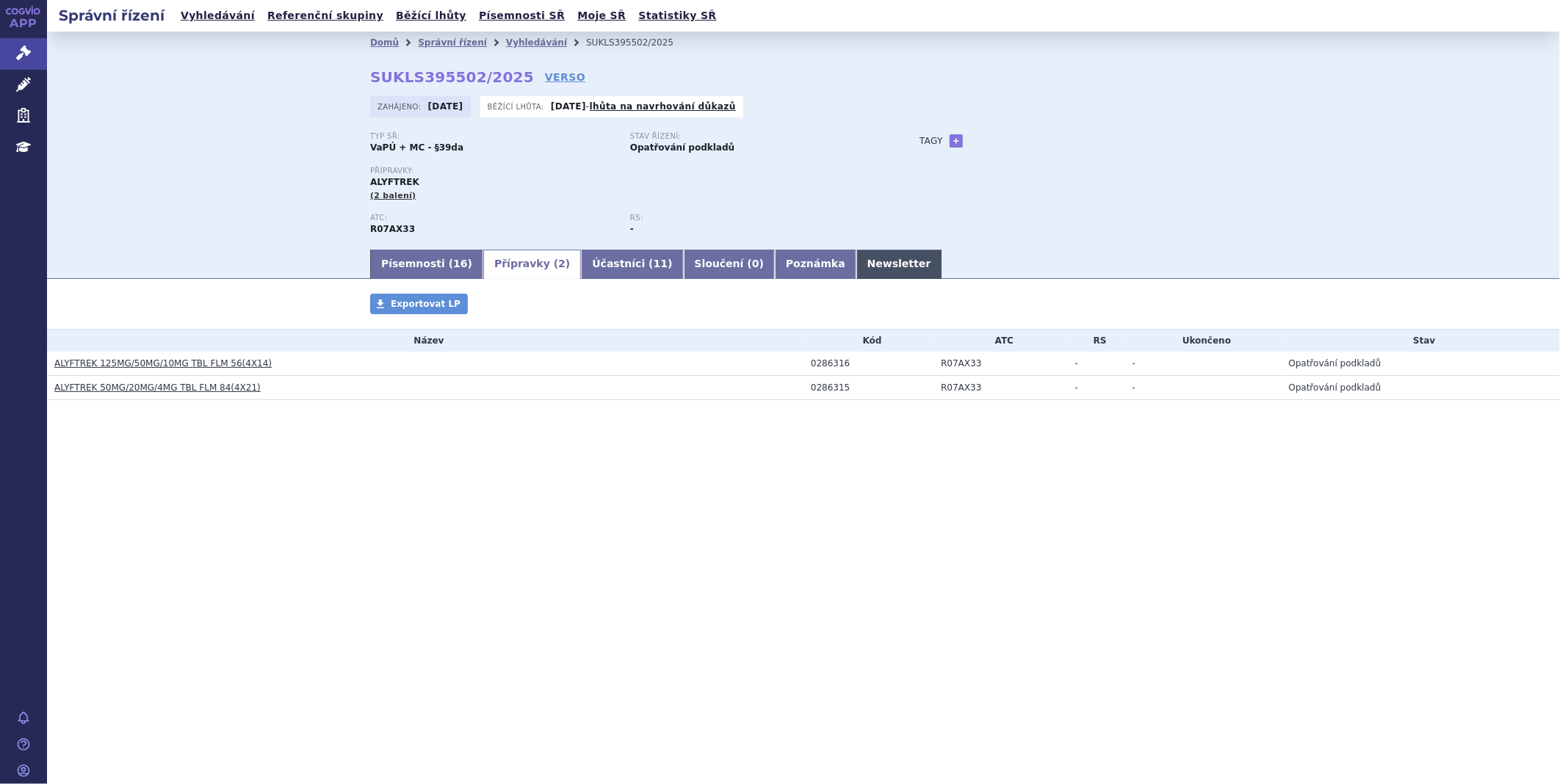
click at [856, 272] on link "Newsletter" at bounding box center [899, 264] width 86 height 29
